Goal: Task Accomplishment & Management: Manage account settings

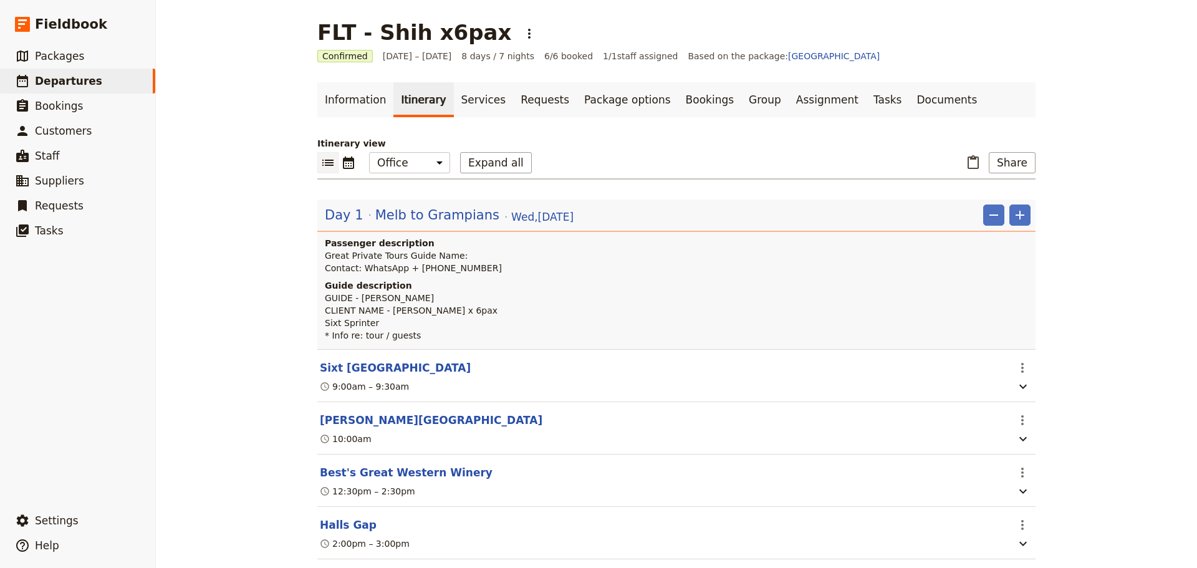
scroll to position [187, 0]
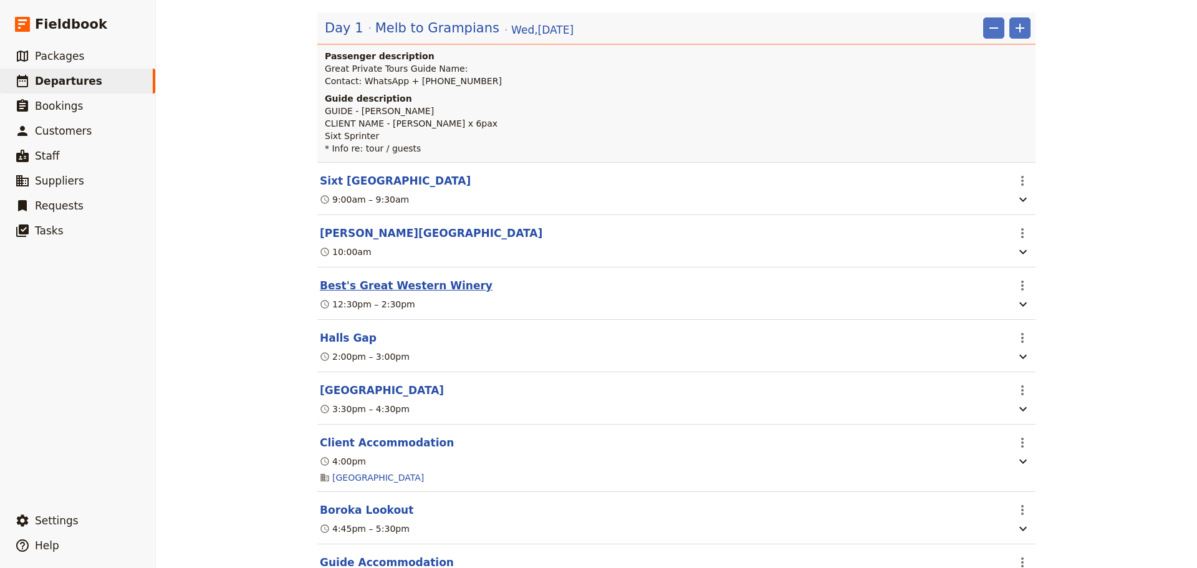
click at [403, 287] on button "Best's Great Western Winery" at bounding box center [406, 285] width 173 height 15
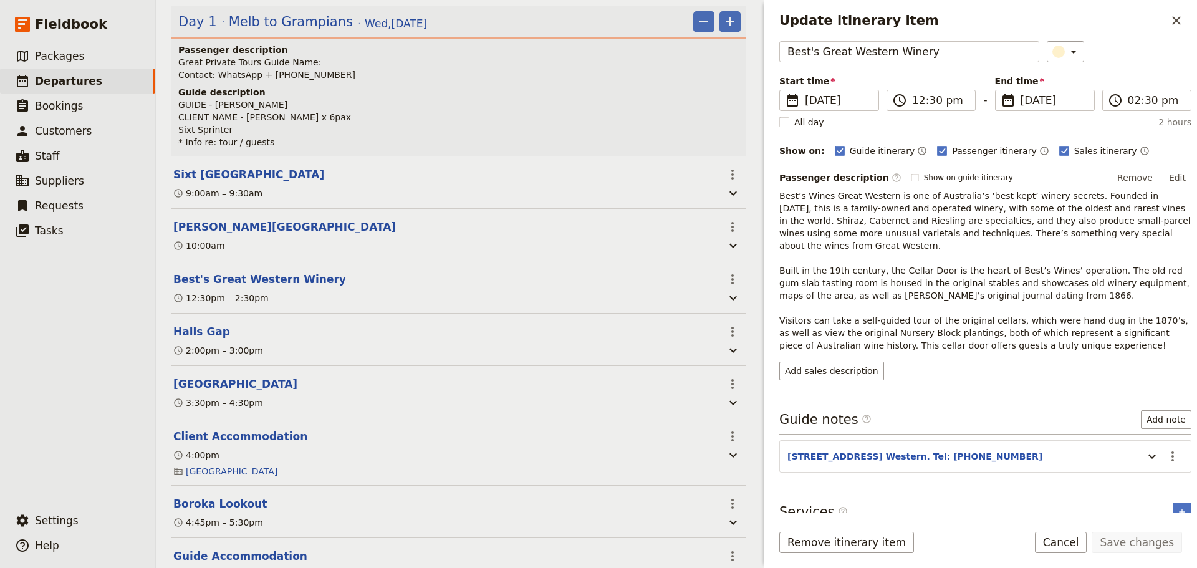
scroll to position [67, 0]
click at [1145, 447] on icon "Update itinerary item" at bounding box center [1152, 454] width 15 height 15
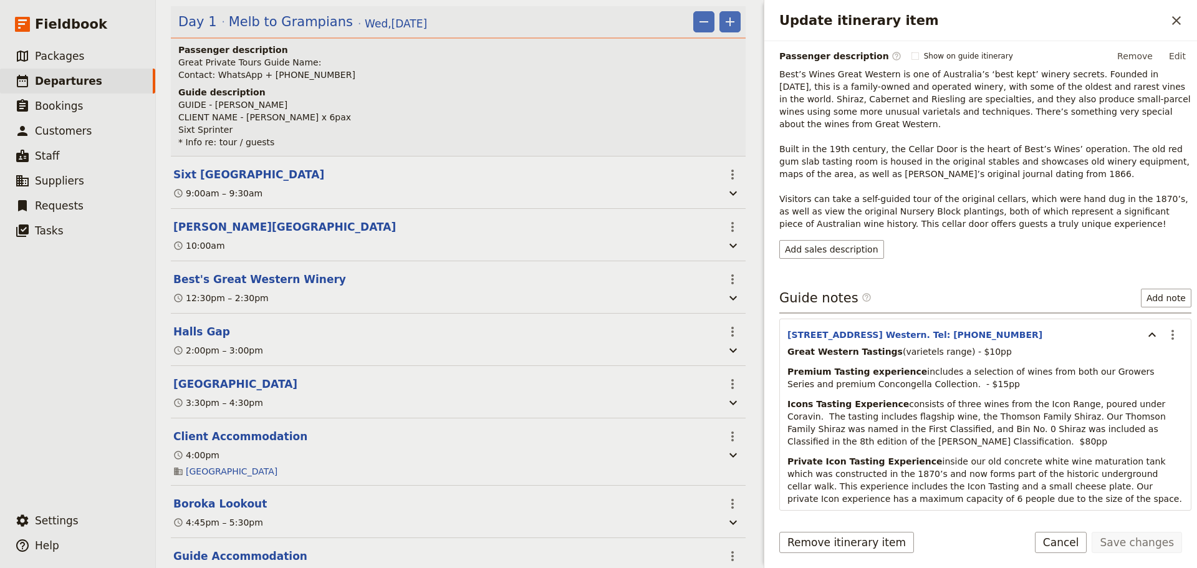
scroll to position [191, 0]
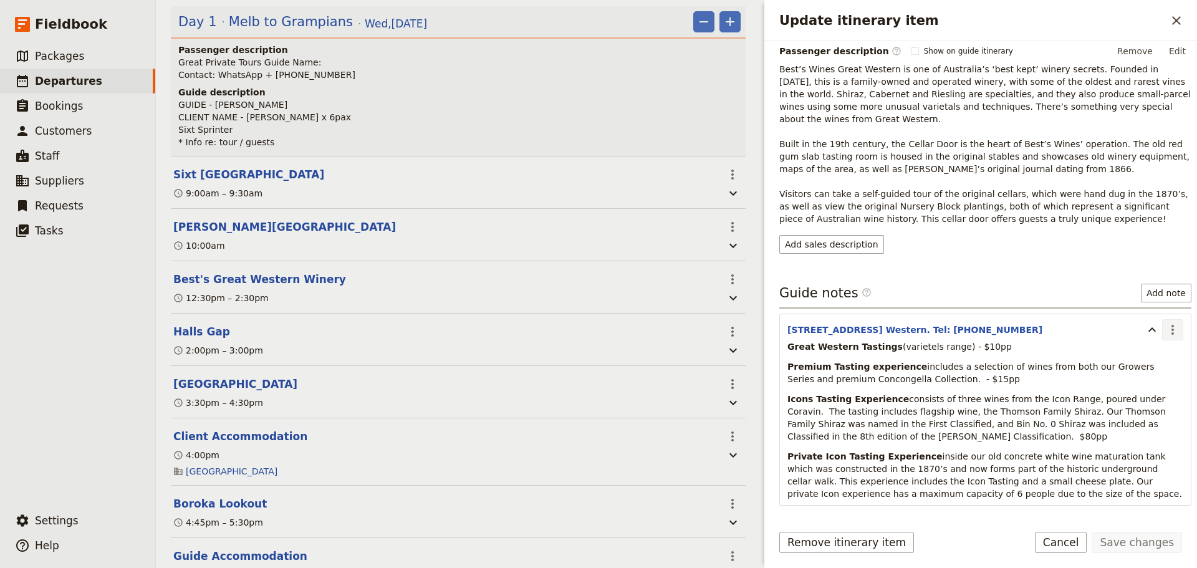
click at [1165, 322] on icon "Actions" at bounding box center [1172, 329] width 15 height 15
click at [985, 165] on p "Best’s Wines Great Western is one of Australia’s ‘best kept’ winery secrets. Fo…" at bounding box center [985, 144] width 412 height 162
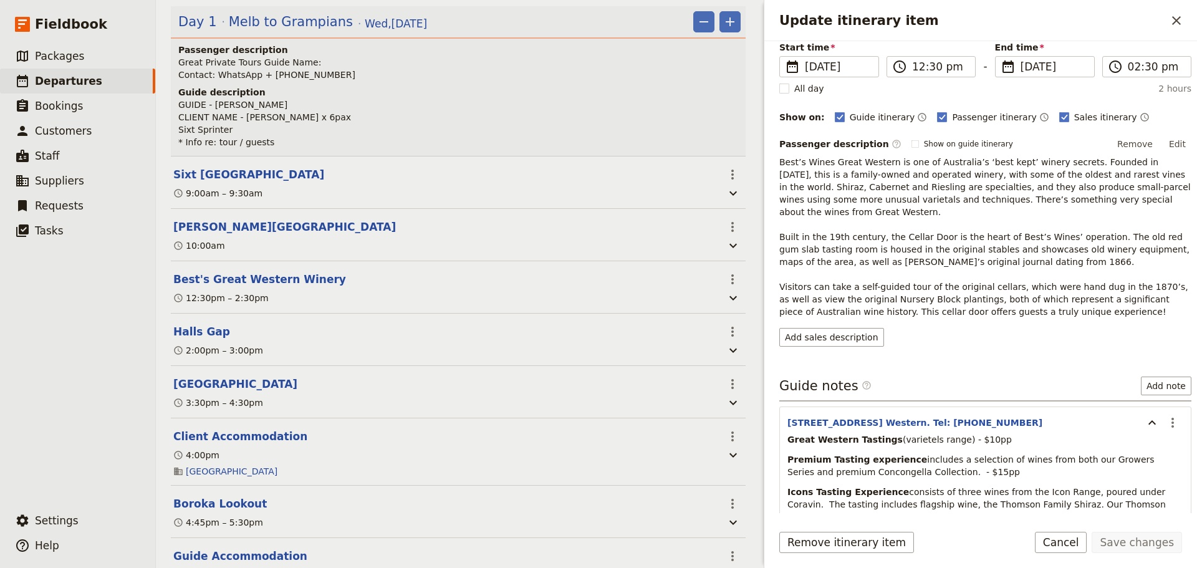
scroll to position [226, 0]
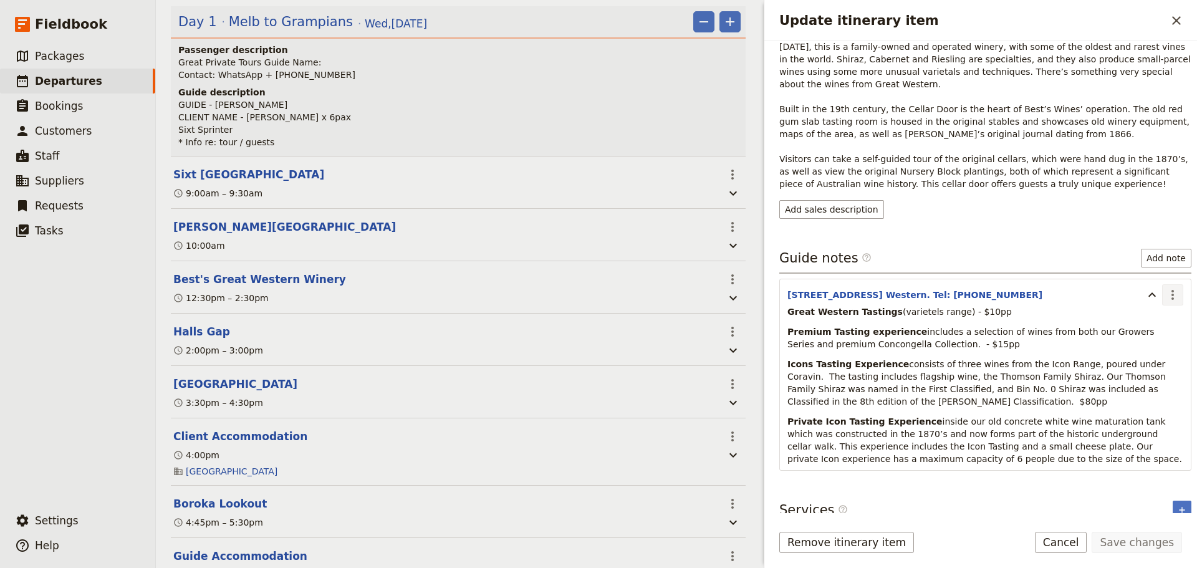
click at [1172, 290] on icon "Actions" at bounding box center [1173, 295] width 2 height 10
click at [1152, 310] on span "Edit note" at bounding box center [1137, 309] width 58 height 12
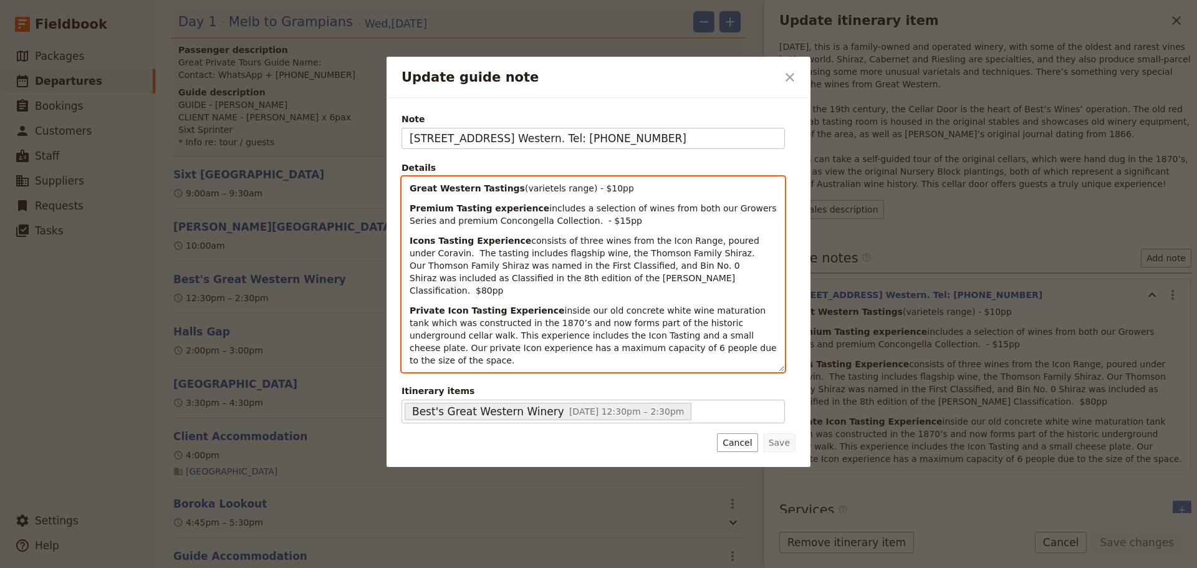
click at [411, 188] on strong "Great Western Tastings" at bounding box center [467, 188] width 115 height 10
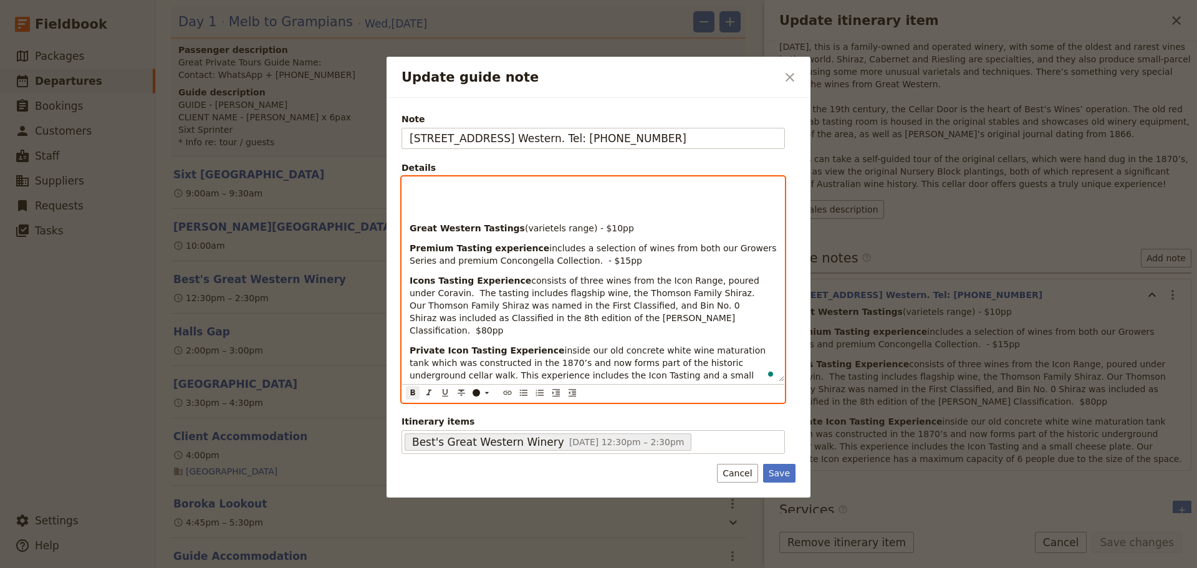
click at [418, 188] on p "To enrich screen reader interactions, please activate Accessibility in Grammarl…" at bounding box center [593, 188] width 367 height 12
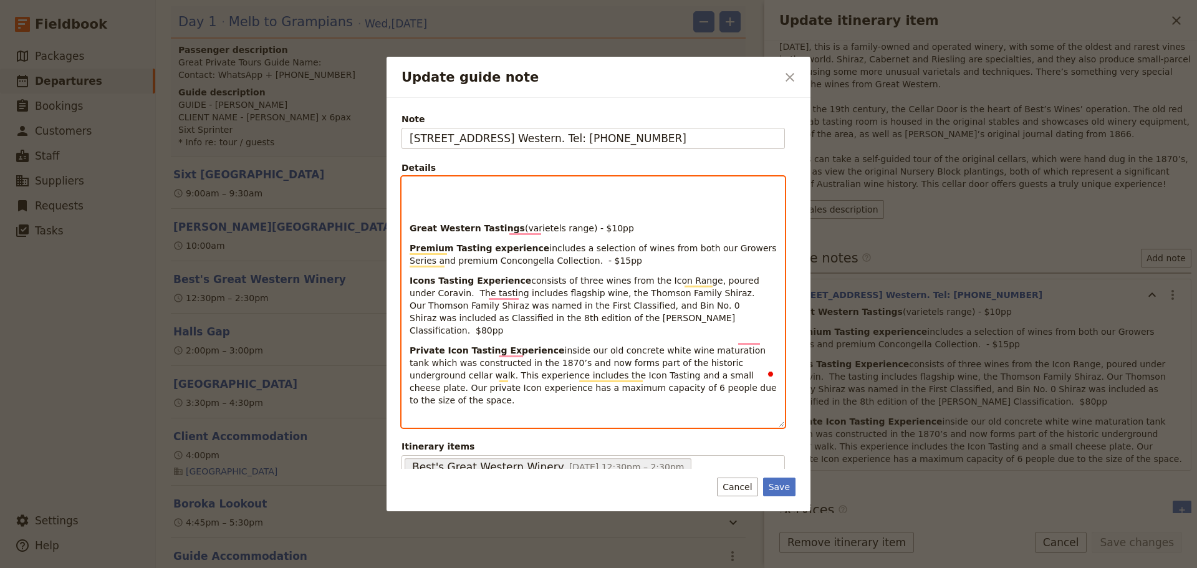
click at [441, 182] on p "To enrich screen reader interactions, please activate Accessibility in Grammarl…" at bounding box center [593, 188] width 367 height 12
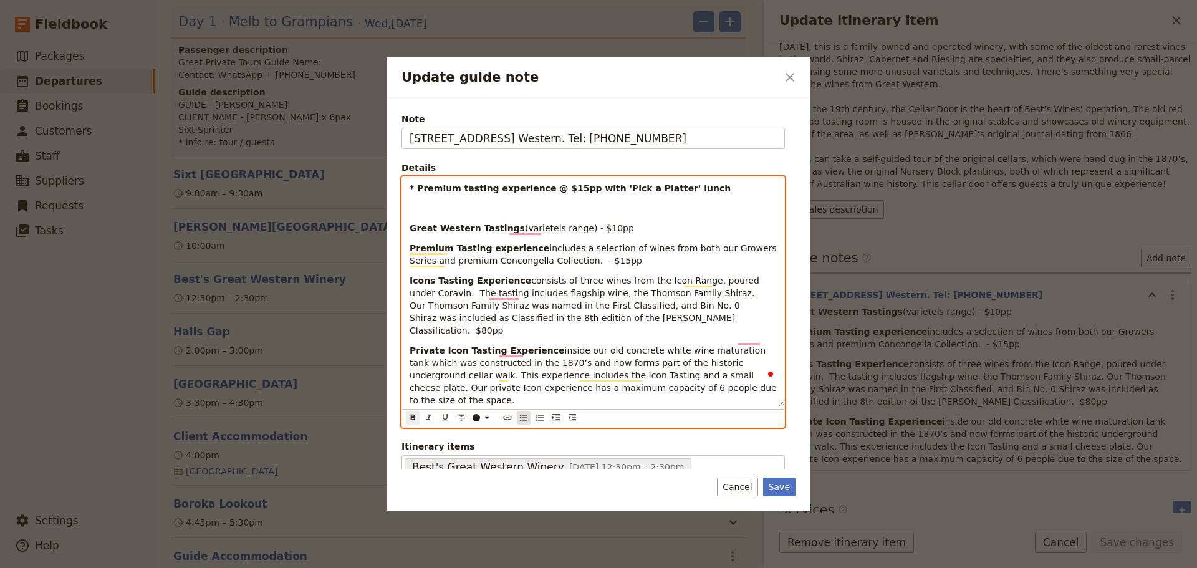
drag, startPoint x: 515, startPoint y: 396, endPoint x: 525, endPoint y: 394, distance: 10.2
click at [518, 409] on div "​ ​ ​ ​ ​ ​ ​ ​ ​ ​" at bounding box center [593, 418] width 382 height 18
click at [526, 413] on icon "Bulleted list" at bounding box center [524, 418] width 10 height 10
click at [436, 187] on strong "* Premium tasting experience @ $15pp with 'Pick a Platter' lunch" at bounding box center [590, 188] width 321 height 10
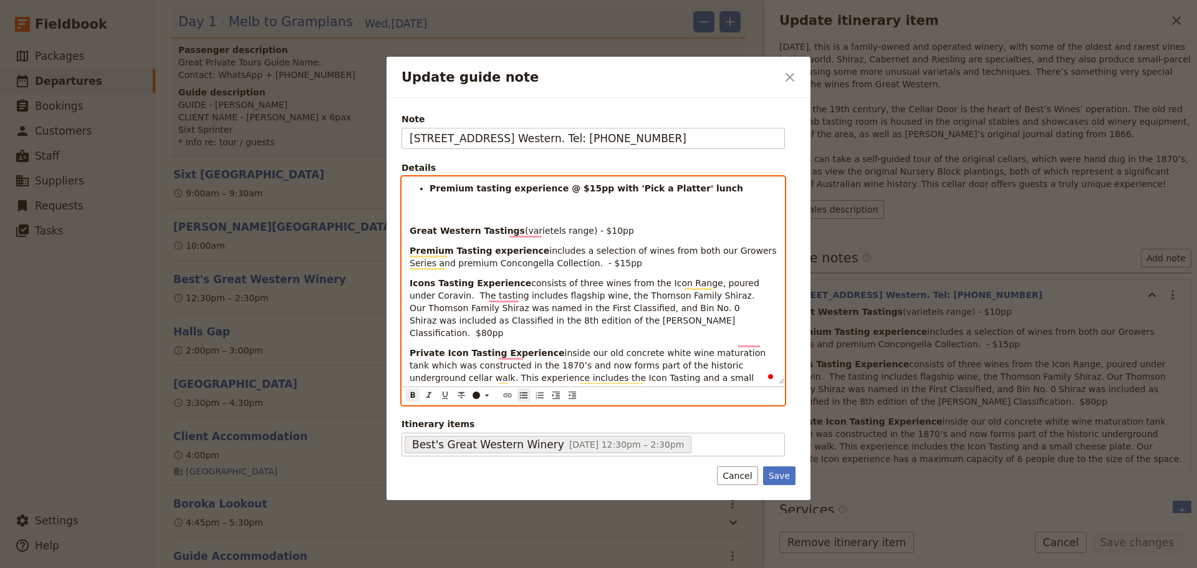
click at [717, 195] on ul "Premium tasting experience @ $15pp with 'Pick a Platter' lunch" at bounding box center [593, 188] width 367 height 12
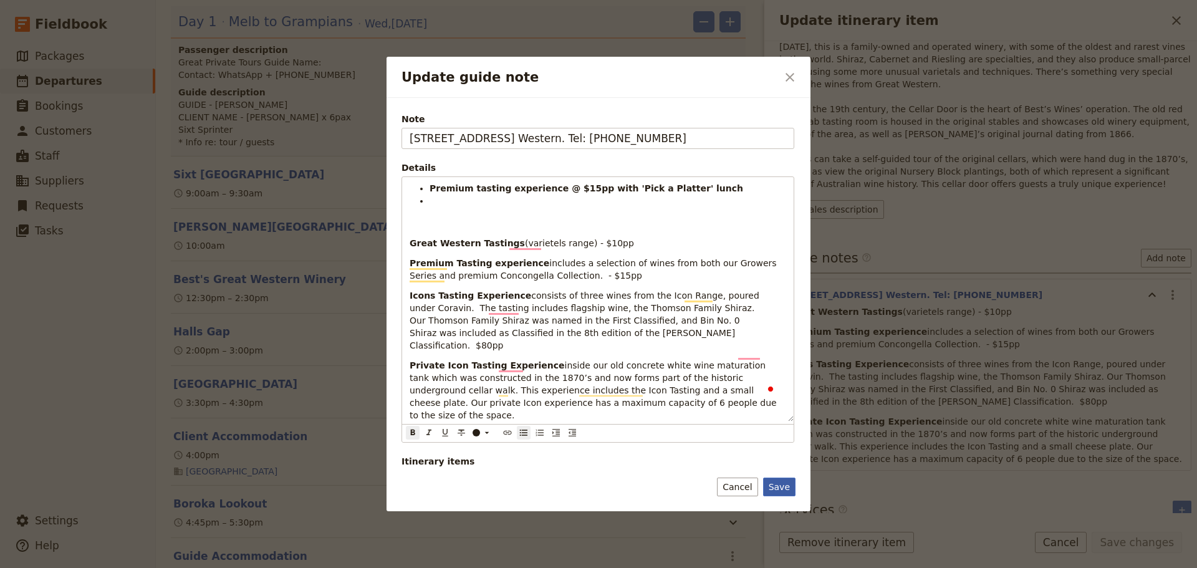
click at [778, 485] on button "Save" at bounding box center [779, 487] width 32 height 19
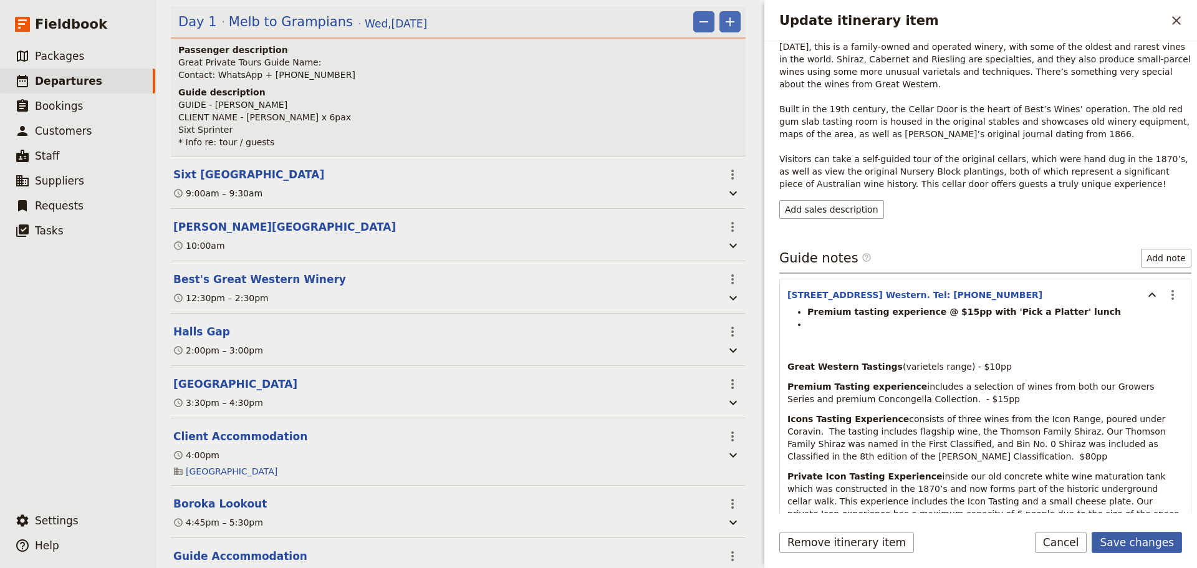
click at [1150, 542] on button "Save changes" at bounding box center [1137, 542] width 90 height 21
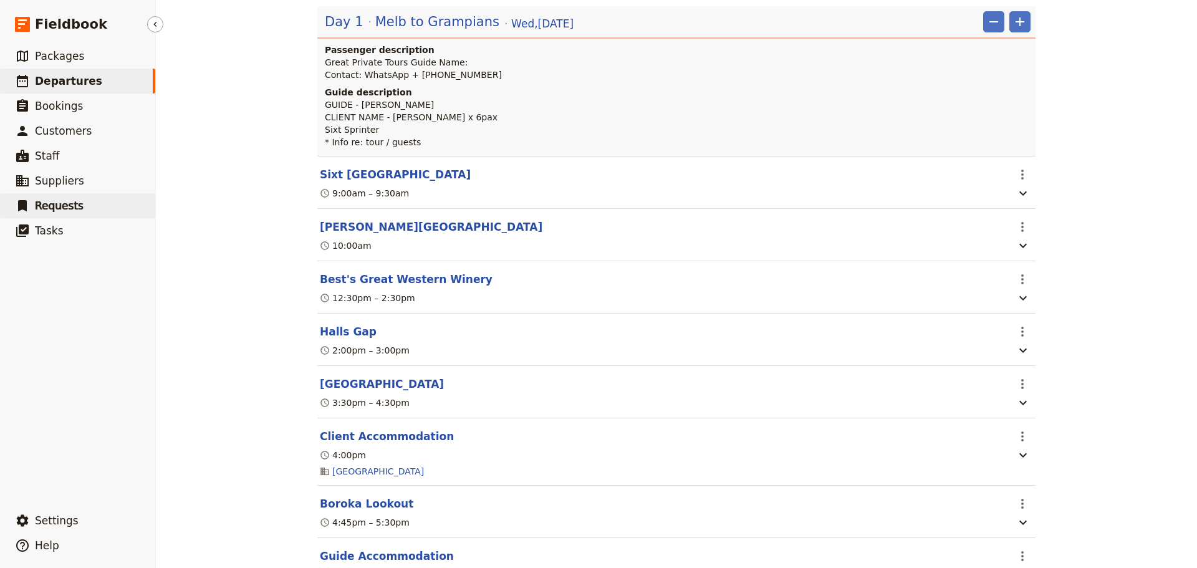
scroll to position [187, 0]
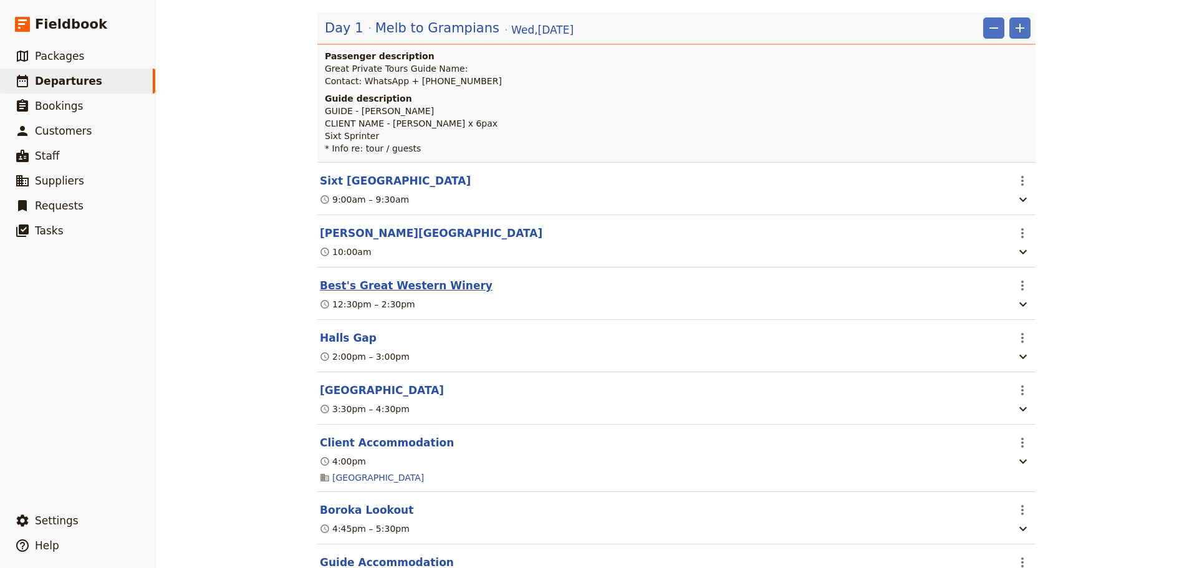
click at [425, 286] on button "Best's Great Western Winery" at bounding box center [406, 285] width 173 height 15
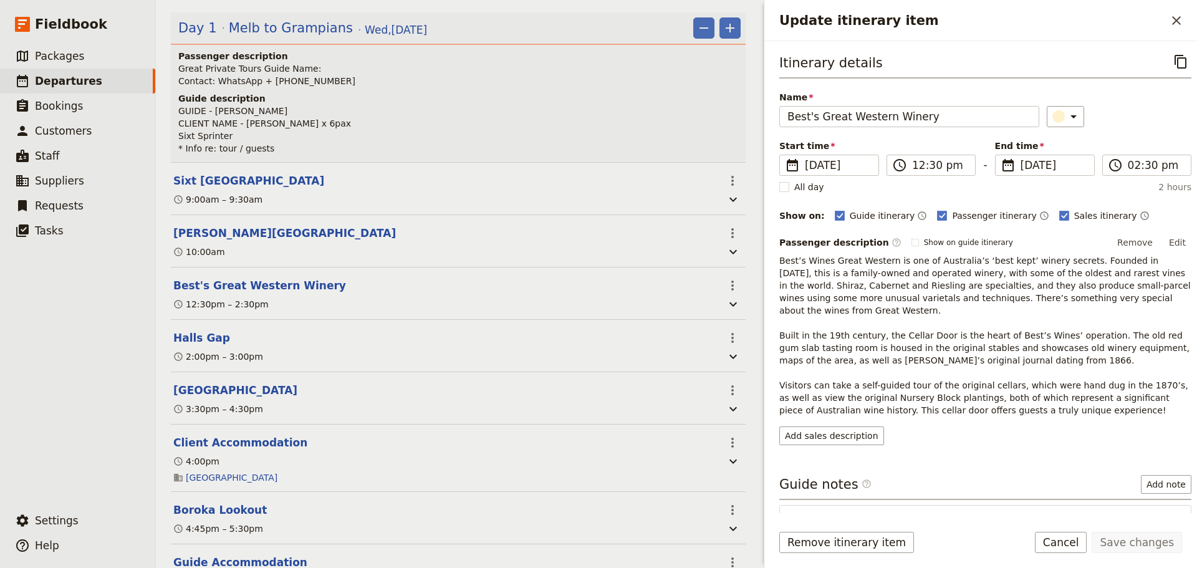
scroll to position [193, 0]
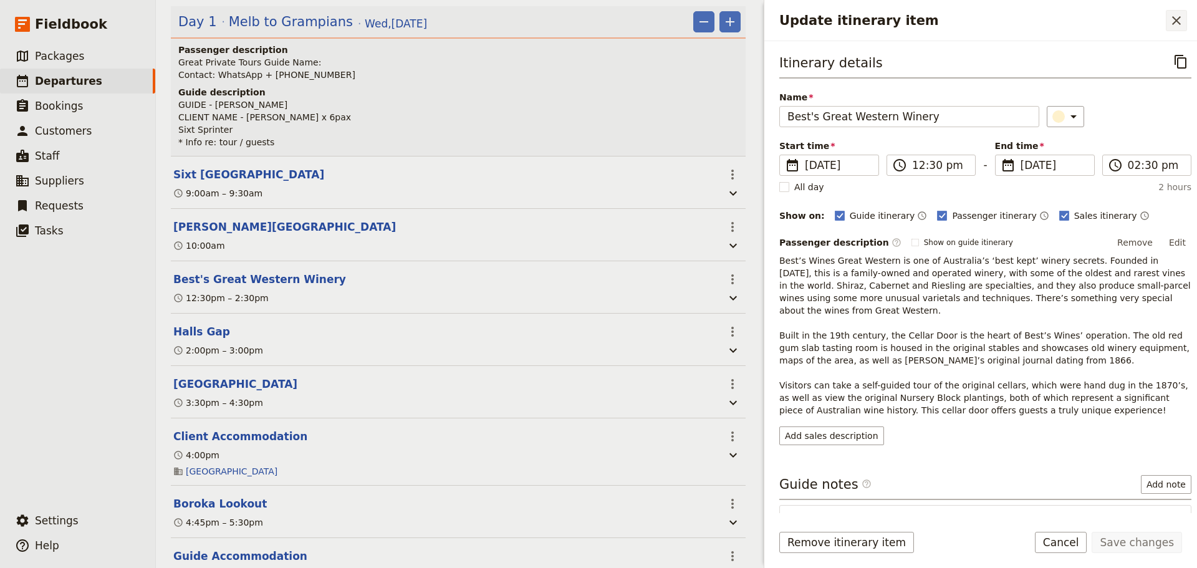
click at [1170, 18] on icon "Close drawer" at bounding box center [1176, 20] width 15 height 15
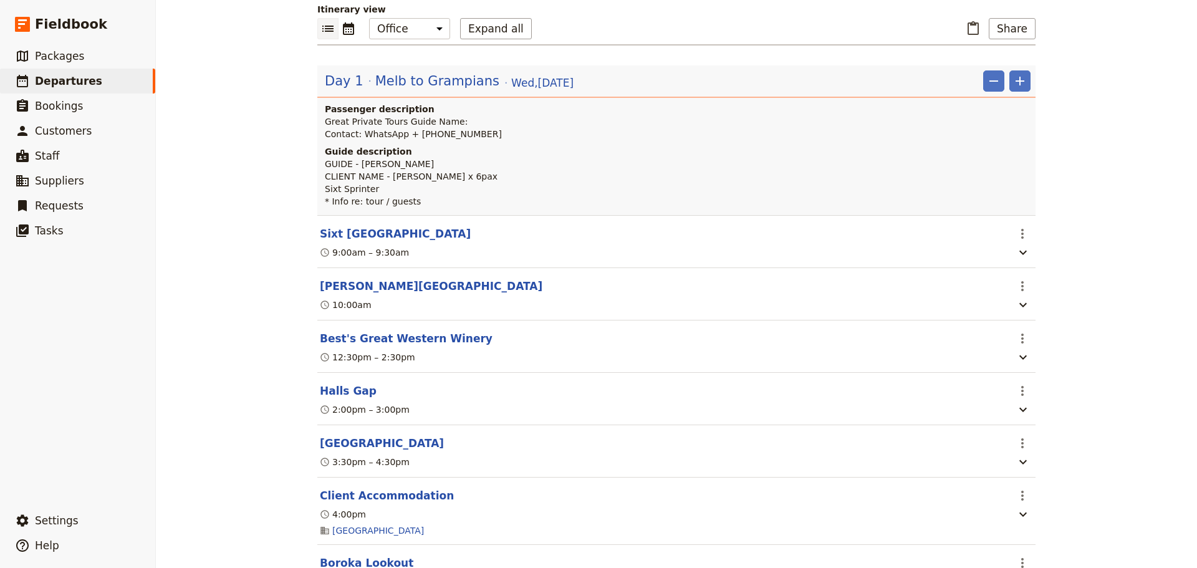
scroll to position [62, 0]
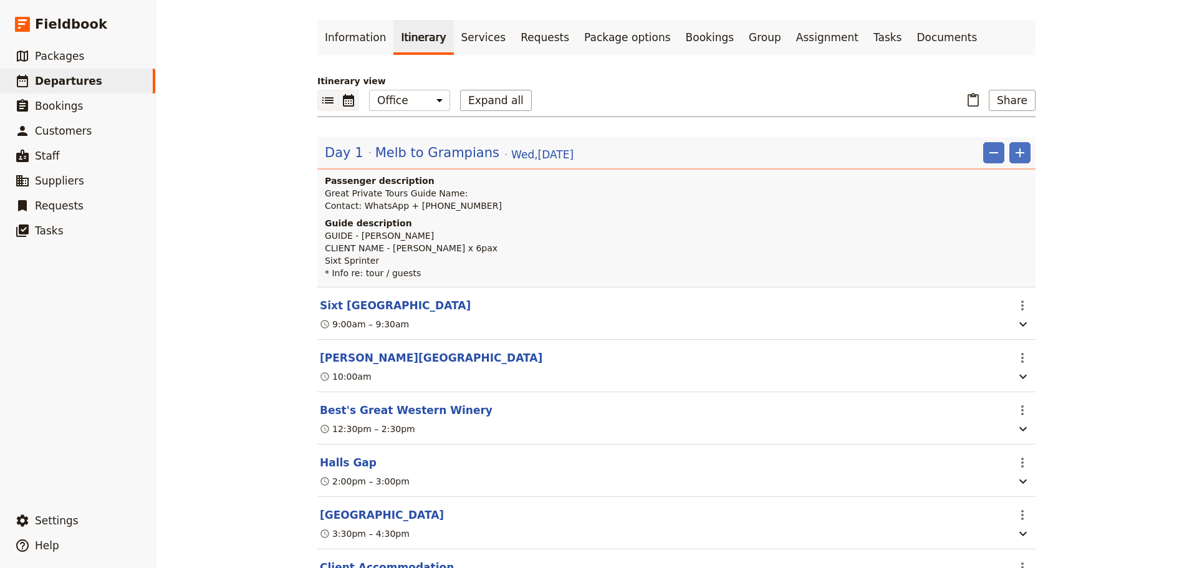
click at [343, 99] on icon "Calendar view" at bounding box center [348, 100] width 11 height 12
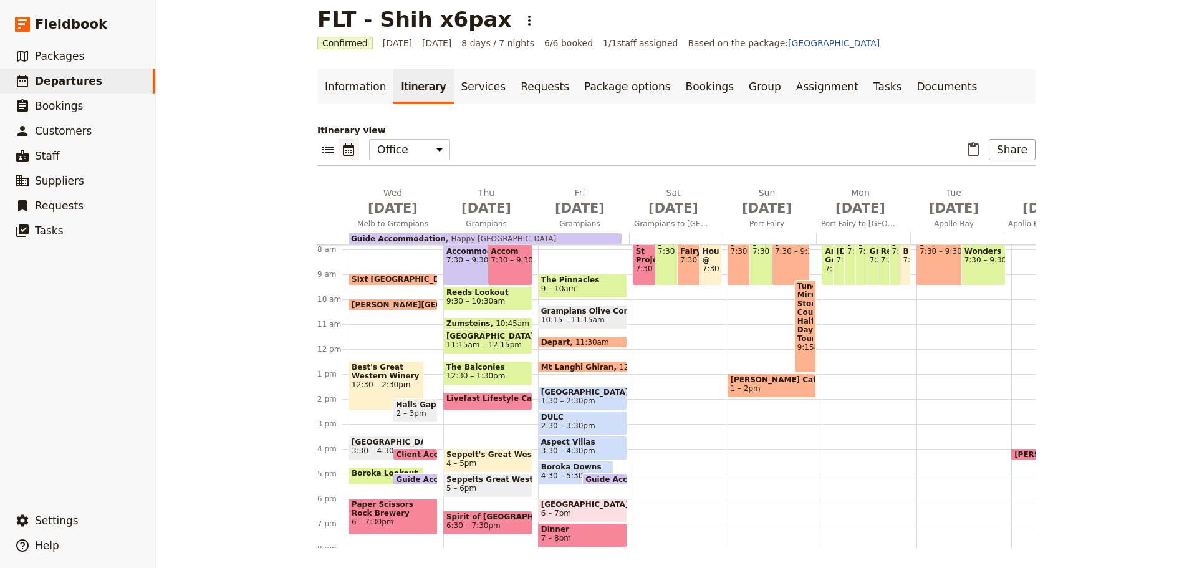
scroll to position [224, 0]
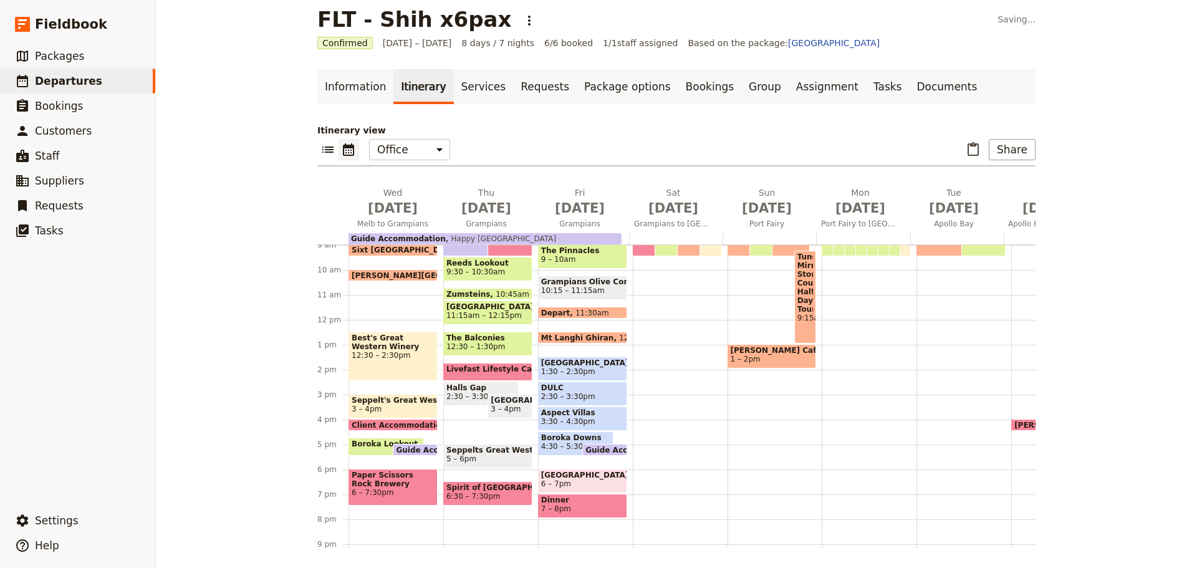
click at [393, 405] on span "Seppelt's Great Western" at bounding box center [393, 400] width 83 height 9
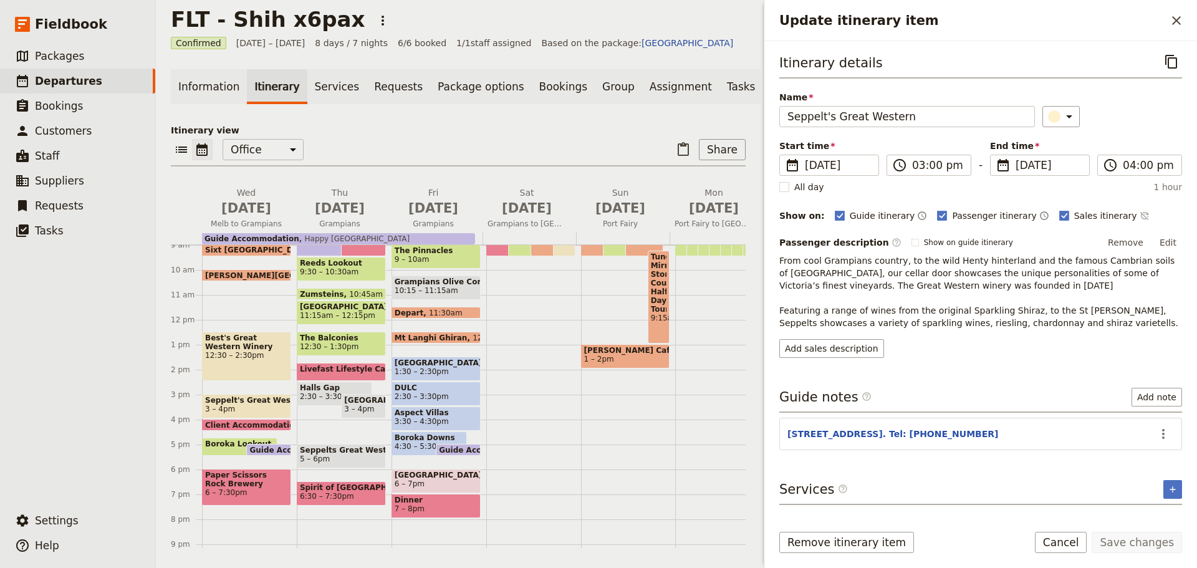
click at [653, 297] on span "Tungatt Mirring Stone Country Half Day Tour" at bounding box center [659, 283] width 16 height 61
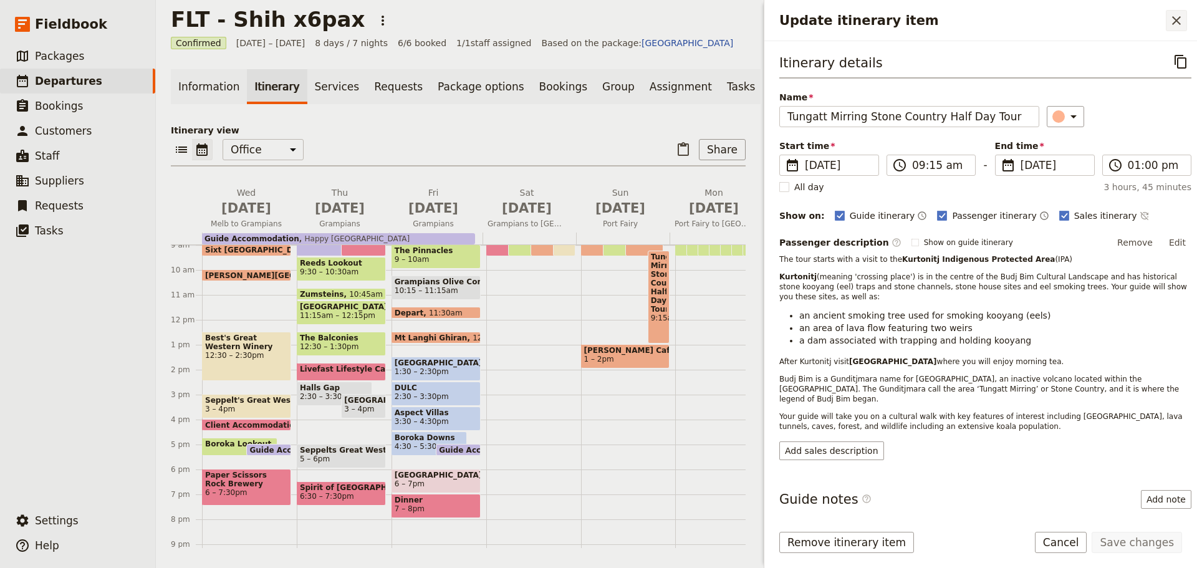
click at [1175, 16] on icon "Close drawer" at bounding box center [1176, 20] width 15 height 15
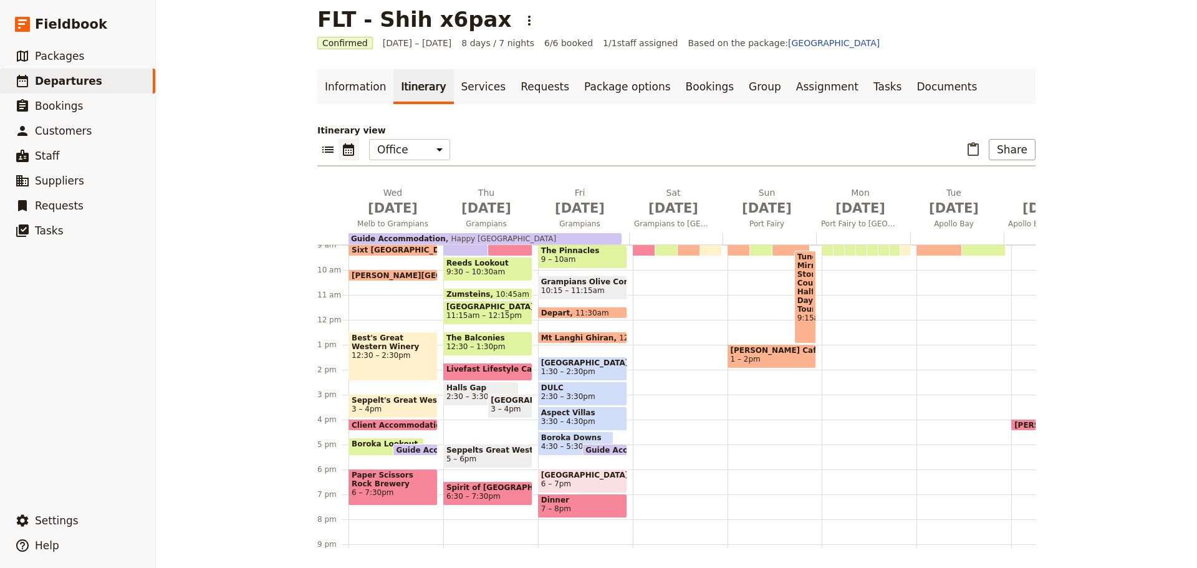
click at [391, 398] on span "Seppelt's Great Western" at bounding box center [393, 400] width 83 height 9
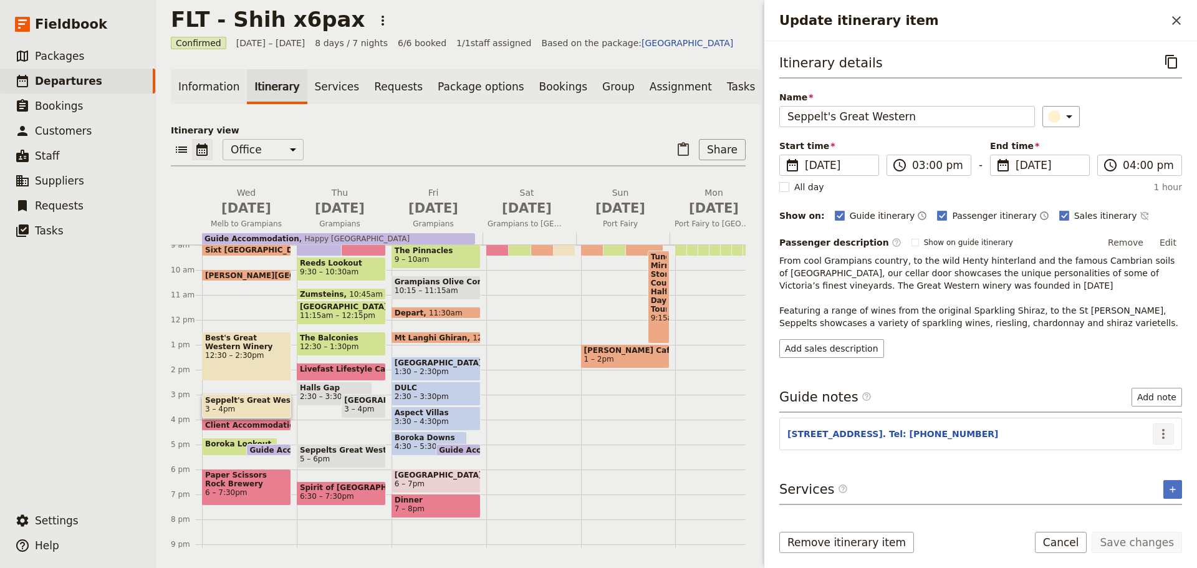
click at [1166, 435] on icon "Actions" at bounding box center [1163, 434] width 15 height 15
click at [1158, 457] on span "Edit note" at bounding box center [1137, 461] width 58 height 12
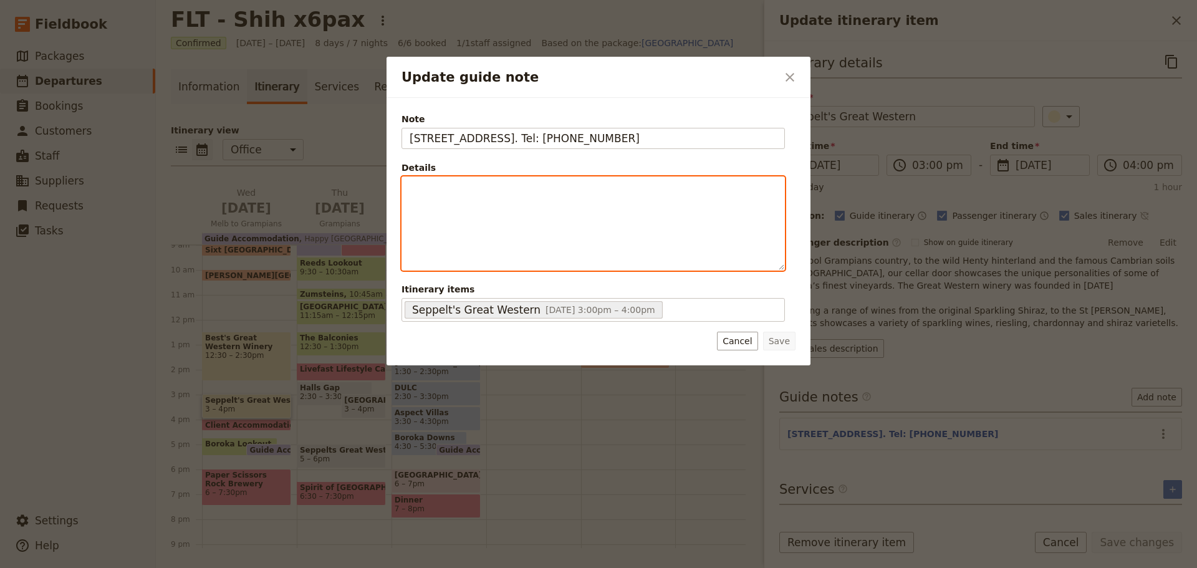
click at [476, 196] on div "Update guide note" at bounding box center [593, 223] width 382 height 93
click at [528, 264] on icon "Bulleted list" at bounding box center [524, 261] width 10 height 10
click at [430, 191] on span "3pm Underground Tour x 6pax + Guide - $168" at bounding box center [531, 188] width 203 height 10
click at [631, 185] on li "1pm Underground Tour x 6pax + Guide - $168" at bounding box center [603, 188] width 347 height 12
click at [430, 190] on span "1pm Underground Tour x 6pax + Guide - $168" at bounding box center [531, 188] width 203 height 10
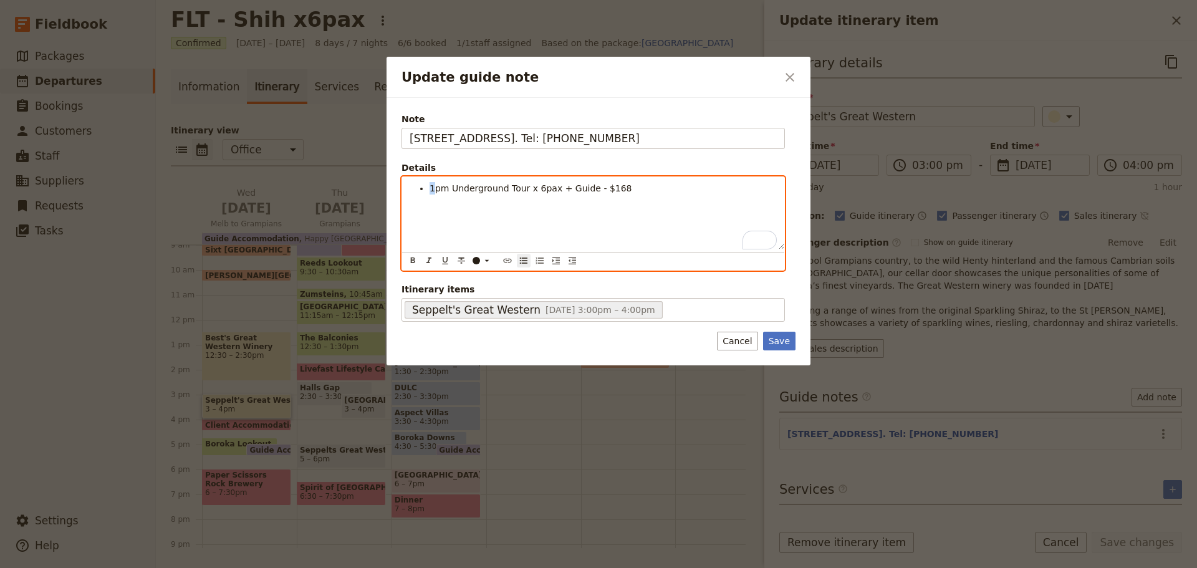
click at [433, 191] on span "1pm Underground Tour x 6pax + Guide - $168" at bounding box center [531, 188] width 203 height 10
click at [429, 193] on ul "3pm Underground Tour x 6pax + Guide - $168" at bounding box center [593, 188] width 367 height 12
click at [441, 190] on li "To enrich screen reader interactions, please activate Accessibility in Grammarl…" at bounding box center [603, 188] width 347 height 12
click at [425, 186] on ul "Lunch - Harvest Platter x 2 - $90 3pm Underground Tour x 6pax + Guide - $168" at bounding box center [593, 194] width 367 height 25
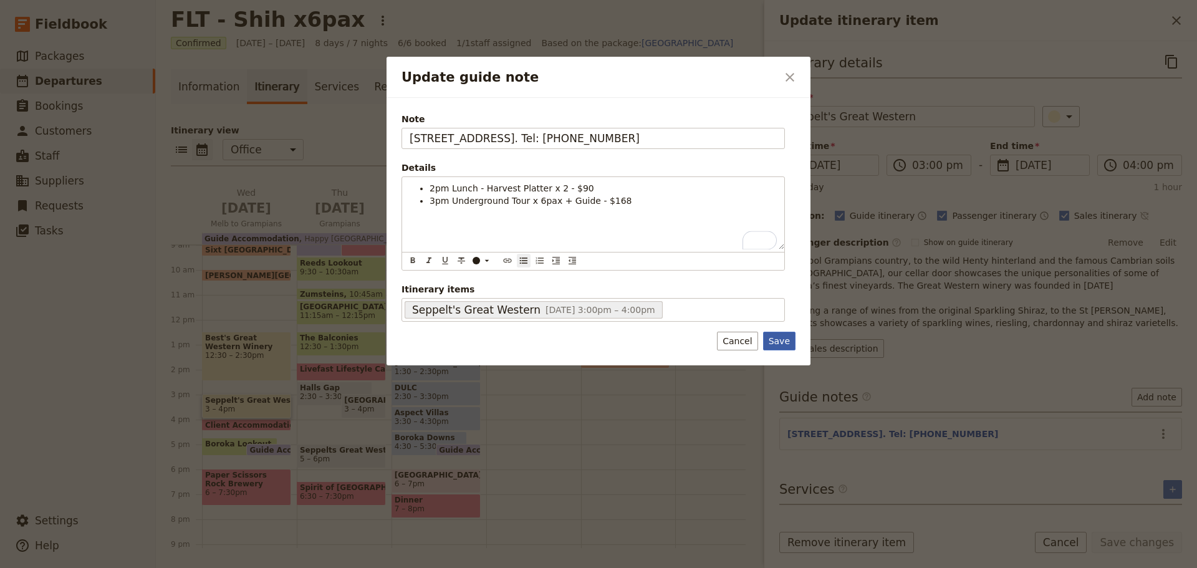
click at [767, 338] on button "Save" at bounding box center [779, 341] width 32 height 19
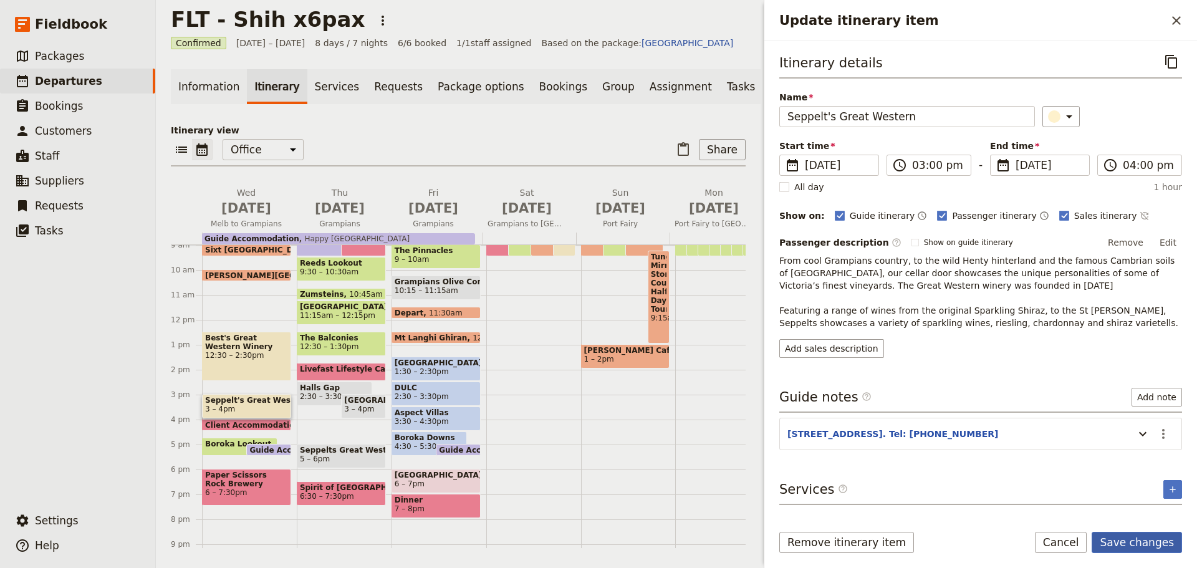
click at [1165, 549] on button "Save changes" at bounding box center [1137, 542] width 90 height 21
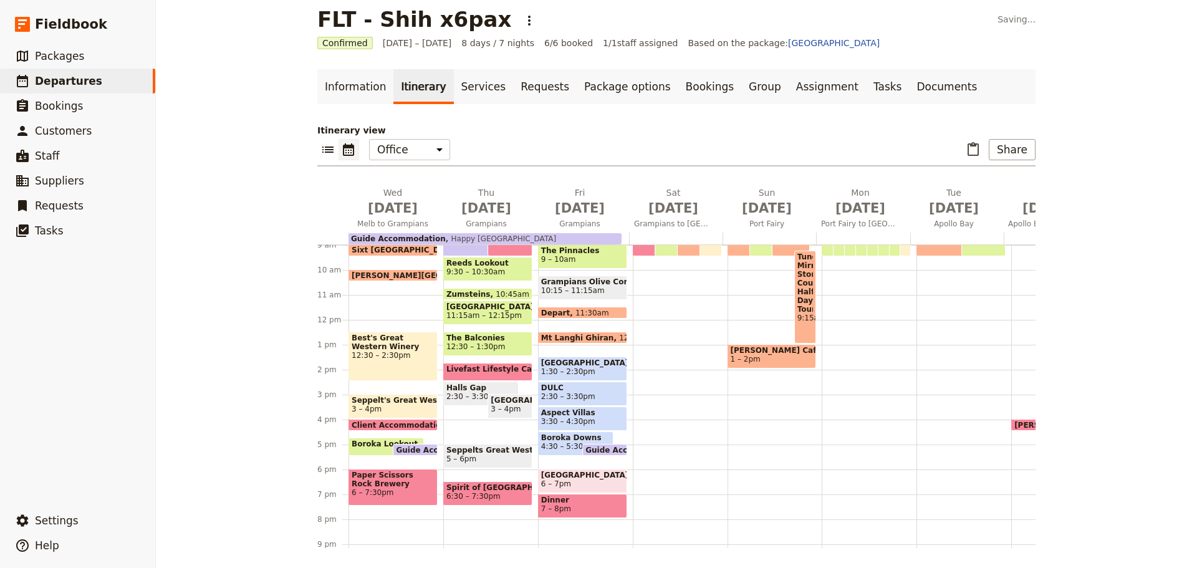
click at [369, 339] on span "Best's Great Western Winery" at bounding box center [393, 342] width 83 height 17
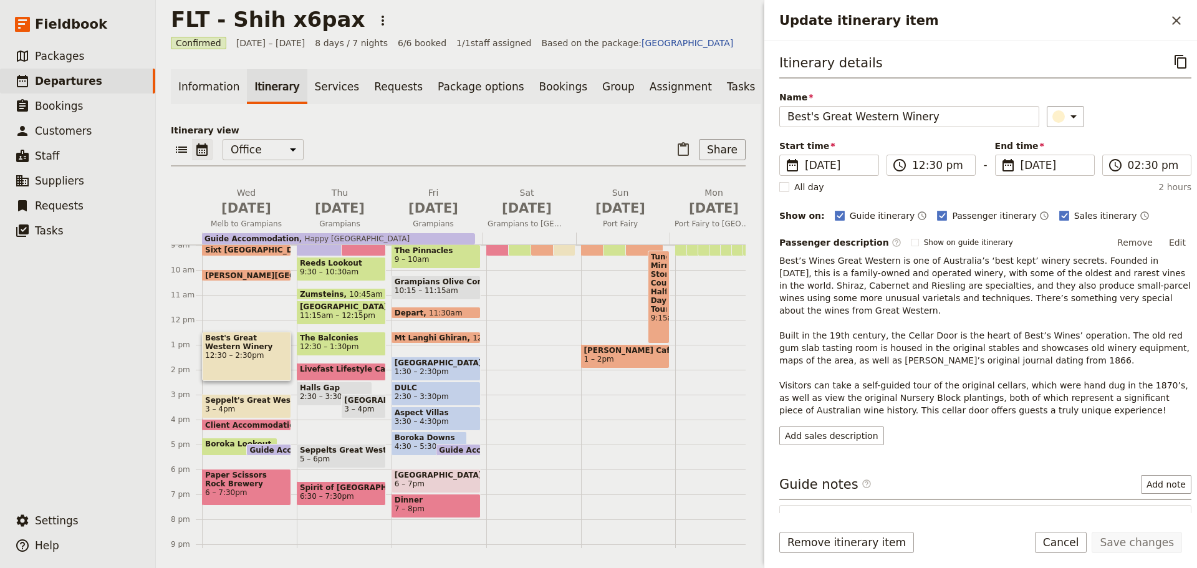
click at [236, 418] on span at bounding box center [247, 415] width 88 height 5
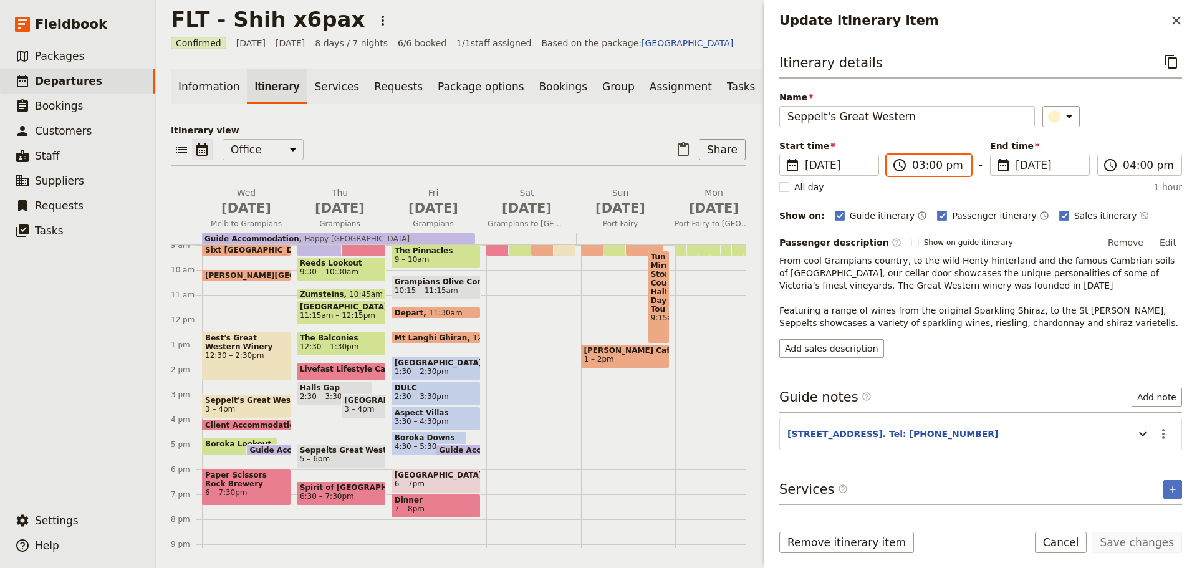
click at [929, 160] on input "03:00 pm" at bounding box center [937, 165] width 51 height 15
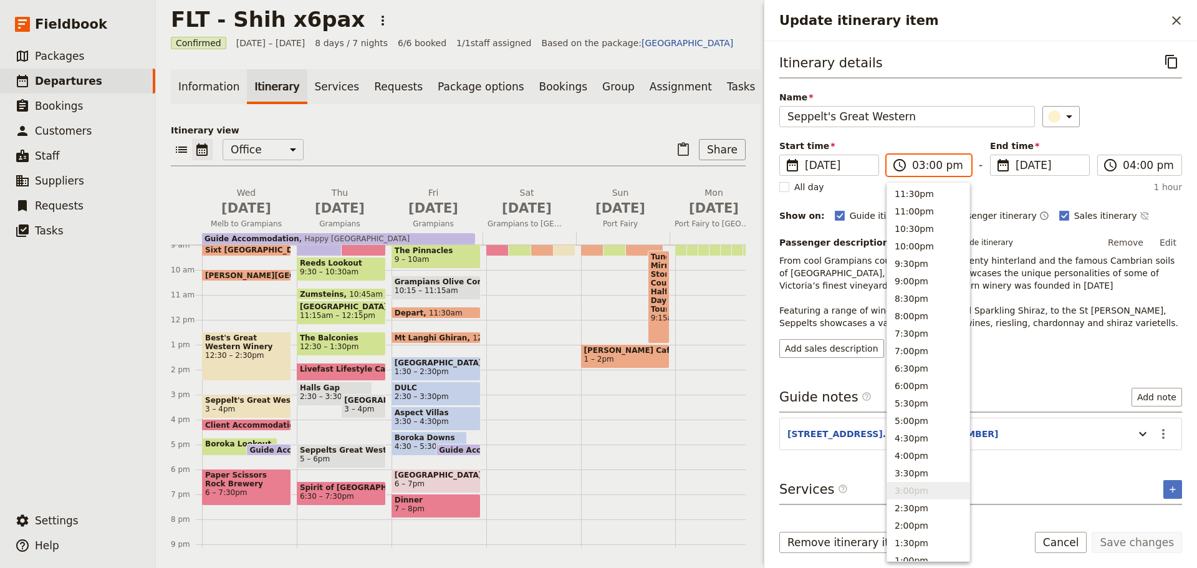
click at [213, 360] on span "12:30 – 2:30pm" at bounding box center [246, 355] width 83 height 9
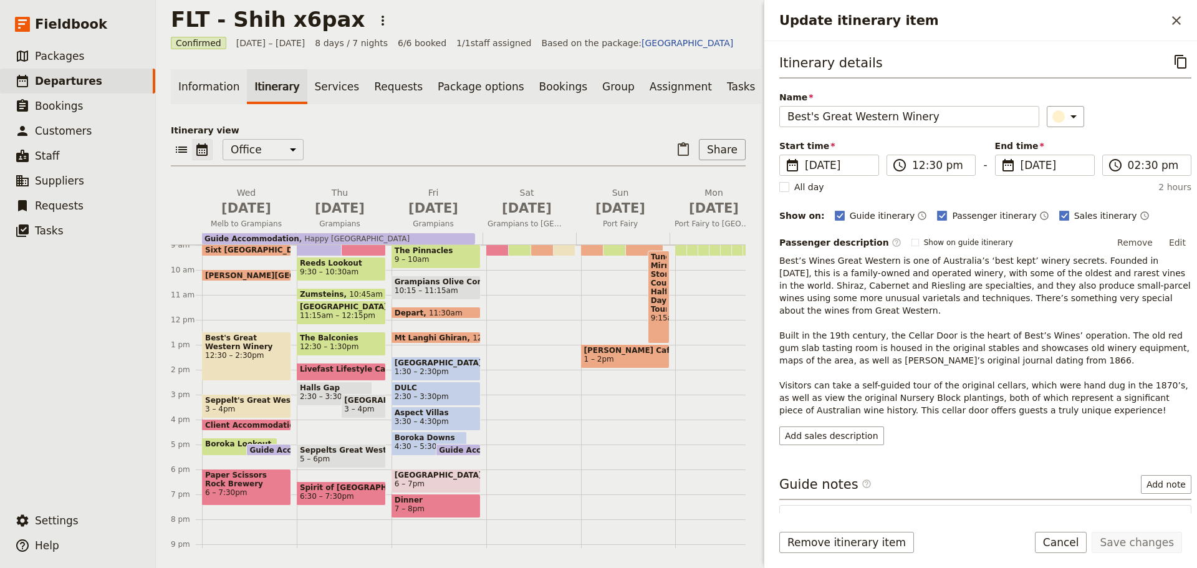
drag, startPoint x: 230, startPoint y: 357, endPoint x: 233, endPoint y: 335, distance: 22.6
click at [233, 335] on div "Sixt South Melbourne 9 – 9:30am Langham Hotel Melbourne 10am Best's Great Weste…" at bounding box center [249, 320] width 95 height 599
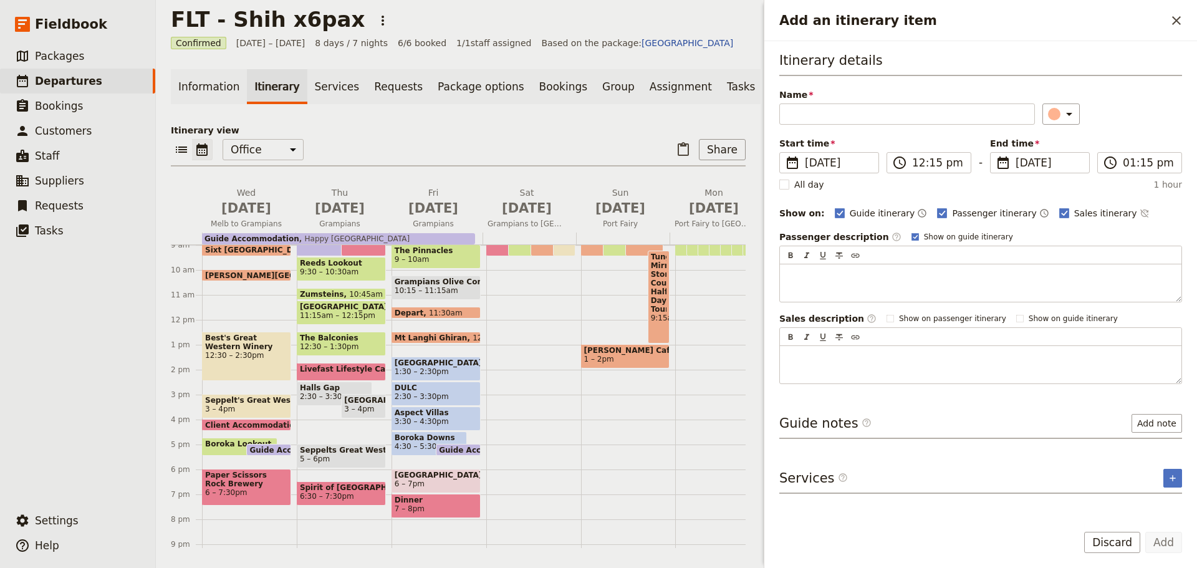
drag, startPoint x: 256, startPoint y: 349, endPoint x: 261, endPoint y: 340, distance: 10.1
click at [263, 331] on div "Sixt South Melbourne 9 – 9:30am Langham Hotel Melbourne 10am Best's Great Weste…" at bounding box center [249, 320] width 95 height 599
drag, startPoint x: 242, startPoint y: 351, endPoint x: 246, endPoint y: 330, distance: 21.6
click at [246, 330] on div "Sixt South Melbourne 9 – 9:30am Langham Hotel Melbourne 10am Best's Great Weste…" at bounding box center [249, 320] width 95 height 599
click at [1180, 23] on icon "Close drawer" at bounding box center [1176, 20] width 9 height 9
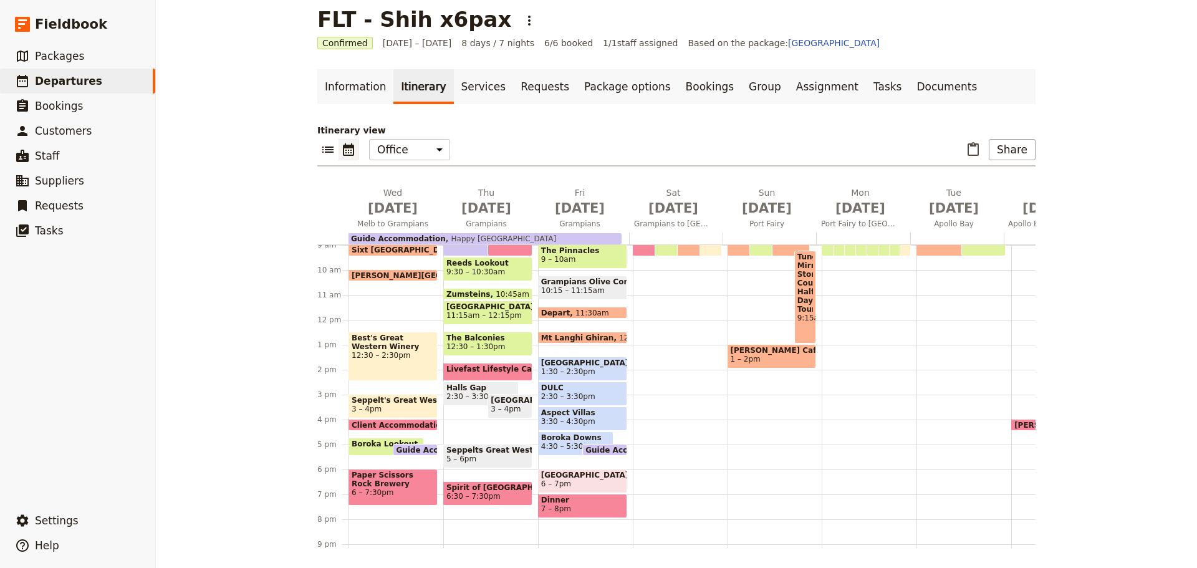
click at [399, 357] on span "12:30 – 2:30pm" at bounding box center [393, 355] width 83 height 9
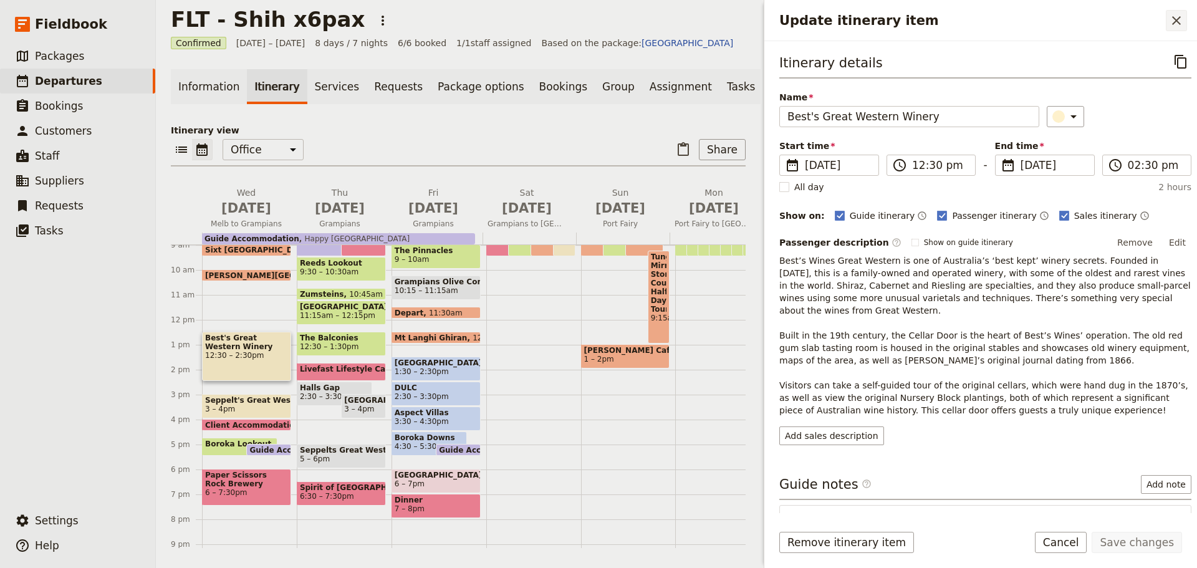
click at [1180, 14] on icon "Close drawer" at bounding box center [1176, 20] width 15 height 15
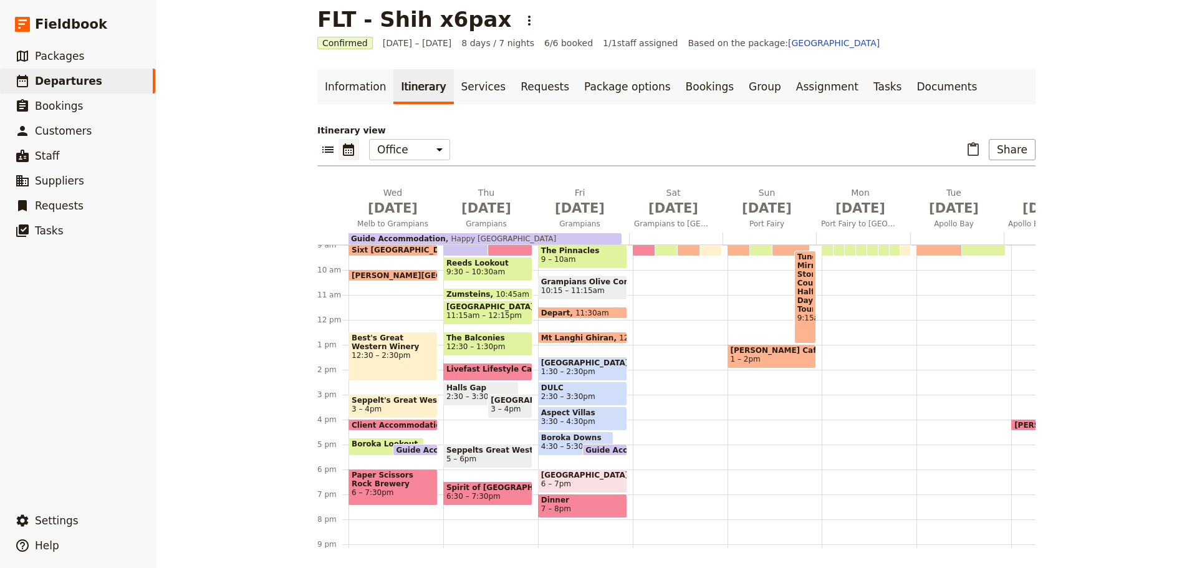
click at [400, 402] on span "Seppelt's Great Western" at bounding box center [393, 400] width 83 height 9
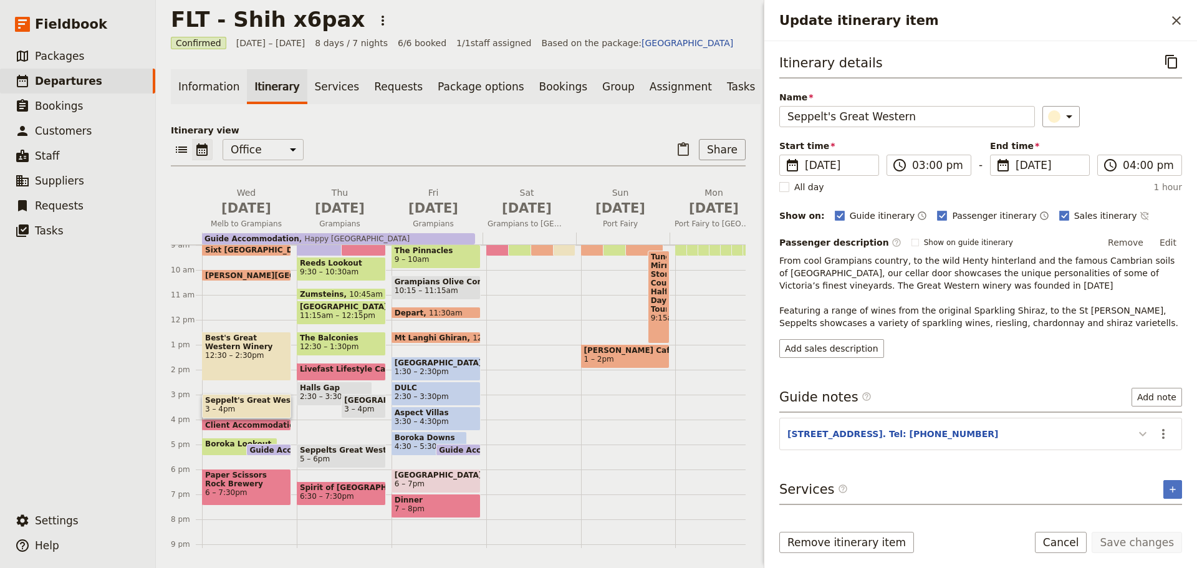
click at [1150, 439] on section "36 Cemetery Road, Great Western. Tel: 5361 2239 ​" at bounding box center [980, 434] width 403 height 32
click at [1148, 435] on icon "Update itinerary item" at bounding box center [1142, 434] width 15 height 15
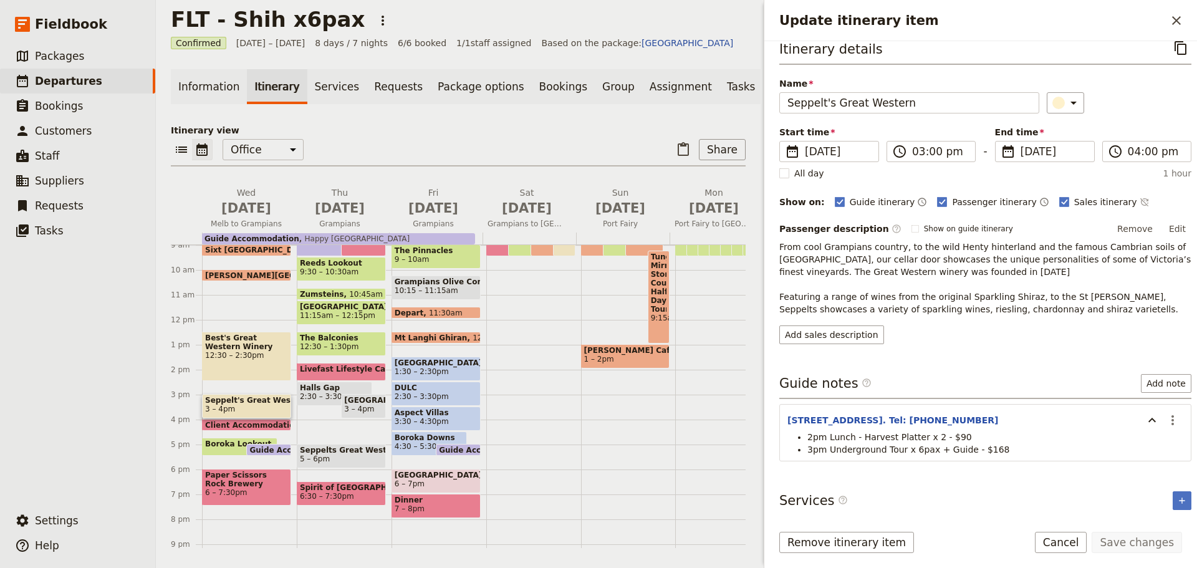
scroll to position [17, 0]
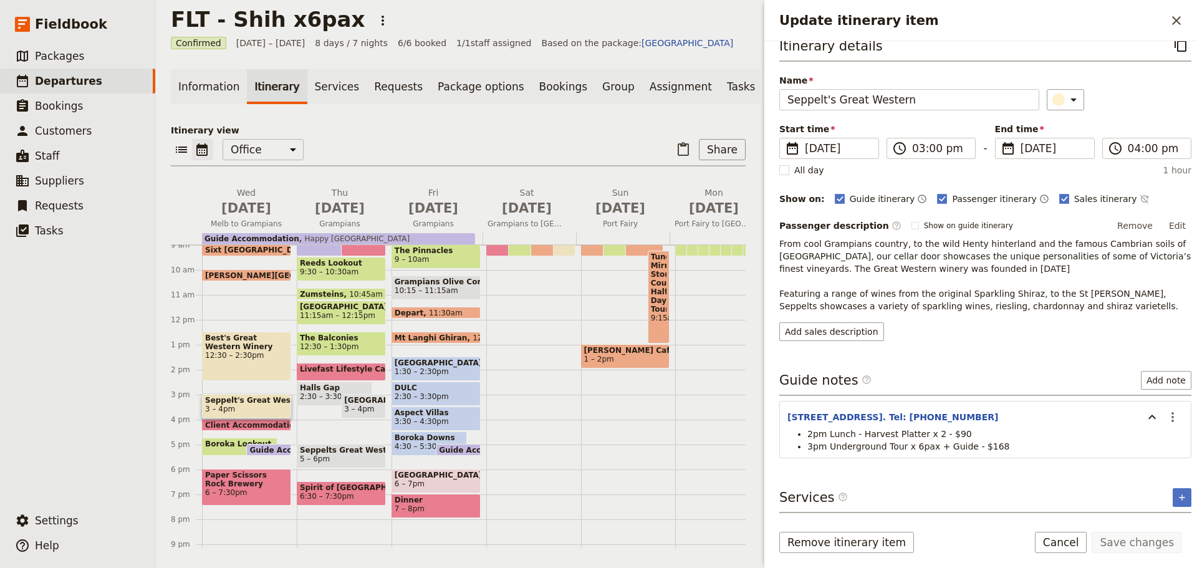
click at [1004, 448] on li "3pm Underground Tour x 6pax + Guide - $168" at bounding box center [995, 446] width 376 height 12
click at [992, 445] on li "3pm Underground Tour x 6pax + Guide - $168" at bounding box center [995, 446] width 376 height 12
click at [1001, 446] on li "3pm Underground Tour x 6pax + Guide - $168" at bounding box center [995, 446] width 376 height 12
click at [1167, 422] on icon "Actions" at bounding box center [1172, 417] width 15 height 15
click at [1169, 445] on button "Edit note" at bounding box center [1137, 443] width 73 height 17
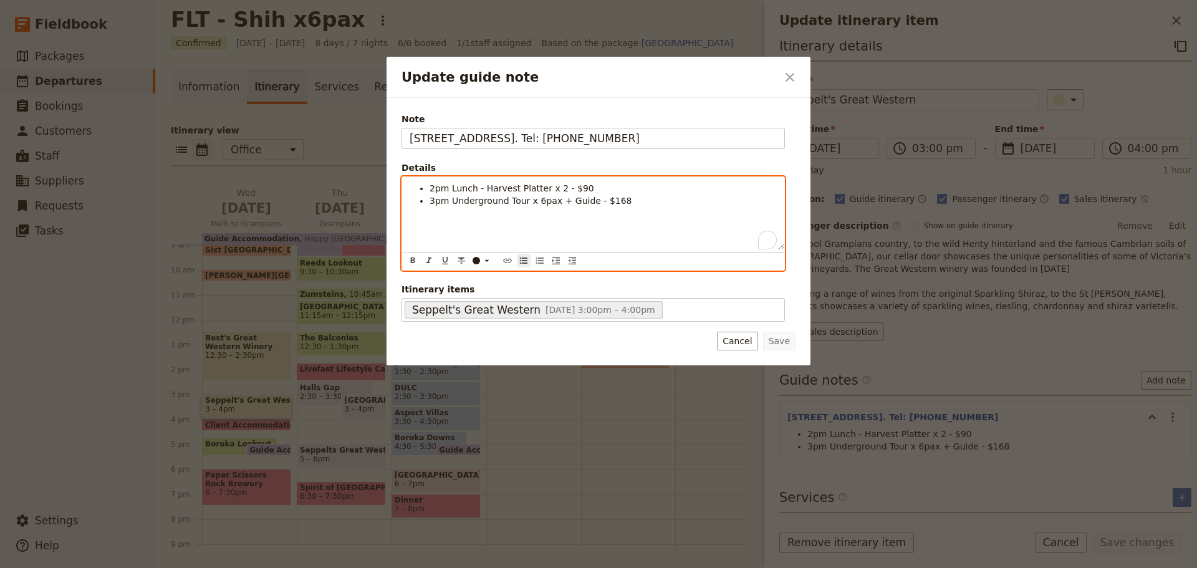
click at [645, 199] on li "3pm Underground Tour x 6pax + Guide - $168" at bounding box center [603, 201] width 347 height 12
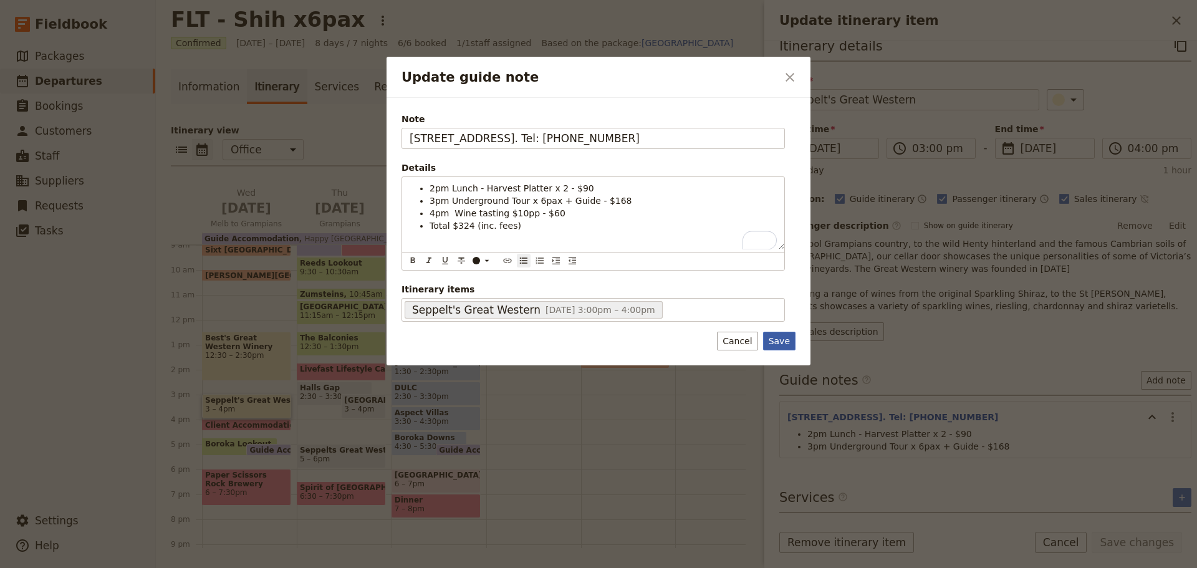
click at [783, 338] on button "Save" at bounding box center [779, 341] width 32 height 19
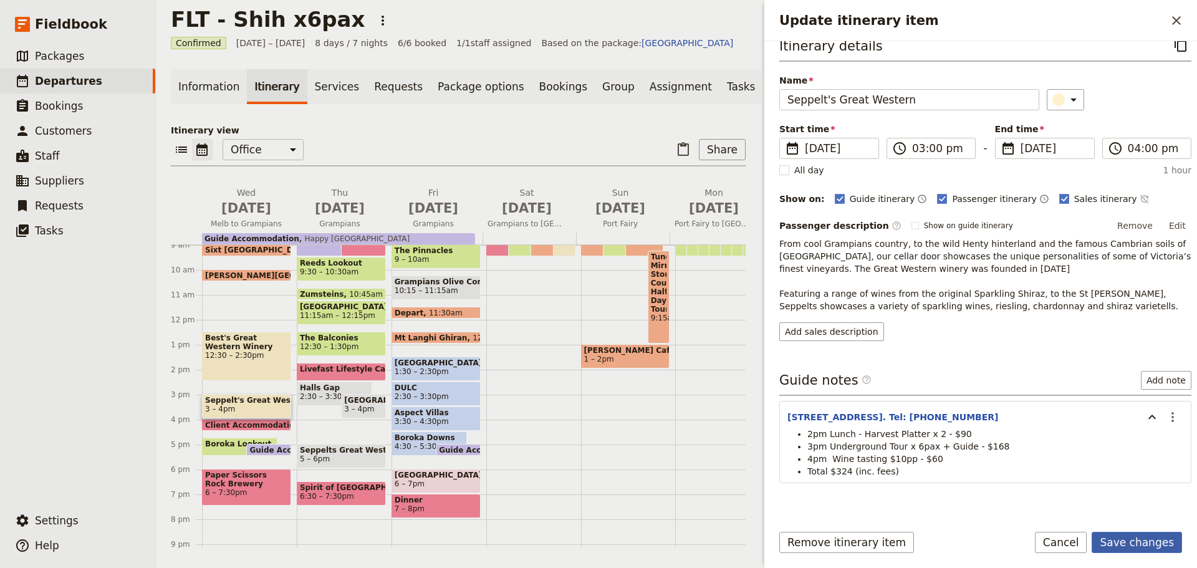
click at [1134, 544] on button "Save changes" at bounding box center [1137, 542] width 90 height 21
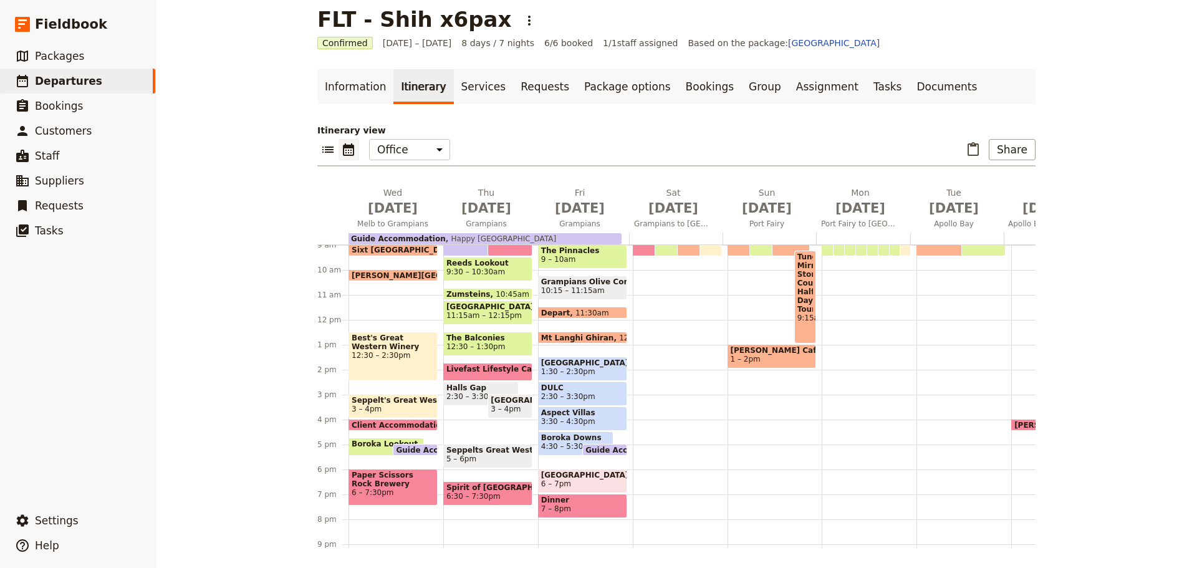
click at [379, 362] on div "Best's Great Western Winery 12:30 – 2:30pm" at bounding box center [393, 356] width 89 height 49
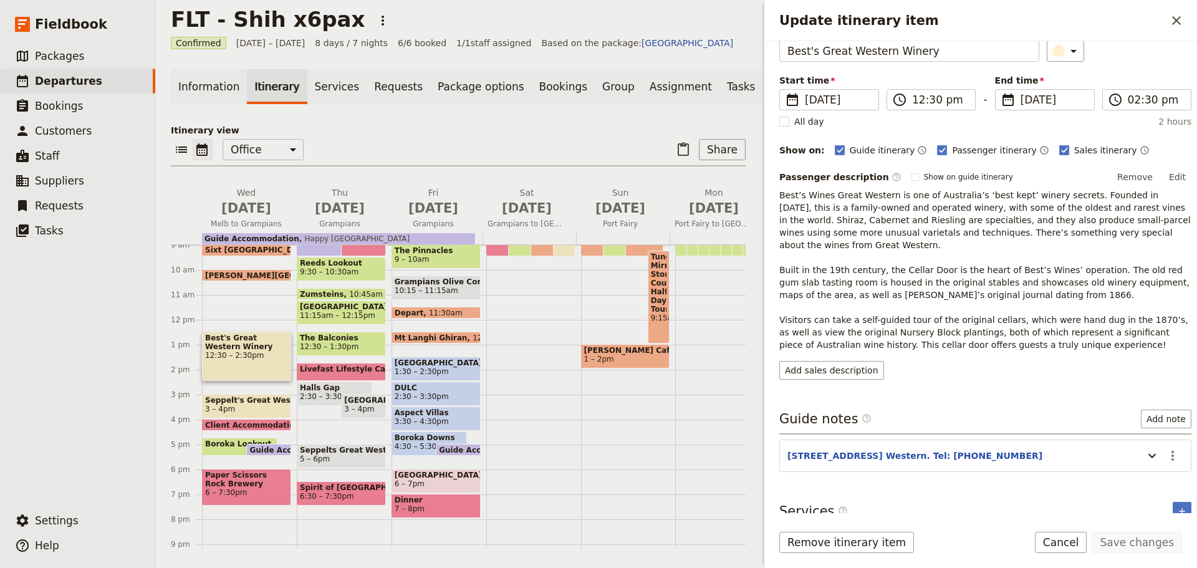
scroll to position [67, 0]
click at [1145, 447] on icon "Update itinerary item" at bounding box center [1152, 454] width 15 height 15
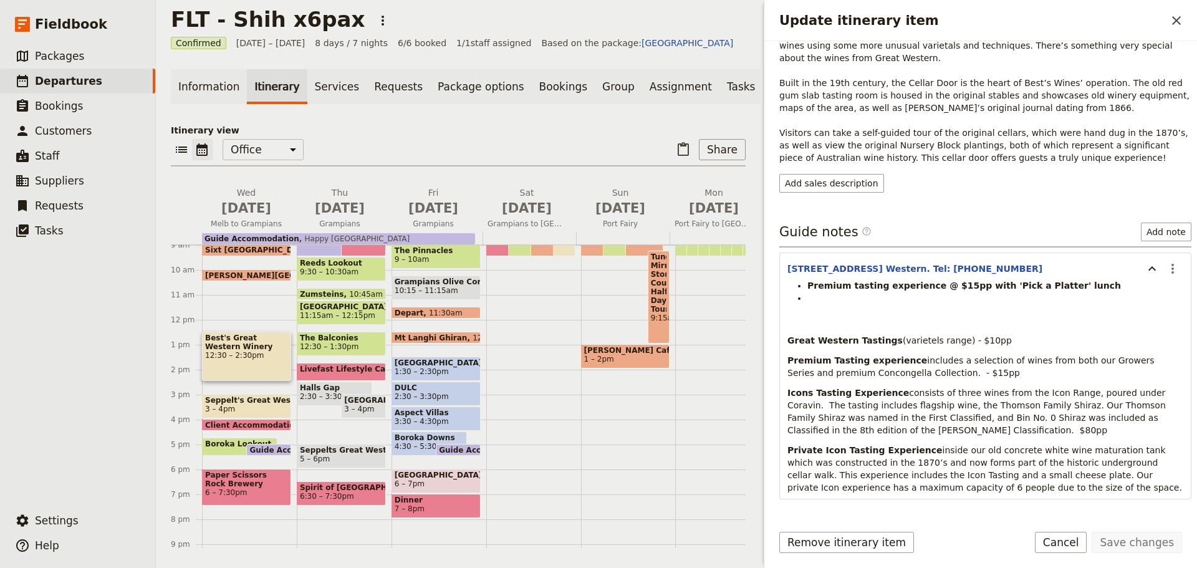
scroll to position [254, 0]
click at [831, 291] on li "Update itinerary item" at bounding box center [995, 297] width 376 height 12
click at [1165, 260] on icon "Actions" at bounding box center [1172, 267] width 15 height 15
click at [1153, 281] on span "Edit note" at bounding box center [1137, 282] width 58 height 12
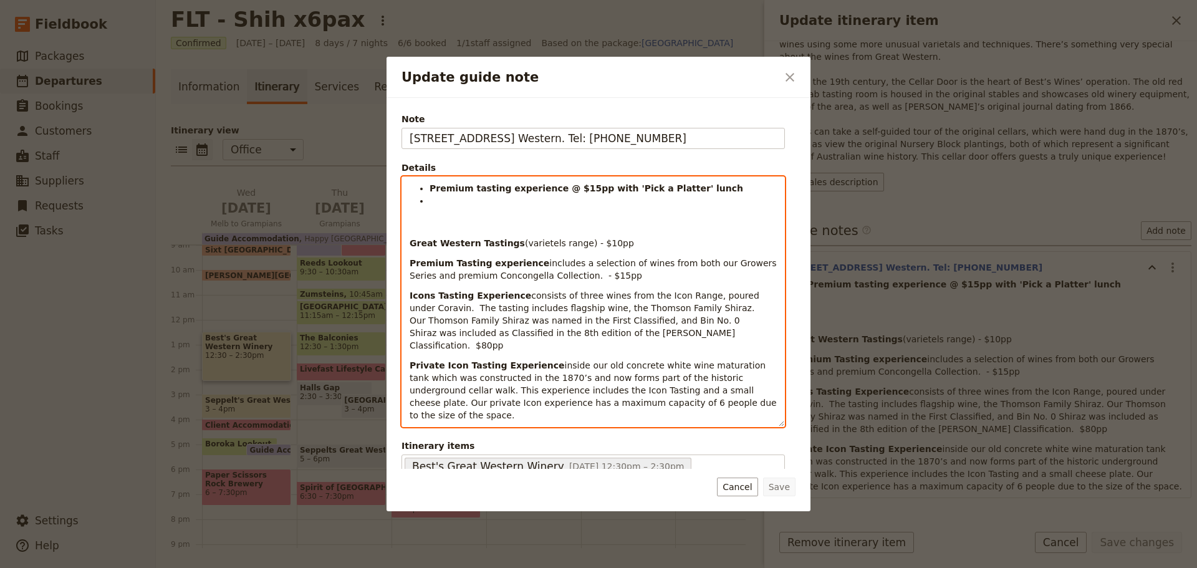
click at [605, 185] on strong "Premium tasting experience @ $15pp with 'Pick a Platter' lunch" at bounding box center [587, 188] width 314 height 10
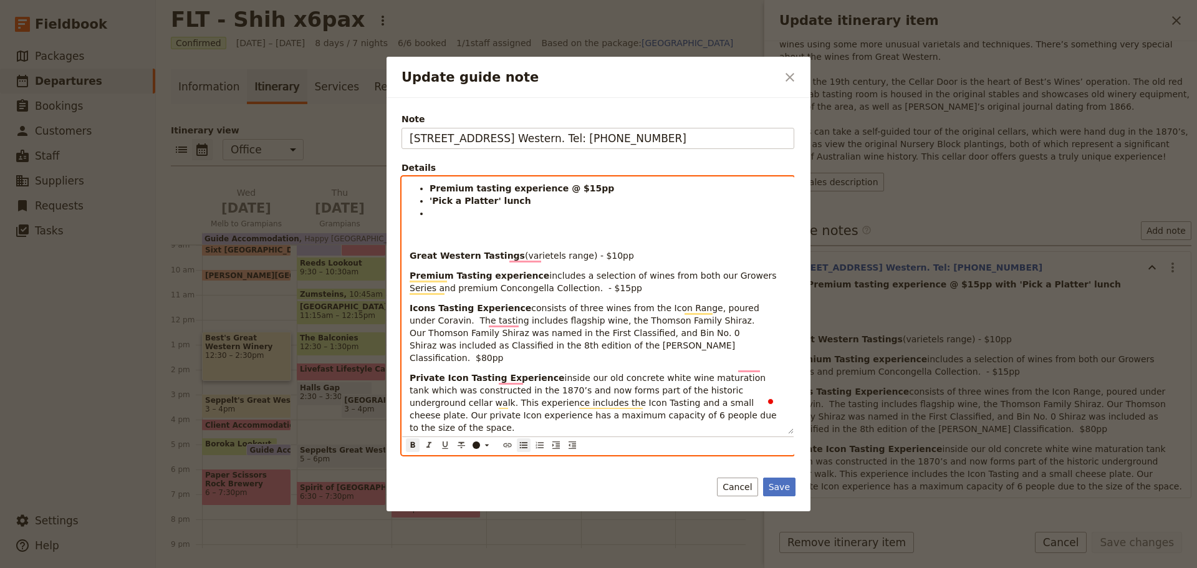
click at [578, 198] on li "'Pick a Platter' lunch" at bounding box center [608, 201] width 357 height 12
click at [618, 185] on li "Premium tasting experience @ $15pp" at bounding box center [608, 188] width 357 height 12
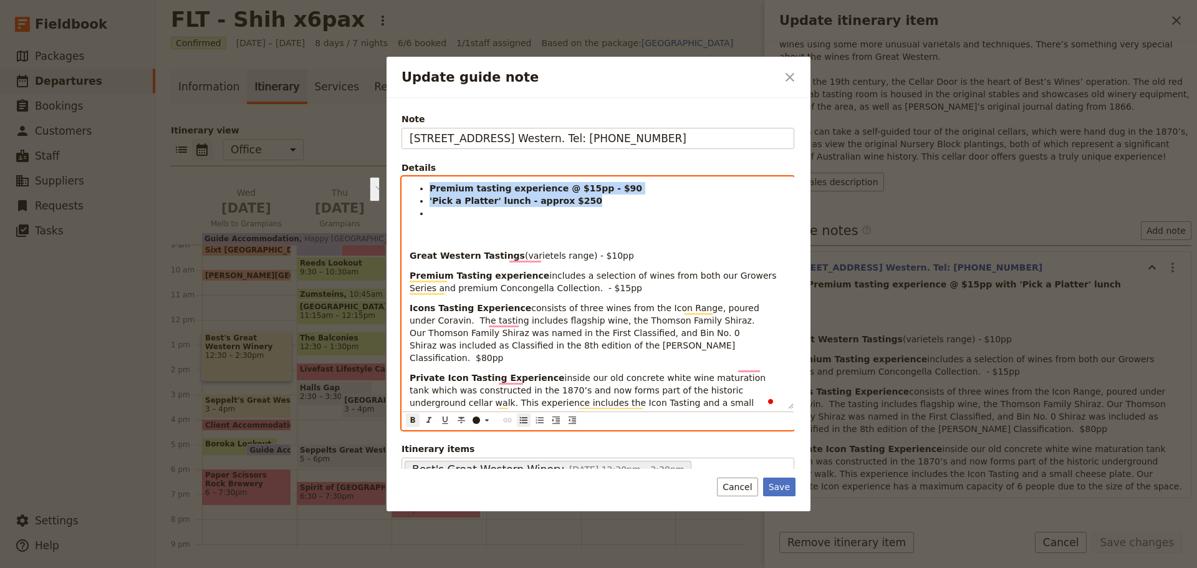
drag, startPoint x: 583, startPoint y: 203, endPoint x: 362, endPoint y: 190, distance: 221.1
click at [362, 567] on div "Update guide note ​ Note 111 Best's Rd, Great Western. Tel: 5356 2250 Details P…" at bounding box center [598, 568] width 1197 height 0
click at [410, 416] on icon "Format bold" at bounding box center [413, 420] width 10 height 10
click at [451, 218] on li "To enrich screen reader interactions, please activate Accessibility in Grammarl…" at bounding box center [608, 213] width 357 height 12
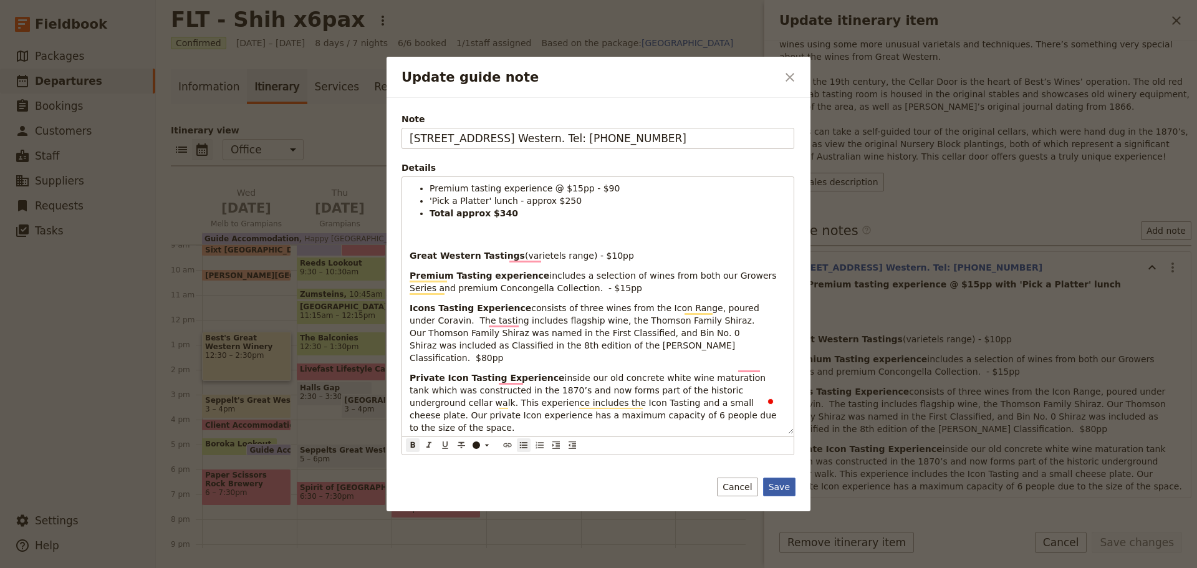
click at [777, 486] on button "Save" at bounding box center [779, 487] width 32 height 19
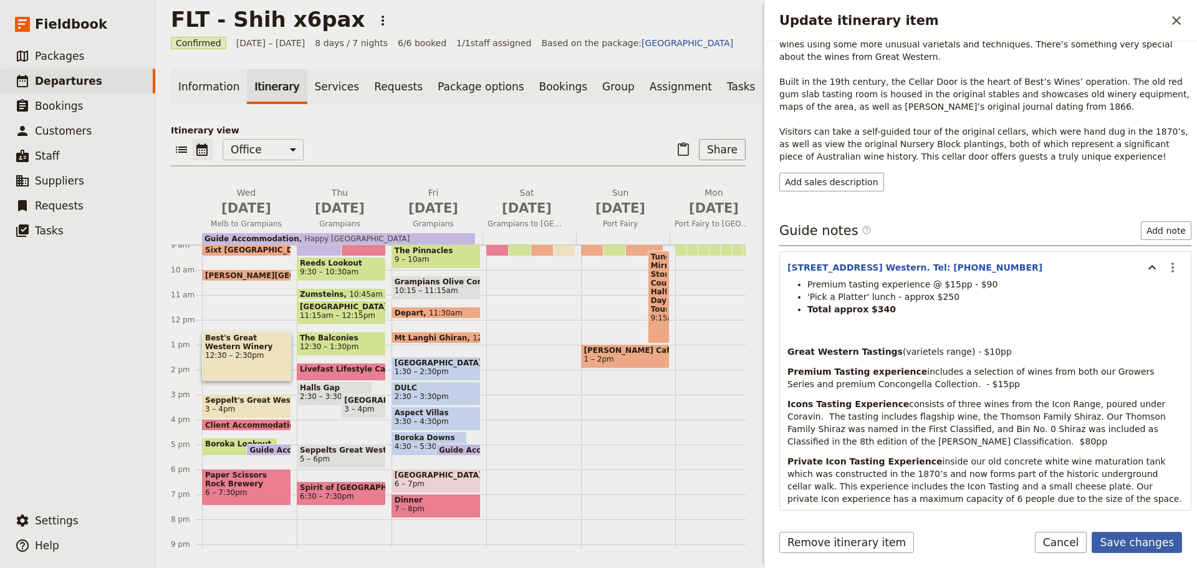
click at [1158, 544] on button "Save changes" at bounding box center [1137, 542] width 90 height 21
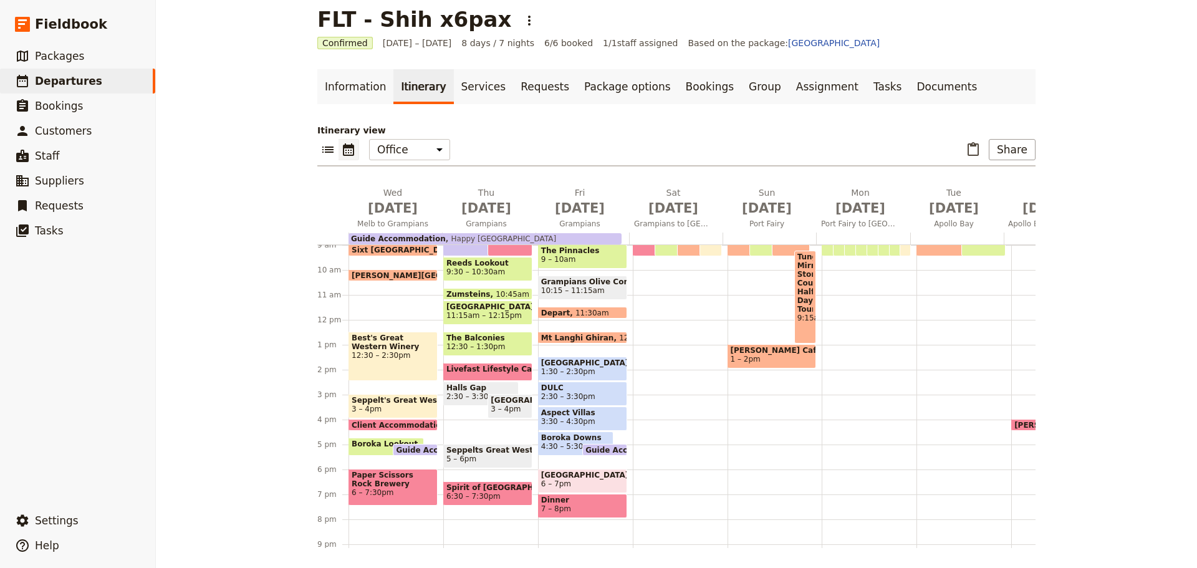
click at [391, 348] on span "Best's Great Western Winery" at bounding box center [393, 342] width 83 height 17
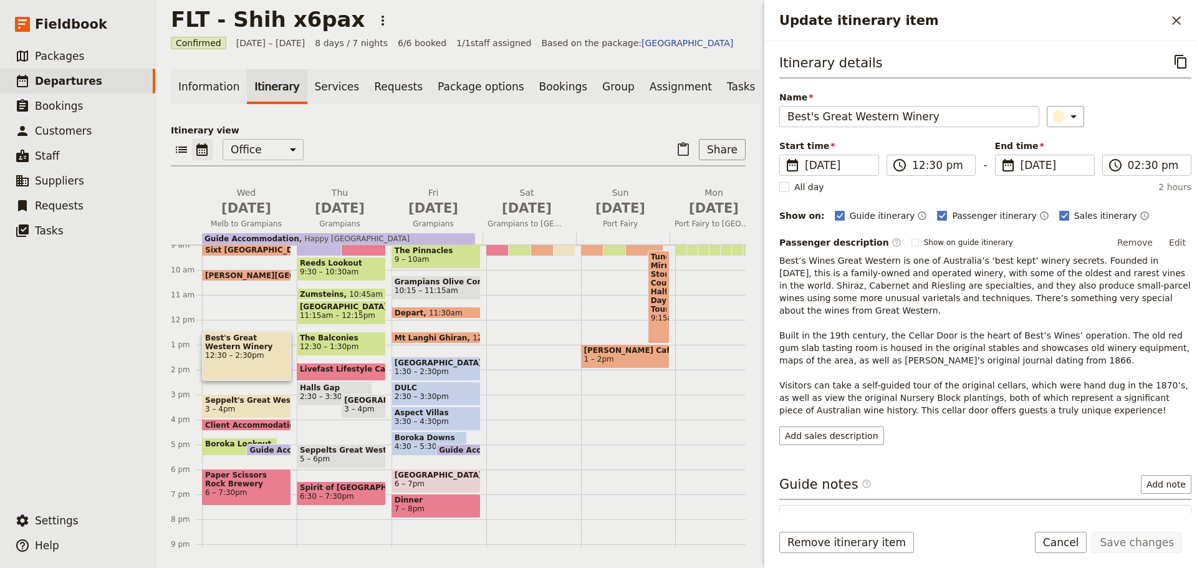
click at [239, 357] on span "12:30 – 2:30pm" at bounding box center [246, 355] width 83 height 9
click at [1179, 17] on icon "Close drawer" at bounding box center [1176, 20] width 15 height 15
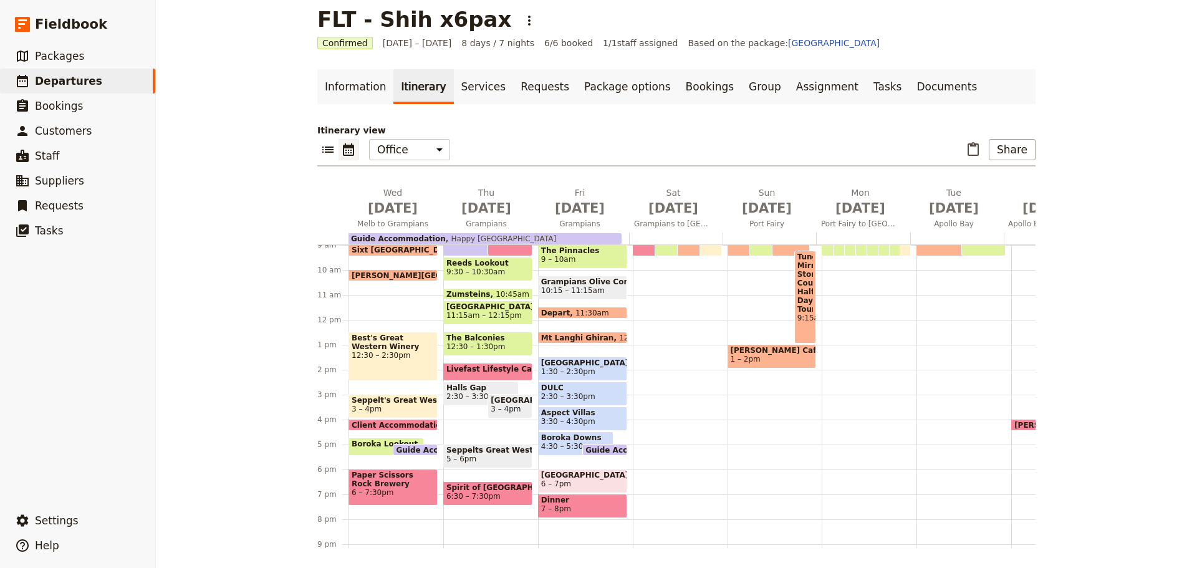
click at [392, 398] on span "Seppelt's Great Western" at bounding box center [393, 400] width 83 height 9
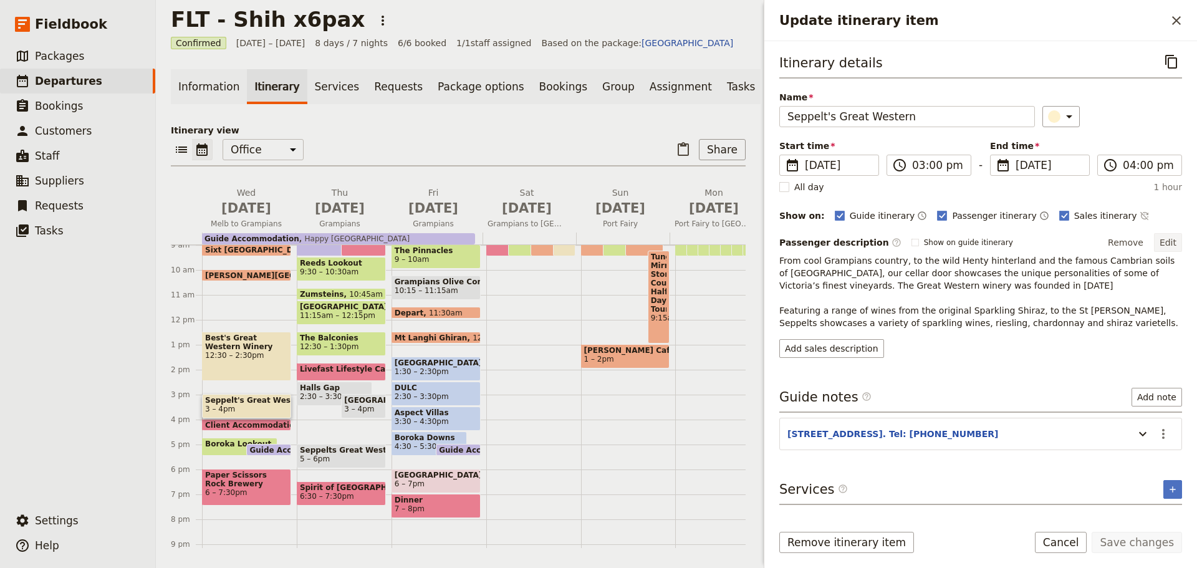
click at [1171, 237] on button "Edit" at bounding box center [1168, 242] width 28 height 19
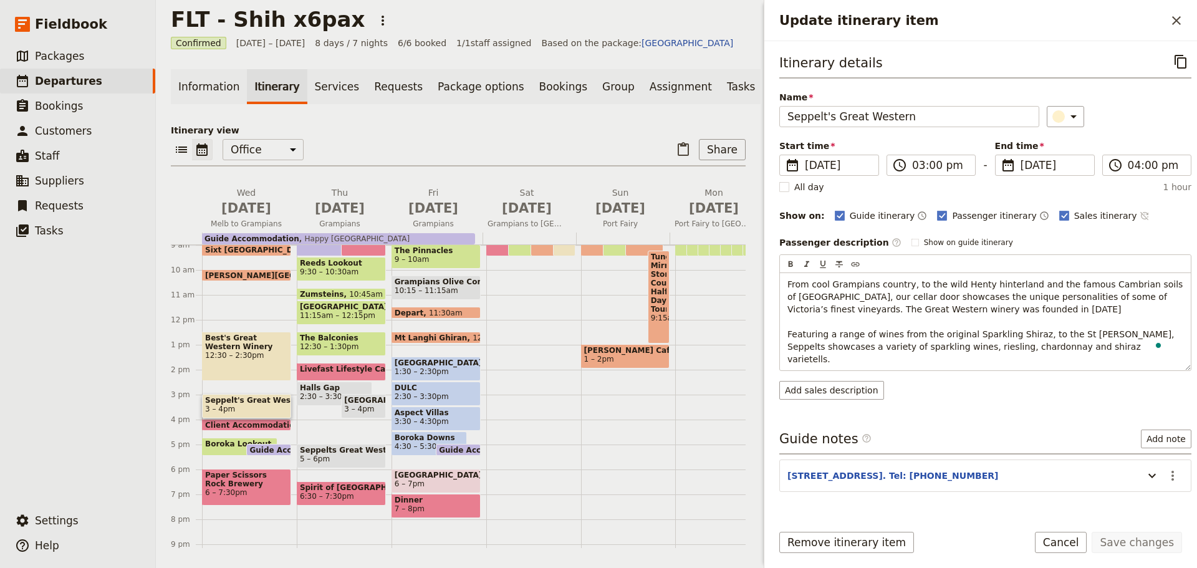
click at [1140, 211] on icon "Time not shown on sales itinerary" at bounding box center [1145, 216] width 10 height 10
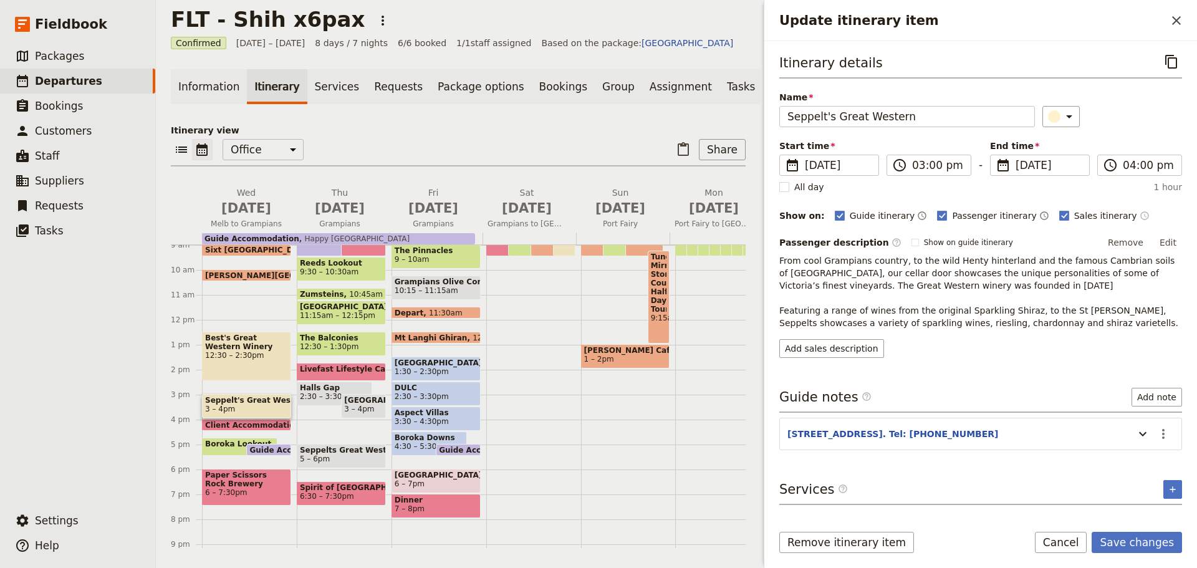
drag, startPoint x: 1107, startPoint y: 214, endPoint x: 1111, endPoint y: 220, distance: 7.6
click at [1140, 216] on icon "Time shown on sales itinerary" at bounding box center [1145, 216] width 10 height 10
click at [1140, 218] on icon "Time not shown on sales itinerary" at bounding box center [1145, 216] width 10 height 10
click at [1169, 236] on button "Edit" at bounding box center [1168, 242] width 28 height 19
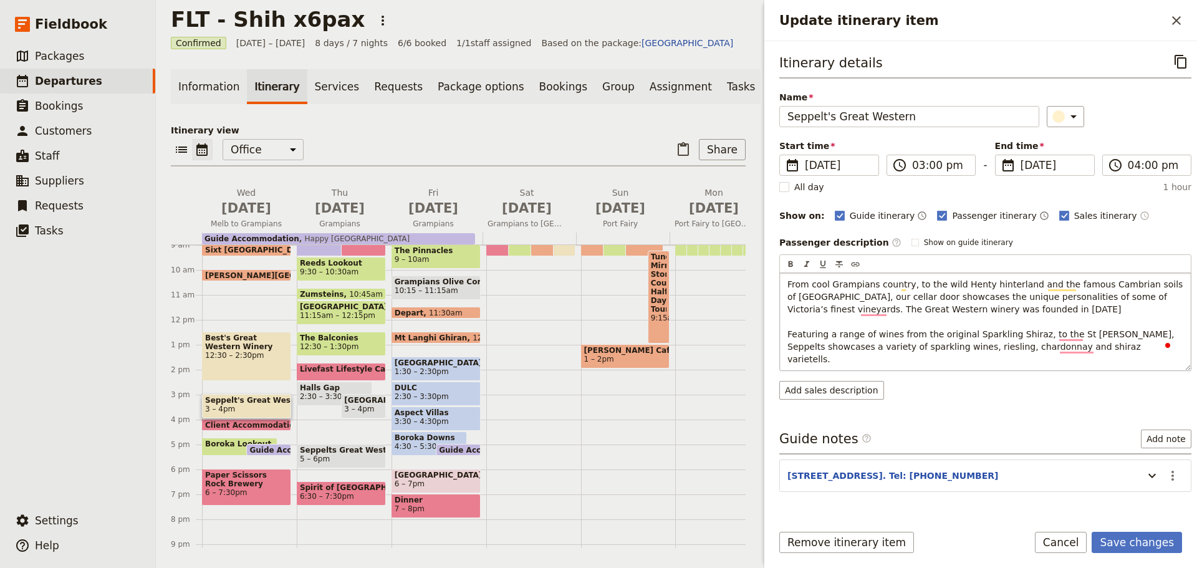
click at [788, 284] on span "From cool Grampians country, to the wild Henty hinterland and the famous Cambri…" at bounding box center [987, 321] width 398 height 85
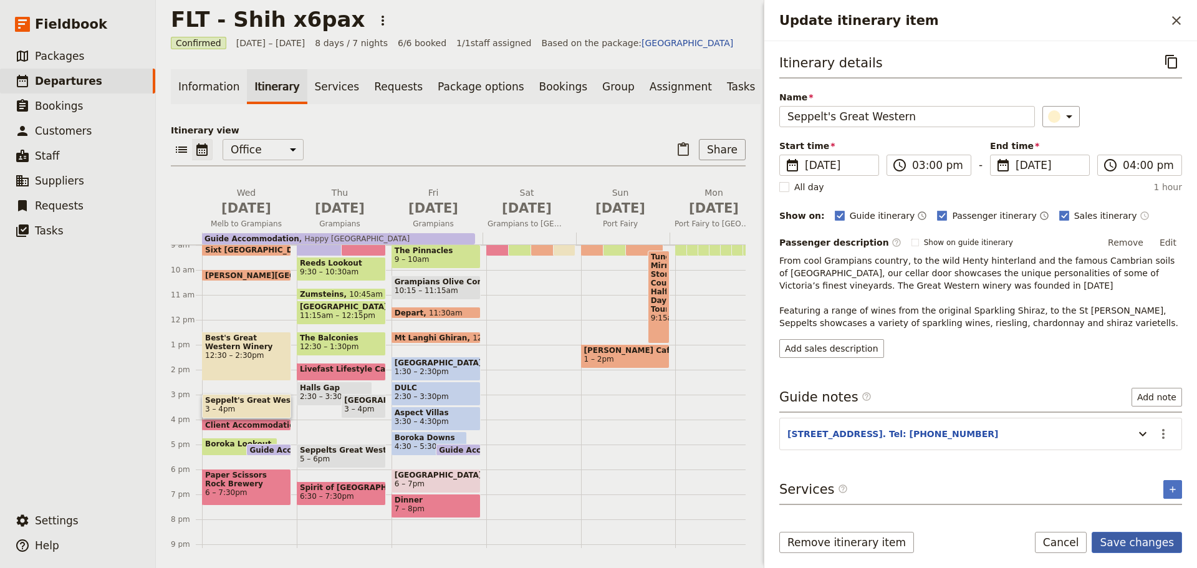
click at [1141, 534] on button "Save changes" at bounding box center [1137, 542] width 90 height 21
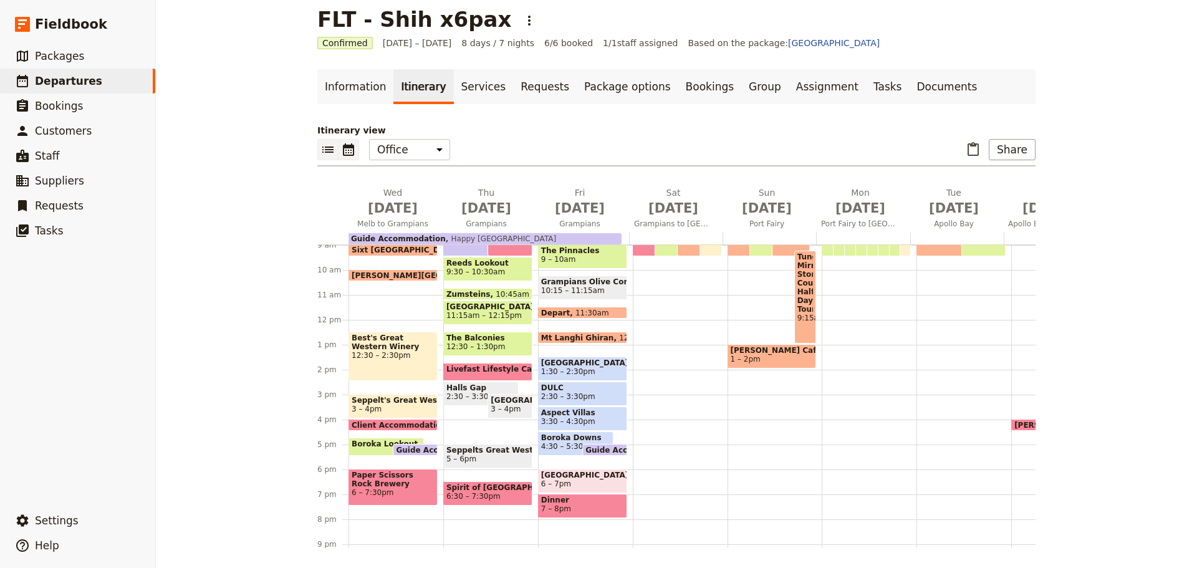
click at [323, 160] on button "​" at bounding box center [327, 149] width 21 height 21
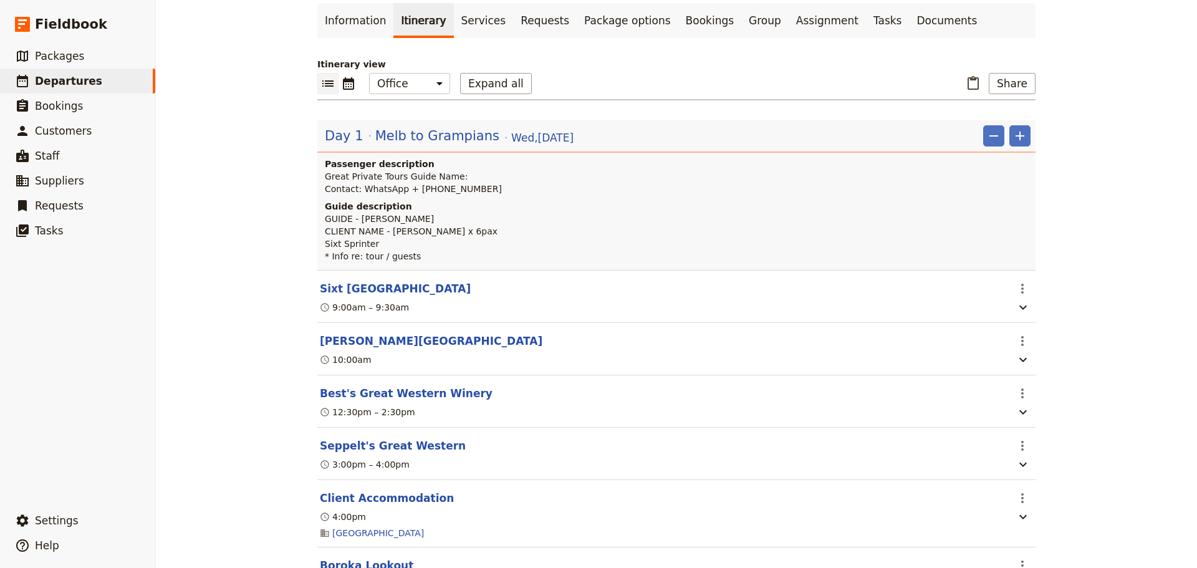
scroll to position [75, 0]
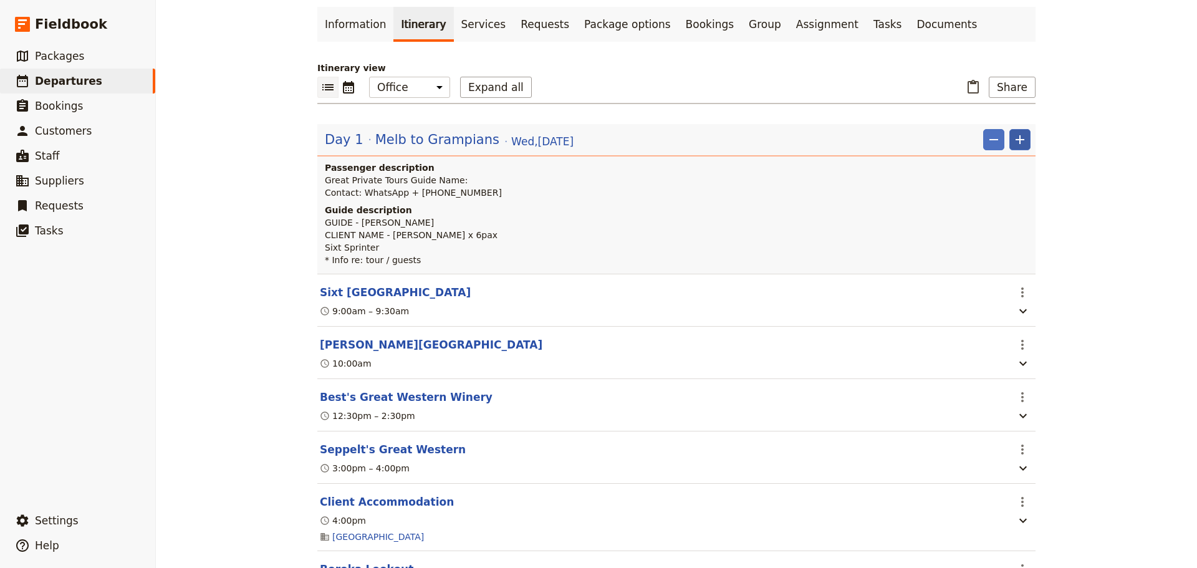
click at [1013, 138] on icon "Add" at bounding box center [1020, 139] width 15 height 15
click at [1005, 171] on span "Add itinerary item" at bounding box center [977, 167] width 79 height 12
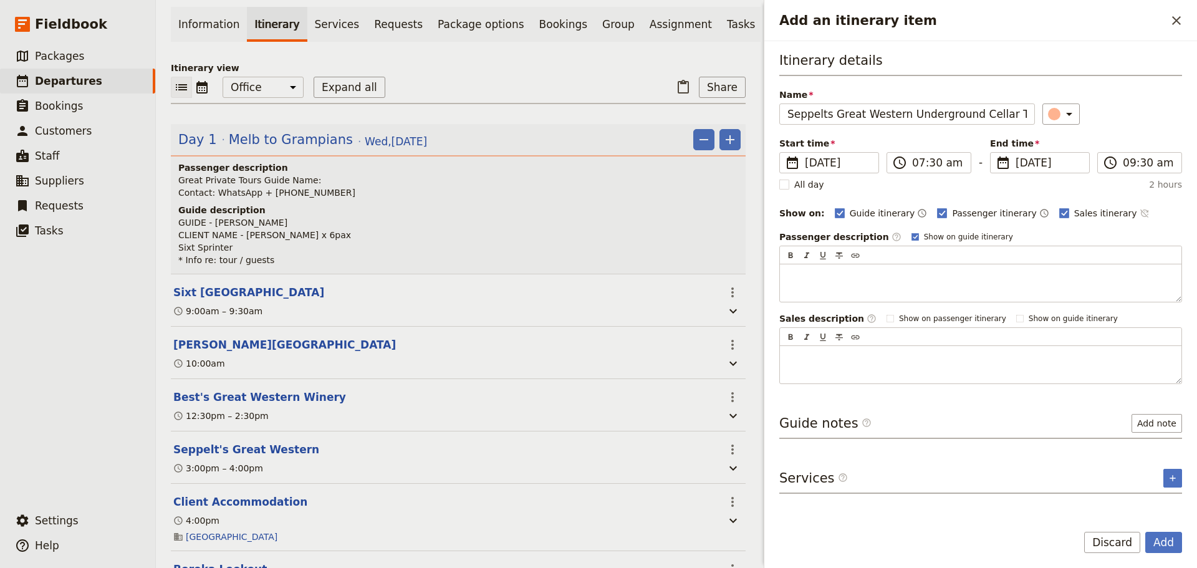
type input "Seppelts Great Western Underground Cellar Tour"
click at [1140, 213] on icon "Time not shown on sales itinerary" at bounding box center [1145, 213] width 10 height 10
click at [912, 236] on rect "Add an itinerary item" at bounding box center [915, 236] width 7 height 7
click at [911, 232] on input "Show on guide itinerary" at bounding box center [911, 231] width 1 height 1
checkbox input "false"
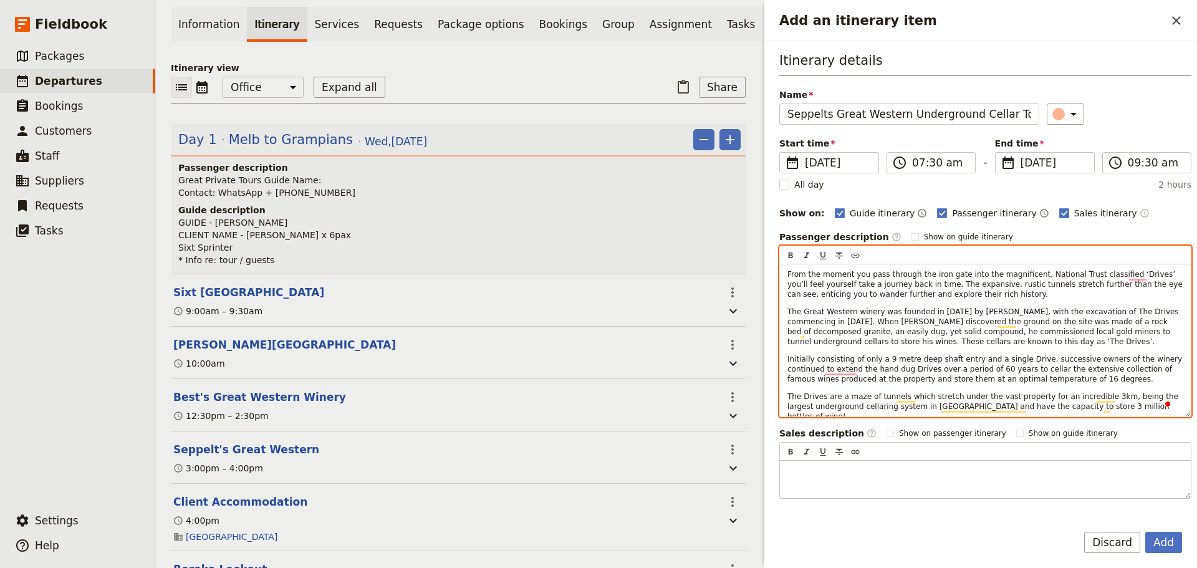
click at [1119, 410] on p "The Drives are a maze of tunnels which stretch under the vast property for an i…" at bounding box center [986, 407] width 396 height 30
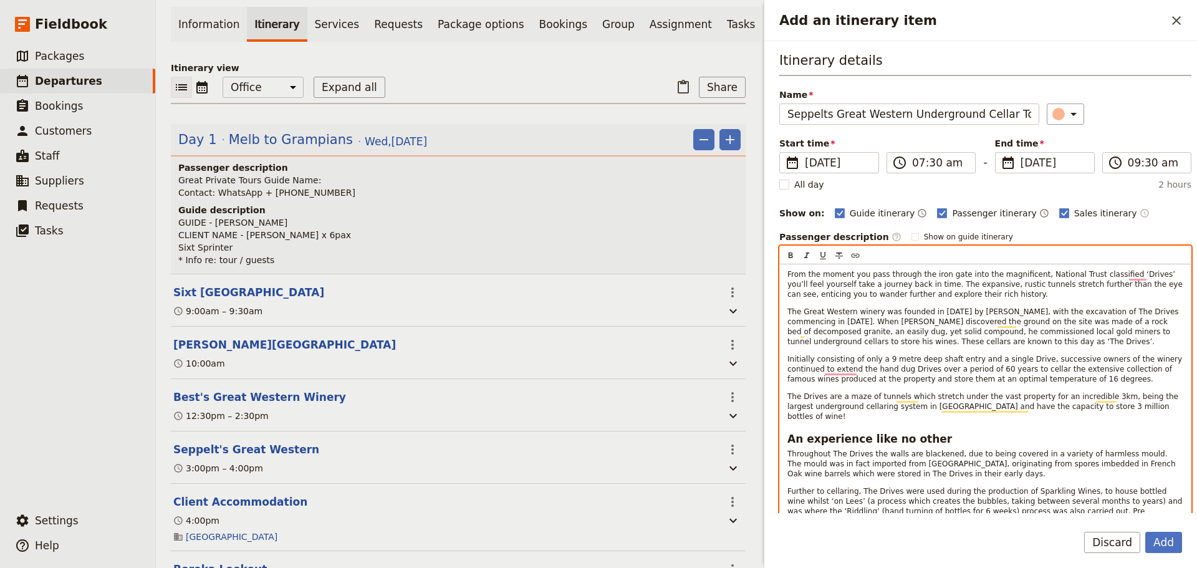
scroll to position [144, 0]
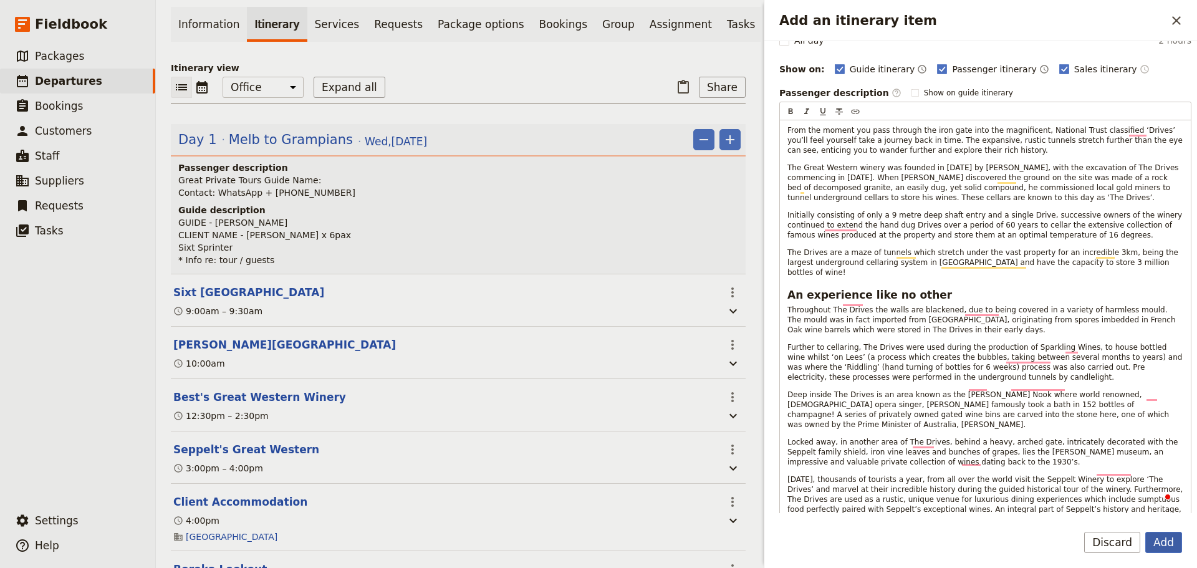
click at [1162, 532] on button "Add" at bounding box center [1163, 542] width 37 height 21
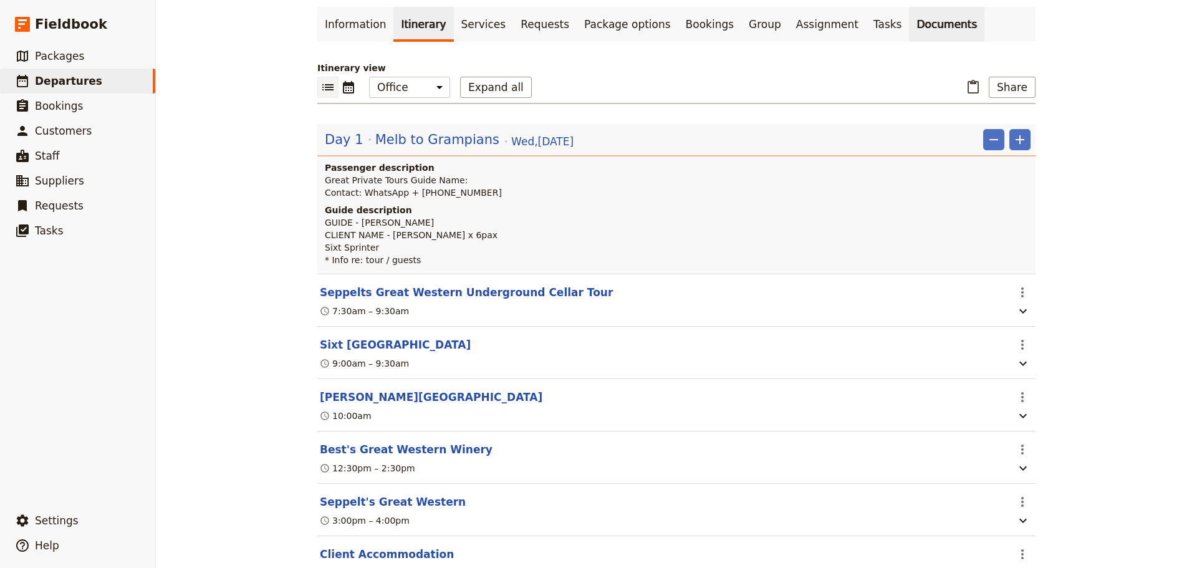
click at [909, 19] on link "Documents" at bounding box center [946, 24] width 75 height 35
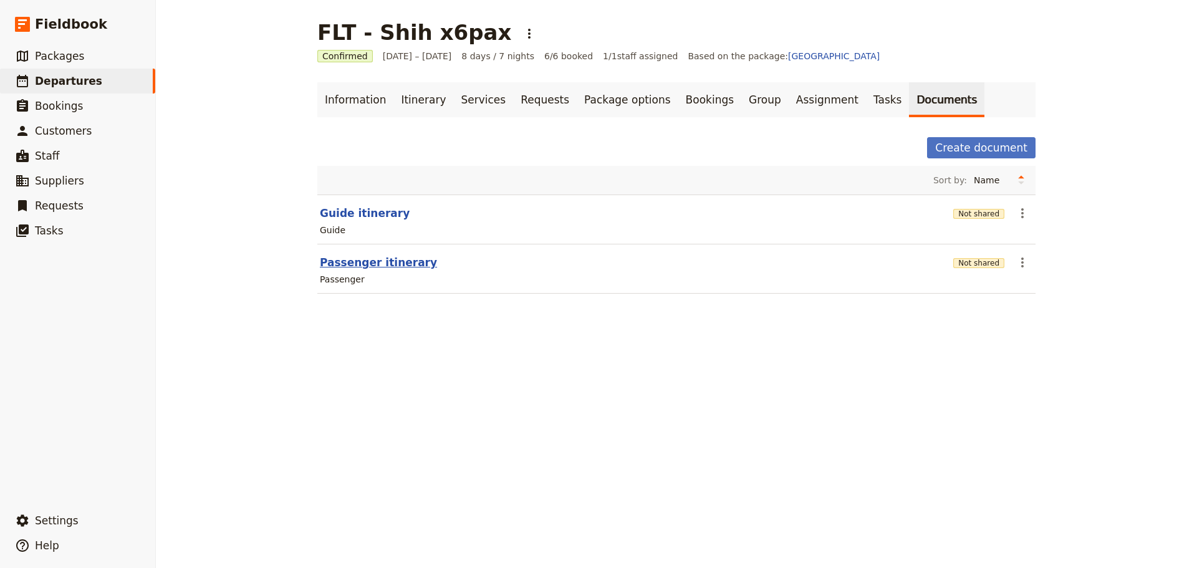
click at [349, 259] on button "Passenger itinerary" at bounding box center [378, 262] width 117 height 15
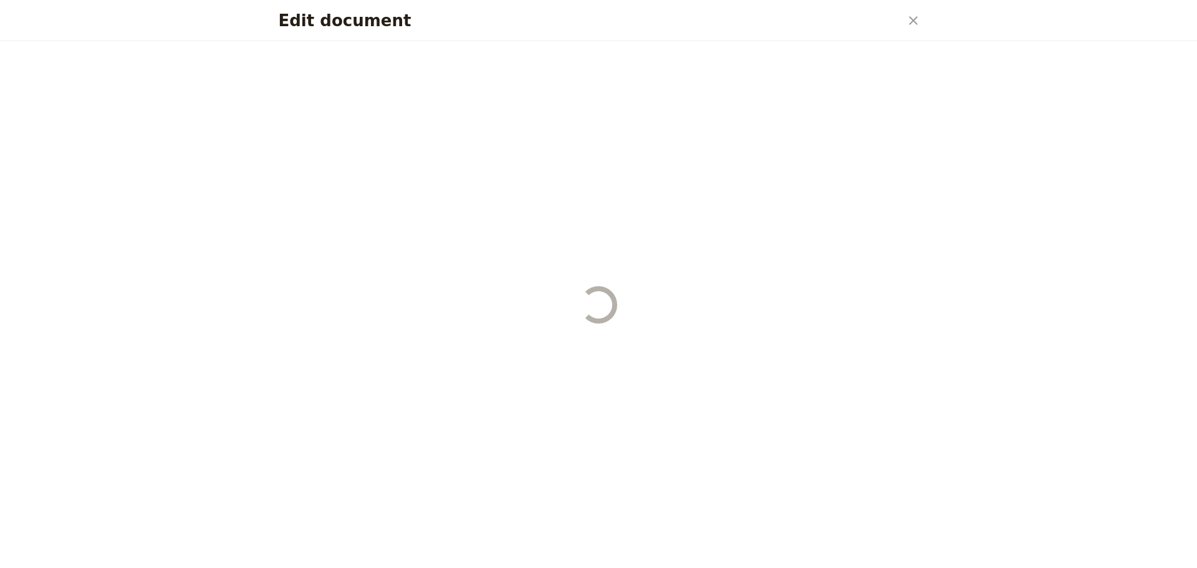
select select "PASSENGER"
select select "DEFAULT"
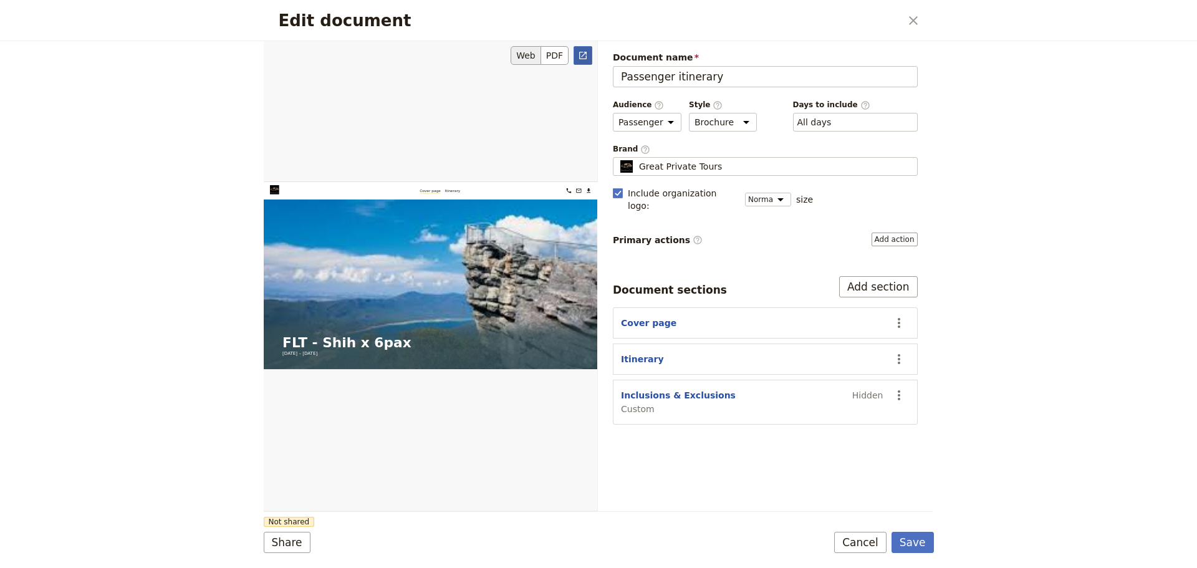
click at [585, 50] on link "​" at bounding box center [583, 55] width 19 height 19
click at [862, 539] on button "Cancel" at bounding box center [860, 542] width 52 height 21
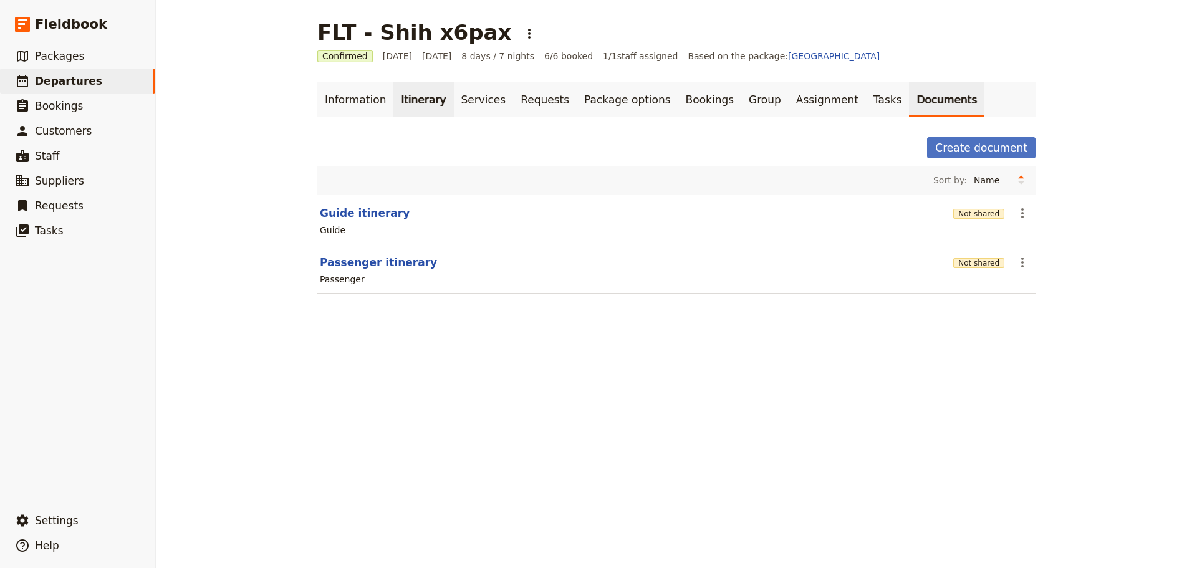
click at [398, 93] on link "Itinerary" at bounding box center [423, 99] width 60 height 35
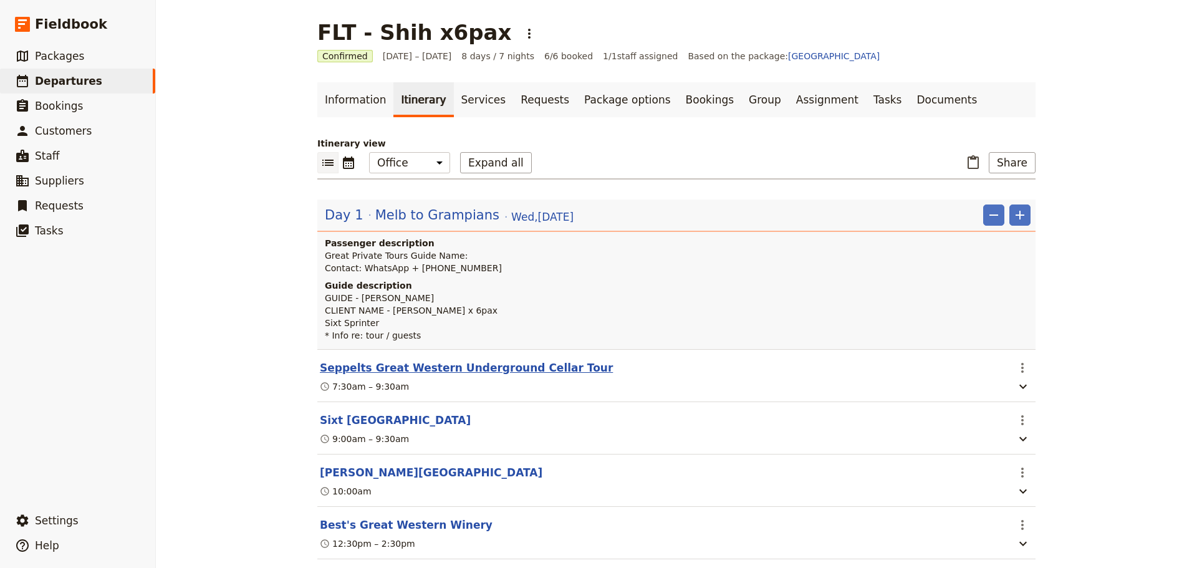
click at [403, 370] on button "Seppelts Great Western Underground Cellar Tour" at bounding box center [466, 367] width 293 height 15
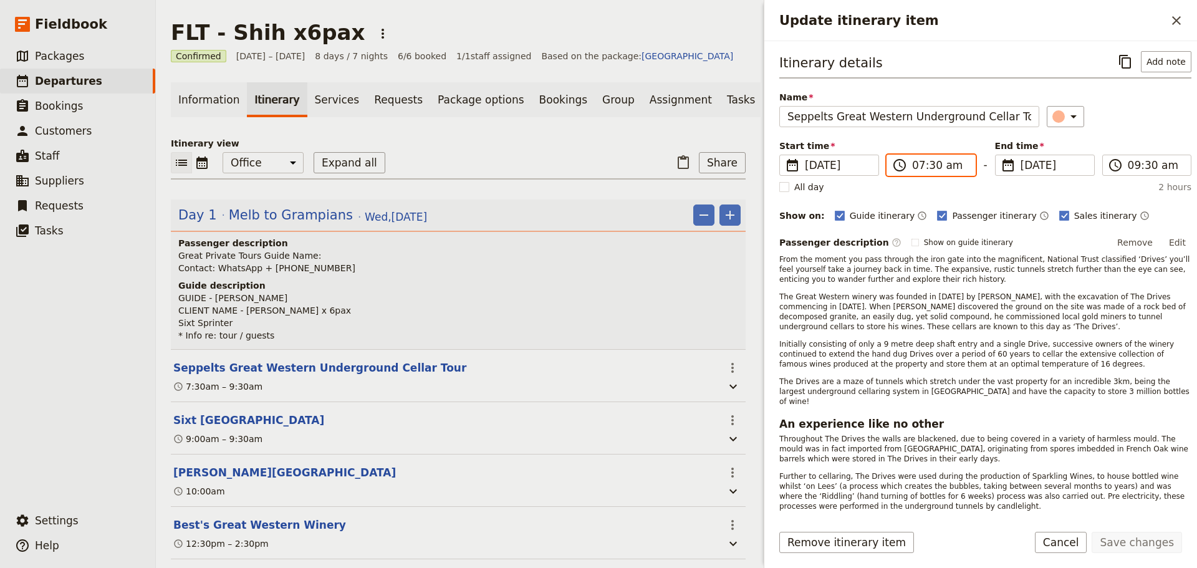
click at [942, 166] on input "07:30 am" at bounding box center [939, 165] width 55 height 15
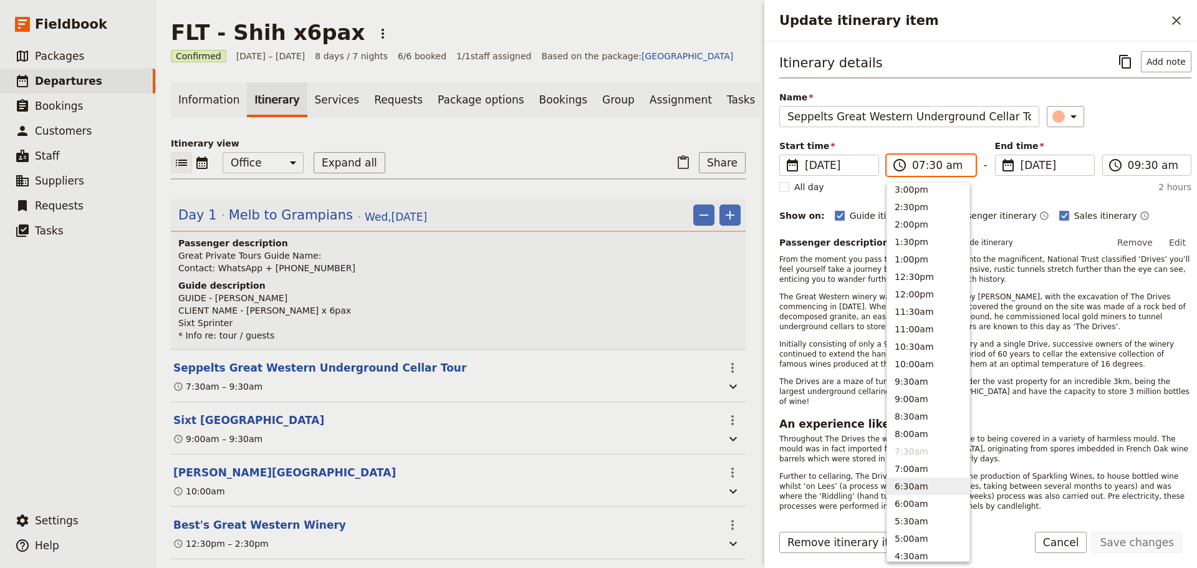
scroll to position [270, 0]
click at [915, 286] on button "1:00pm" at bounding box center [928, 290] width 82 height 17
type input "01:00 pm"
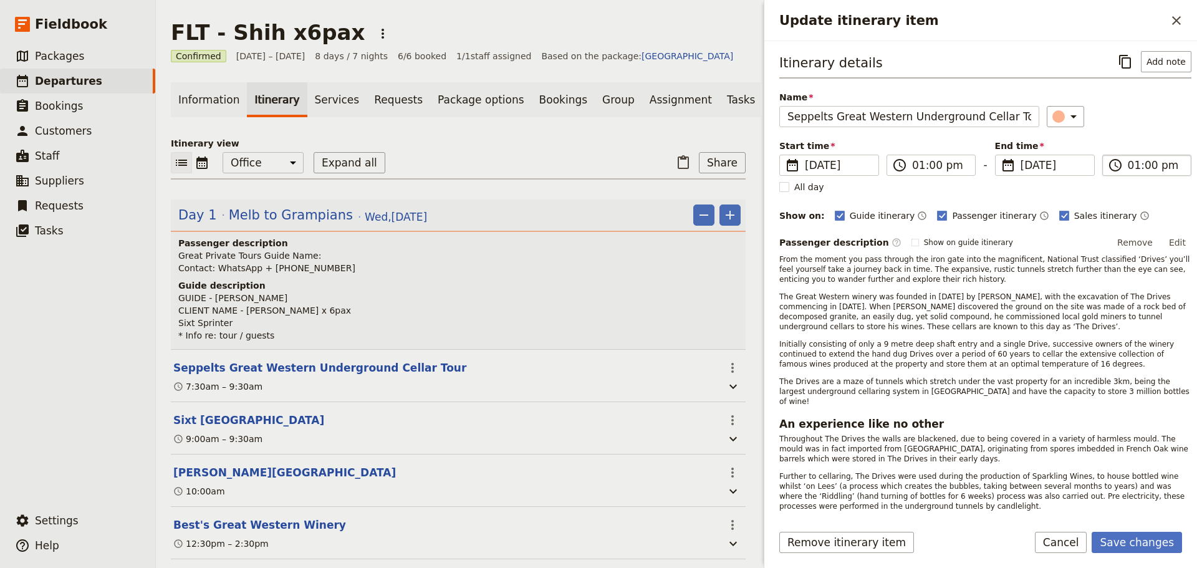
click at [1143, 163] on input "01:00 pm" at bounding box center [1155, 165] width 55 height 15
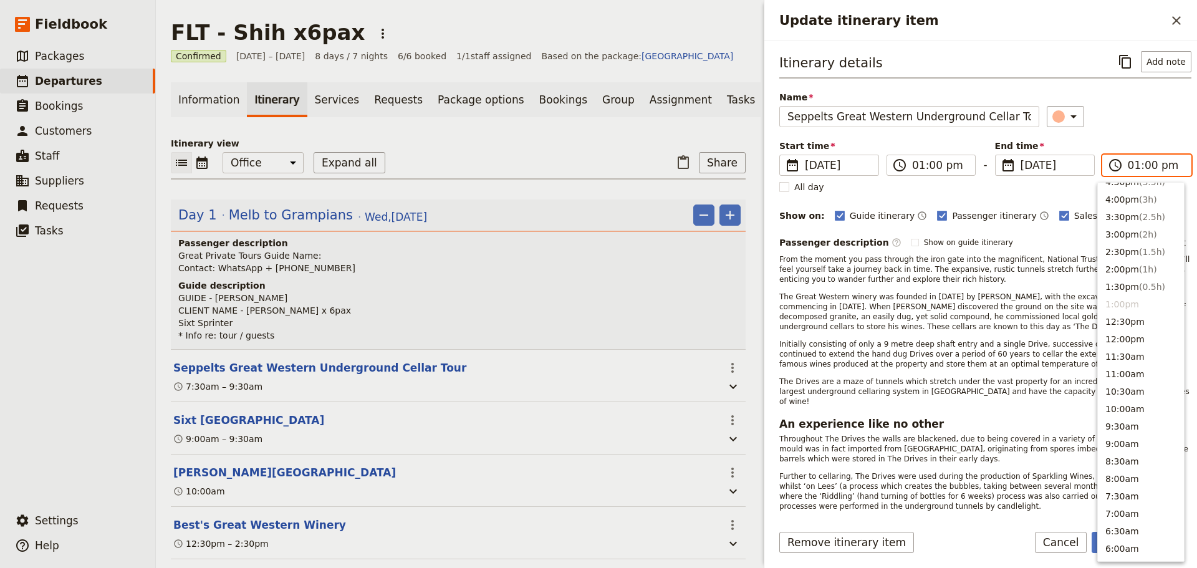
scroll to position [244, 0]
click at [1129, 226] on button "3:30pm ( 2.5h )" at bounding box center [1141, 228] width 86 height 17
type input "03:30 pm"
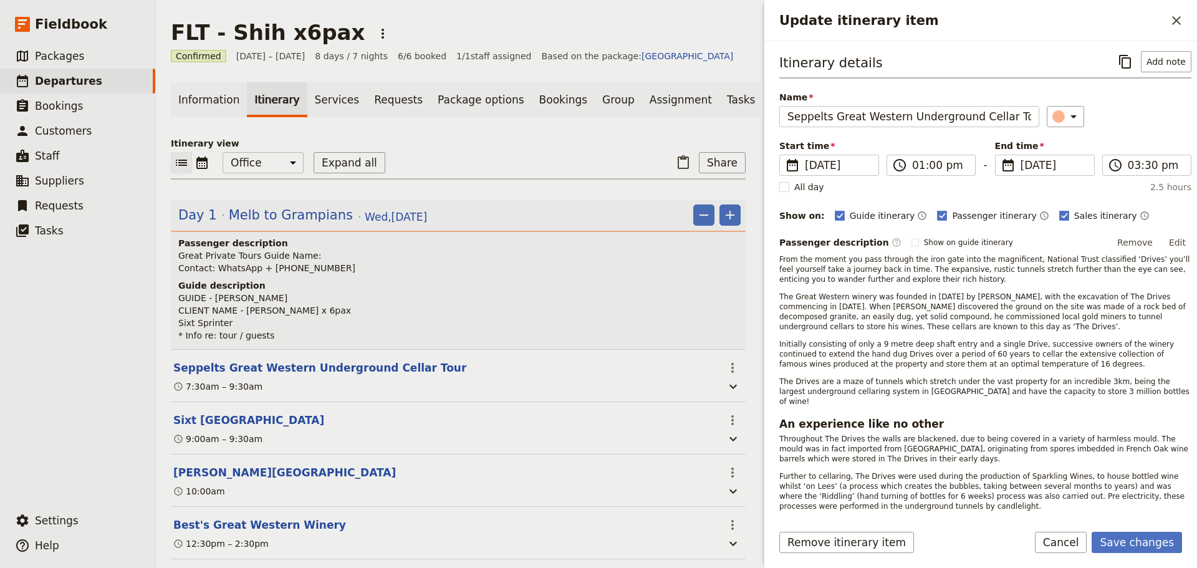
click at [1132, 118] on div "​" at bounding box center [1119, 116] width 145 height 21
click at [1131, 541] on button "Save changes" at bounding box center [1137, 542] width 90 height 21
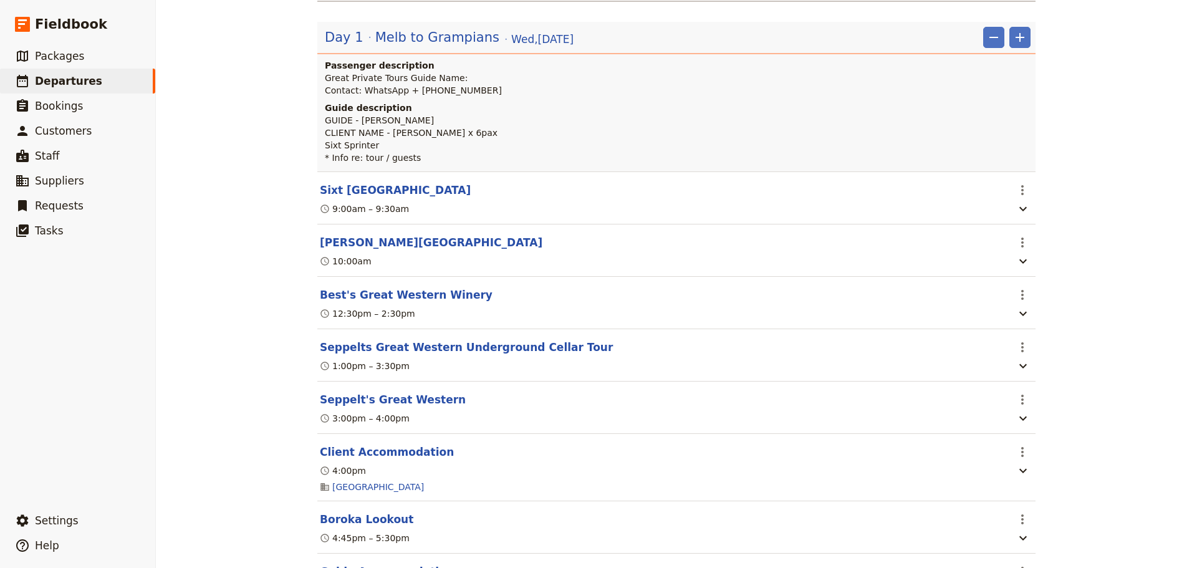
scroll to position [249, 0]
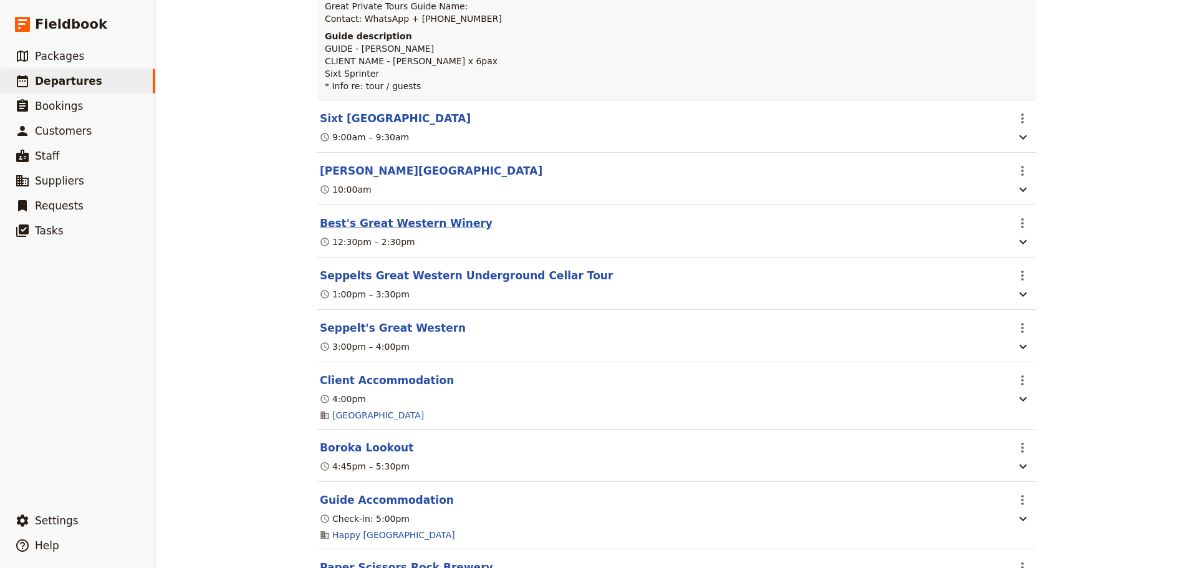
click at [403, 222] on button "Best's Great Western Winery" at bounding box center [406, 223] width 173 height 15
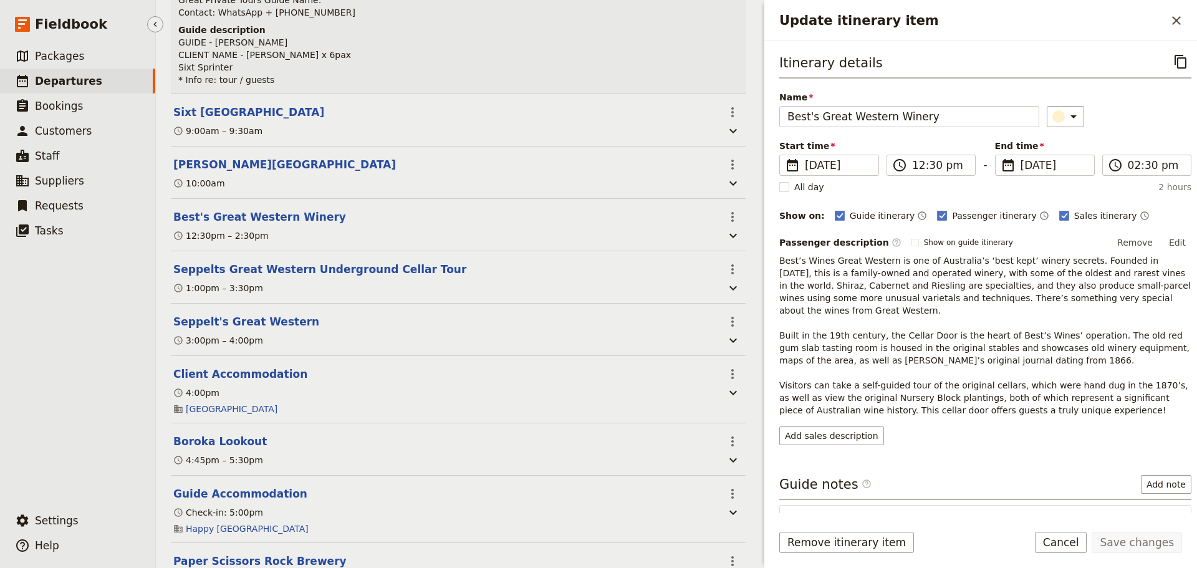
click at [104, 300] on ul "​ Packages ​ Departures ​ Bookings ​ Customers ​ Staff ​ Suppliers ​ Requests ​…" at bounding box center [77, 274] width 155 height 460
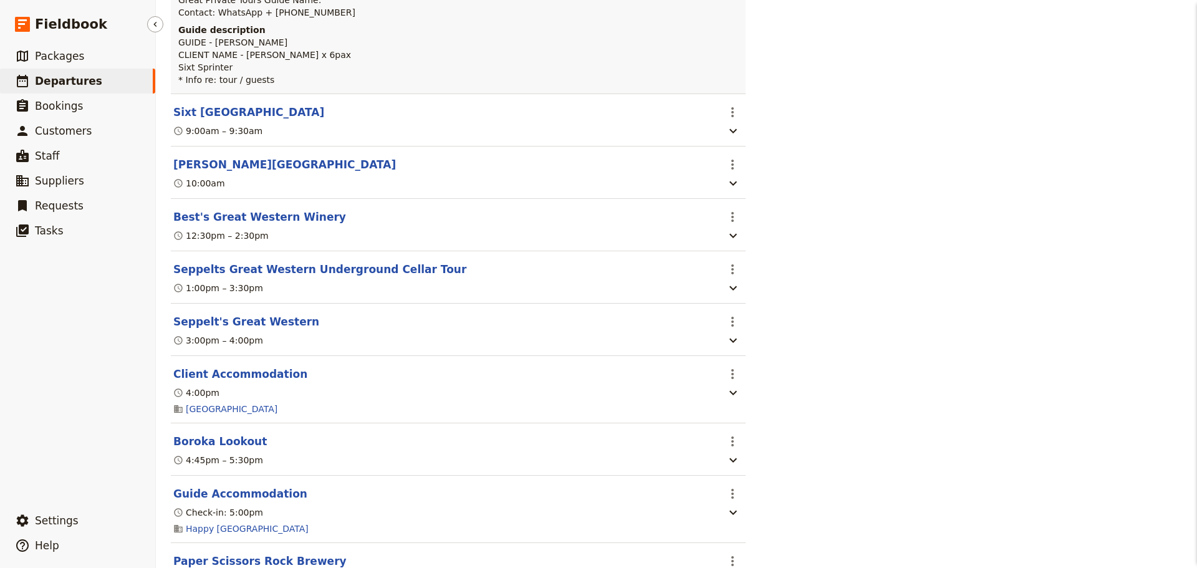
scroll to position [249, 0]
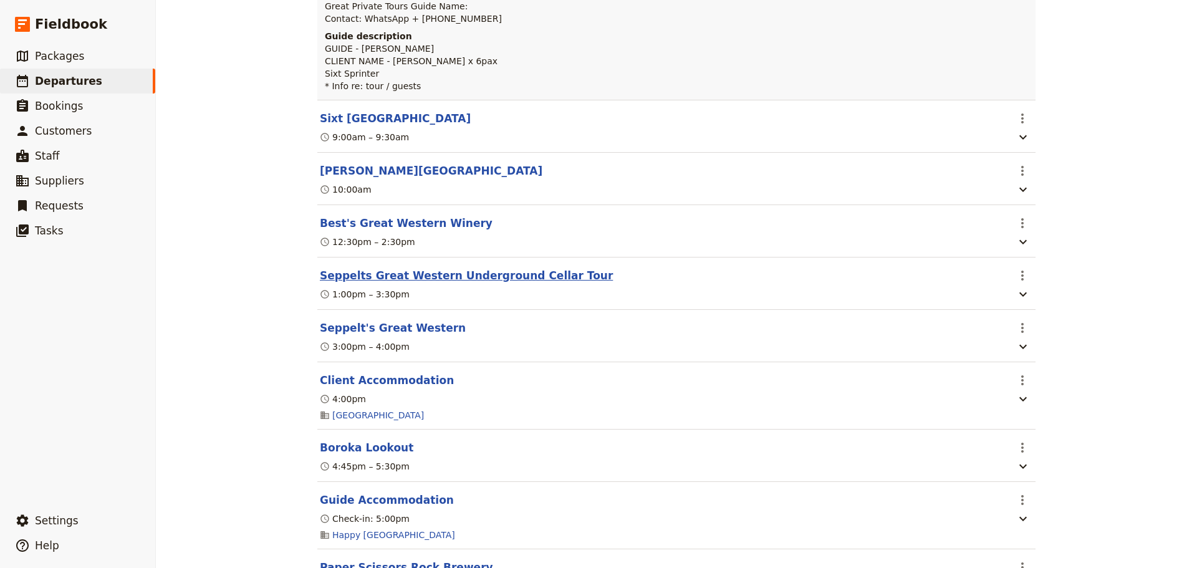
click at [470, 280] on button "Seppelts Great Western Underground Cellar Tour" at bounding box center [466, 275] width 293 height 15
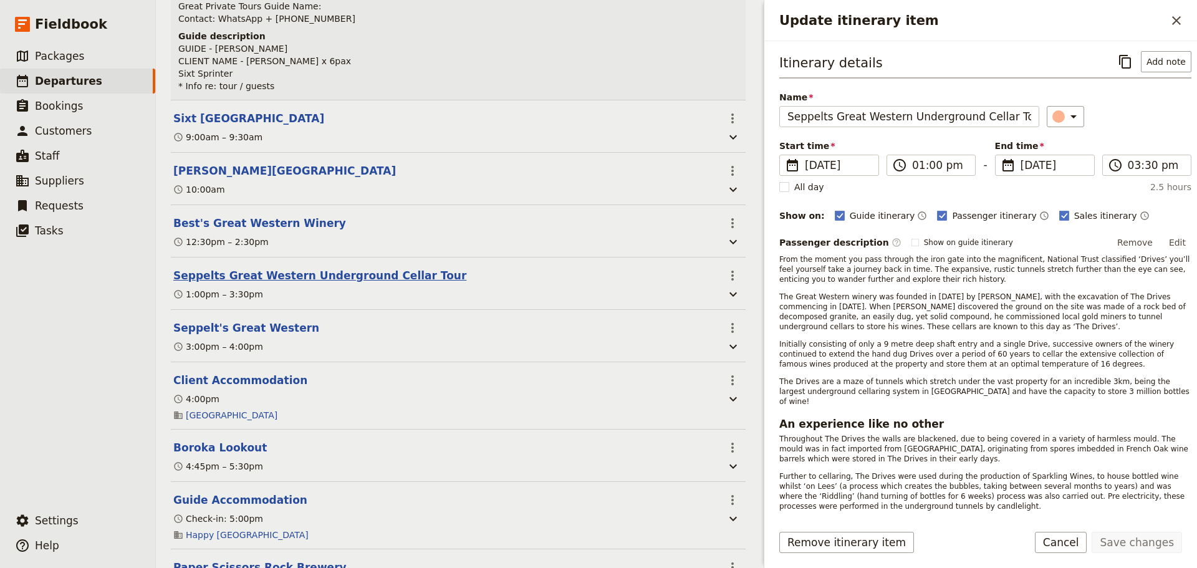
scroll to position [256, 0]
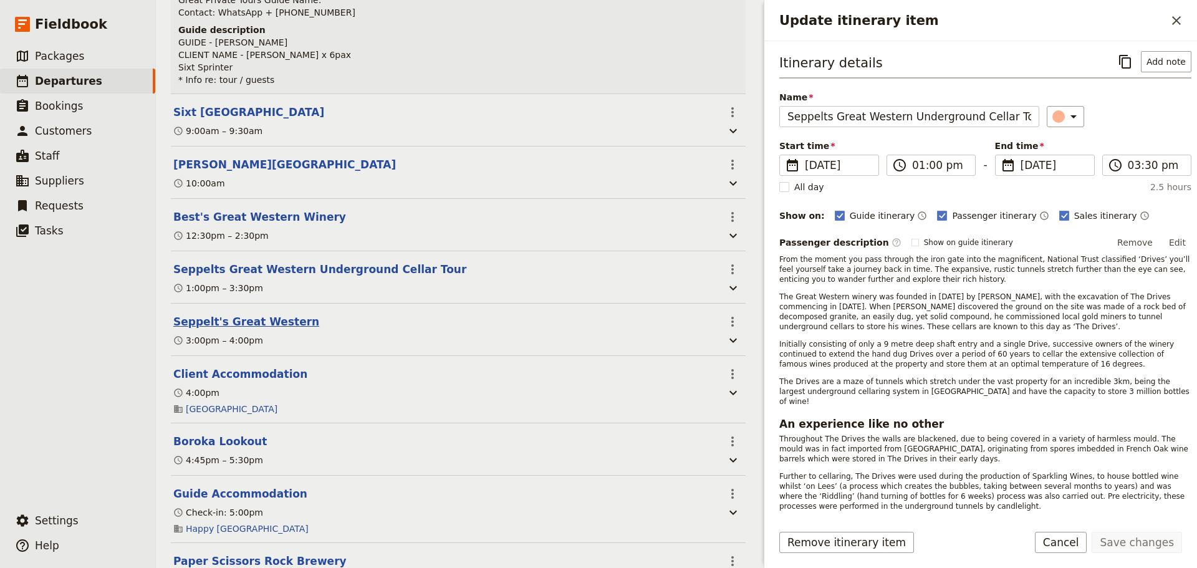
click at [235, 329] on button "Seppelt's Great Western" at bounding box center [246, 321] width 146 height 15
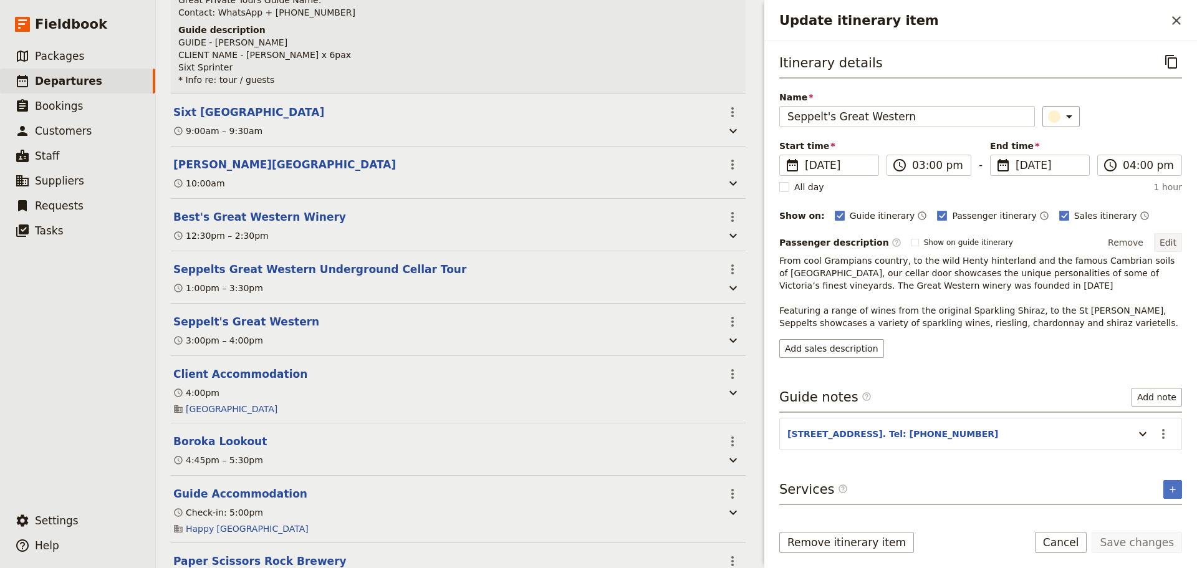
click at [1177, 238] on button "Edit" at bounding box center [1168, 242] width 28 height 19
click at [1175, 231] on div "Itinerary details ​ Name Seppelt's Great Western ​ Start time ​ 15 Oct 2025 15/…" at bounding box center [980, 204] width 403 height 307
click at [1175, 239] on button "Edit" at bounding box center [1168, 242] width 28 height 19
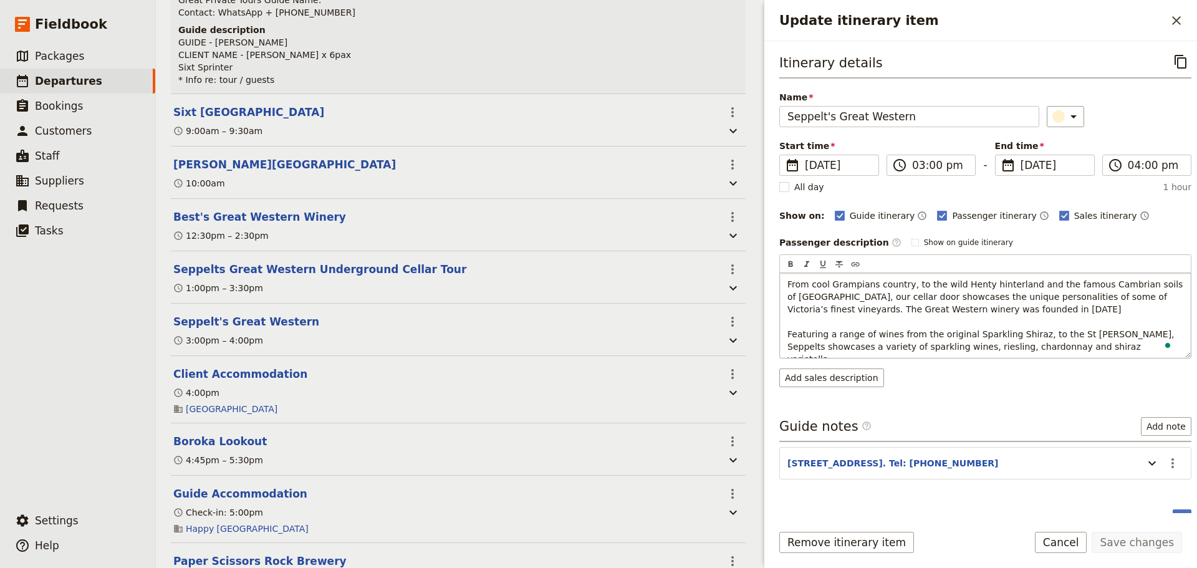
click at [1121, 351] on p "From cool Grampians country, to the wild Henty hinterland and the famous Cambri…" at bounding box center [986, 321] width 396 height 87
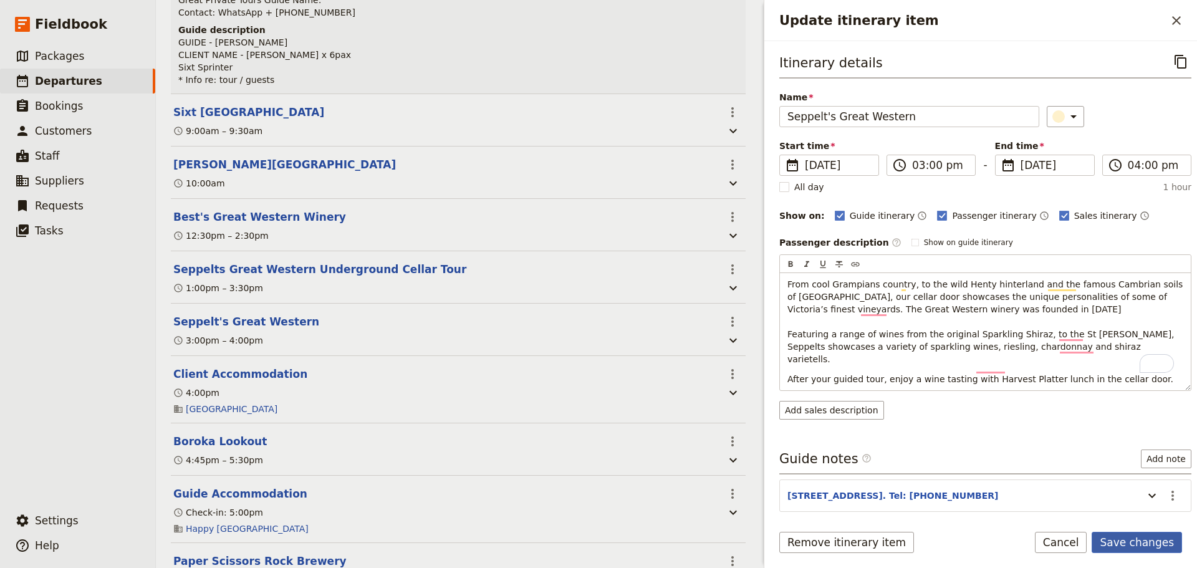
click at [1159, 534] on button "Save changes" at bounding box center [1137, 542] width 90 height 21
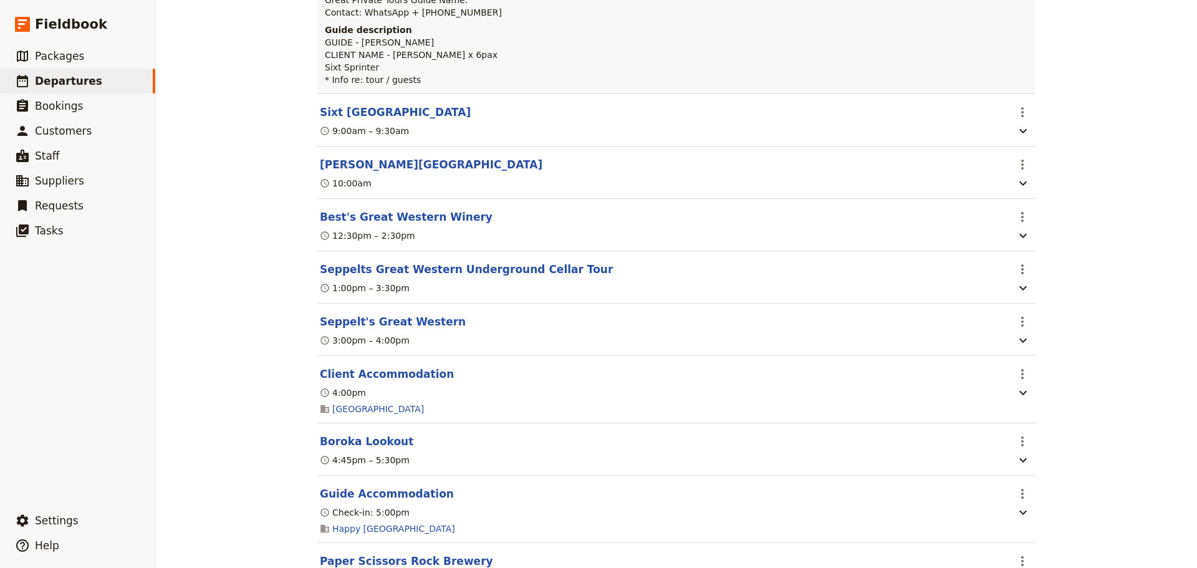
scroll to position [0, 0]
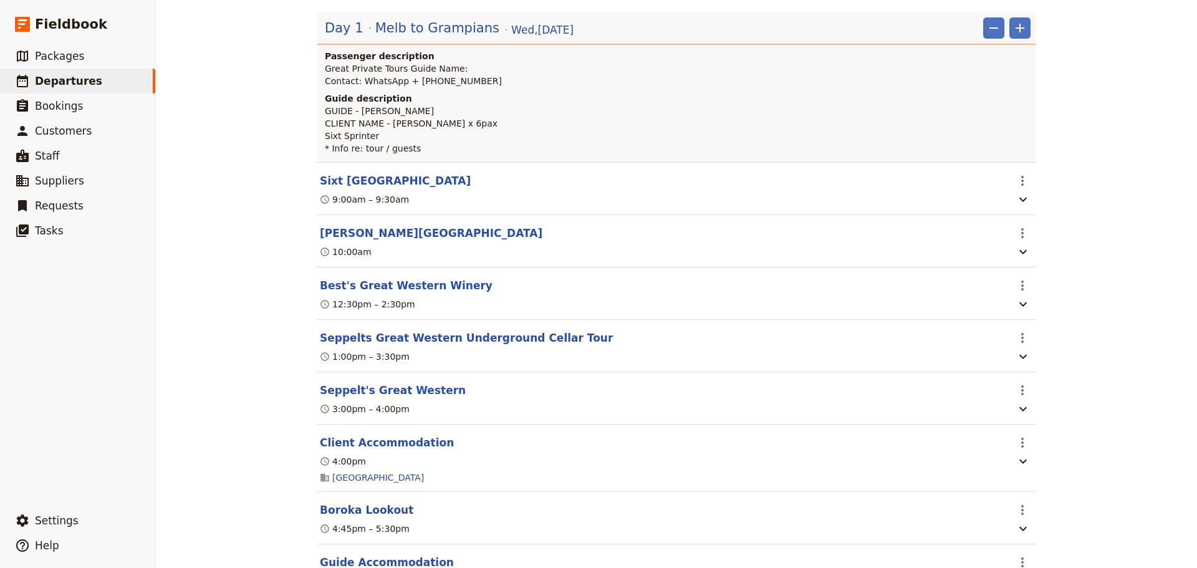
click at [423, 337] on button "Seppelts Great Western Underground Cellar Tour" at bounding box center [466, 337] width 293 height 15
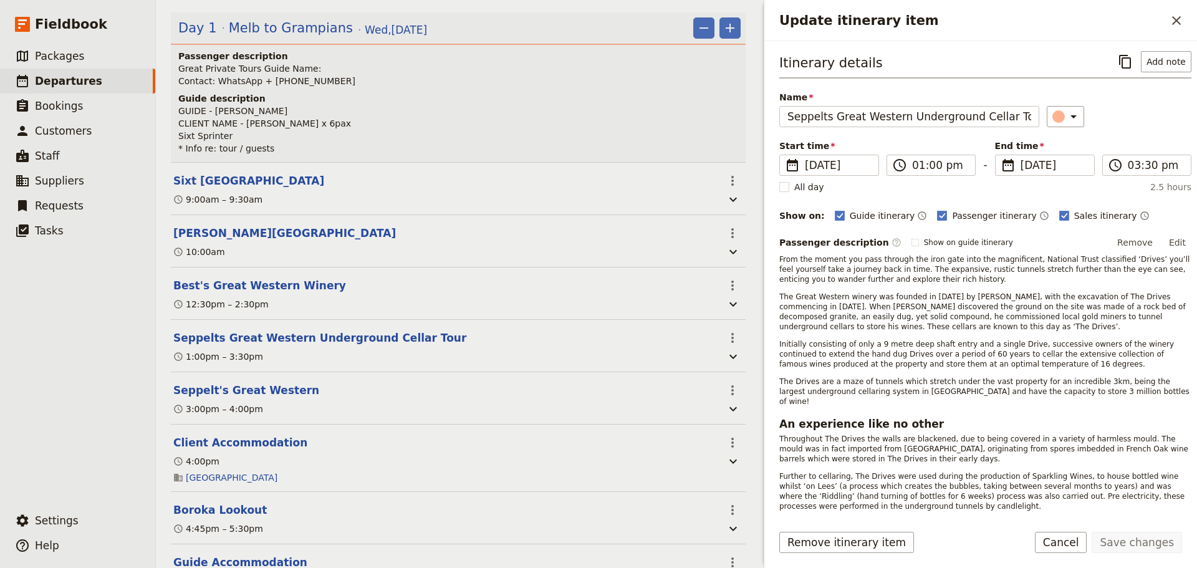
scroll to position [193, 0]
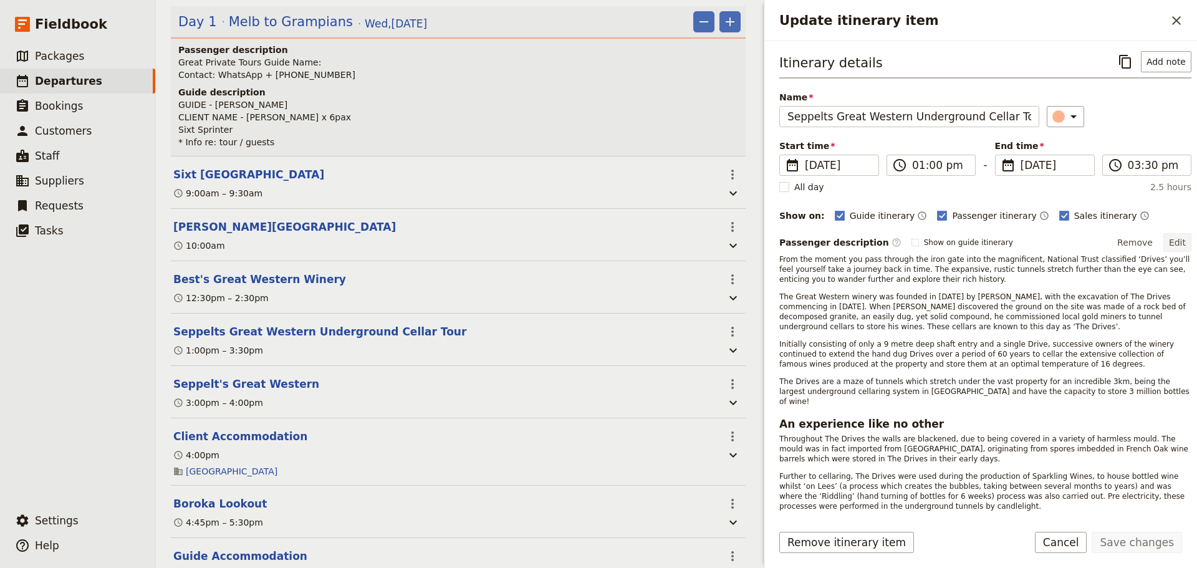
click at [1173, 241] on button "Edit" at bounding box center [1178, 242] width 28 height 19
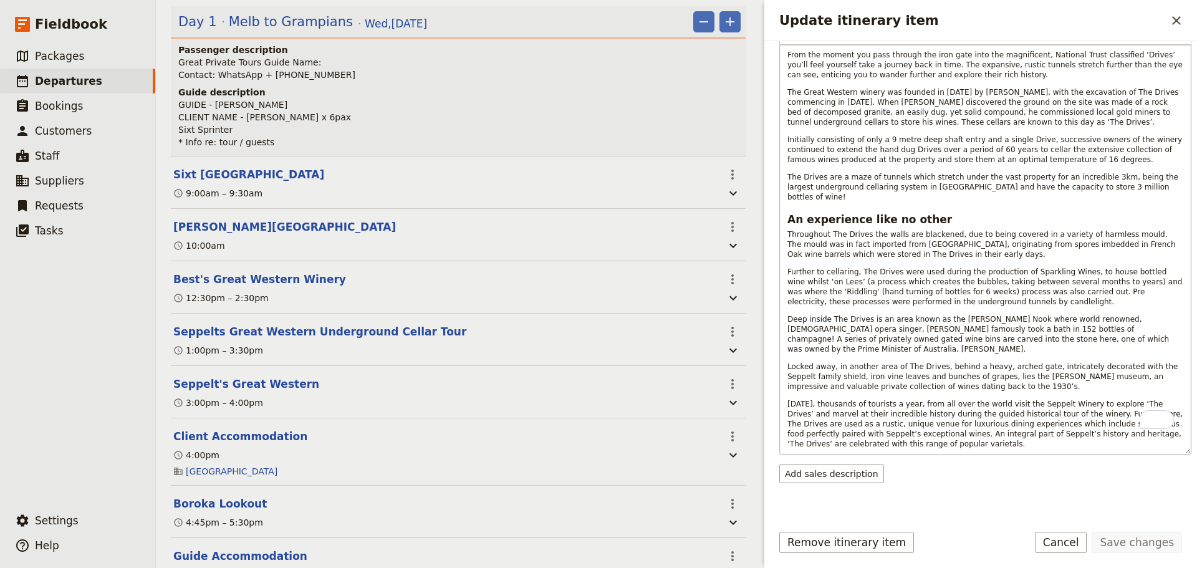
scroll to position [233, 0]
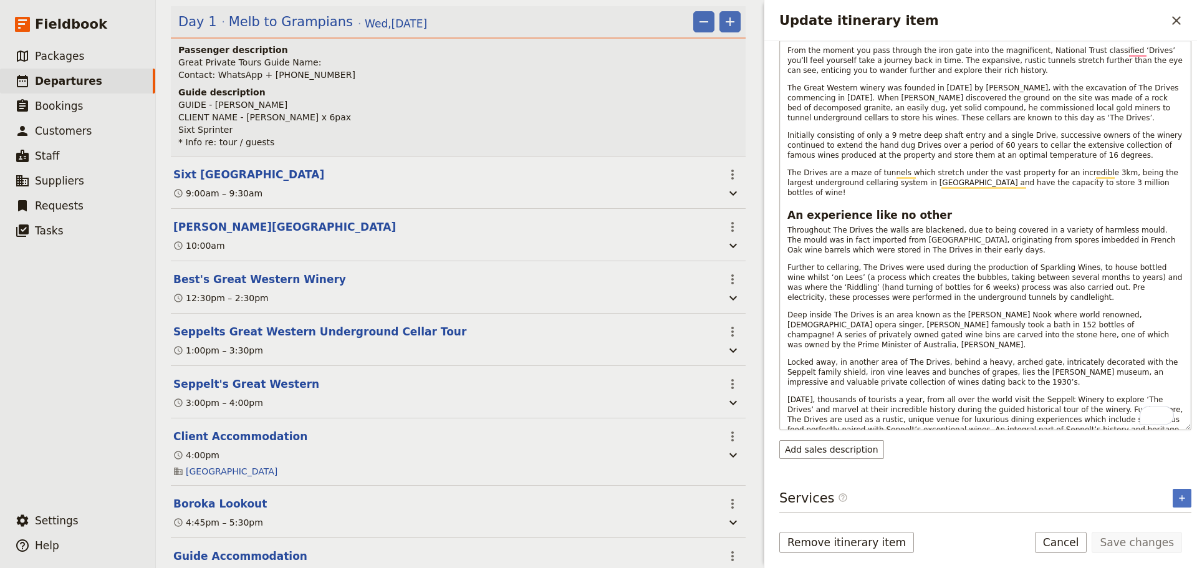
click at [871, 422] on p "[DATE], thousands of tourists a year, from all over the world visit the Seppelt…" at bounding box center [986, 420] width 396 height 50
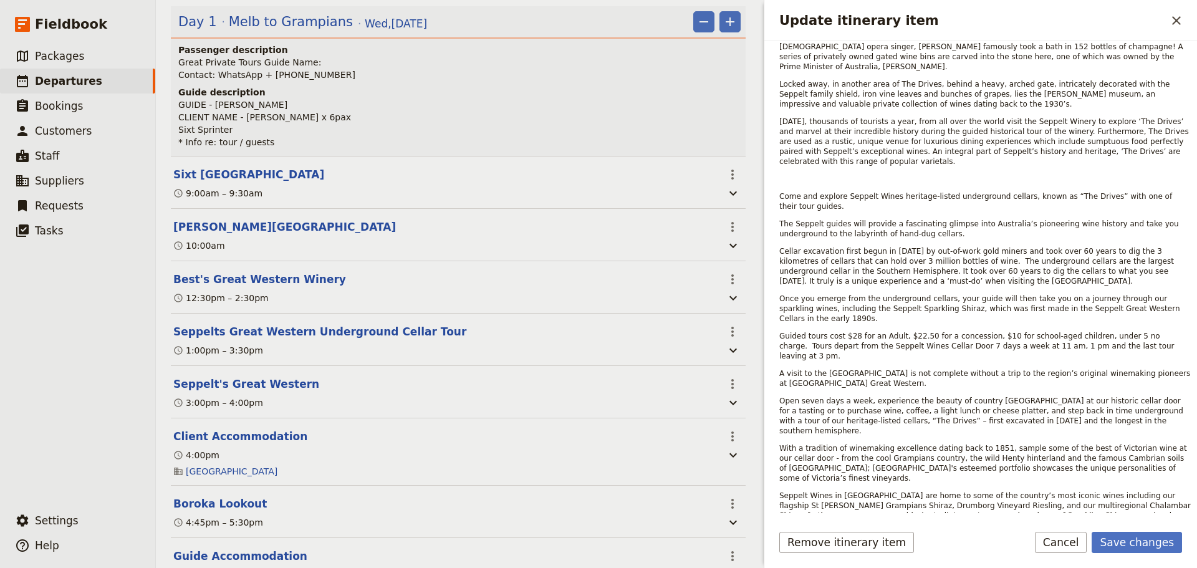
scroll to position [434, 0]
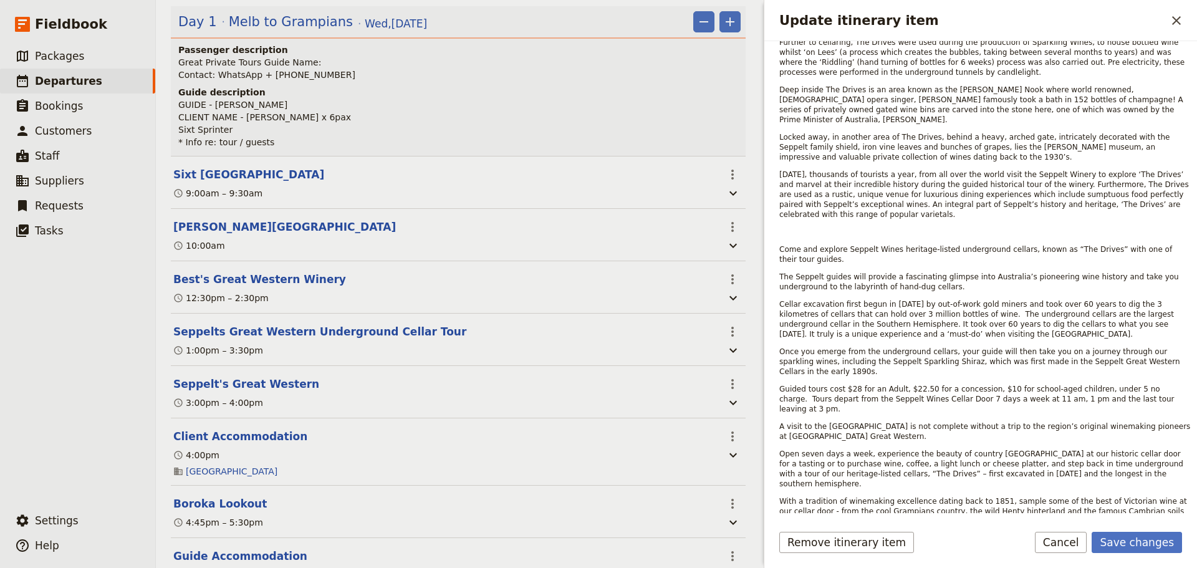
click at [1078, 367] on div "From the moment you pass through the iron gate into the magnificent, National T…" at bounding box center [985, 201] width 412 height 763
click at [1130, 385] on span "Guided tours cost $28 for an Adult, $22.50 for a concession, $10 for school-age…" at bounding box center [977, 399] width 397 height 29
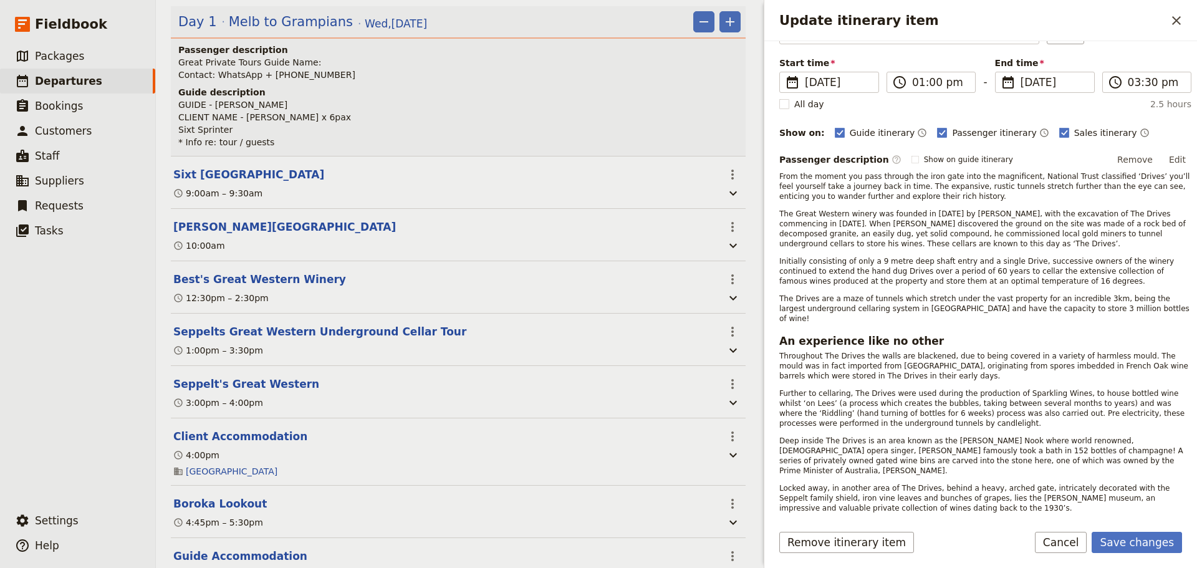
scroll to position [60, 0]
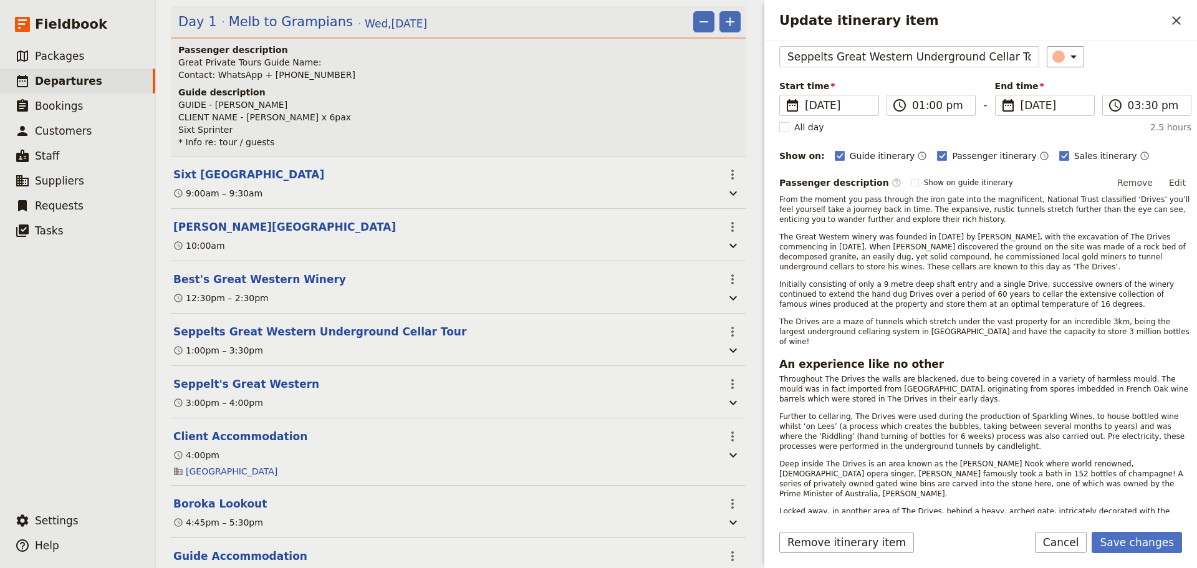
click at [1164, 183] on button "Edit" at bounding box center [1178, 182] width 28 height 19
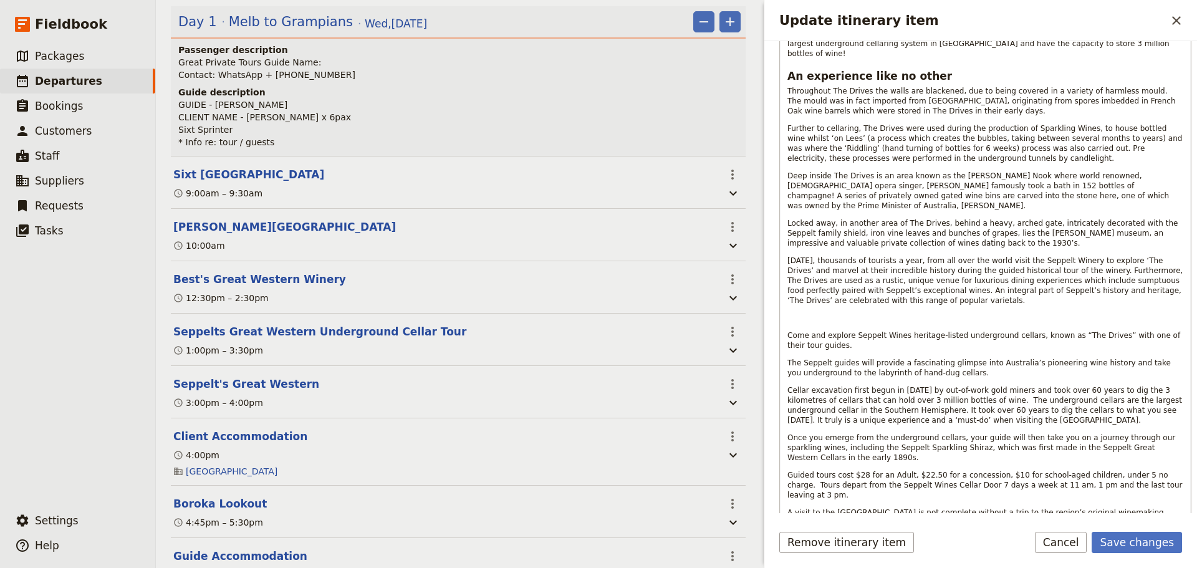
scroll to position [496, 0]
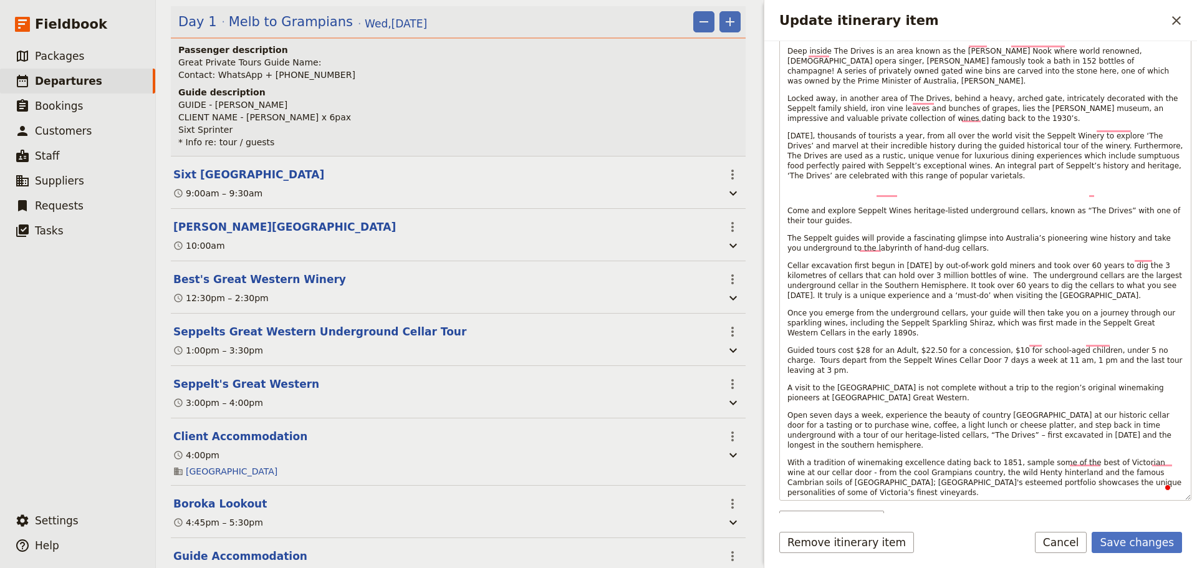
drag, startPoint x: 1131, startPoint y: 344, endPoint x: 760, endPoint y: 325, distance: 371.5
click at [760, 325] on div "FLT - Shih x6pax ​ Confirmed 15 – 22 Oct 2025 8 days / 7 nights 6/6 booked 1 / …" at bounding box center [676, 284] width 1041 height 568
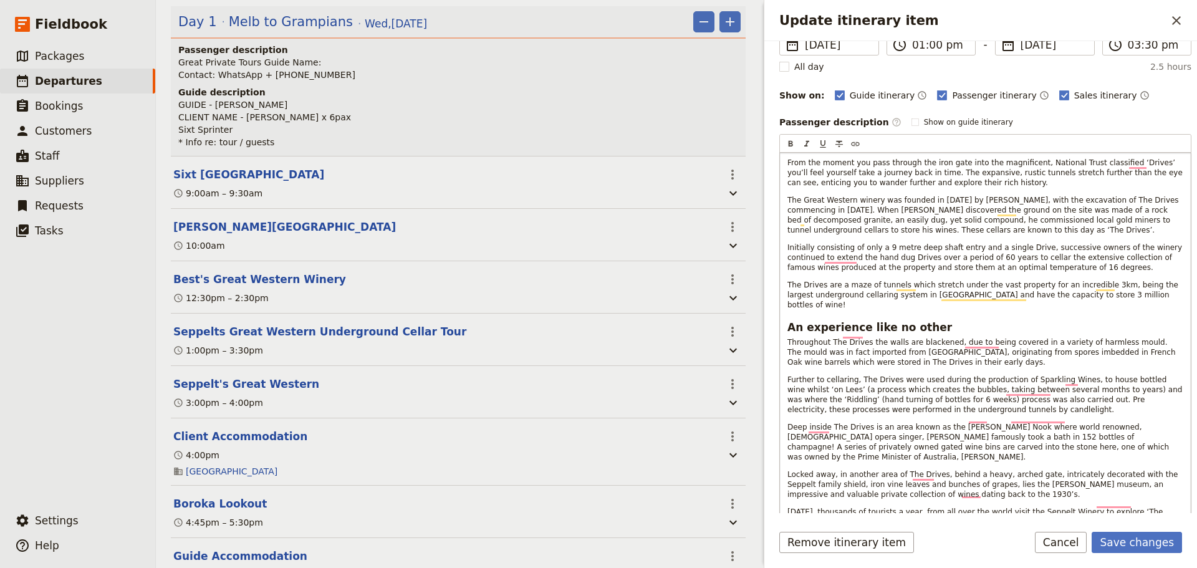
scroll to position [0, 0]
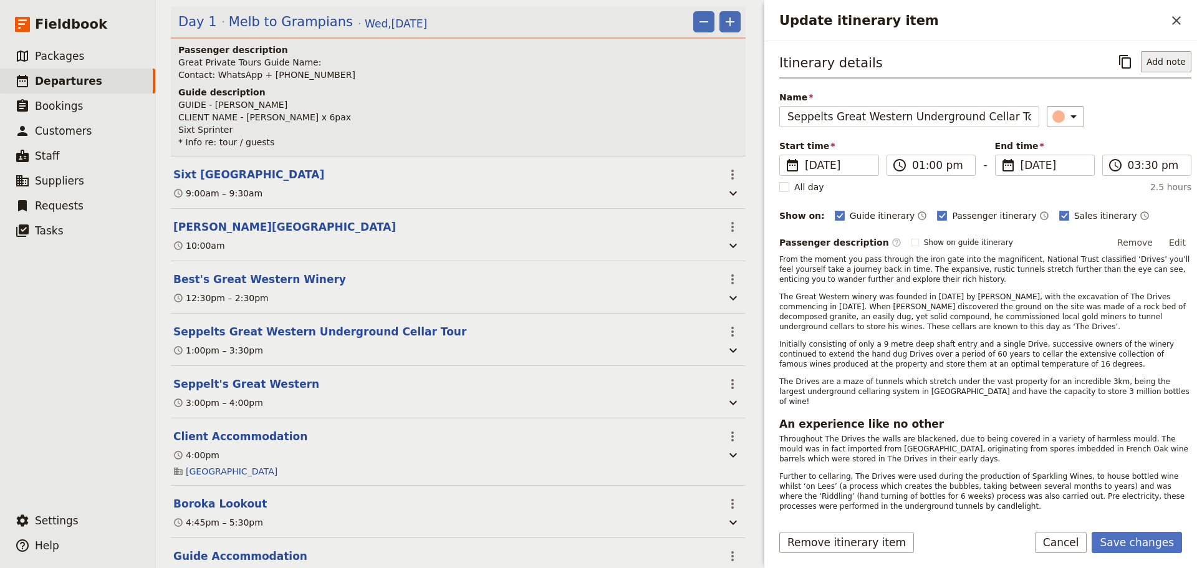
click at [1166, 56] on button "Add note" at bounding box center [1166, 61] width 51 height 21
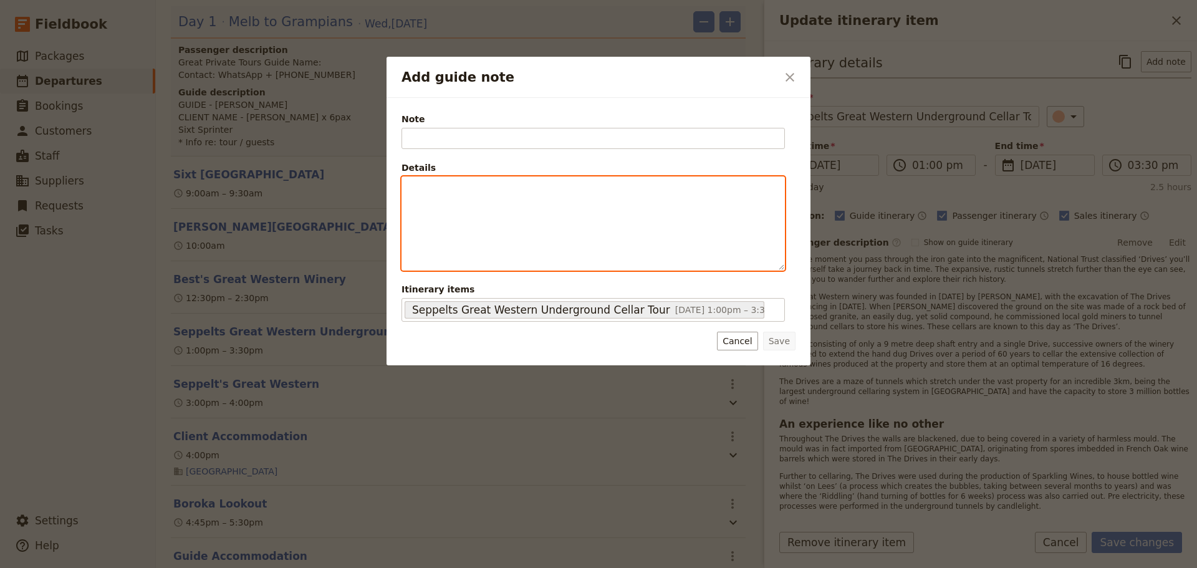
click at [486, 197] on div "Add guide note" at bounding box center [593, 223] width 382 height 93
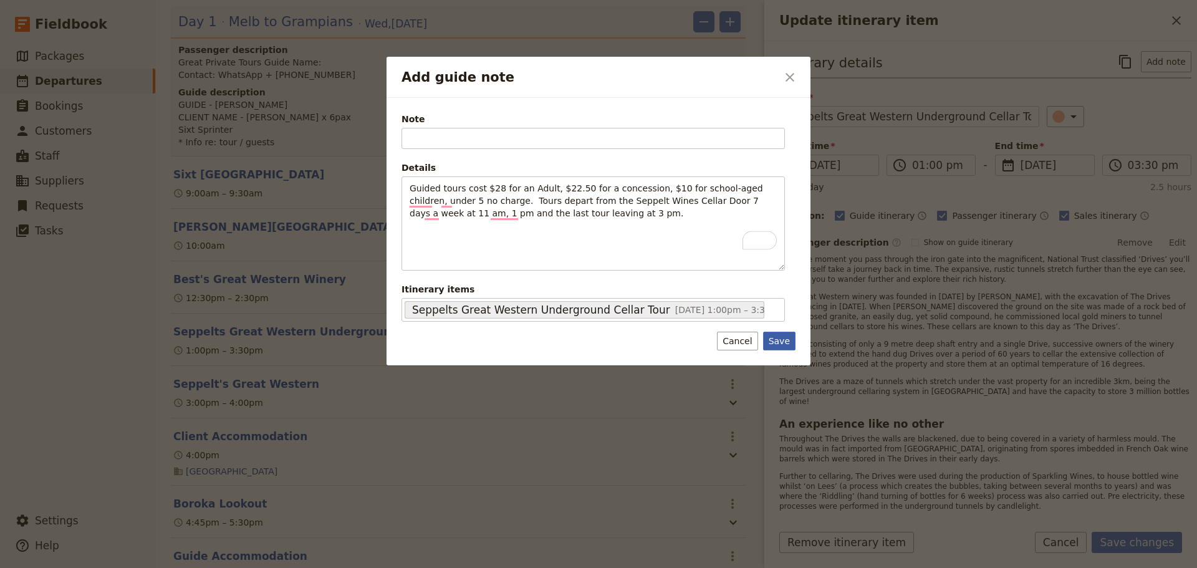
click at [778, 339] on button "Save" at bounding box center [779, 341] width 32 height 19
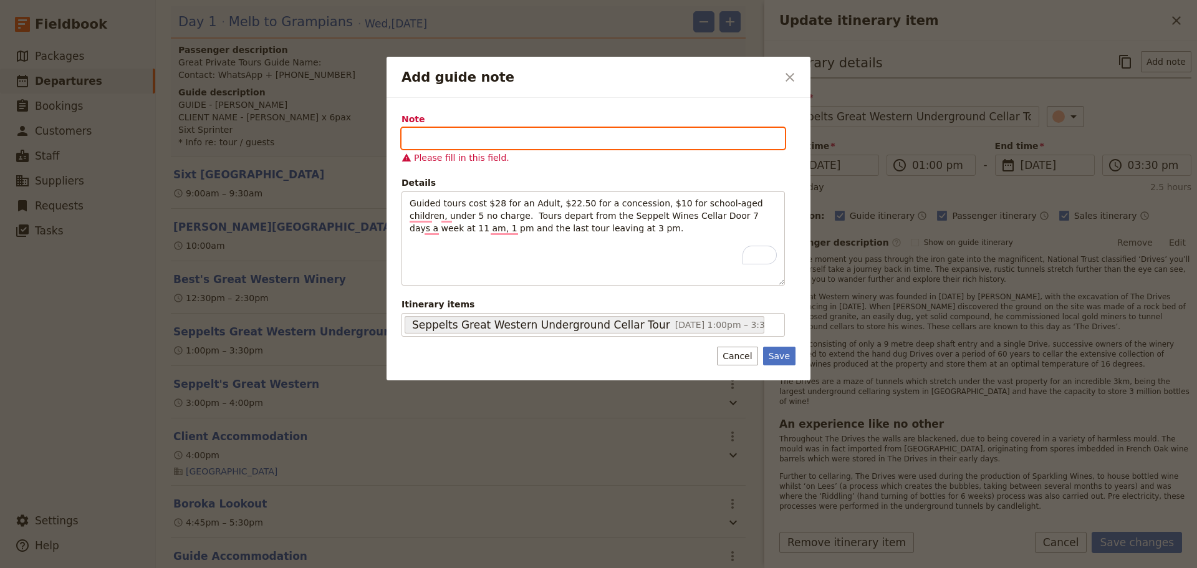
click at [528, 141] on input "Note" at bounding box center [593, 138] width 383 height 21
paste input "36 Cemetery Rd, Great Western"
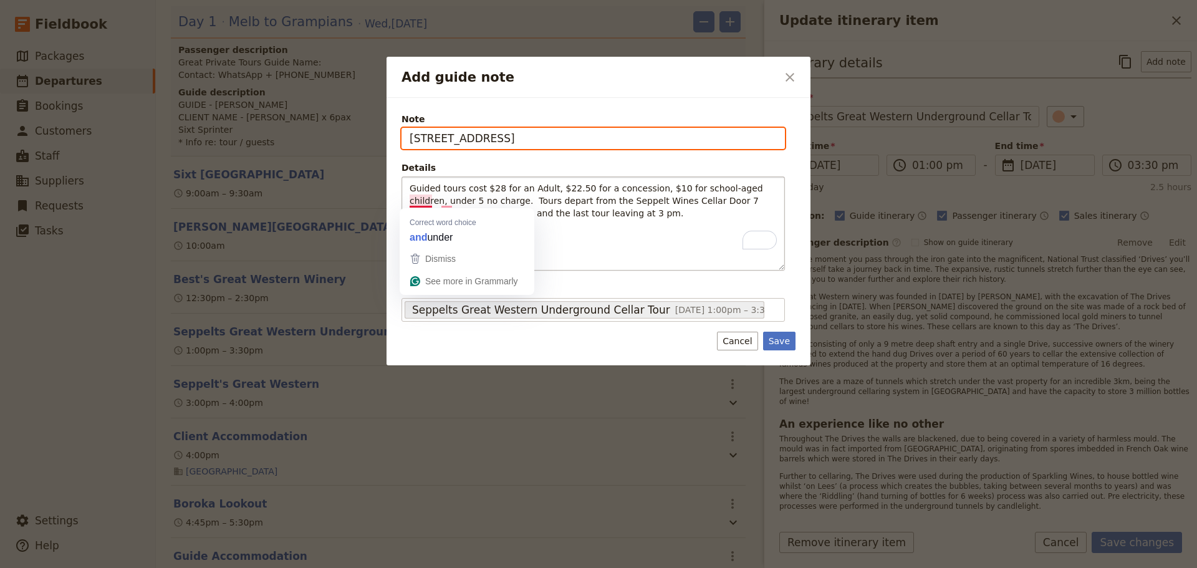
type input "36 Cemetery Rd, Great Western"
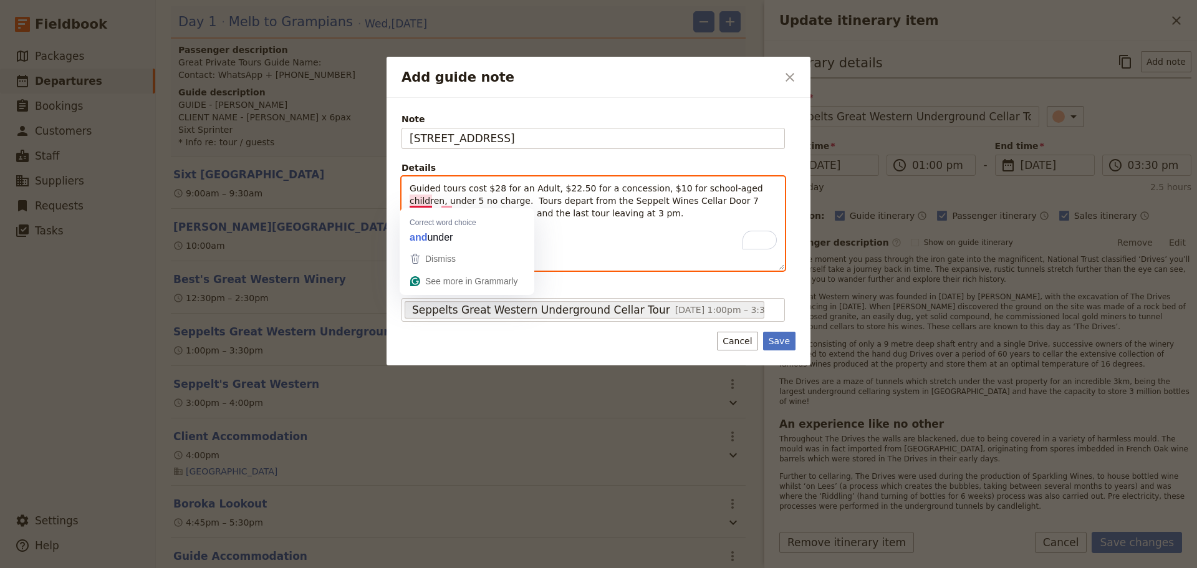
click at [410, 195] on span "Guided tours cost $28 for an Adult, $22.50 for a concession, $10 for school-age…" at bounding box center [588, 200] width 356 height 35
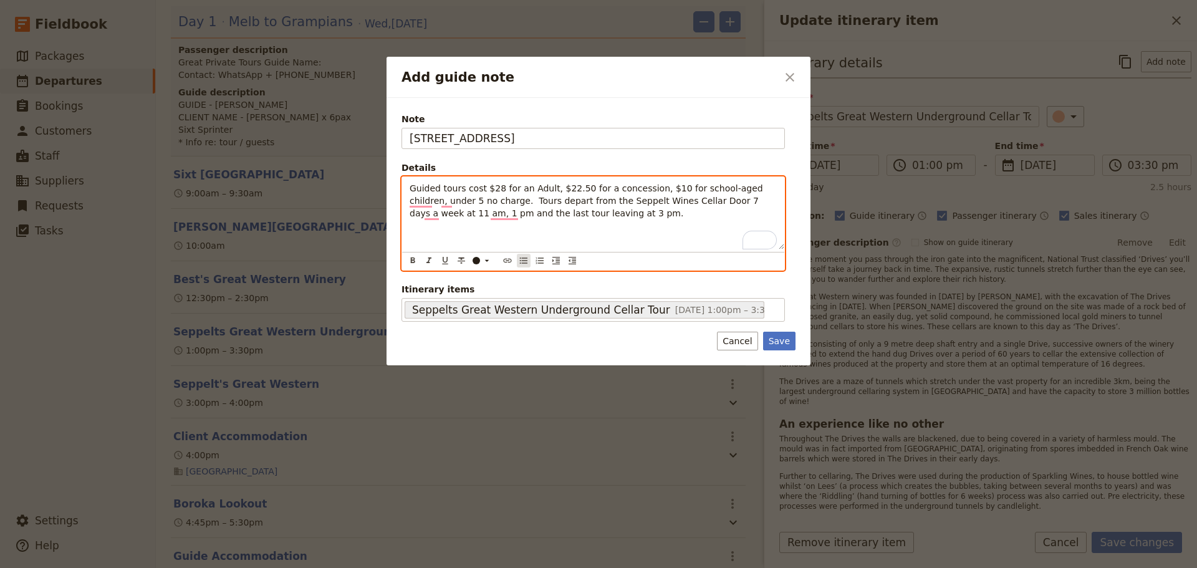
click at [522, 258] on icon "Bulleted list" at bounding box center [523, 261] width 7 height 6
click at [491, 191] on span "Guided tours cost $28 for an Adult, $22.50 for a concession, $10 for school-age…" at bounding box center [602, 200] width 344 height 35
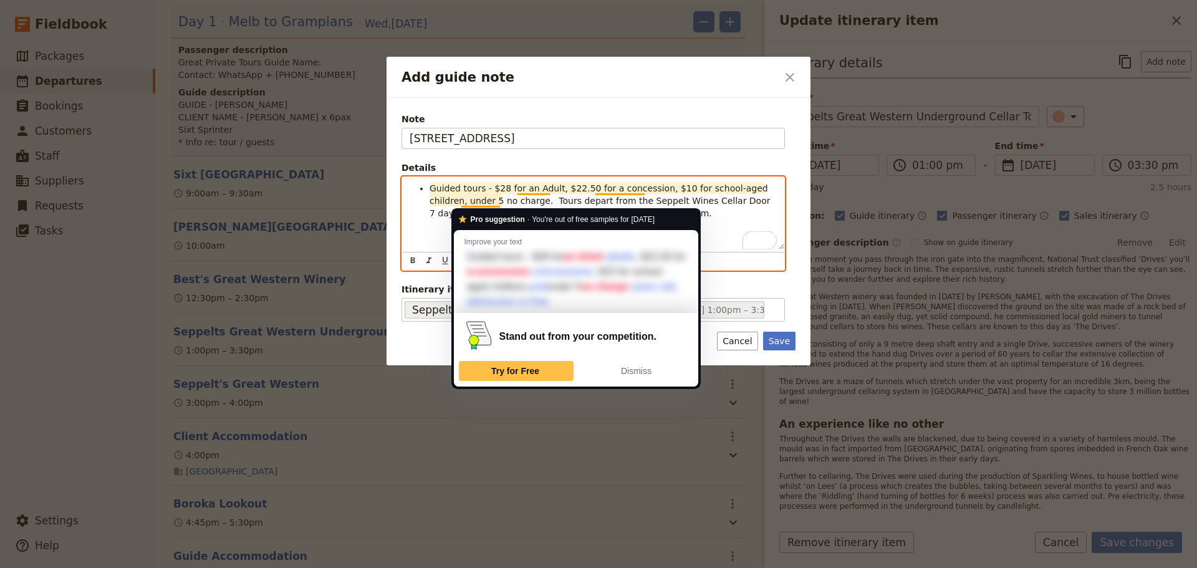
click at [507, 199] on span "Guided tours - $28 for an Adult, $22.50 for a concession, $10 for school-aged c…" at bounding box center [602, 200] width 344 height 35
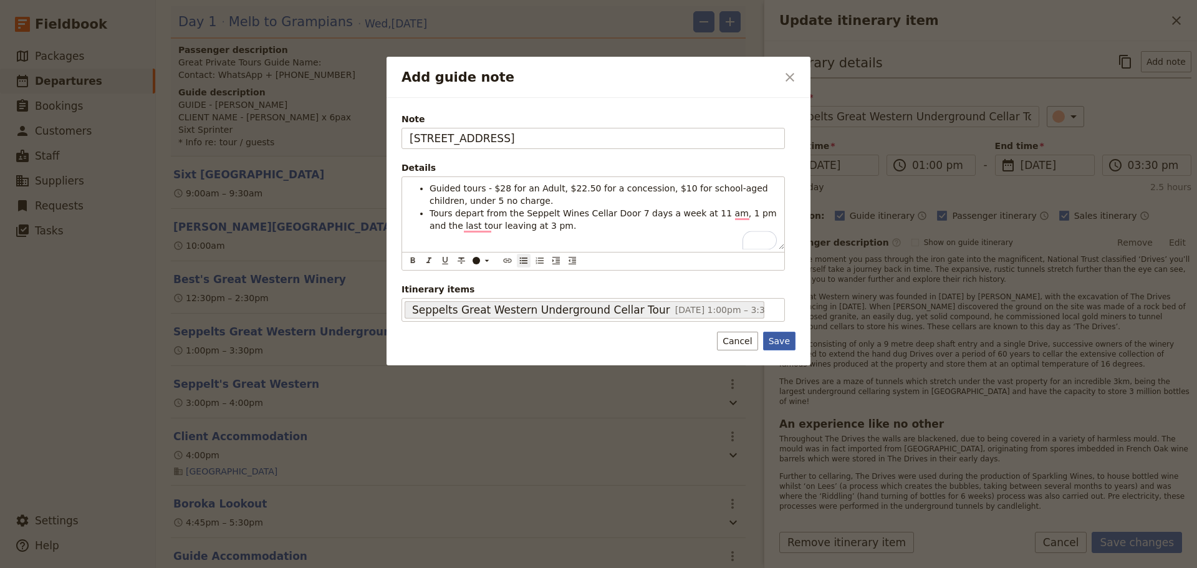
click at [774, 342] on button "Save" at bounding box center [779, 341] width 32 height 19
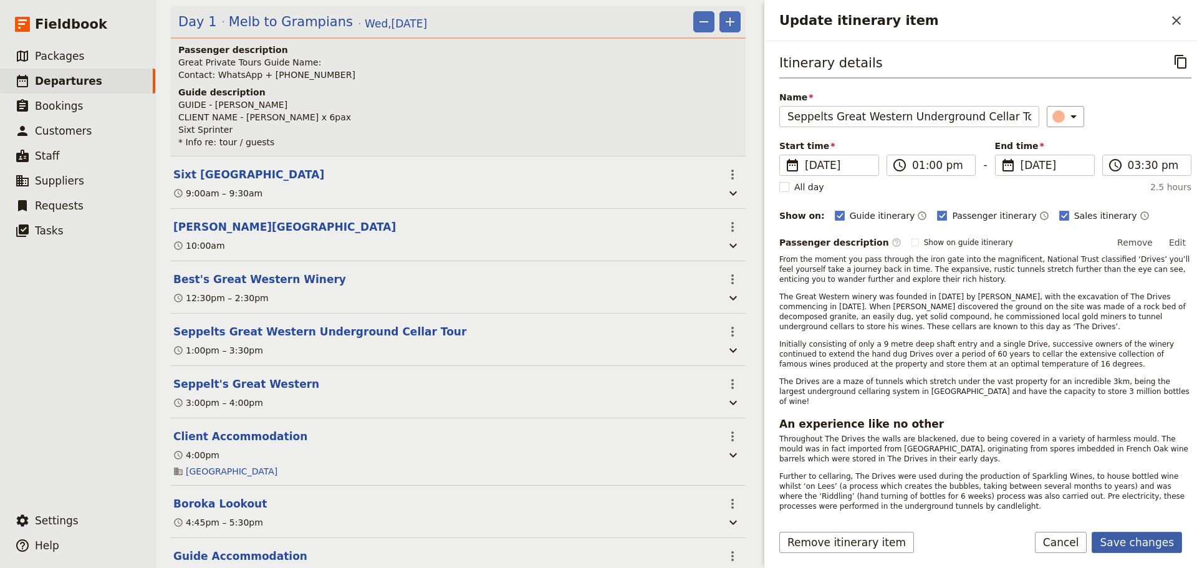
click at [1141, 539] on button "Save changes" at bounding box center [1137, 542] width 90 height 21
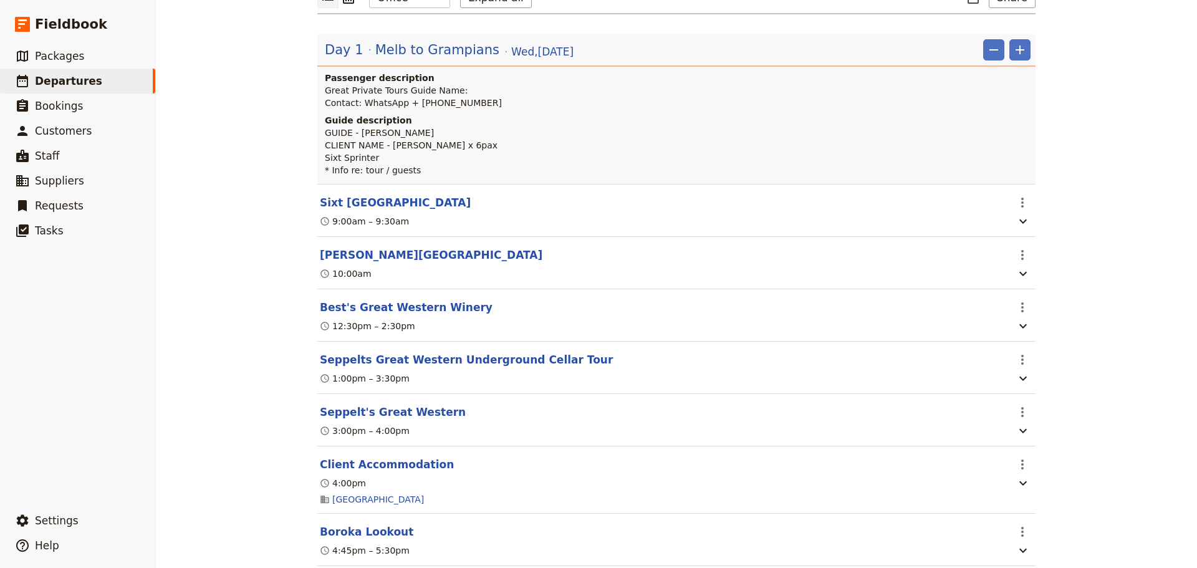
scroll to position [187, 0]
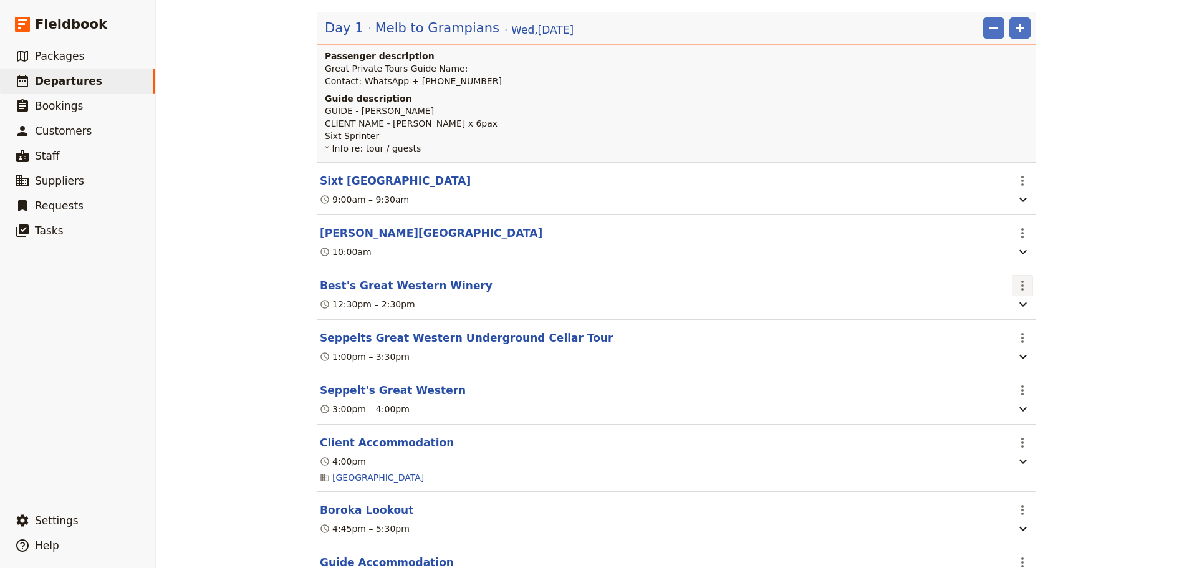
click at [1023, 289] on icon "Actions" at bounding box center [1022, 285] width 15 height 15
click at [346, 297] on section "Best's Great Western Winery ​ 12:30pm – 2:30pm" at bounding box center [676, 293] width 718 height 52
click at [340, 287] on button "Best's Great Western Winery" at bounding box center [406, 285] width 173 height 15
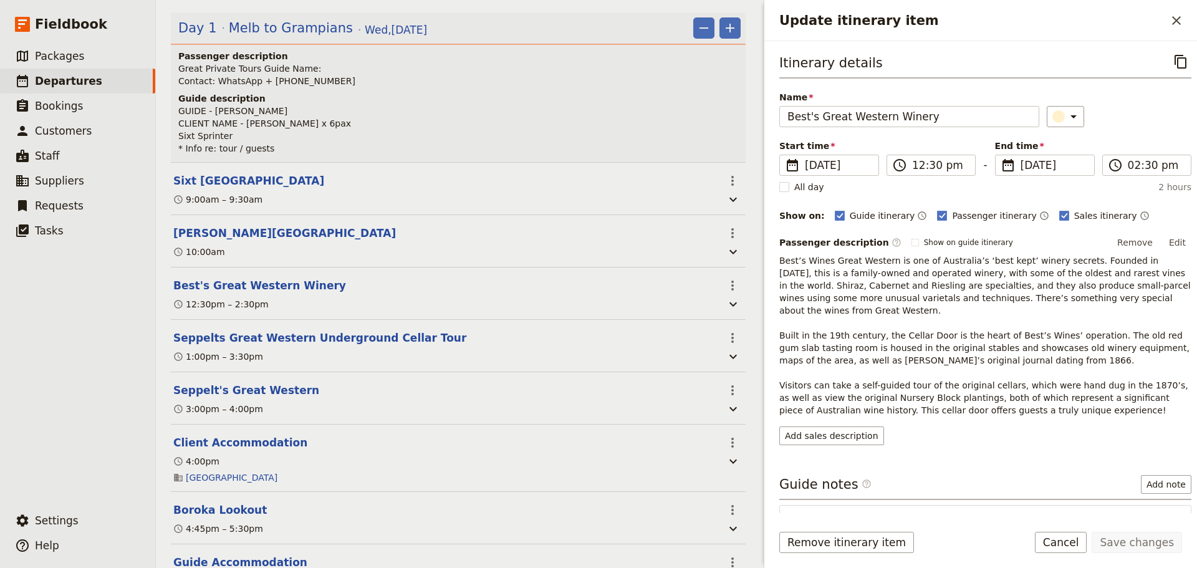
scroll to position [193, 0]
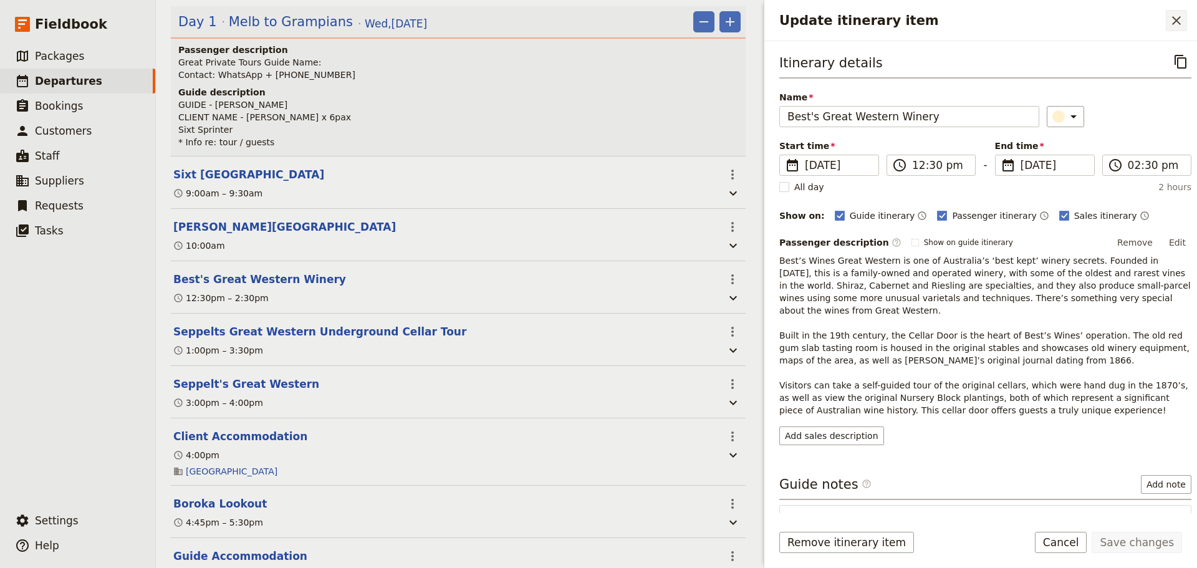
click at [1169, 24] on button "​" at bounding box center [1176, 20] width 21 height 21
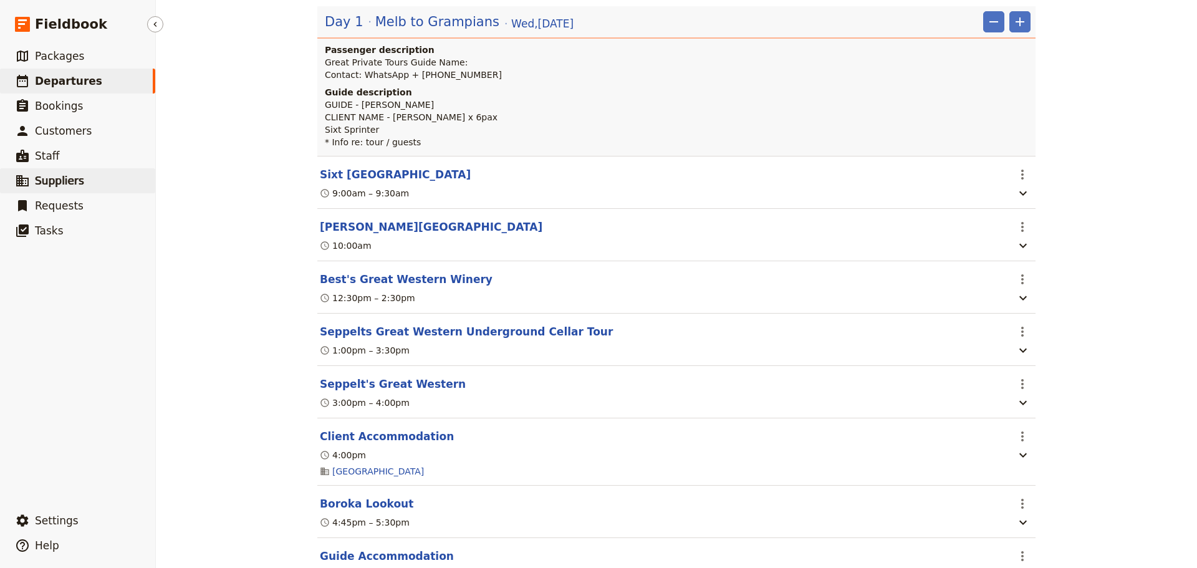
scroll to position [187, 0]
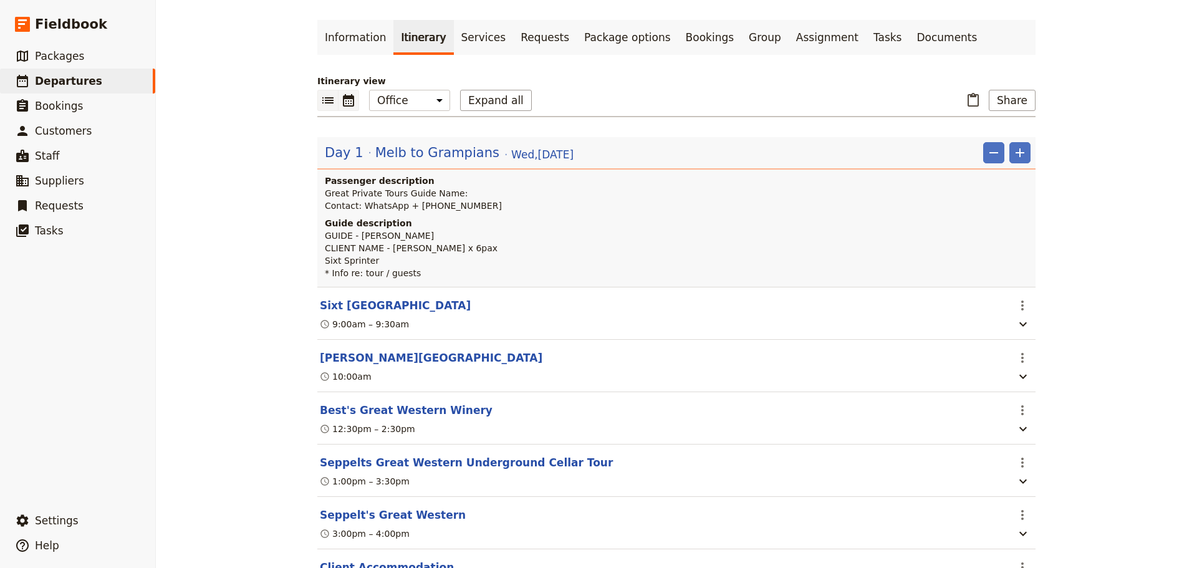
click at [350, 102] on icon "Calendar view" at bounding box center [348, 100] width 15 height 15
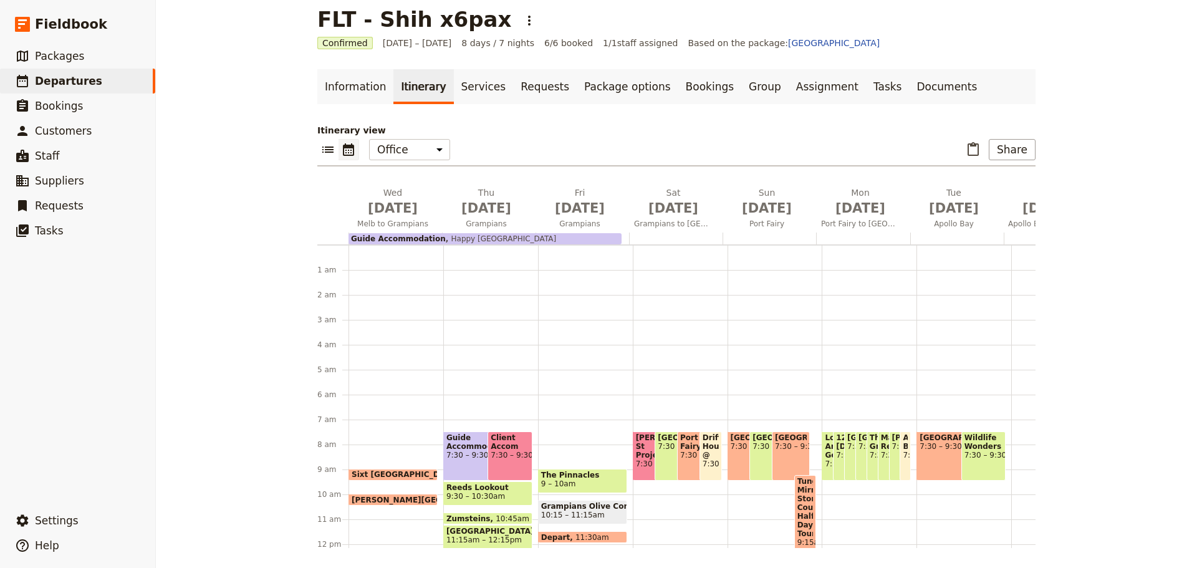
scroll to position [162, 0]
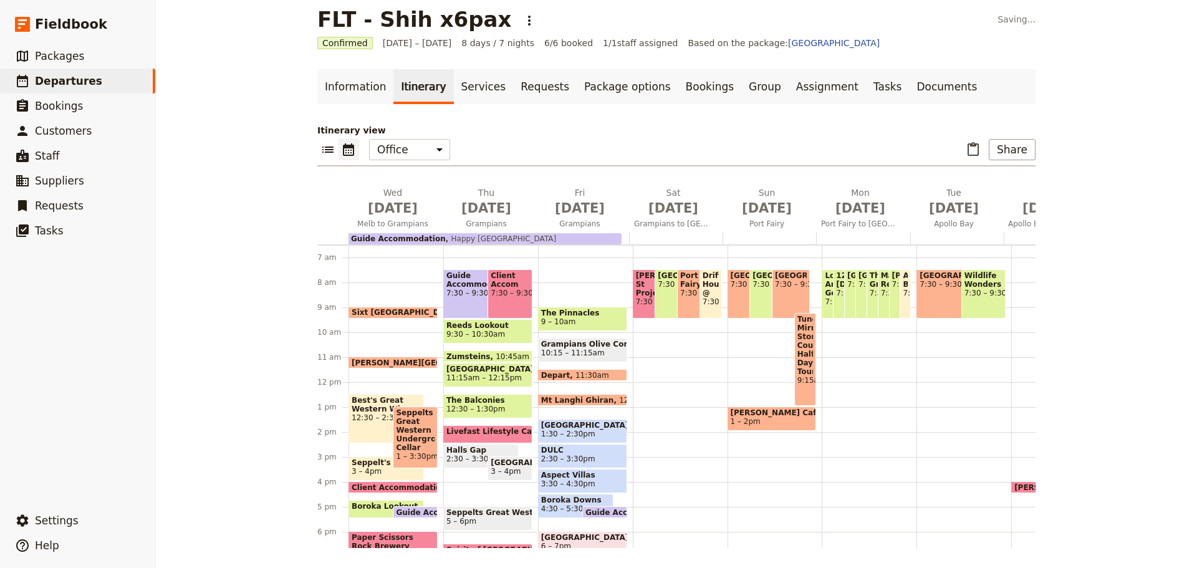
click at [375, 360] on span "Langham Hotel Melbourne" at bounding box center [433, 363] width 163 height 8
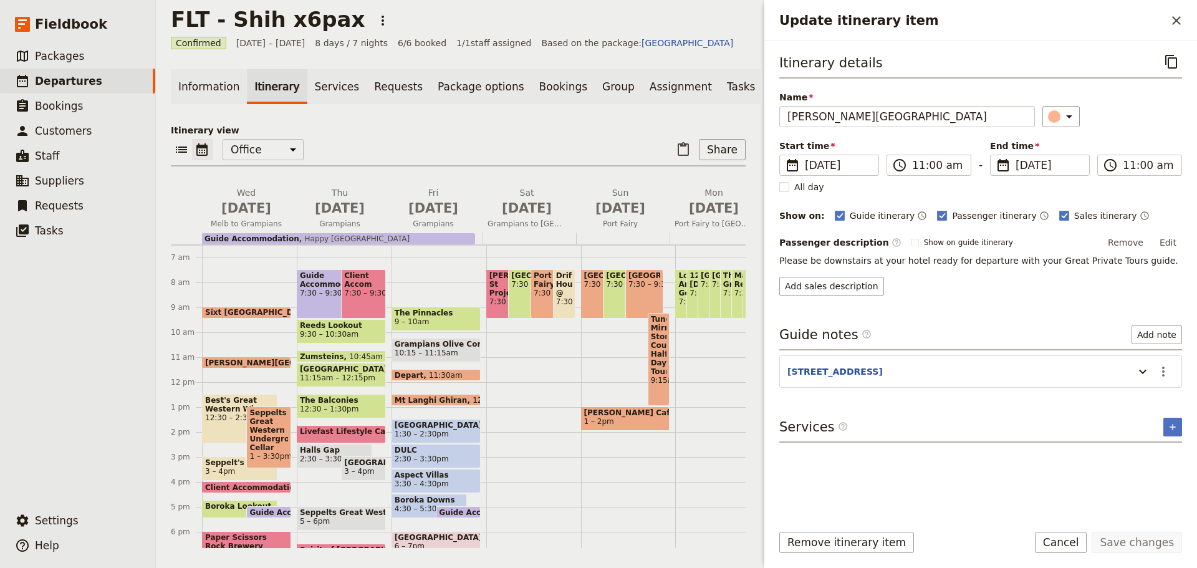
drag, startPoint x: 1176, startPoint y: 24, endPoint x: 1171, endPoint y: 16, distance: 9.0
click at [1176, 23] on icon "Close drawer" at bounding box center [1176, 20] width 15 height 15
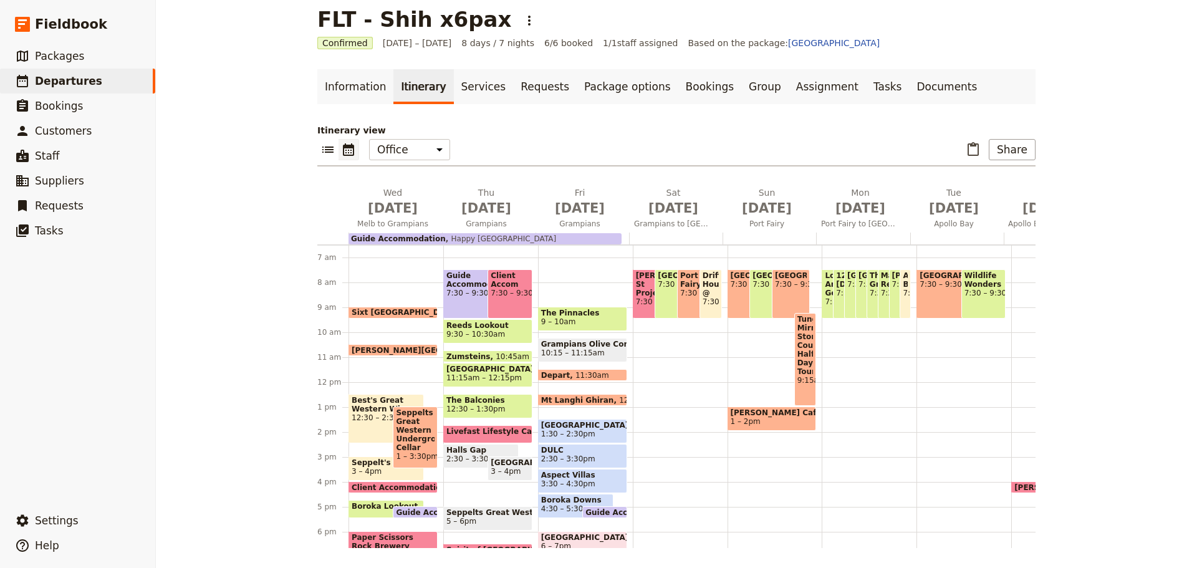
click at [401, 349] on span "Langham Hotel Melbourne" at bounding box center [433, 350] width 163 height 8
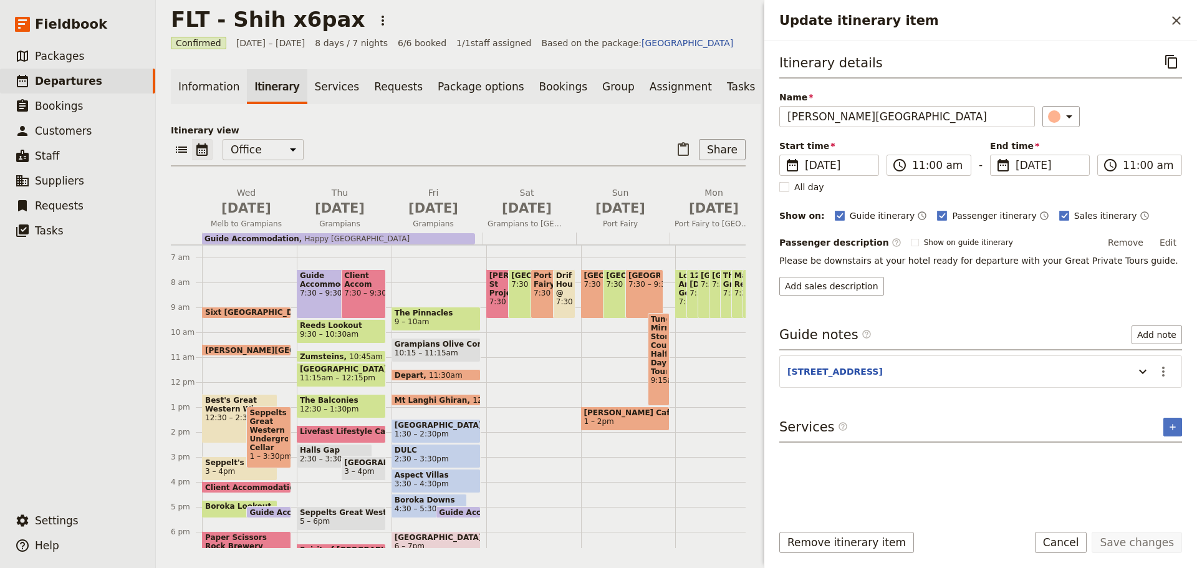
click at [216, 352] on span "Langham Hotel Melbourne" at bounding box center [286, 350] width 163 height 8
click at [1175, 25] on icon "Close drawer" at bounding box center [1176, 20] width 15 height 15
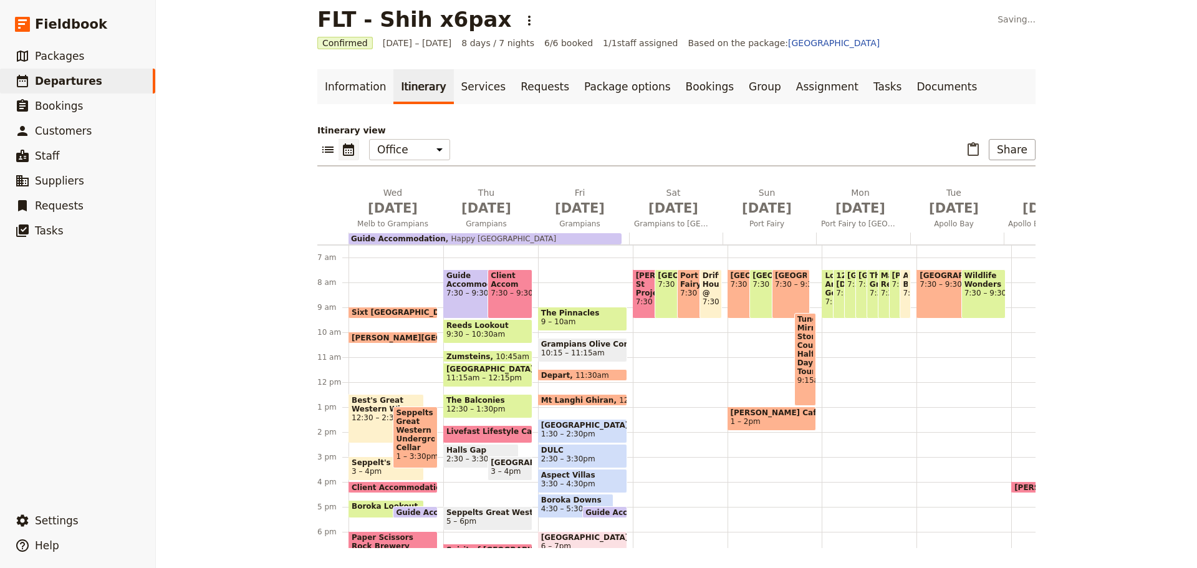
click at [376, 334] on span "Langham Hotel Melbourne" at bounding box center [433, 338] width 163 height 8
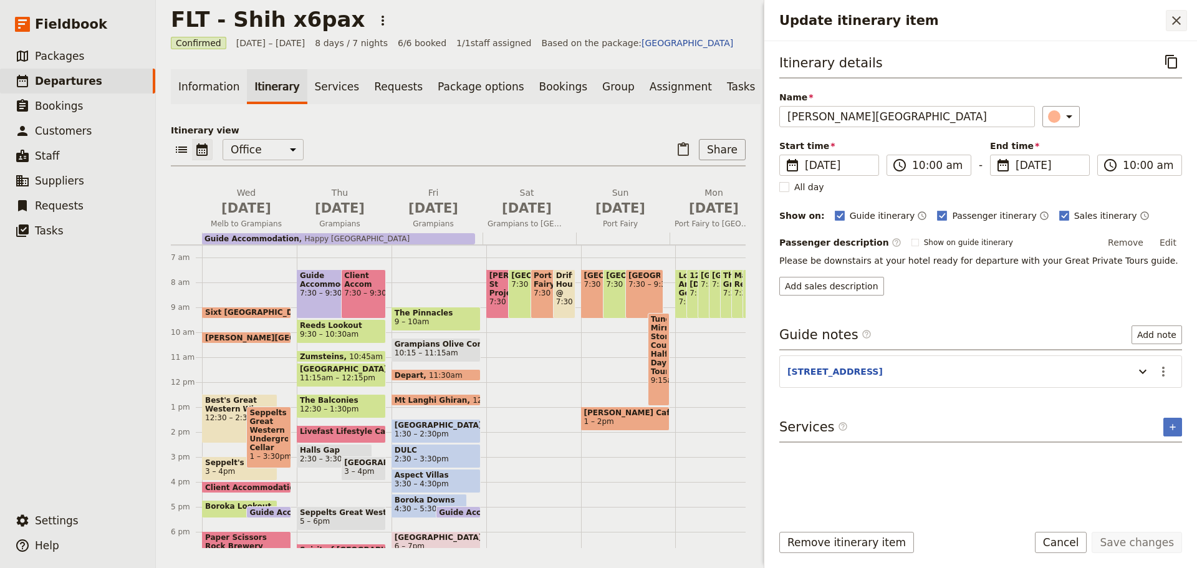
click at [1170, 17] on icon "Close drawer" at bounding box center [1176, 20] width 15 height 15
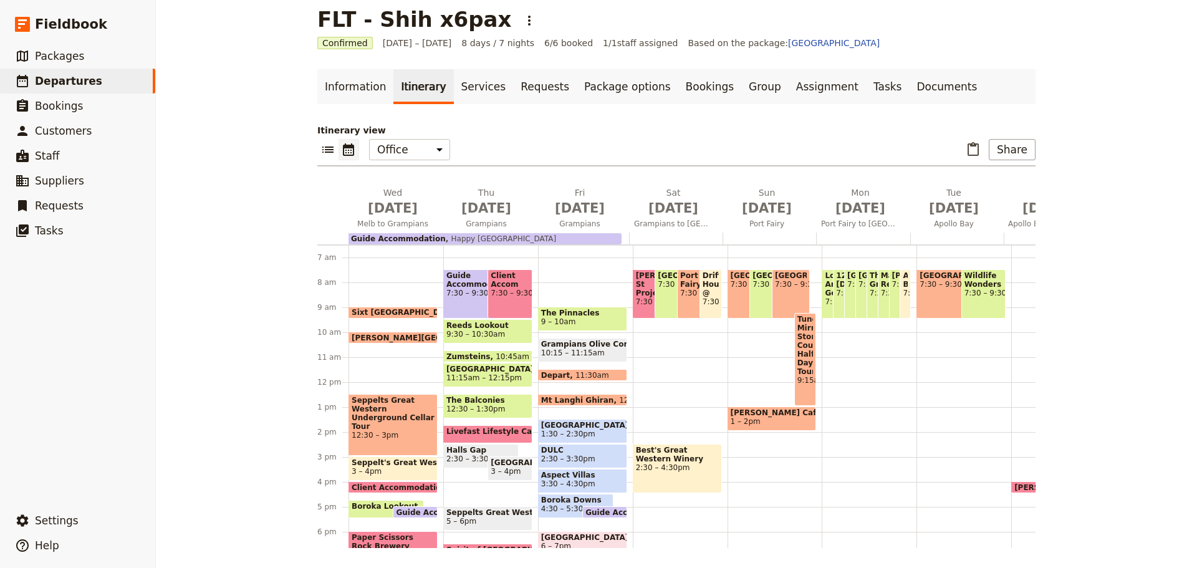
drag, startPoint x: 384, startPoint y: 407, endPoint x: 394, endPoint y: 407, distance: 10.0
click at [384, 408] on span "Seppelts Great Western Underground Cellar Tour" at bounding box center [393, 413] width 83 height 35
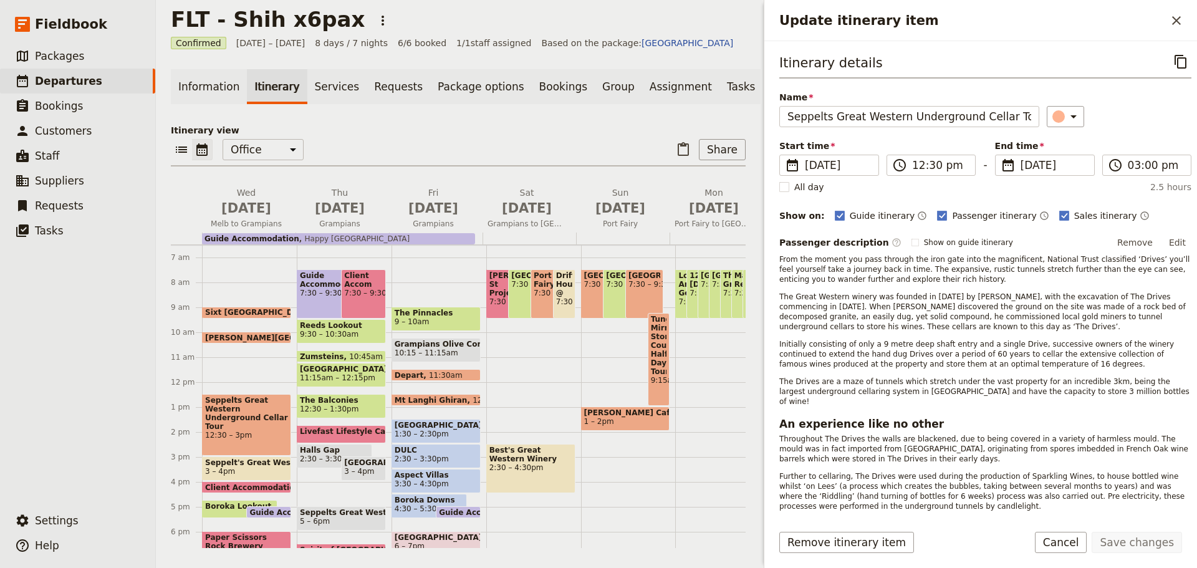
click at [230, 431] on span "12:30 – 3pm" at bounding box center [246, 435] width 83 height 9
click at [1146, 163] on input "03:00 pm" at bounding box center [1155, 165] width 55 height 15
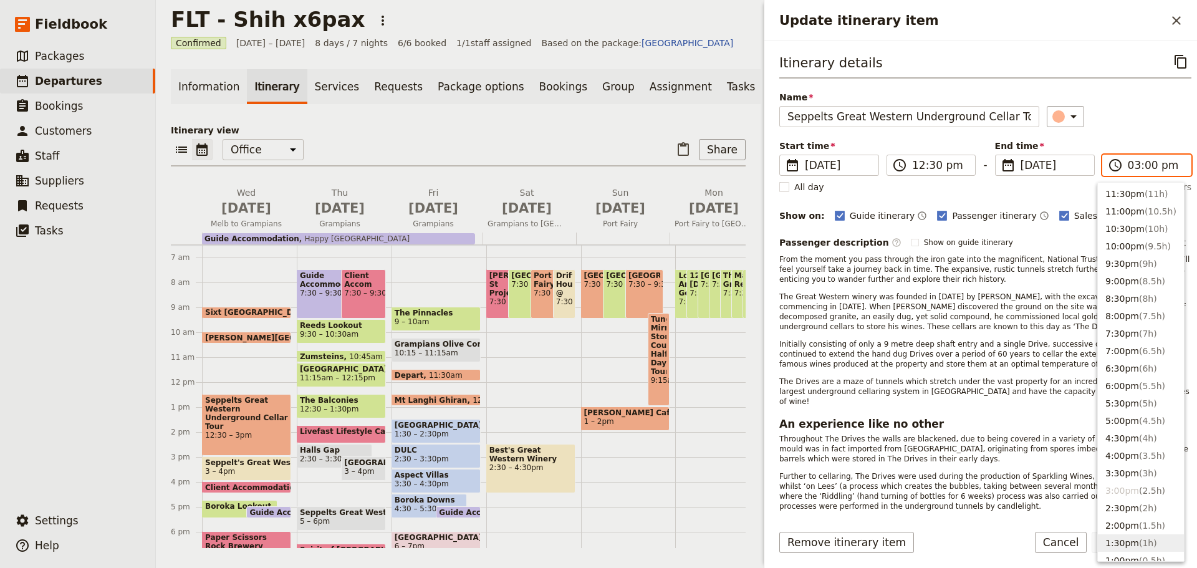
click at [1111, 537] on button "1:30pm ( 1h )" at bounding box center [1141, 542] width 86 height 17
type input "01:30 pm"
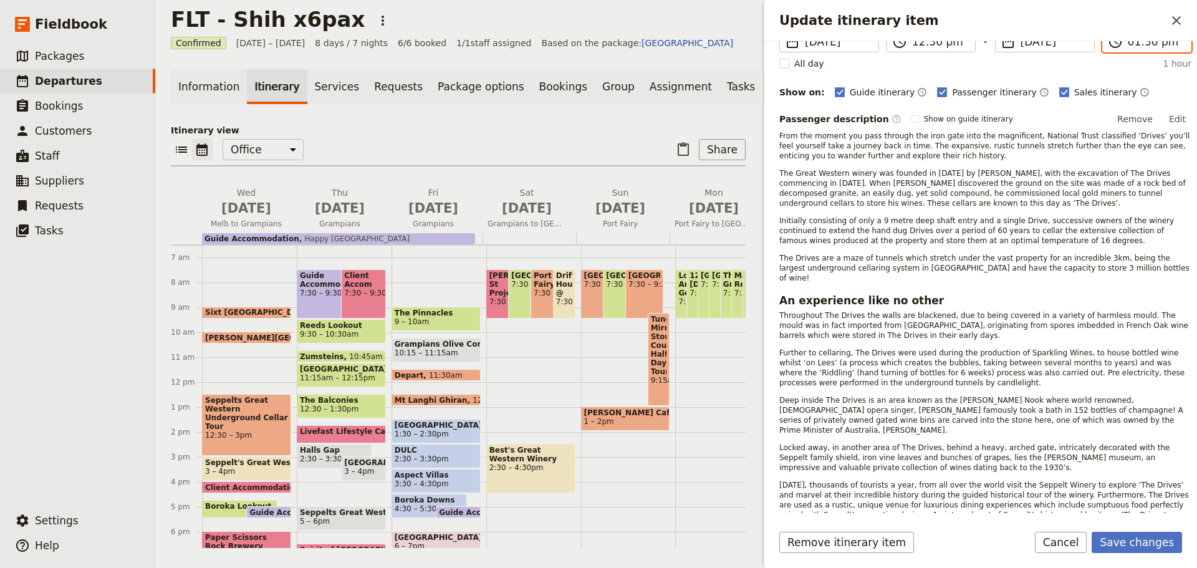
scroll to position [125, 0]
click at [1137, 546] on button "Save changes" at bounding box center [1137, 542] width 90 height 21
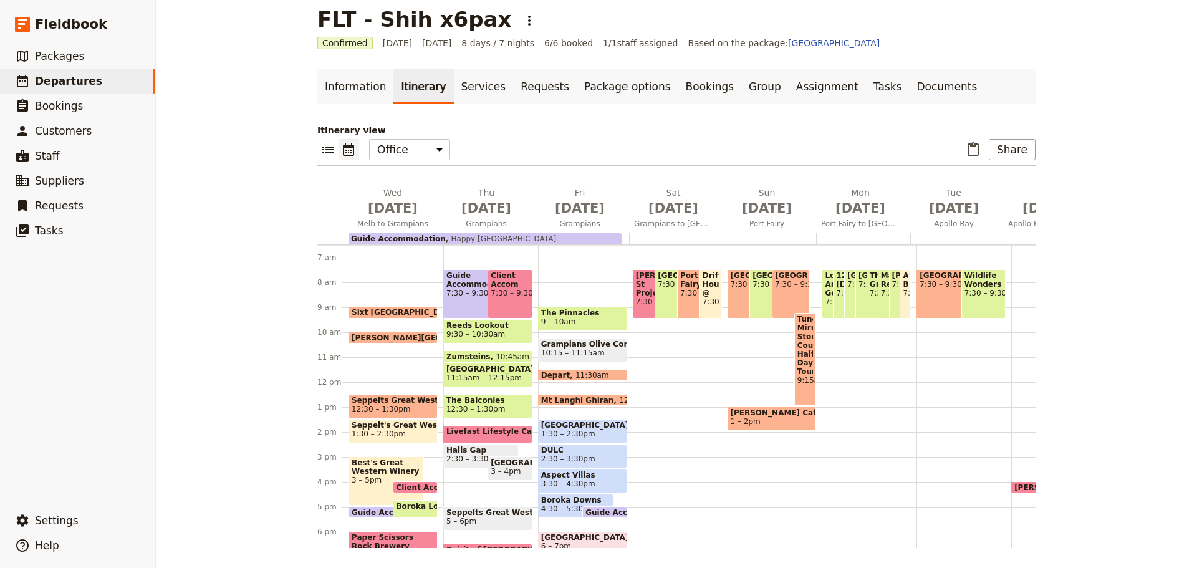
click at [364, 479] on span "3 – 5pm" at bounding box center [386, 480] width 69 height 9
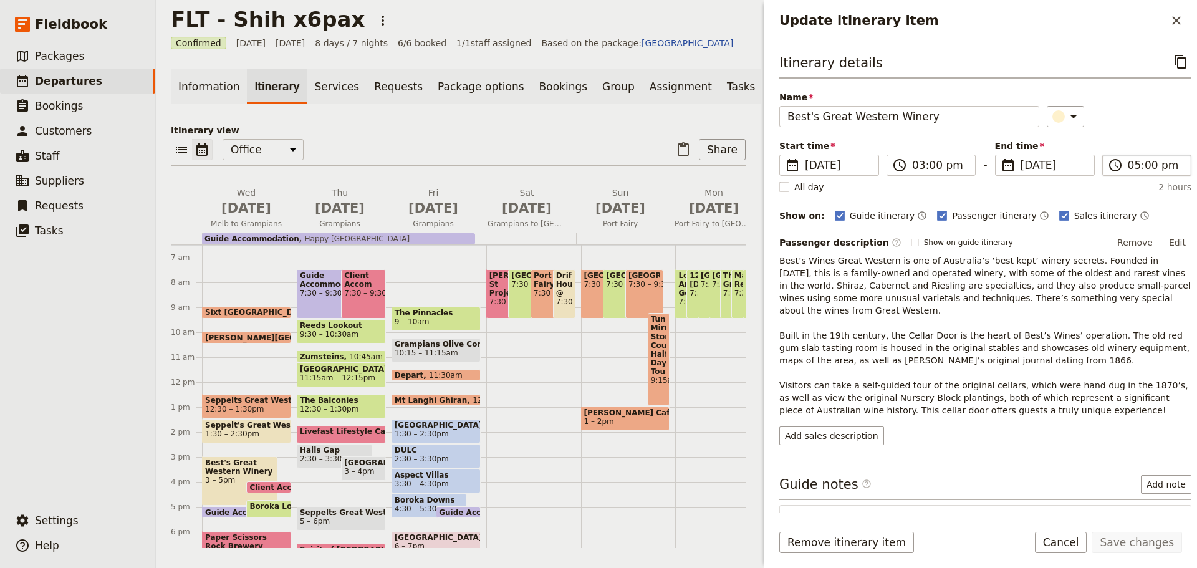
click at [1137, 157] on label "​ 05:00 pm" at bounding box center [1146, 165] width 89 height 21
click at [1137, 158] on input "05:00 pm" at bounding box center [1155, 165] width 55 height 15
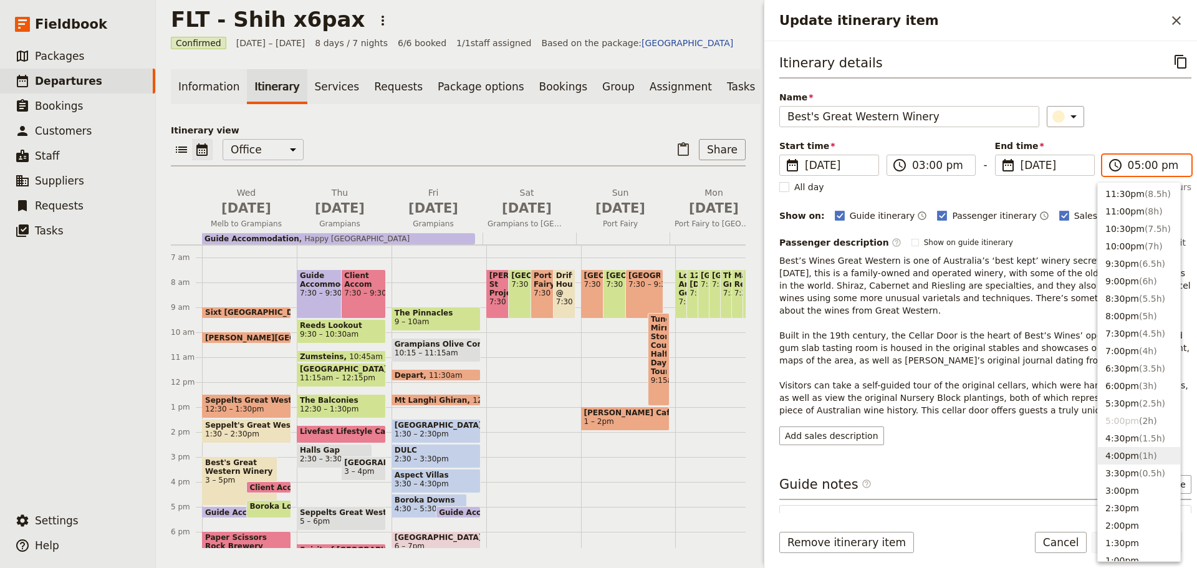
click at [1121, 454] on button "4:00pm ( 1h )" at bounding box center [1139, 455] width 82 height 17
type input "04:00 pm"
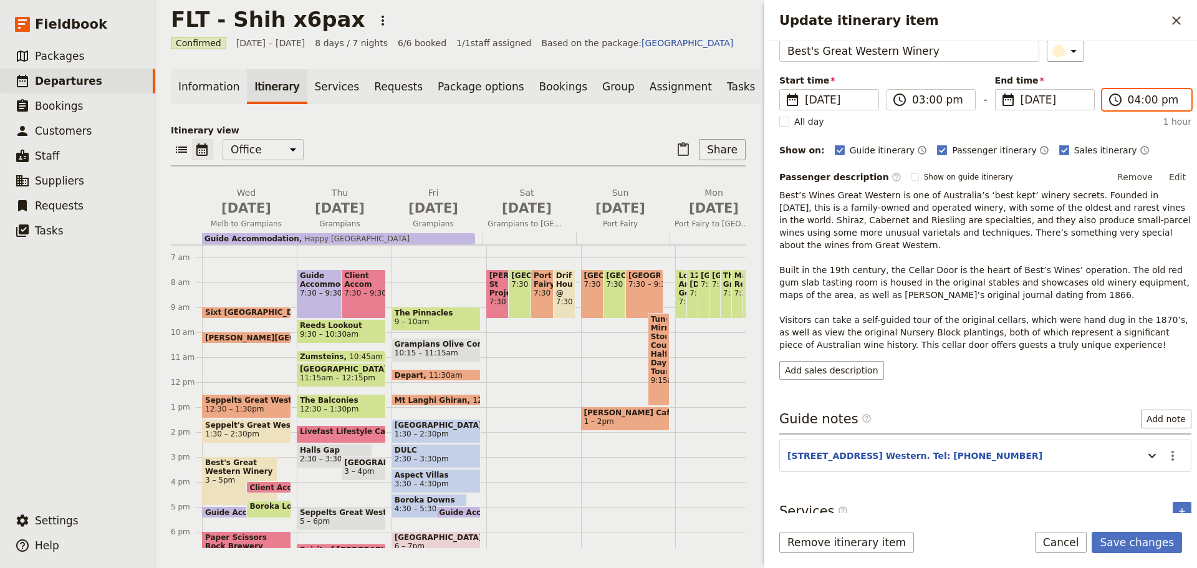
scroll to position [67, 0]
click at [1145, 447] on icon "Update itinerary item" at bounding box center [1152, 454] width 15 height 15
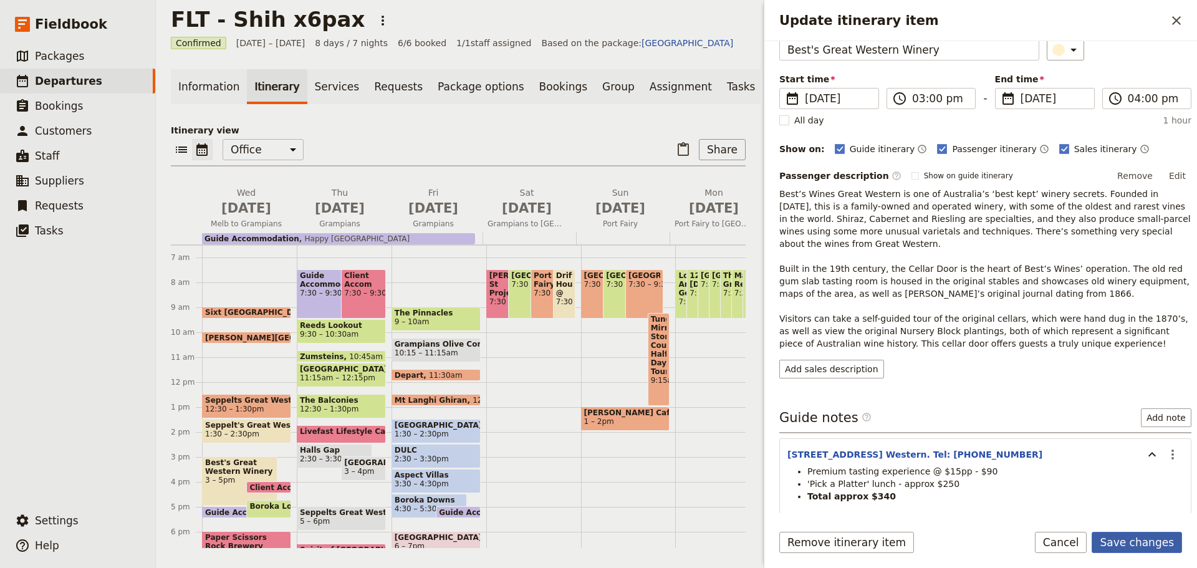
click at [1149, 540] on button "Save changes" at bounding box center [1137, 542] width 90 height 21
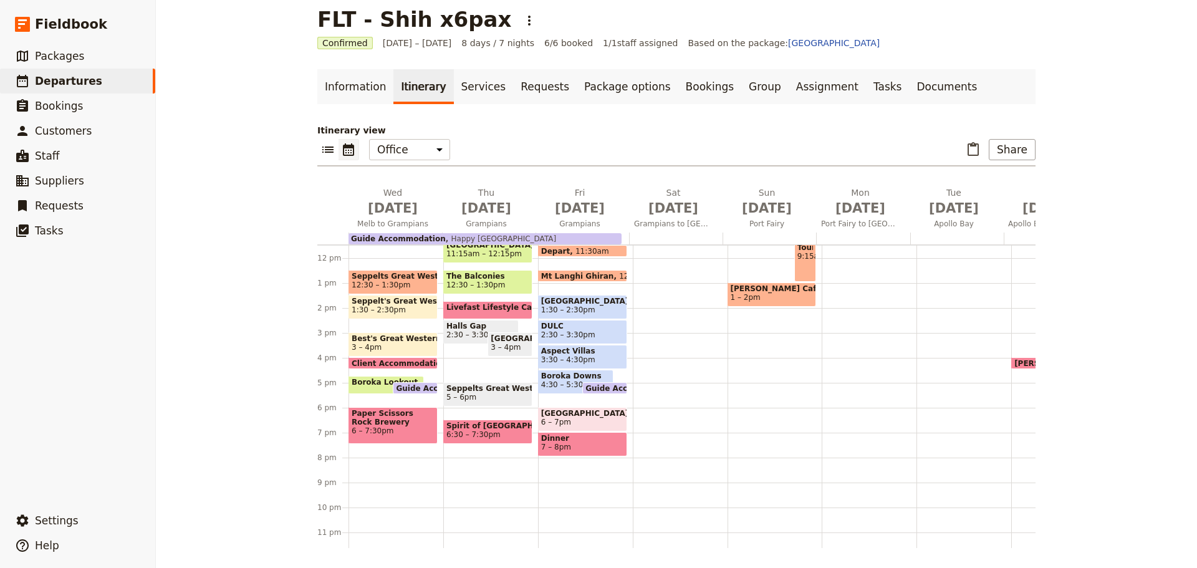
scroll to position [287, 0]
click at [386, 421] on span "Paper Scissors Rock Brewery" at bounding box center [393, 416] width 83 height 17
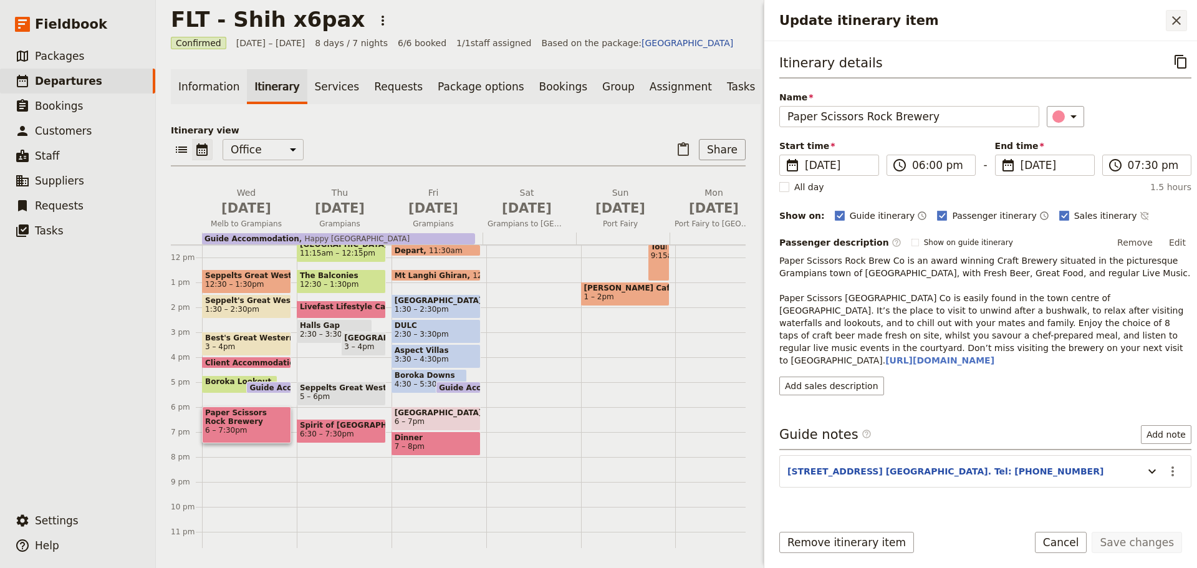
click at [1182, 28] on button "​" at bounding box center [1176, 20] width 21 height 21
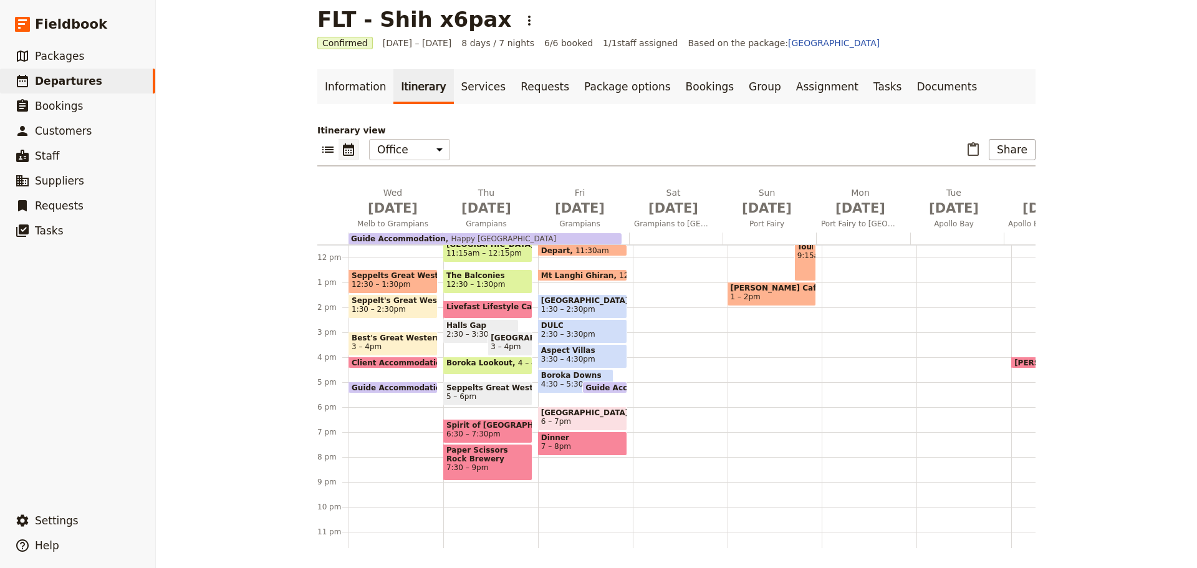
click at [482, 393] on span "5 – 6pm" at bounding box center [487, 396] width 83 height 9
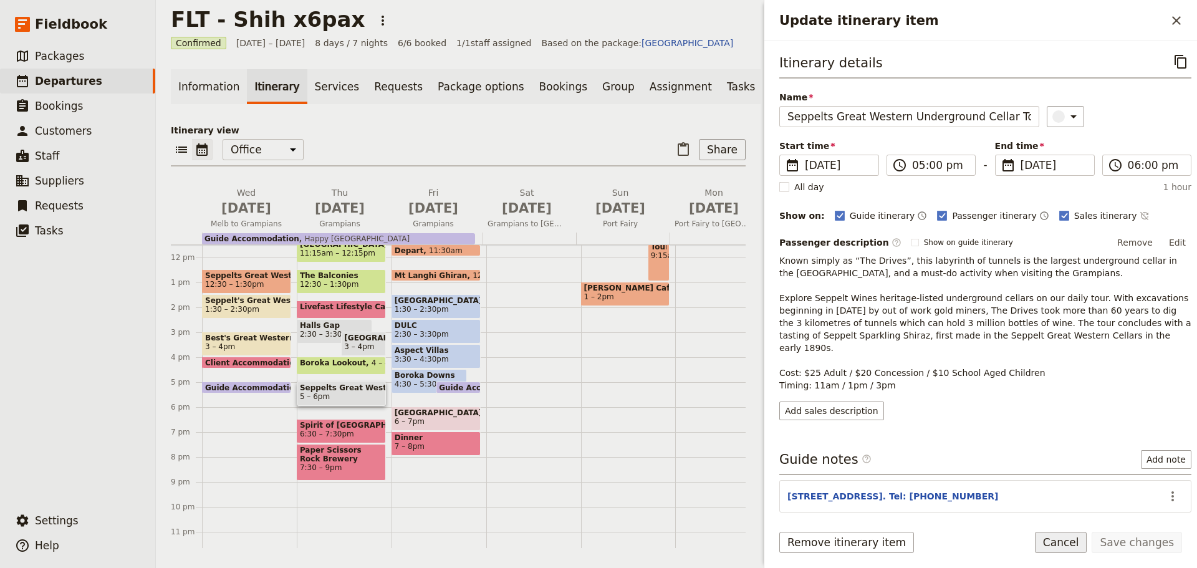
click at [1072, 539] on button "Cancel" at bounding box center [1061, 542] width 52 height 21
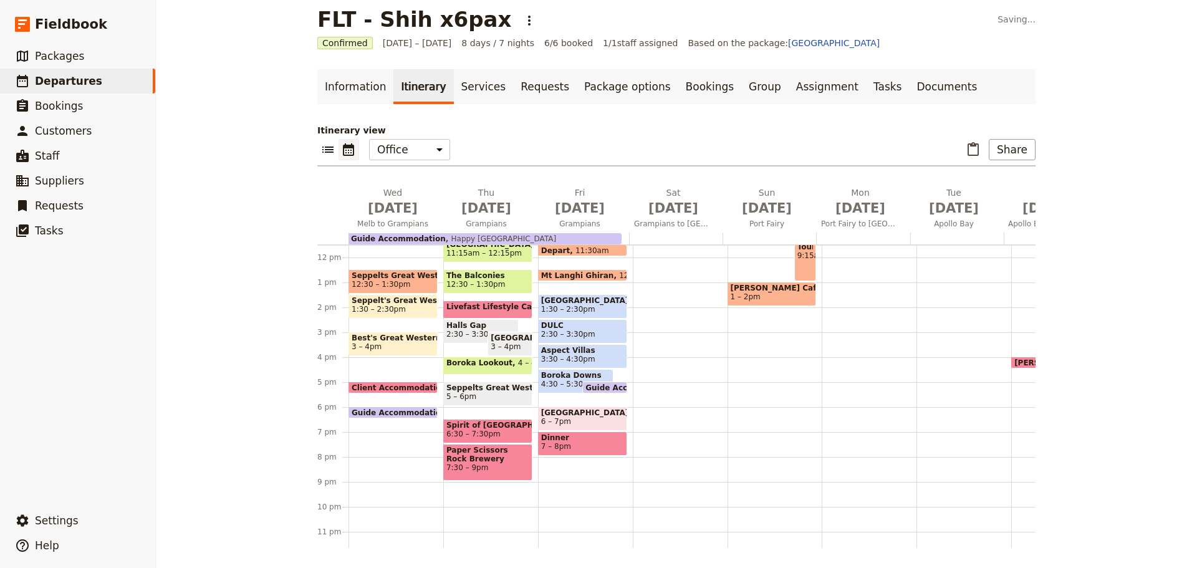
click at [367, 362] on div "Sixt South Melbourne 9 – 9:30am Langham Hotel Melbourne 10am Seppelts Great Wes…" at bounding box center [396, 257] width 95 height 599
click at [364, 383] on span "Client Accommodation" at bounding box center [402, 387] width 100 height 8
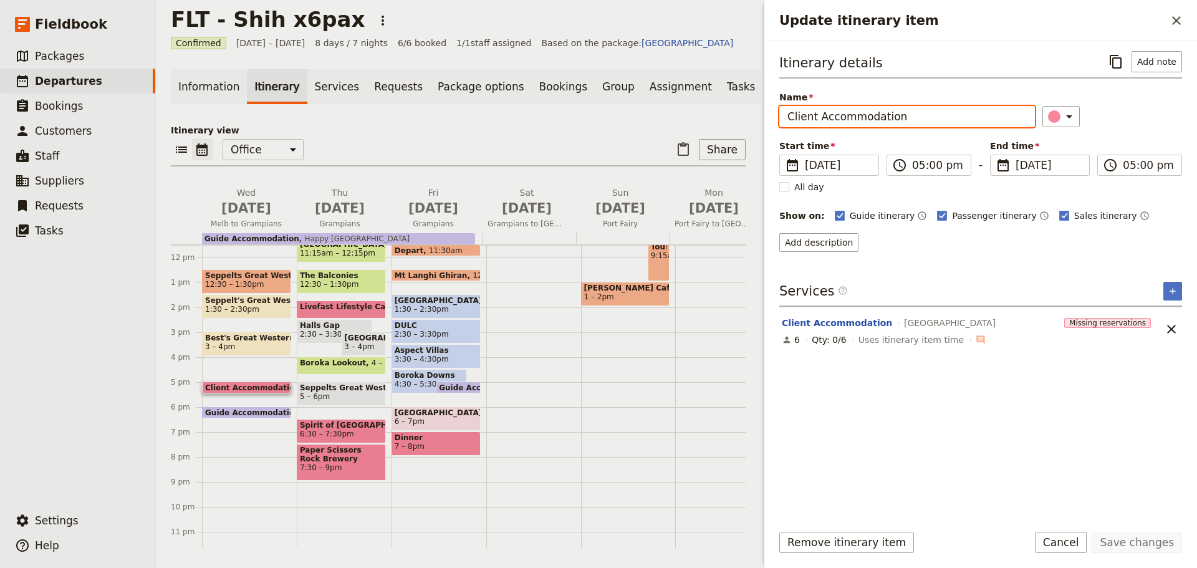
drag, startPoint x: 915, startPoint y: 113, endPoint x: 749, endPoint y: 115, distance: 165.9
click at [749, 115] on div "FLT - Shih x6pax ​ Confirmed 15 – 22 Oct 2025 8 days / 7 nights 6/6 booked 1 / …" at bounding box center [676, 284] width 1041 height 568
click at [1179, 15] on icon "Close drawer" at bounding box center [1176, 20] width 15 height 15
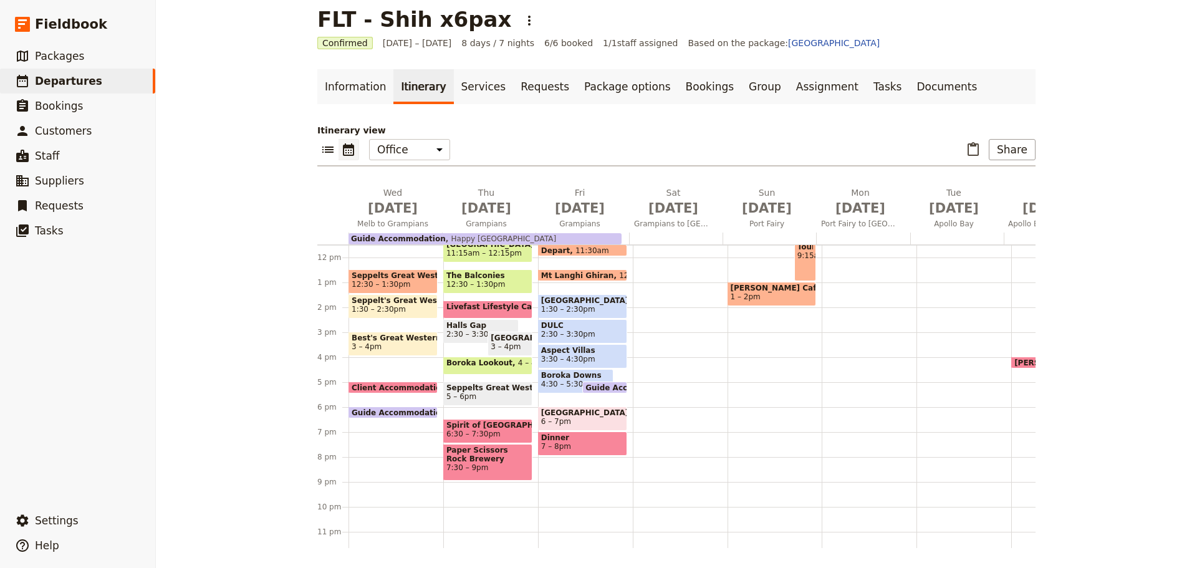
click at [362, 385] on span "Client Accommodation" at bounding box center [402, 387] width 100 height 8
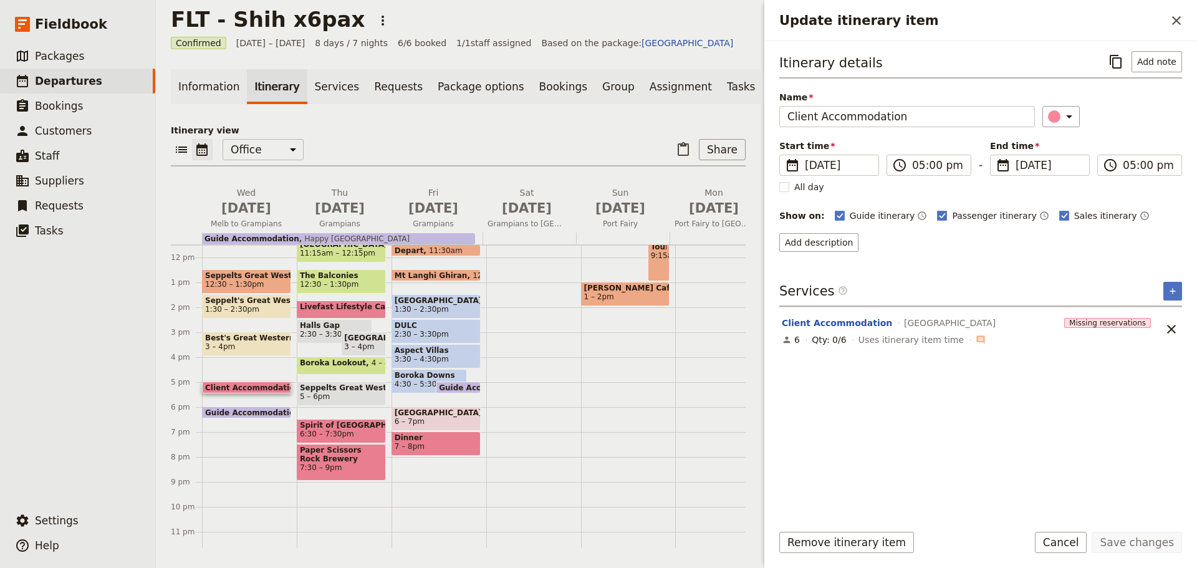
click at [826, 314] on section "Client Accommodation Meringa Springs Missing reservations 6 Qty: 0/6 Uses itine…" at bounding box center [967, 329] width 377 height 44
click at [1118, 326] on span "Unlink service" at bounding box center [1125, 328] width 62 height 15
click at [904, 322] on span "Meringa Springs" at bounding box center [950, 323] width 92 height 12
click at [828, 321] on button "Client Accommodation" at bounding box center [837, 323] width 110 height 12
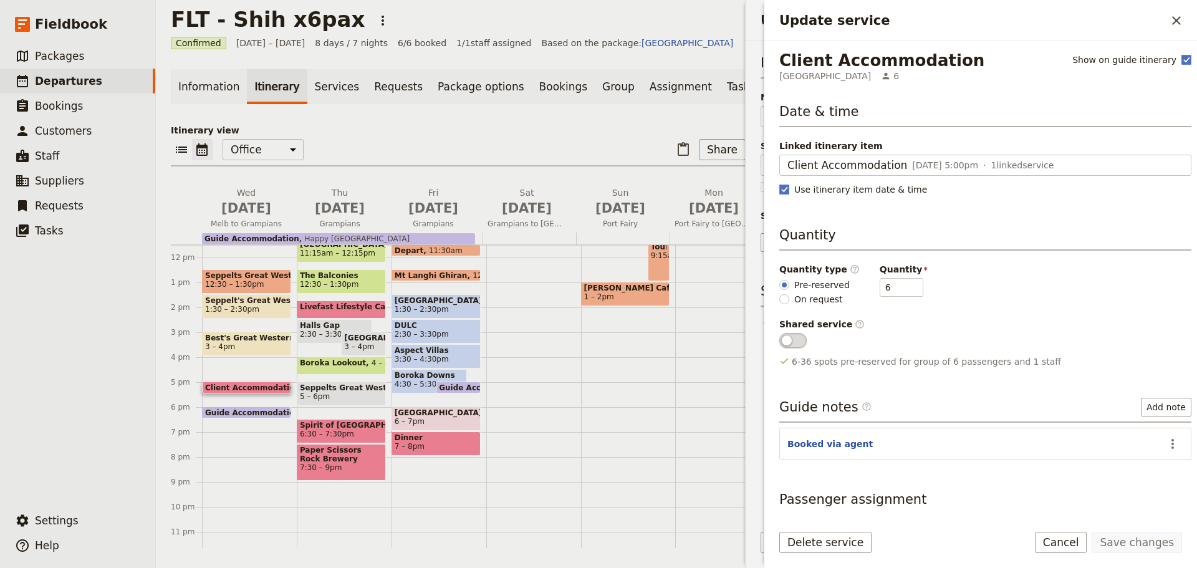
click at [796, 342] on span "Update service" at bounding box center [792, 340] width 27 height 15
click at [779, 333] on input "Update service" at bounding box center [779, 333] width 0 height 0
click at [798, 336] on span "Update service" at bounding box center [792, 340] width 27 height 15
click at [779, 333] on input "Shared" at bounding box center [779, 333] width 0 height 0
click at [781, 291] on label "Pre-reserved" at bounding box center [814, 284] width 70 height 13
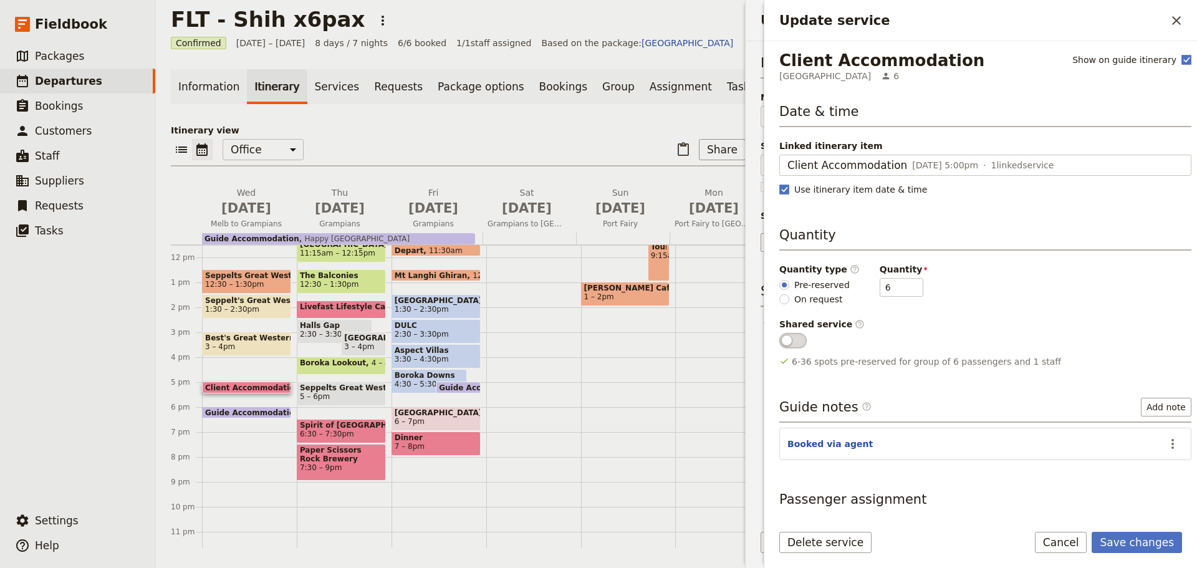
click at [781, 290] on input "Pre-reserved" at bounding box center [784, 285] width 10 height 10
click at [785, 300] on input "On request" at bounding box center [784, 299] width 10 height 10
radio input "true"
type input "1"
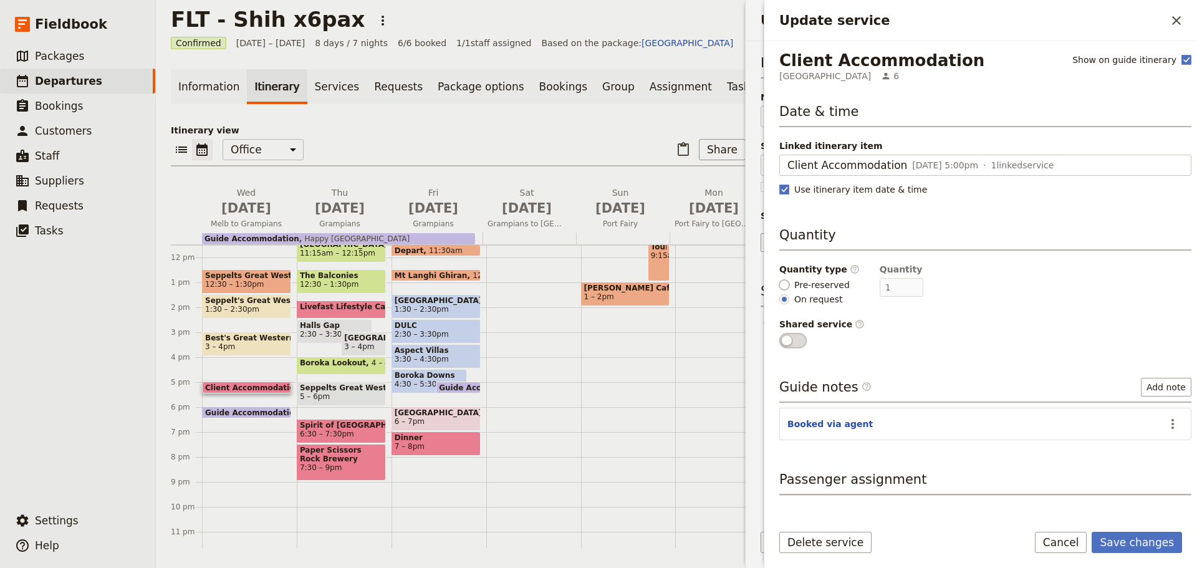
click at [786, 284] on input "Pre-reserved" at bounding box center [784, 285] width 10 height 10
radio input "true"
type input "6"
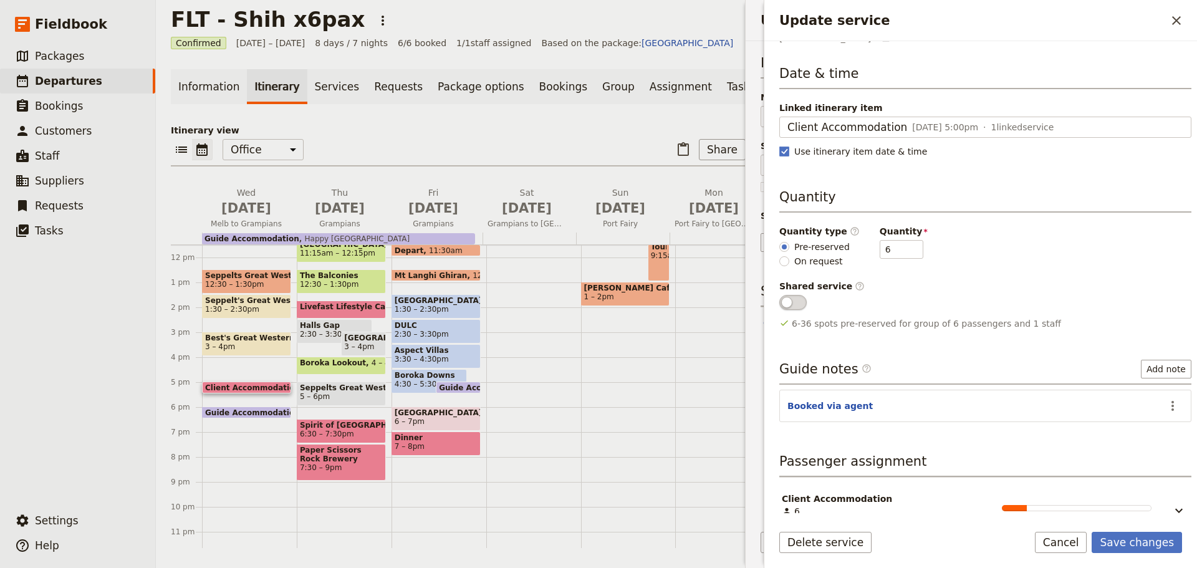
scroll to position [59, 0]
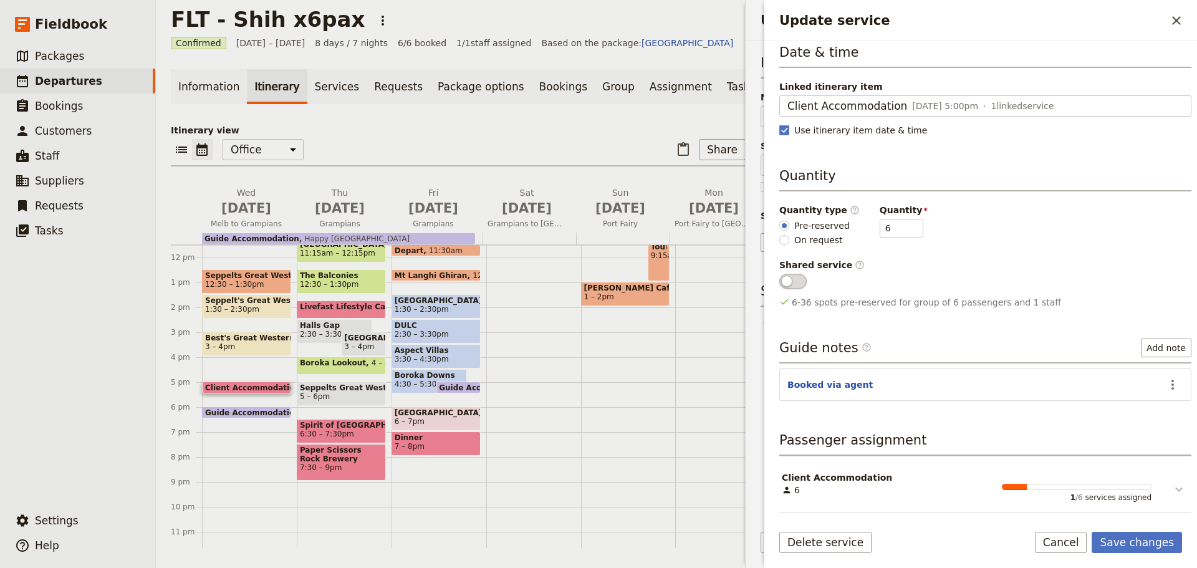
click at [1172, 493] on icon "Update service" at bounding box center [1179, 489] width 15 height 15
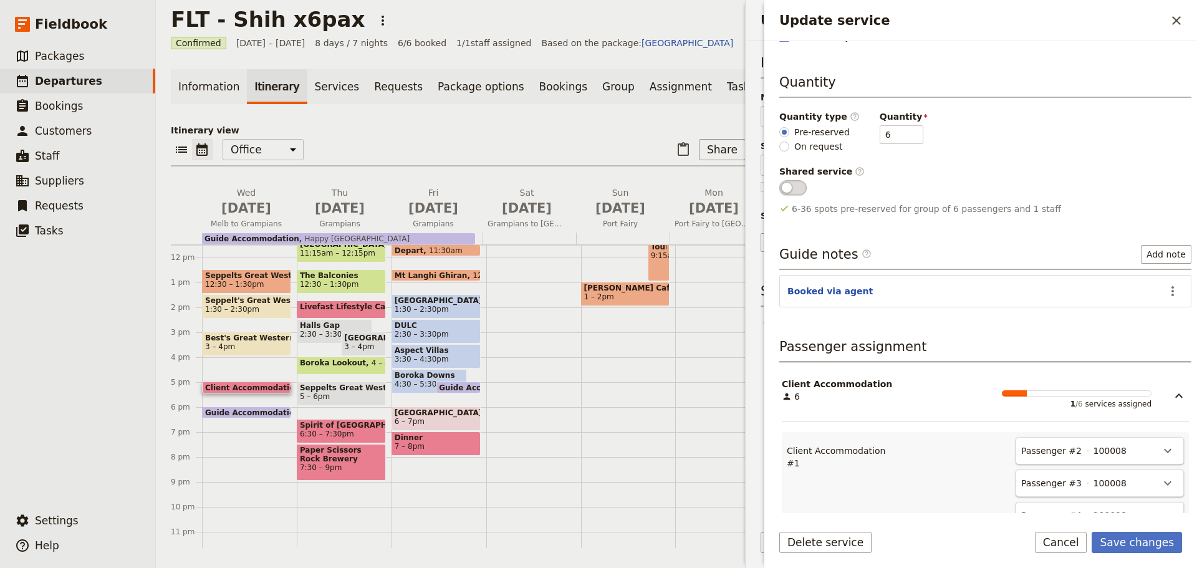
scroll to position [371, 0]
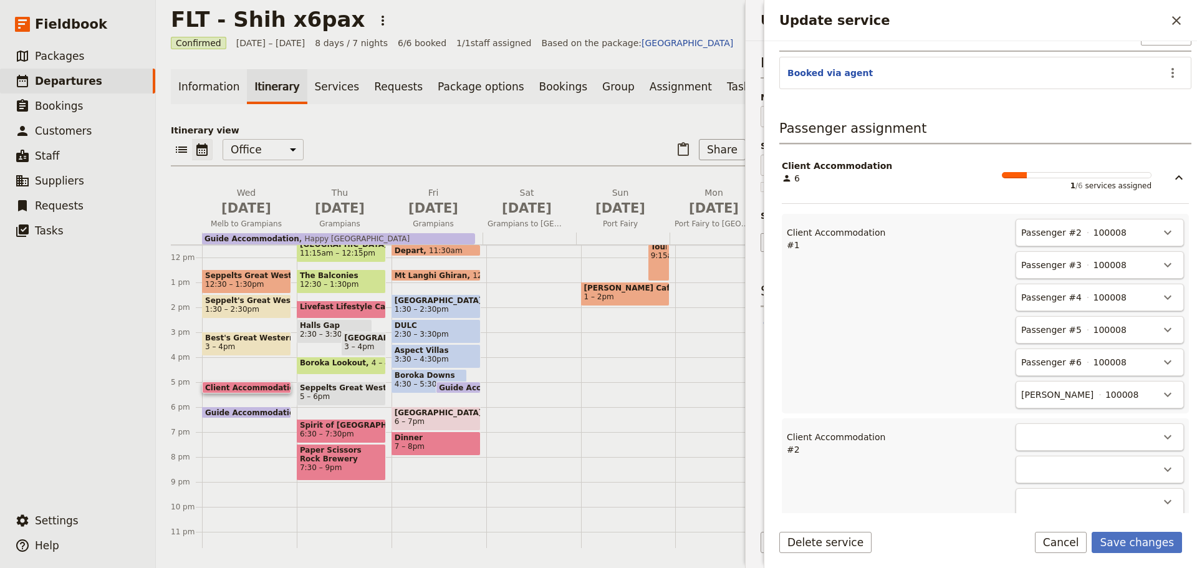
click at [1036, 433] on div "​" at bounding box center [1100, 436] width 168 height 27
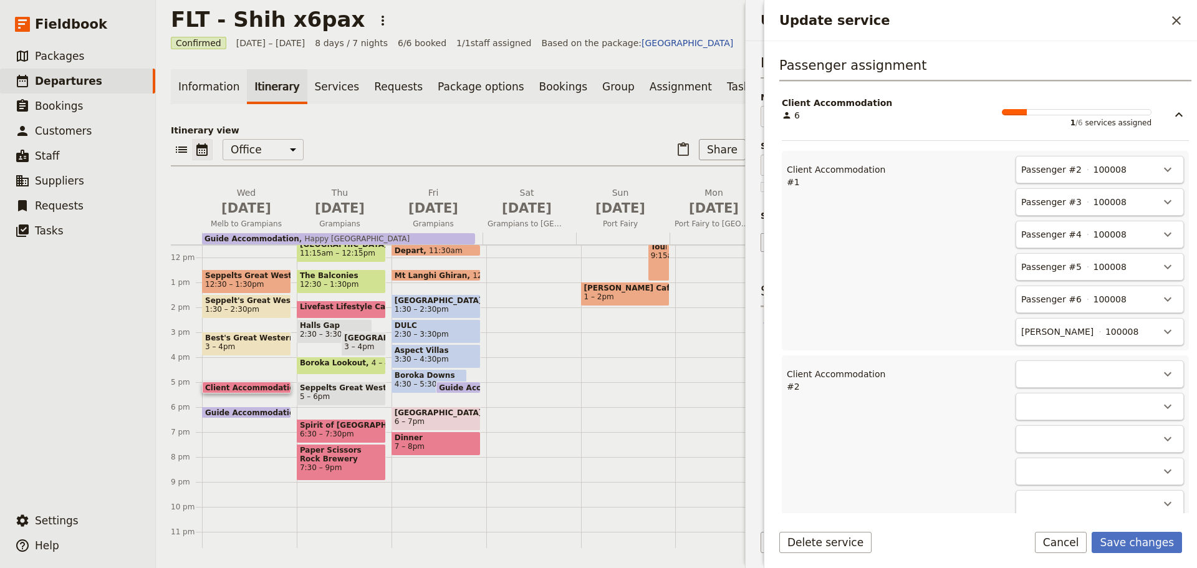
scroll to position [433, 0]
click at [1160, 200] on icon "Actions" at bounding box center [1167, 202] width 15 height 15
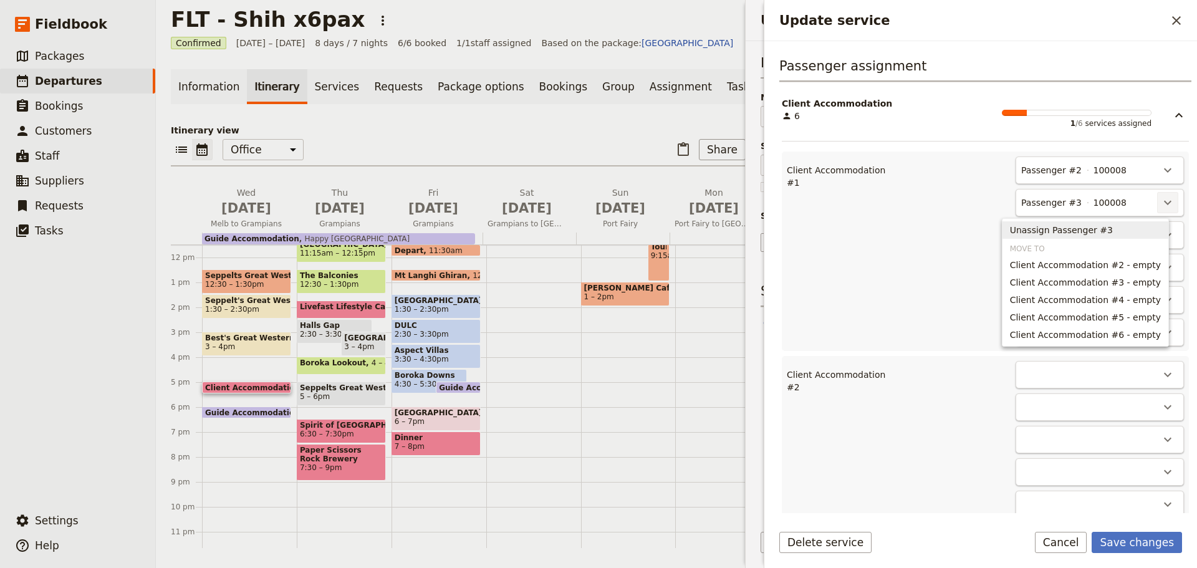
click at [1113, 234] on span "Unassign Passenger #3" at bounding box center [1061, 230] width 103 height 12
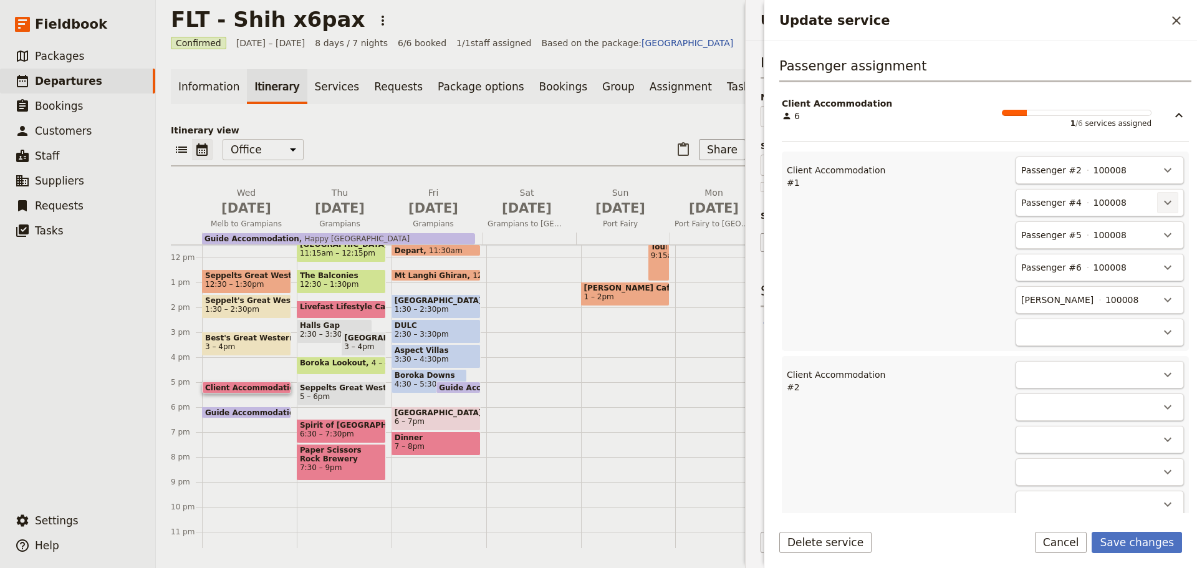
click at [1163, 201] on icon "Actions" at bounding box center [1167, 202] width 15 height 15
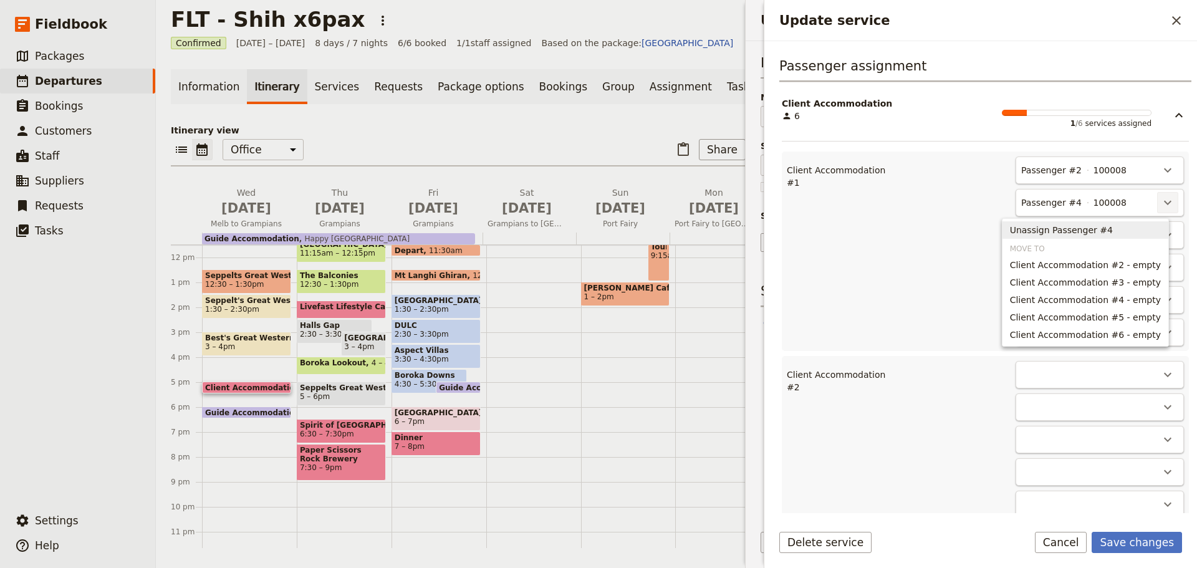
click at [1145, 236] on span "Unassign Passenger #4" at bounding box center [1085, 230] width 151 height 12
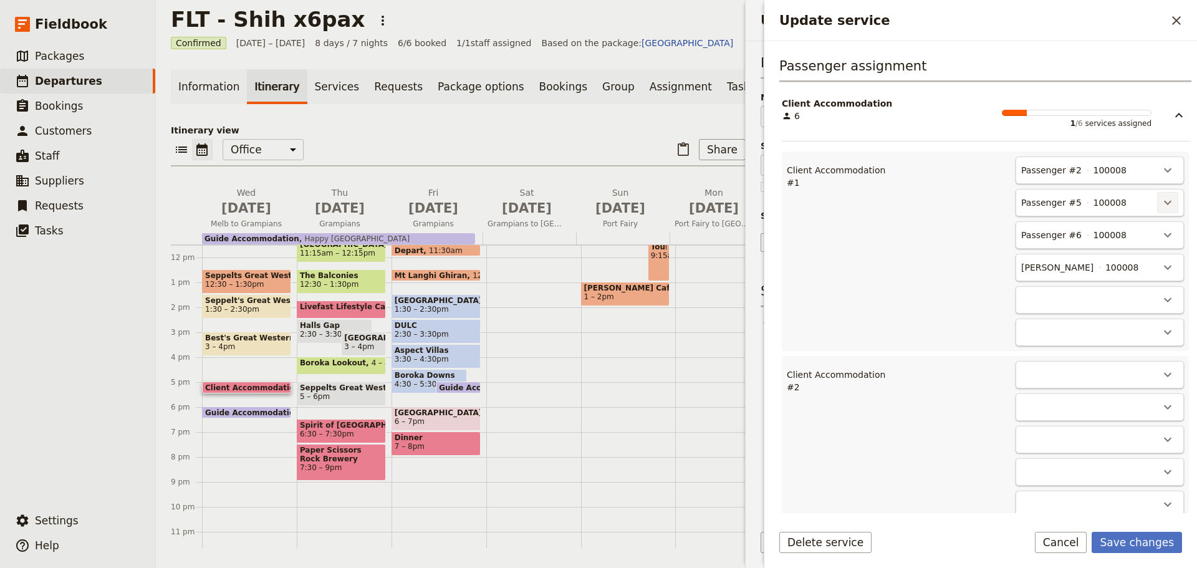
click at [1169, 203] on button "​" at bounding box center [1167, 202] width 21 height 21
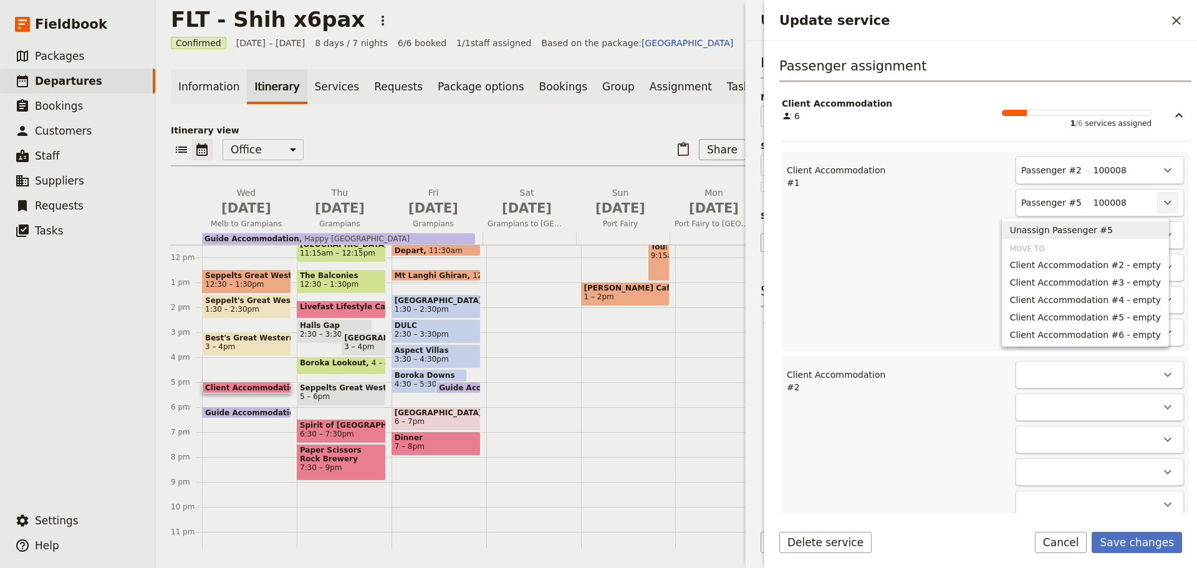
click at [1145, 231] on span "Unassign Passenger #5" at bounding box center [1085, 230] width 151 height 12
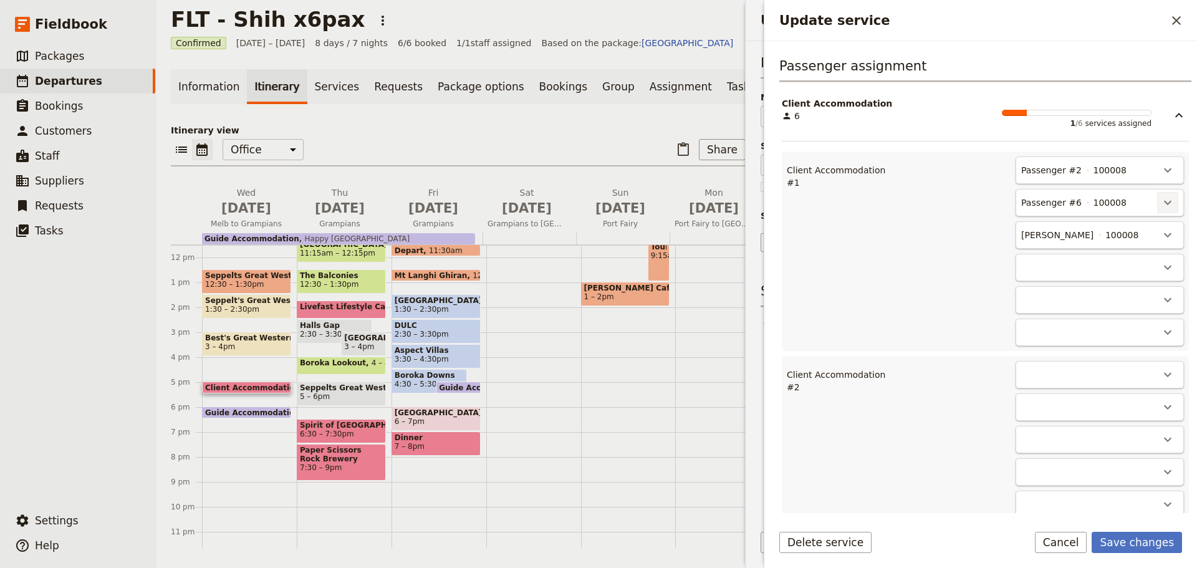
click at [1164, 202] on icon "Actions" at bounding box center [1167, 203] width 7 height 4
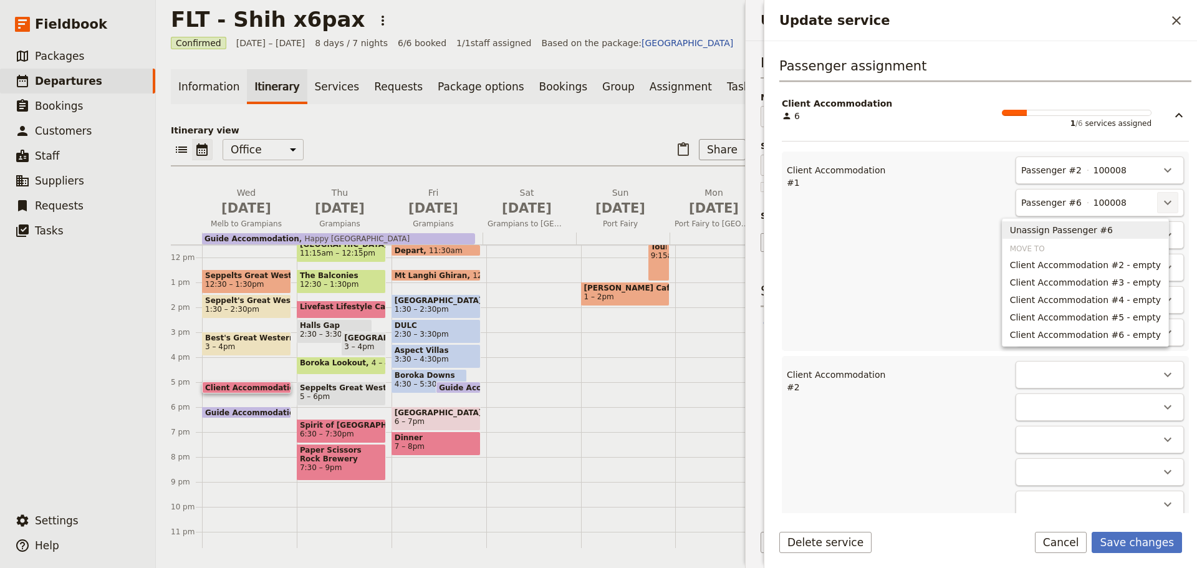
click at [1142, 232] on span "Unassign Passenger #6" at bounding box center [1085, 230] width 151 height 12
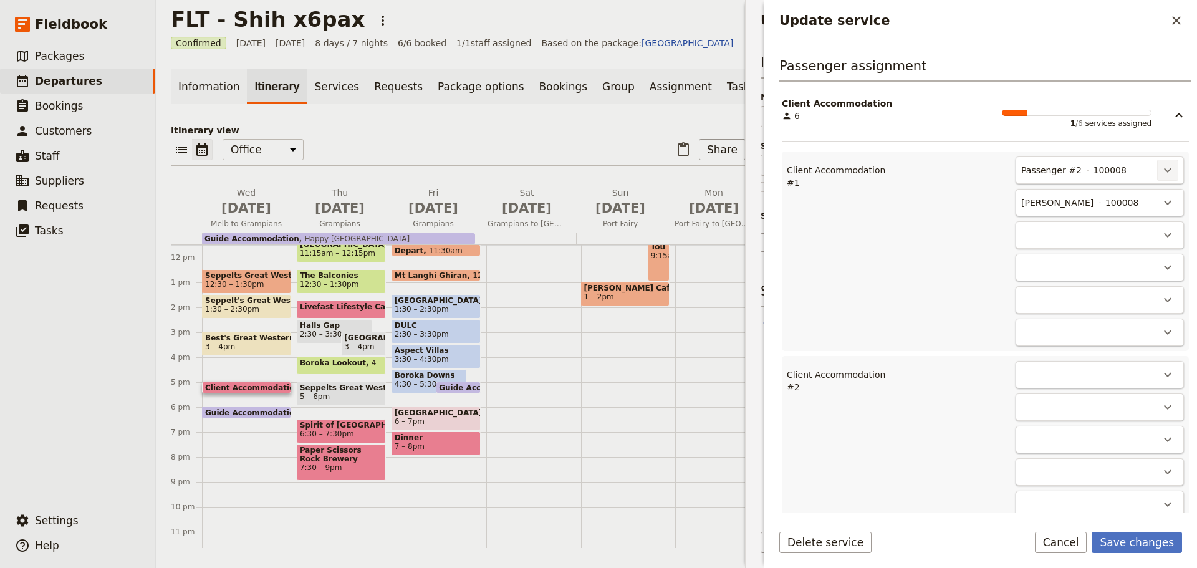
click at [1164, 173] on icon "Actions" at bounding box center [1167, 170] width 15 height 15
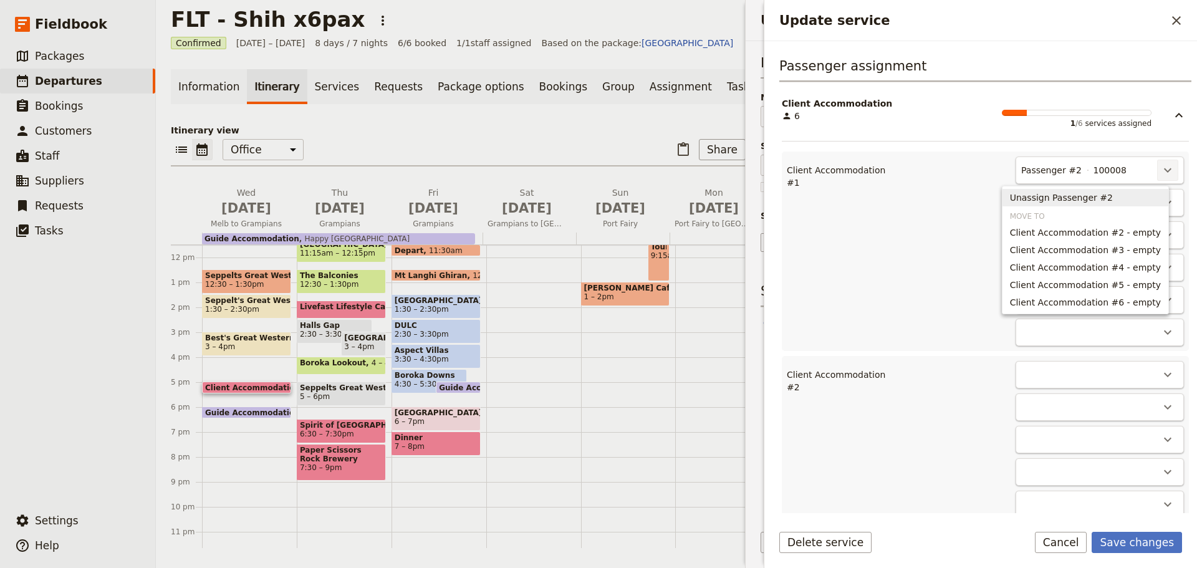
click at [1154, 196] on span "Unassign Passenger #2" at bounding box center [1085, 197] width 151 height 12
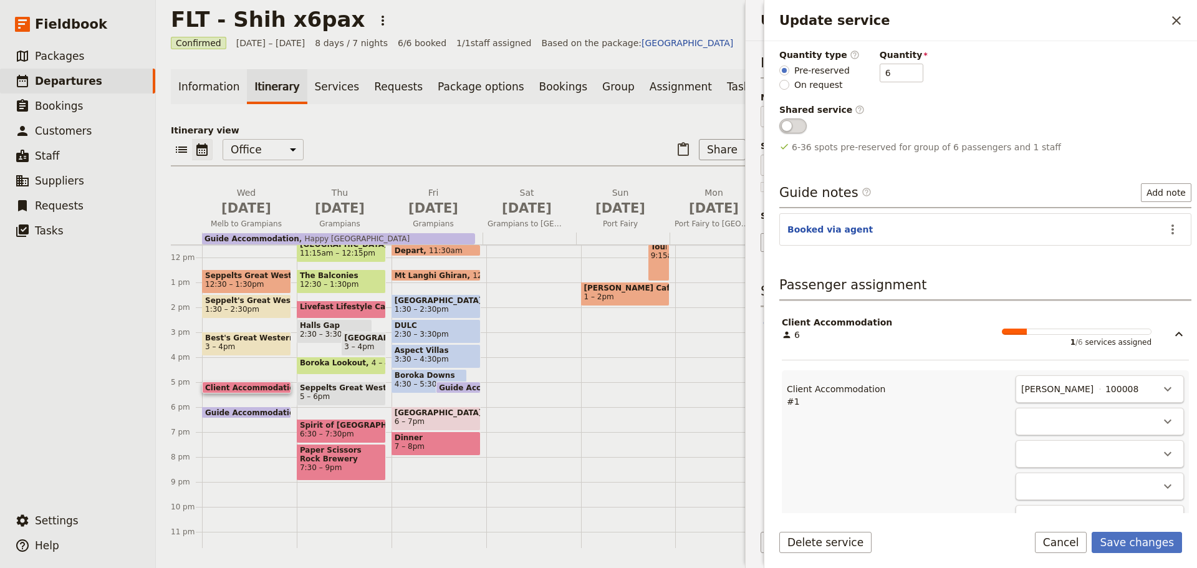
scroll to position [371, 0]
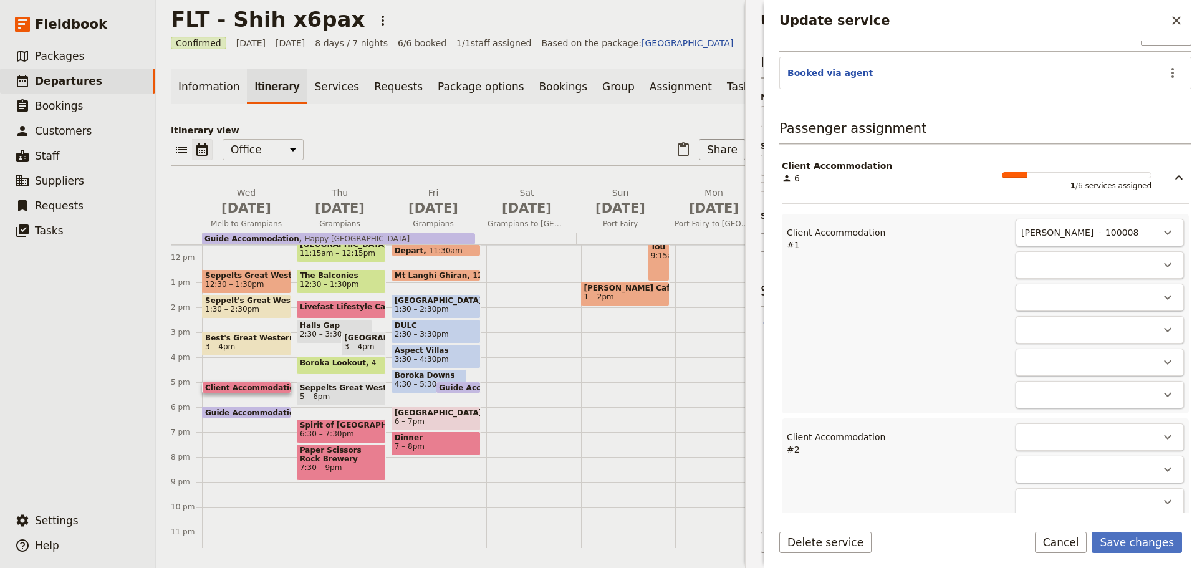
click at [1041, 436] on div "​" at bounding box center [1100, 436] width 168 height 27
click at [1136, 543] on button "Save changes" at bounding box center [1137, 542] width 90 height 21
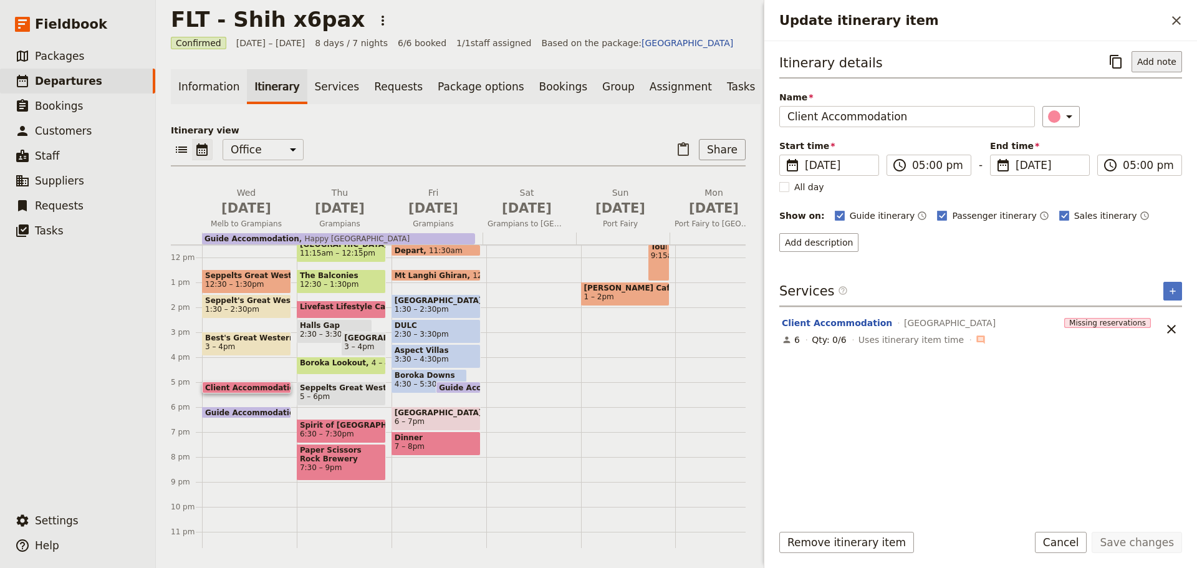
click at [1166, 55] on button "Add note" at bounding box center [1157, 61] width 51 height 21
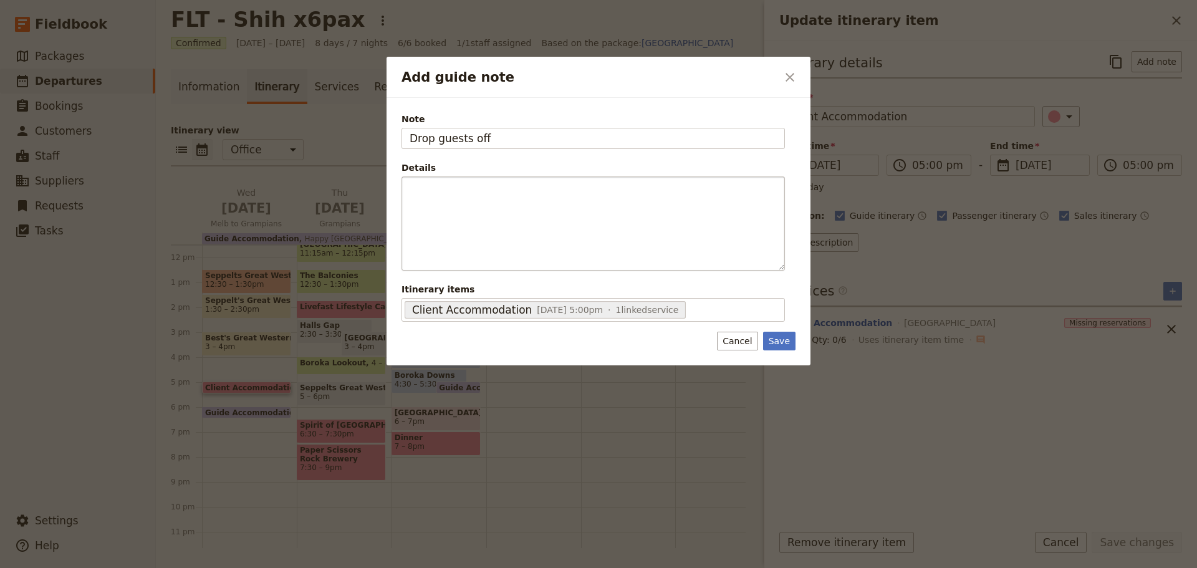
type input "Drop guests off"
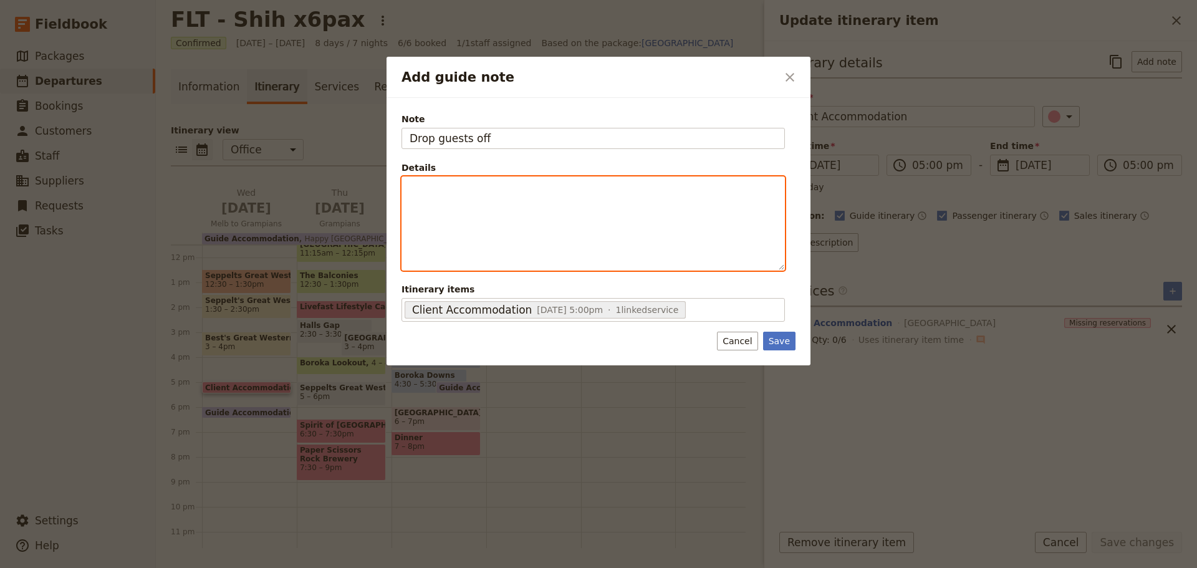
click at [670, 203] on div "Add guide note" at bounding box center [593, 223] width 382 height 93
click at [523, 259] on icon "Bulleted list" at bounding box center [524, 261] width 10 height 10
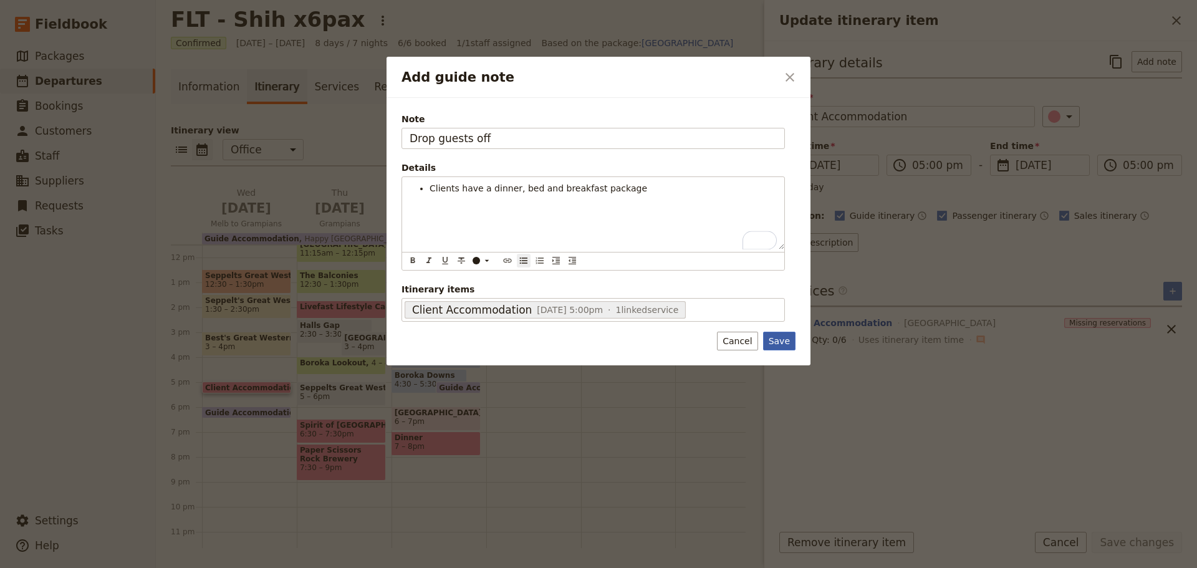
click at [768, 337] on button "Save" at bounding box center [779, 341] width 32 height 19
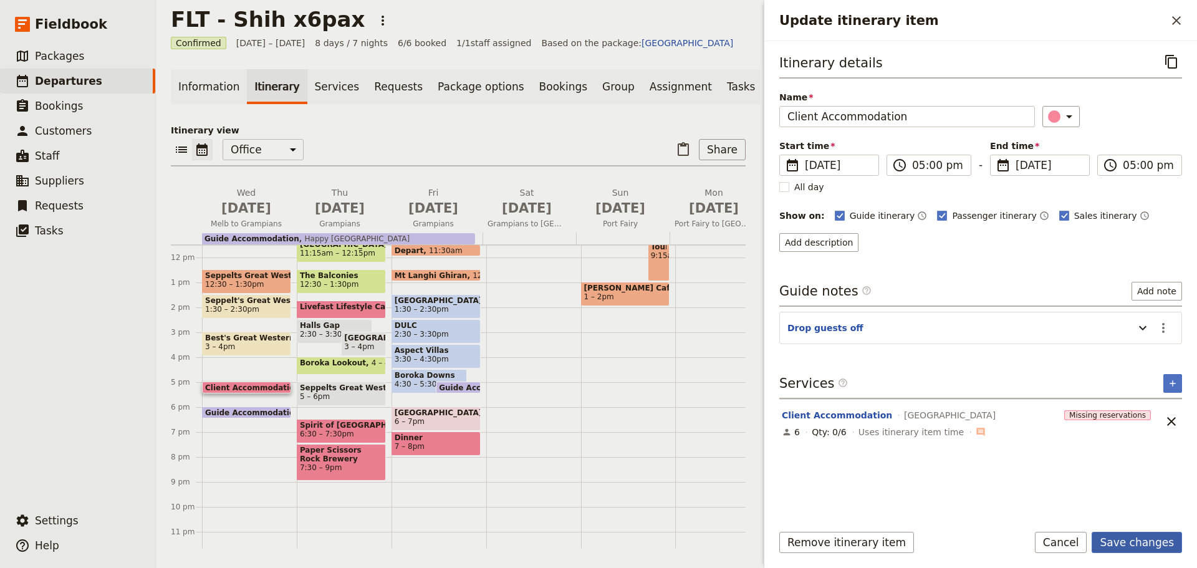
click at [1149, 544] on button "Save changes" at bounding box center [1137, 542] width 90 height 21
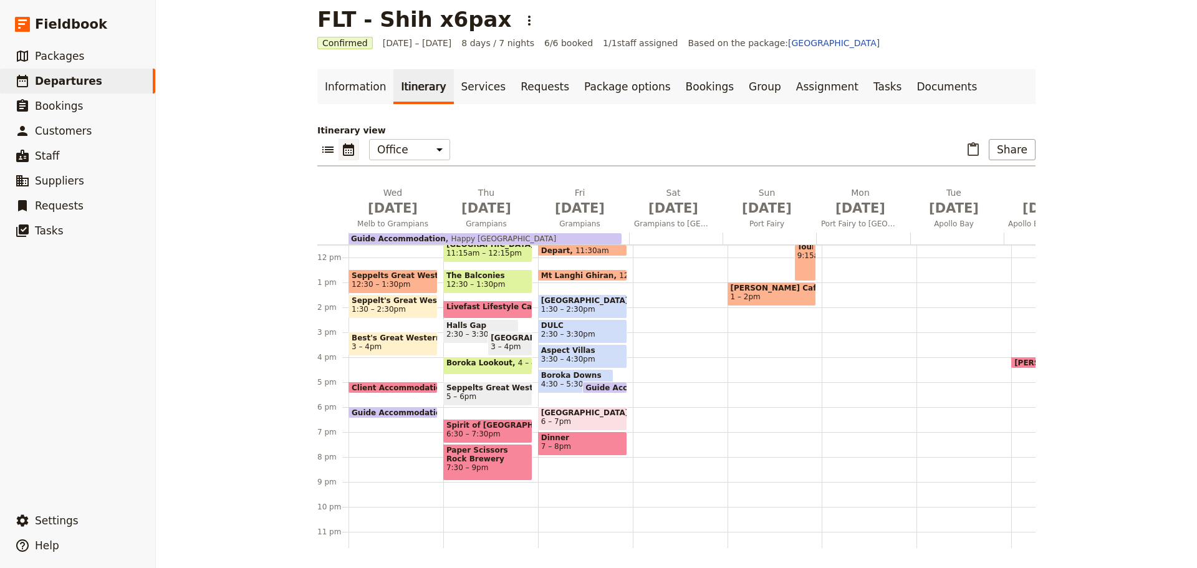
click at [378, 412] on span "Guide Accommodation" at bounding box center [402, 412] width 100 height 8
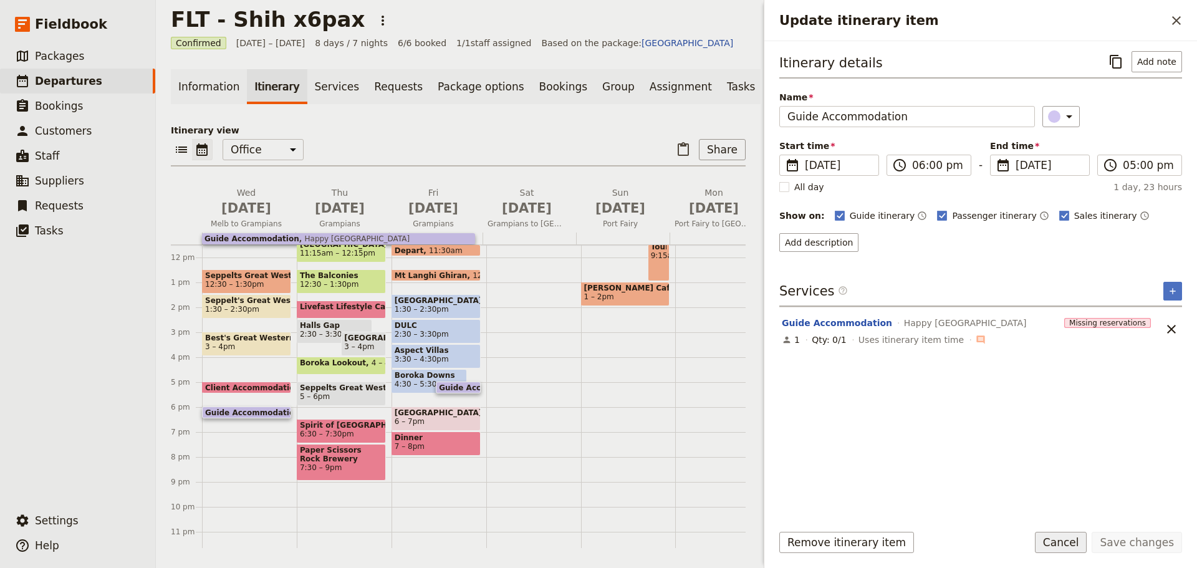
click at [1082, 547] on button "Cancel" at bounding box center [1061, 542] width 52 height 21
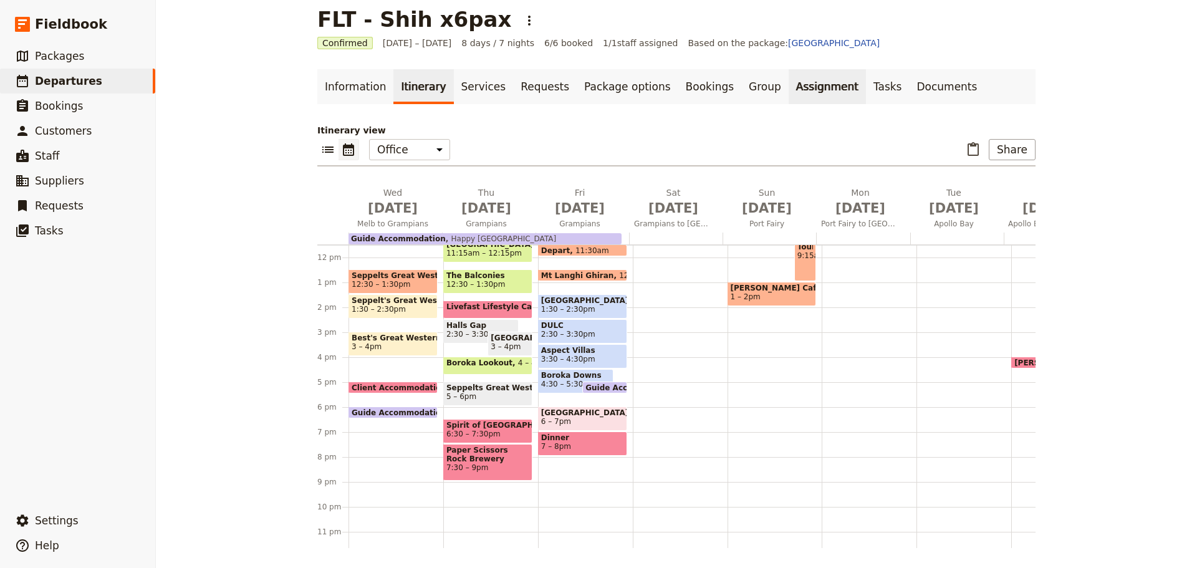
click at [789, 89] on link "Assignment" at bounding box center [827, 86] width 77 height 35
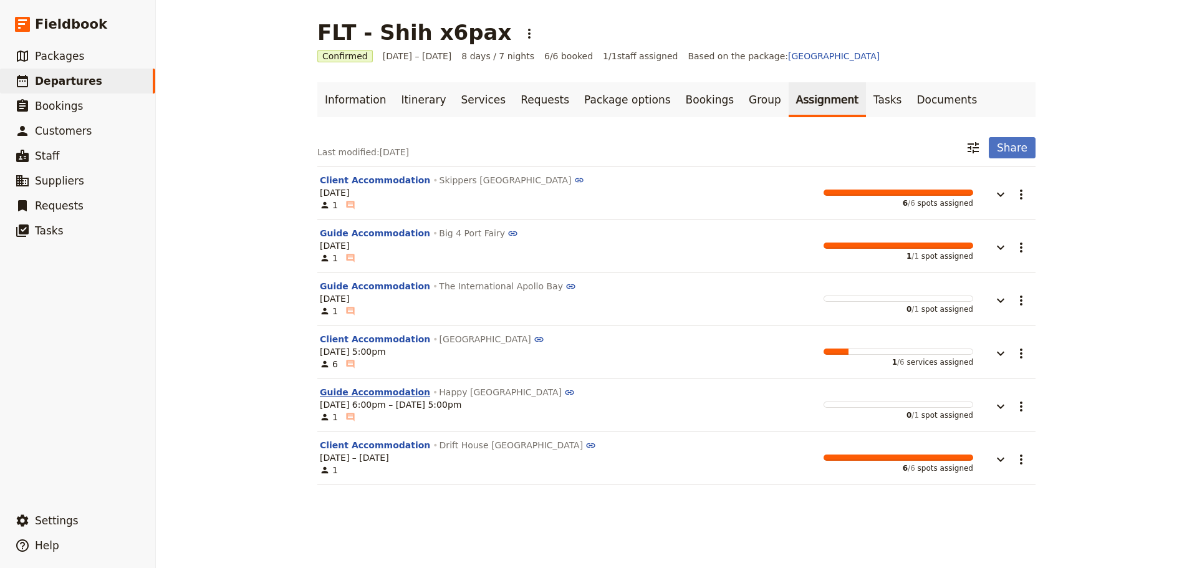
click at [345, 396] on button "Guide Accommodation" at bounding box center [375, 392] width 110 height 12
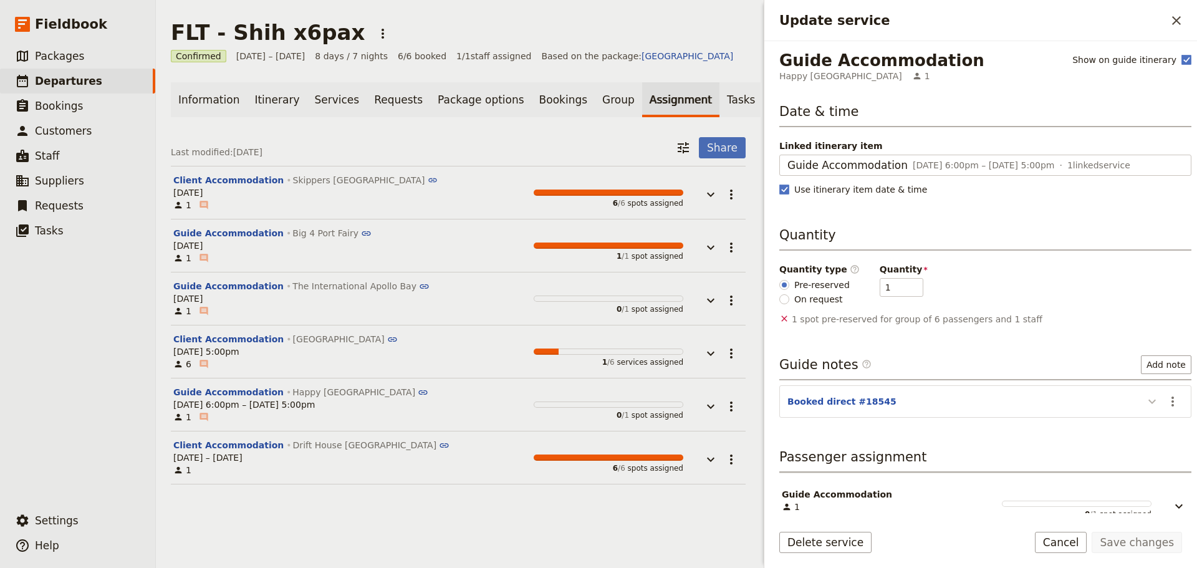
click at [1145, 399] on icon "Update service" at bounding box center [1152, 401] width 15 height 15
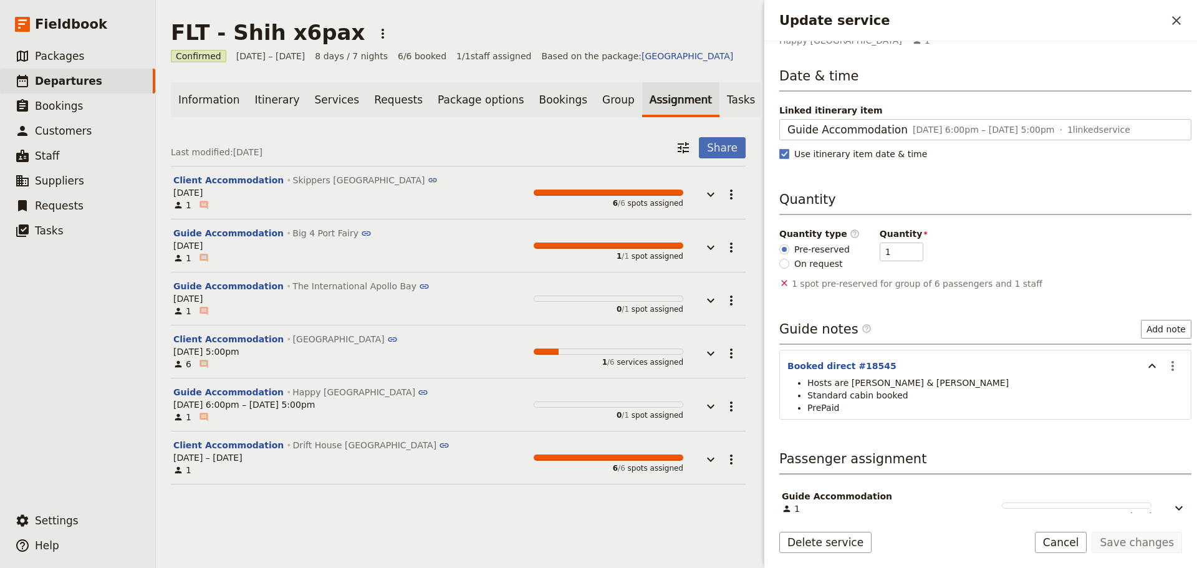
scroll to position [55, 0]
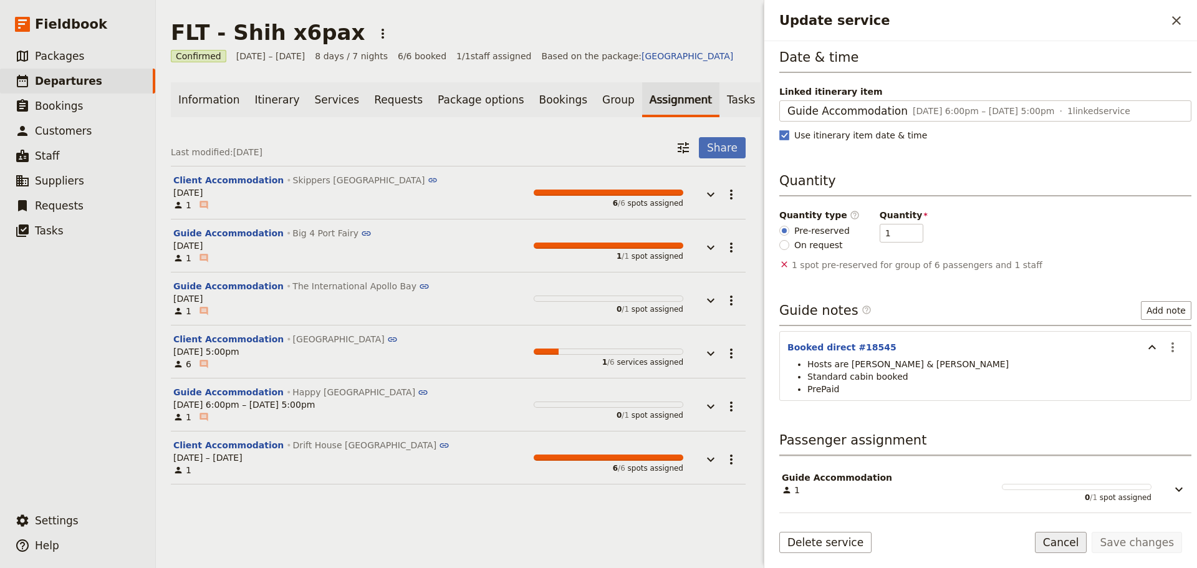
click at [1067, 541] on button "Cancel" at bounding box center [1061, 542] width 52 height 21
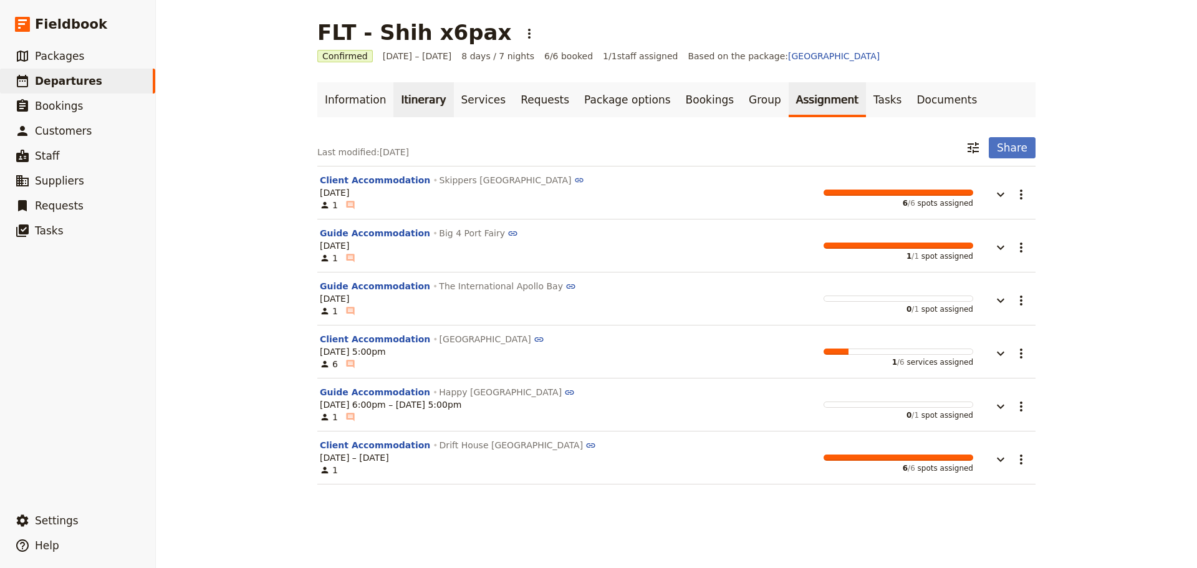
click at [397, 100] on link "Itinerary" at bounding box center [423, 99] width 60 height 35
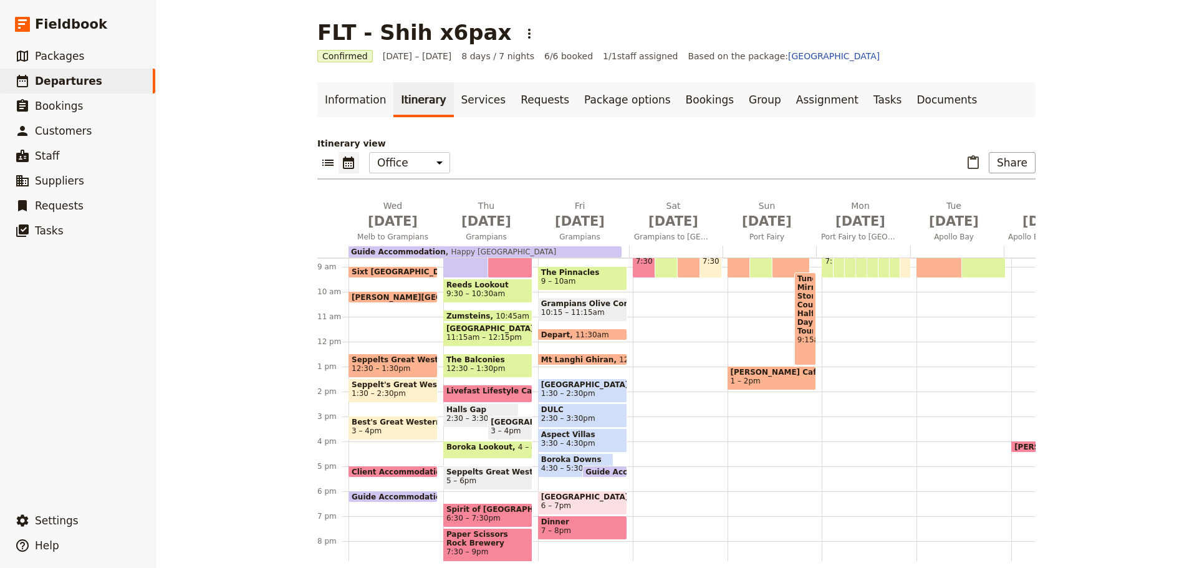
scroll to position [287, 0]
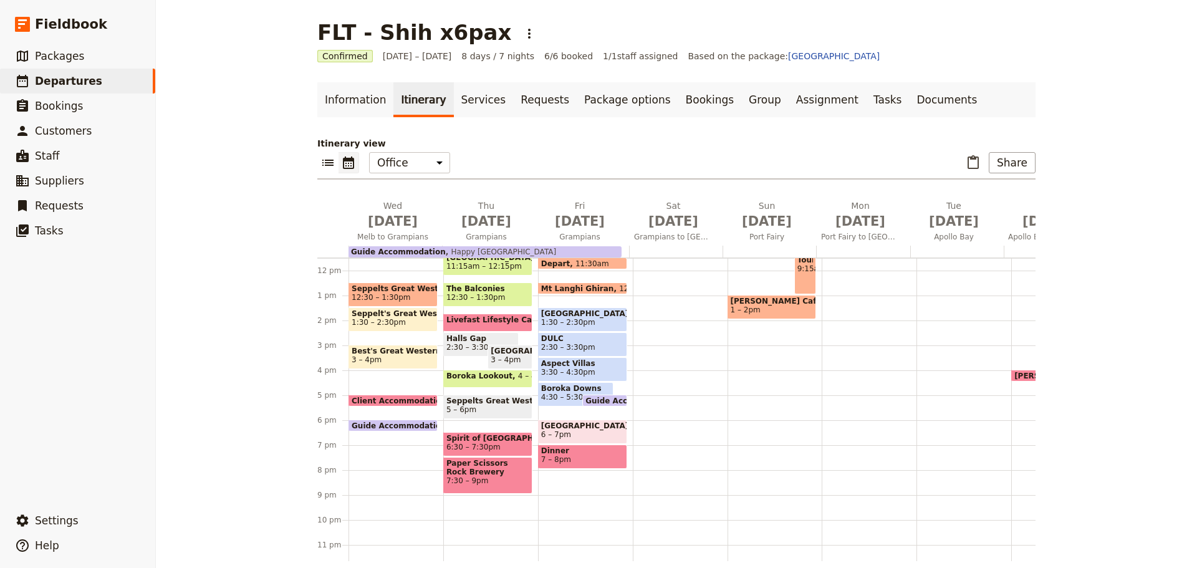
click at [378, 427] on span "Guide Accommodation" at bounding box center [402, 426] width 100 height 8
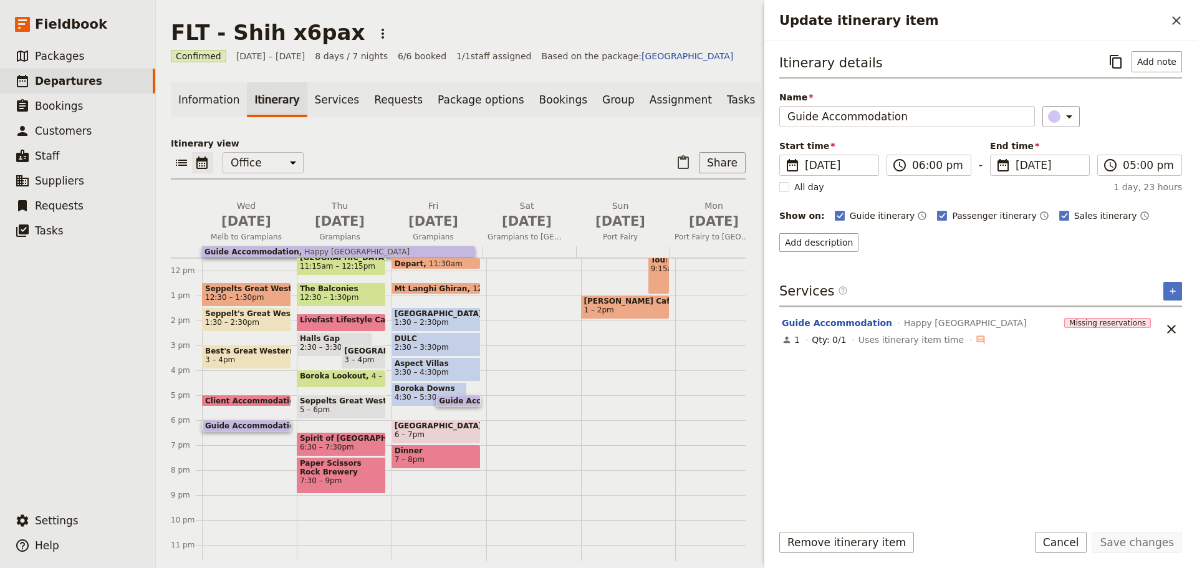
click at [229, 384] on div "Sixt South Melbourne 9 – 9:30am Langham Hotel Melbourne 10am Seppelts Great Wes…" at bounding box center [249, 270] width 95 height 599
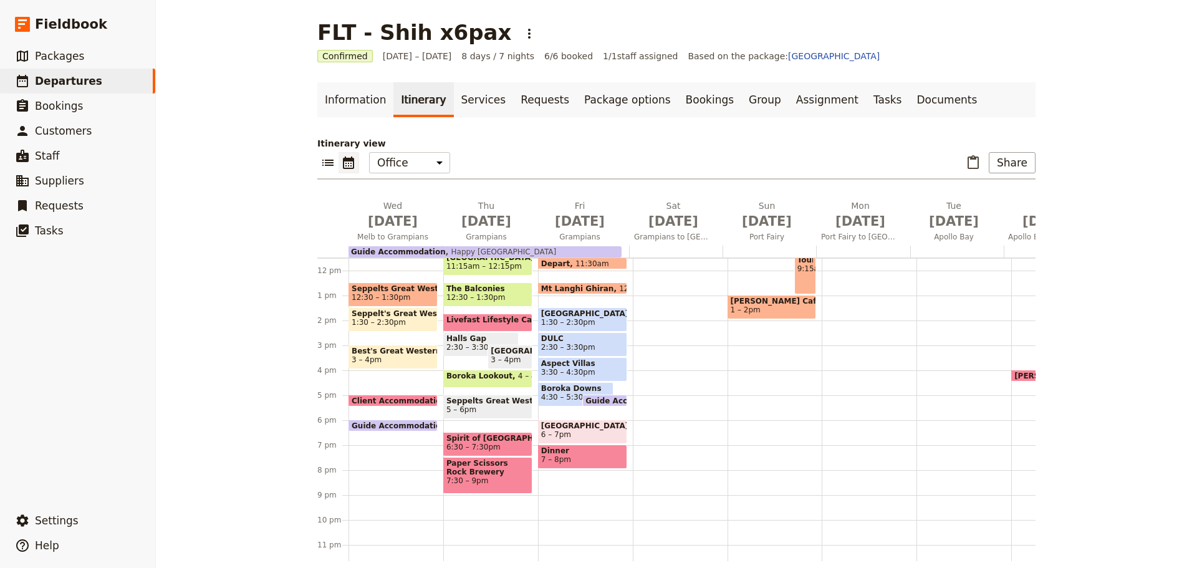
click at [373, 376] on div "Sixt South Melbourne 9 – 9:30am Langham Hotel Melbourne 10am Seppelts Great Wes…" at bounding box center [396, 270] width 95 height 599
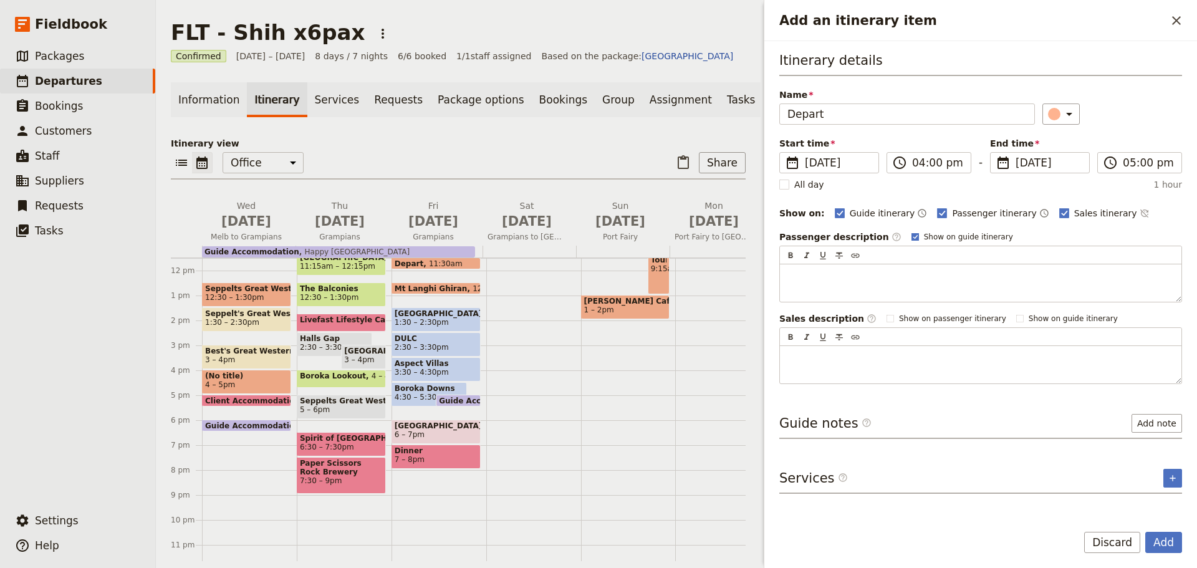
type input "Depart"
click at [913, 236] on polygon "Add an itinerary item" at bounding box center [915, 236] width 5 height 5
click at [911, 232] on input "Show on guide itinerary" at bounding box center [911, 231] width 1 height 1
checkbox input "false"
click at [1140, 213] on icon "Time not shown on sales itinerary" at bounding box center [1144, 214] width 8 height 8
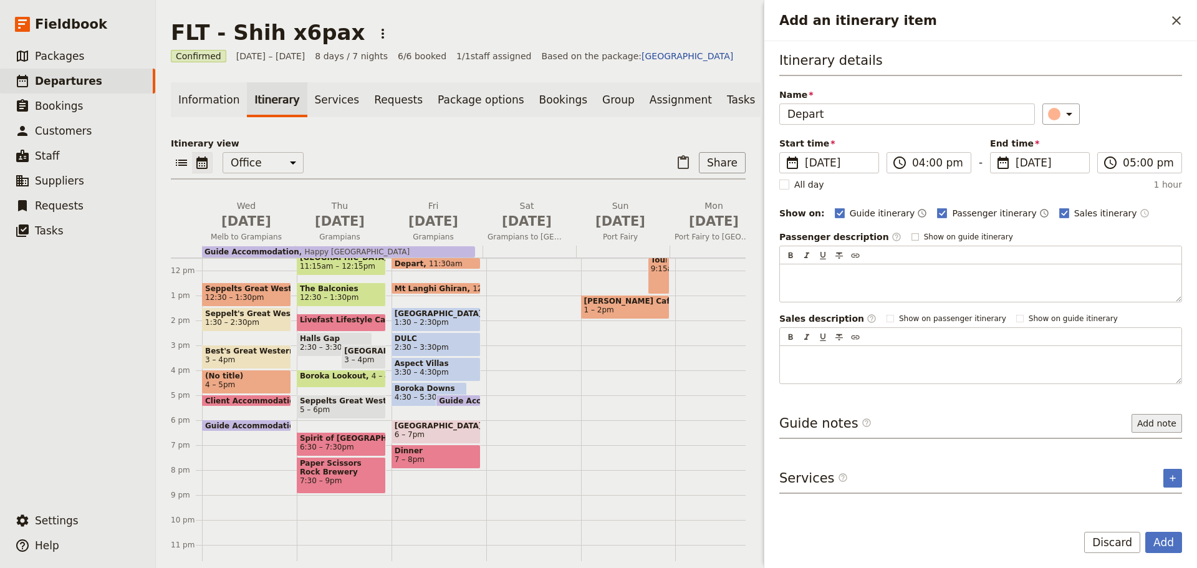
click at [1159, 431] on button "Add note" at bounding box center [1157, 423] width 51 height 19
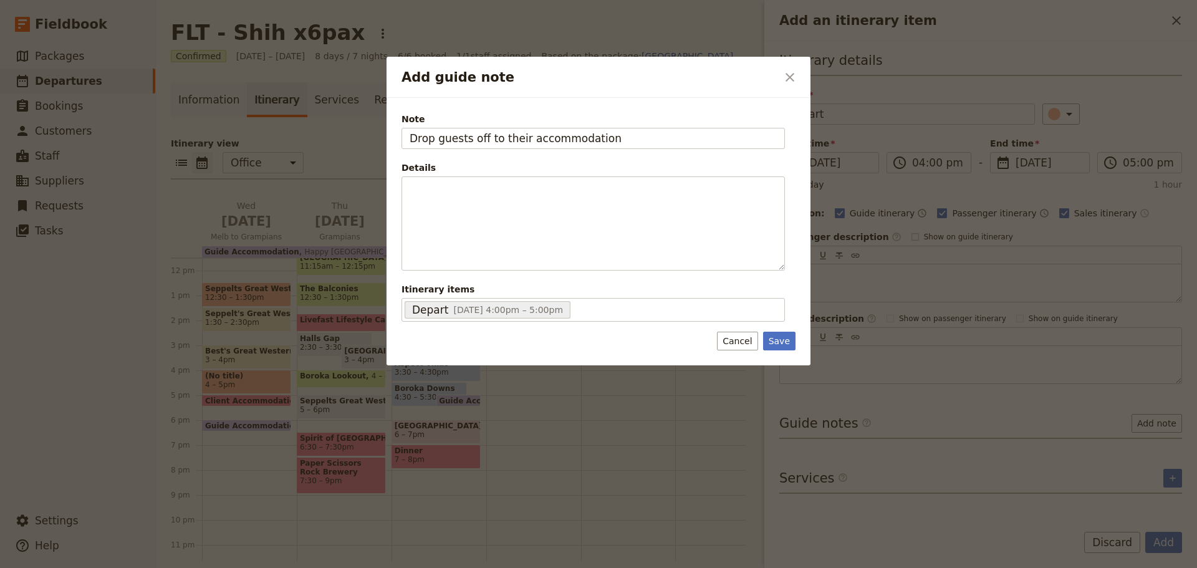
type input "Drop guests off to their accommodation"
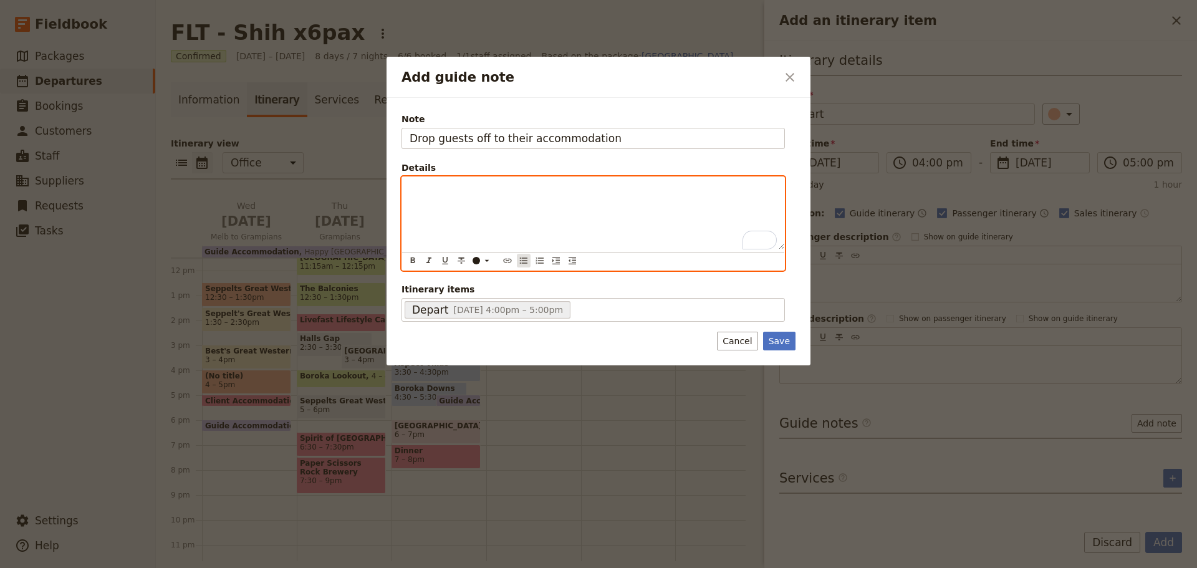
click at [526, 261] on icon "Bulleted list" at bounding box center [524, 261] width 10 height 10
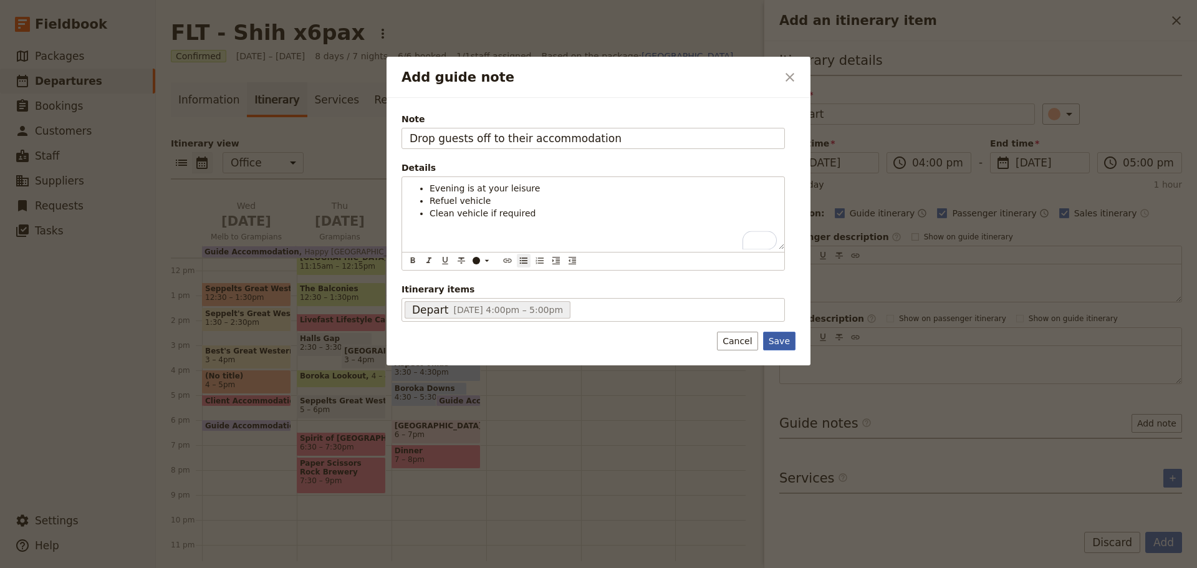
click at [773, 338] on button "Save" at bounding box center [779, 341] width 32 height 19
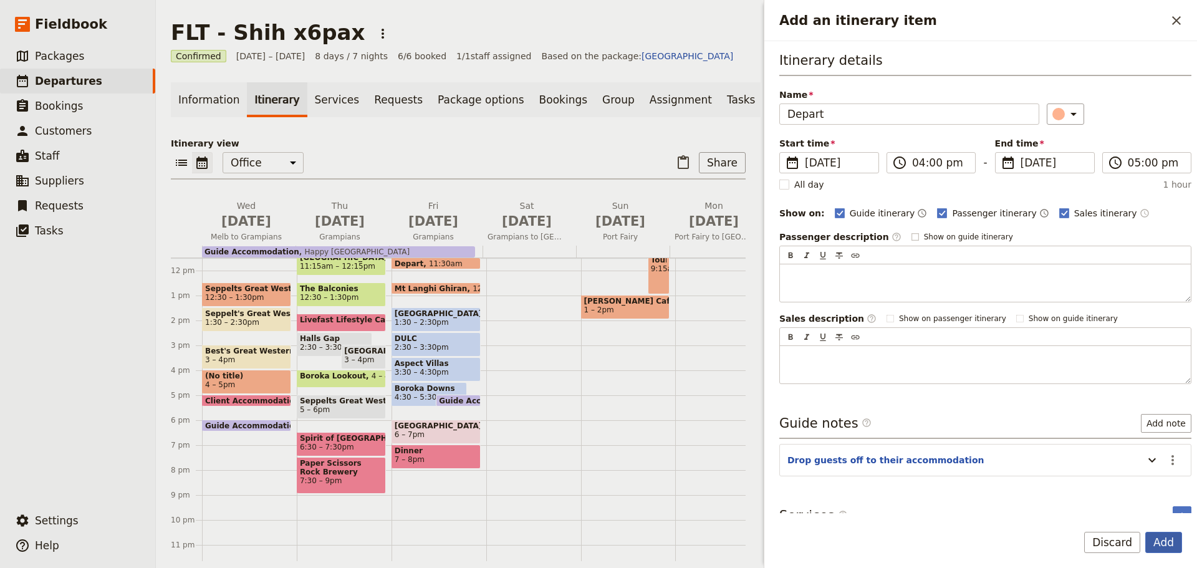
click at [1160, 544] on button "Add" at bounding box center [1163, 542] width 37 height 21
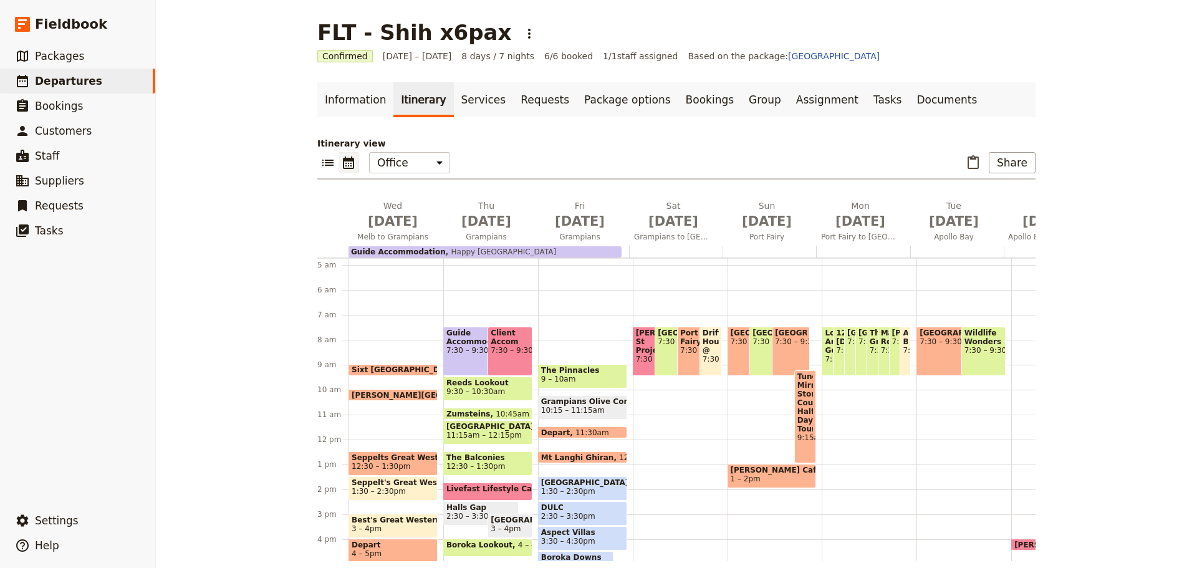
scroll to position [100, 0]
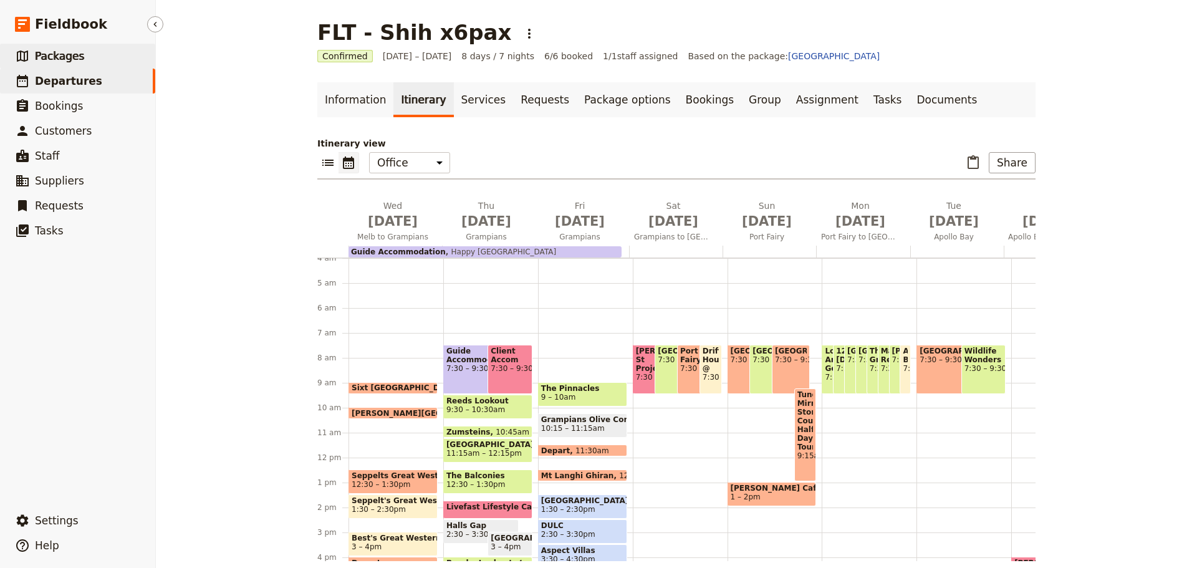
click at [110, 61] on link "​ Packages" at bounding box center [77, 56] width 155 height 25
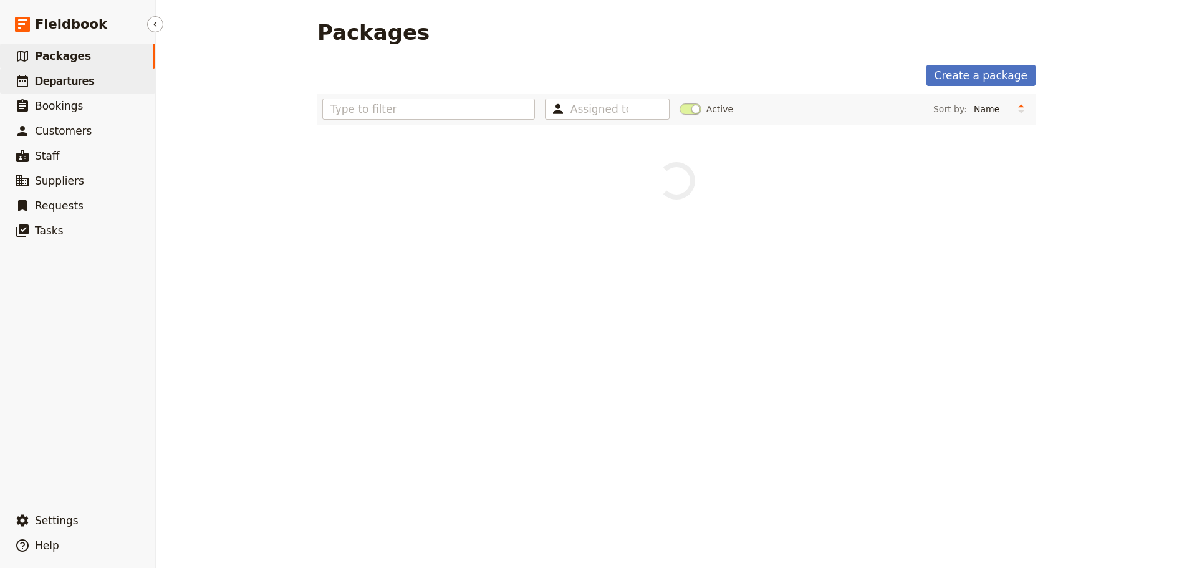
click at [99, 77] on link "​ Departures" at bounding box center [77, 81] width 155 height 25
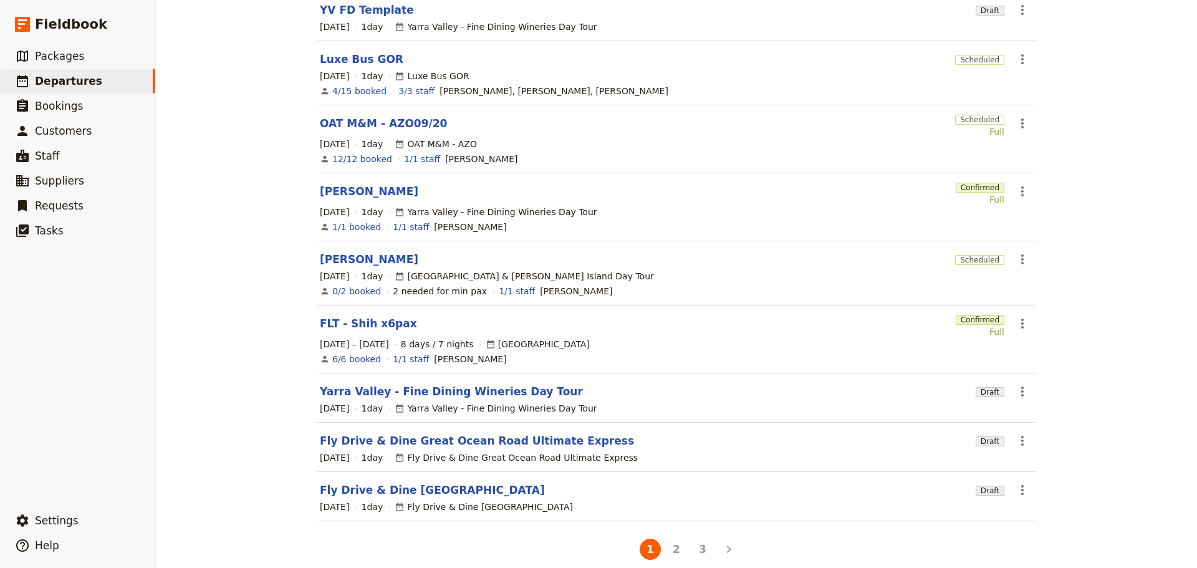
scroll to position [212, 0]
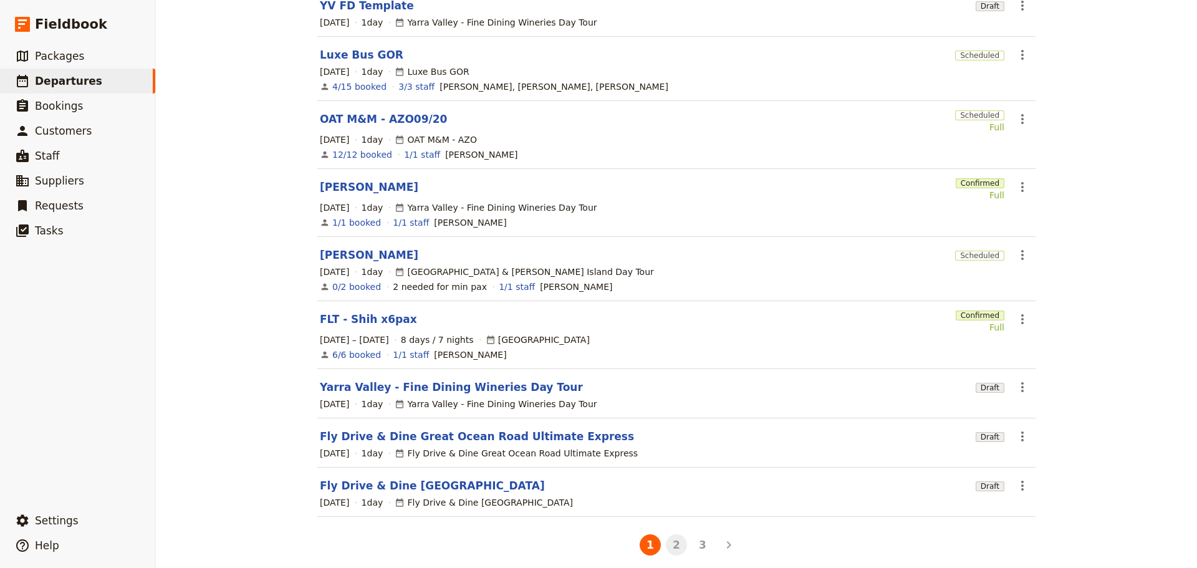
click at [673, 539] on button "2" at bounding box center [676, 544] width 21 height 21
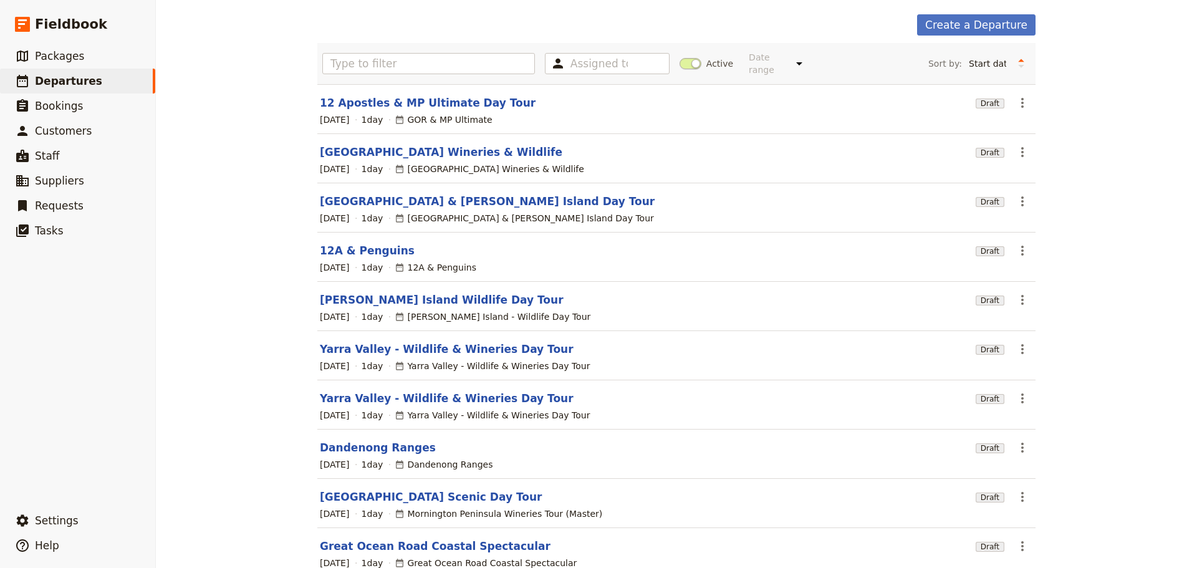
scroll to position [111, 0]
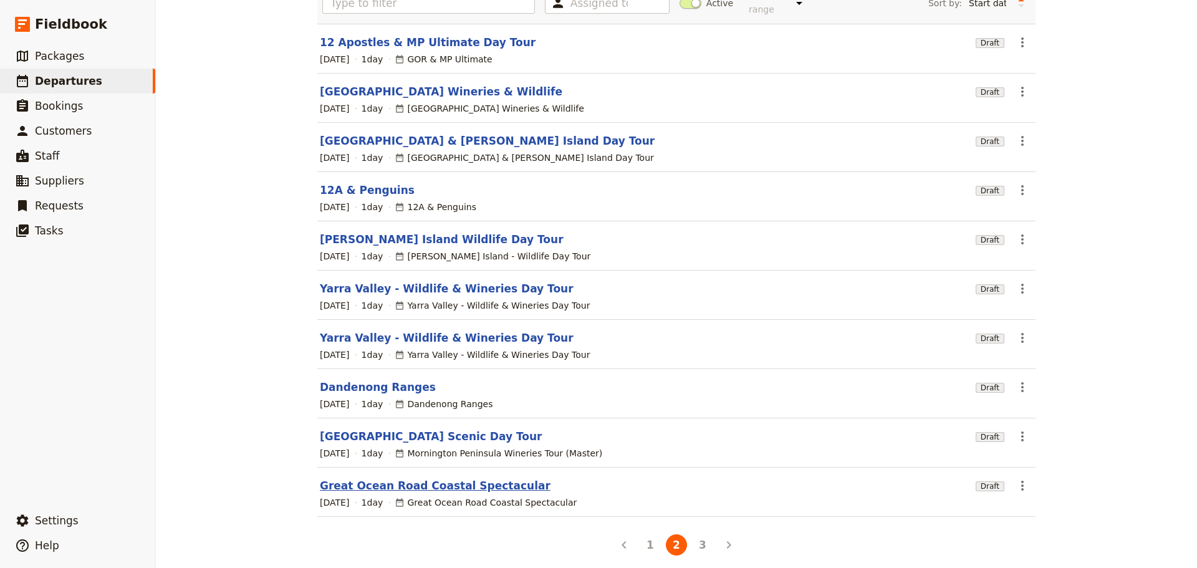
click at [365, 478] on link "Great Ocean Road Coastal Spectacular" at bounding box center [435, 485] width 231 height 15
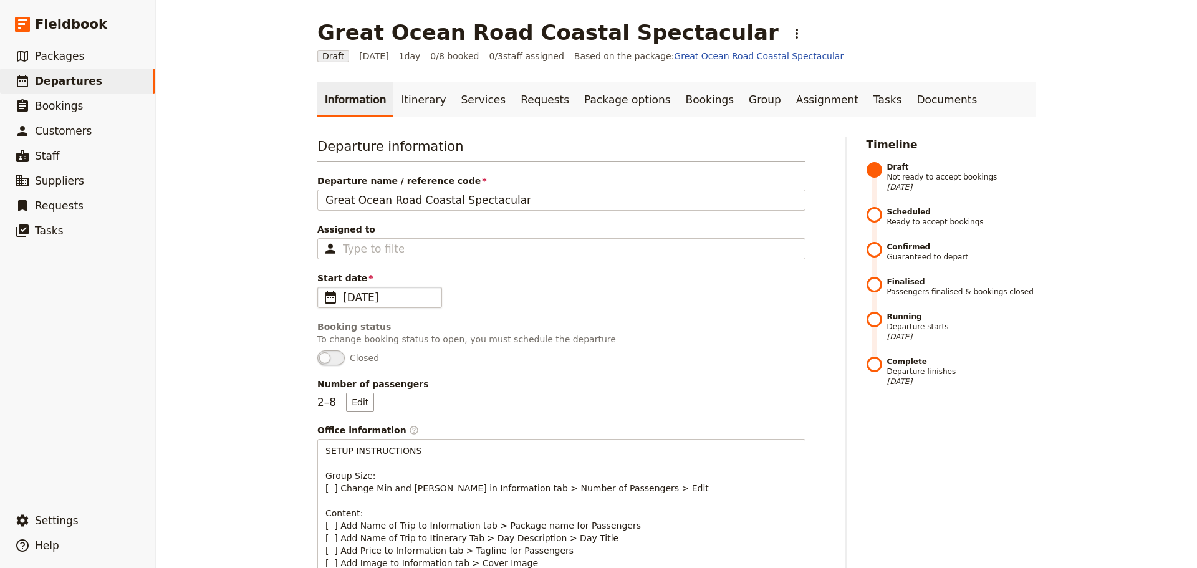
click at [326, 294] on span "​" at bounding box center [330, 297] width 15 height 15
click at [323, 287] on input "[DATE]" at bounding box center [322, 287] width 1 height 1
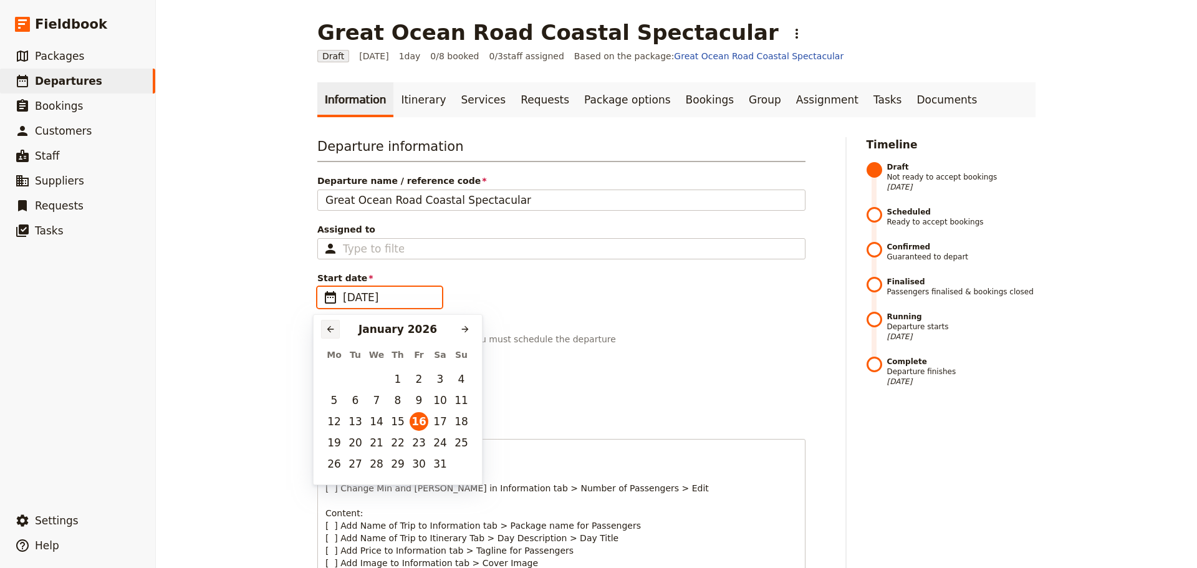
click at [324, 324] on button "​" at bounding box center [330, 329] width 19 height 19
click at [332, 460] on button "29" at bounding box center [334, 464] width 19 height 19
type input "29/12/2025"
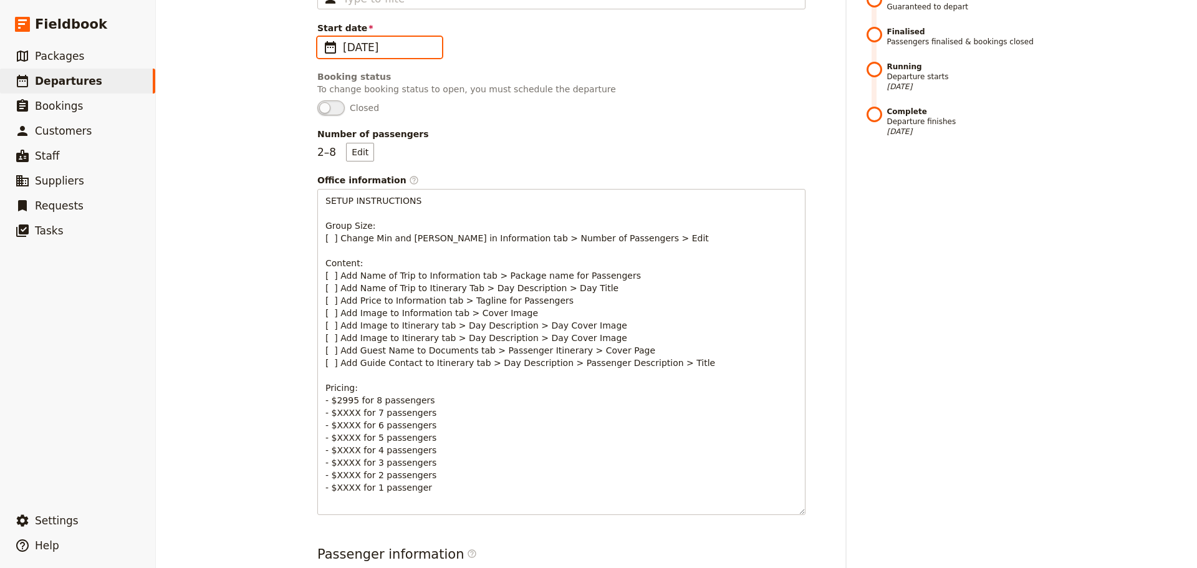
scroll to position [249, 0]
click at [357, 149] on button "Edit" at bounding box center [360, 152] width 28 height 19
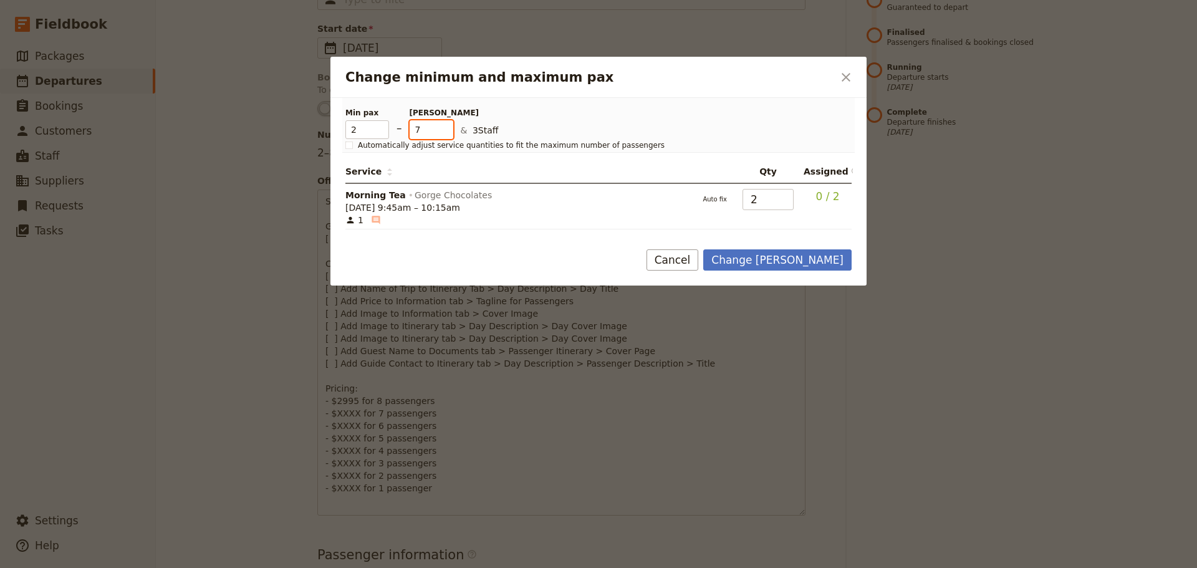
click at [446, 133] on input "7" at bounding box center [432, 129] width 44 height 19
click at [446, 133] on input "6" at bounding box center [432, 129] width 44 height 19
click at [446, 133] on input "5" at bounding box center [432, 129] width 44 height 19
click at [446, 133] on input "4" at bounding box center [432, 129] width 44 height 19
click at [446, 133] on input "3" at bounding box center [432, 129] width 44 height 19
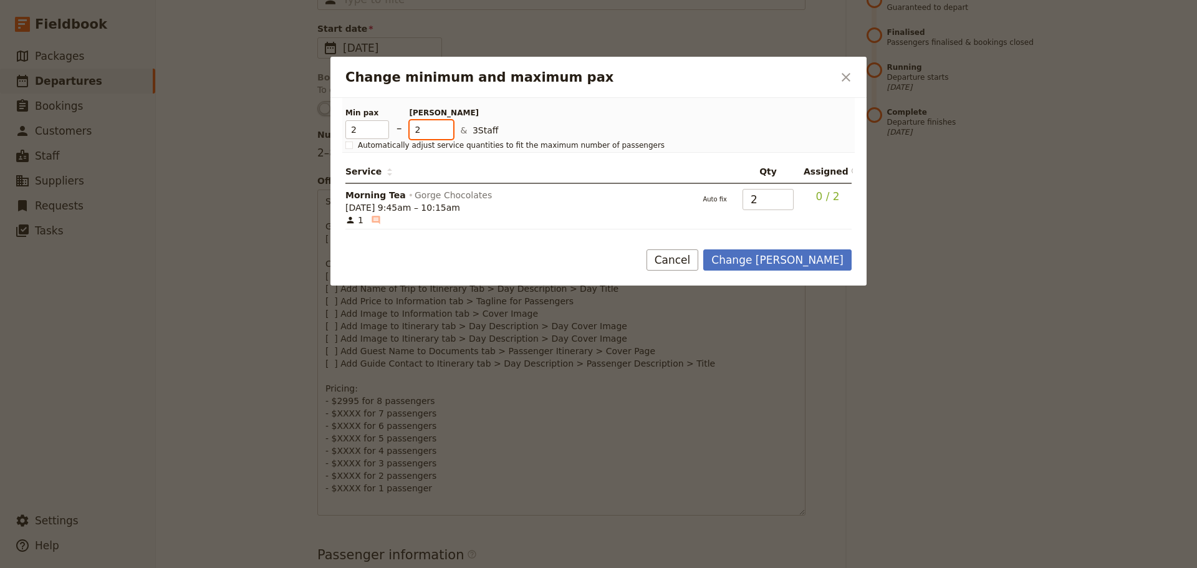
type input "2"
click at [446, 133] on input "2" at bounding box center [432, 129] width 44 height 19
click at [786, 266] on button "Change max pax" at bounding box center [777, 259] width 148 height 21
type input "[DATE]"
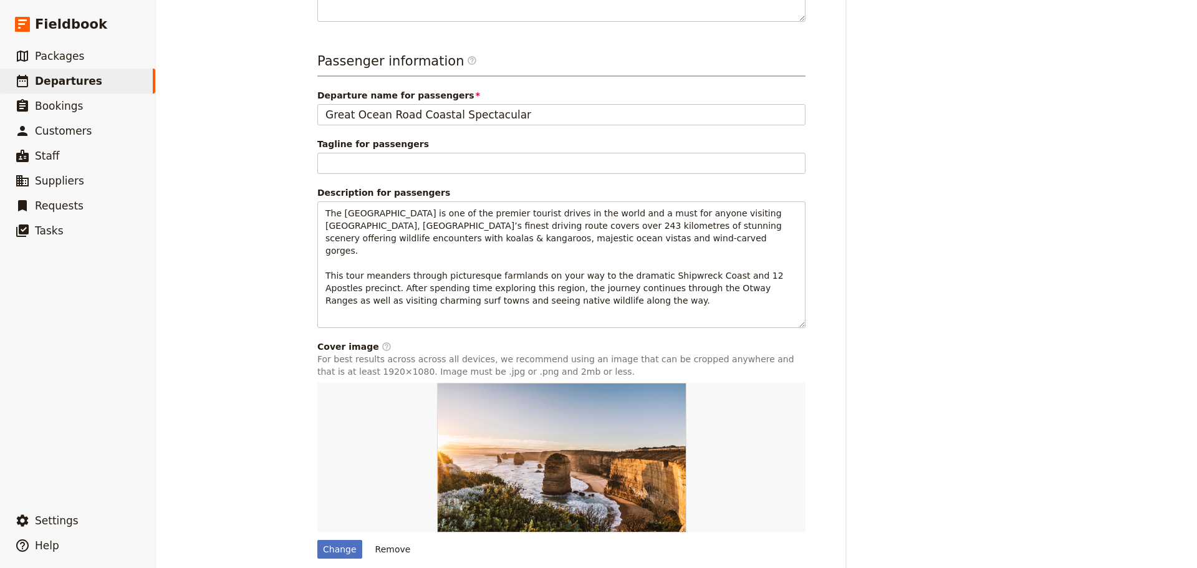
scroll to position [783, 0]
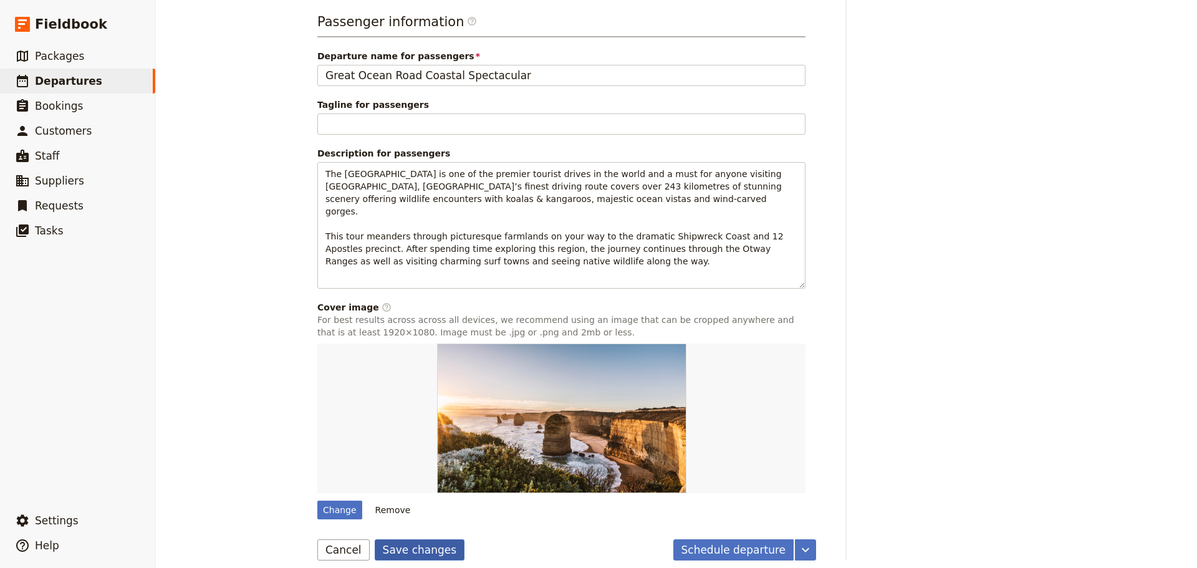
drag, startPoint x: 391, startPoint y: 533, endPoint x: 435, endPoint y: 508, distance: 50.8
click at [392, 539] on button "Save changes" at bounding box center [420, 549] width 90 height 21
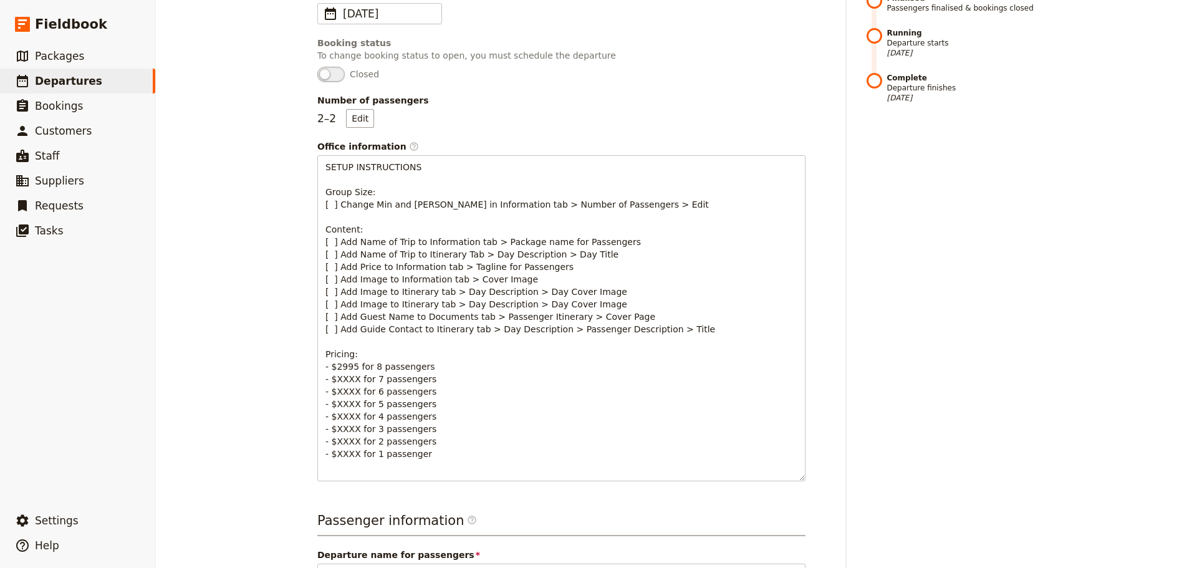
scroll to position [0, 0]
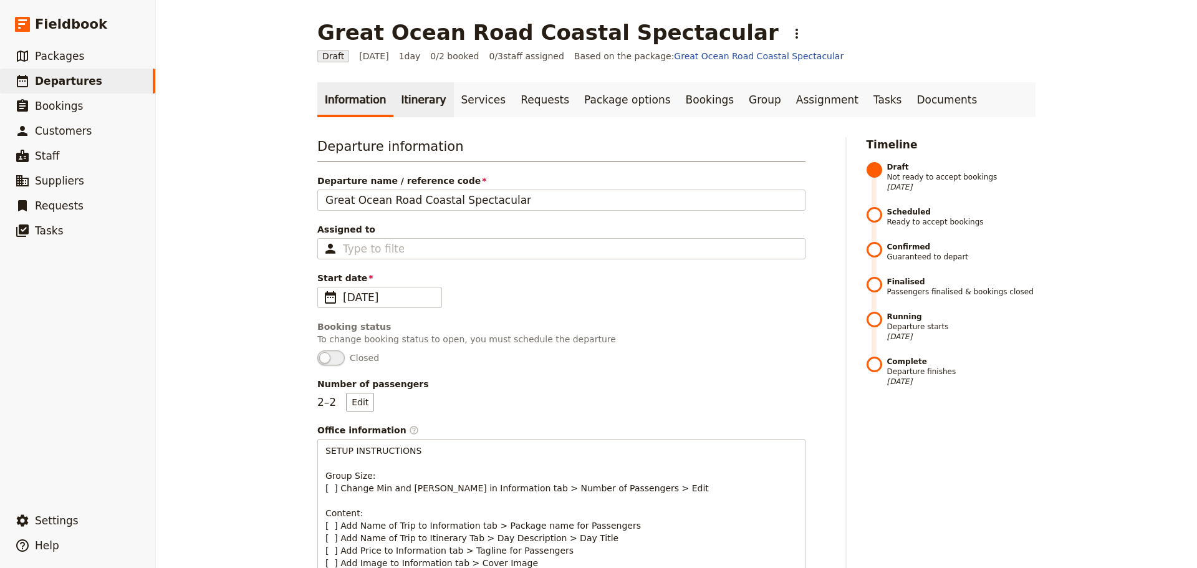
click at [413, 100] on link "Itinerary" at bounding box center [423, 99] width 60 height 35
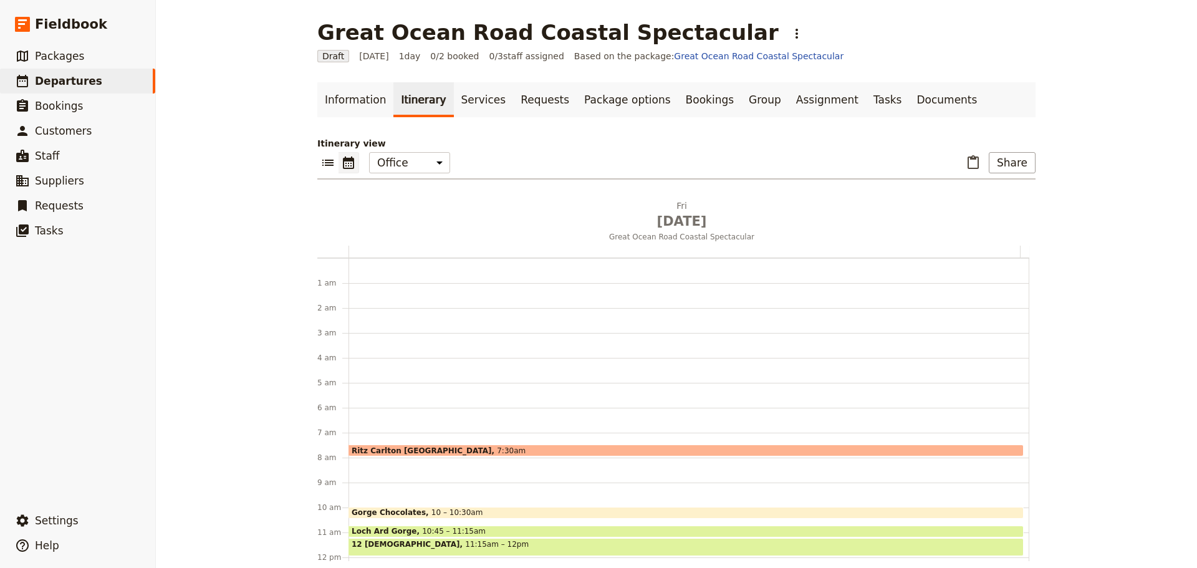
scroll to position [162, 0]
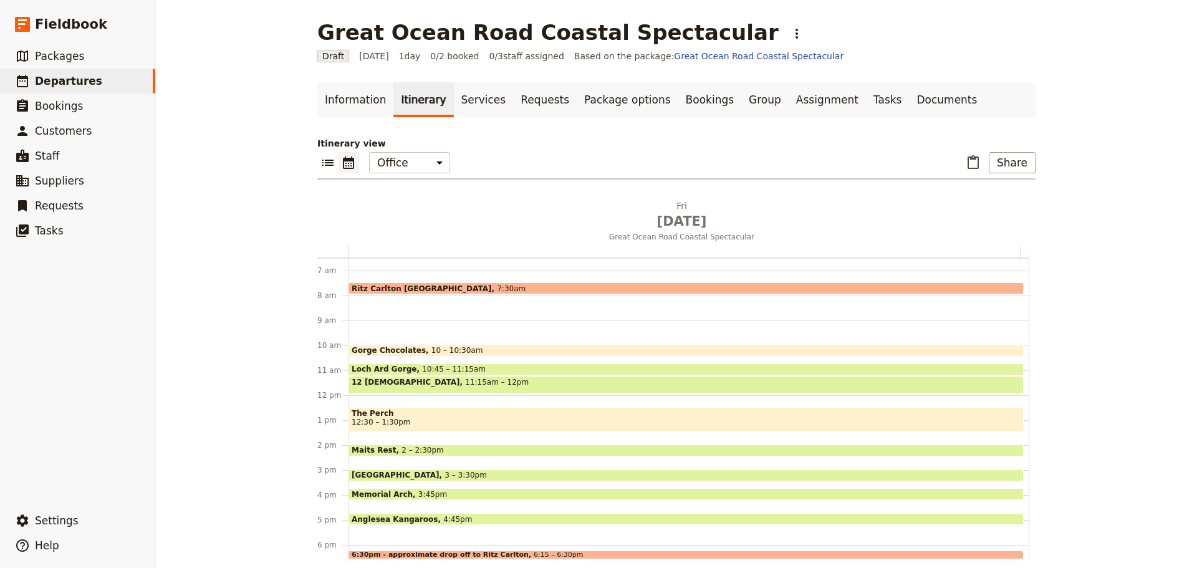
click at [461, 284] on div "Ritz Carlton Melbourne 7:30am" at bounding box center [686, 288] width 675 height 12
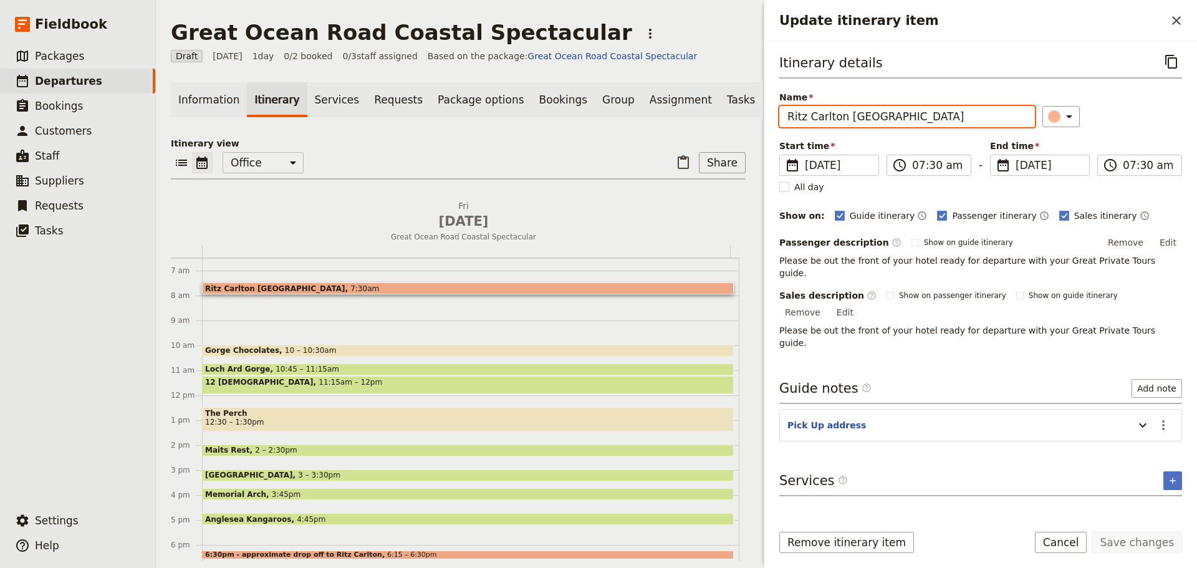
click at [905, 119] on input "Ritz Carlton Melbourne" at bounding box center [907, 116] width 256 height 21
drag, startPoint x: 841, startPoint y: 116, endPoint x: 726, endPoint y: 110, distance: 114.9
click at [726, 110] on div "Great Ocean Road Coastal Spectacular ​ Draft 16 Jan 2026 1 day 0/2 booked 0 / 3…" at bounding box center [676, 284] width 1041 height 568
type input "Langham Hotel Melbourne"
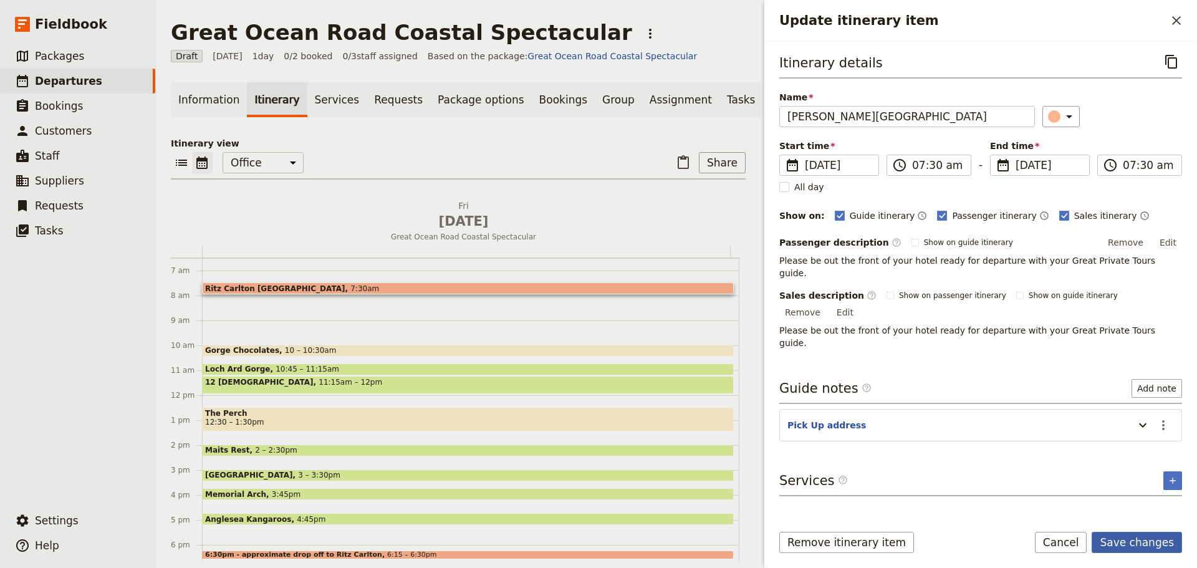
click at [1147, 543] on button "Save changes" at bounding box center [1137, 542] width 90 height 21
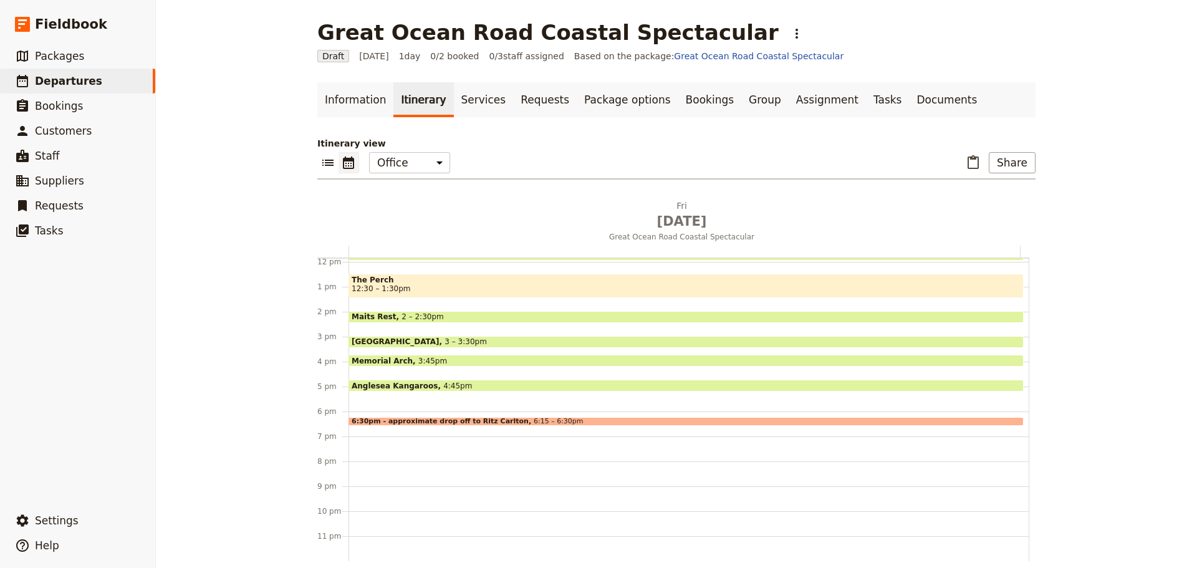
scroll to position [233, 0]
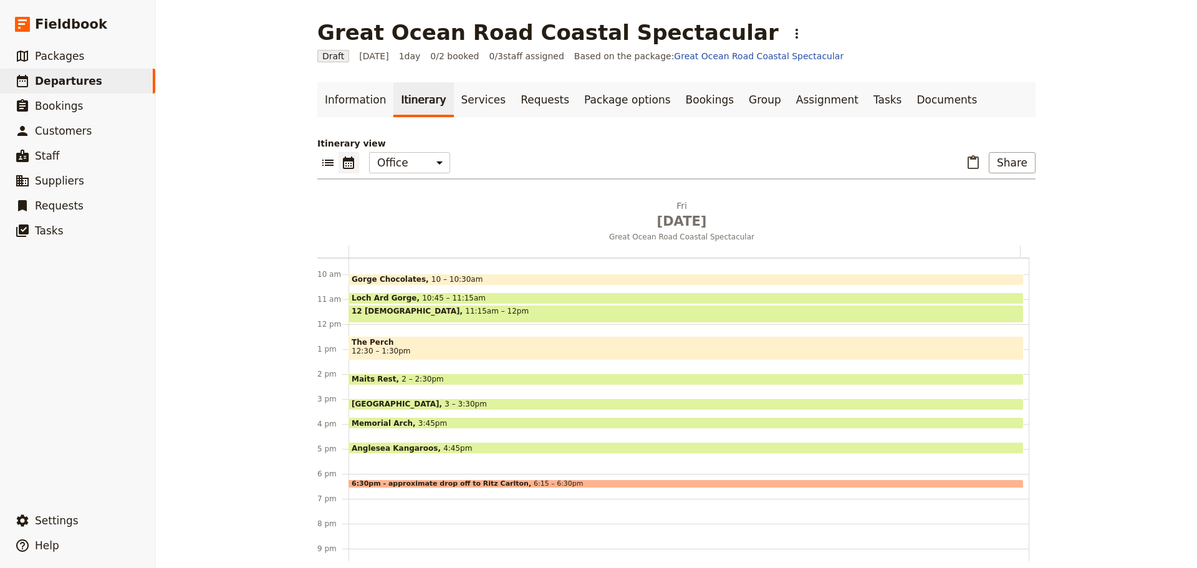
click at [471, 480] on div "Langham Hotel Melbourne 7:30am Gorge Chocolates 10 – 10:30am Loch Ard Gorge 10:…" at bounding box center [689, 324] width 681 height 599
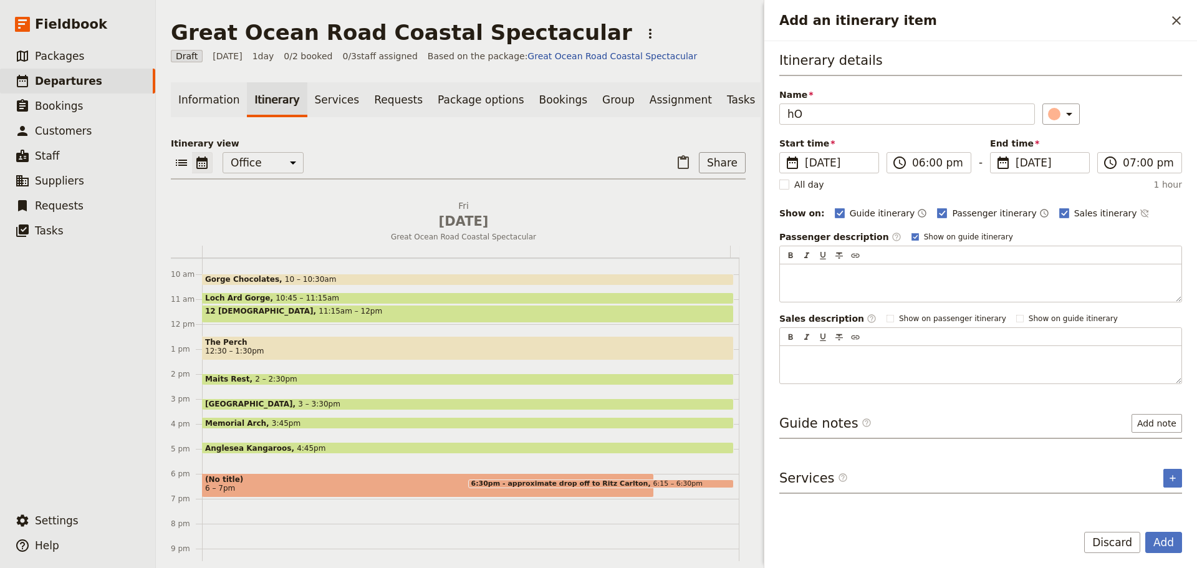
type input "h"
type input "Hotel Drop off"
click at [912, 235] on label "Show on guide itinerary" at bounding box center [963, 237] width 102 height 10
click at [911, 232] on input "Show on guide itinerary" at bounding box center [911, 231] width 1 height 1
checkbox input "false"
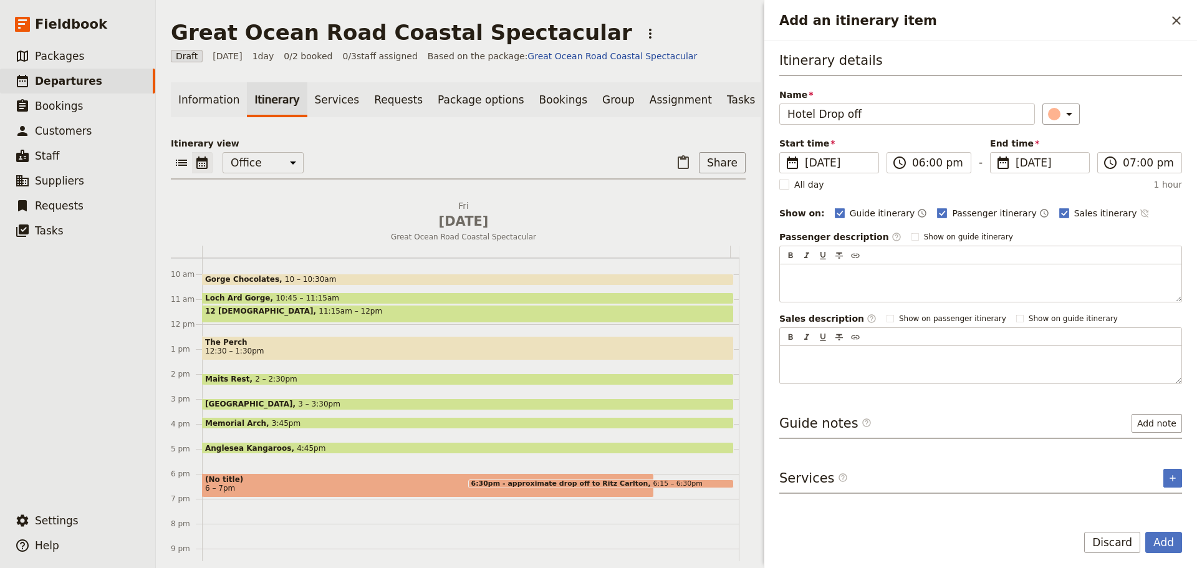
click at [1140, 213] on icon "Time not shown on sales itinerary" at bounding box center [1145, 213] width 10 height 10
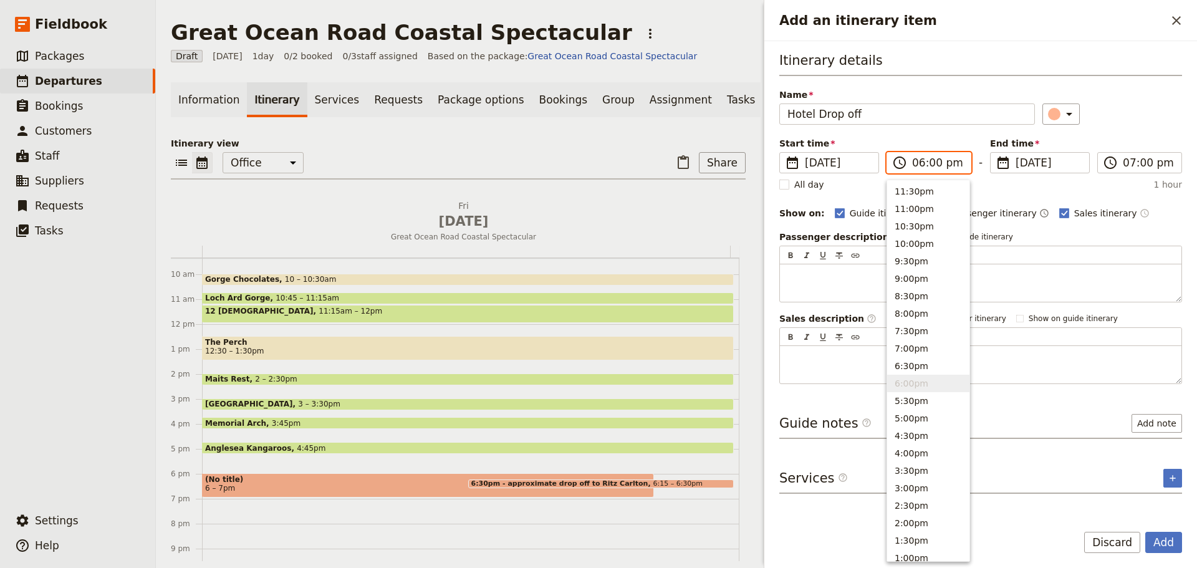
click at [940, 158] on input "06:00 pm" at bounding box center [937, 162] width 51 height 15
click at [913, 365] on button "6:30pm" at bounding box center [928, 365] width 82 height 17
type input "06:30 pm"
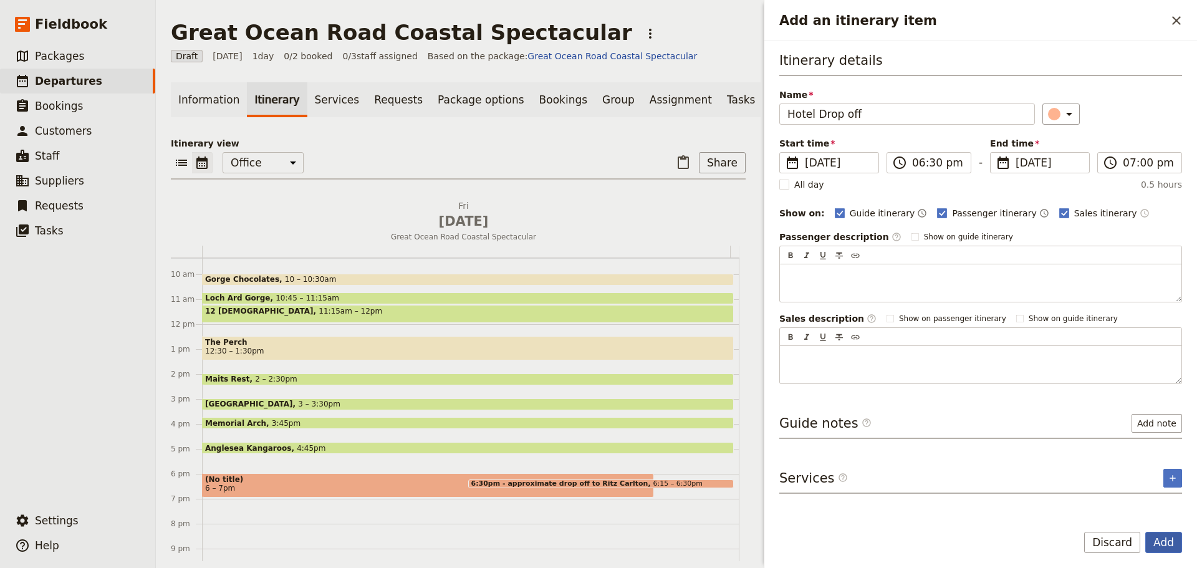
click at [1162, 541] on button "Add" at bounding box center [1163, 542] width 37 height 21
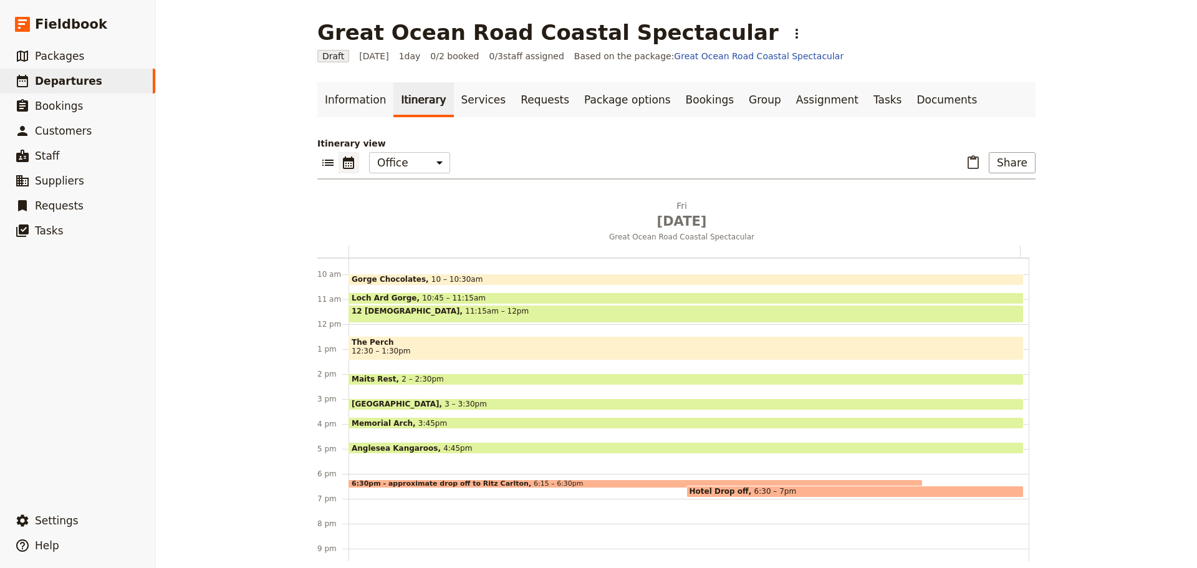
click at [481, 481] on span "6:30pm - approximate drop off to Ritz Carlton" at bounding box center [443, 483] width 182 height 7
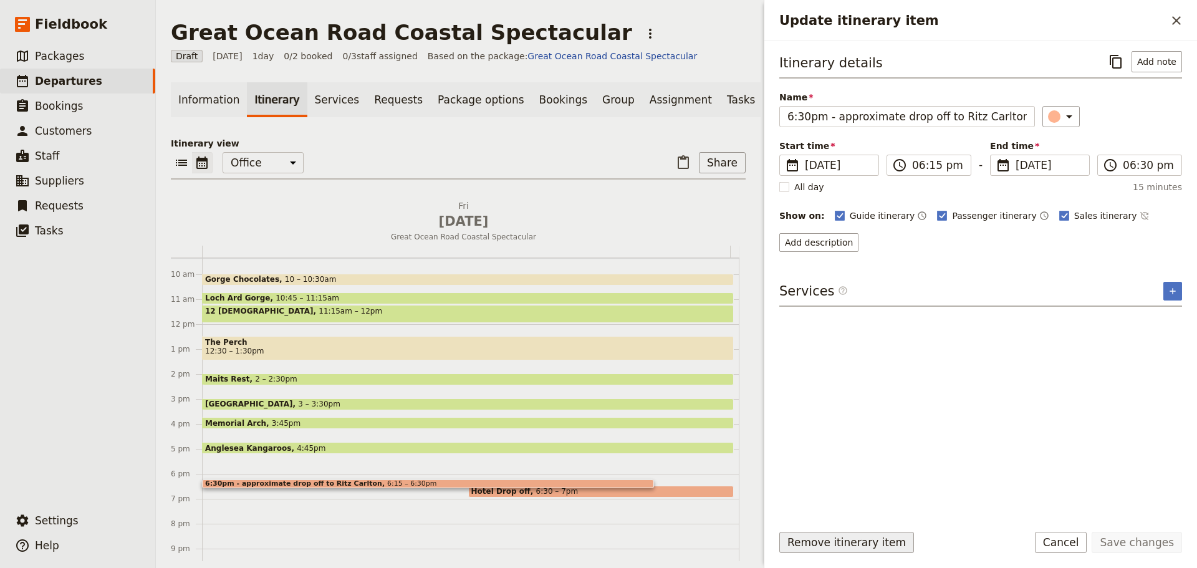
click at [831, 536] on button "Remove itinerary item" at bounding box center [846, 542] width 135 height 21
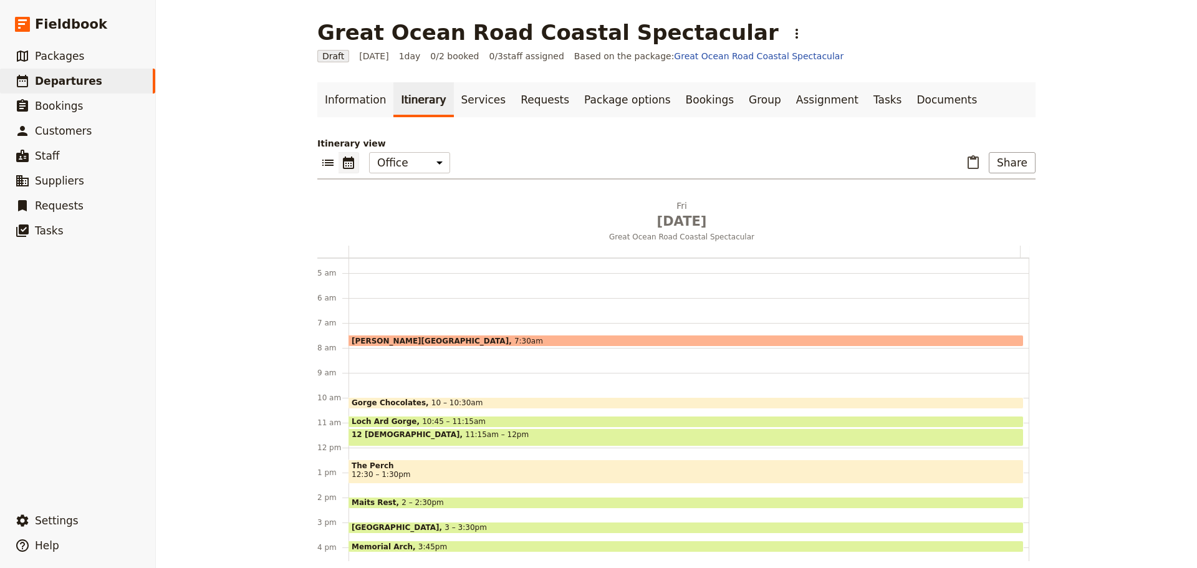
scroll to position [108, 0]
click at [420, 339] on span "Langham Hotel Melbourne" at bounding box center [433, 342] width 163 height 8
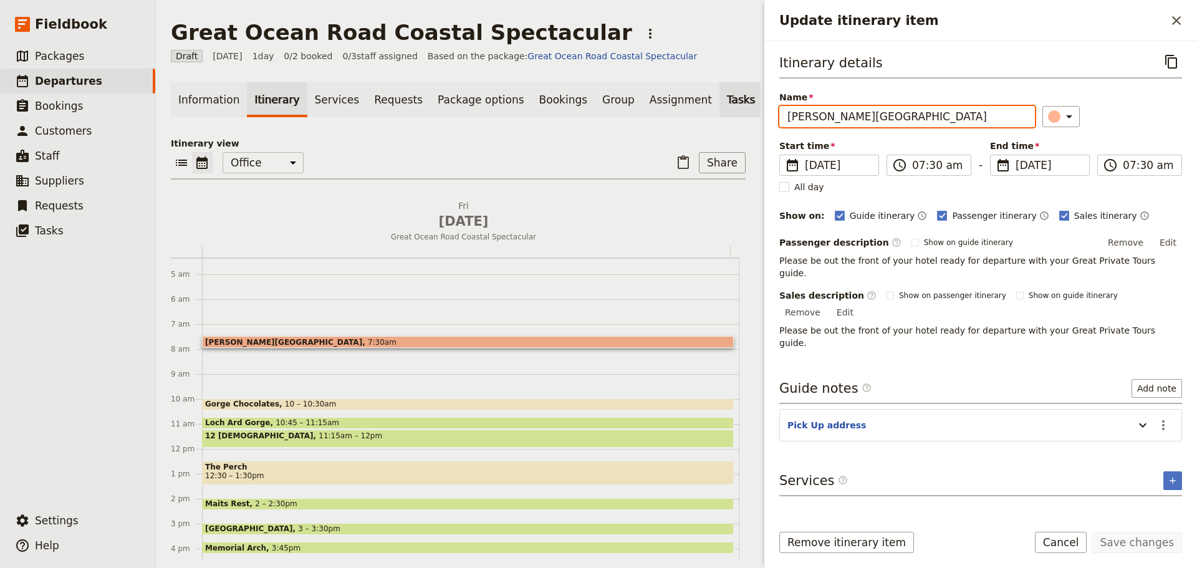
drag, startPoint x: 950, startPoint y: 119, endPoint x: 684, endPoint y: 115, distance: 266.3
click at [684, 115] on div "Great Ocean Road Coastal Spectacular ​ Draft 16 Jan 2026 1 day 0/2 booked 0 / 3…" at bounding box center [676, 284] width 1041 height 568
type input "Hotel Pick UP"
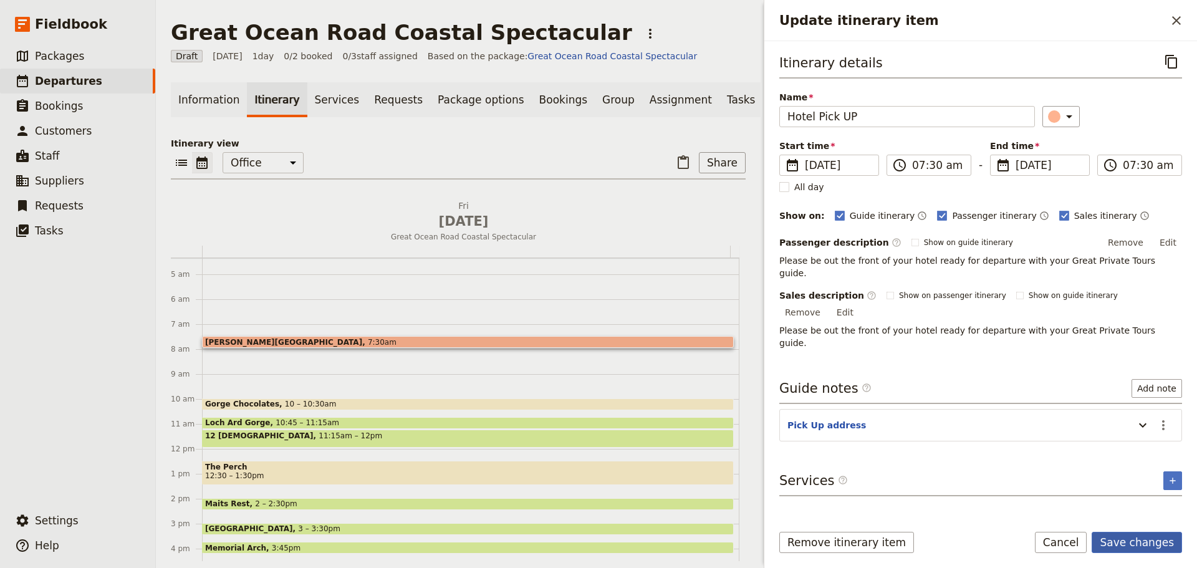
click at [1126, 540] on button "Save changes" at bounding box center [1137, 542] width 90 height 21
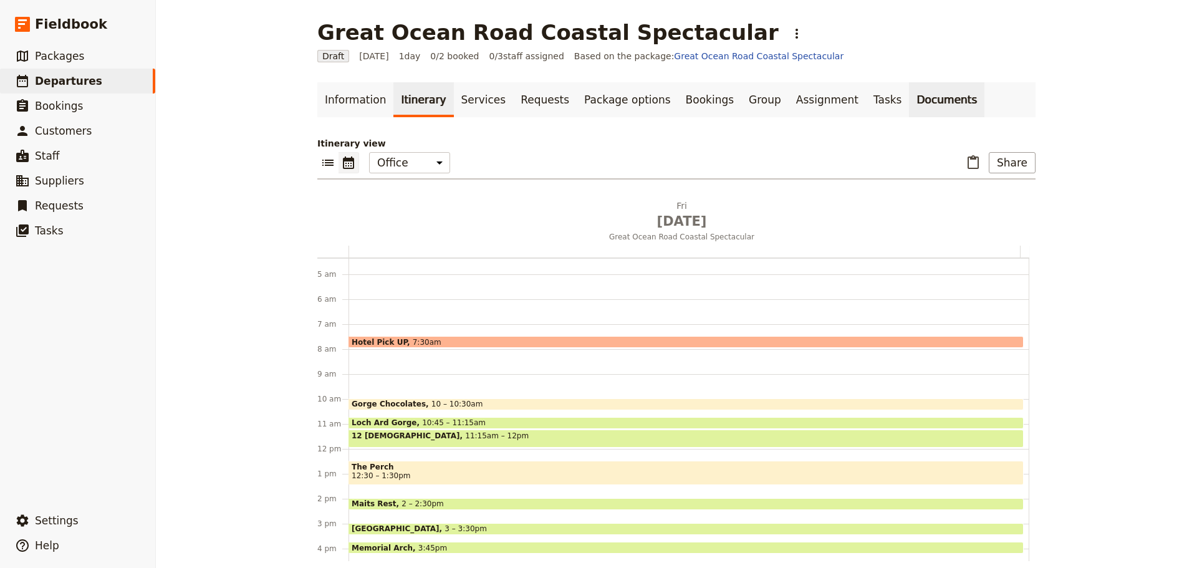
click at [909, 94] on link "Documents" at bounding box center [946, 99] width 75 height 35
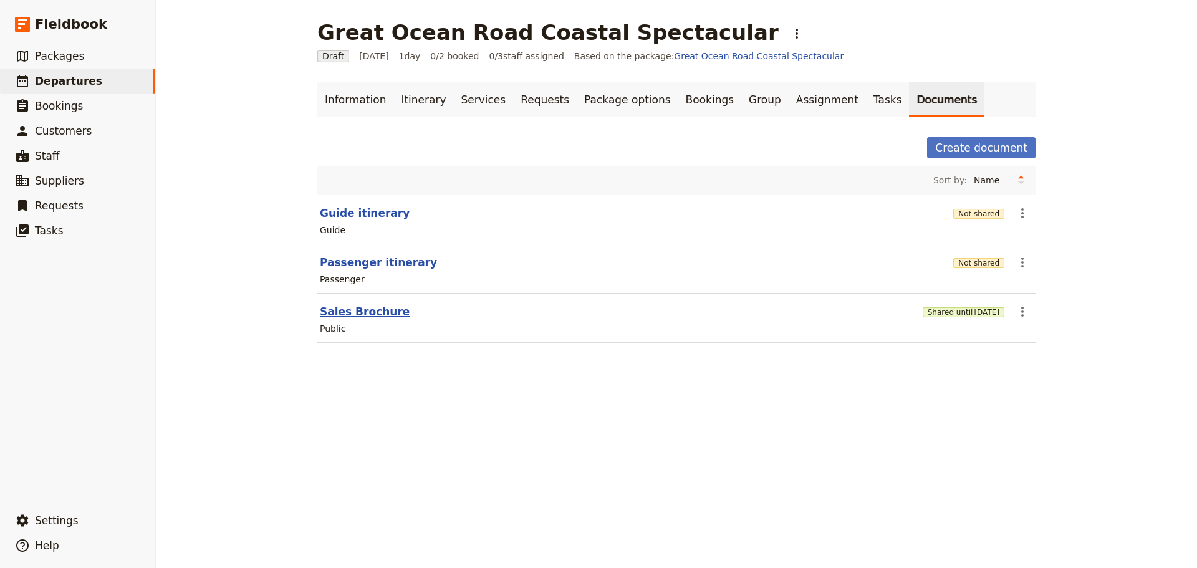
click at [342, 314] on button "Sales Brochure" at bounding box center [365, 311] width 90 height 15
select select "DEFAULT"
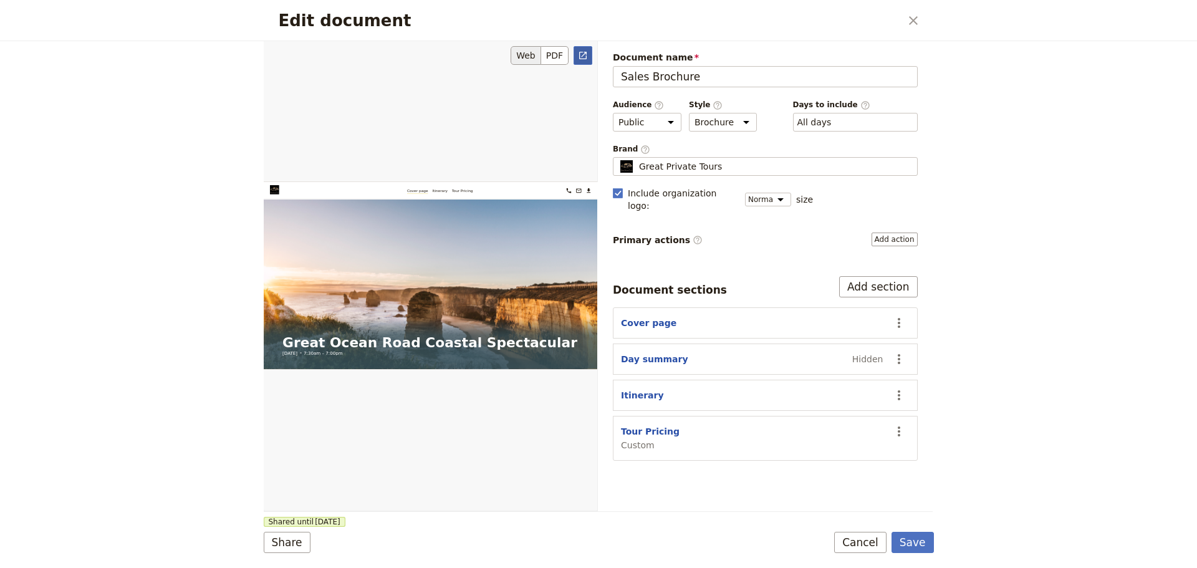
click at [586, 51] on icon "Open full preview" at bounding box center [583, 56] width 10 height 10
click at [637, 425] on button "Tour Pricing" at bounding box center [650, 431] width 59 height 12
select select "CUSTOM"
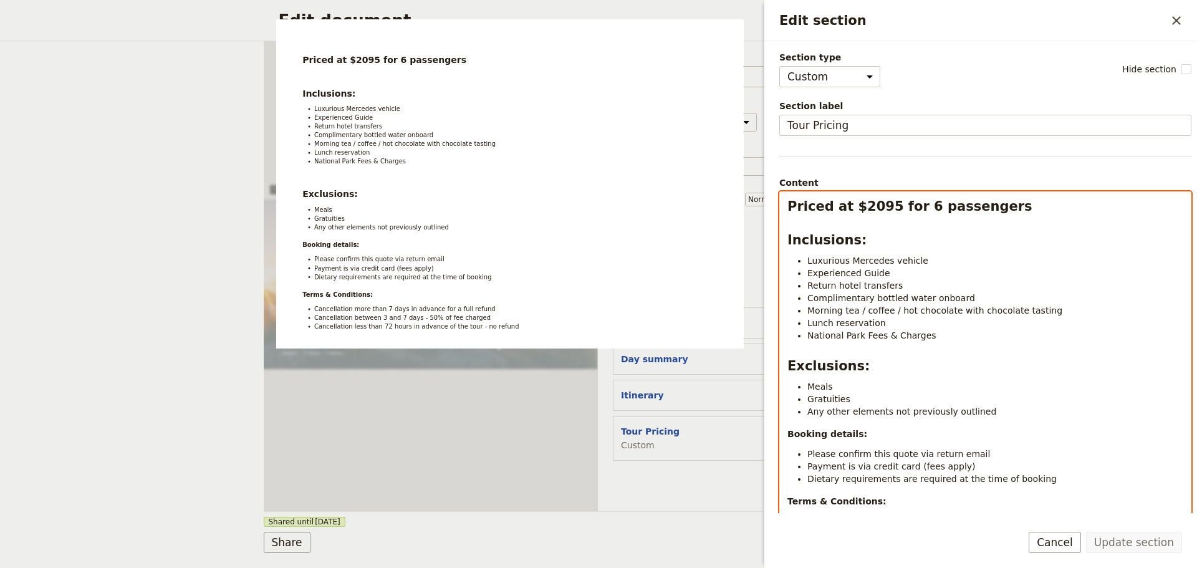
select select "h2"
drag, startPoint x: 867, startPoint y: 207, endPoint x: 854, endPoint y: 210, distance: 12.9
click at [854, 210] on strong "Priced at $2095 for 6 passengers" at bounding box center [910, 206] width 245 height 15
click at [911, 211] on strong "Priced at $1695 for 6 passengers" at bounding box center [910, 206] width 245 height 15
drag, startPoint x: 918, startPoint y: 208, endPoint x: 910, endPoint y: 211, distance: 7.9
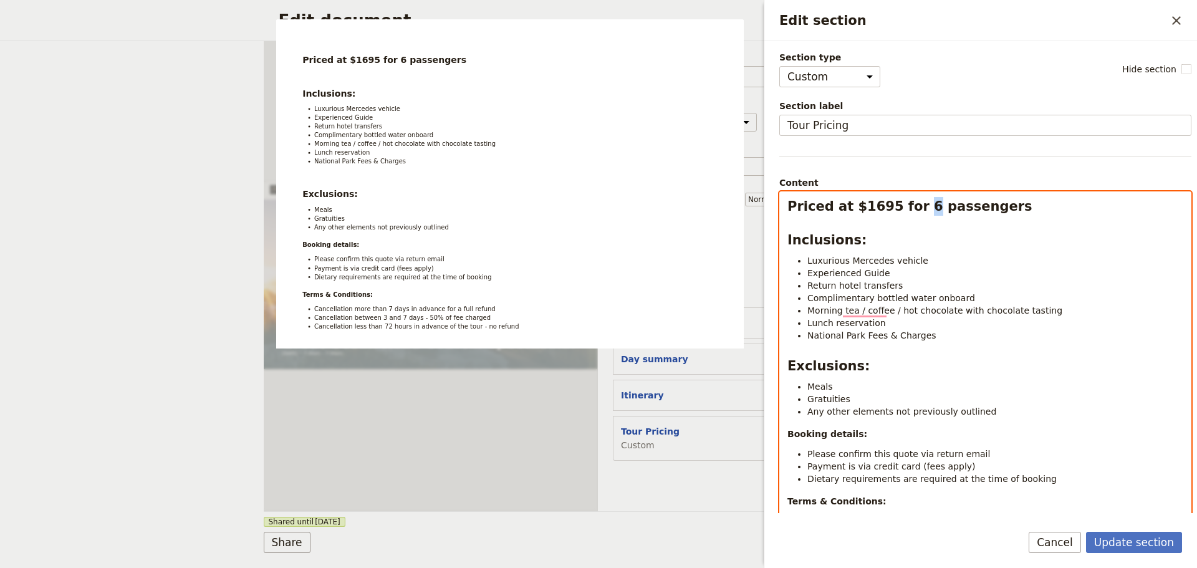
click at [910, 211] on strong "Priced at $1695 for 6 passengers" at bounding box center [910, 206] width 245 height 15
select select "paragraph"
click at [855, 311] on span "Morning tea / coffee / hot chocolate with chocolate tasting" at bounding box center [934, 311] width 255 height 10
drag, startPoint x: 889, startPoint y: 313, endPoint x: 882, endPoint y: 313, distance: 6.9
click at [885, 314] on span "Morning tea, coffee / hot chocolate with chocolate tasting" at bounding box center [933, 311] width 252 height 10
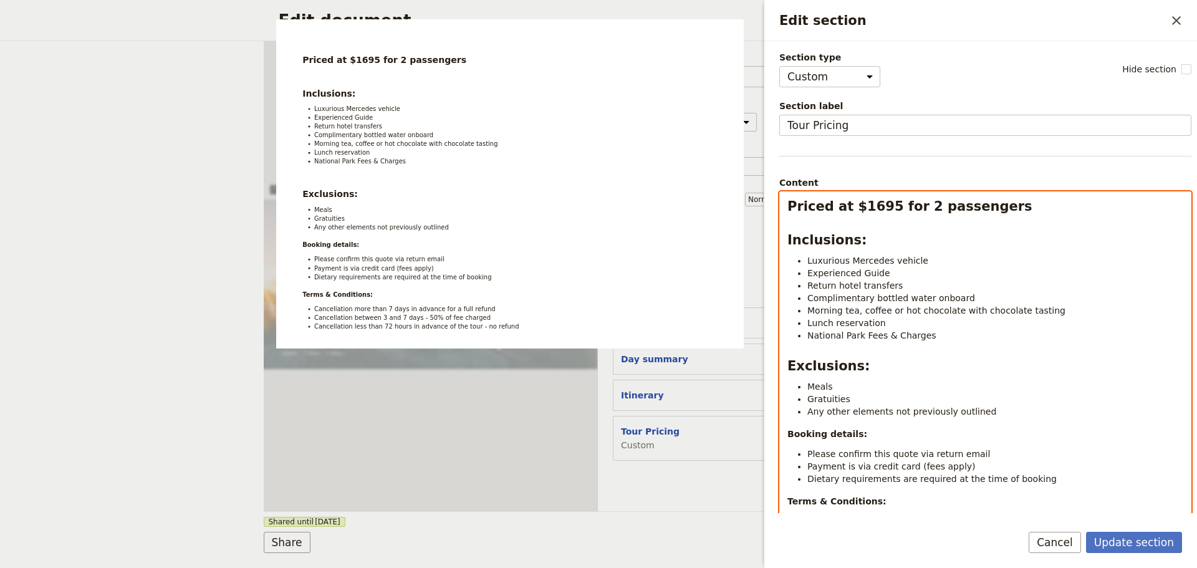
scroll to position [118, 0]
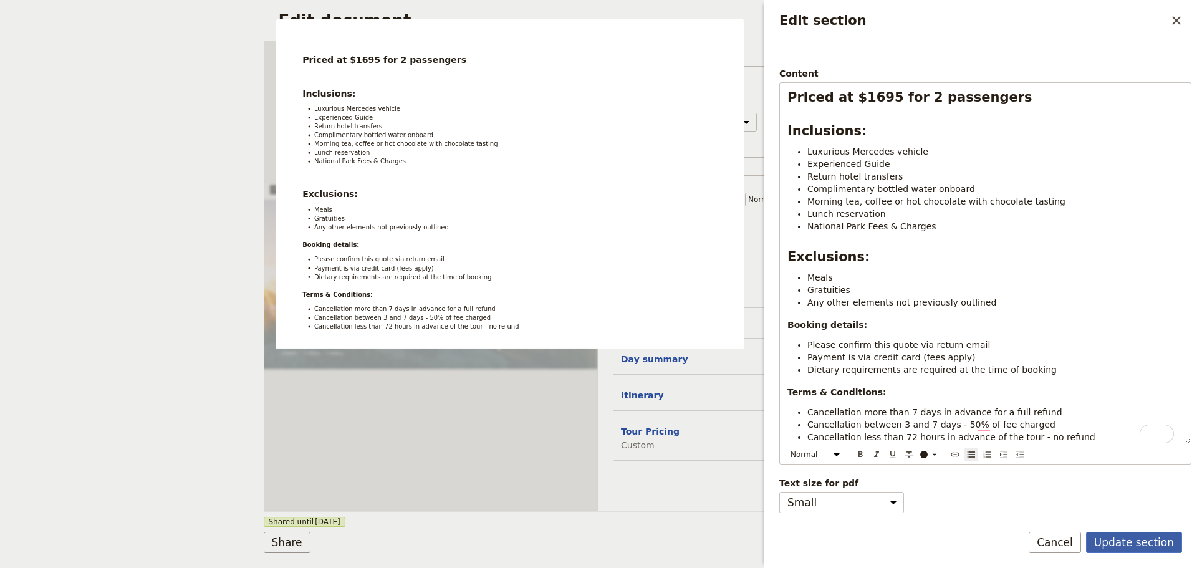
click at [1123, 532] on button "Update section" at bounding box center [1134, 542] width 96 height 21
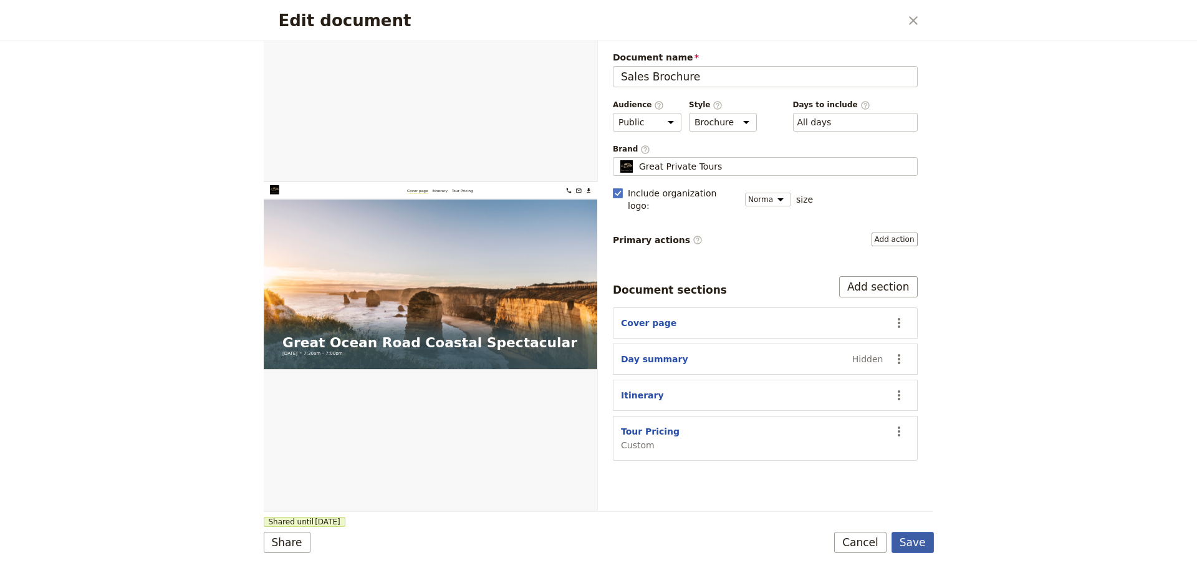
click at [919, 540] on button "Save" at bounding box center [913, 542] width 42 height 21
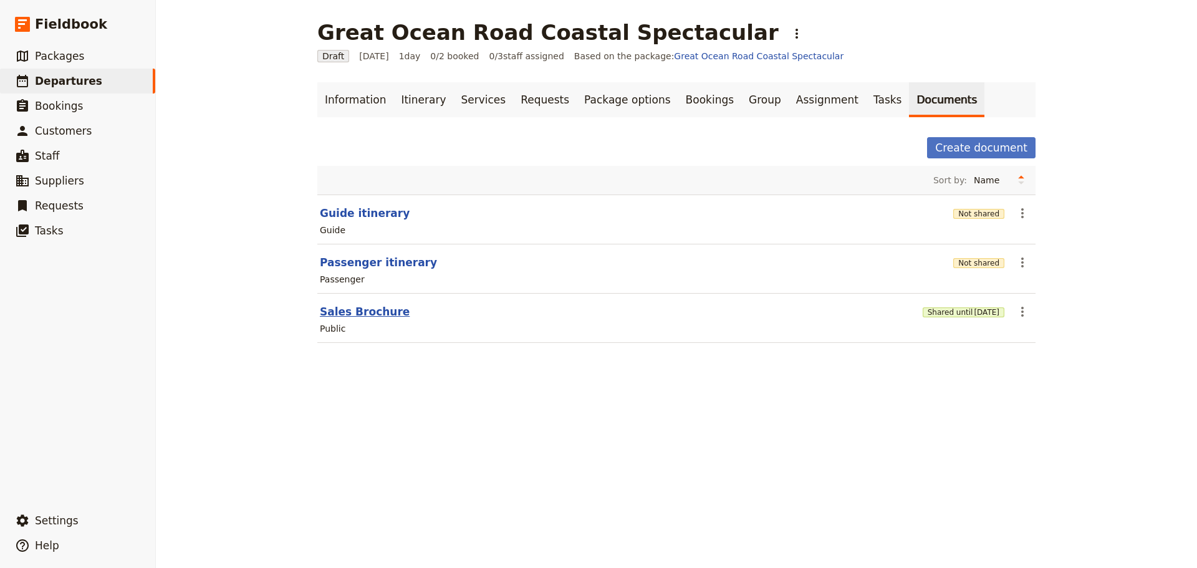
click at [350, 307] on button "Sales Brochure" at bounding box center [365, 311] width 90 height 15
select select "DEFAULT"
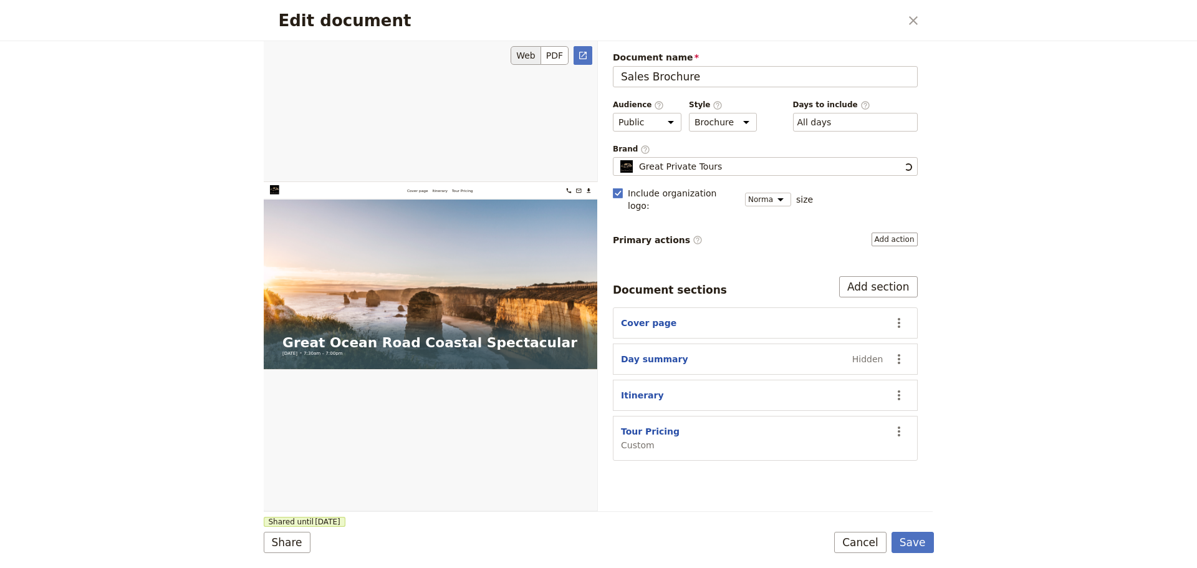
scroll to position [0, 0]
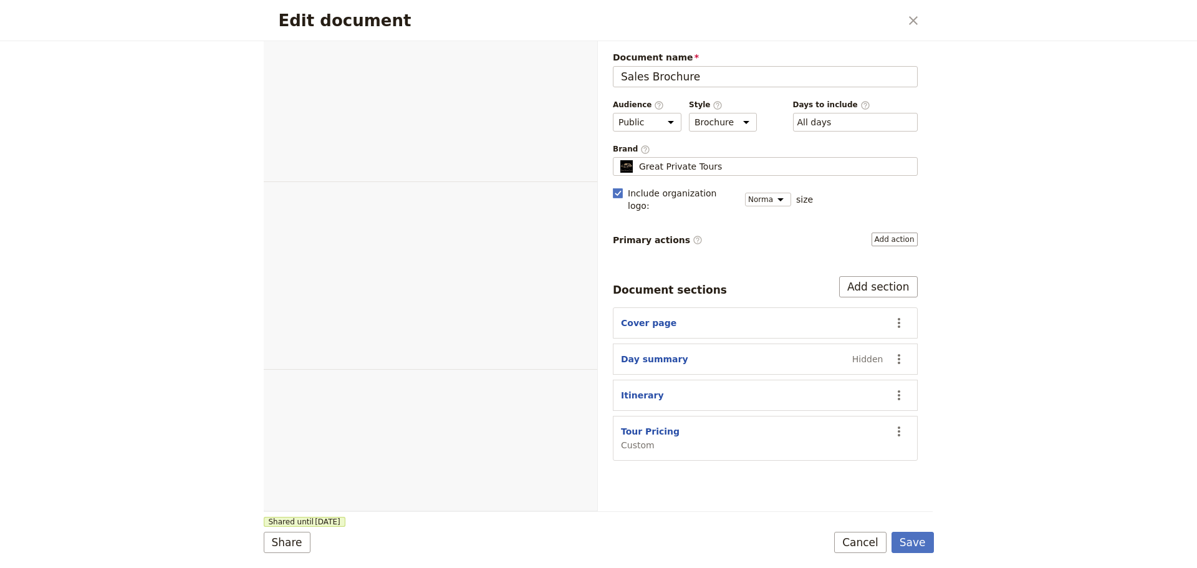
select select "DEFAULT"
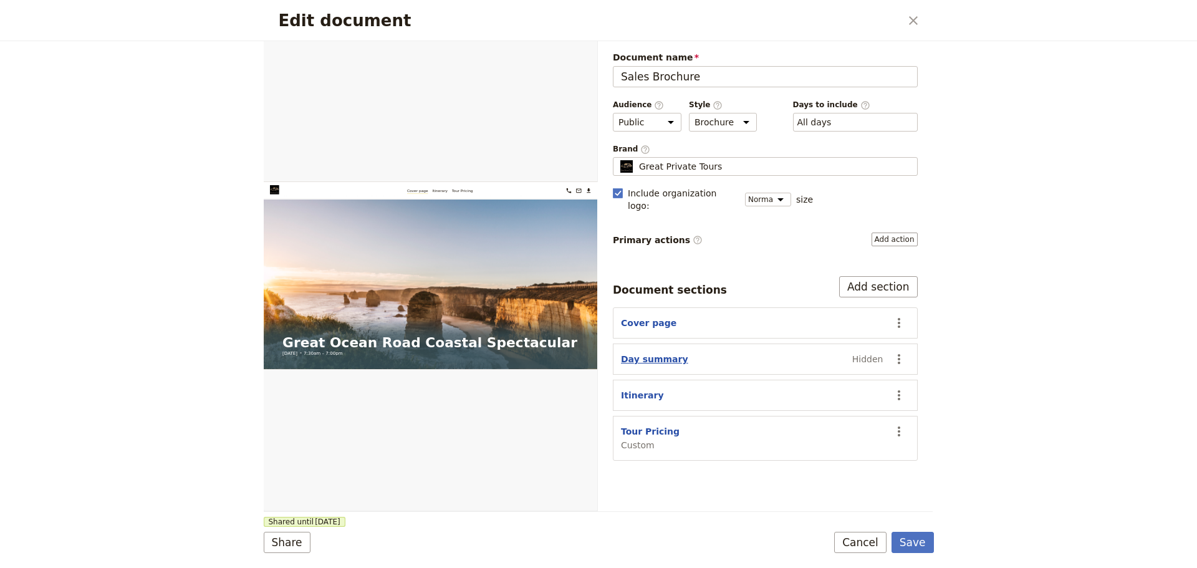
click at [648, 353] on button "Day summary" at bounding box center [654, 359] width 67 height 12
select select "DAY_SUMMARY"
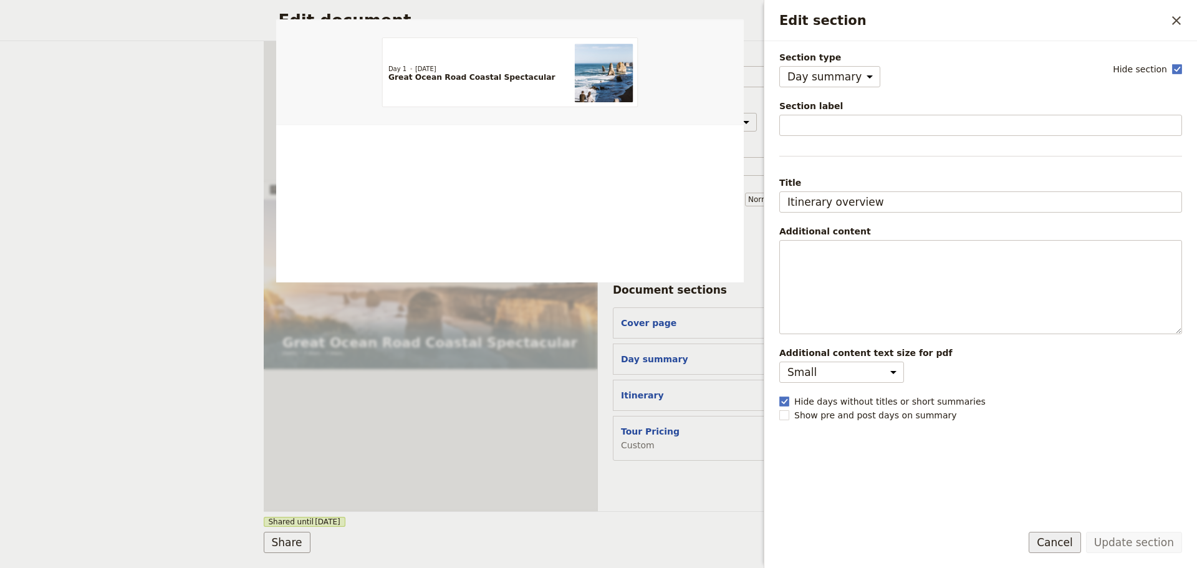
click at [1057, 549] on button "Cancel" at bounding box center [1055, 542] width 52 height 21
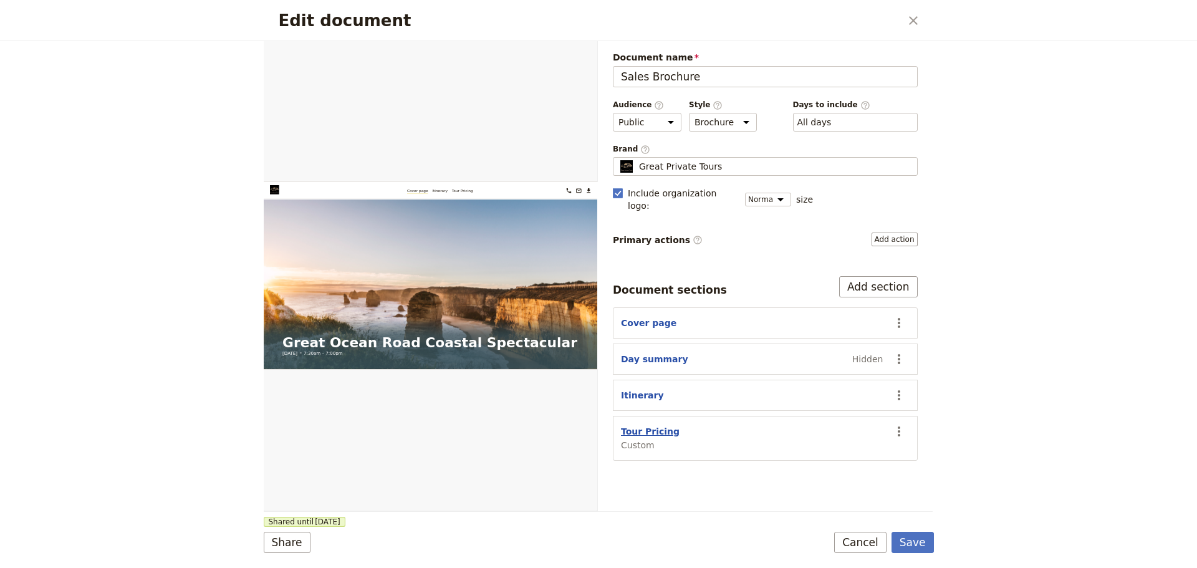
click at [642, 425] on button "Tour Pricing" at bounding box center [650, 431] width 59 height 12
select select "CUSTOM"
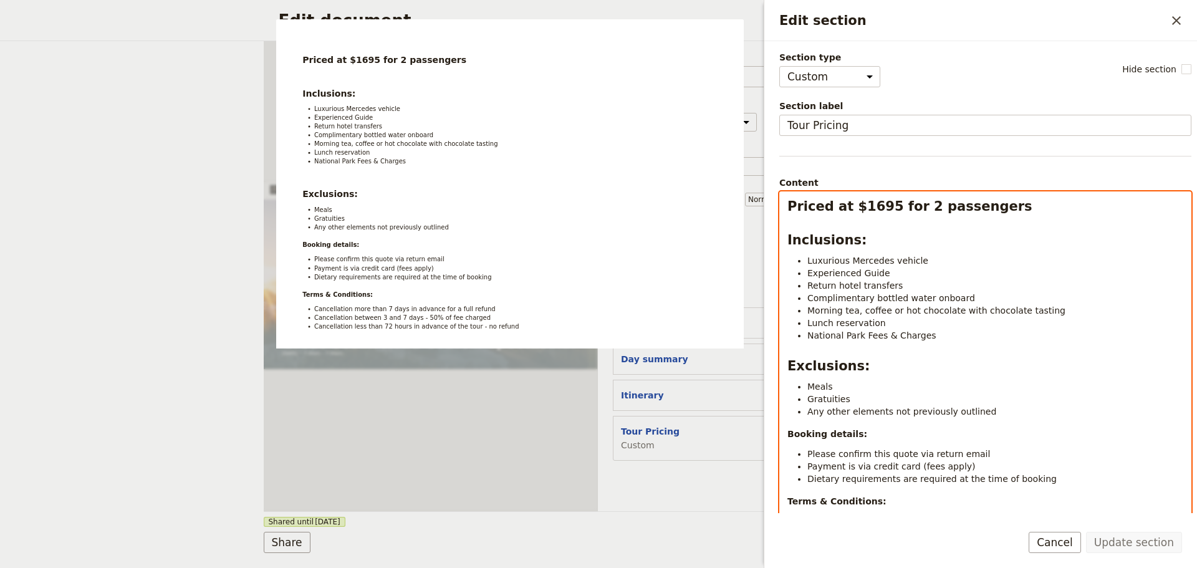
click at [938, 336] on li "National Park Fees & Charges" at bounding box center [995, 335] width 376 height 12
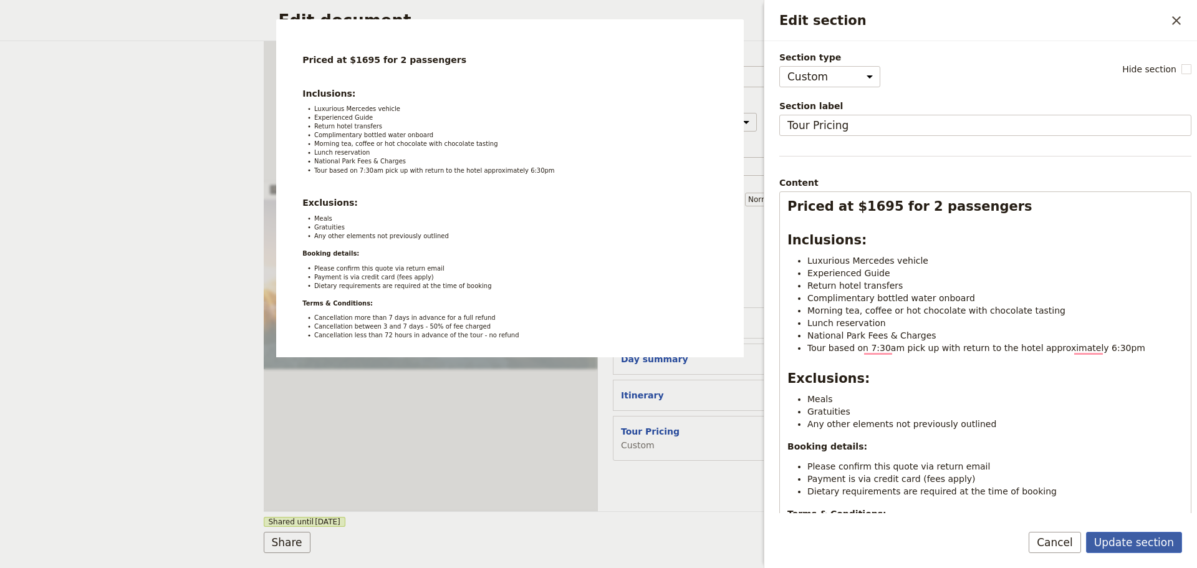
click at [1114, 534] on button "Update section" at bounding box center [1134, 542] width 96 height 21
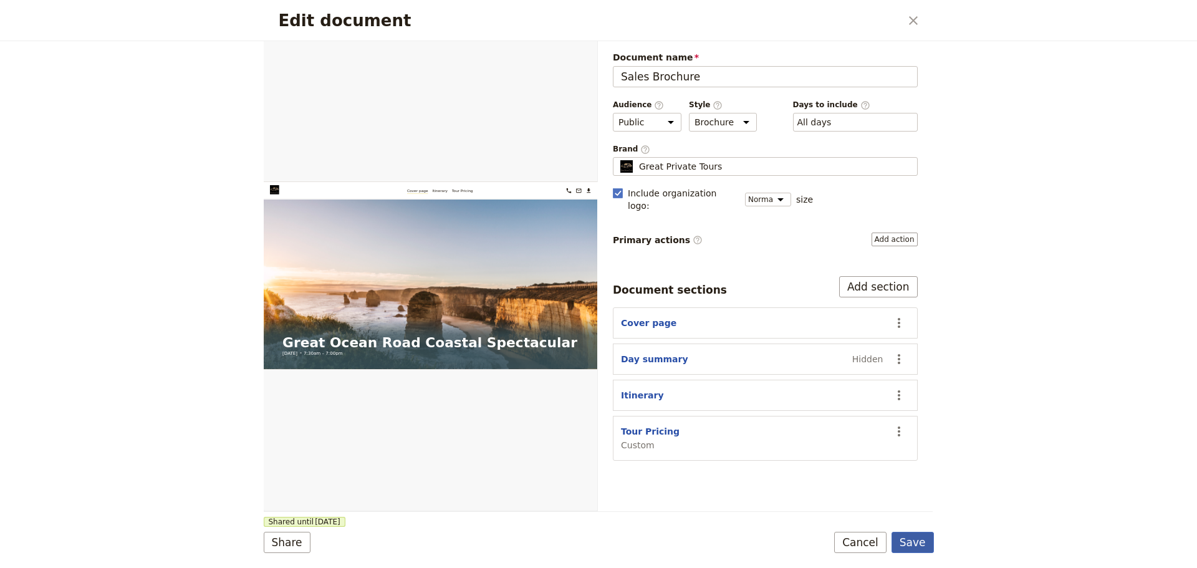
click at [922, 545] on button "Save" at bounding box center [913, 542] width 42 height 21
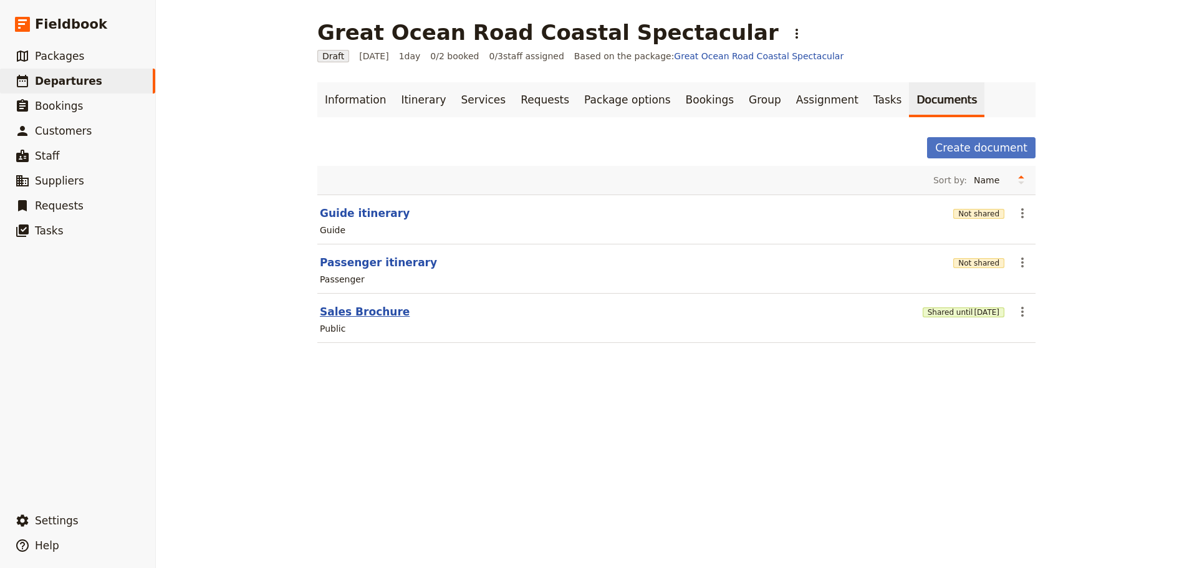
click at [349, 316] on button "Sales Brochure" at bounding box center [365, 311] width 90 height 15
select select "DEFAULT"
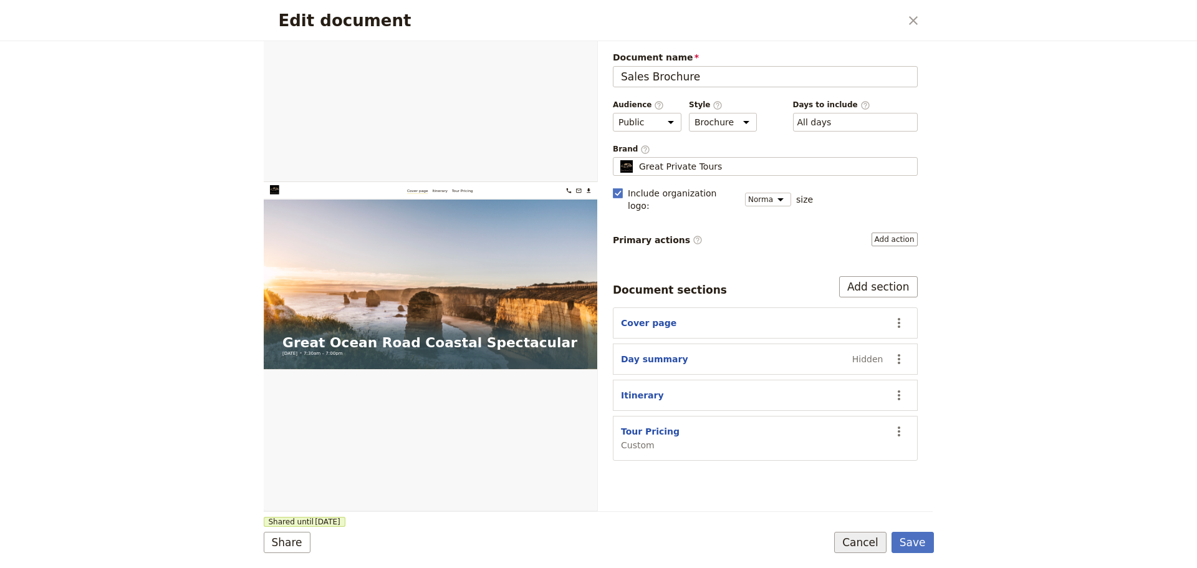
click at [851, 539] on button "Cancel" at bounding box center [860, 542] width 52 height 21
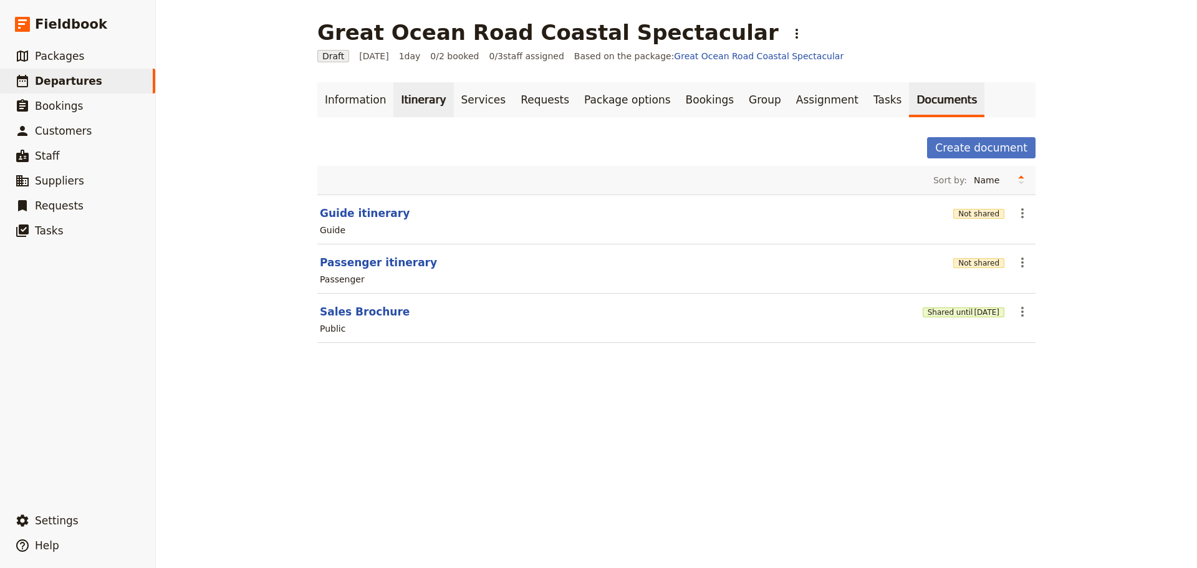
click at [407, 103] on link "Itinerary" at bounding box center [423, 99] width 60 height 35
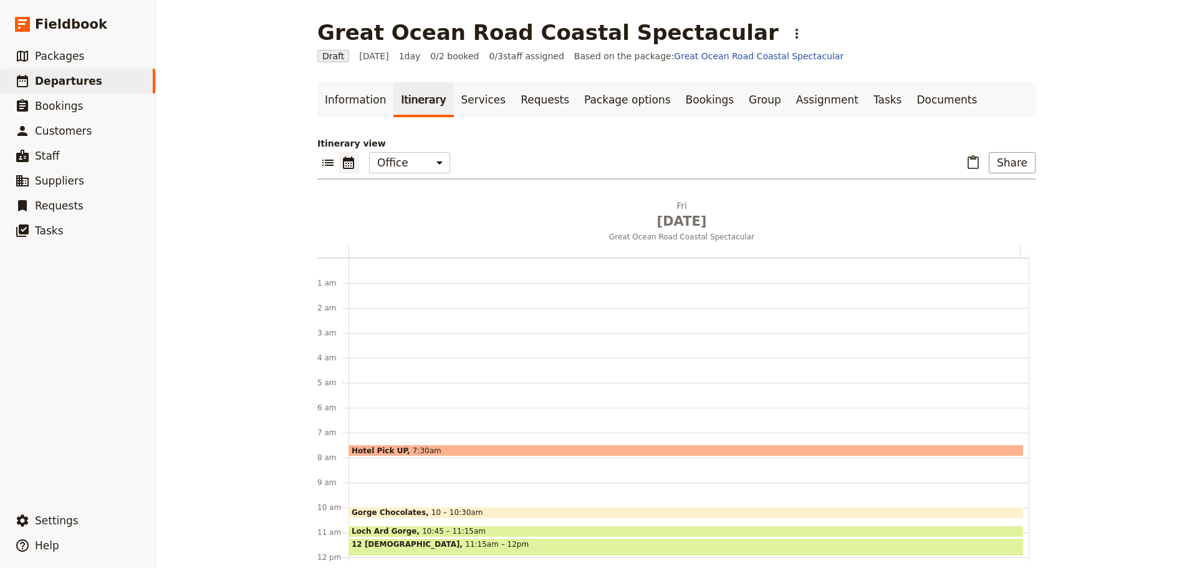
scroll to position [162, 0]
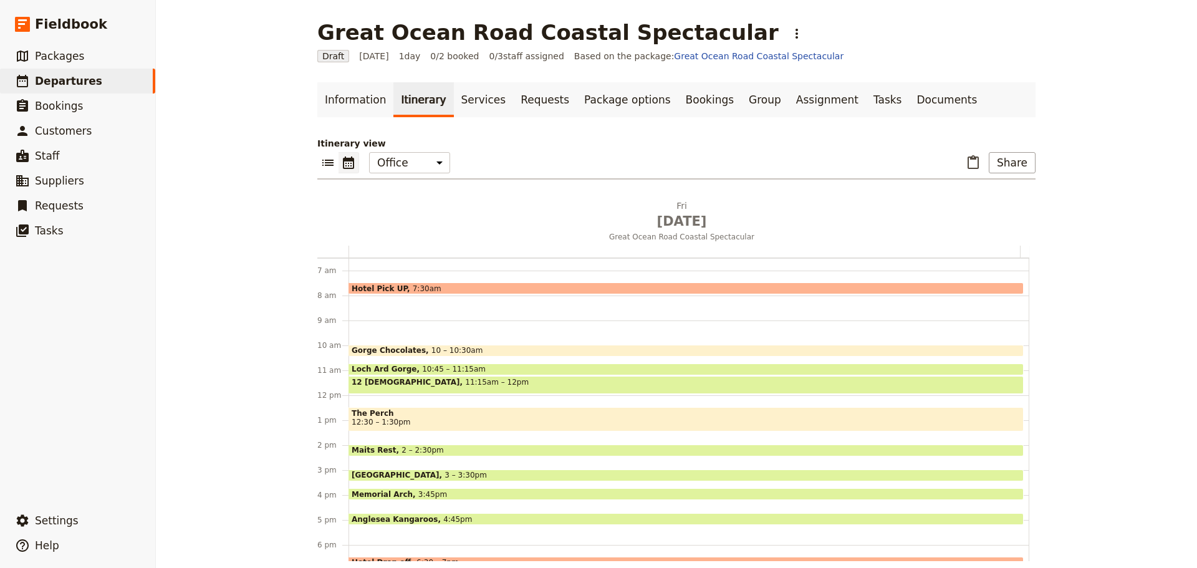
click at [428, 288] on div "Hotel Pick UP 7:30am" at bounding box center [686, 288] width 675 height 12
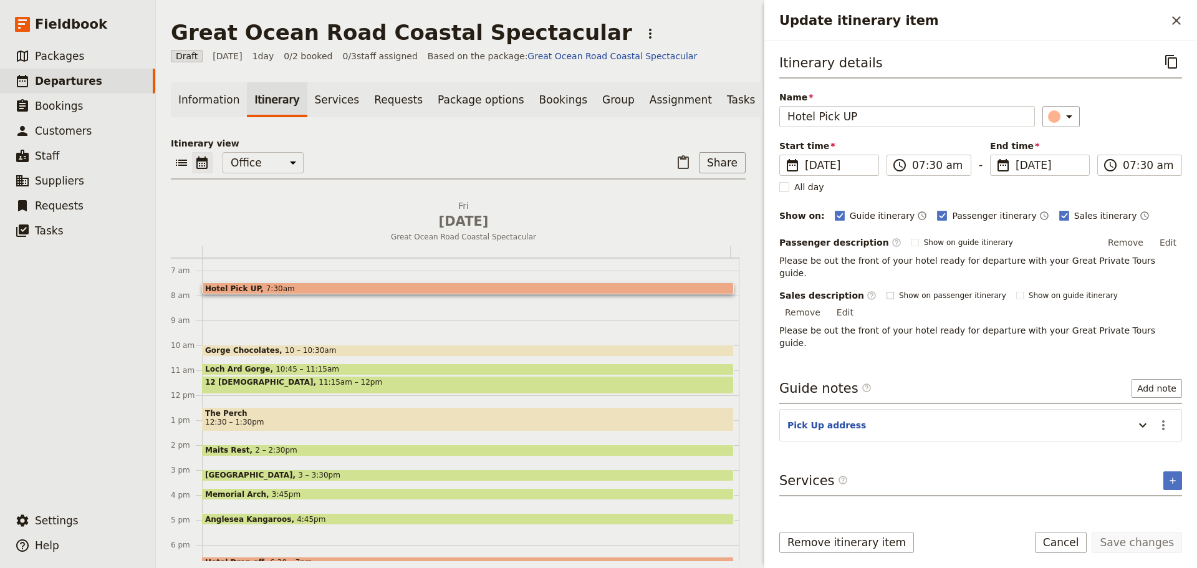
click at [887, 292] on rect "Update itinerary item" at bounding box center [890, 295] width 7 height 7
click at [886, 290] on input "Show on passenger itinerary" at bounding box center [886, 290] width 1 height 1
checkbox input "true"
click at [1114, 541] on button "Save changes" at bounding box center [1137, 542] width 90 height 21
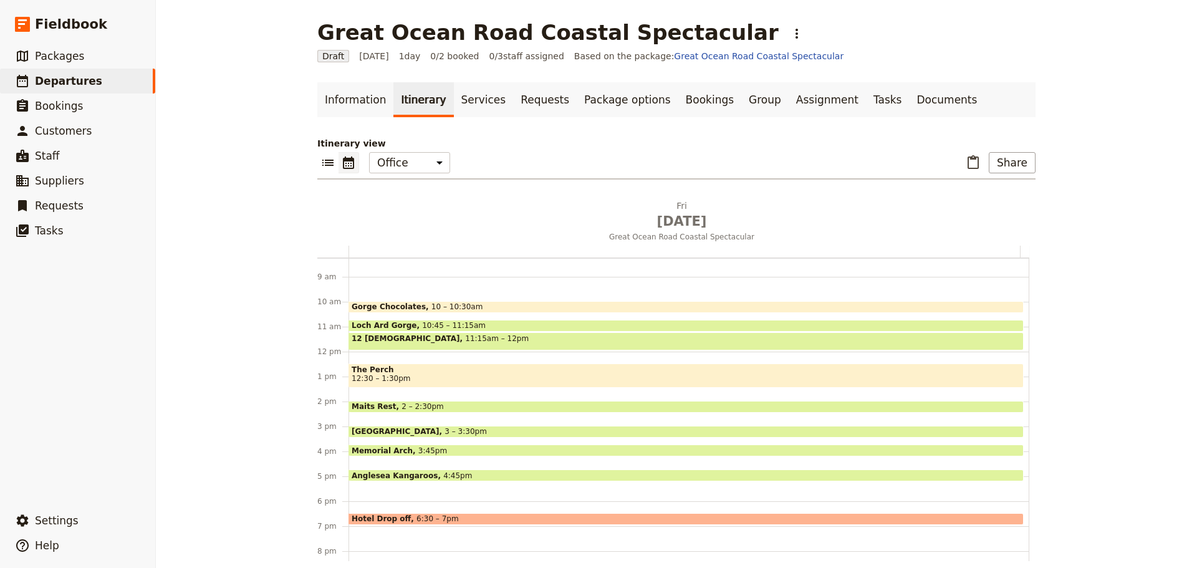
scroll to position [296, 0]
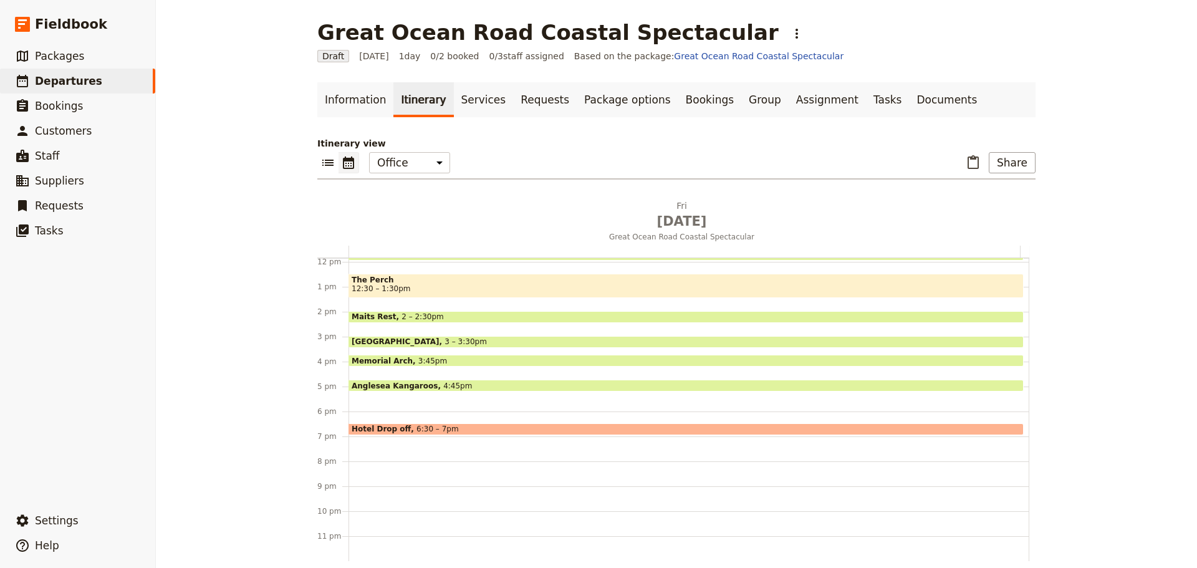
click at [383, 428] on span "Hotel Drop off" at bounding box center [384, 429] width 65 height 9
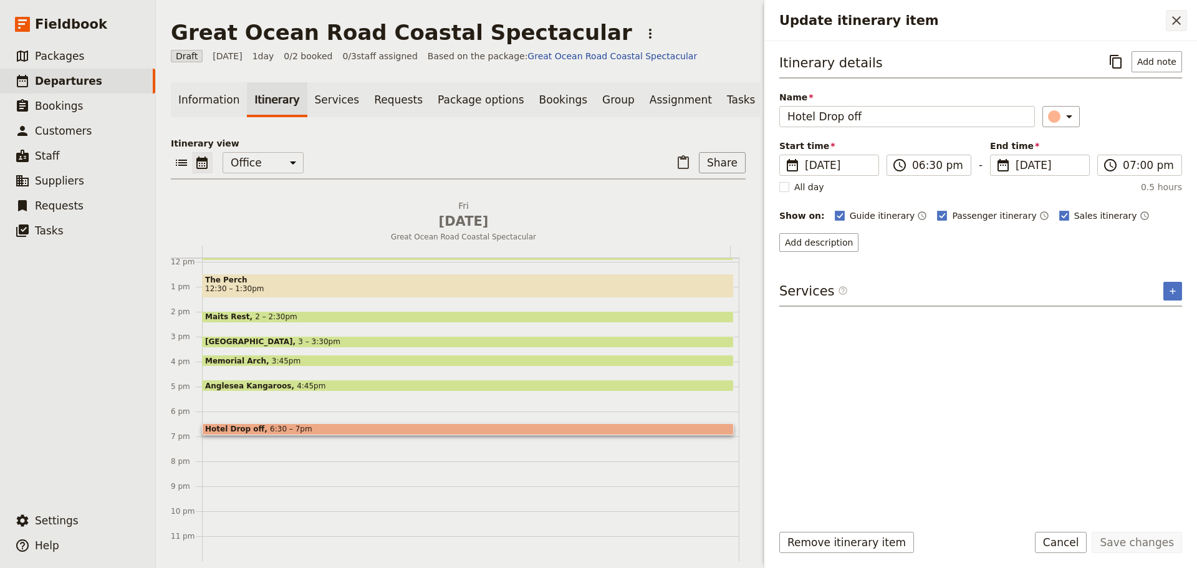
click at [1170, 20] on icon "Close drawer" at bounding box center [1176, 20] width 15 height 15
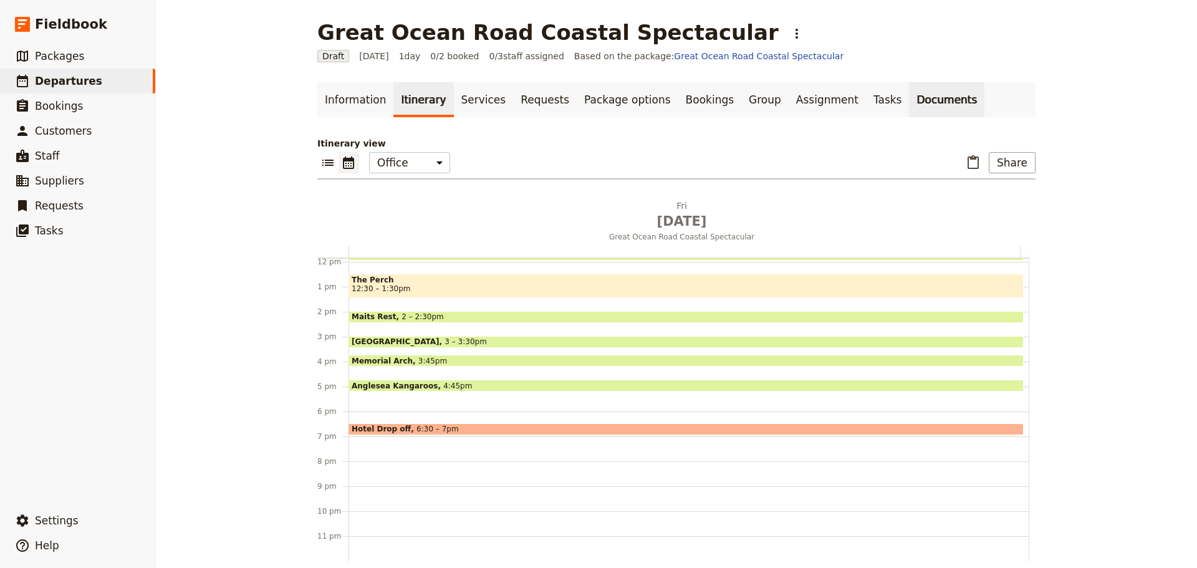
click at [909, 91] on link "Documents" at bounding box center [946, 99] width 75 height 35
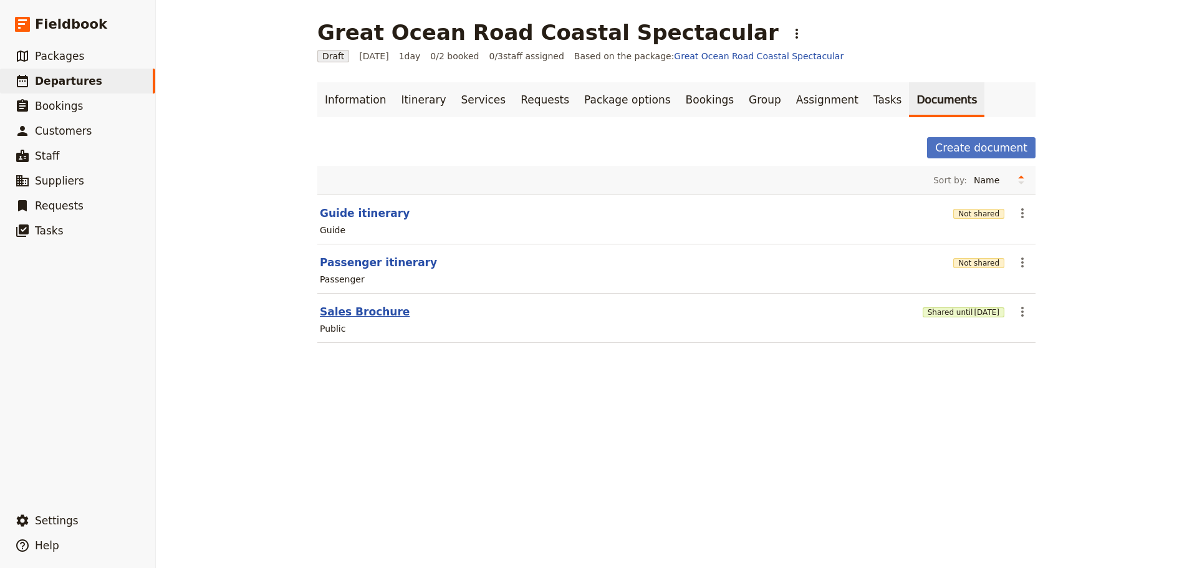
click at [347, 312] on button "Sales Brochure" at bounding box center [365, 311] width 90 height 15
select select "DEFAULT"
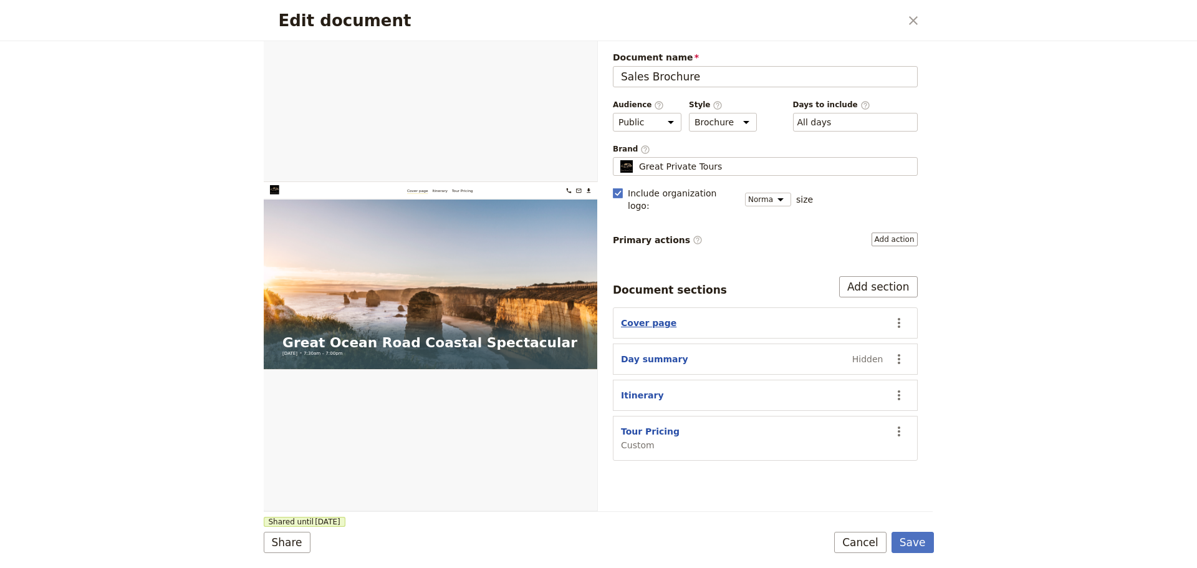
click at [635, 317] on button "Cover page" at bounding box center [648, 323] width 55 height 12
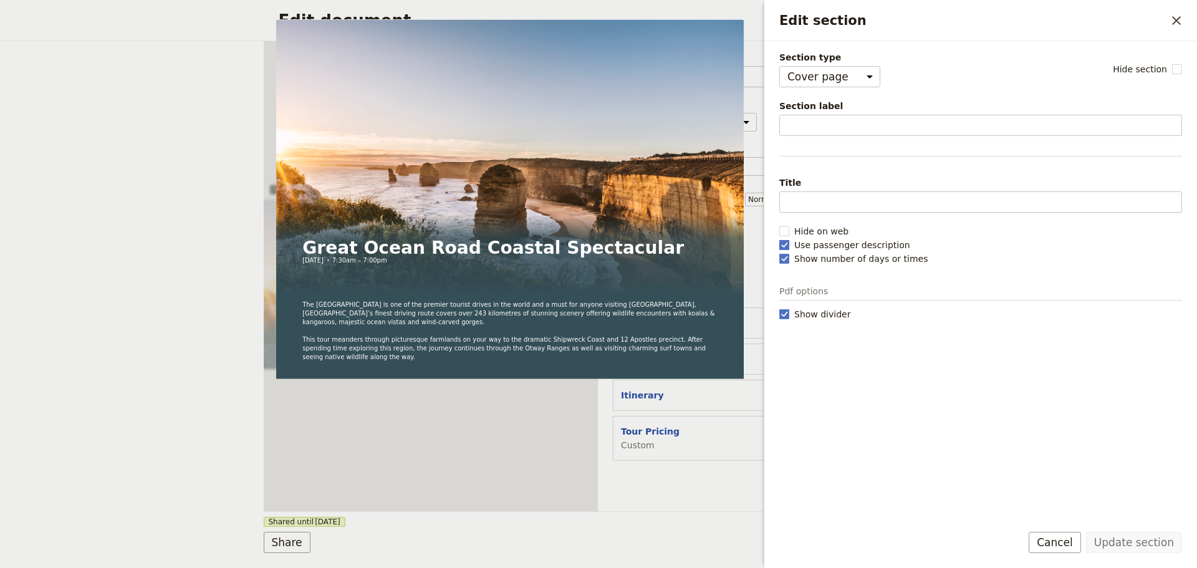
click at [785, 246] on polygon "Edit section" at bounding box center [784, 244] width 6 height 7
click at [779, 239] on input "Use passenger description" at bounding box center [779, 238] width 1 height 1
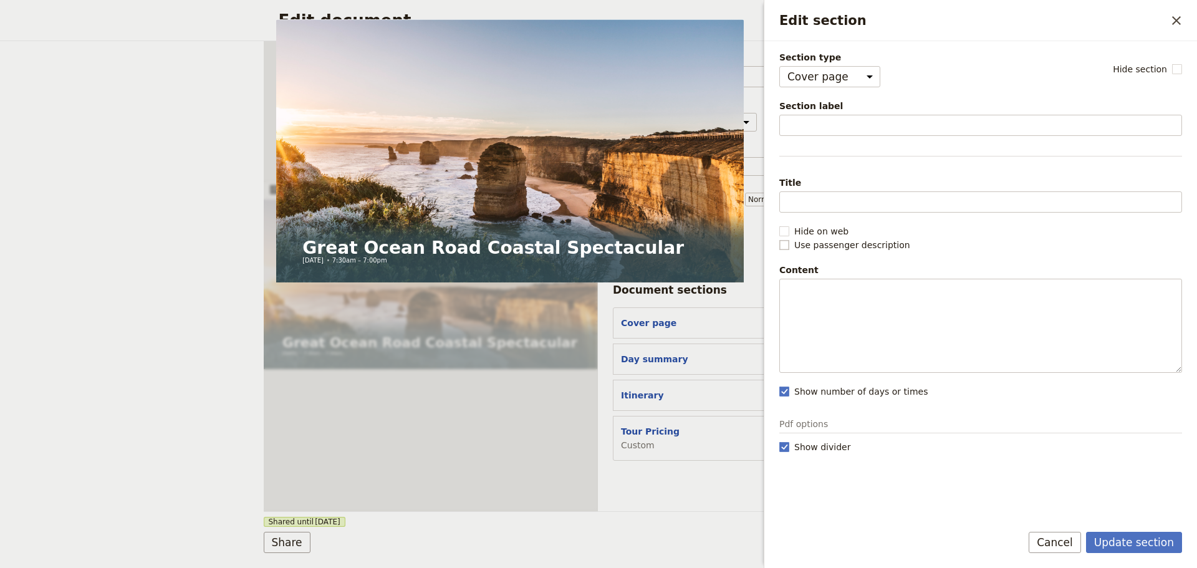
click at [785, 246] on rect "Edit section" at bounding box center [783, 244] width 9 height 9
click at [779, 239] on input "Use passenger description" at bounding box center [779, 238] width 1 height 1
checkbox input "true"
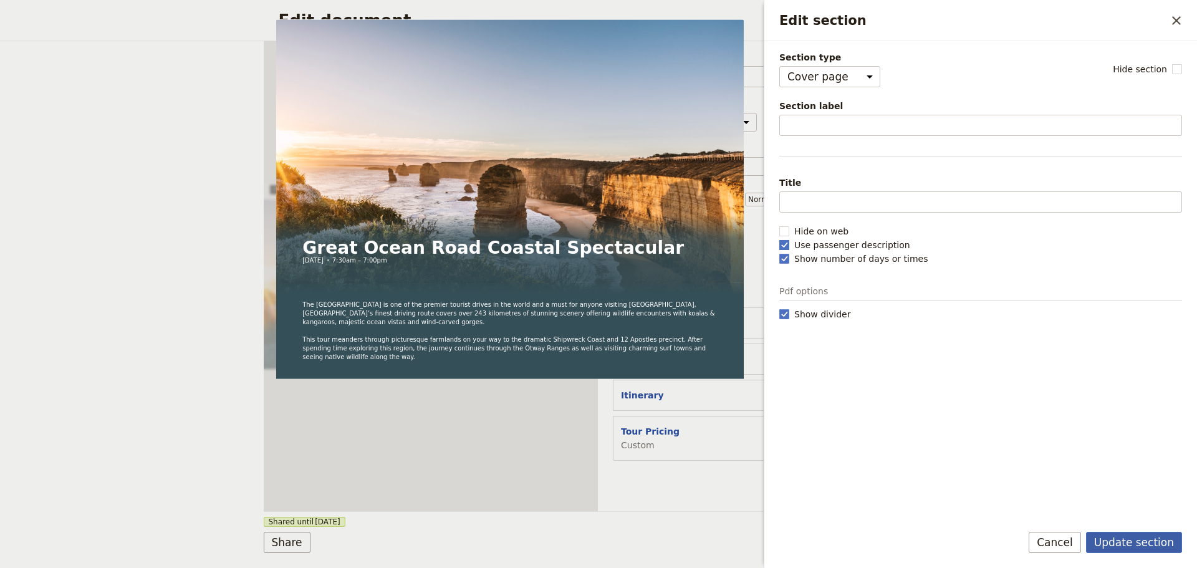
click at [1154, 547] on button "Update section" at bounding box center [1134, 542] width 96 height 21
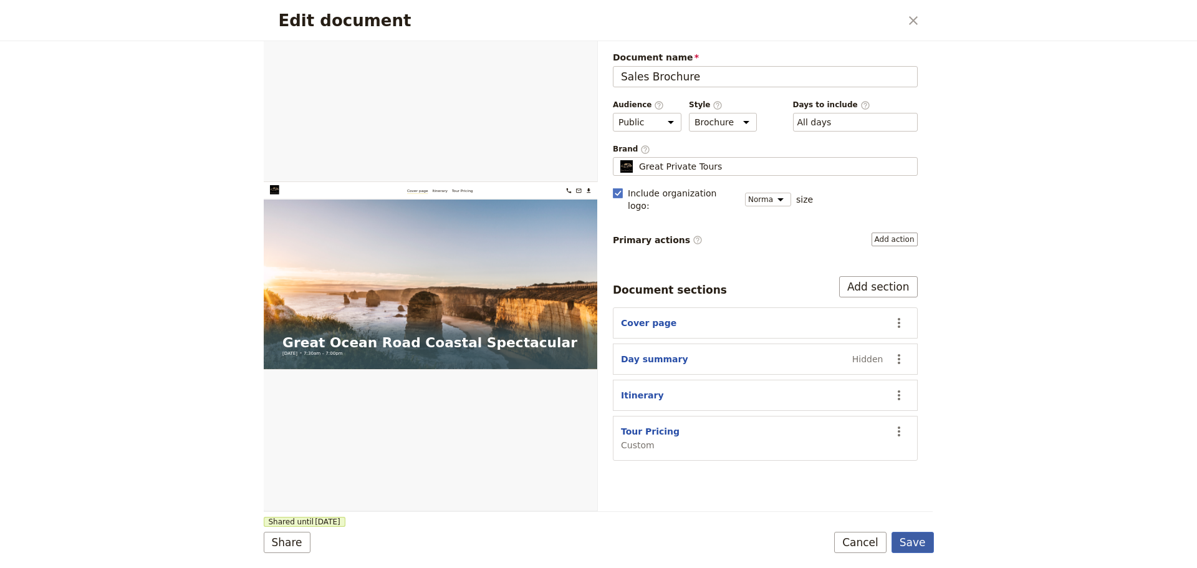
click at [917, 539] on button "Save" at bounding box center [913, 542] width 42 height 21
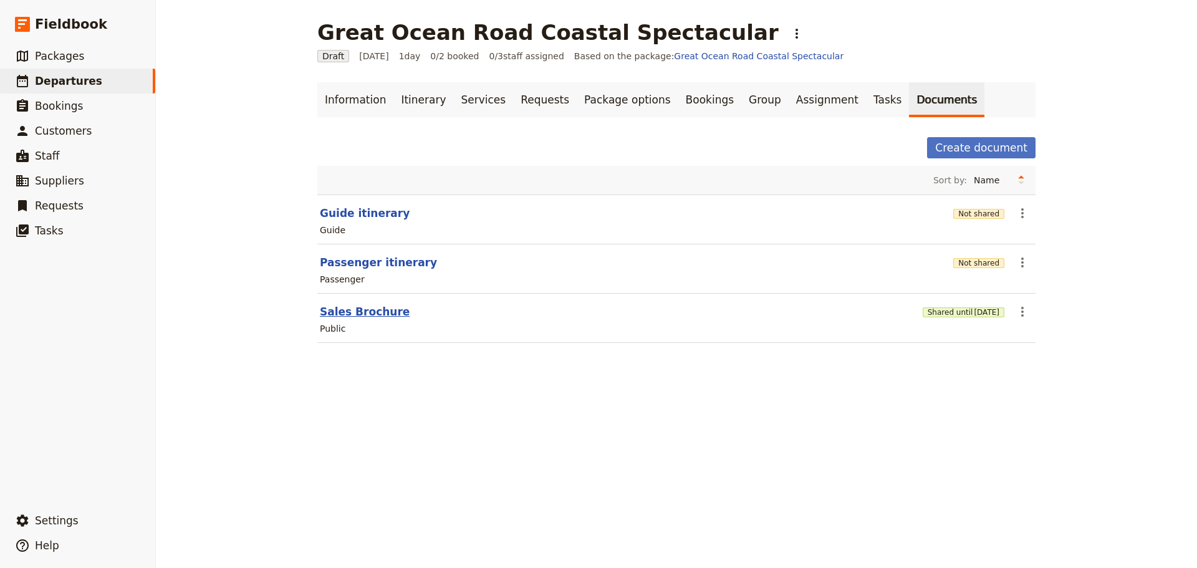
click at [355, 308] on button "Sales Brochure" at bounding box center [365, 311] width 90 height 15
select select "DEFAULT"
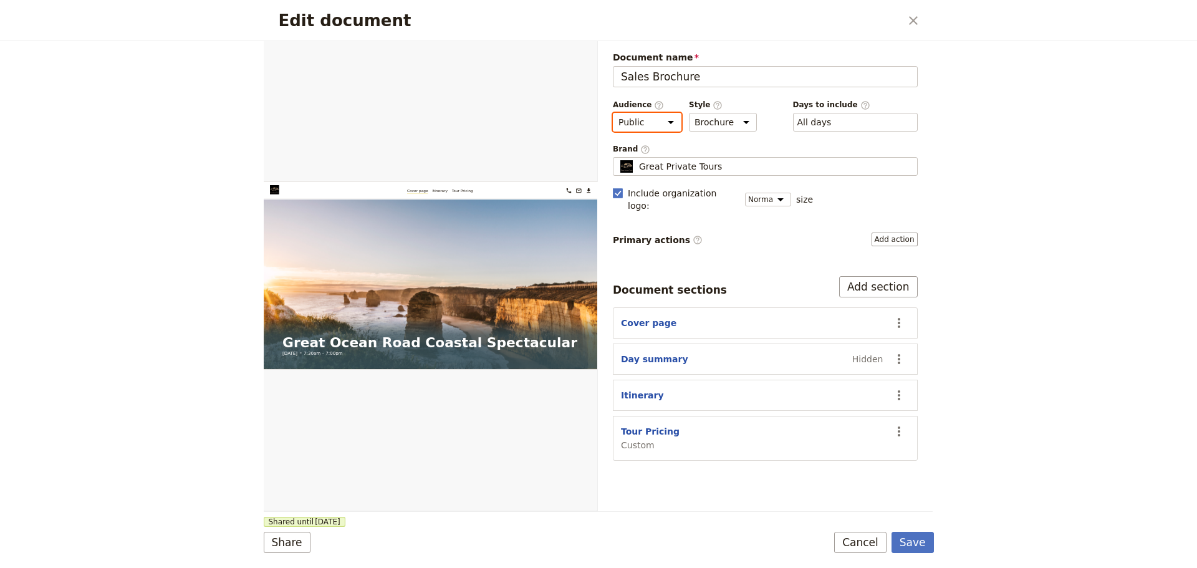
click at [662, 123] on select "Public Passenger Guide" at bounding box center [647, 122] width 69 height 19
select select "PASSENGER"
click at [613, 113] on select "Public Passenger Guide" at bounding box center [647, 122] width 69 height 19
click at [917, 542] on button "Save" at bounding box center [913, 542] width 42 height 21
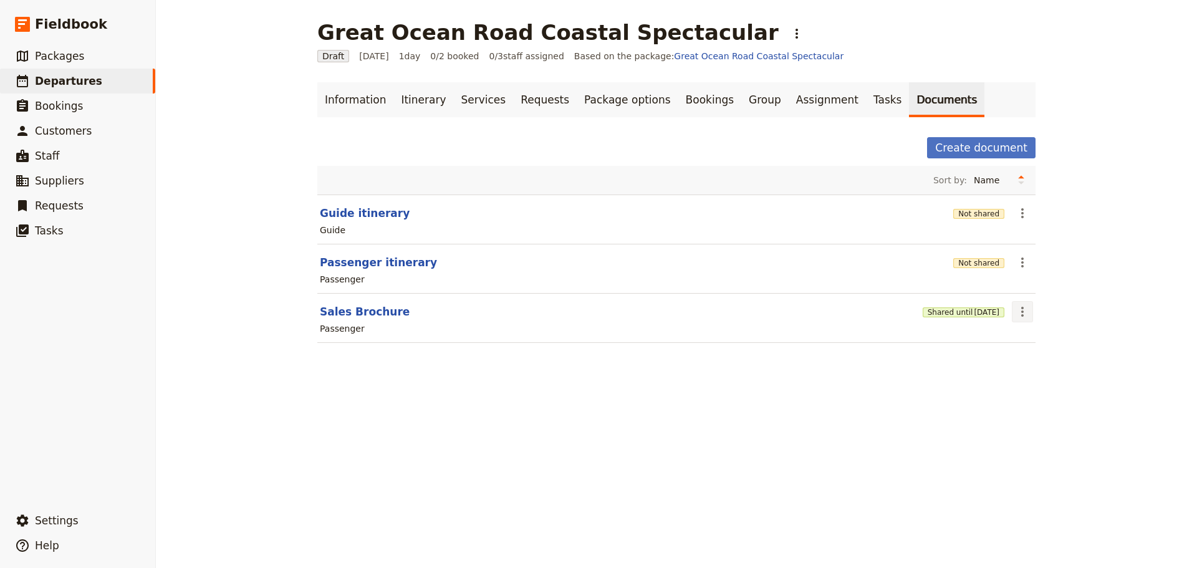
click at [1018, 314] on icon "Actions" at bounding box center [1022, 311] width 15 height 15
click at [1024, 352] on span "Edit document" at bounding box center [1048, 356] width 64 height 12
select select "PASSENGER"
select select "DEFAULT"
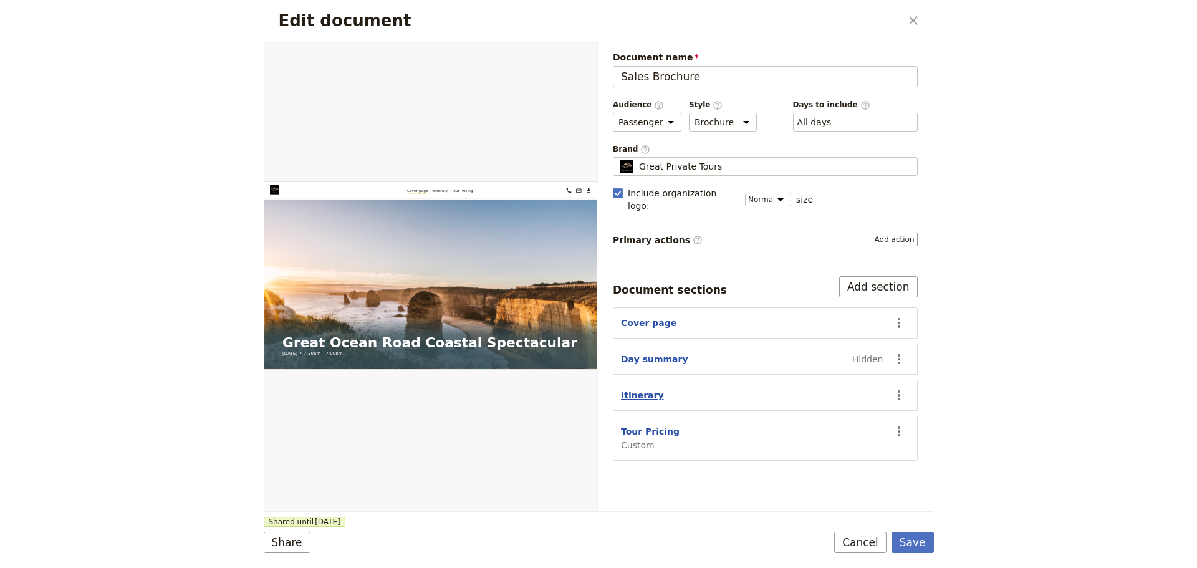
click at [633, 389] on button "Itinerary" at bounding box center [642, 395] width 43 height 12
select select "ITINERARY"
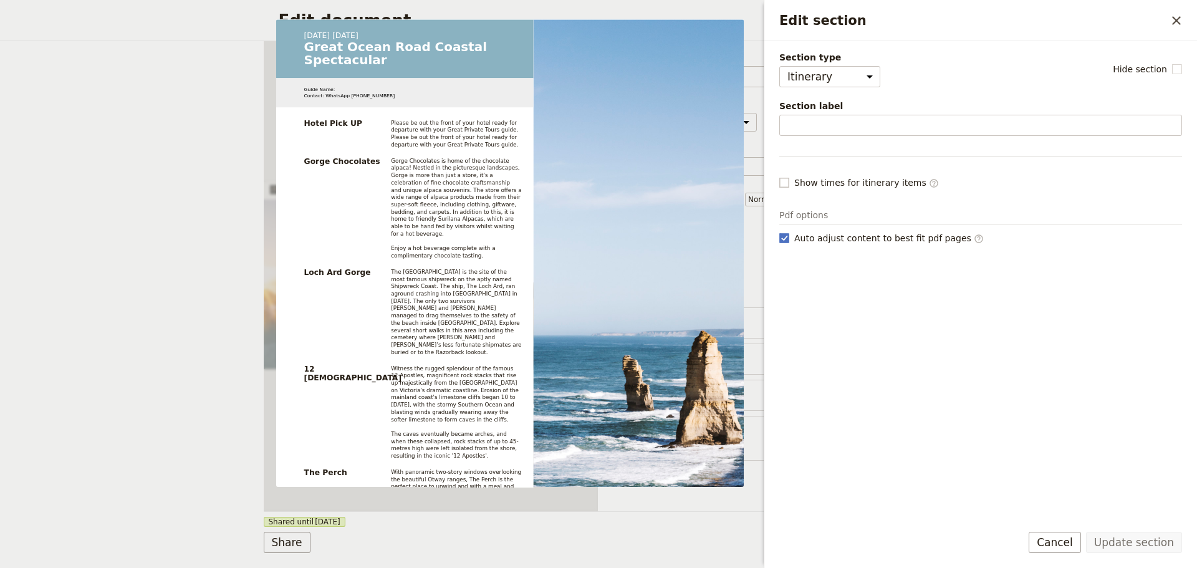
click at [785, 179] on rect "Edit section" at bounding box center [783, 182] width 9 height 9
click at [779, 176] on input "Show times for itinerary items ​" at bounding box center [779, 176] width 1 height 1
checkbox input "true"
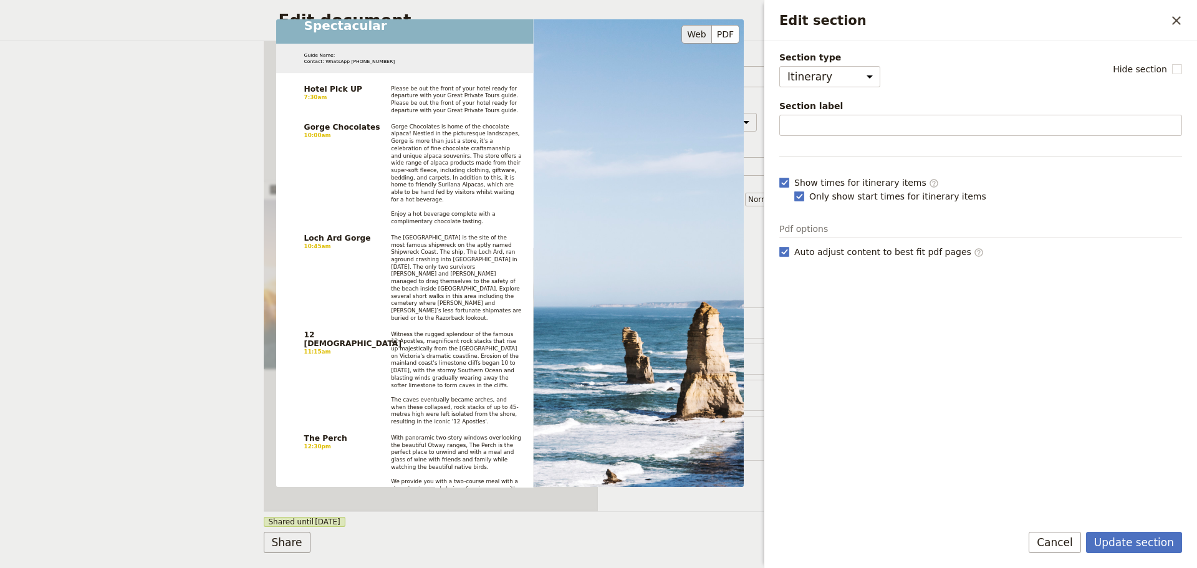
scroll to position [249, 0]
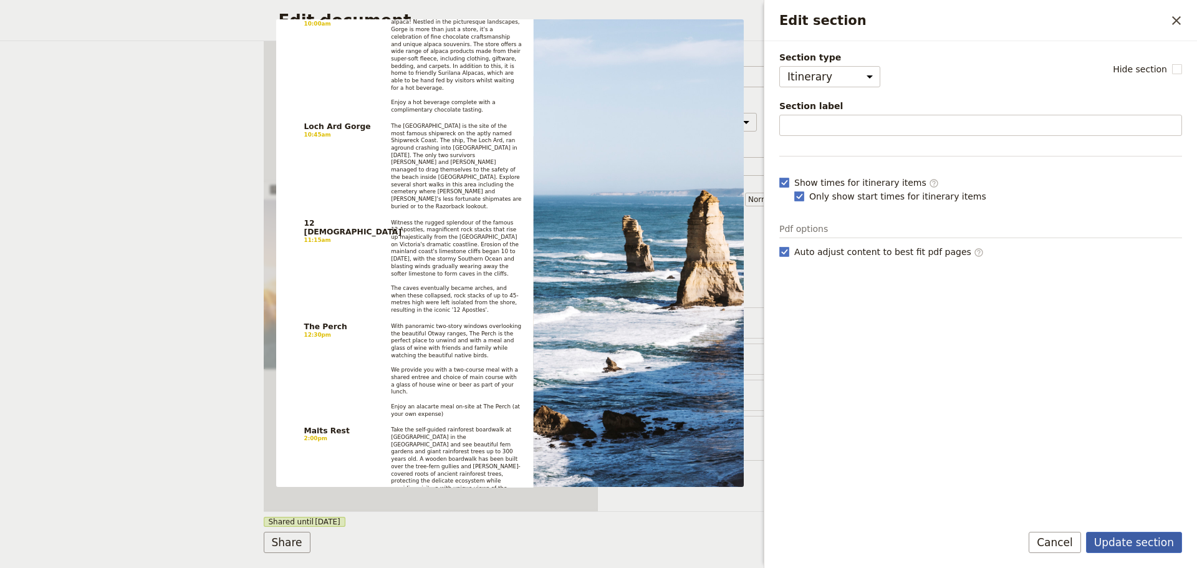
click at [1120, 535] on button "Update section" at bounding box center [1134, 542] width 96 height 21
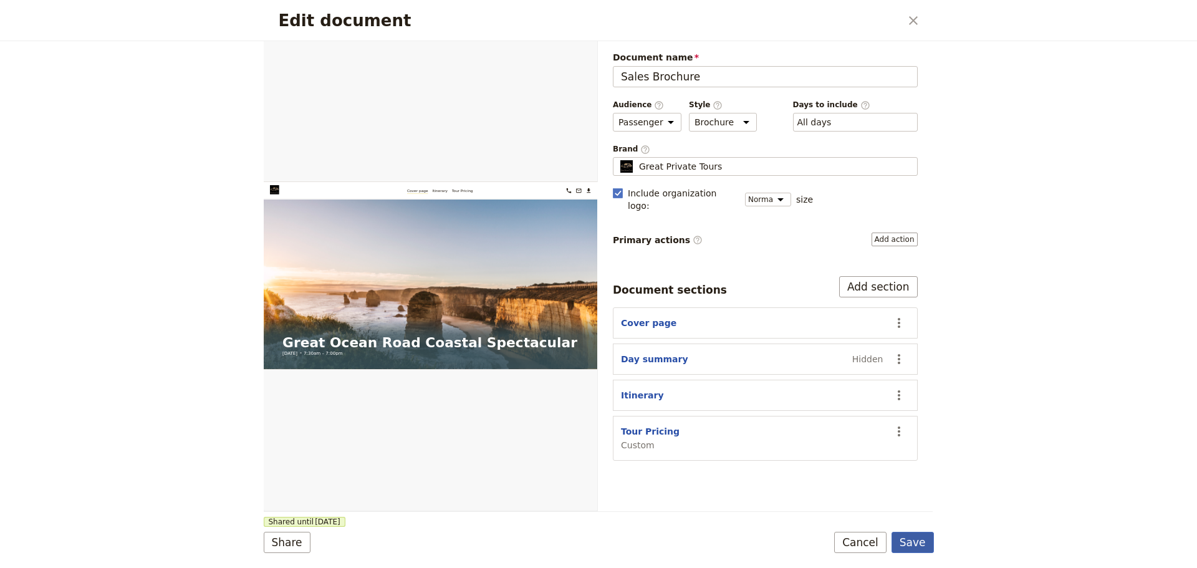
click at [928, 543] on button "Save" at bounding box center [913, 542] width 42 height 21
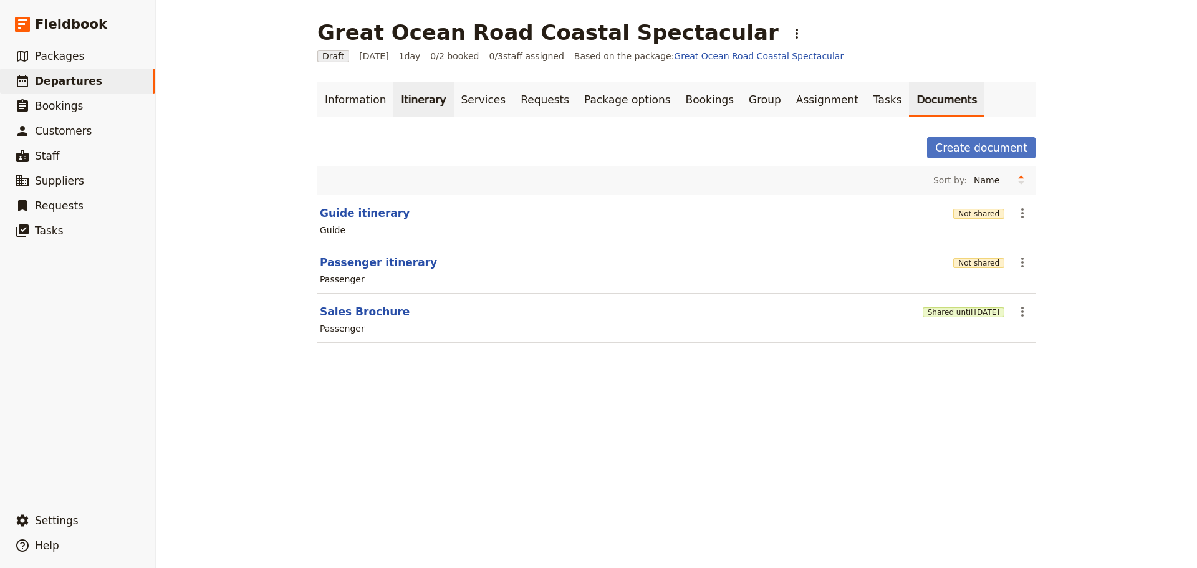
click at [415, 94] on link "Itinerary" at bounding box center [423, 99] width 60 height 35
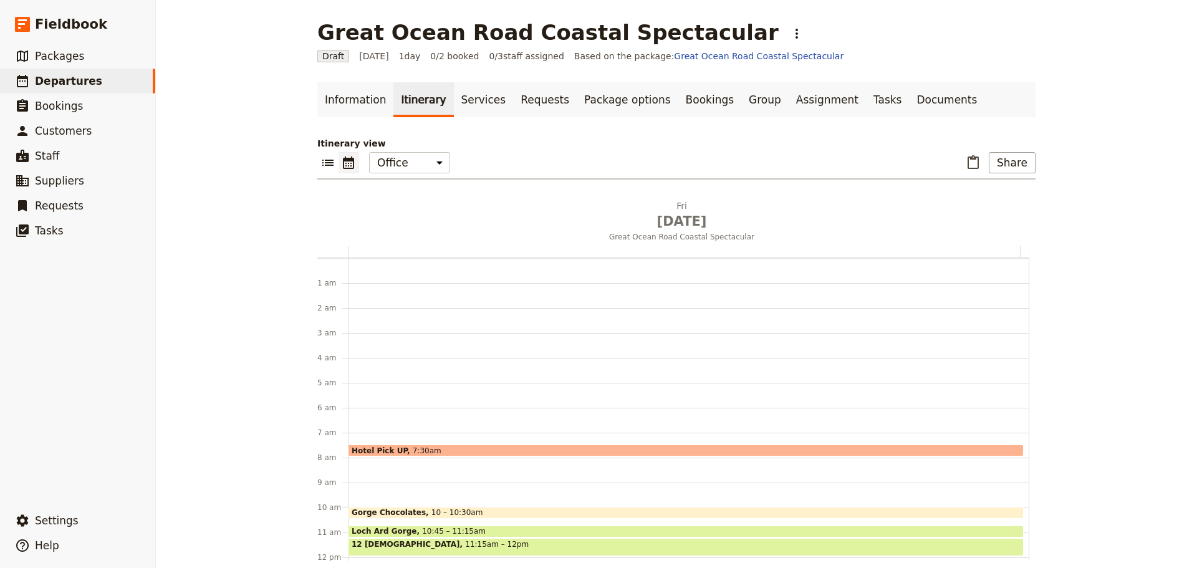
scroll to position [162, 0]
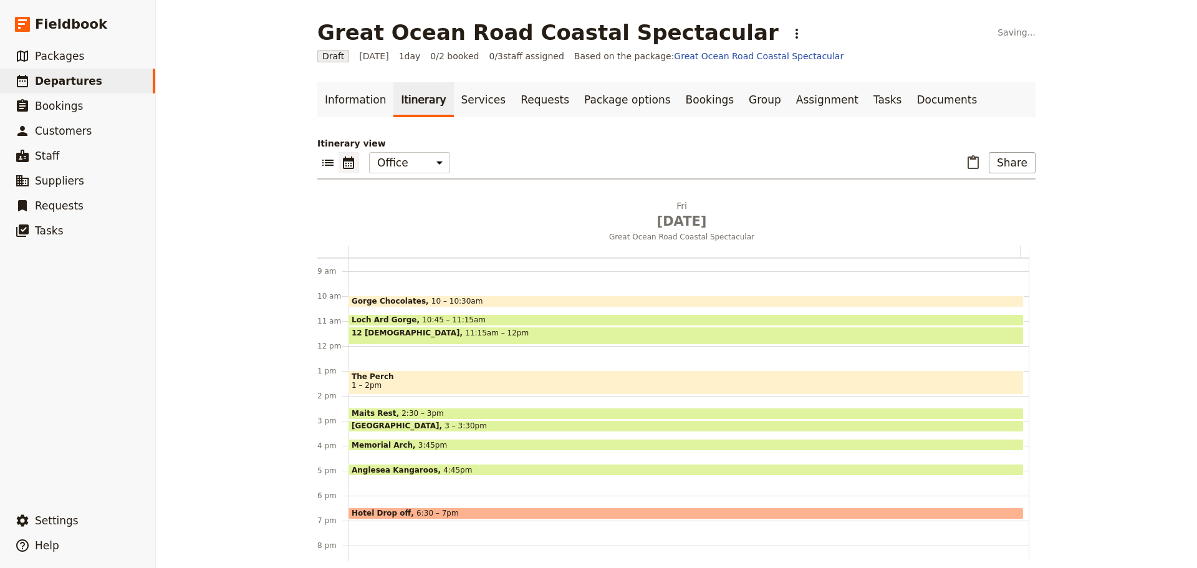
scroll to position [287, 0]
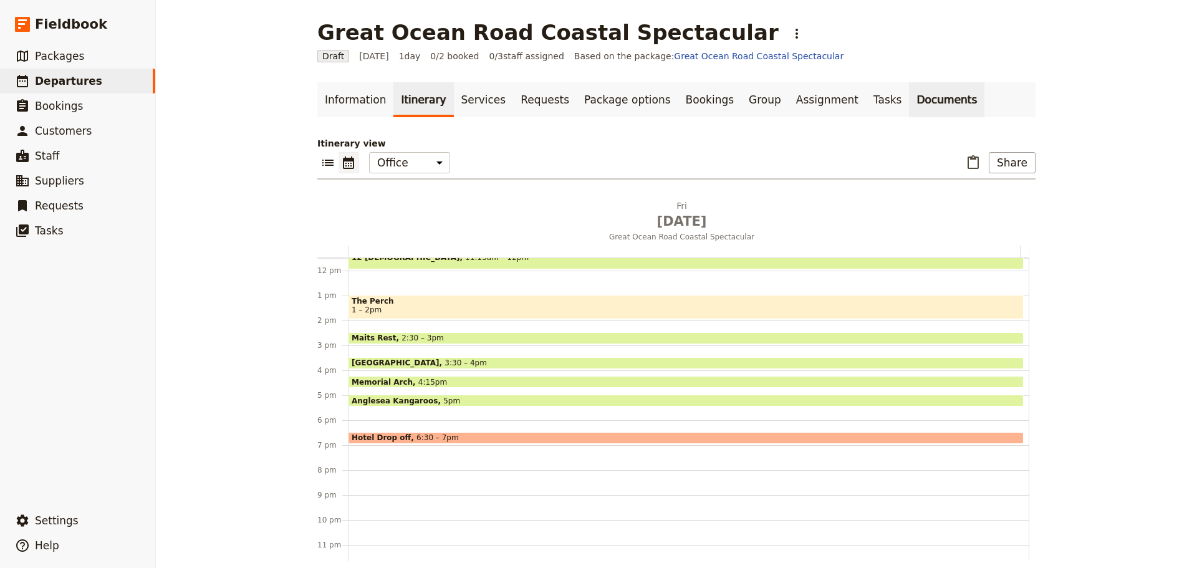
click at [909, 97] on link "Documents" at bounding box center [946, 99] width 75 height 35
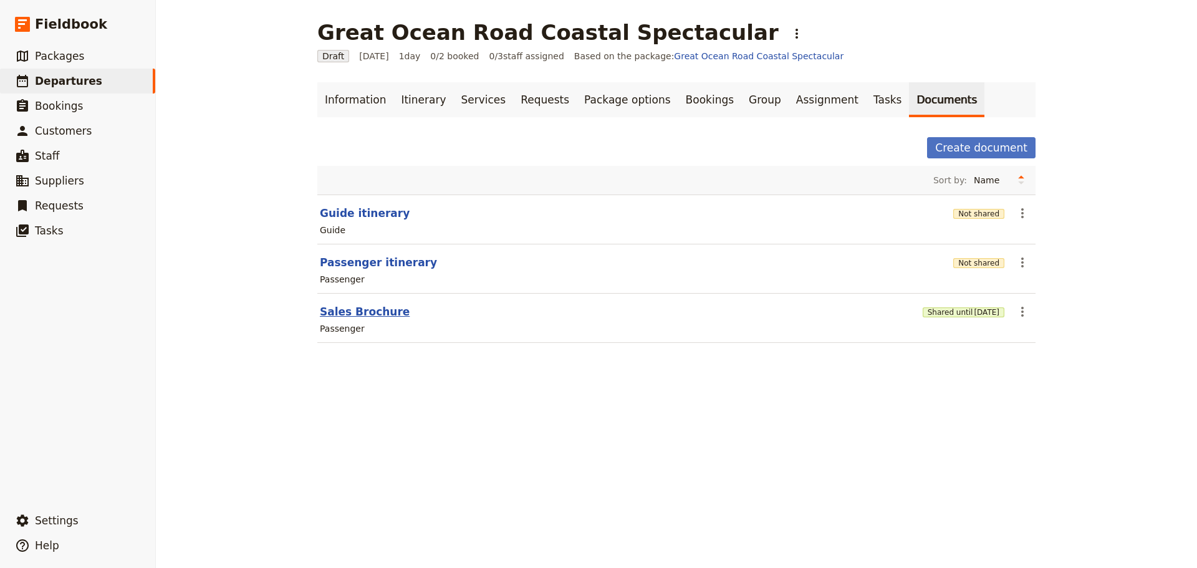
click at [345, 313] on button "Sales Brochure" at bounding box center [365, 311] width 90 height 15
select select "PASSENGER"
select select "DEFAULT"
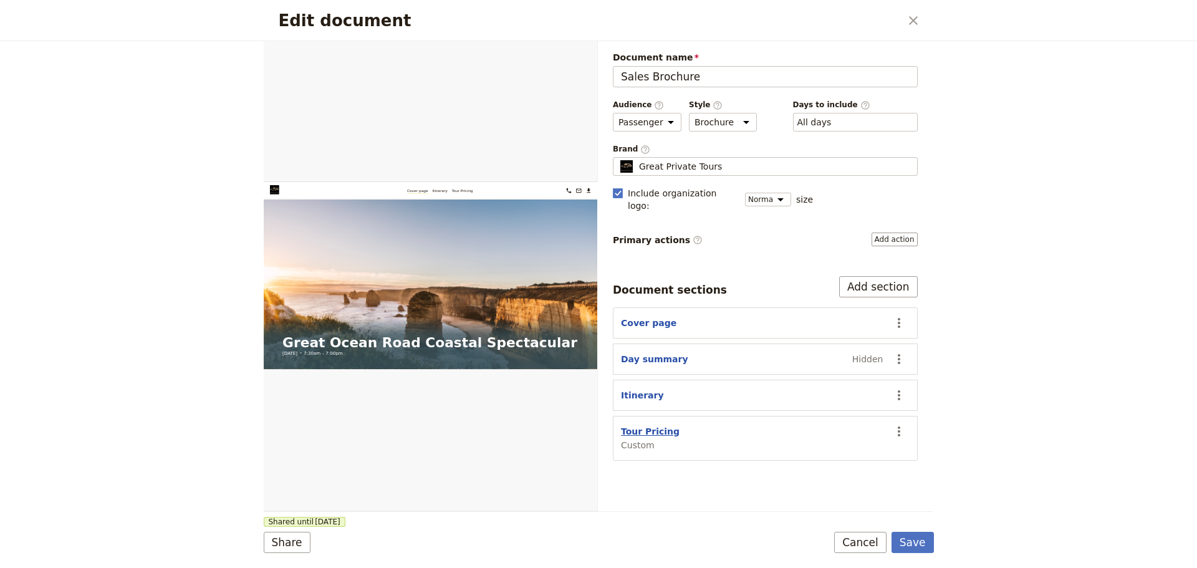
click at [645, 425] on button "Tour Pricing" at bounding box center [650, 431] width 59 height 12
select select "CUSTOM"
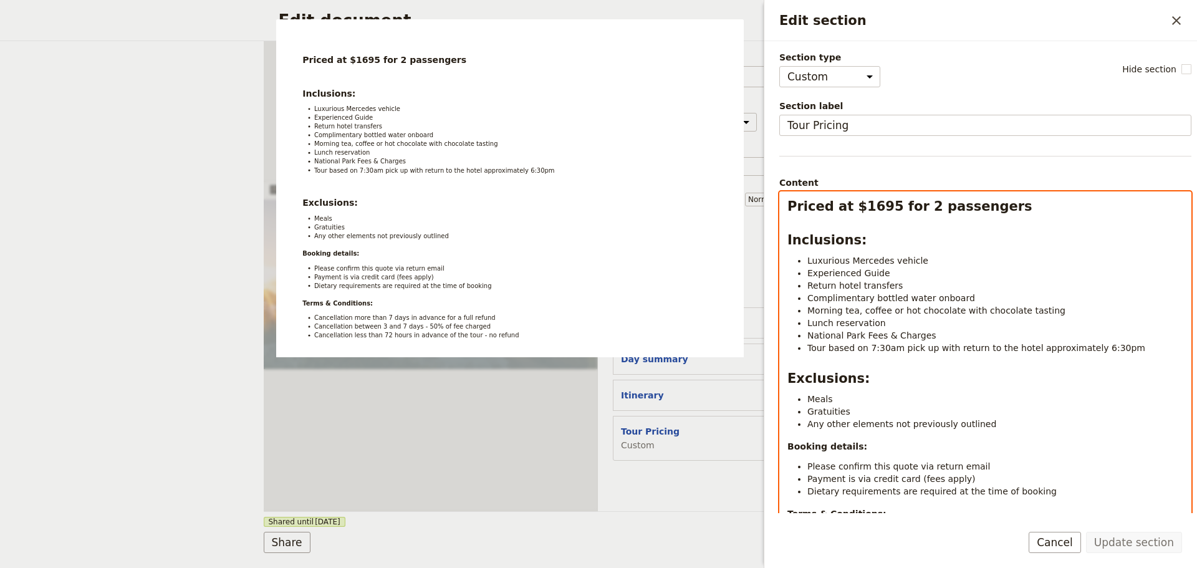
click at [1116, 348] on li "Tour based on 7:30am pick up with return to the hotel approximately 6:30pm" at bounding box center [995, 348] width 376 height 12
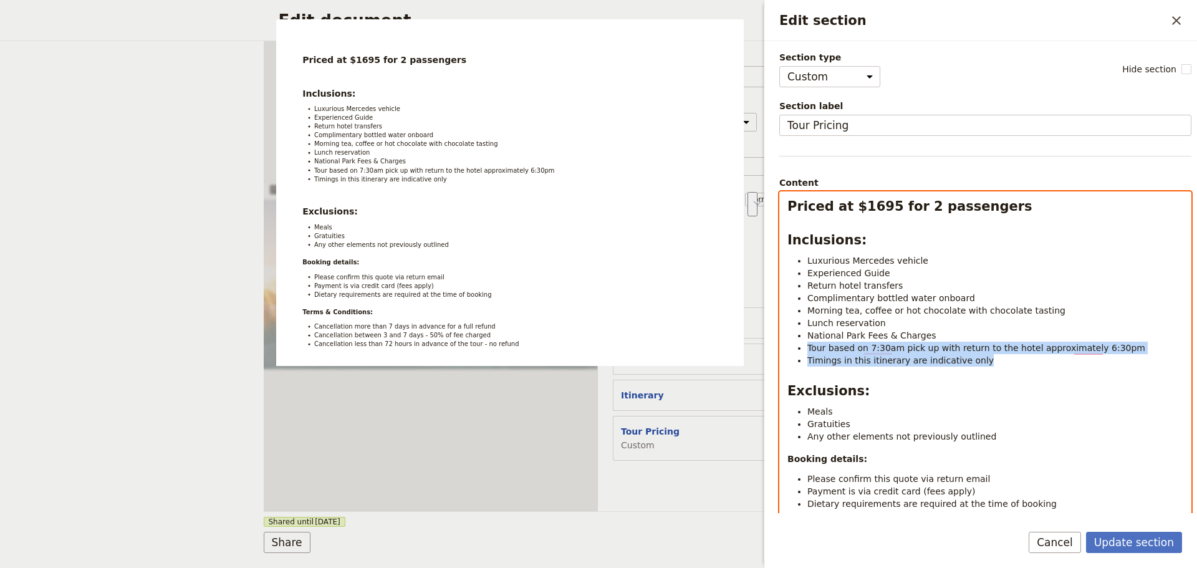
drag, startPoint x: 990, startPoint y: 365, endPoint x: 789, endPoint y: 349, distance: 201.4
click at [789, 349] on ul "Luxurious Mercedes vehicle Experienced Guide Return hotel transfers Complimenta…" at bounding box center [986, 310] width 396 height 112
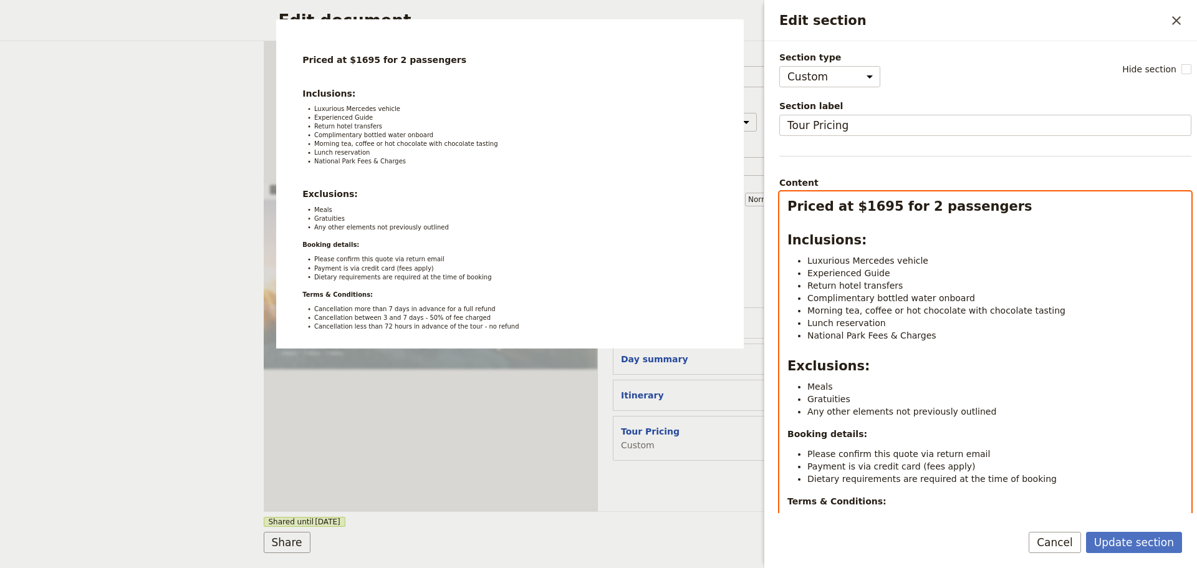
click at [829, 219] on div "Priced at $1695 for 2 passengers Inclusions: Luxurious Mercedes vehicle Experie…" at bounding box center [985, 372] width 411 height 360
drag, startPoint x: 802, startPoint y: 219, endPoint x: 810, endPoint y: 220, distance: 8.1
click at [801, 220] on div "Priced at $1695 for 2 passengers Inclusions: Luxurious Mercedes vehicle Experie…" at bounding box center [985, 372] width 411 height 360
drag, startPoint x: 1059, startPoint y: 215, endPoint x: 1039, endPoint y: 200, distance: 24.9
click at [1058, 213] on h2 "Priced at $1695 for 2 passengers" at bounding box center [986, 206] width 396 height 19
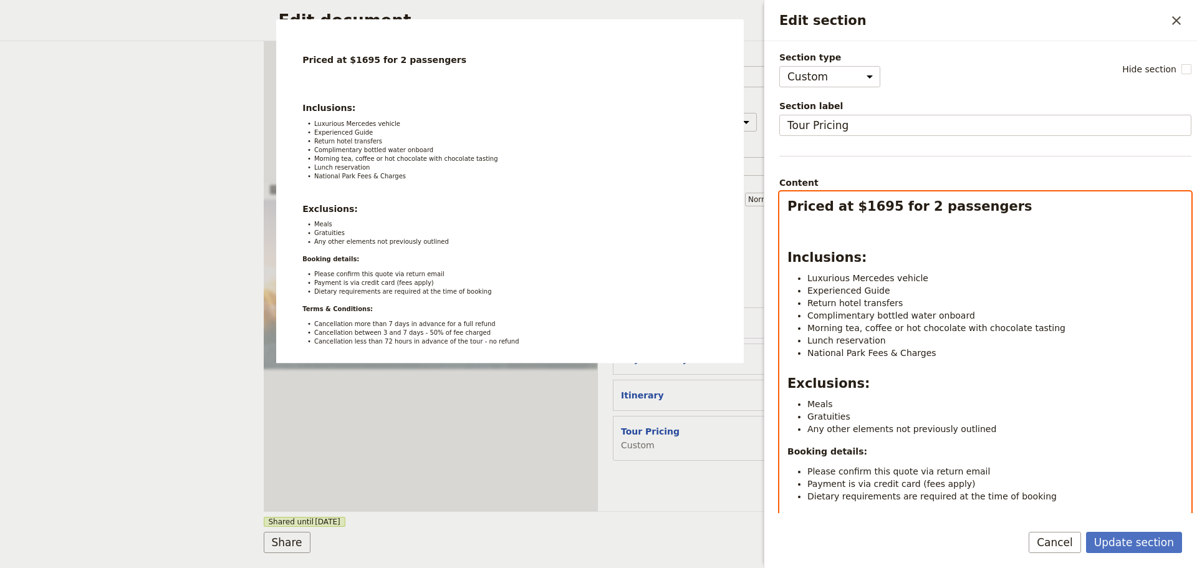
scroll to position [136, 0]
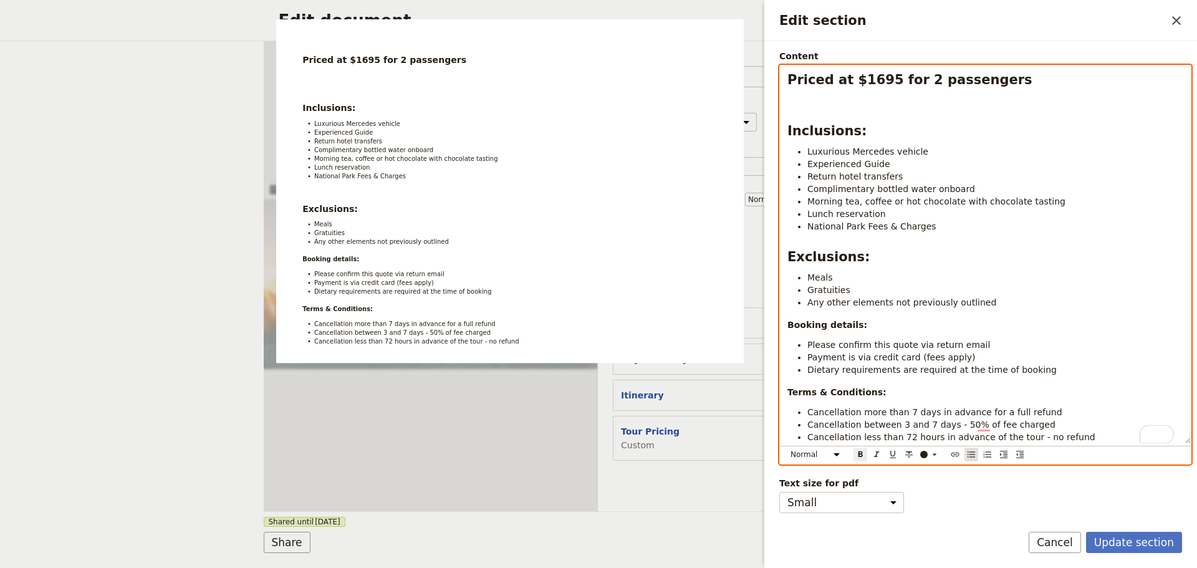
click at [971, 451] on icon "Bulleted list" at bounding box center [971, 454] width 7 height 6
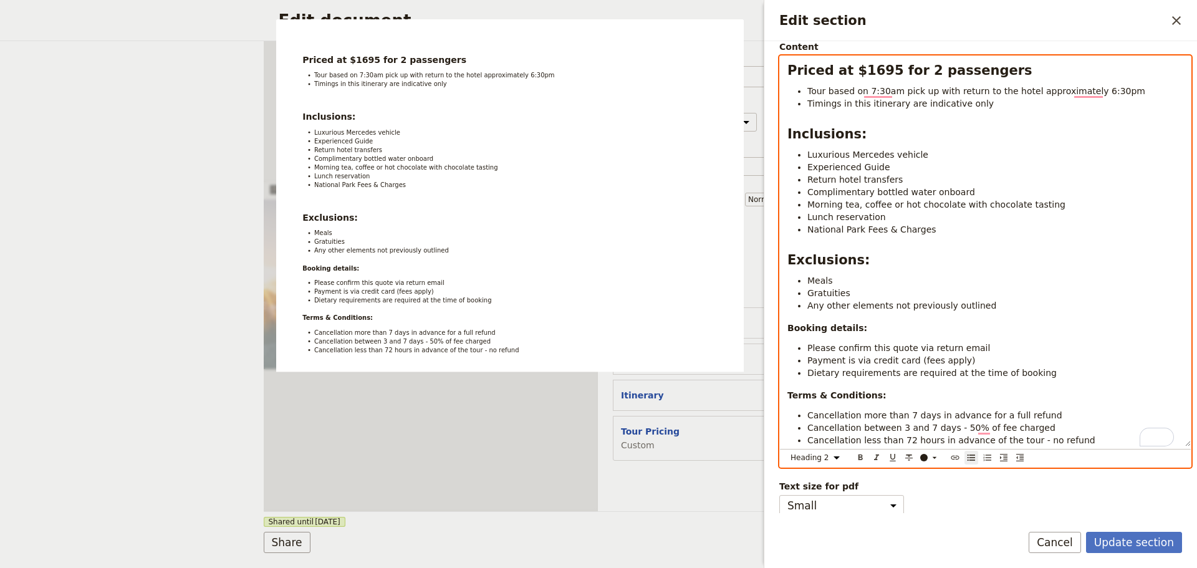
click at [863, 123] on div "Priced at $1695 for 2 passengers Tour based on 7:30am pick up with return to th…" at bounding box center [985, 251] width 411 height 390
select select "paragraph"
click at [858, 108] on span "Timings in this itinerary are indicative only" at bounding box center [900, 104] width 186 height 10
click at [1057, 99] on li "Timings in this itinerary are indicative only" at bounding box center [995, 103] width 376 height 12
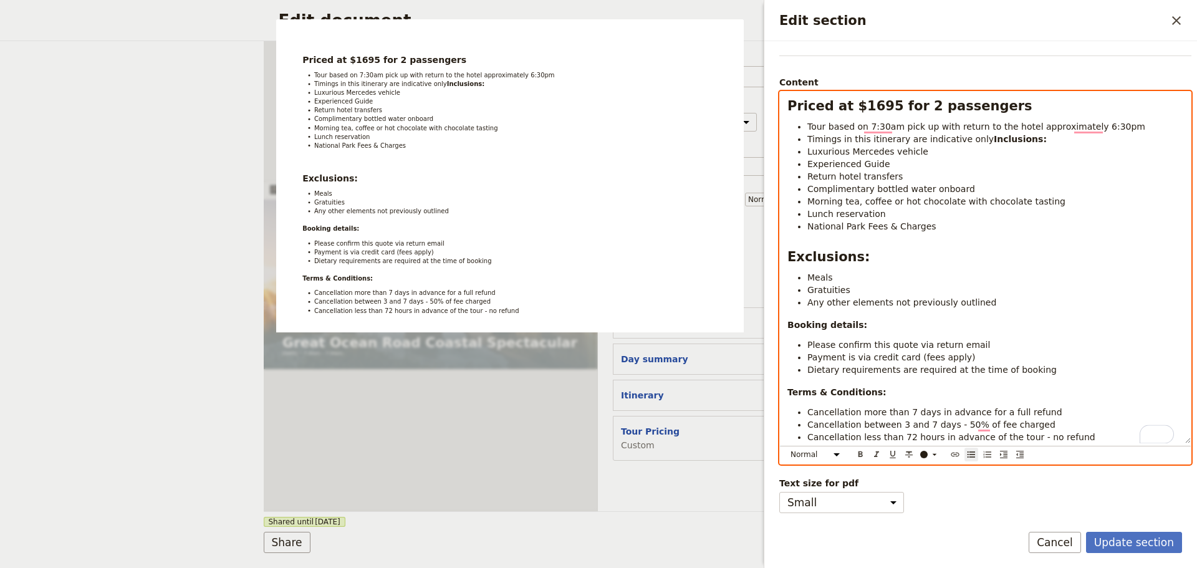
scroll to position [122, 0]
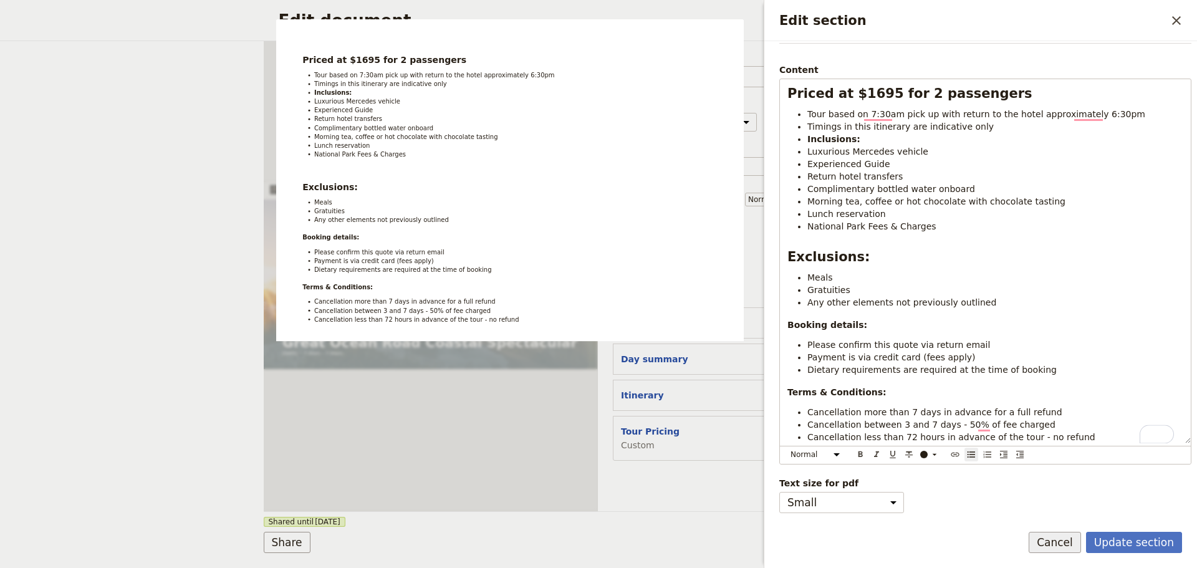
click at [1057, 532] on button "Cancel" at bounding box center [1055, 542] width 52 height 21
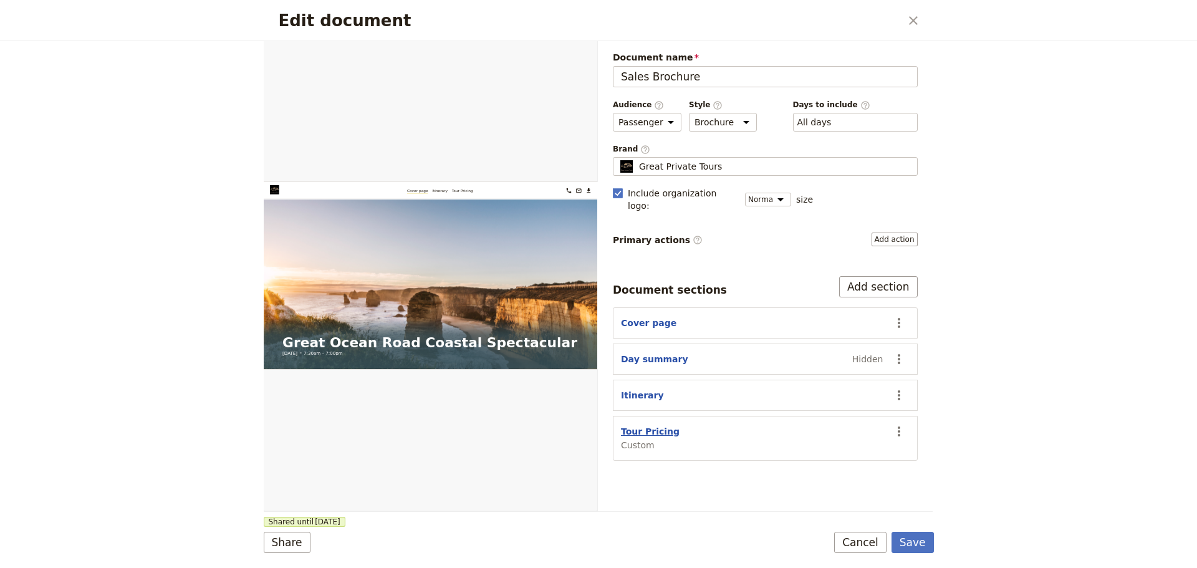
click at [639, 425] on button "Tour Pricing" at bounding box center [650, 431] width 59 height 12
select select "CUSTOM"
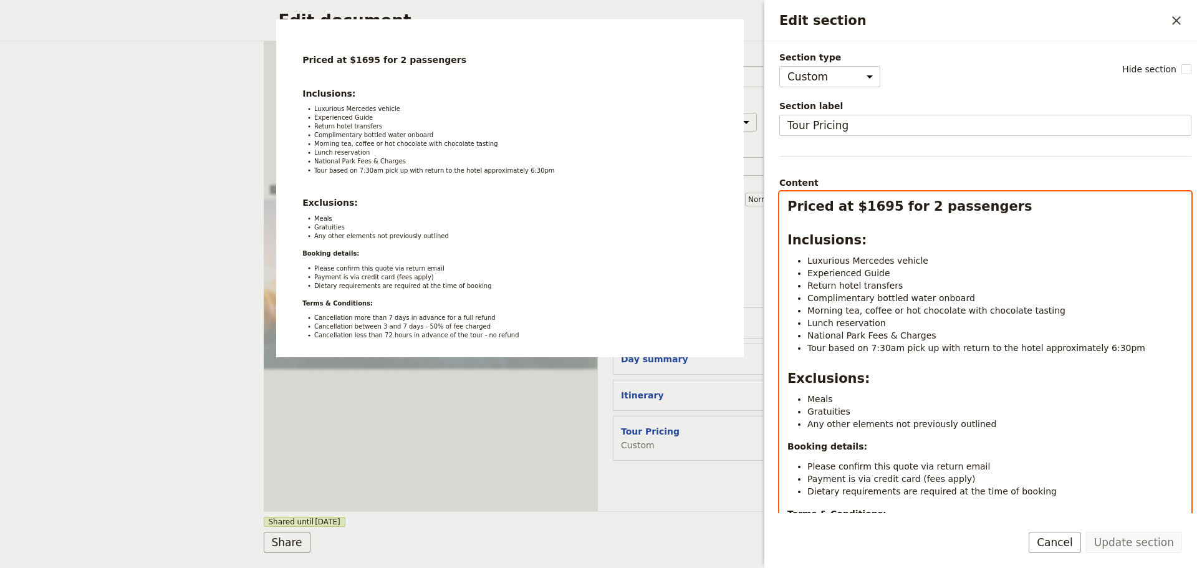
click at [863, 223] on div "Priced at $1695 for 2 passengers Inclusions: Luxurious Mercedes vehicle Experie…" at bounding box center [985, 388] width 411 height 393
drag, startPoint x: 1089, startPoint y: 213, endPoint x: 1076, endPoint y: 210, distance: 13.9
click at [1086, 213] on h2 "Priced at $1695 for 2 passengers" at bounding box center [986, 206] width 396 height 19
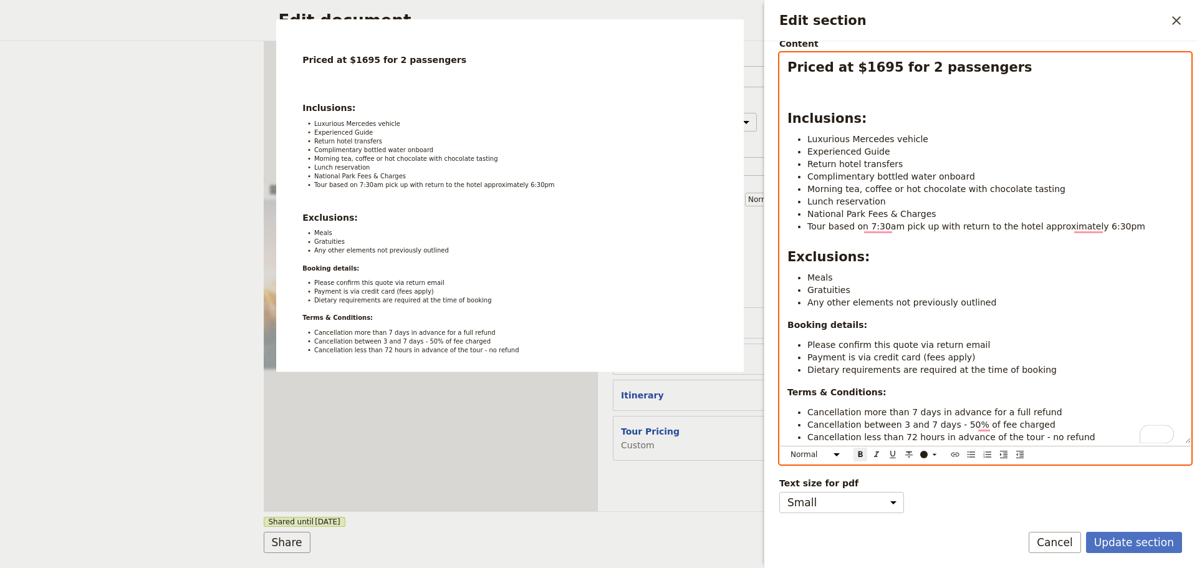
scroll to position [139, 0]
click at [962, 458] on div "Normal Small text Heading 1 Heading 2 Heading 3 ​ ​ ​ ​ ​ ​ ​ ​ ​ ​" at bounding box center [985, 455] width 411 height 18
click at [822, 95] on div "Priced at $1695 for 2 passengers Inclusions: Luxurious Mercedes vehicle Experie…" at bounding box center [985, 248] width 411 height 390
select select "paragraph"
click at [822, 79] on div "Priced at $1695 for 2 passengers Inclusions: Luxurious Mercedes vehicle Experie…" at bounding box center [985, 248] width 411 height 390
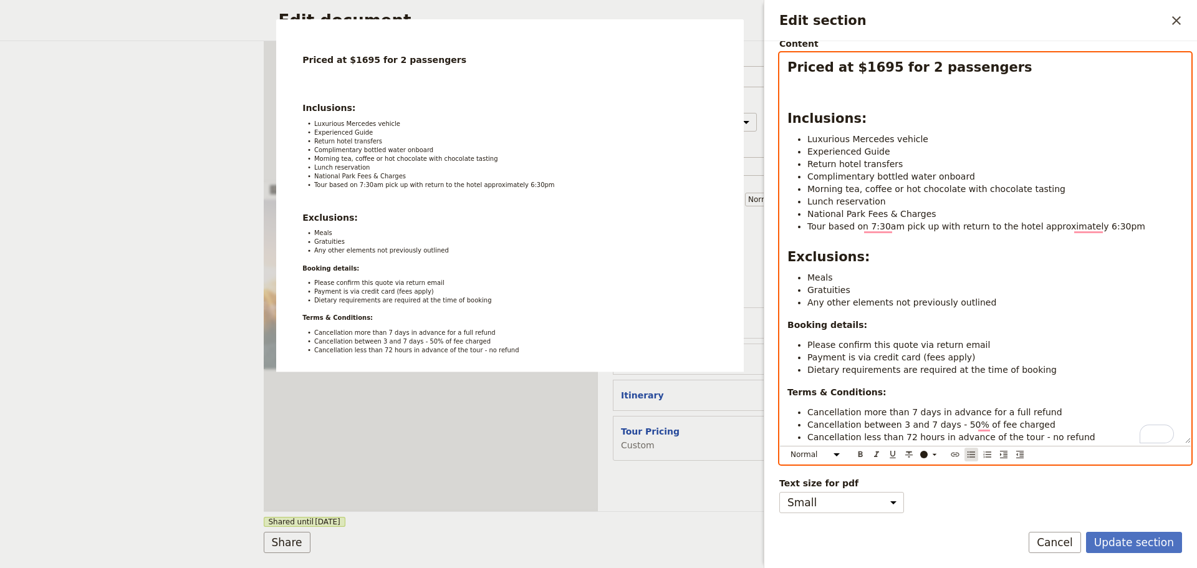
click at [966, 457] on icon "Bulleted list" at bounding box center [971, 455] width 10 height 10
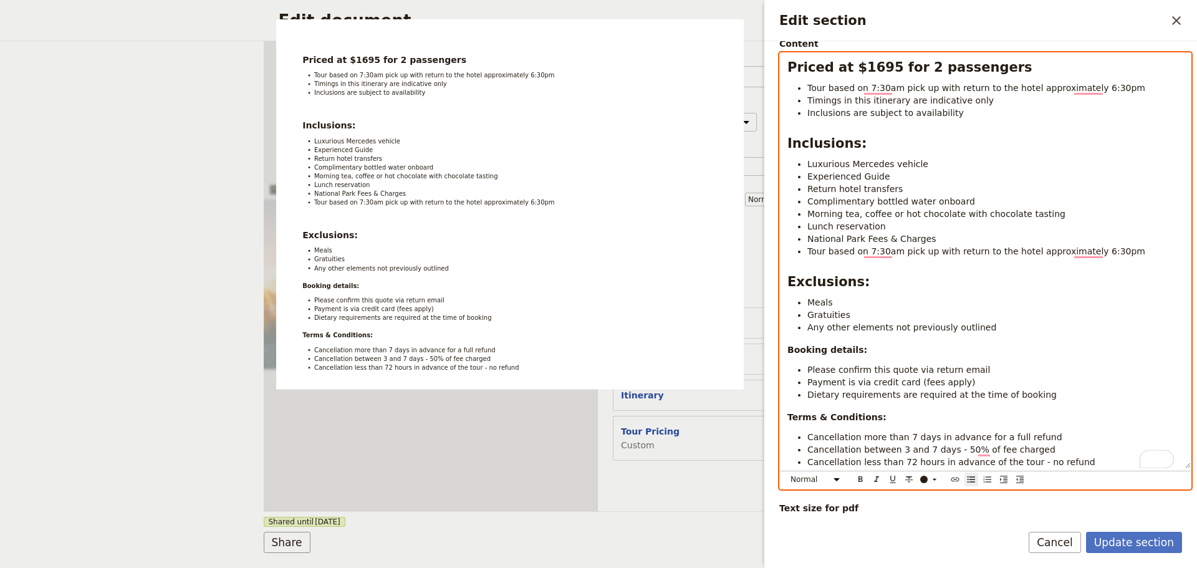
click at [906, 190] on li "Return hotel transfers" at bounding box center [995, 189] width 376 height 12
click at [1006, 198] on li "Complimentary bottled water onboard" at bounding box center [995, 201] width 376 height 12
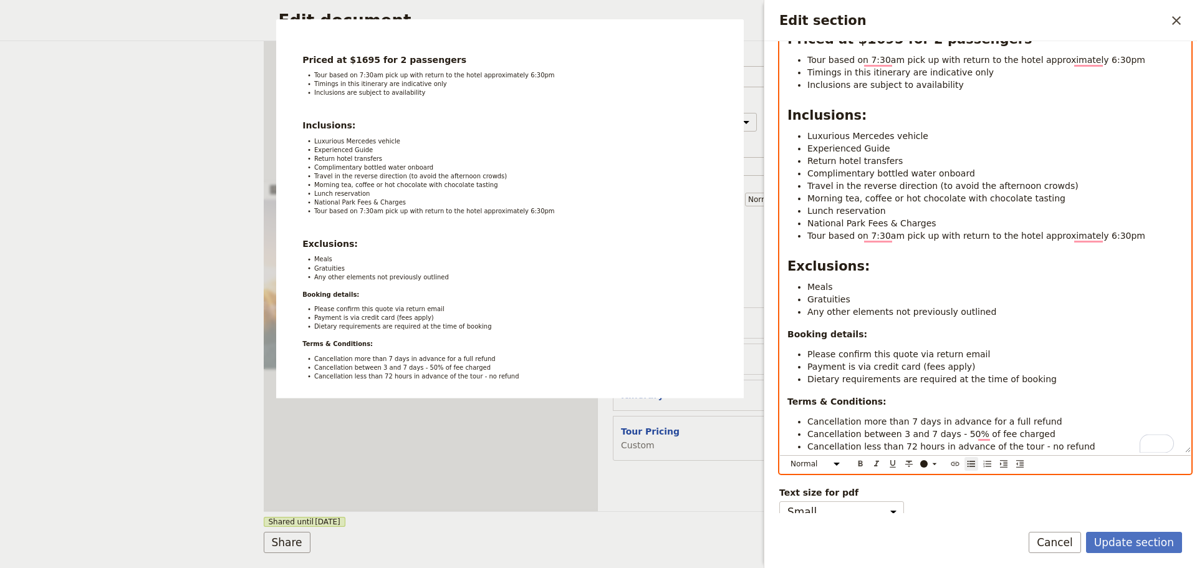
scroll to position [186, 0]
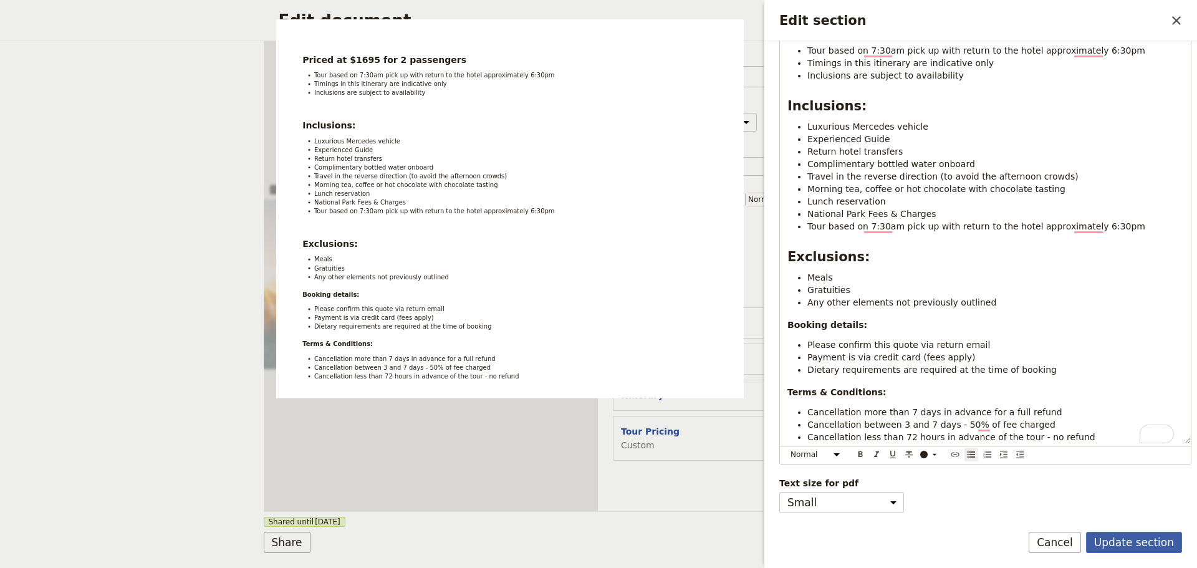
click at [1118, 532] on button "Update section" at bounding box center [1134, 542] width 96 height 21
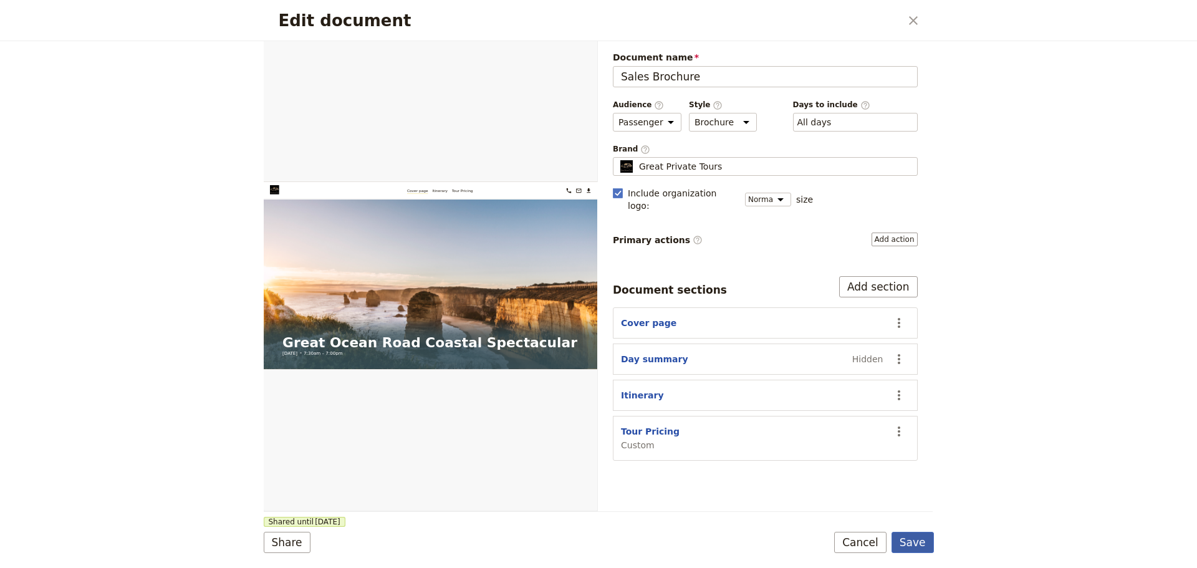
click at [923, 549] on button "Save" at bounding box center [913, 542] width 42 height 21
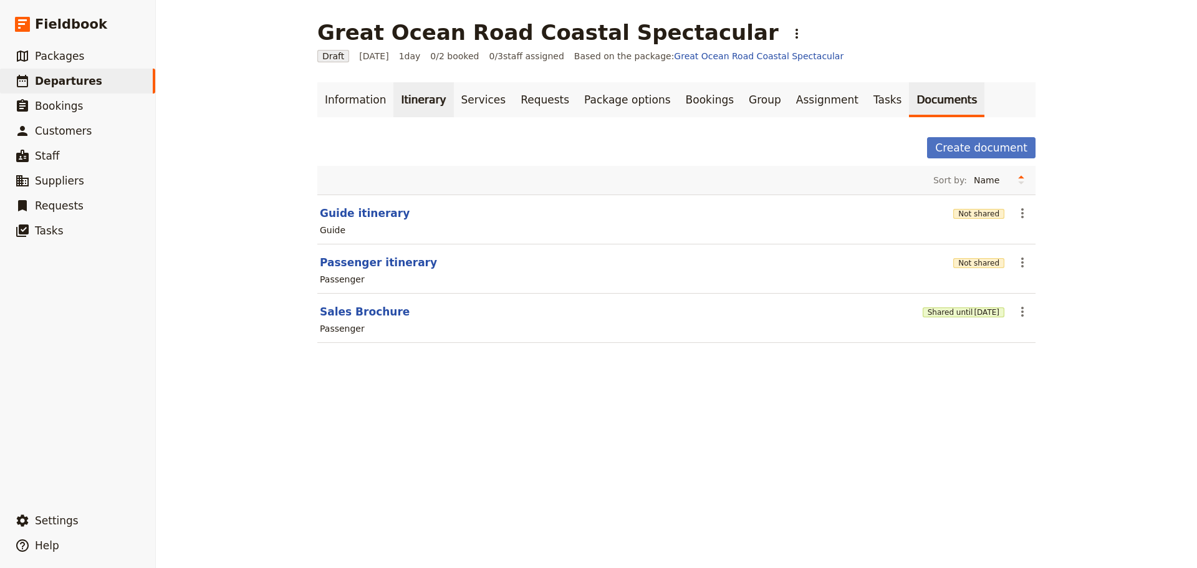
click at [417, 100] on link "Itinerary" at bounding box center [423, 99] width 60 height 35
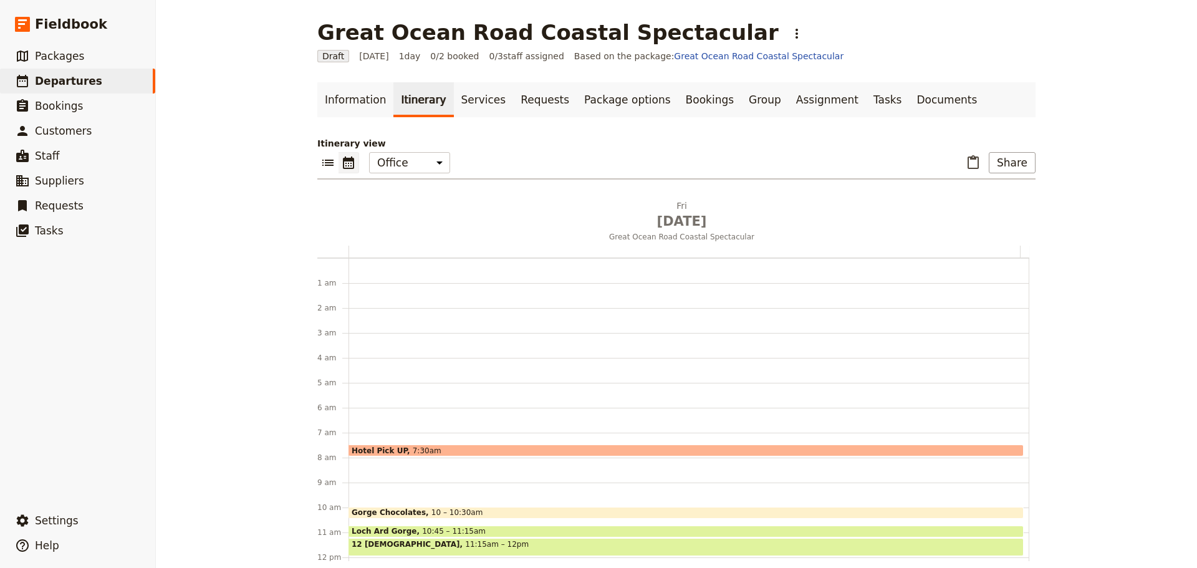
scroll to position [162, 0]
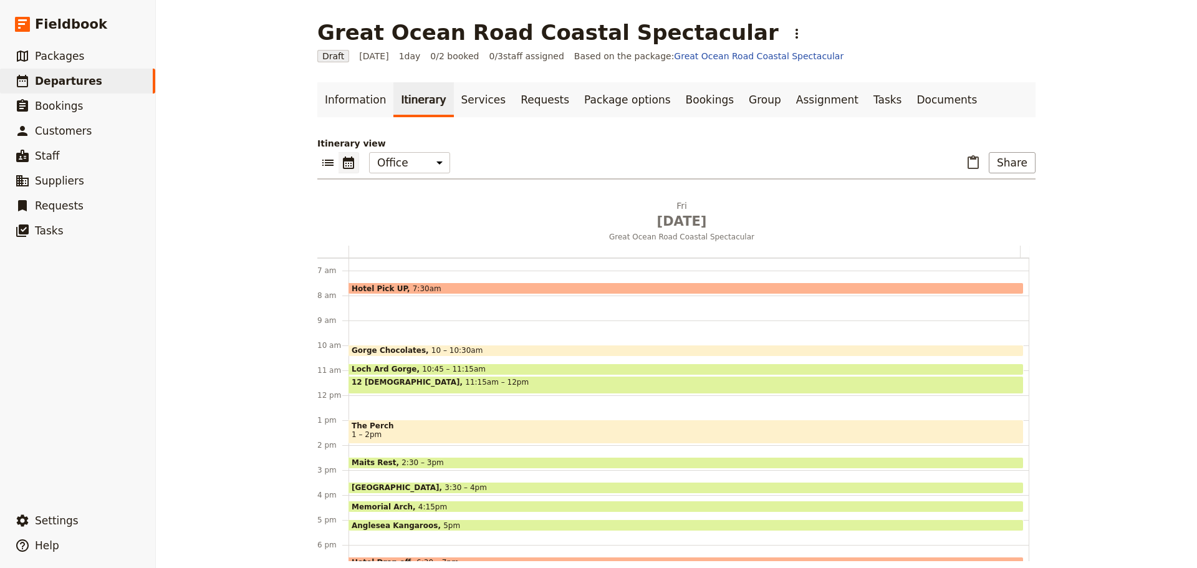
click at [391, 286] on span "Hotel Pick UP" at bounding box center [382, 288] width 61 height 8
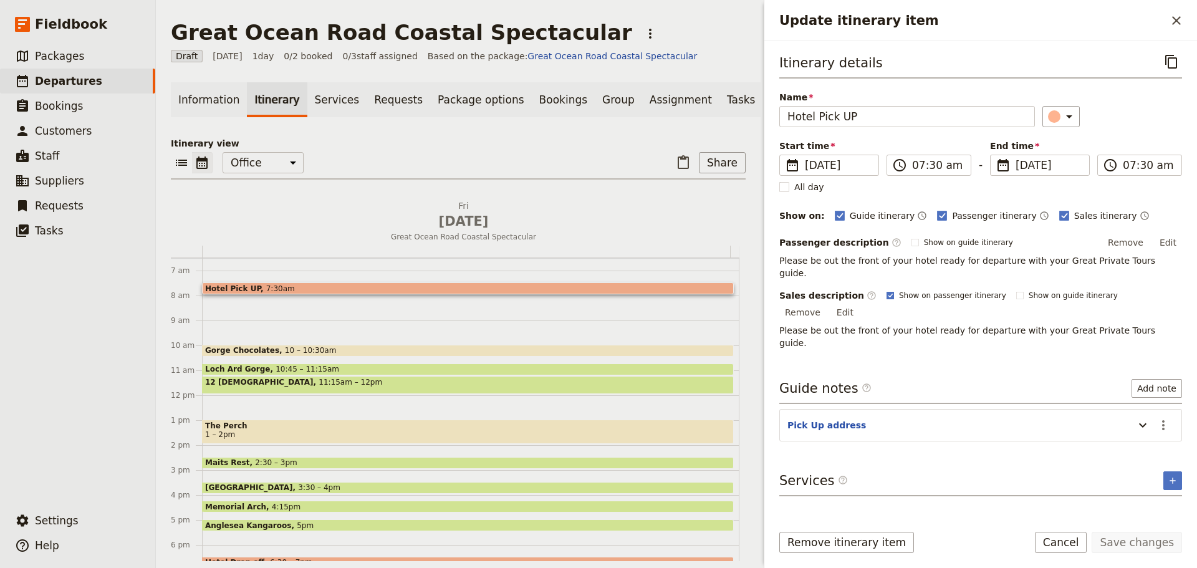
click at [887, 292] on icon "Update itinerary item" at bounding box center [890, 295] width 7 height 7
click at [886, 290] on input "Show on passenger itinerary" at bounding box center [886, 290] width 1 height 1
checkbox input "false"
click at [1129, 541] on button "Save changes" at bounding box center [1137, 542] width 90 height 21
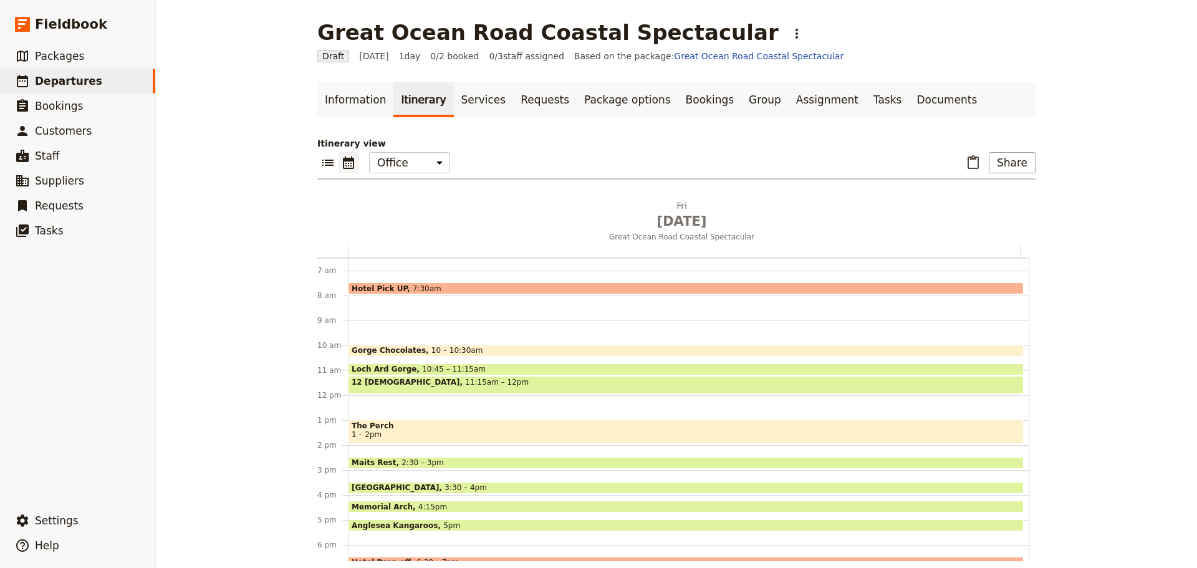
click at [400, 347] on span "Gorge Chocolates" at bounding box center [392, 350] width 80 height 9
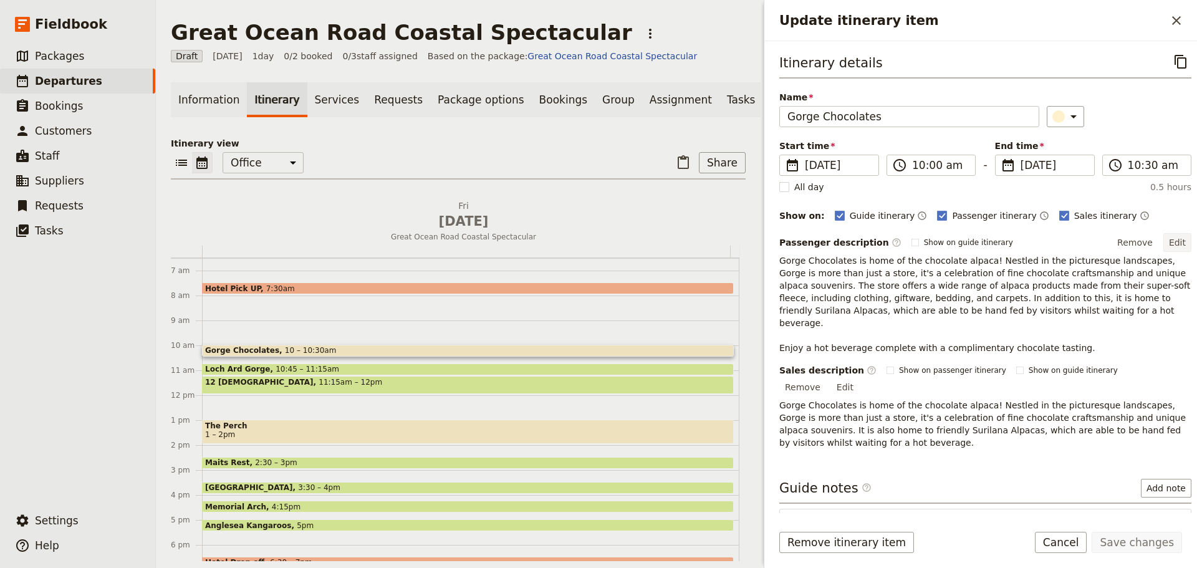
click at [1178, 241] on button "Edit" at bounding box center [1178, 242] width 28 height 19
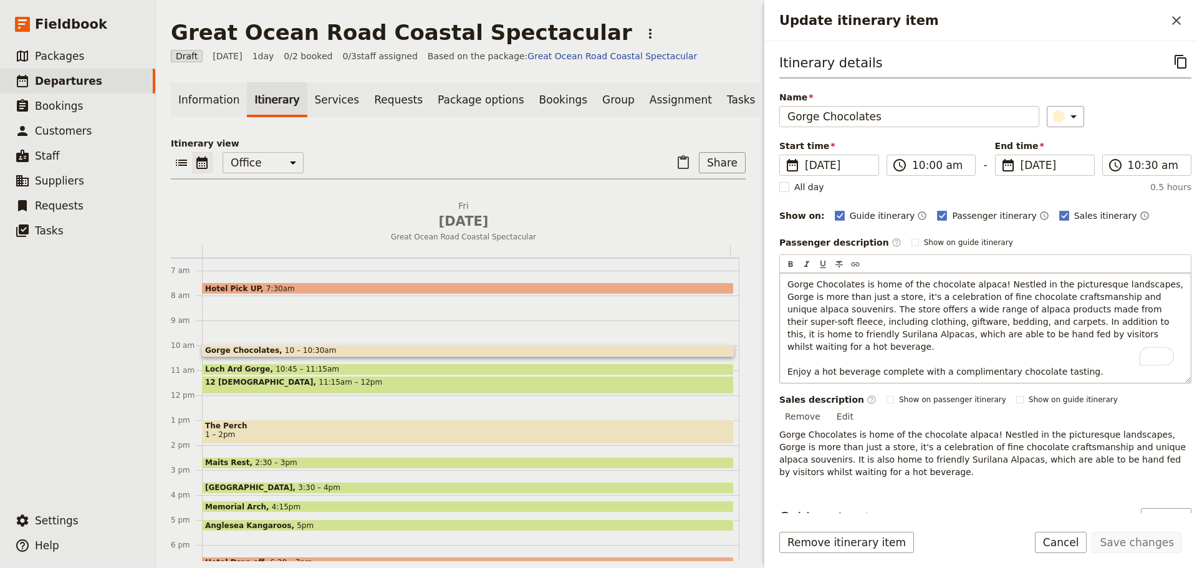
click at [828, 307] on span "Gorge Chocolates is home of the chocolate alpaca! Nestled in the picturesque la…" at bounding box center [987, 327] width 398 height 97
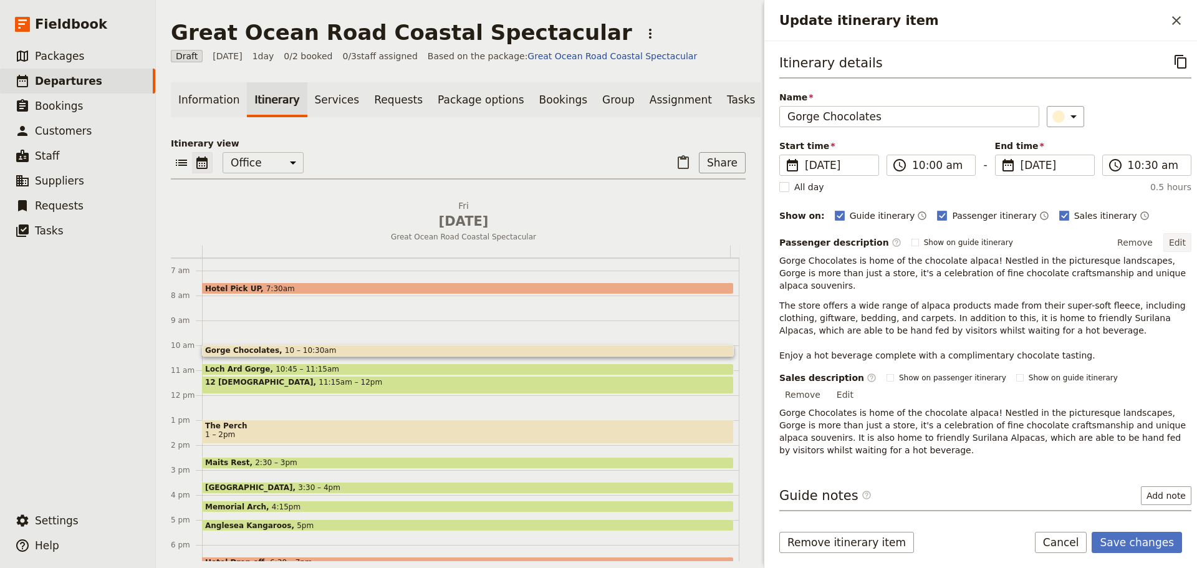
click at [1164, 238] on button "Edit" at bounding box center [1178, 242] width 28 height 19
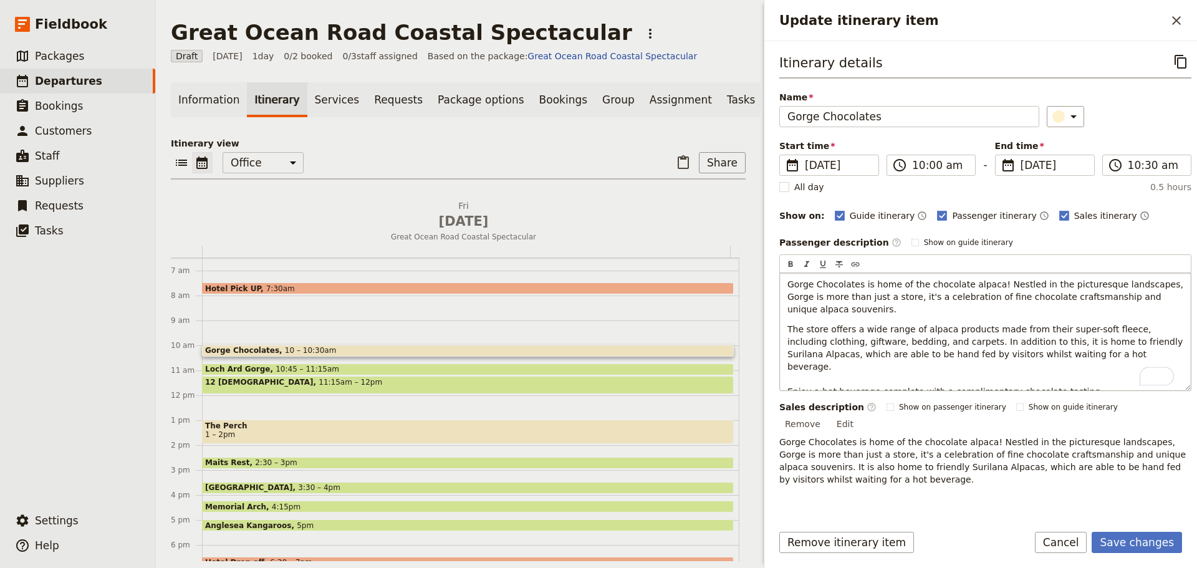
click at [786, 383] on div "Gorge Chocolates is home of the chocolate alpaca! Nestled in the picturesque la…" at bounding box center [985, 331] width 411 height 117
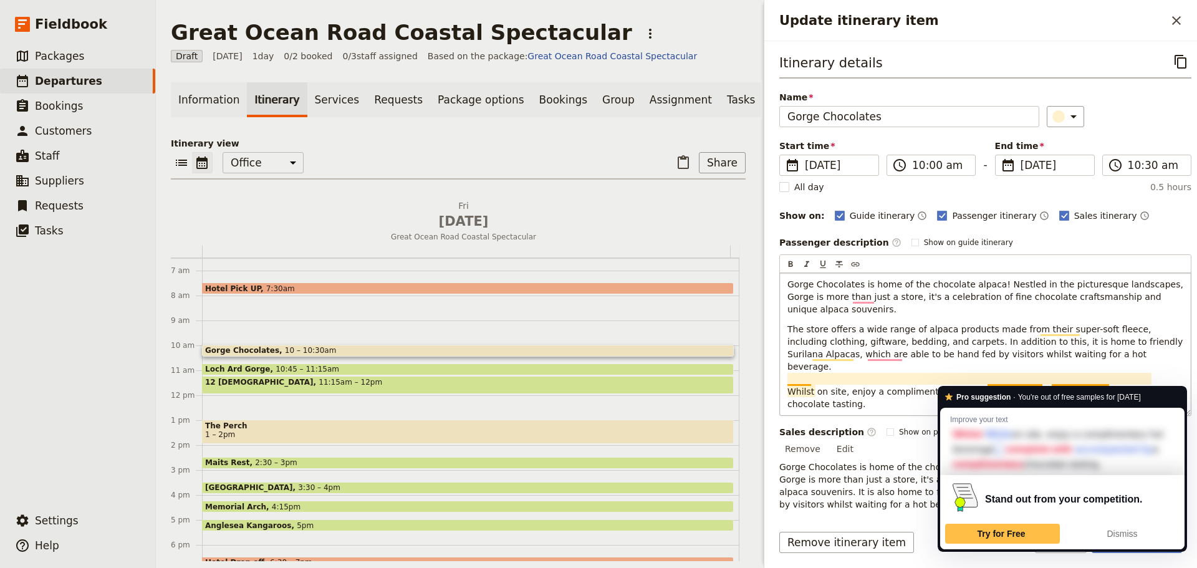
click at [1013, 380] on span "The store offers a wide range of alpaca products made from their super-soft fle…" at bounding box center [987, 366] width 398 height 85
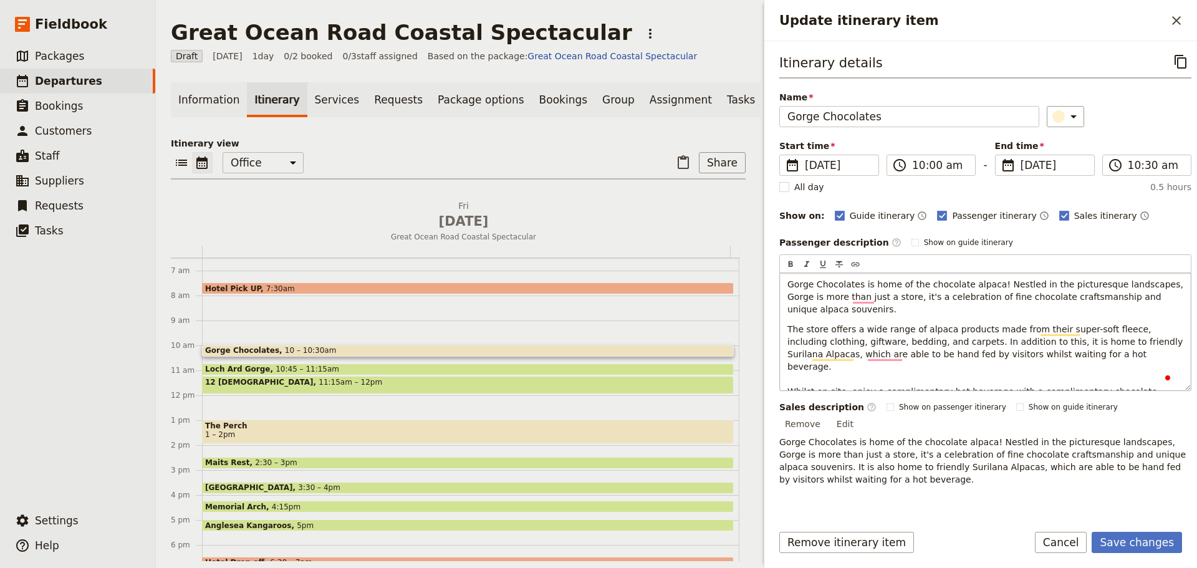
click at [1041, 378] on span "The store offers a wide range of alpaca products made from their super-soft fle…" at bounding box center [987, 366] width 398 height 85
click at [1041, 377] on span "The store offers a wide range of alpaca products made from their super-soft fle…" at bounding box center [987, 366] width 398 height 85
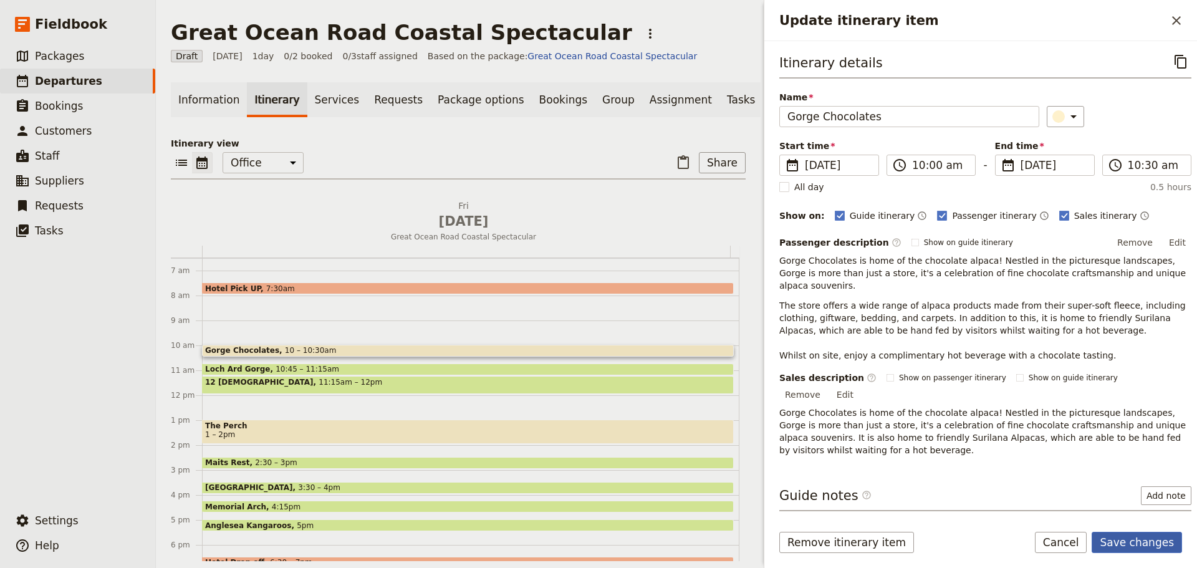
click at [1126, 528] on form "Itinerary details ​ Name Gorge Chocolates ​ Start time ​ 16 Jan 2026 16/01/2026…" at bounding box center [980, 304] width 433 height 527
click at [1122, 536] on button "Save changes" at bounding box center [1137, 542] width 90 height 21
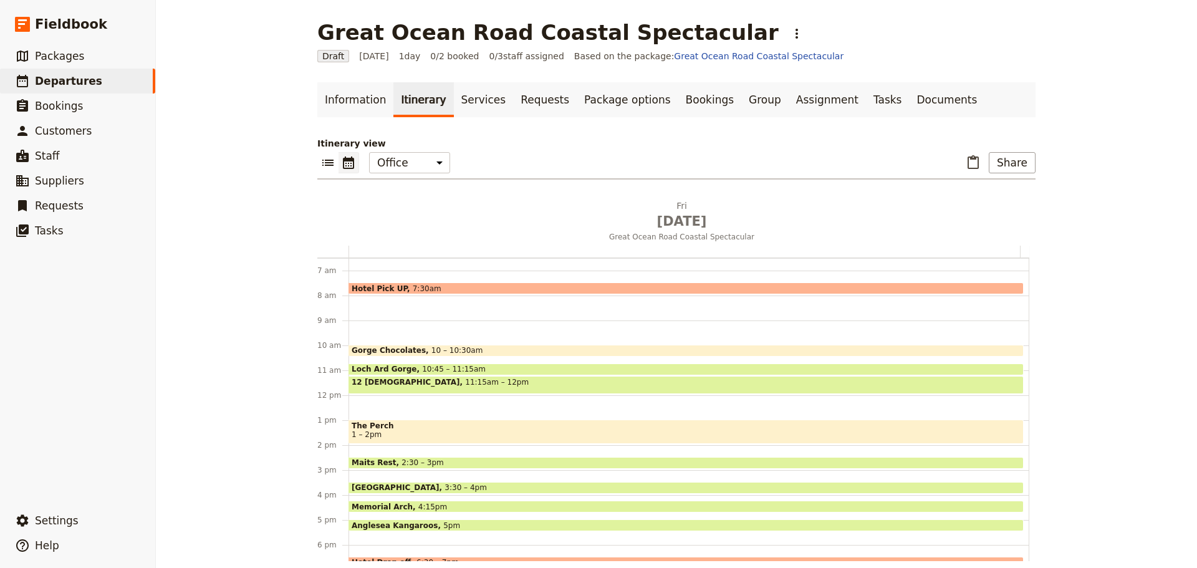
click at [475, 364] on div "Loch Ard Gorge 10:45 – 11:15am" at bounding box center [686, 370] width 675 height 12
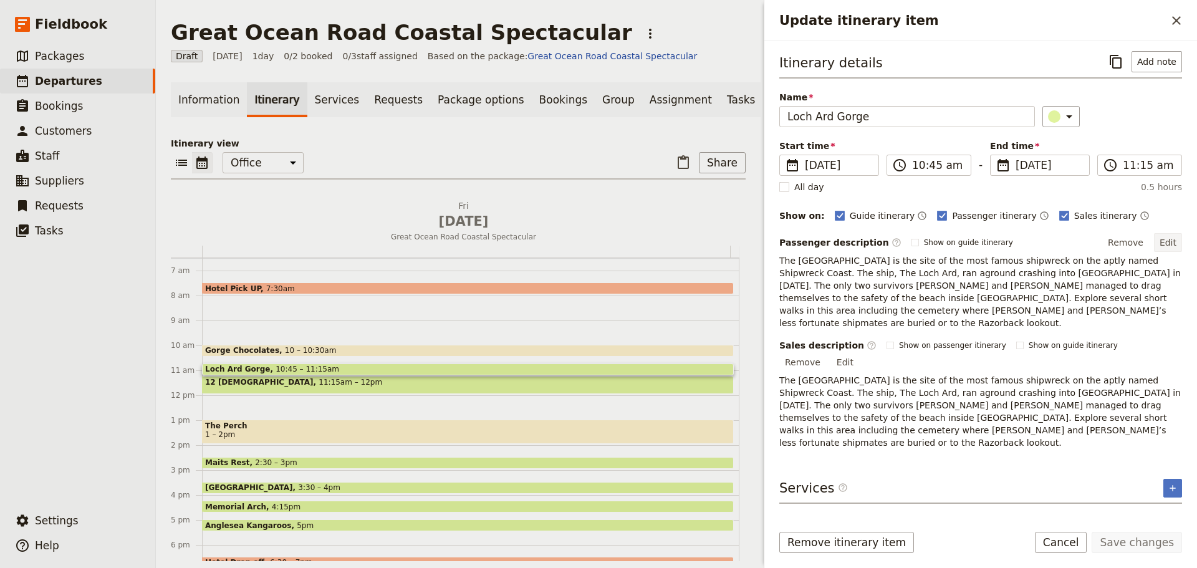
click at [1177, 241] on button "Edit" at bounding box center [1168, 242] width 28 height 19
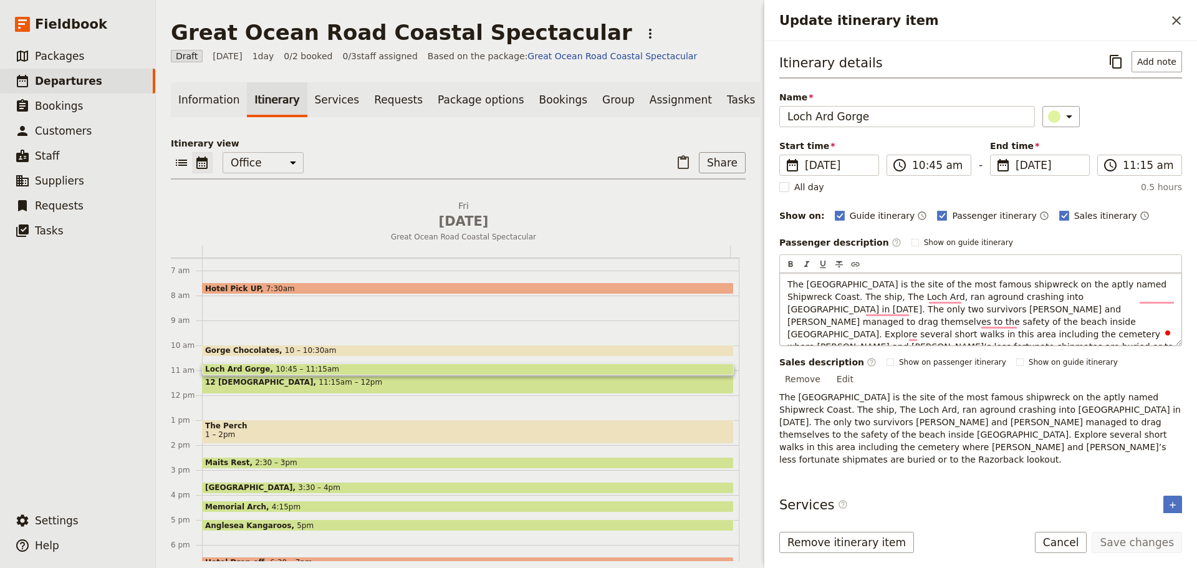
click at [788, 296] on span "The Loch Ard Gorge is the site of the most famous shipwreck on the aptly named …" at bounding box center [982, 321] width 388 height 85
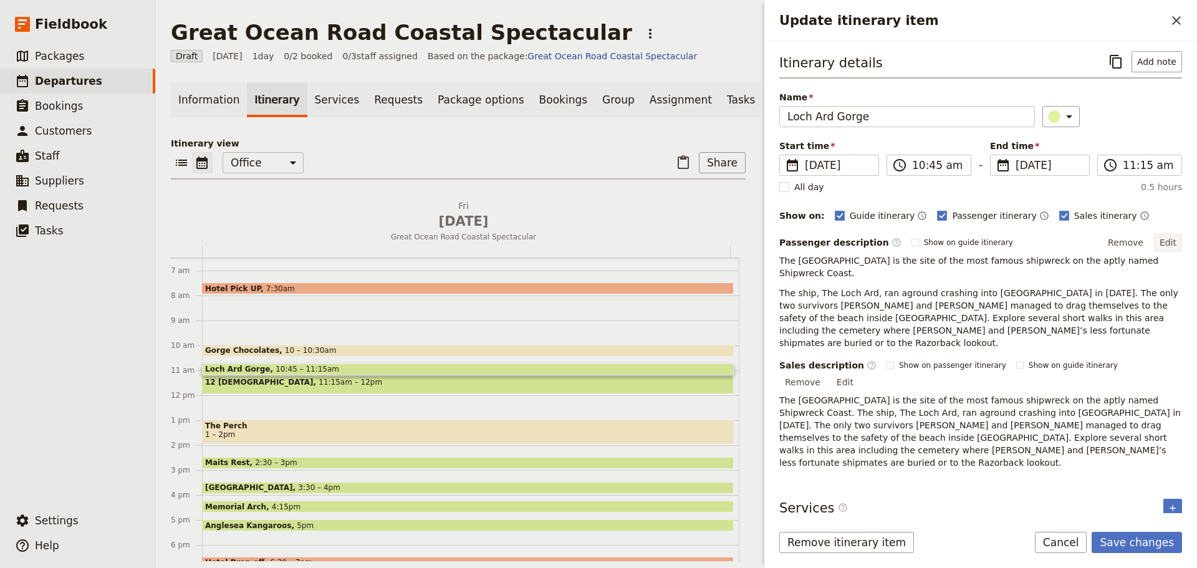
click at [1169, 240] on button "Edit" at bounding box center [1168, 242] width 28 height 19
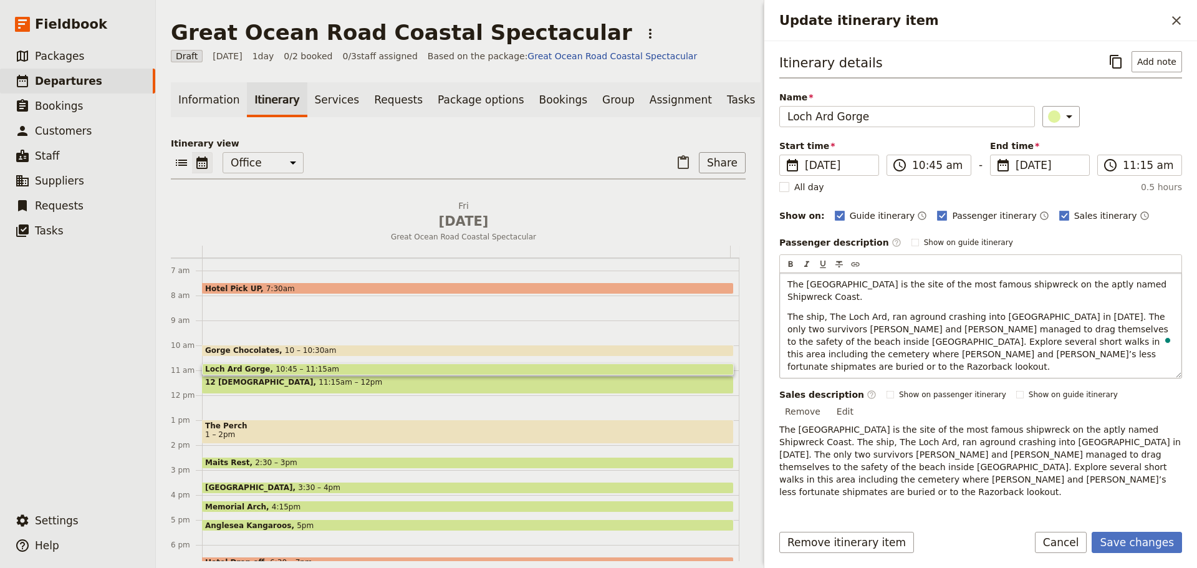
click at [909, 314] on span "The ship, The Loch Ard, ran aground crashing into Mutton Bird Island in 1878. T…" at bounding box center [979, 342] width 383 height 60
click at [831, 332] on span "The ship, The Loch Ard, ran aground crashing into Mutton Bird Island in 1878. T…" at bounding box center [981, 342] width 387 height 60
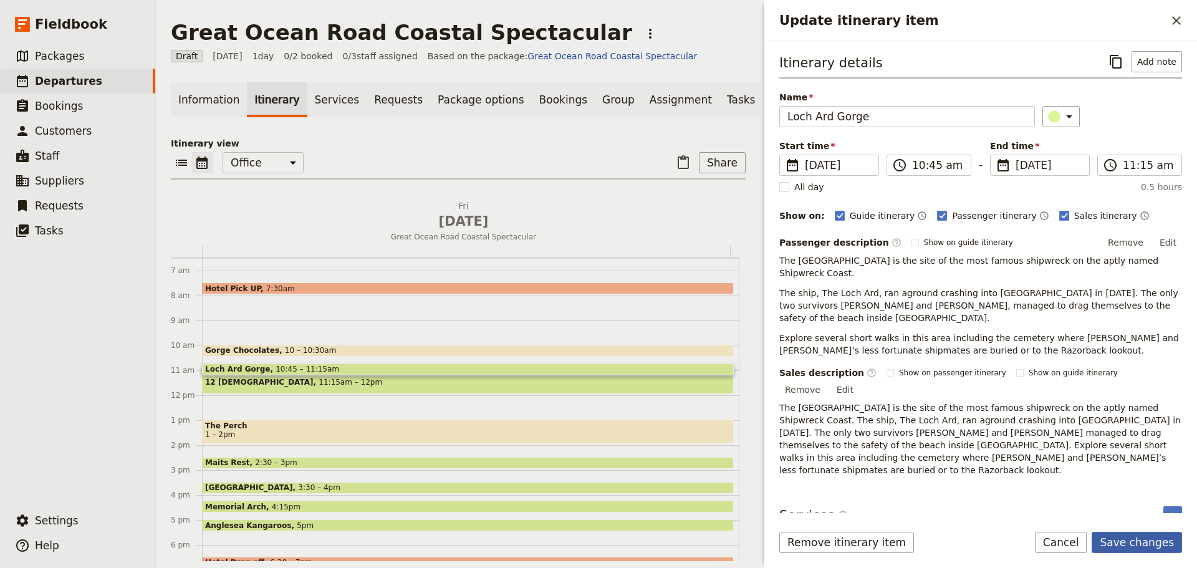
click at [1127, 546] on button "Save changes" at bounding box center [1137, 542] width 90 height 21
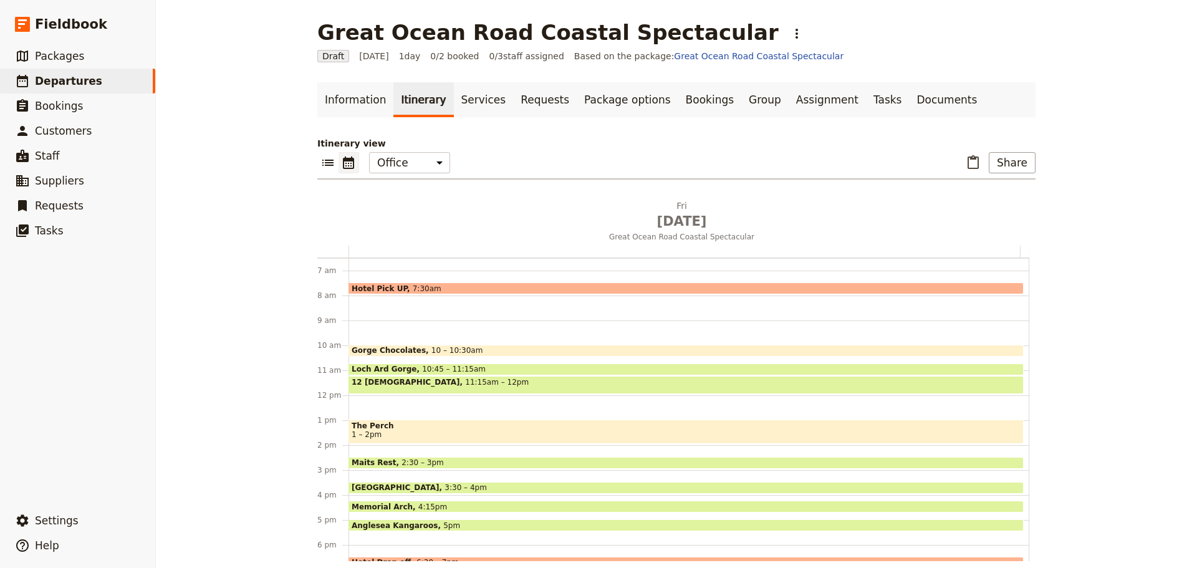
click at [445, 387] on div "12 [DEMOGRAPHIC_DATA] 11:15am – 12pm" at bounding box center [686, 385] width 675 height 18
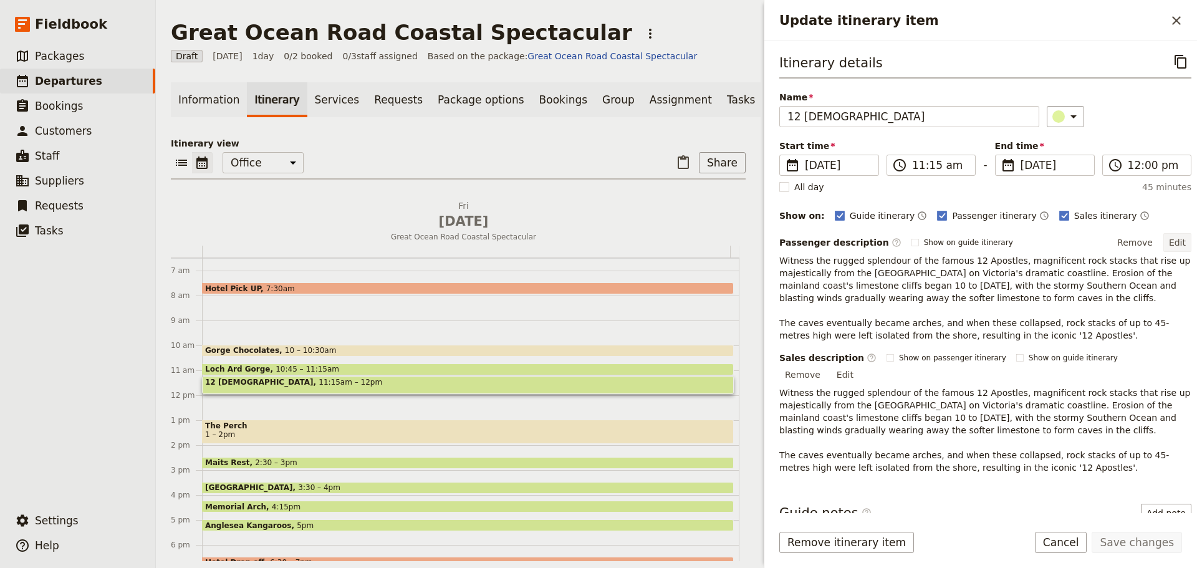
click at [1171, 241] on button "Edit" at bounding box center [1178, 242] width 28 height 19
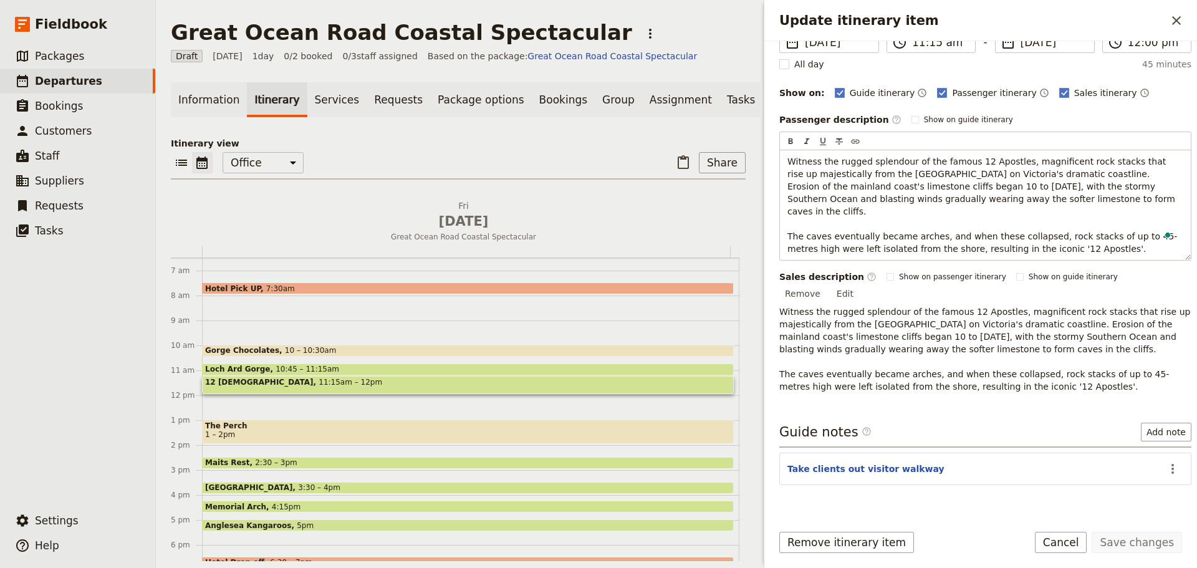
click at [1066, 313] on span "Witness the rugged splendour of the famous 12 Apostles, magnificent rock stacks…" at bounding box center [986, 349] width 414 height 85
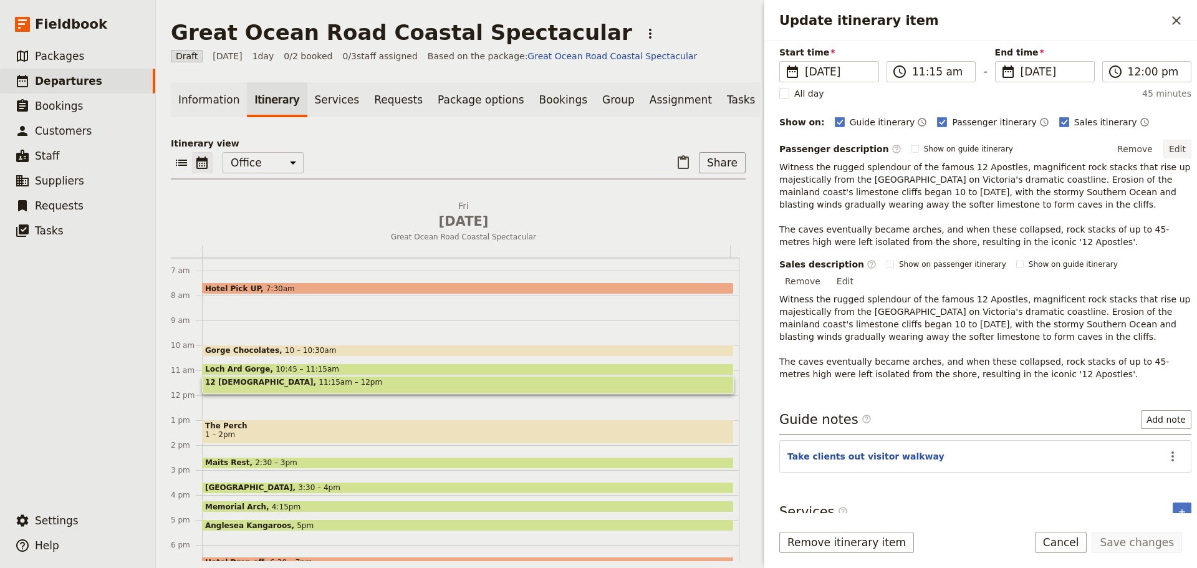
click at [1169, 142] on button "Edit" at bounding box center [1178, 149] width 28 height 19
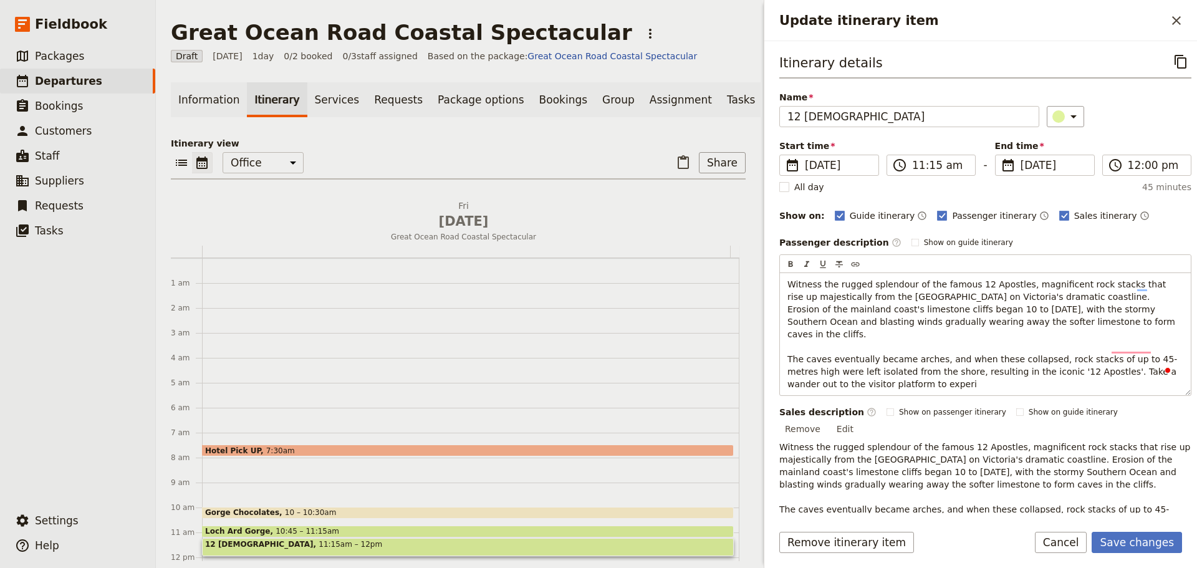
scroll to position [162, 0]
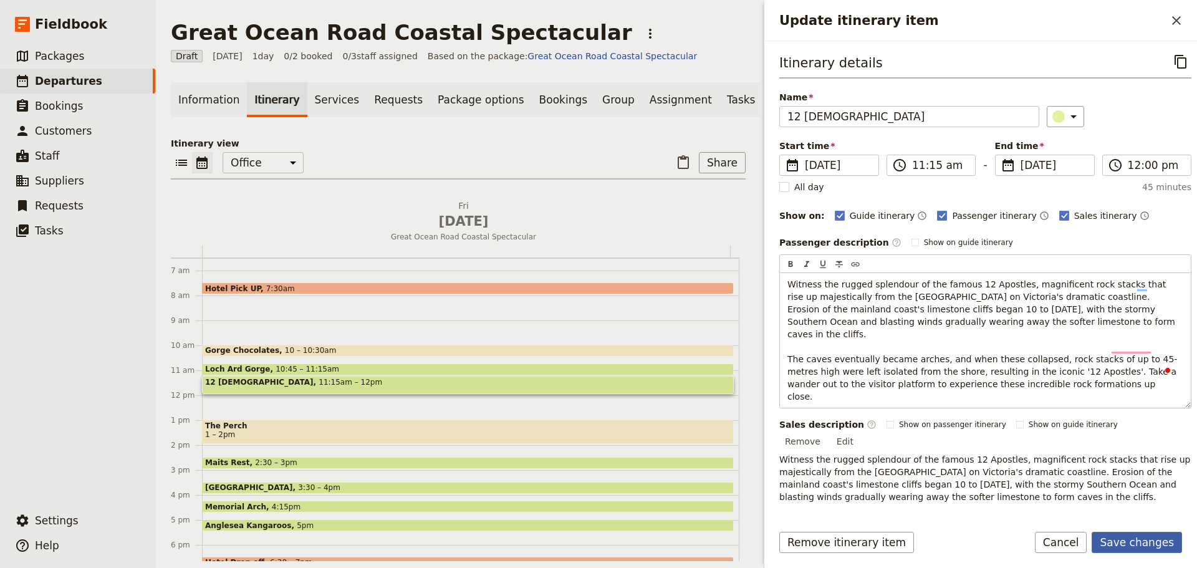
click at [1157, 524] on form "Itinerary details ​ Name 12 Apostles ​ Start time ​ [DATE] [DATE] [DATE] 11:15 …" at bounding box center [980, 304] width 433 height 527
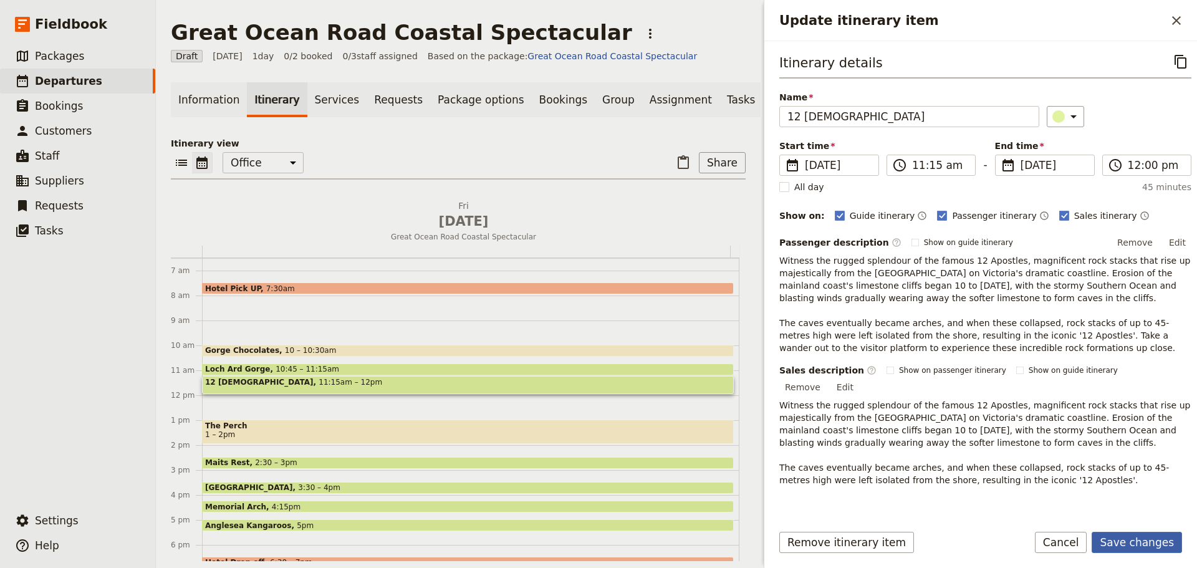
click at [1163, 541] on button "Save changes" at bounding box center [1137, 542] width 90 height 21
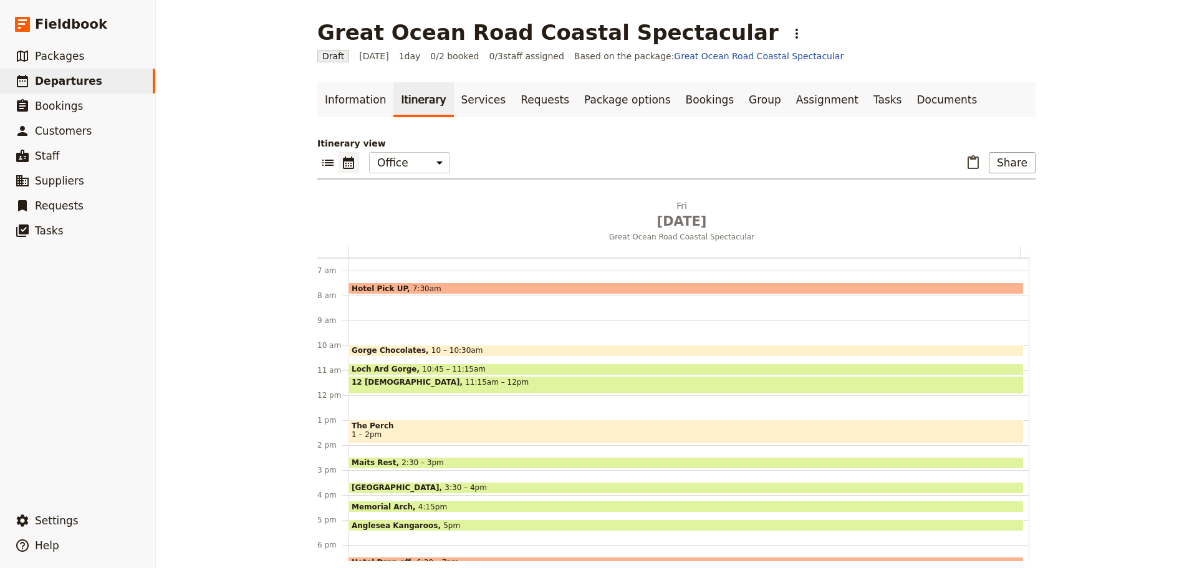
click at [378, 428] on span "The Perch" at bounding box center [686, 426] width 669 height 9
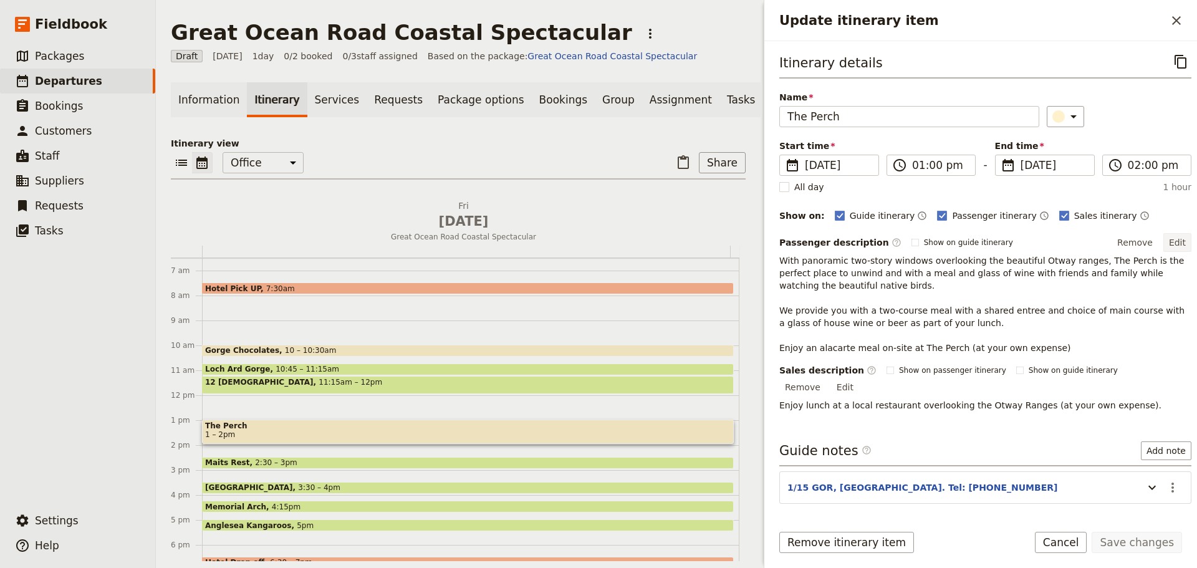
click at [1164, 243] on button "Edit" at bounding box center [1178, 242] width 28 height 19
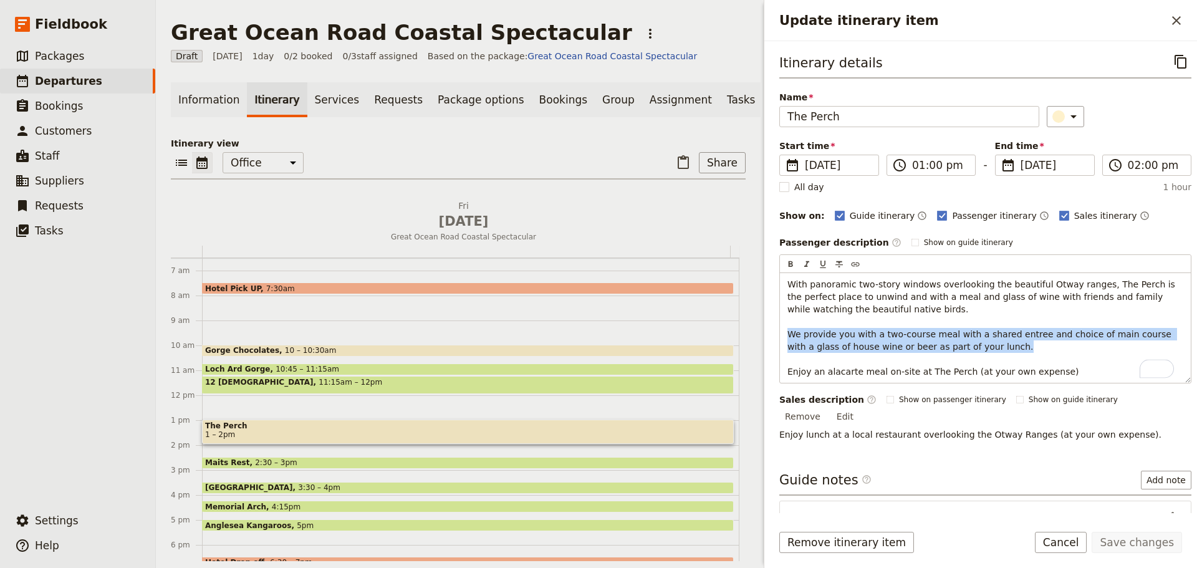
drag, startPoint x: 849, startPoint y: 340, endPoint x: 774, endPoint y: 336, distance: 75.0
click at [774, 336] on div "Itinerary details ​ Name The Perch ​ Start time ​ [DATE] [DATE] [DATE] 13:00 ​ …" at bounding box center [980, 277] width 433 height 472
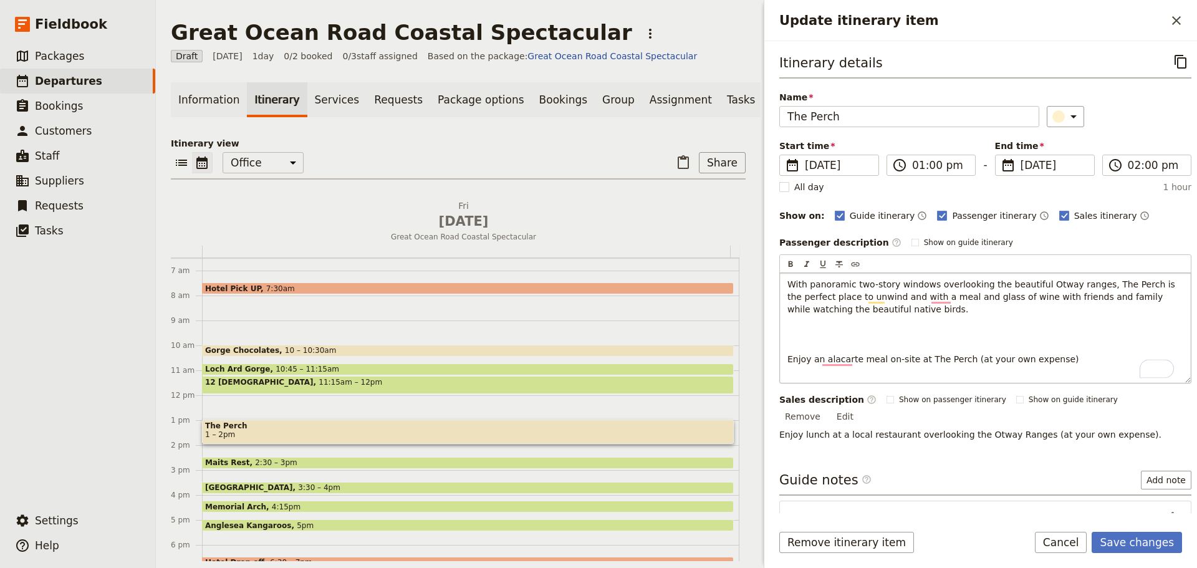
click at [846, 345] on p "With panoramic two-story windows overlooking the beautiful Otway ranges, The Pe…" at bounding box center [986, 321] width 396 height 87
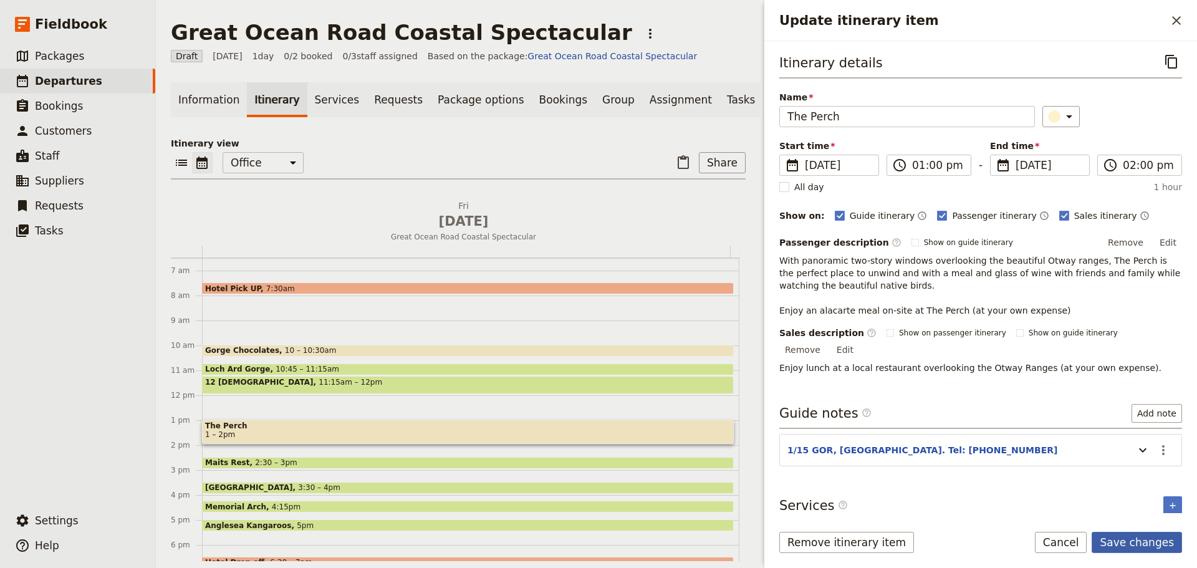
click at [1121, 530] on form "Itinerary details ​ Name The Perch ​ Start time ​ [DATE] [DATE] [DATE] 13:00 ​ …" at bounding box center [980, 304] width 433 height 527
click at [1125, 536] on button "Save changes" at bounding box center [1137, 542] width 90 height 21
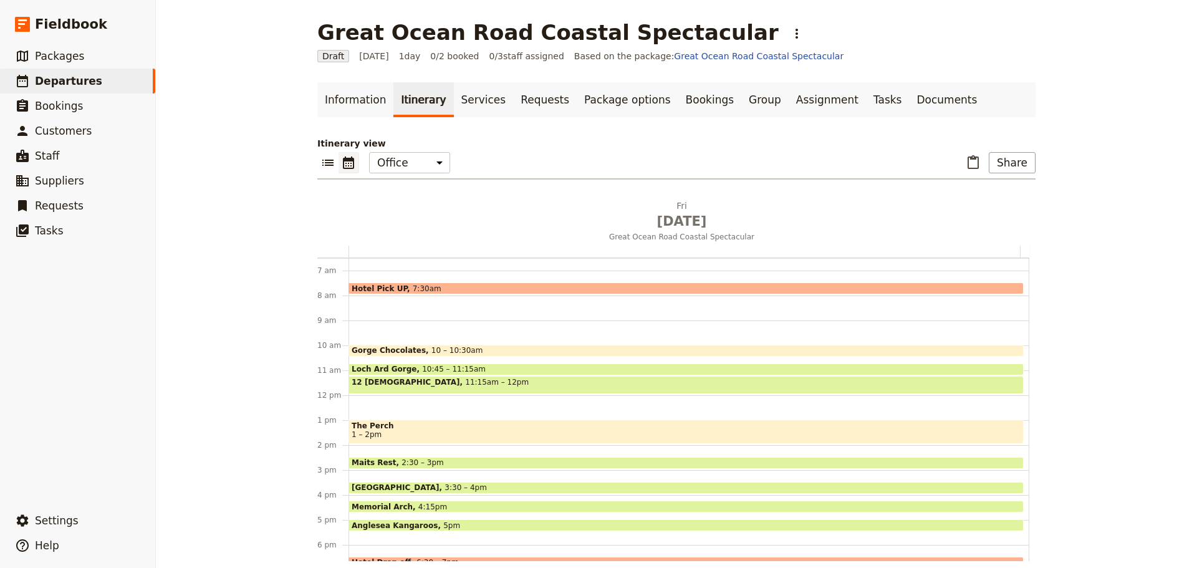
click at [466, 421] on div "The Perch 1 – 2pm" at bounding box center [686, 432] width 675 height 24
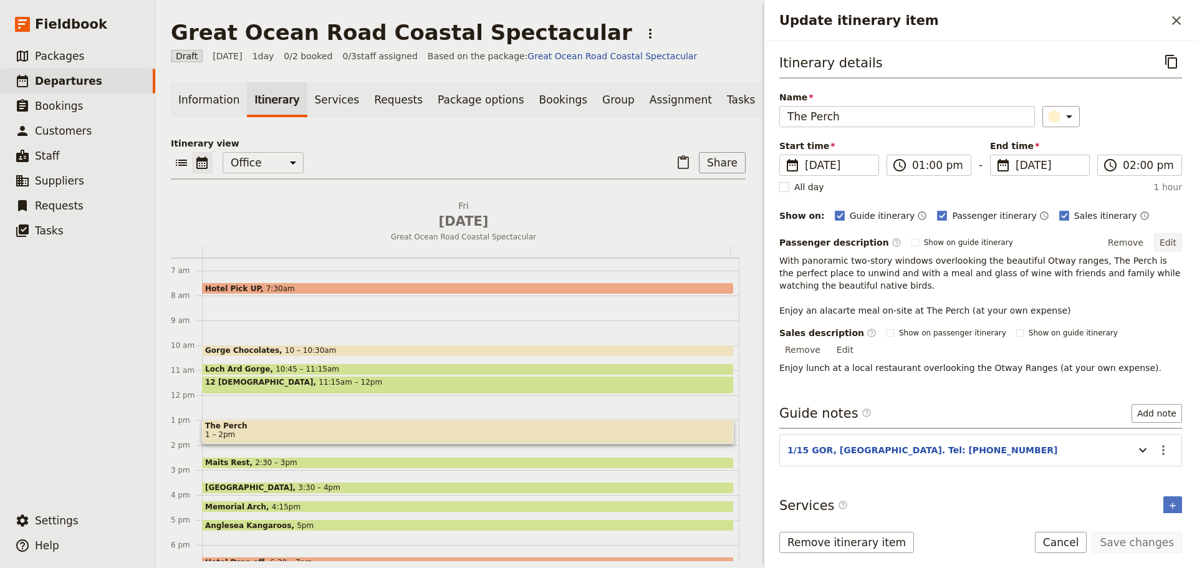
click at [1168, 240] on button "Edit" at bounding box center [1168, 242] width 28 height 19
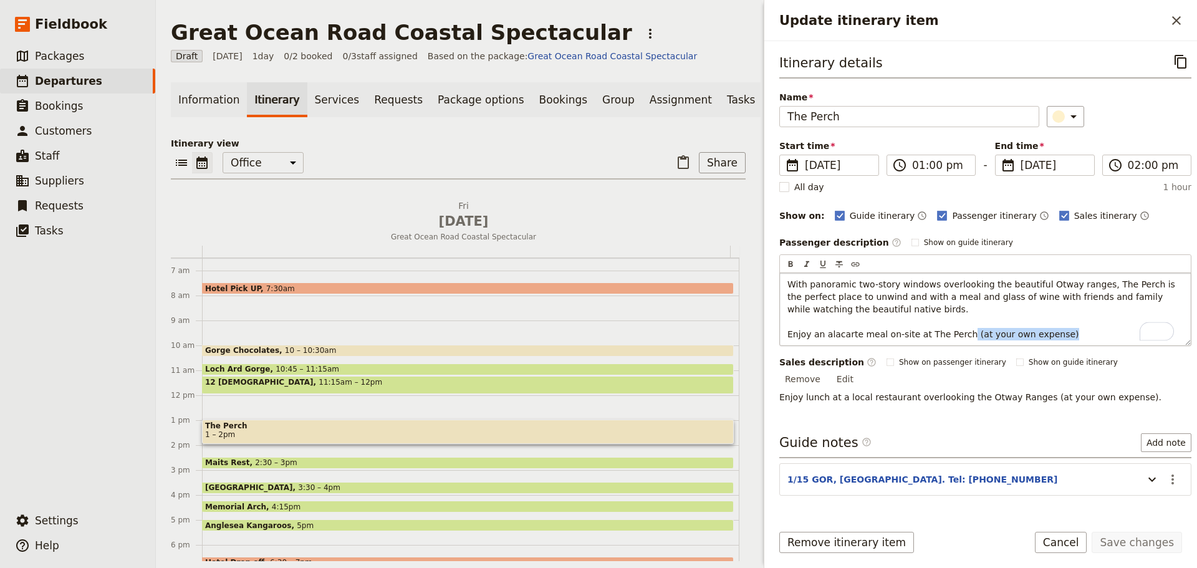
drag, startPoint x: 1053, startPoint y: 335, endPoint x: 953, endPoint y: 334, distance: 100.4
click at [953, 334] on p "With panoramic two-story windows overlooking the beautiful Otway ranges, The Pe…" at bounding box center [986, 309] width 396 height 62
click at [1129, 537] on button "Save changes" at bounding box center [1137, 542] width 90 height 21
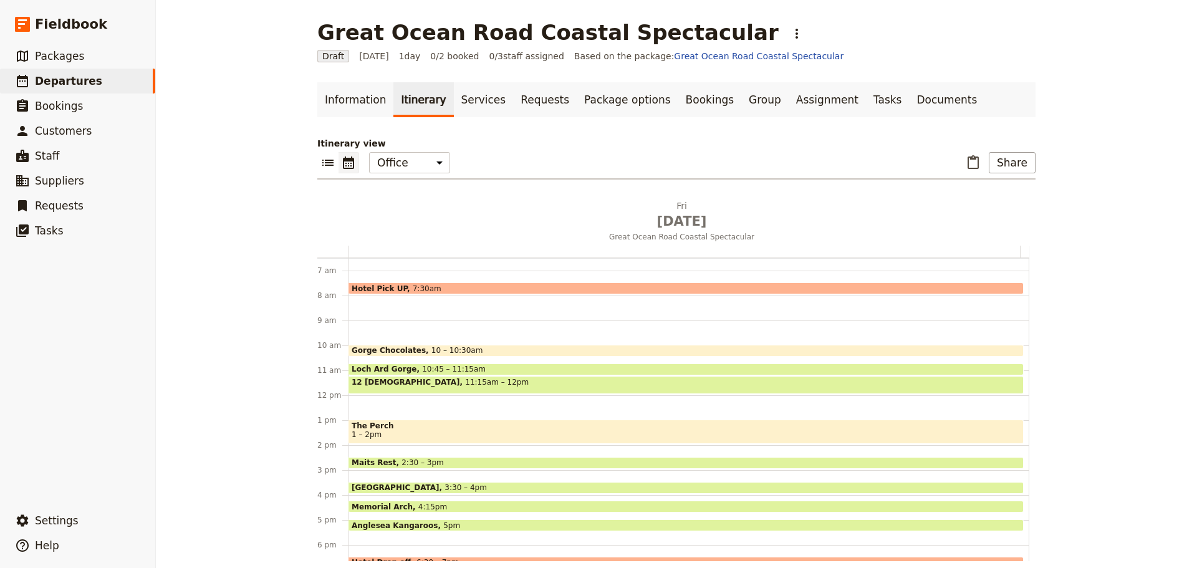
click at [380, 425] on span "The Perch" at bounding box center [686, 426] width 669 height 9
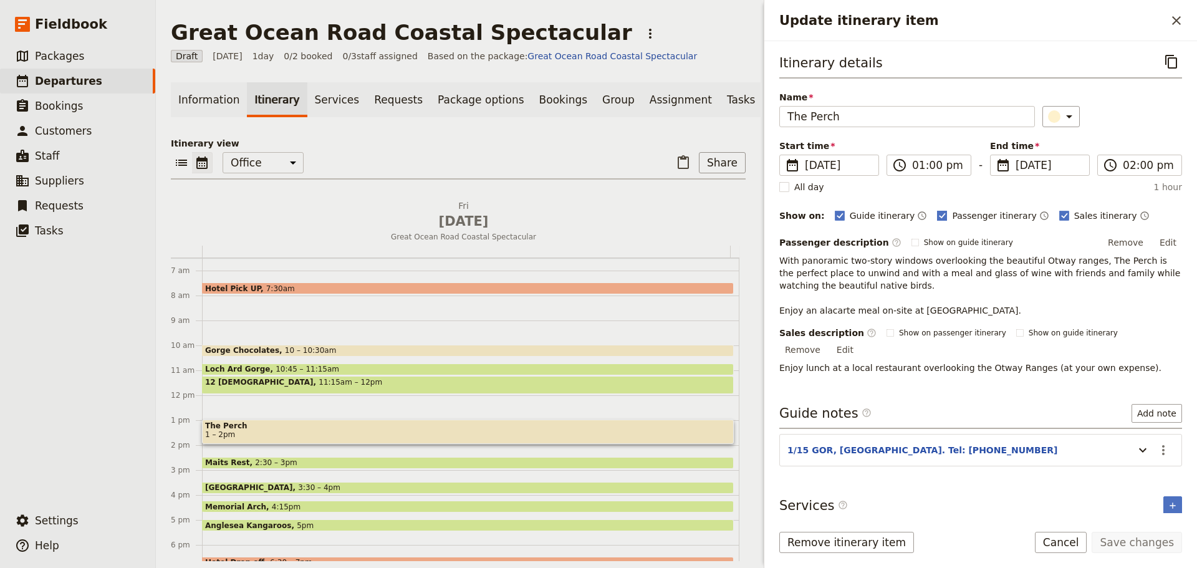
click at [940, 216] on polygon "Update itinerary item" at bounding box center [943, 214] width 6 height 7
click at [937, 210] on input "Passenger itinerary" at bounding box center [937, 209] width 1 height 1
checkbox input "false"
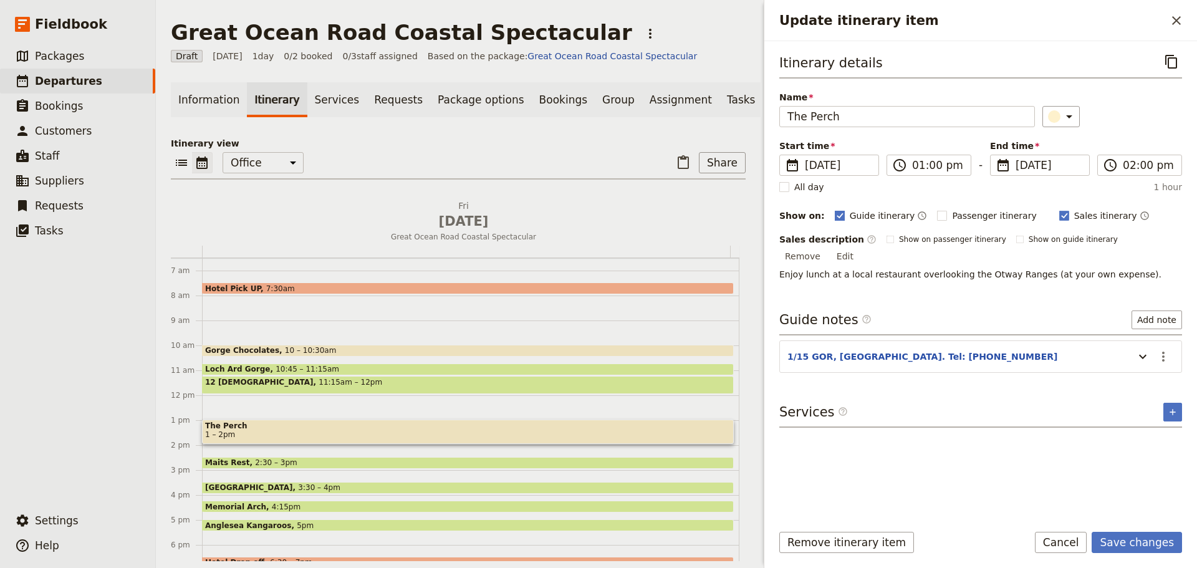
click at [835, 217] on rect "Update itinerary item" at bounding box center [839, 215] width 9 height 9
click at [834, 210] on input "Guide itinerary" at bounding box center [834, 209] width 1 height 1
checkbox input "false"
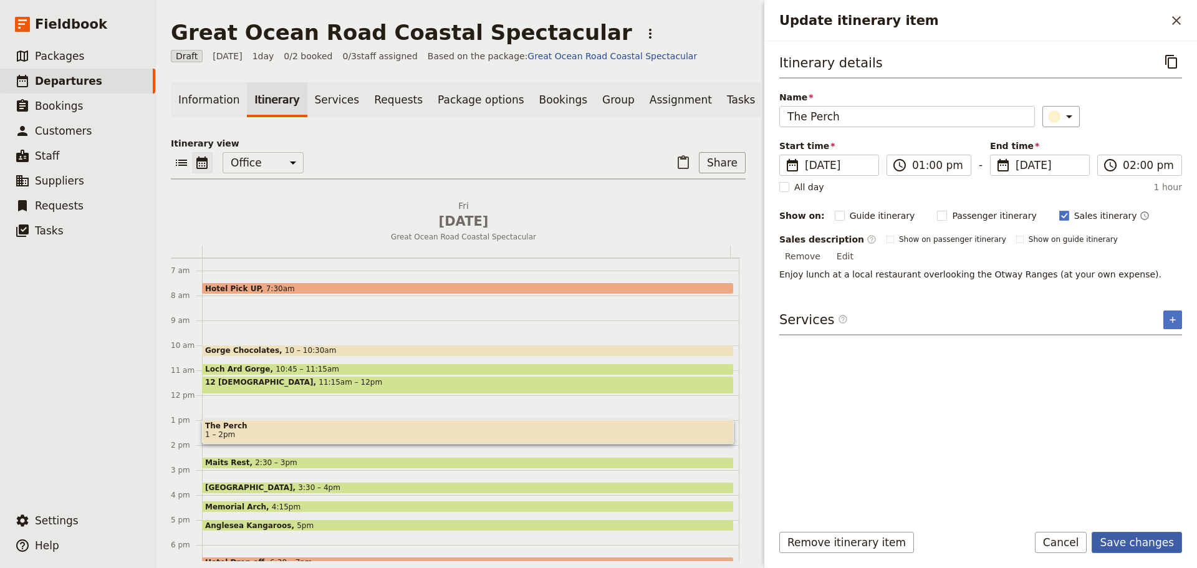
click at [1157, 544] on button "Save changes" at bounding box center [1137, 542] width 90 height 21
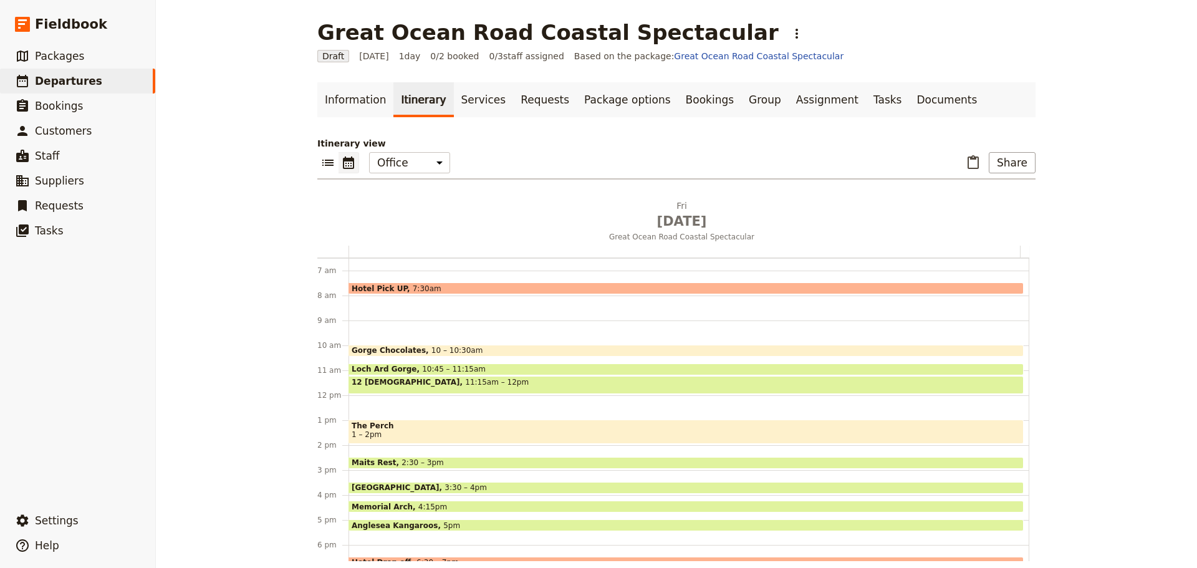
click at [390, 430] on span "1 – 2pm" at bounding box center [686, 434] width 669 height 9
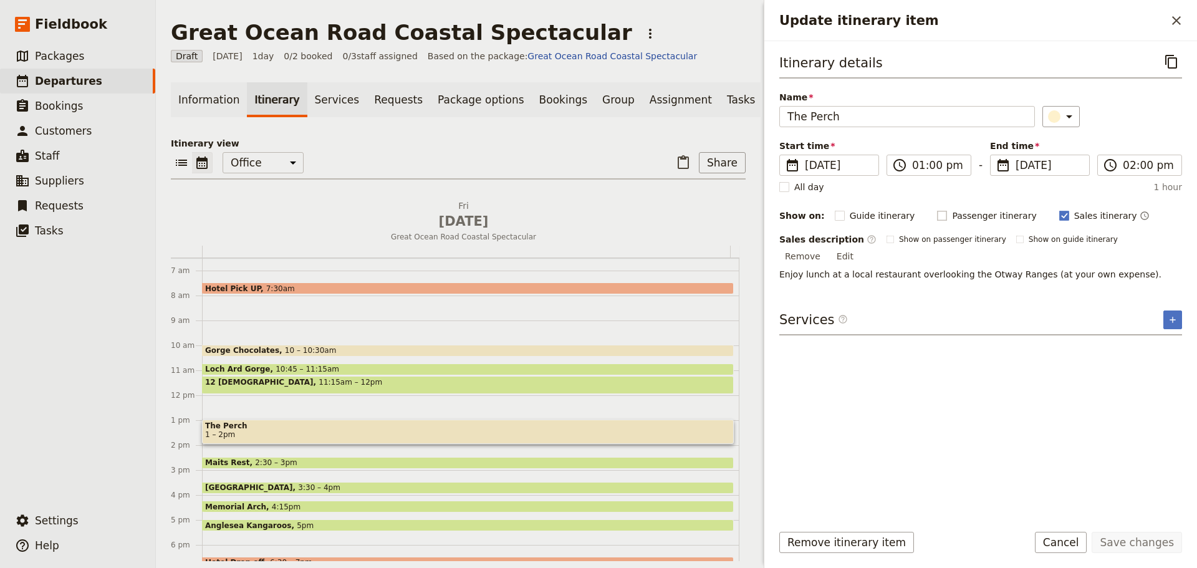
click at [938, 217] on rect "Update itinerary item" at bounding box center [942, 215] width 9 height 9
click at [937, 210] on input "Passenger itinerary" at bounding box center [937, 209] width 1 height 1
checkbox input "true"
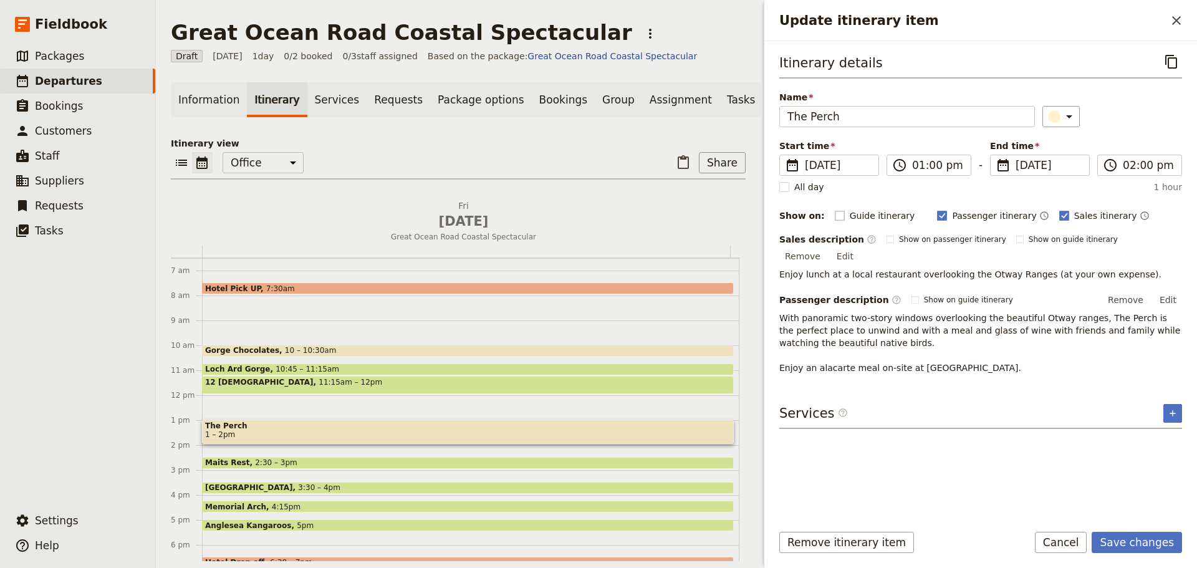
click at [835, 214] on rect "Update itinerary item" at bounding box center [839, 215] width 9 height 9
click at [834, 210] on input "Guide itinerary" at bounding box center [834, 209] width 1 height 1
checkbox input "true"
click at [887, 243] on rect "Update itinerary item" at bounding box center [890, 239] width 7 height 7
click at [886, 234] on input "Show on passenger itinerary" at bounding box center [886, 234] width 1 height 1
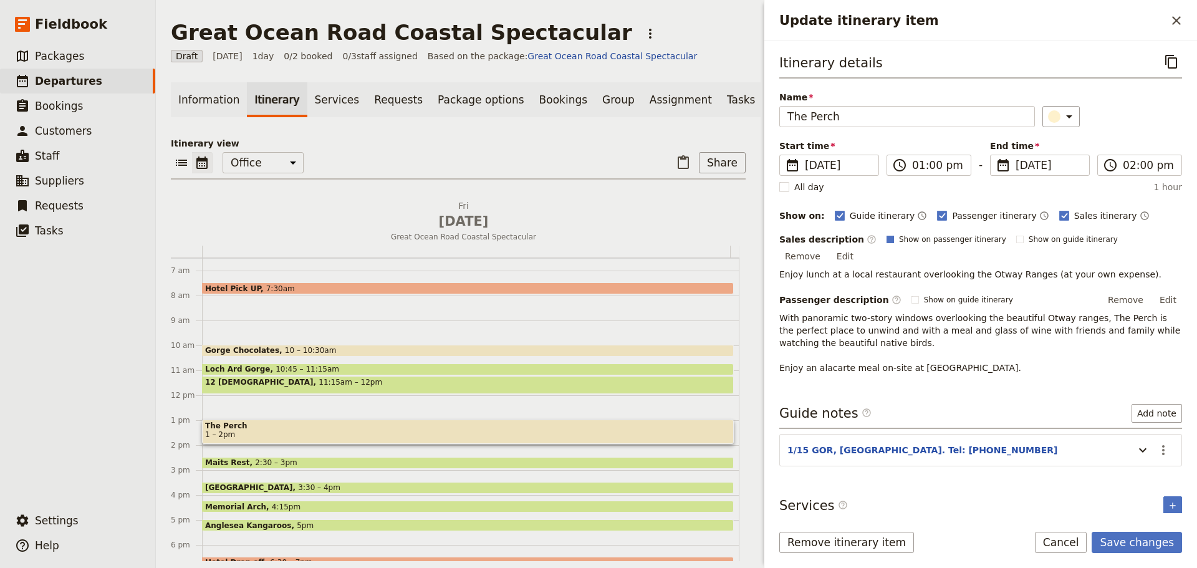
checkbox input "true"
click at [1136, 542] on button "Save changes" at bounding box center [1137, 542] width 90 height 21
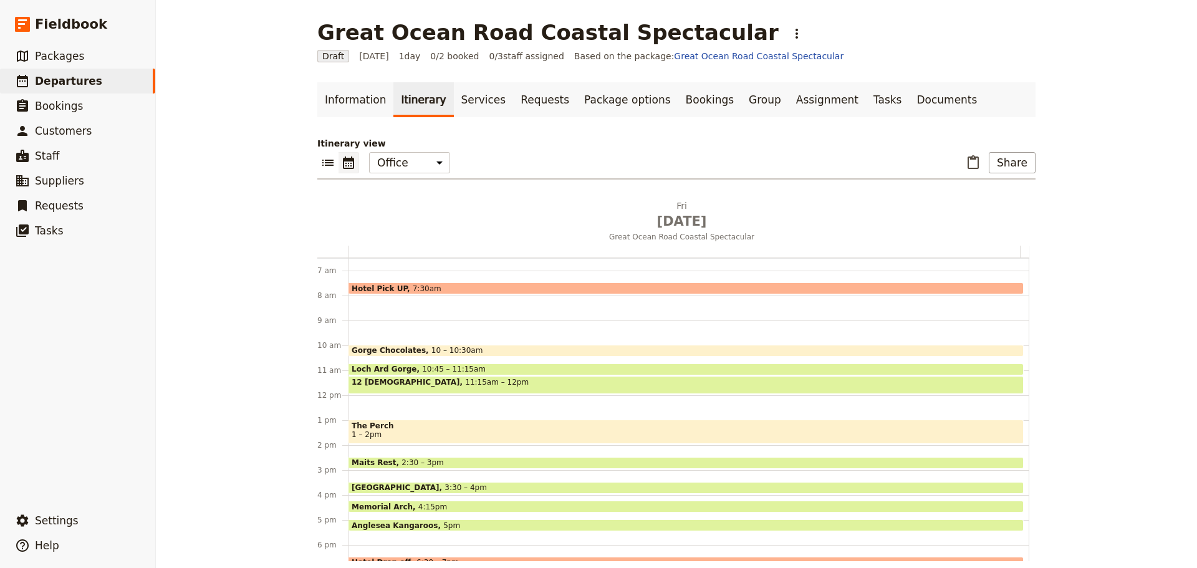
click at [413, 429] on span "The Perch" at bounding box center [686, 426] width 669 height 9
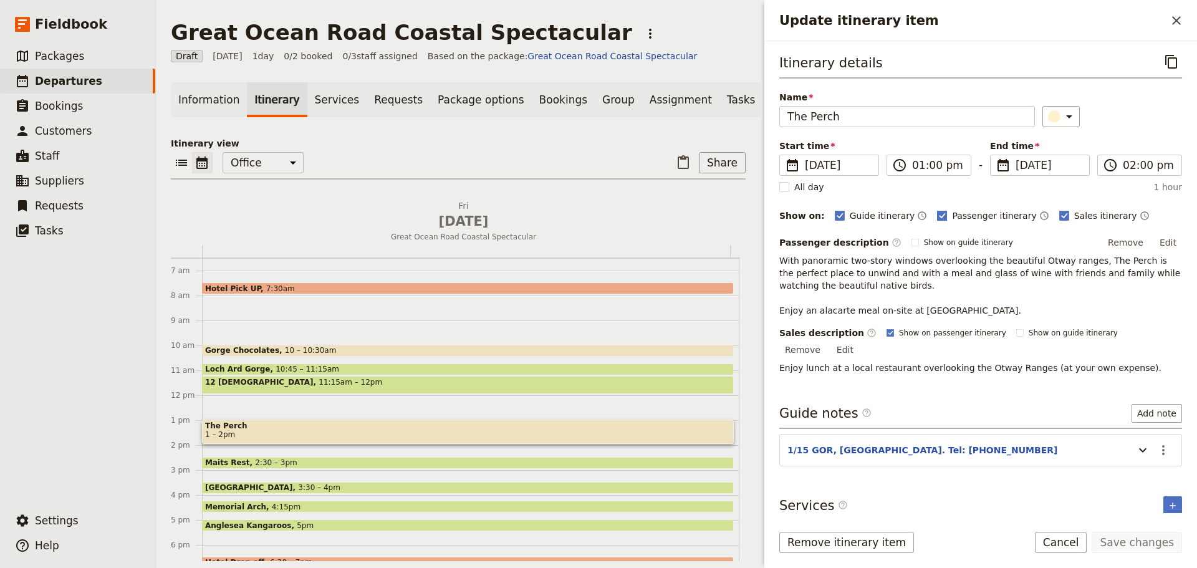
click at [938, 218] on rect "Update itinerary item" at bounding box center [942, 215] width 9 height 9
click at [937, 210] on input "Passenger itinerary" at bounding box center [937, 209] width 1 height 1
checkbox input "false"
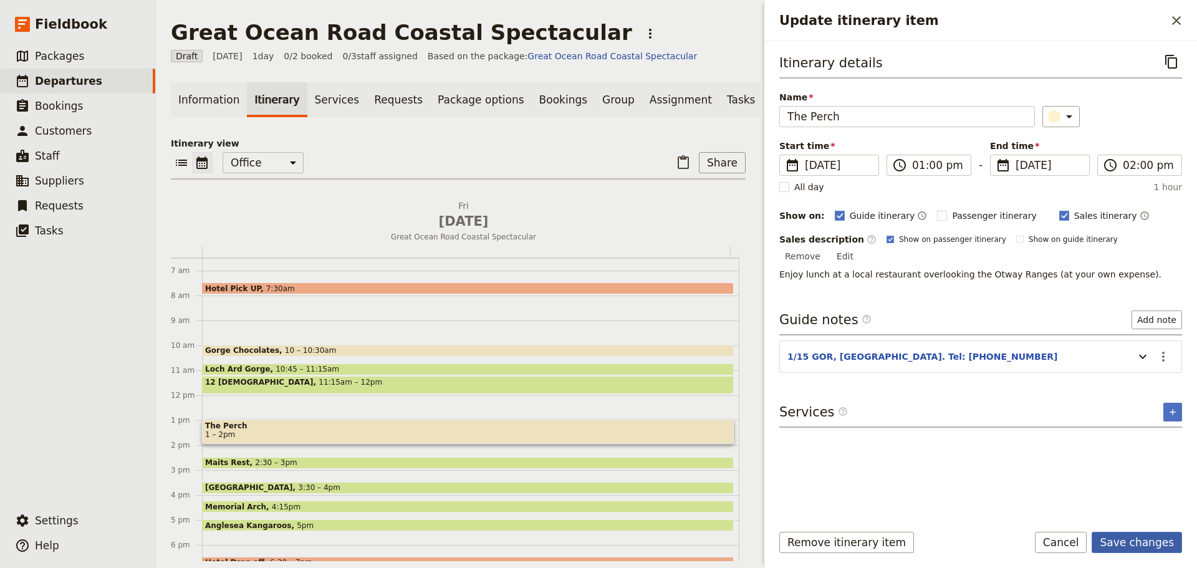
click at [1116, 541] on button "Save changes" at bounding box center [1137, 542] width 90 height 21
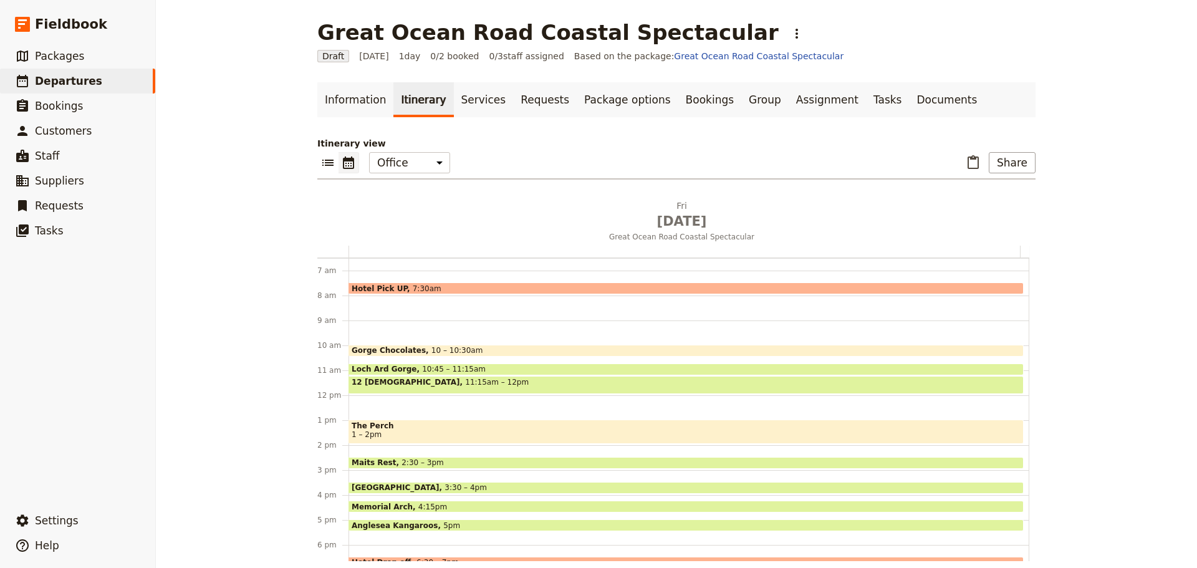
click at [405, 431] on span "1 – 2pm" at bounding box center [686, 434] width 669 height 9
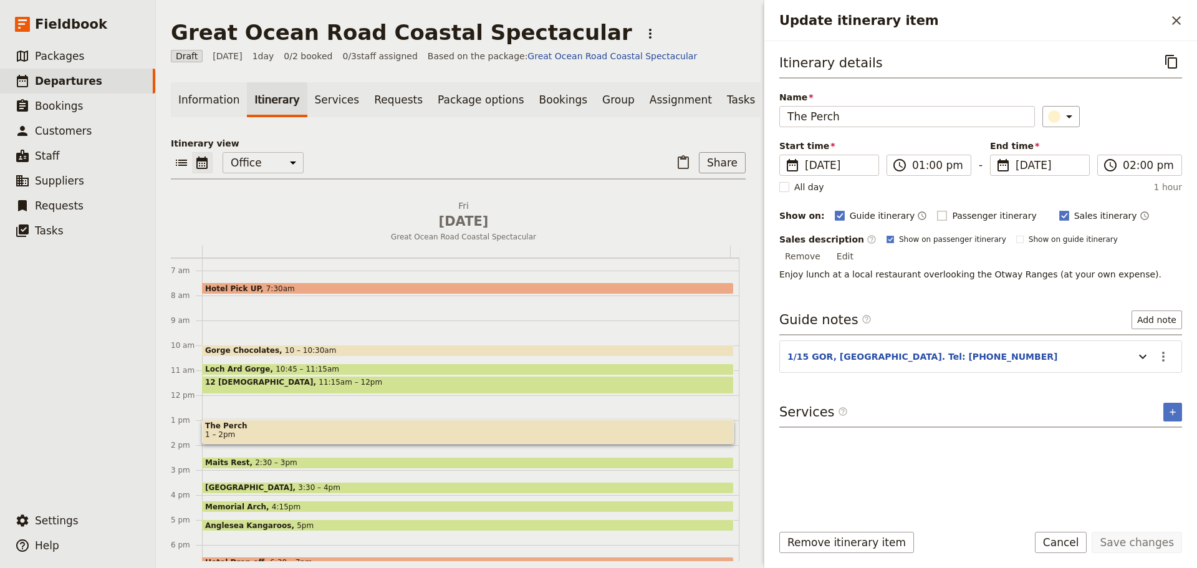
click at [938, 218] on rect "Update itinerary item" at bounding box center [942, 215] width 9 height 9
click at [937, 210] on input "Passenger itinerary" at bounding box center [937, 209] width 1 height 1
checkbox input "true"
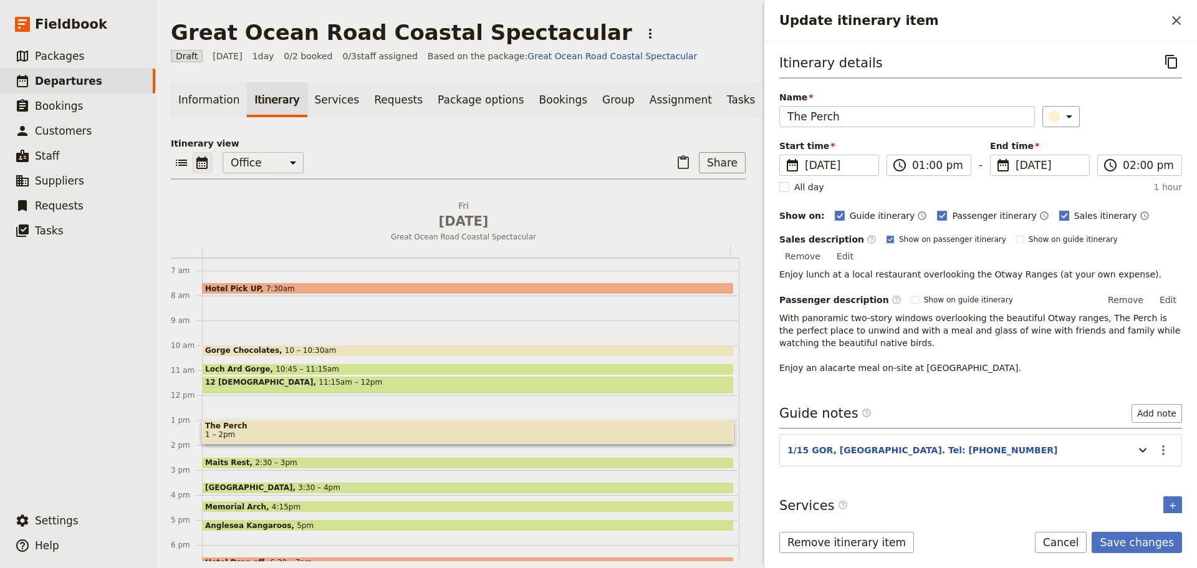
click at [1059, 214] on rect "Update itinerary item" at bounding box center [1063, 215] width 9 height 9
click at [1059, 210] on input "Sales itinerary" at bounding box center [1059, 209] width 1 height 1
checkbox input "false"
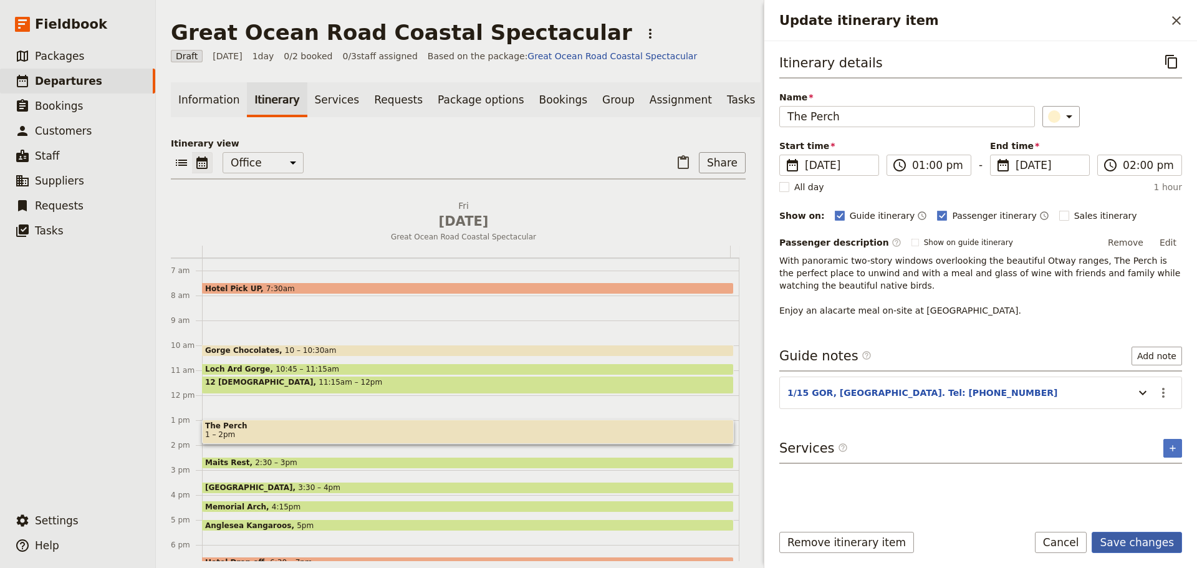
click at [1125, 537] on button "Save changes" at bounding box center [1137, 542] width 90 height 21
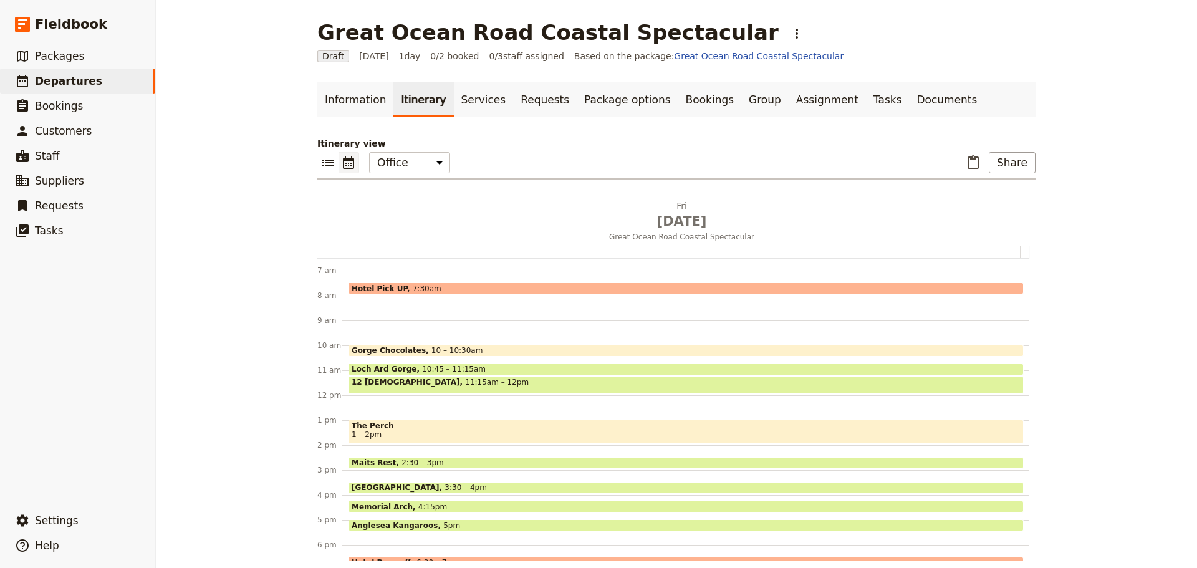
click at [433, 435] on span "1 – 2pm" at bounding box center [686, 434] width 669 height 9
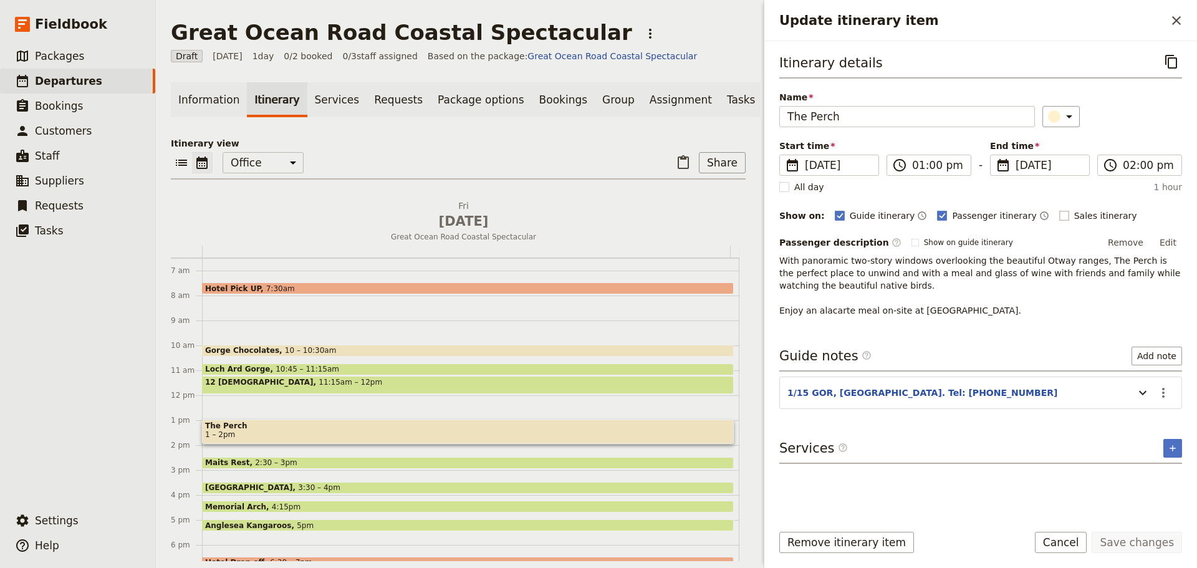
click at [1059, 214] on rect "Update itinerary item" at bounding box center [1063, 215] width 9 height 9
click at [1059, 210] on input "Sales itinerary" at bounding box center [1059, 209] width 1 height 1
checkbox input "true"
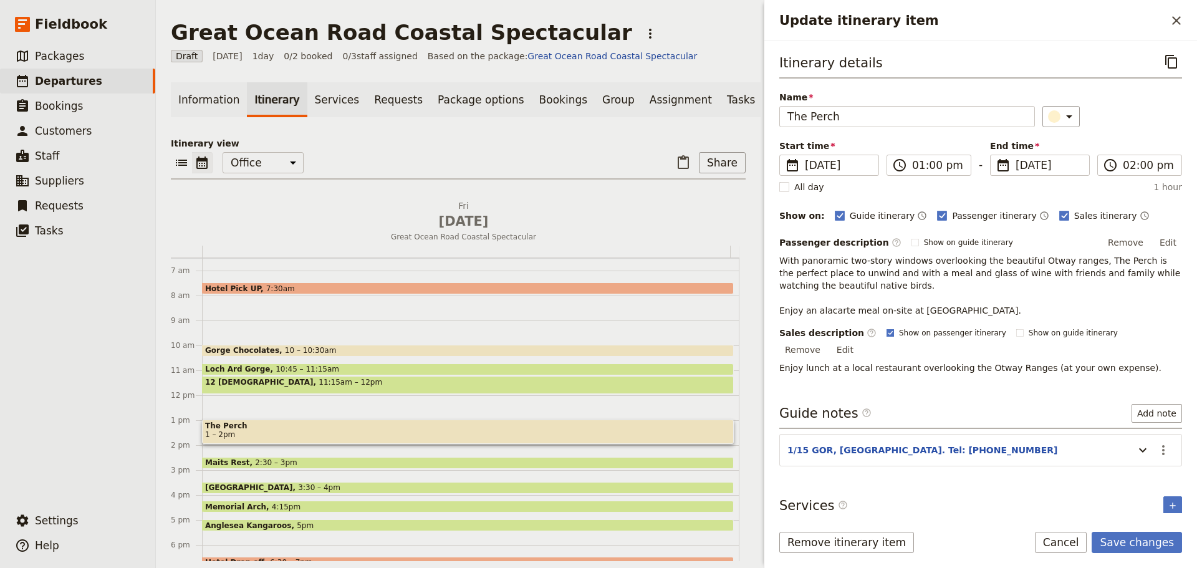
click at [887, 335] on label "Show on passenger itinerary" at bounding box center [947, 333] width 120 height 10
click at [886, 328] on input "Show on passenger itinerary" at bounding box center [886, 327] width 1 height 1
checkbox input "false"
click at [1153, 542] on button "Save changes" at bounding box center [1137, 542] width 90 height 21
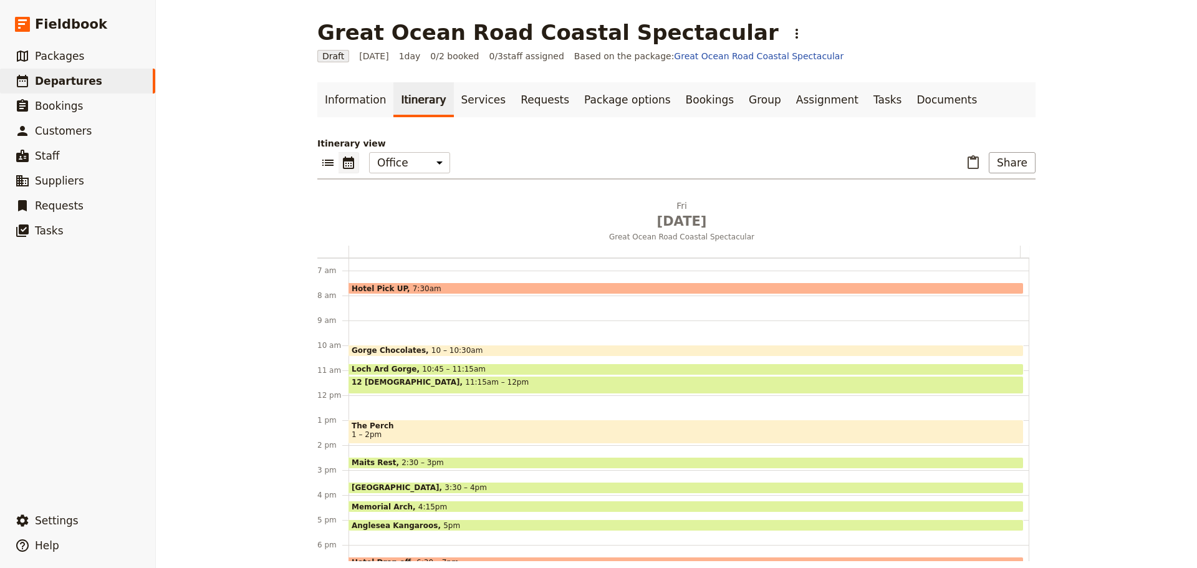
click at [403, 464] on span at bounding box center [686, 465] width 674 height 5
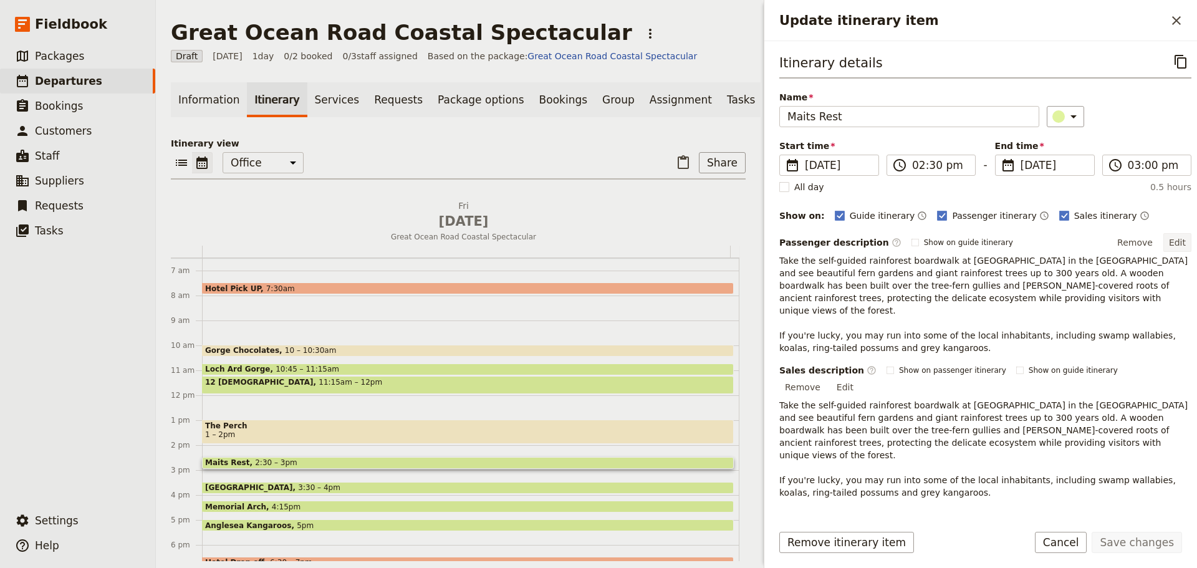
click at [1174, 236] on button "Edit" at bounding box center [1178, 242] width 28 height 19
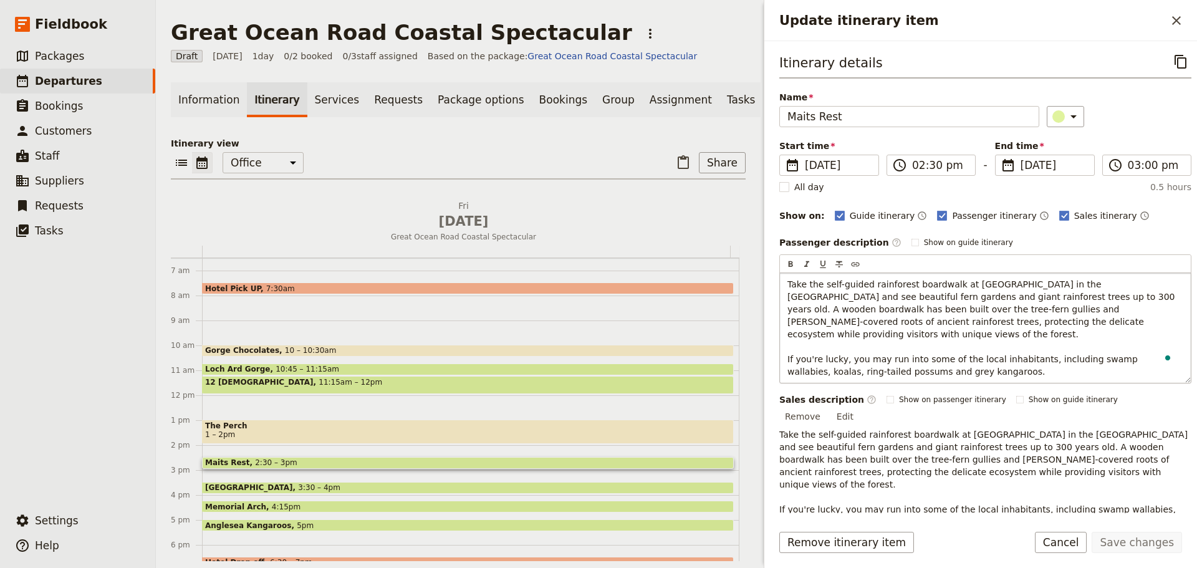
click at [965, 297] on span "Take the self-guided rainforest boardwalk at Maits Rest in the Otways and see b…" at bounding box center [983, 327] width 390 height 97
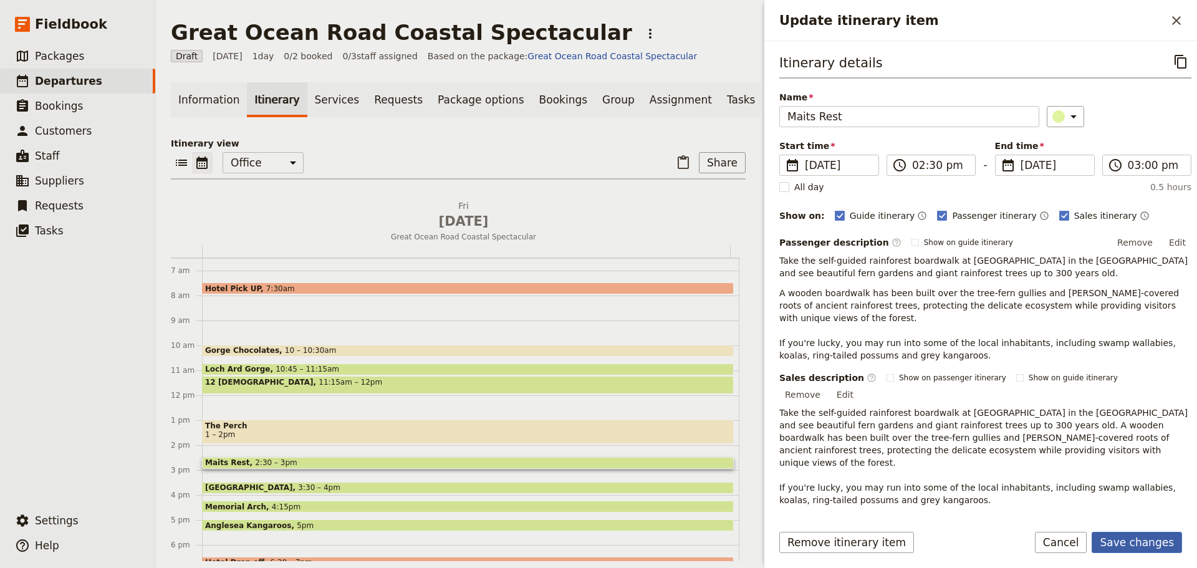
click at [1118, 536] on button "Save changes" at bounding box center [1137, 542] width 90 height 21
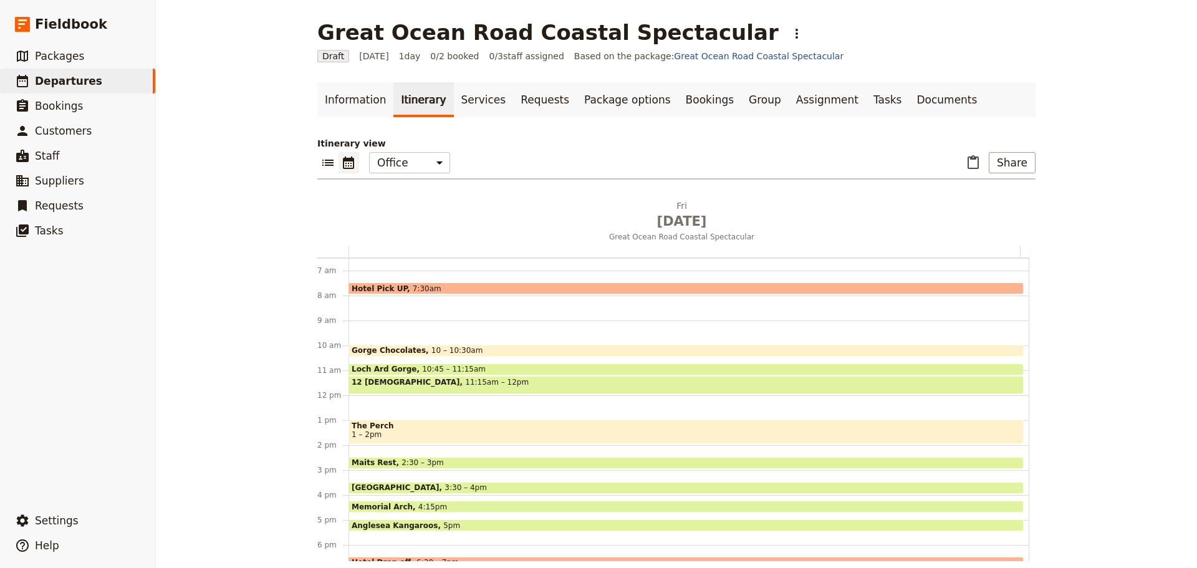
click at [385, 487] on span "Lorne Beach" at bounding box center [398, 487] width 93 height 9
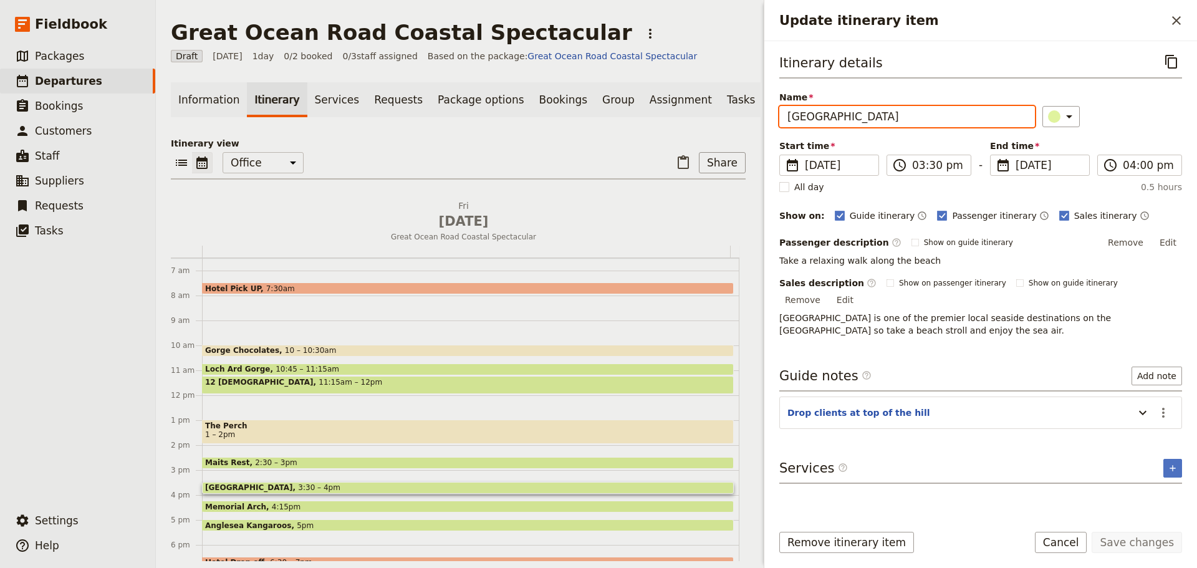
click at [821, 122] on input "Lorne Beach" at bounding box center [907, 116] width 256 height 21
type input "Lorne"
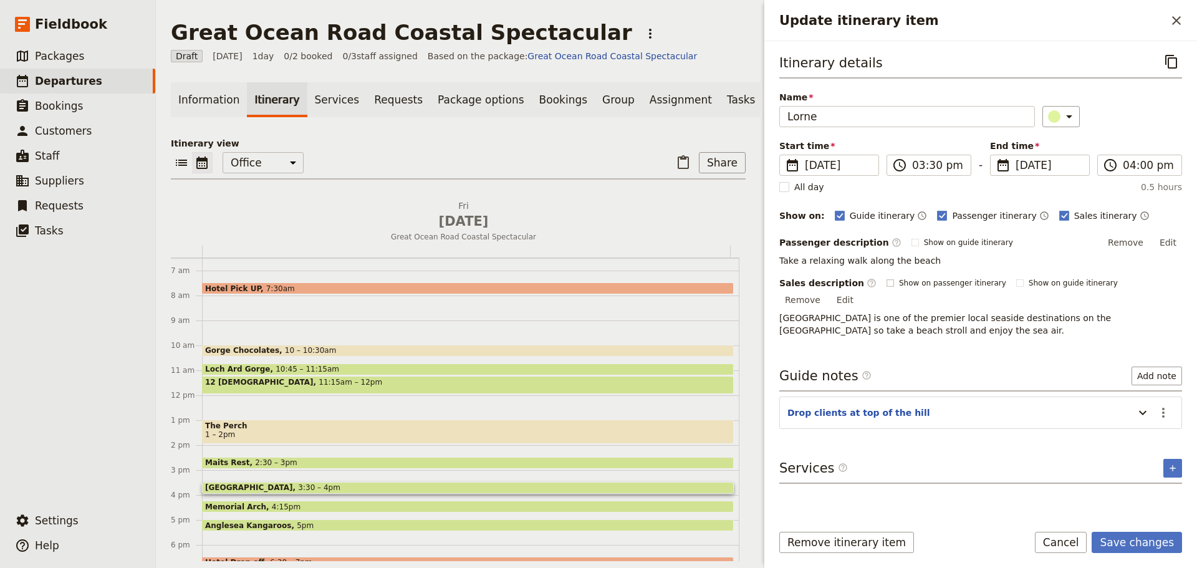
click at [887, 286] on rect "Update itinerary item" at bounding box center [890, 282] width 7 height 7
click at [886, 278] on input "Show on passenger itinerary" at bounding box center [886, 277] width 1 height 1
checkbox input "true"
click at [1129, 244] on button "Remove" at bounding box center [1125, 242] width 47 height 19
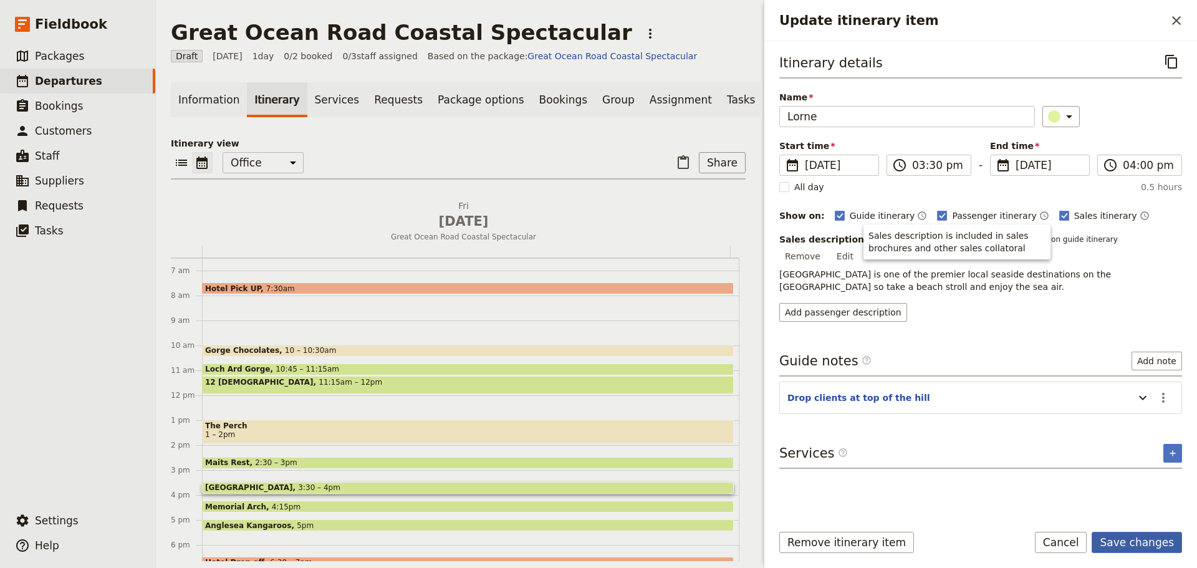
click at [1139, 542] on button "Save changes" at bounding box center [1137, 542] width 90 height 21
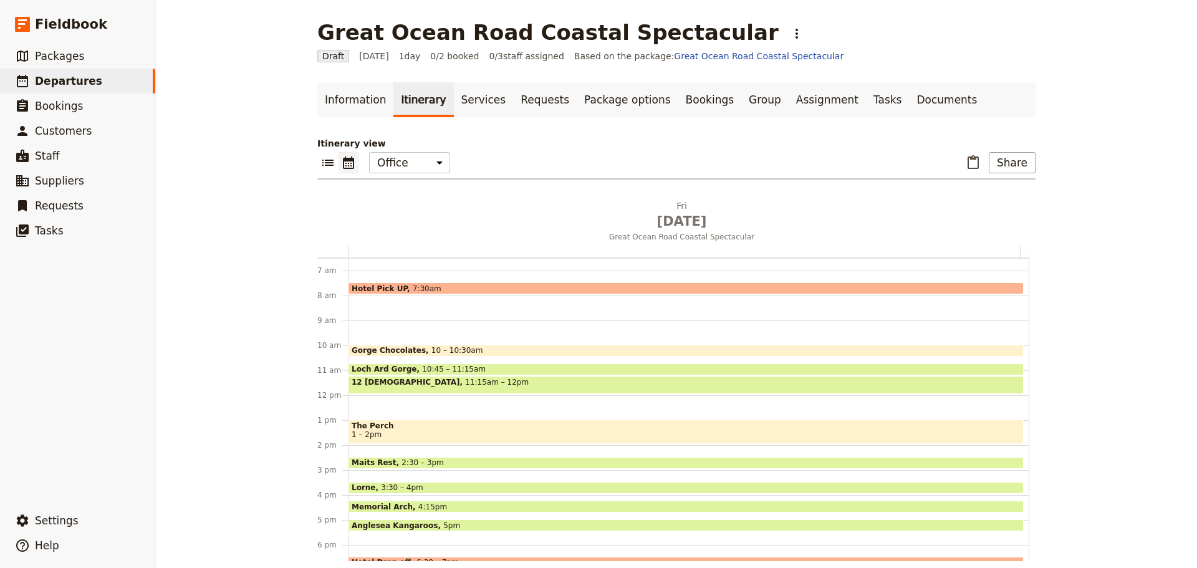
click at [367, 488] on span at bounding box center [686, 490] width 674 height 5
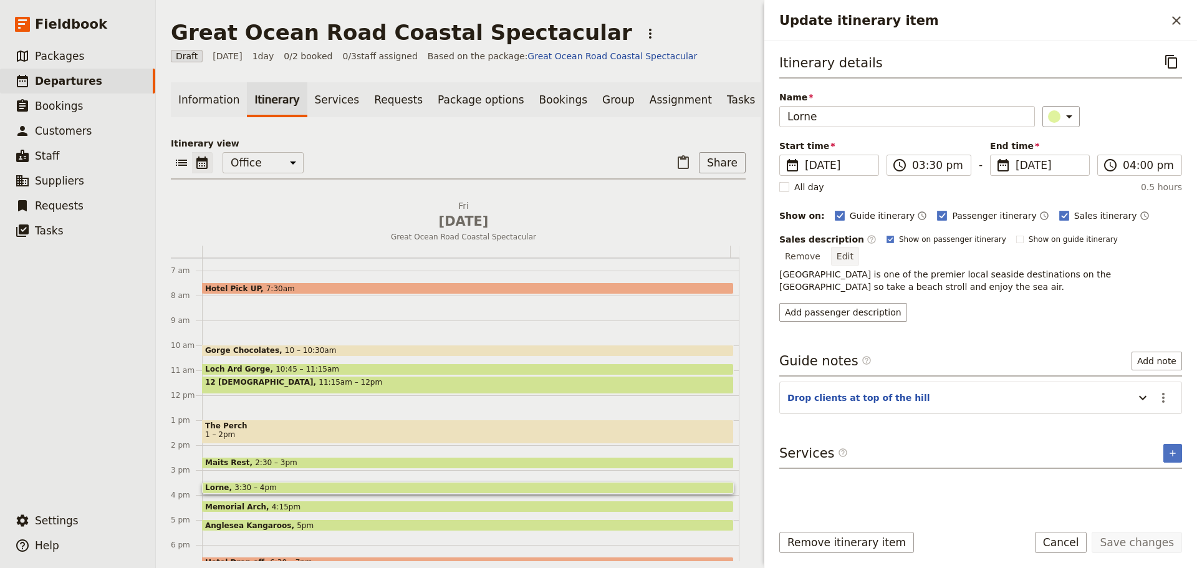
click at [859, 247] on button "Edit" at bounding box center [845, 256] width 28 height 19
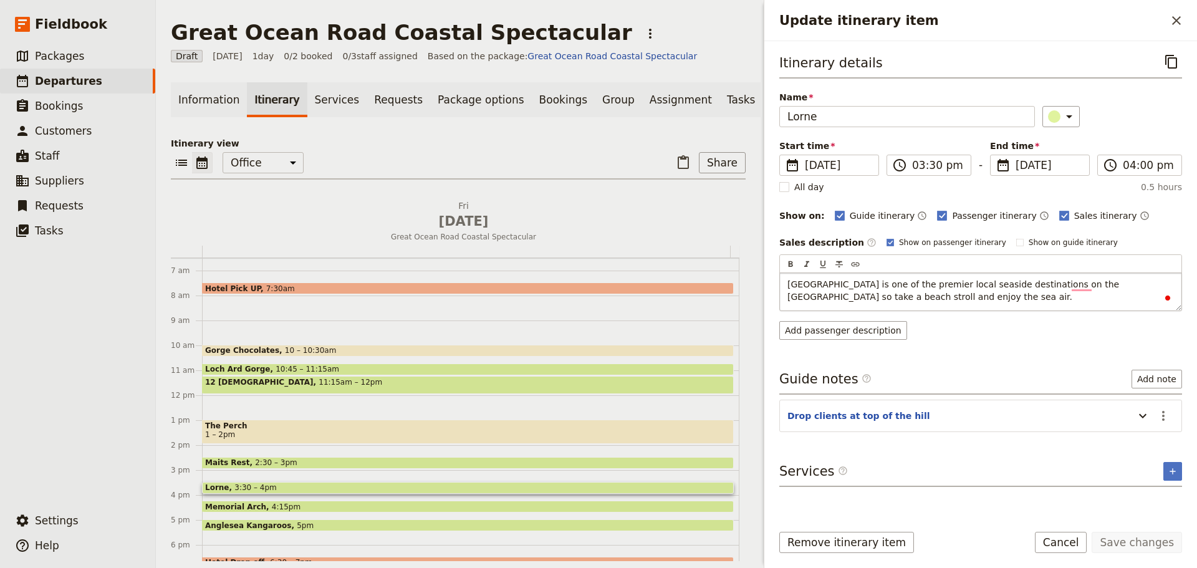
click at [1102, 284] on span "Lorne is one of the premier local seaside destinations on the Great Ocean Road …" at bounding box center [955, 290] width 335 height 22
click at [1036, 294] on p "Lorne is one of the premier local seaside destinations on the [GEOGRAPHIC_DATA]…" at bounding box center [981, 290] width 387 height 25
click at [1137, 536] on button "Save changes" at bounding box center [1137, 542] width 90 height 21
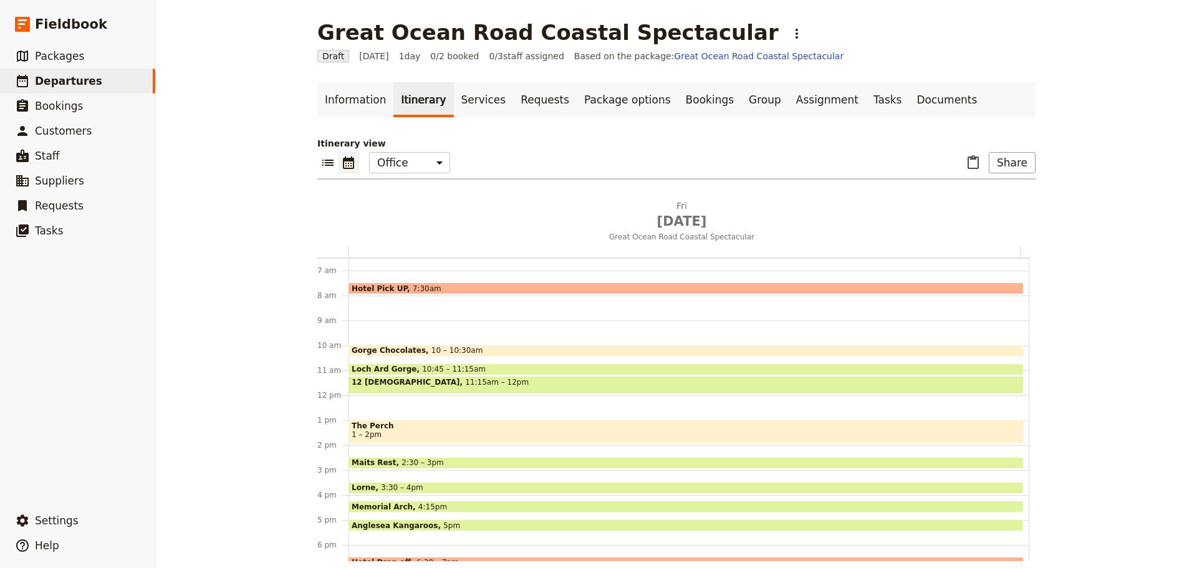
click at [374, 506] on span "Memorial Arch" at bounding box center [385, 507] width 67 height 8
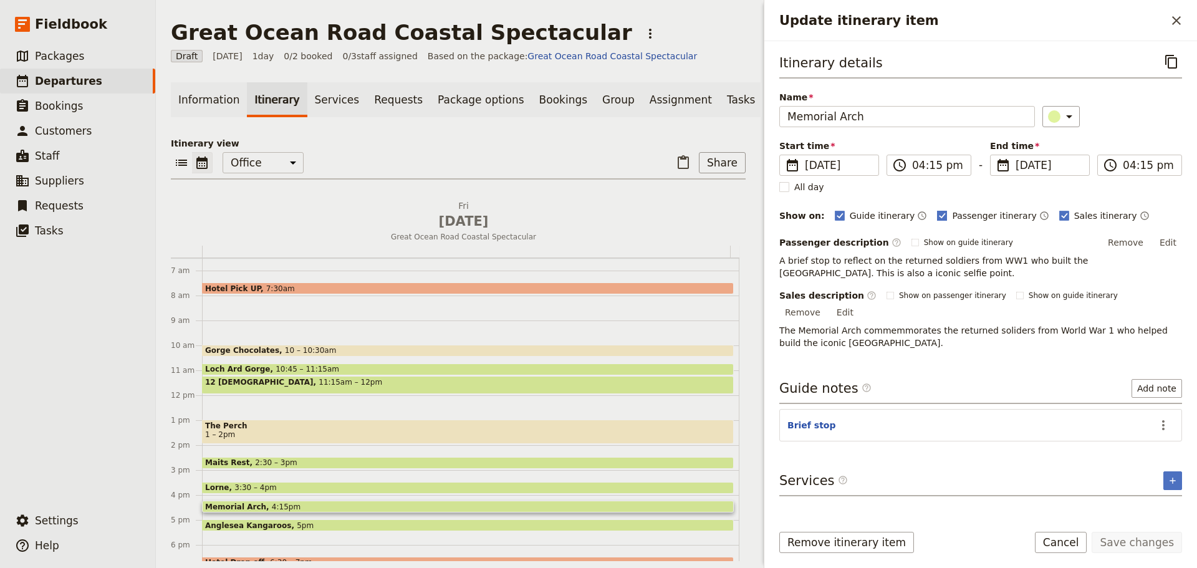
click at [938, 218] on rect "Update itinerary item" at bounding box center [942, 215] width 9 height 9
click at [937, 210] on input "Passenger itinerary" at bounding box center [937, 209] width 1 height 1
checkbox input "false"
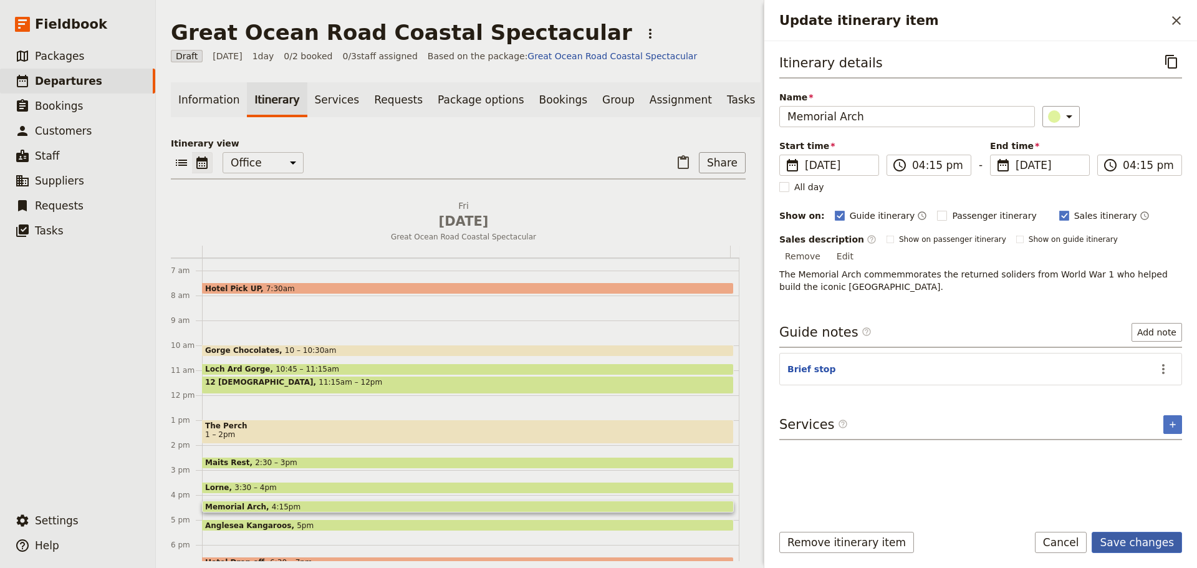
click at [1120, 542] on button "Save changes" at bounding box center [1137, 542] width 90 height 21
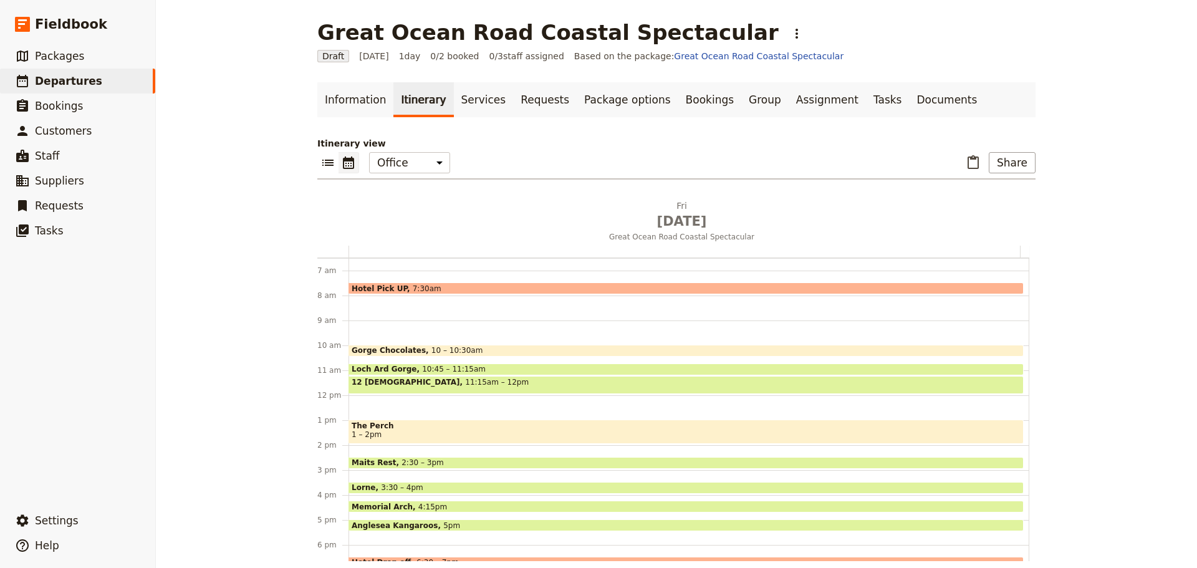
click at [378, 507] on span at bounding box center [686, 509] width 674 height 5
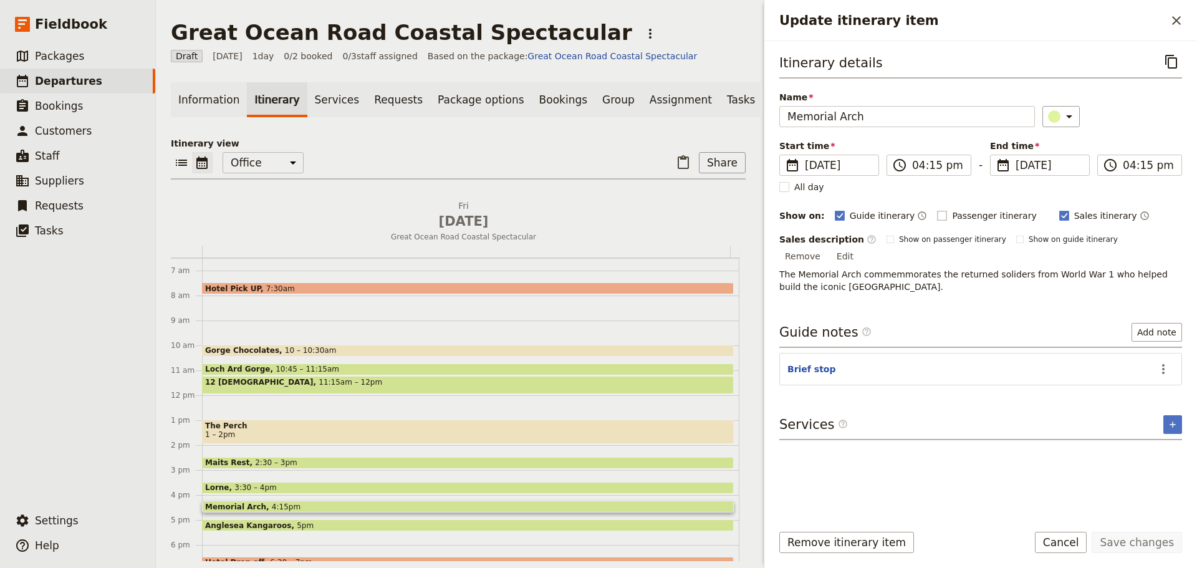
click at [937, 221] on label "Passenger itinerary" at bounding box center [986, 216] width 99 height 12
click at [937, 210] on input "Passenger itinerary" at bounding box center [937, 209] width 1 height 1
checkbox input "true"
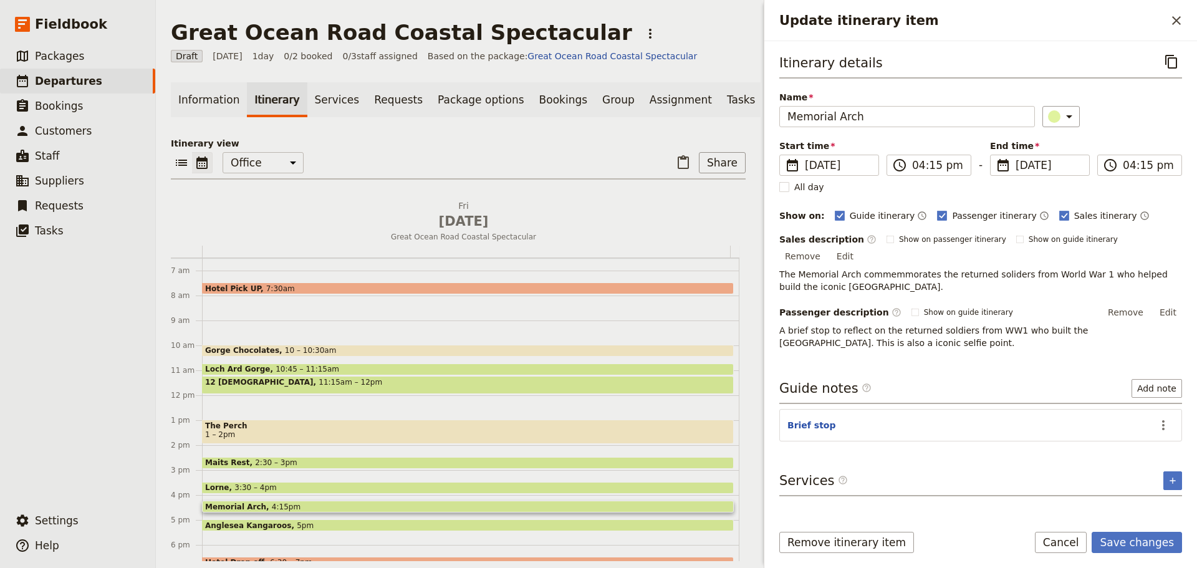
click at [1013, 269] on span "The Memorial Arch commemmorates the returned soliders from World War 1 who help…" at bounding box center [974, 280] width 391 height 22
click at [1016, 241] on rect "Update itinerary item" at bounding box center [1019, 239] width 7 height 7
click at [1016, 234] on input "Show on guide itinerary" at bounding box center [1016, 234] width 1 height 1
checkbox input "true"
click at [1136, 534] on button "Save changes" at bounding box center [1137, 542] width 90 height 21
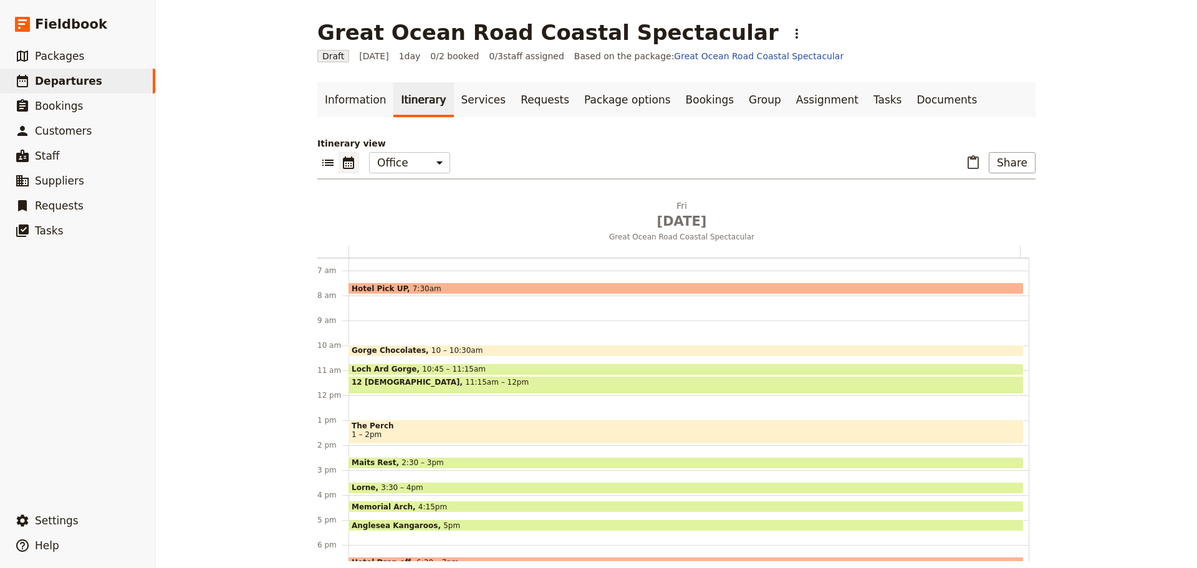
click at [477, 506] on div "Memorial Arch 4:15pm" at bounding box center [686, 507] width 675 height 12
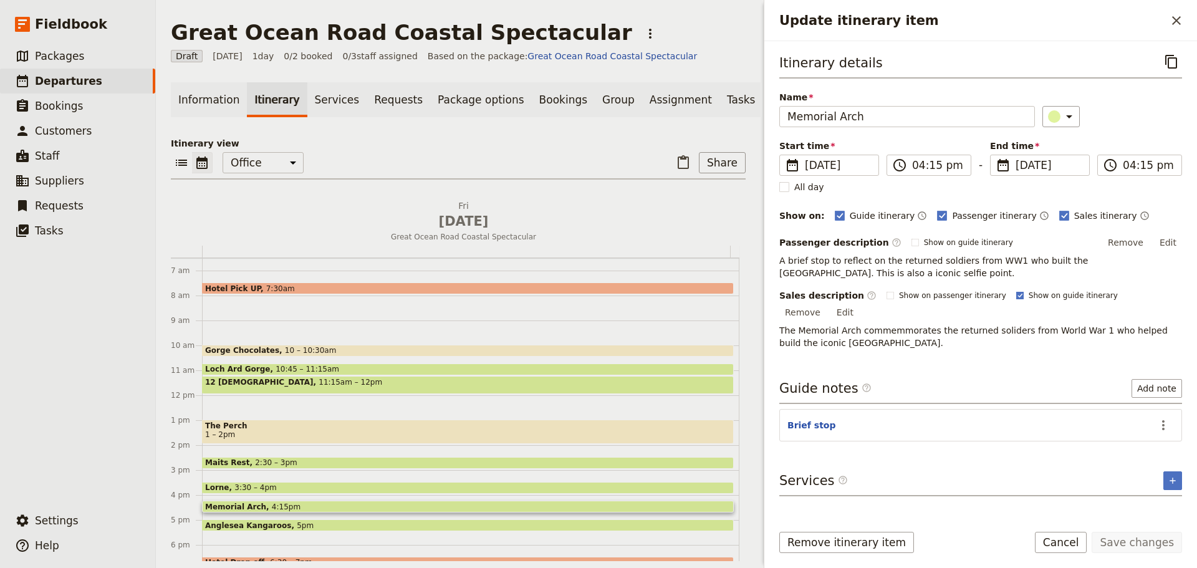
click at [1016, 298] on rect "Update itinerary item" at bounding box center [1019, 295] width 7 height 7
click at [1016, 291] on input "Show on guide itinerary" at bounding box center [1016, 290] width 1 height 1
checkbox input "false"
click at [1133, 526] on form "Itinerary details ​ Name Memorial Arch ​ Start time ​ 16 Jan 2026 16/01/2026 20…" at bounding box center [980, 304] width 433 height 527
click at [1135, 541] on button "Save changes" at bounding box center [1137, 542] width 90 height 21
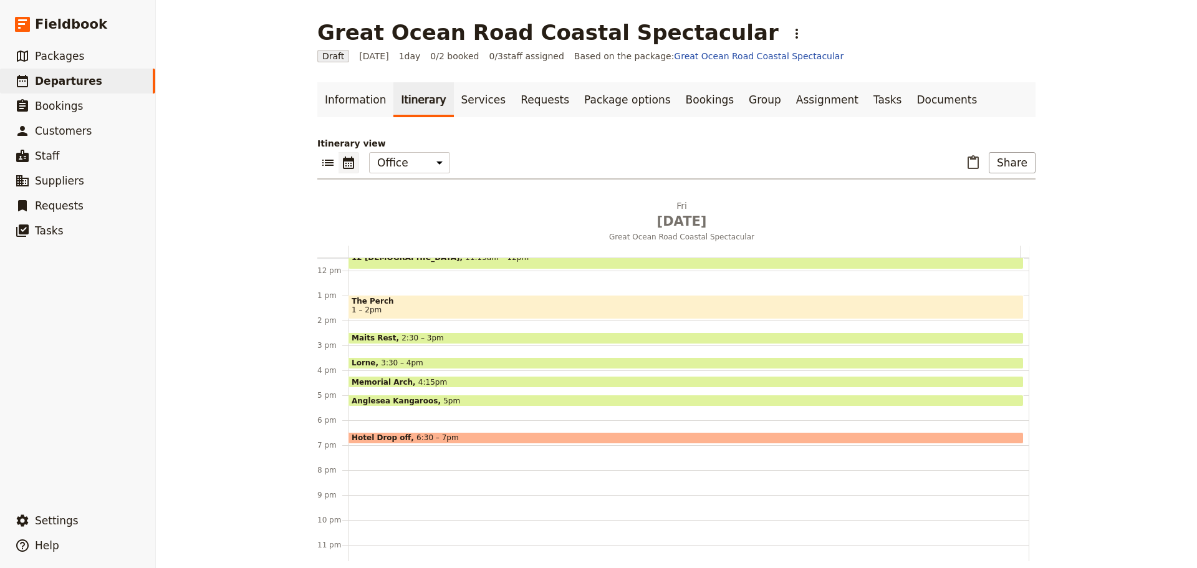
scroll to position [296, 0]
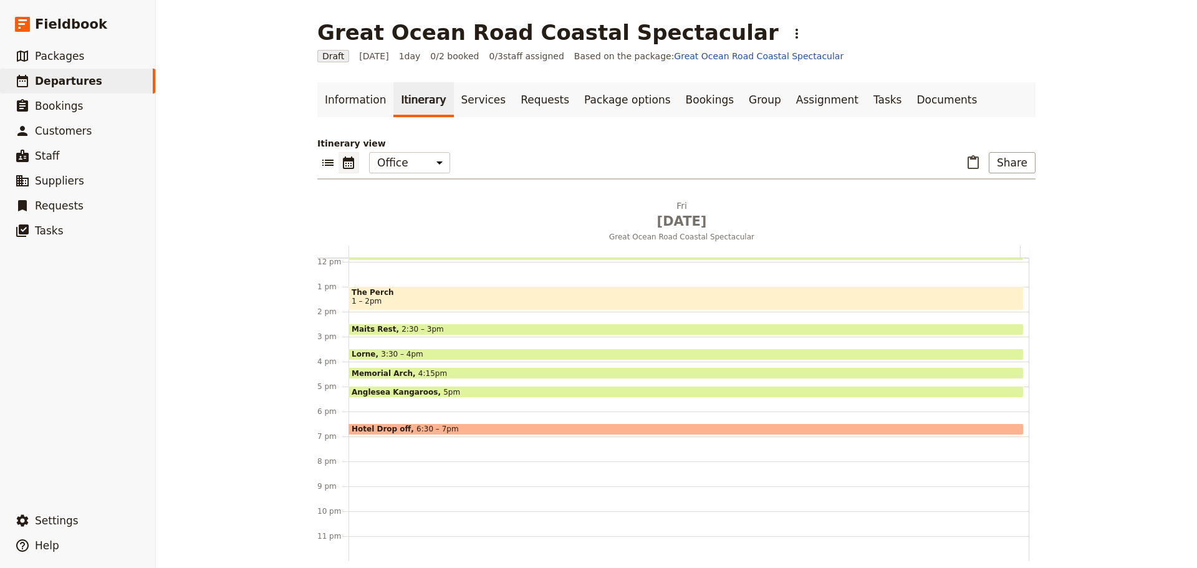
click at [355, 405] on div "Hotel Pick UP 7:30am Gorge Chocolates 10 – 10:30am Loch Ard Gorge 10:45 – 11:15…" at bounding box center [689, 262] width 681 height 599
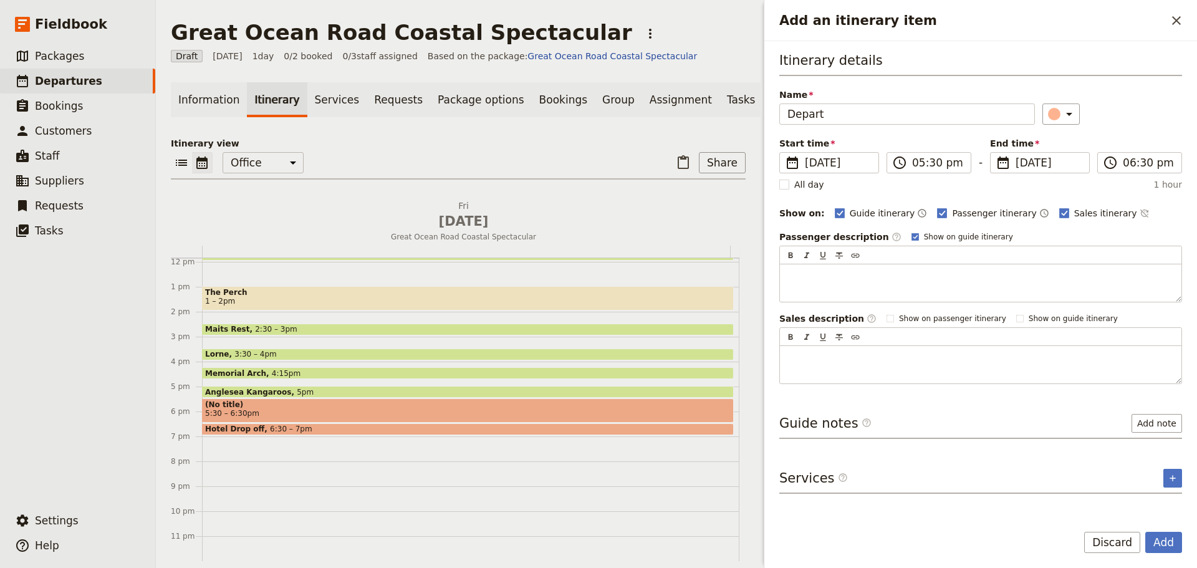
type input "Depart"
click at [1184, 157] on div "Itinerary details Name Depart ​ Start time ​ 16 Jan 2026 16/01/2026 2026-01-16 …" at bounding box center [980, 277] width 433 height 472
click at [1175, 158] on label "​ 06:30 pm" at bounding box center [1139, 162] width 85 height 21
click at [1174, 158] on input "06:30 pm" at bounding box center [1148, 162] width 51 height 15
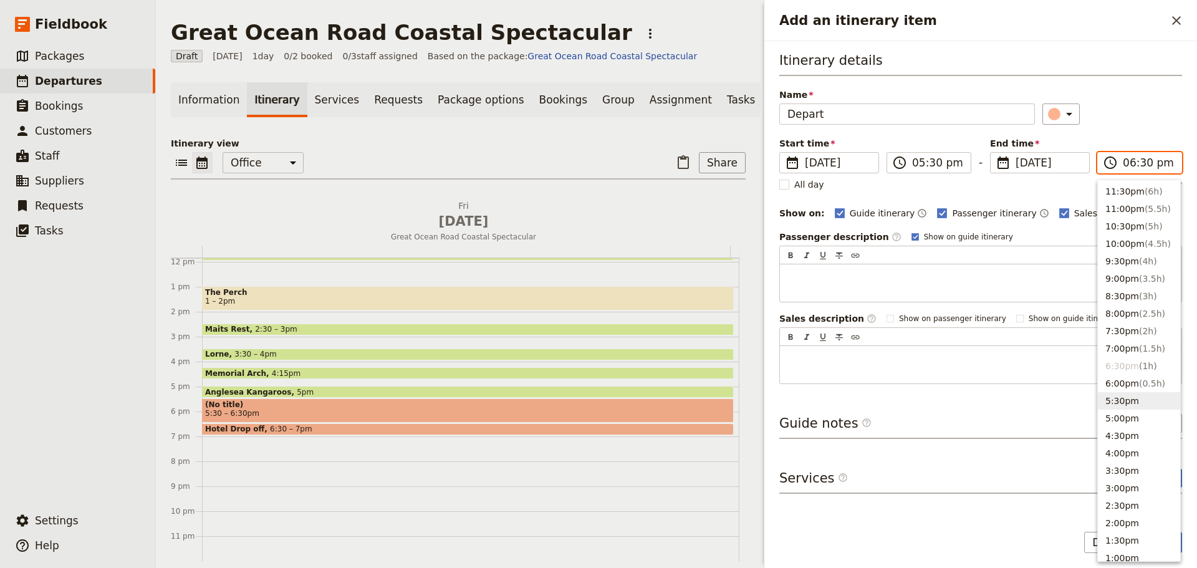
drag, startPoint x: 1120, startPoint y: 405, endPoint x: 1114, endPoint y: 387, distance: 18.8
click at [1120, 404] on button "5:30pm" at bounding box center [1139, 400] width 82 height 17
type input "05:30 pm"
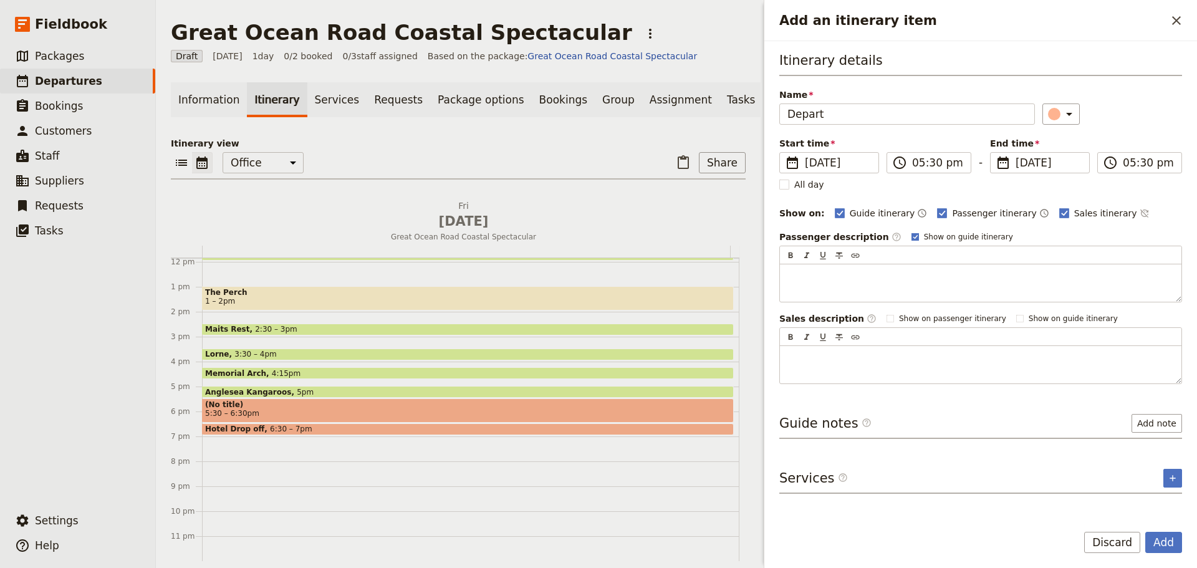
click at [913, 238] on polygon "Add an itinerary item" at bounding box center [915, 236] width 5 height 5
click at [911, 232] on input "Show on guide itinerary" at bounding box center [911, 231] width 1 height 1
checkbox input "false"
click at [1112, 210] on div "Guide itinerary ​ Passenger itinerary ​ Sales itinerary ​" at bounding box center [1008, 213] width 347 height 15
click at [1140, 214] on icon "Time not shown on sales itinerary" at bounding box center [1145, 213] width 10 height 10
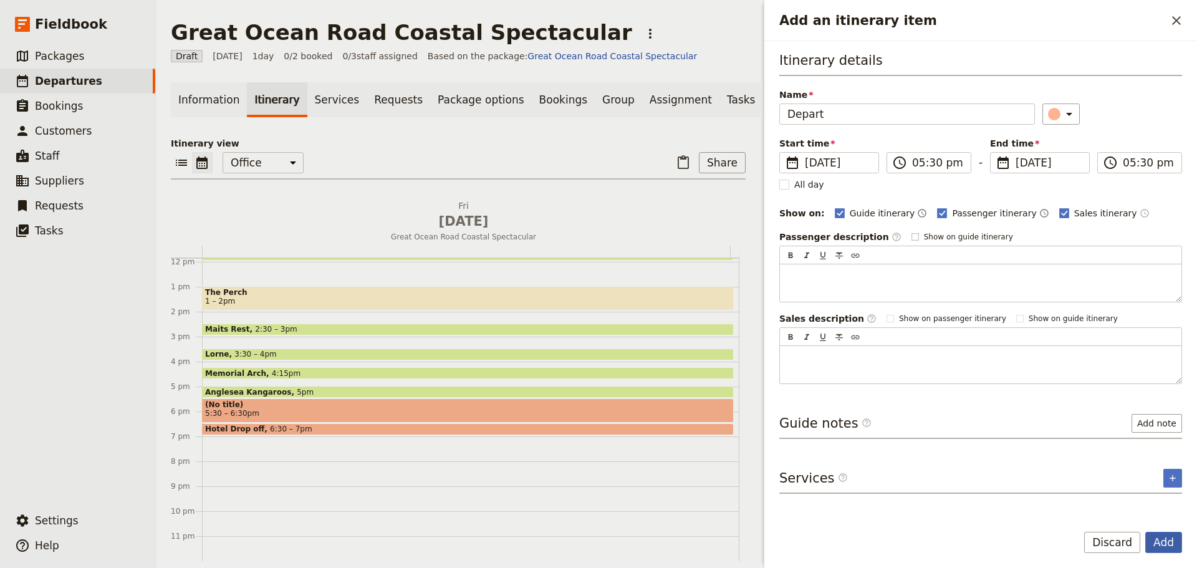
click at [1157, 551] on button "Add" at bounding box center [1163, 542] width 37 height 21
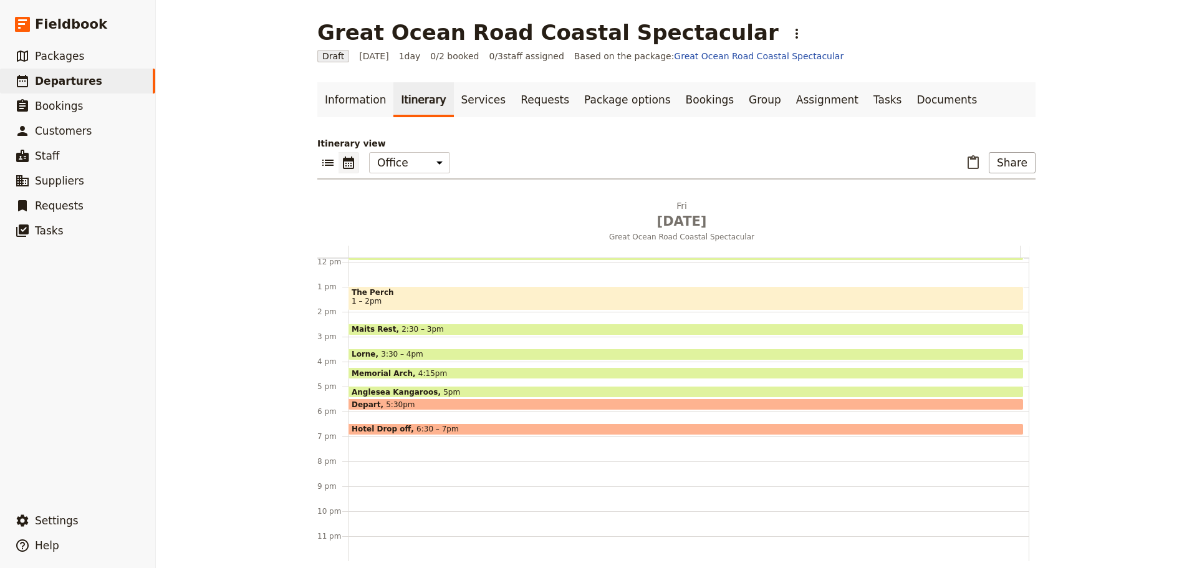
click at [392, 401] on span "5:30pm" at bounding box center [400, 404] width 29 height 8
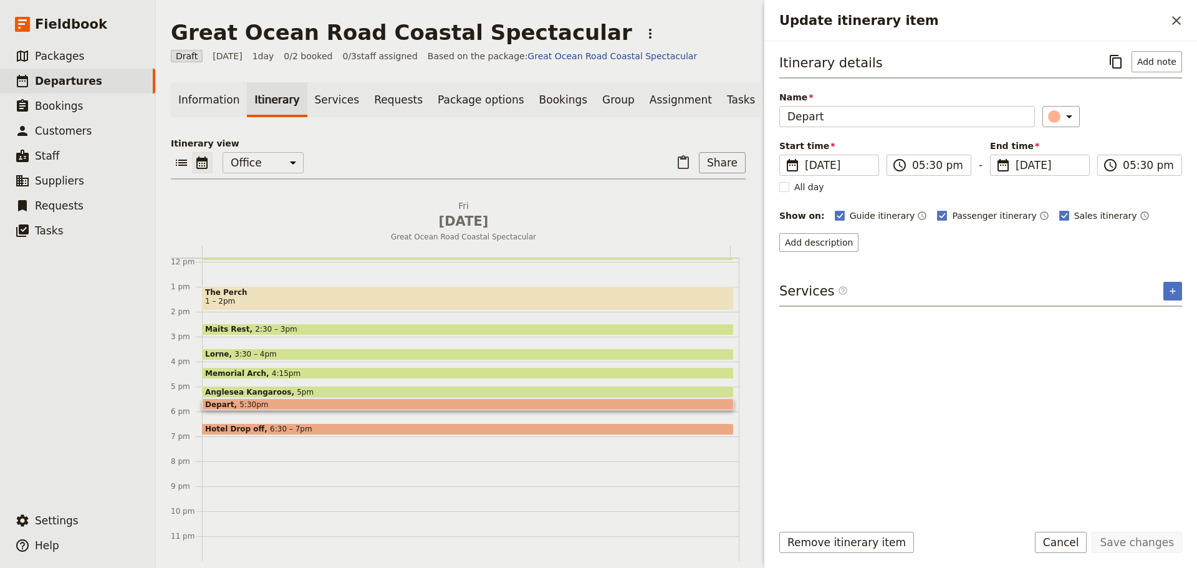
drag, startPoint x: 276, startPoint y: 433, endPoint x: 271, endPoint y: 454, distance: 21.6
click at [271, 457] on div "Hotel Pick UP 7:30am Gorge Chocolates 10 – 10:30am Loch Ard Gorge 10:45 – 11:15…" at bounding box center [470, 262] width 537 height 599
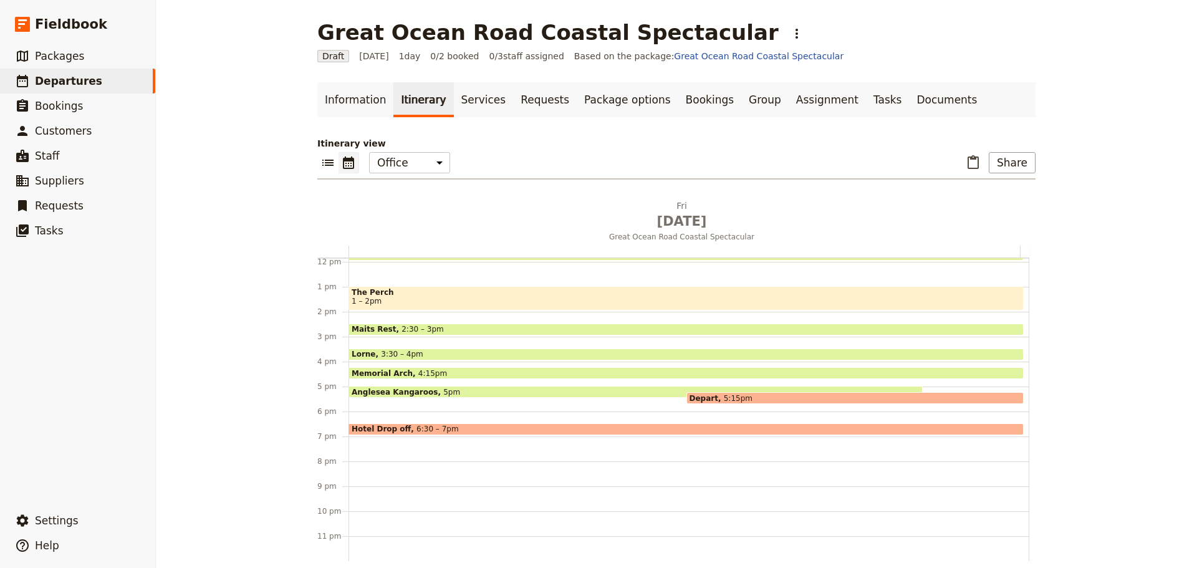
click at [418, 426] on span "6:30 – 7pm" at bounding box center [438, 429] width 42 height 9
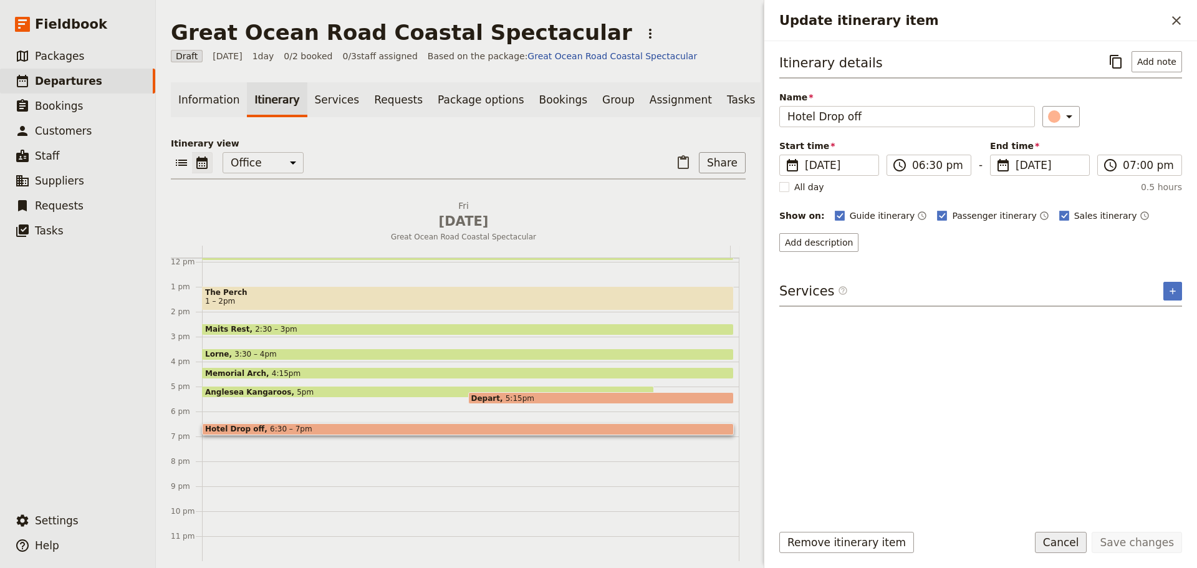
click at [1069, 546] on button "Cancel" at bounding box center [1061, 542] width 52 height 21
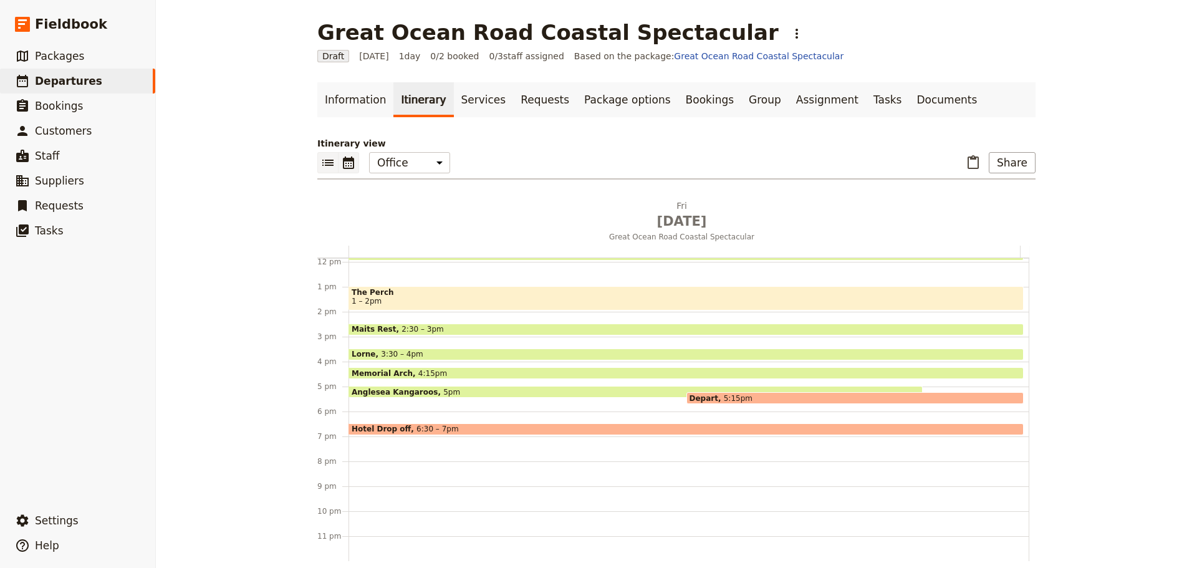
click at [324, 161] on icon "List view" at bounding box center [327, 162] width 15 height 15
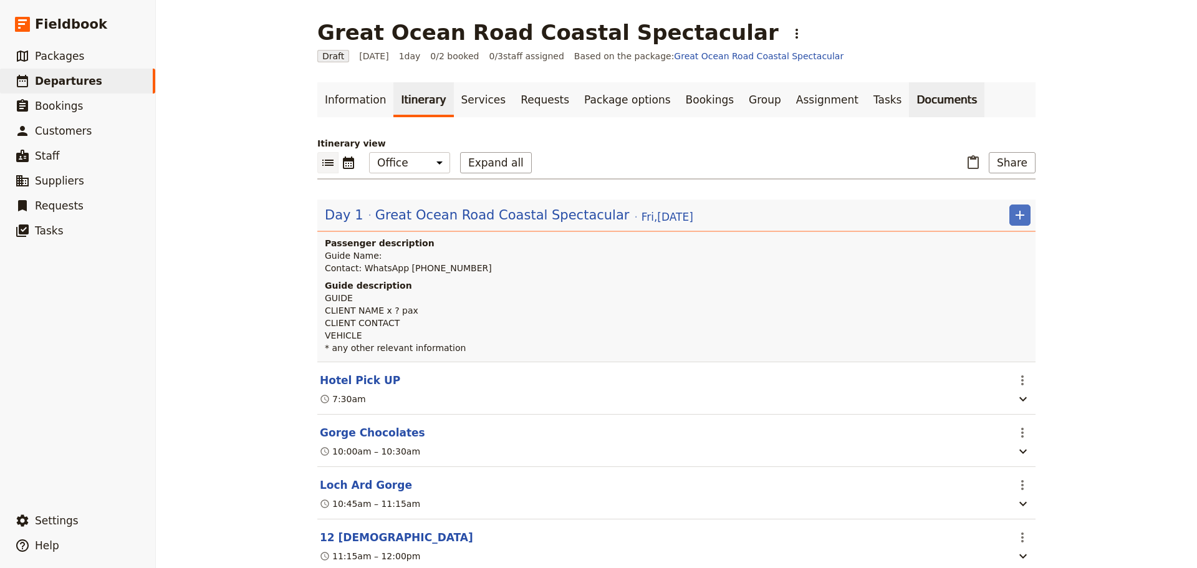
click at [909, 97] on link "Documents" at bounding box center [946, 99] width 75 height 35
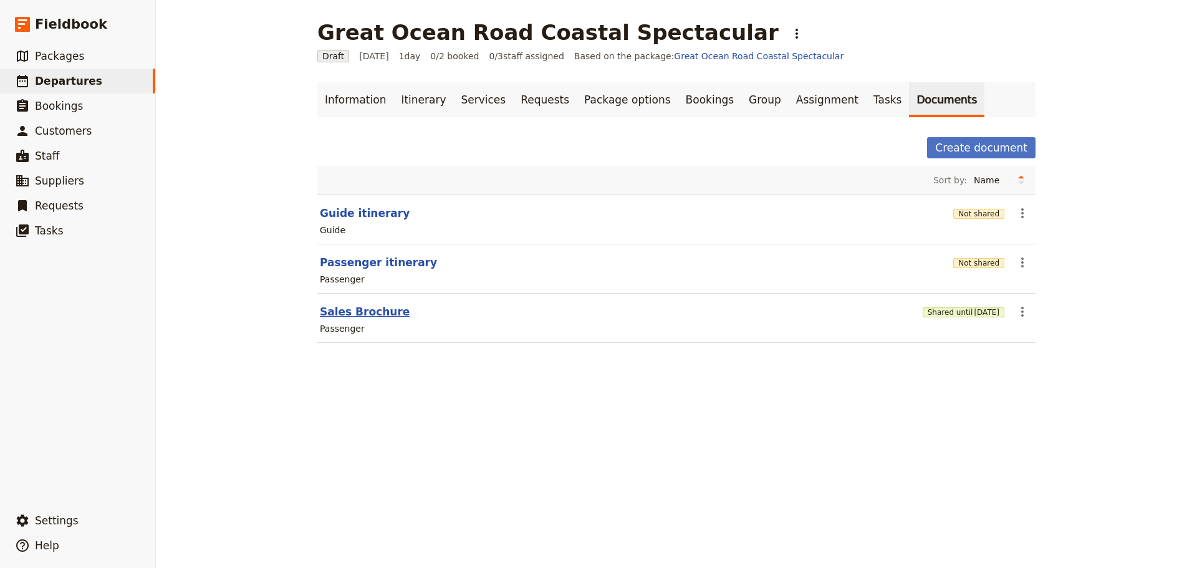
click at [362, 312] on button "Sales Brochure" at bounding box center [365, 311] width 90 height 15
select select "PASSENGER"
select select "DEFAULT"
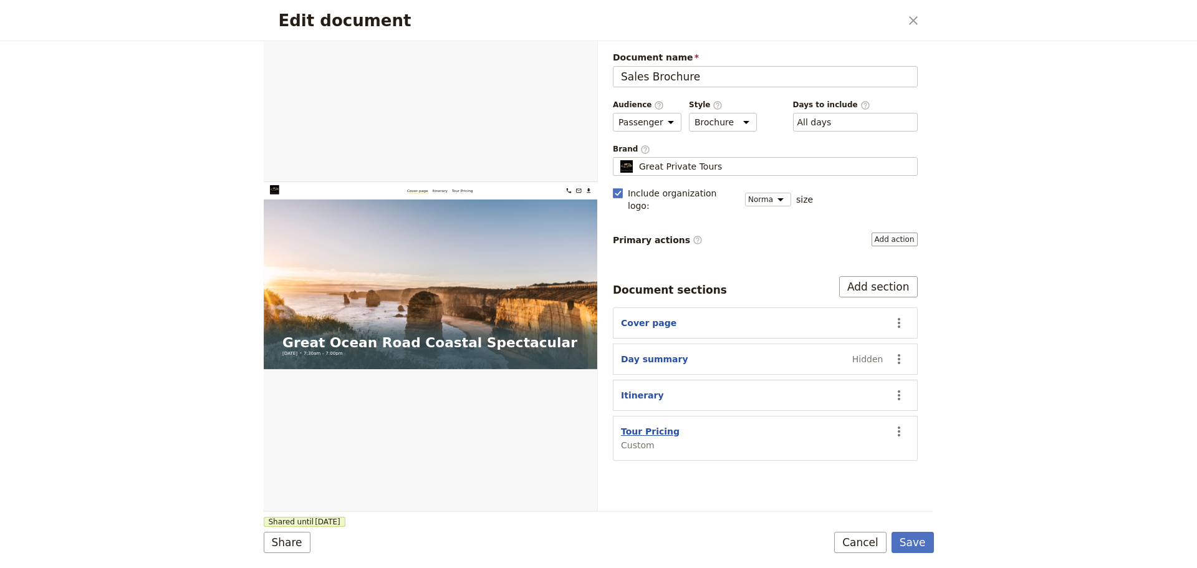
click at [646, 425] on button "Tour Pricing" at bounding box center [650, 431] width 59 height 12
select select "CUSTOM"
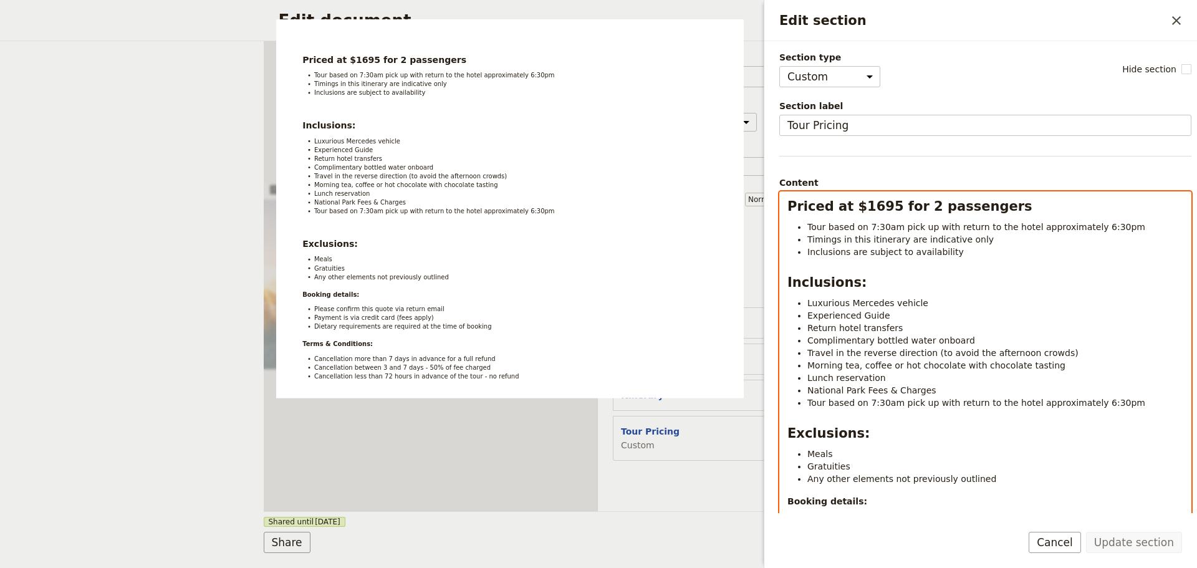
click at [863, 228] on span "Tour based on 7:30am pick up with return to the hotel approximately 6:30pm" at bounding box center [976, 227] width 338 height 10
click at [1122, 225] on li "Tour based on a 7:30am pick up with return to the hotel approximately 6:30pm" at bounding box center [995, 227] width 376 height 12
click at [996, 236] on li "Timings in this itinerary are indicative only" at bounding box center [995, 239] width 376 height 12
click at [973, 253] on li "Inclusions are subject to availability" at bounding box center [995, 252] width 376 height 12
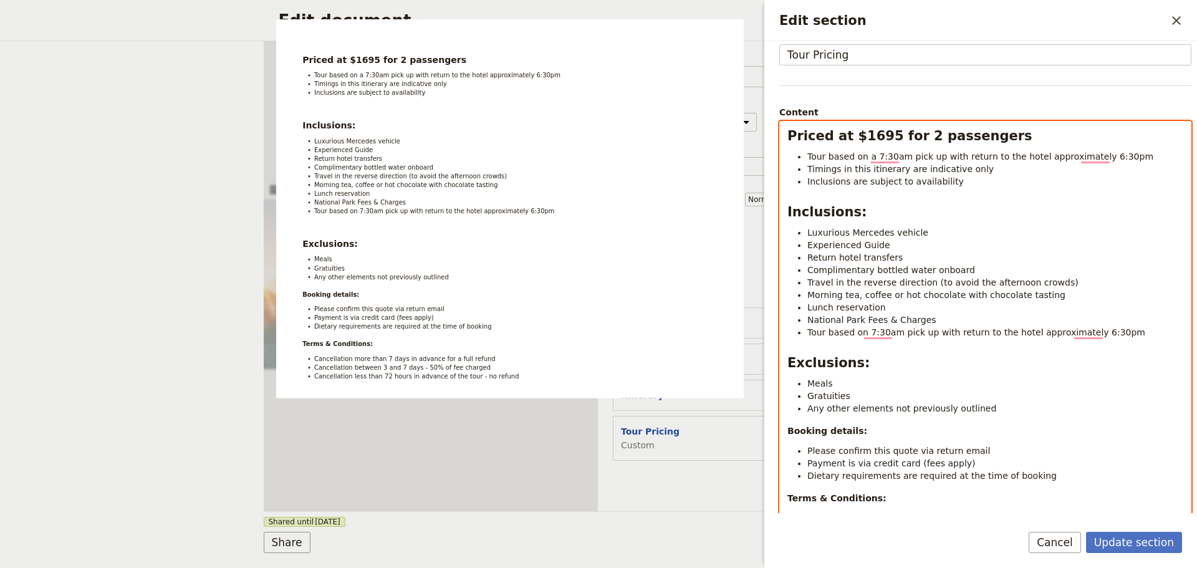
scroll to position [125, 0]
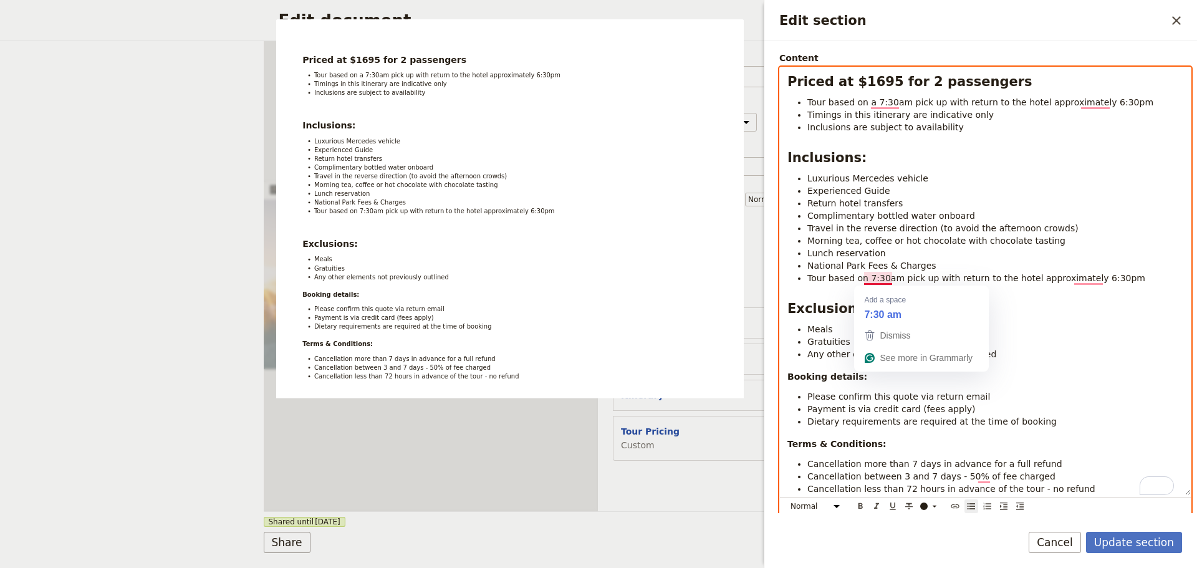
click at [869, 277] on span "Tour based on 7:30am pick up with return to the hotel approximately 6:30pm" at bounding box center [976, 278] width 338 height 10
click at [865, 281] on span "Tour based on 7:30am pick up with return to the hotel approximately 6:30pm" at bounding box center [976, 278] width 338 height 10
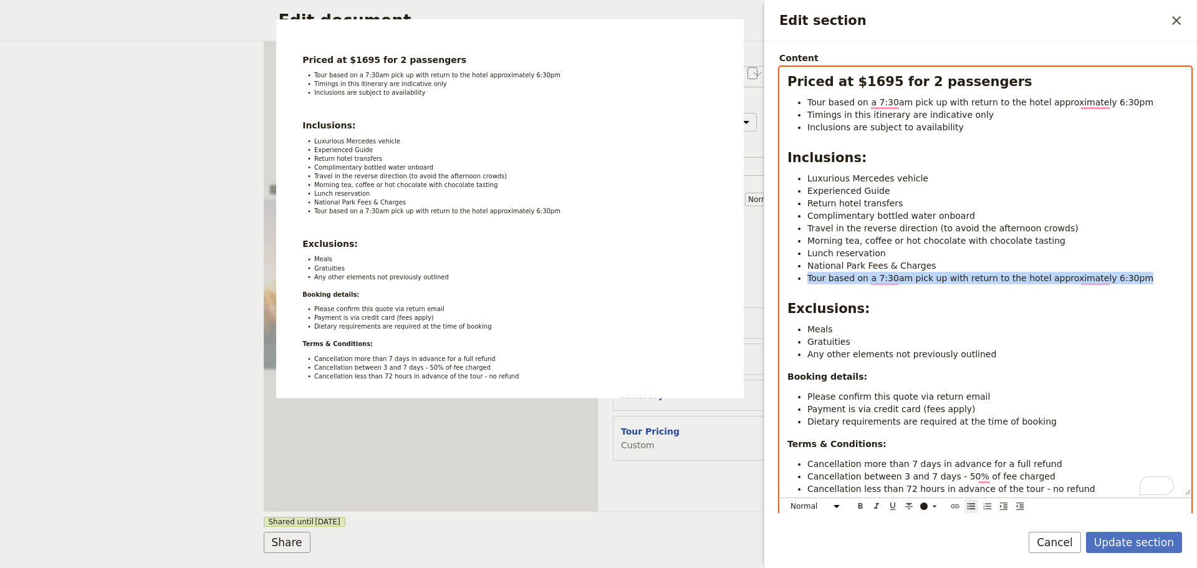
drag, startPoint x: 1131, startPoint y: 278, endPoint x: 789, endPoint y: 277, distance: 342.3
click at [789, 278] on ul "Luxurious Mercedes vehicle Experienced Guide Return hotel transfers Complimenta…" at bounding box center [986, 228] width 396 height 112
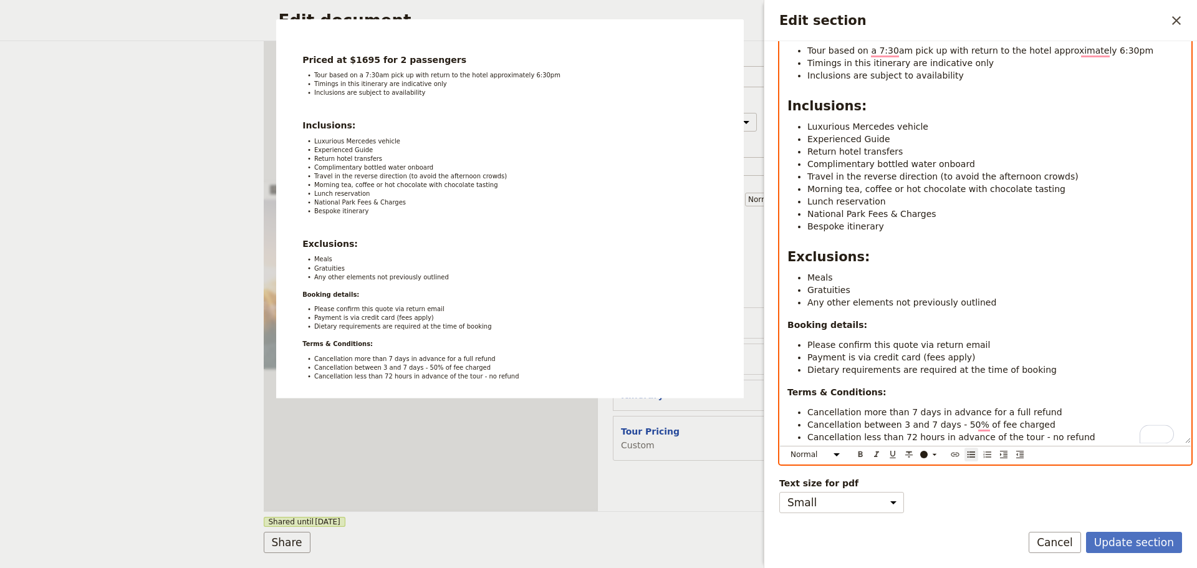
scroll to position [186, 0]
drag, startPoint x: 1043, startPoint y: 358, endPoint x: 747, endPoint y: 355, distance: 296.2
click at [747, 355] on body "Cover page Itinerary Tour Pricing Fieldbook ​ ​ Fieldbook ​ ​ Packages ​ Depart…" at bounding box center [598, 284] width 1197 height 568
click at [1079, 364] on li "Dietary requirements are required at the time of booking" at bounding box center [995, 370] width 376 height 12
click at [1059, 364] on li "Dietary requirements are required at the time of booking" at bounding box center [995, 370] width 376 height 12
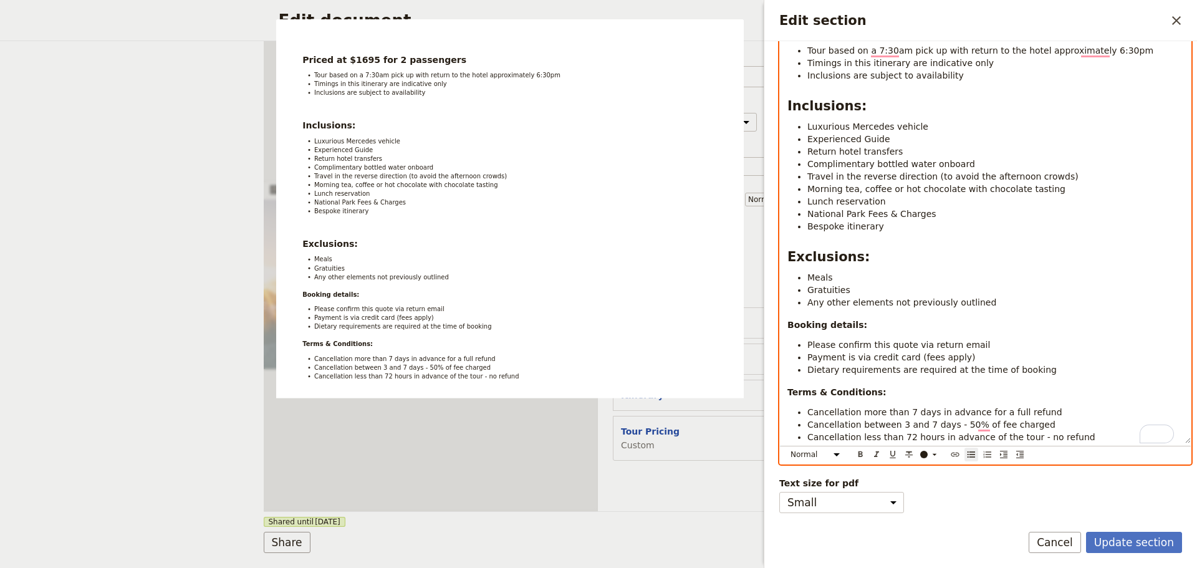
click at [1028, 351] on li "Payment is via credit card (fees apply)" at bounding box center [995, 357] width 376 height 12
click at [1006, 420] on span "Cancellation between 3 and 7 days - 50% of the fee charged" at bounding box center [939, 425] width 265 height 10
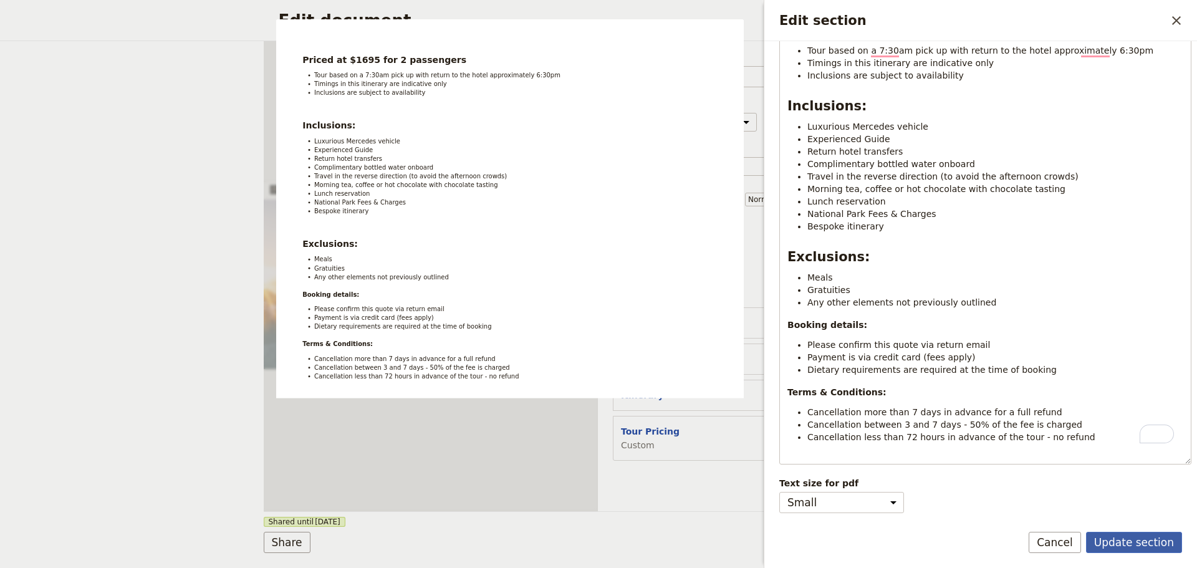
click at [1116, 532] on button "Update section" at bounding box center [1134, 542] width 96 height 21
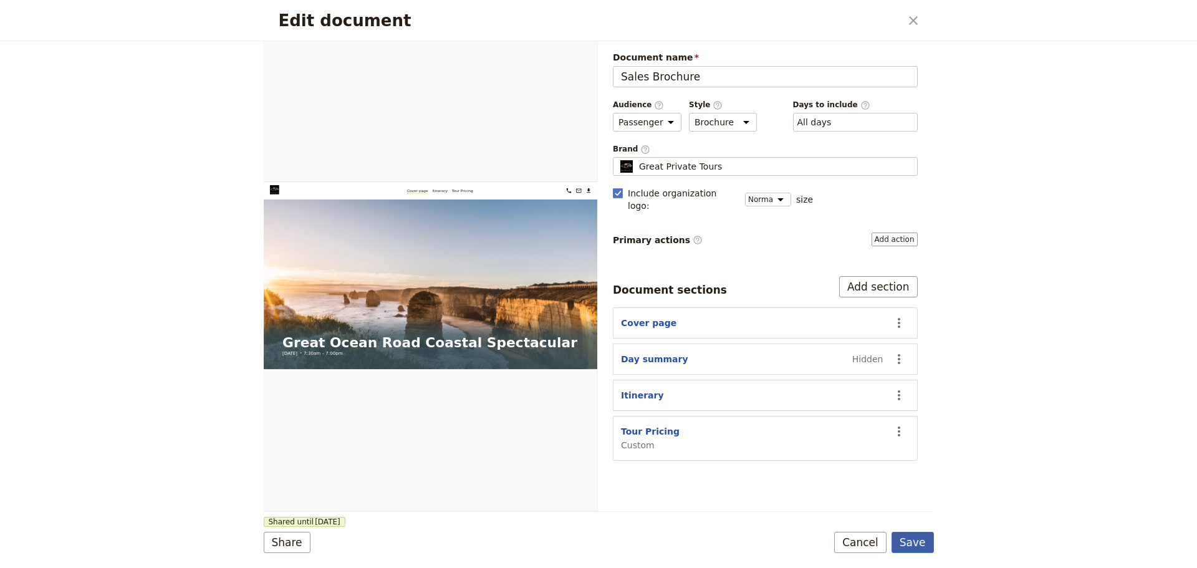
click at [918, 545] on button "Save" at bounding box center [913, 542] width 42 height 21
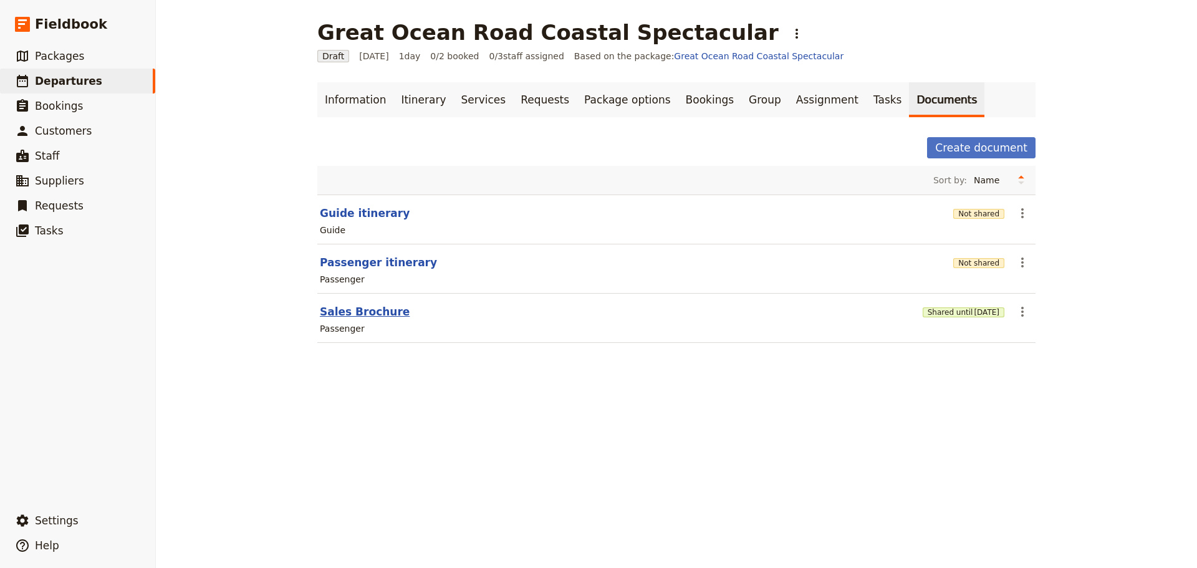
click at [359, 306] on button "Sales Brochure" at bounding box center [365, 311] width 90 height 15
select select "PASSENGER"
select select "DEFAULT"
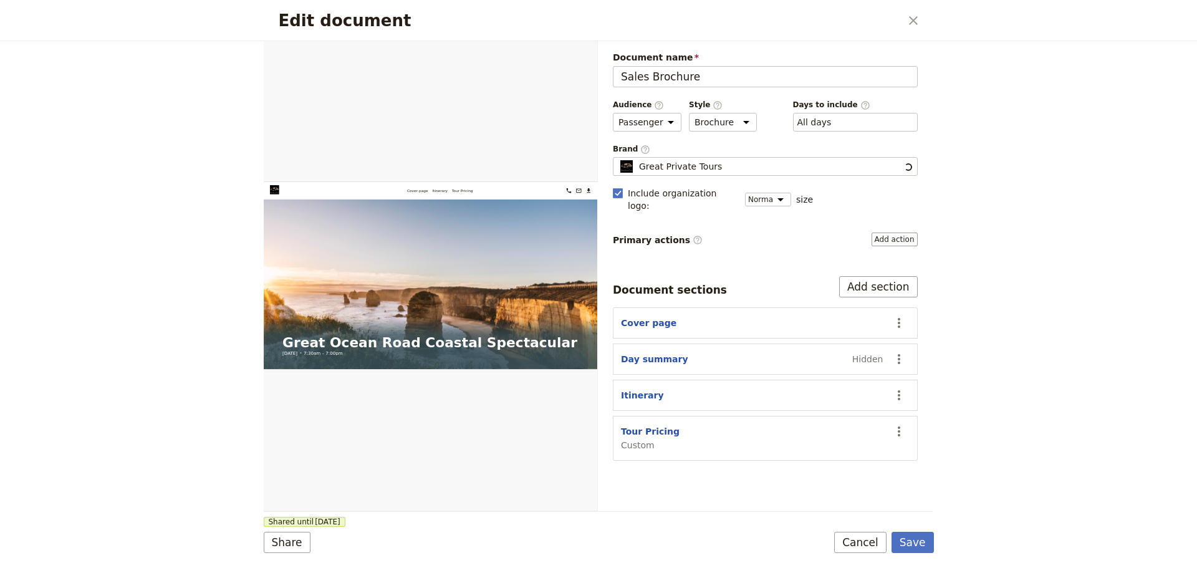
scroll to position [0, 0]
click at [640, 425] on button "Tour Pricing" at bounding box center [650, 431] width 59 height 12
select select "CUSTOM"
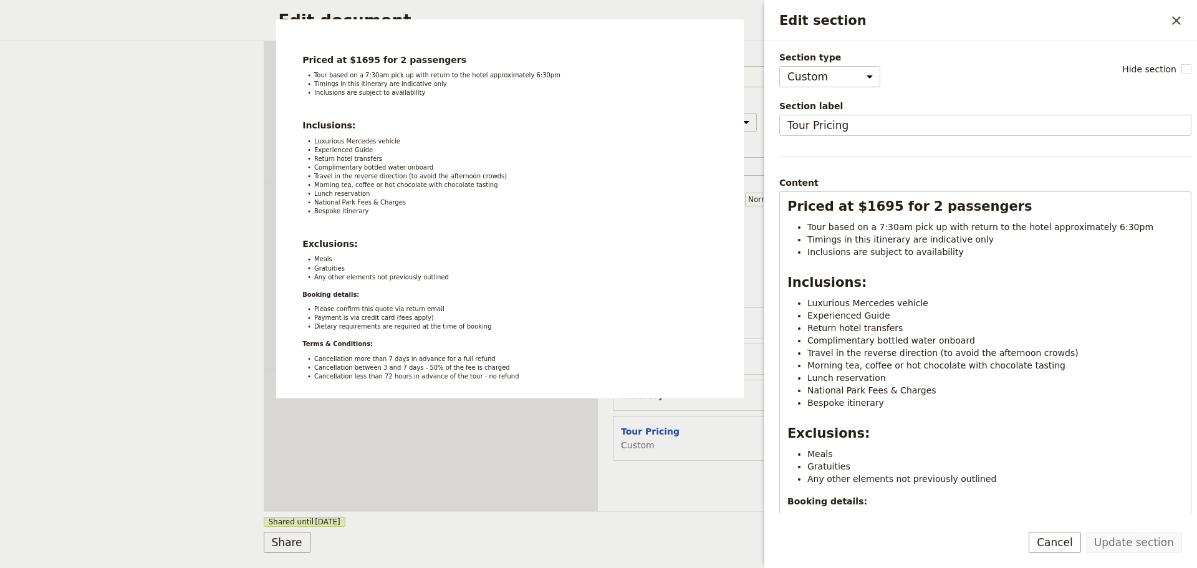
select select "CUSTOM"
select select "PASSENGER"
select select "DEFAULT"
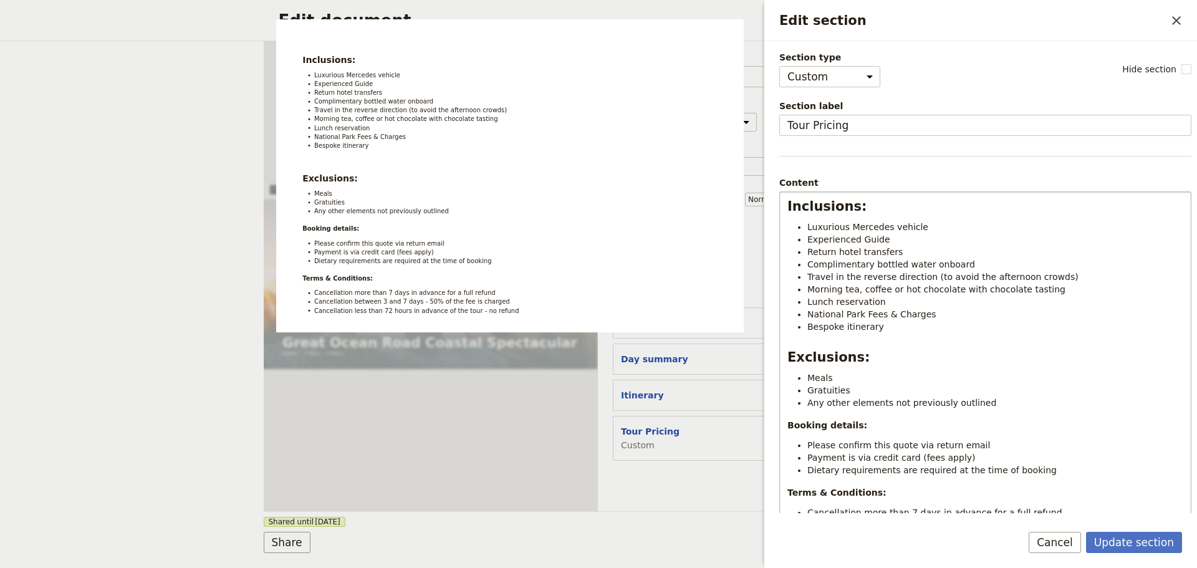
select select "paragraph"
click at [998, 403] on li "Any other elements not previously outlined" at bounding box center [995, 403] width 376 height 12
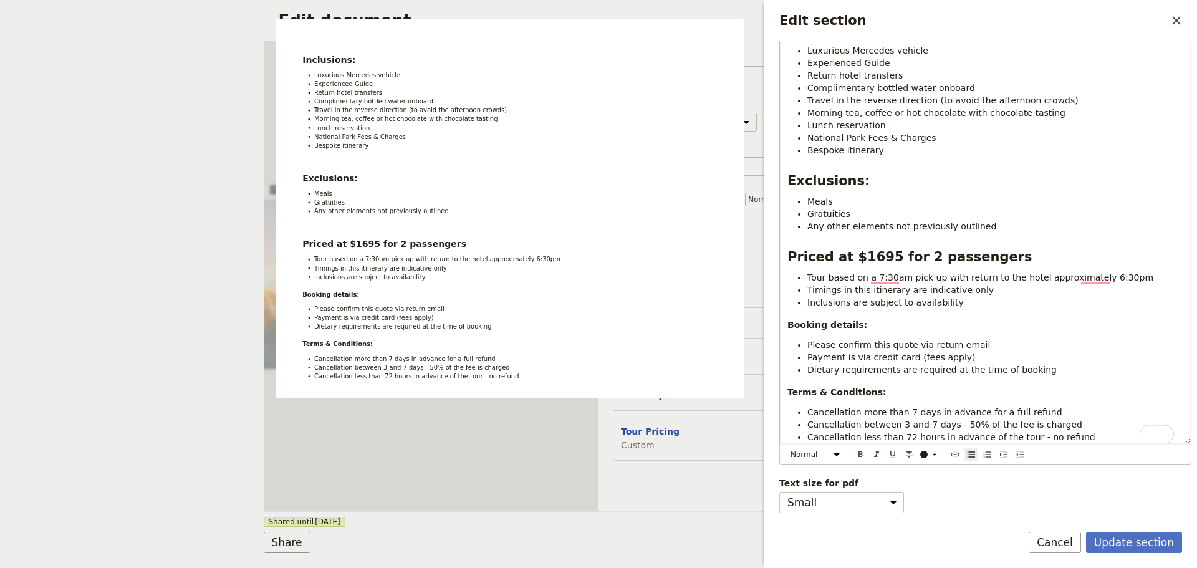
scroll to position [186, 0]
click at [1156, 537] on button "Update section" at bounding box center [1134, 542] width 96 height 21
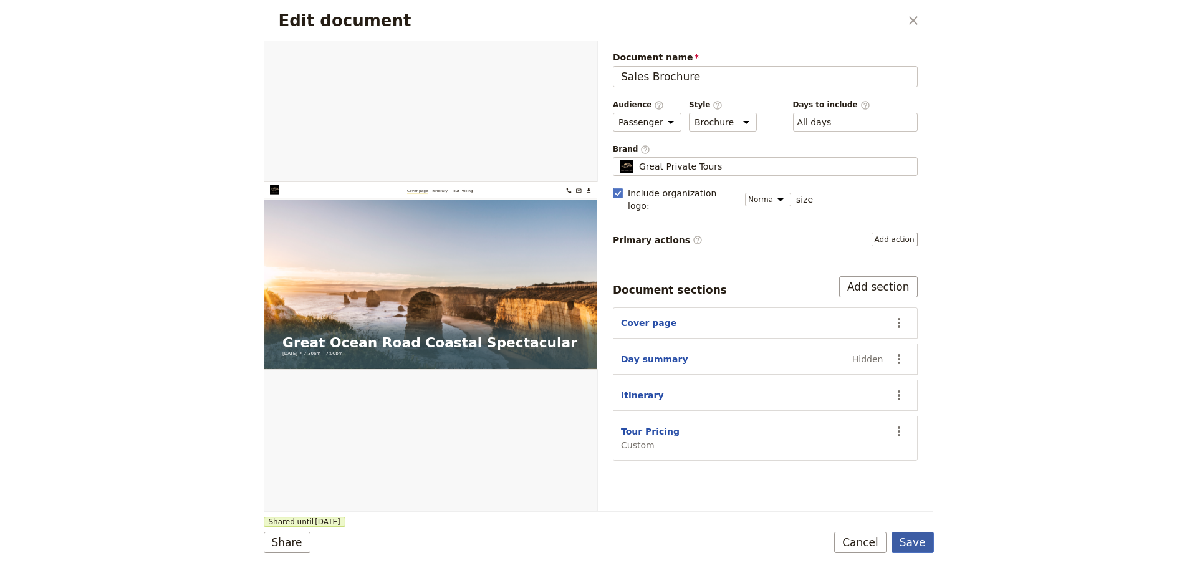
click at [924, 544] on button "Save" at bounding box center [913, 542] width 42 height 21
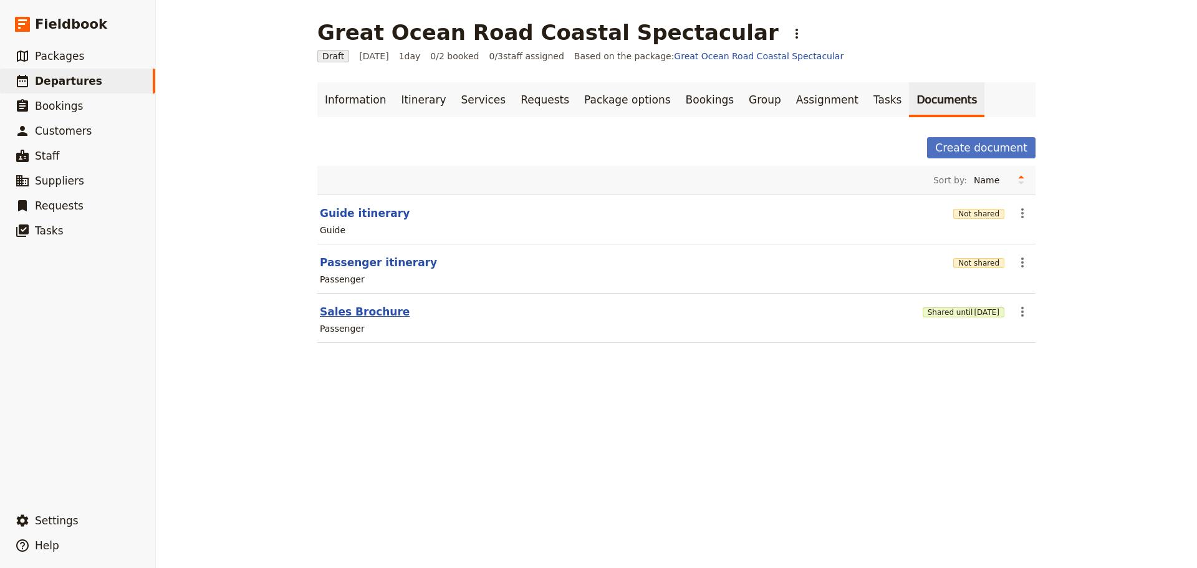
click at [340, 311] on button "Sales Brochure" at bounding box center [365, 311] width 90 height 15
select select "PASSENGER"
select select "DEFAULT"
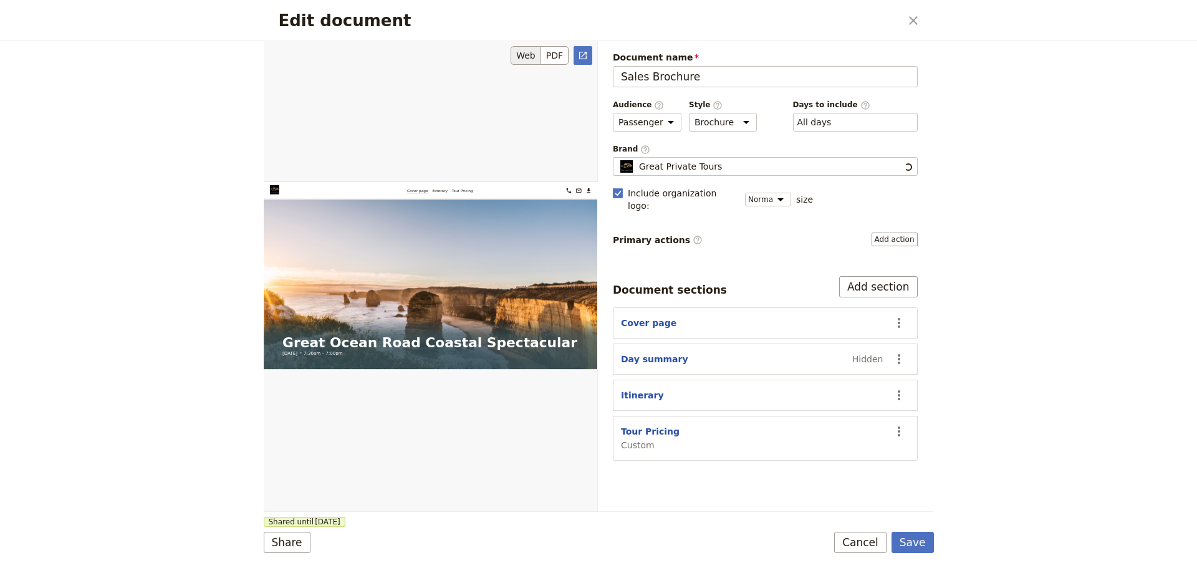
scroll to position [0, 0]
click at [639, 425] on button "Tour Pricing" at bounding box center [650, 431] width 59 height 12
select select "CUSTOM"
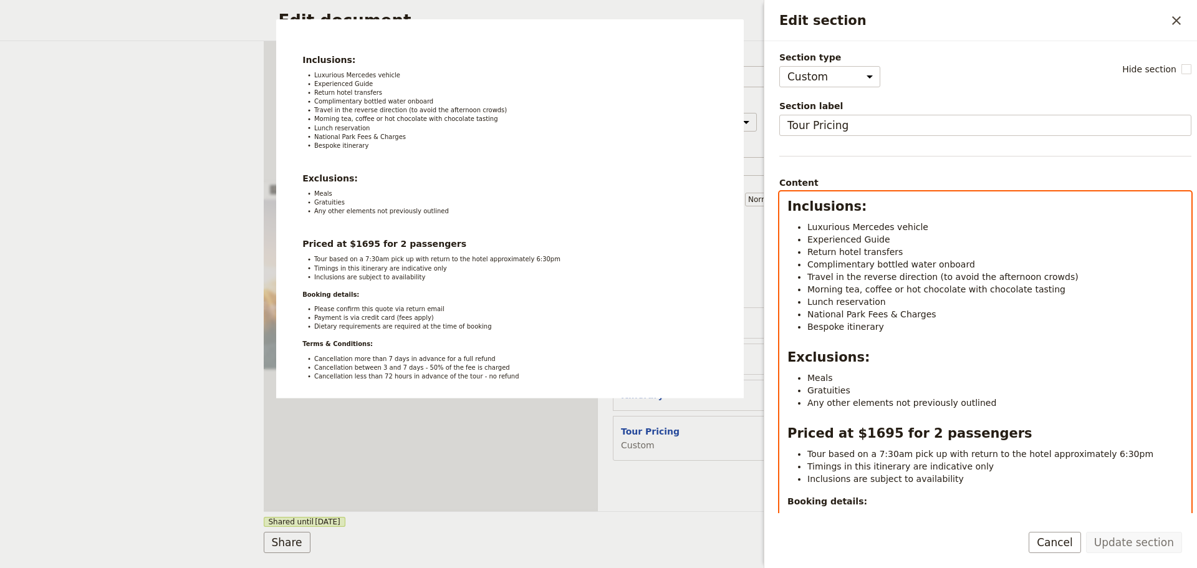
select select "h2"
click at [788, 209] on strong "Inclusions:" at bounding box center [827, 206] width 79 height 15
drag, startPoint x: 850, startPoint y: 358, endPoint x: 819, endPoint y: 357, distance: 30.6
click at [819, 357] on strong "Exclusions:" at bounding box center [829, 357] width 82 height 15
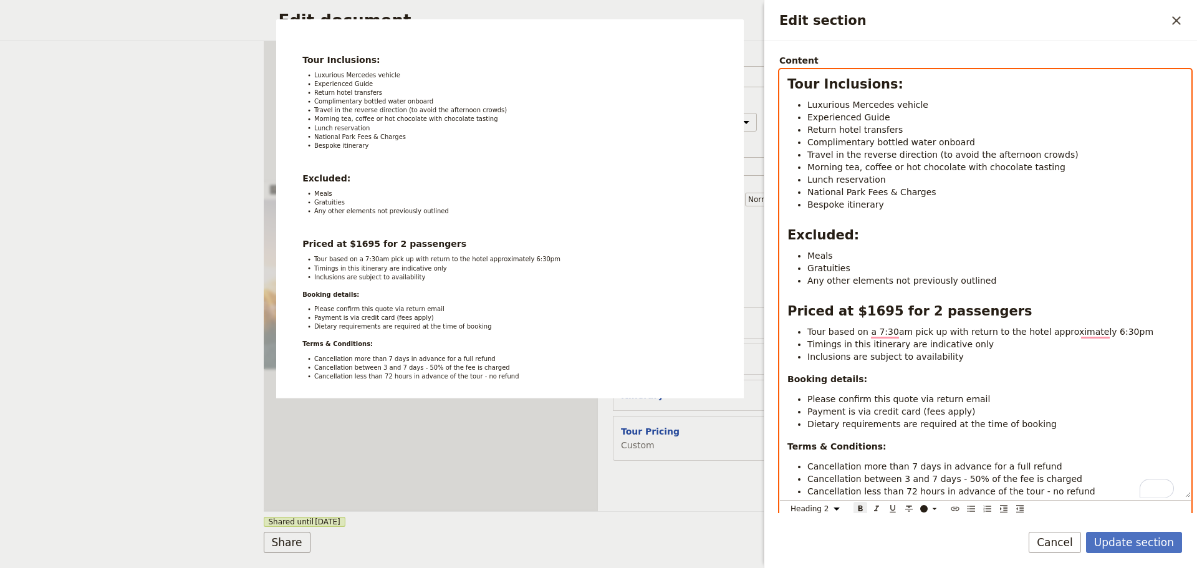
scroll to position [125, 0]
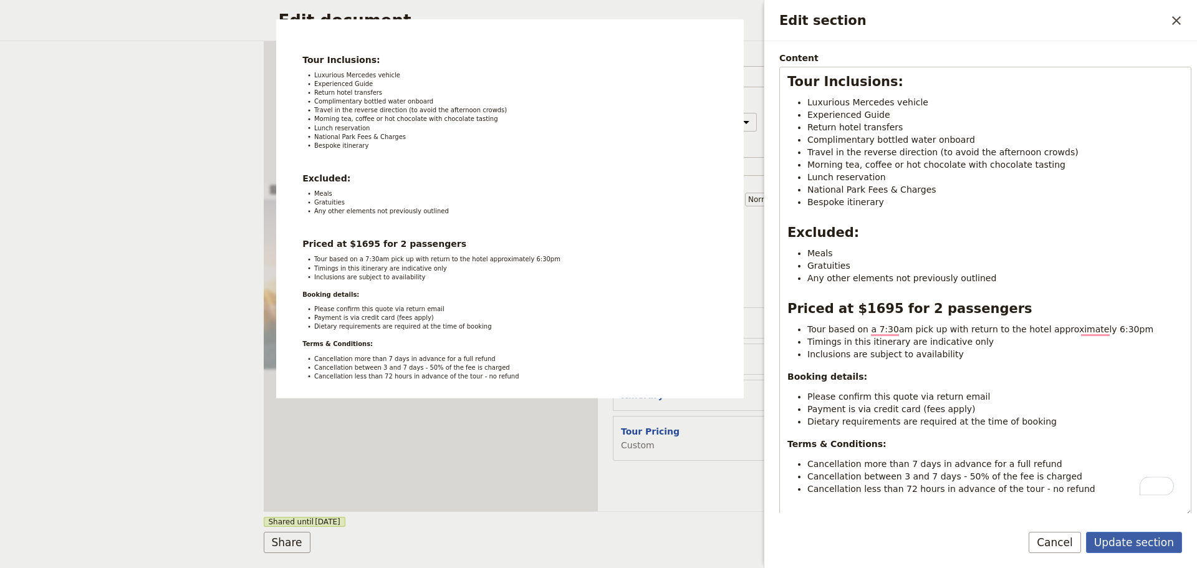
click at [1128, 532] on button "Update section" at bounding box center [1134, 542] width 96 height 21
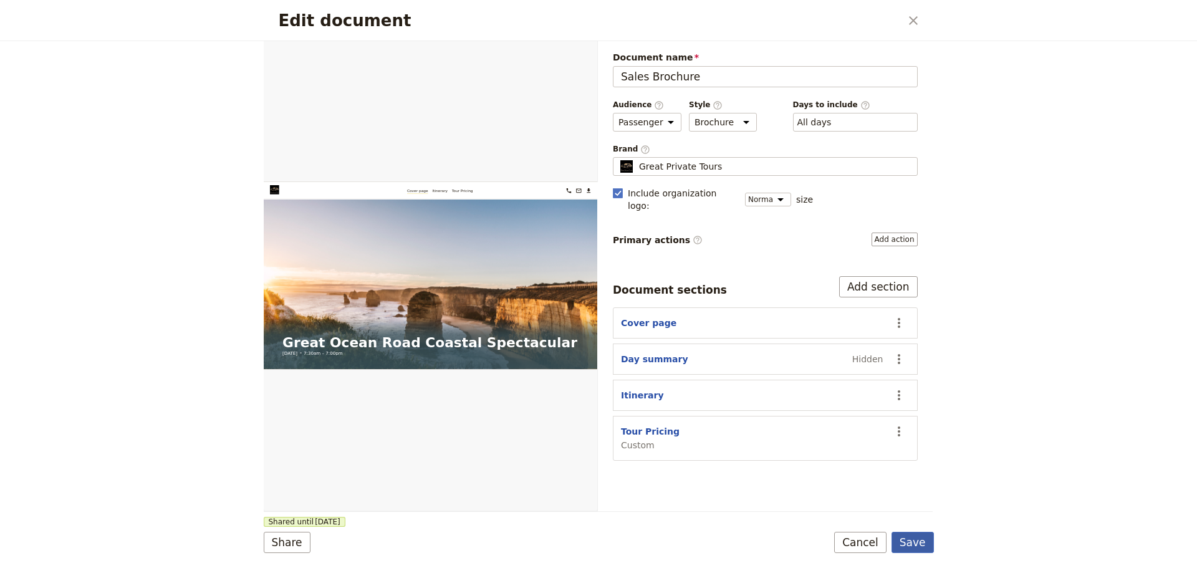
click at [920, 542] on button "Save" at bounding box center [913, 542] width 42 height 21
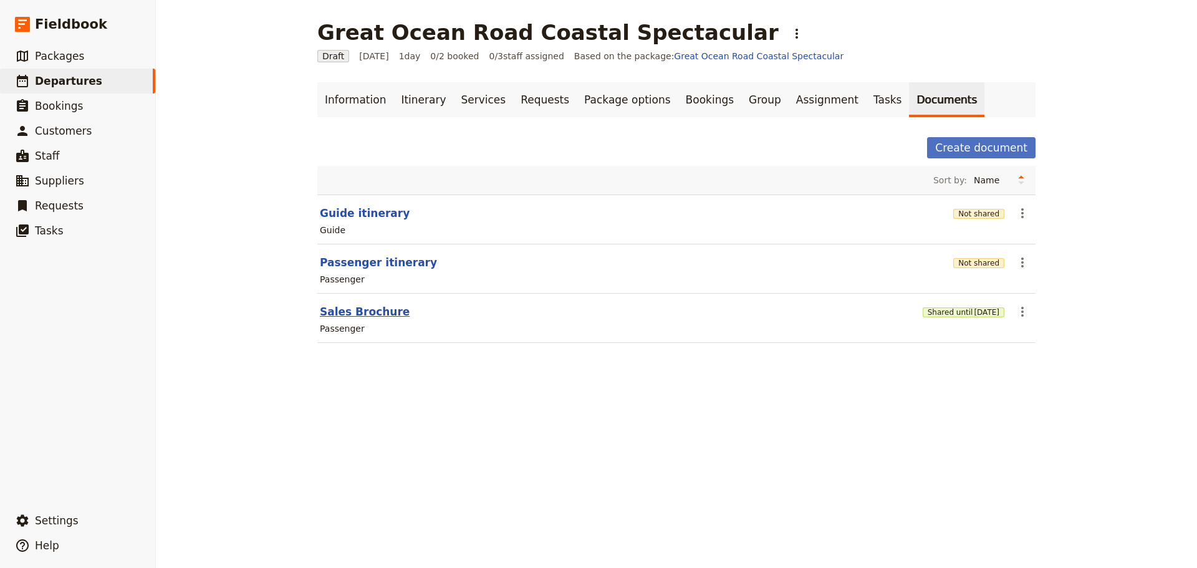
click at [345, 311] on button "Sales Brochure" at bounding box center [365, 311] width 90 height 15
select select "PASSENGER"
select select "DEFAULT"
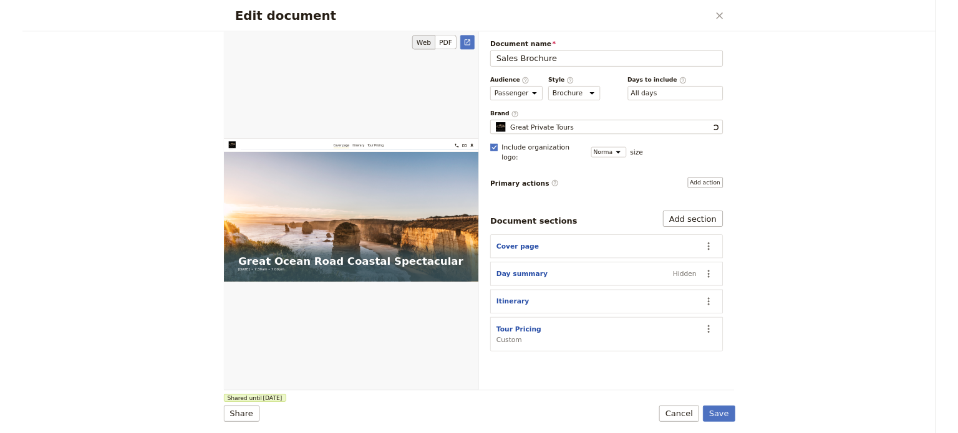
scroll to position [0, 0]
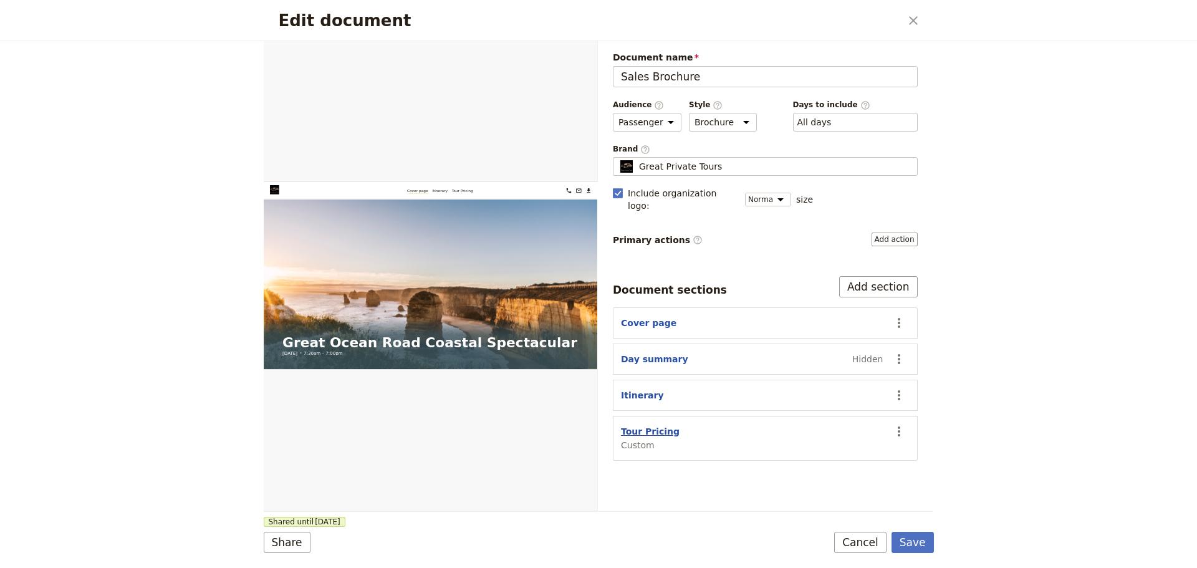
click at [634, 425] on button "Tour Pricing" at bounding box center [650, 431] width 59 height 12
select select "CUSTOM"
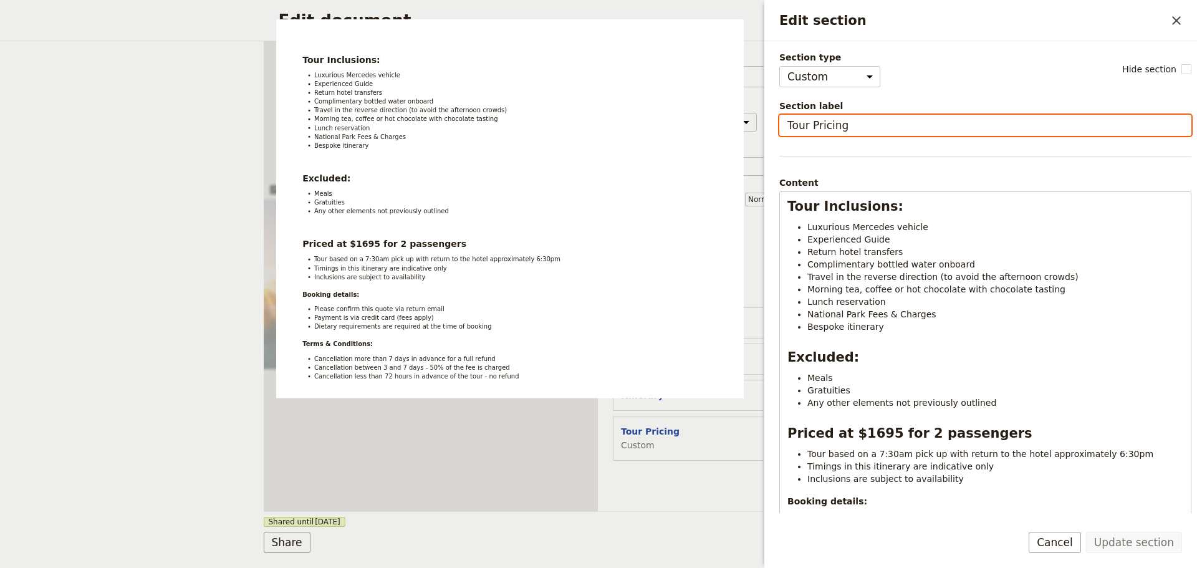
click at [824, 125] on input "Tour Pricing" at bounding box center [985, 125] width 412 height 21
drag, startPoint x: 840, startPoint y: 123, endPoint x: 758, endPoint y: 113, distance: 82.3
click at [758, 113] on body "Cover page Itinerary Tour Pricing Fieldbook ​ ​ Fieldbook ​ ​ Packages ​ Depart…" at bounding box center [598, 284] width 1197 height 568
type input "Booking Details"
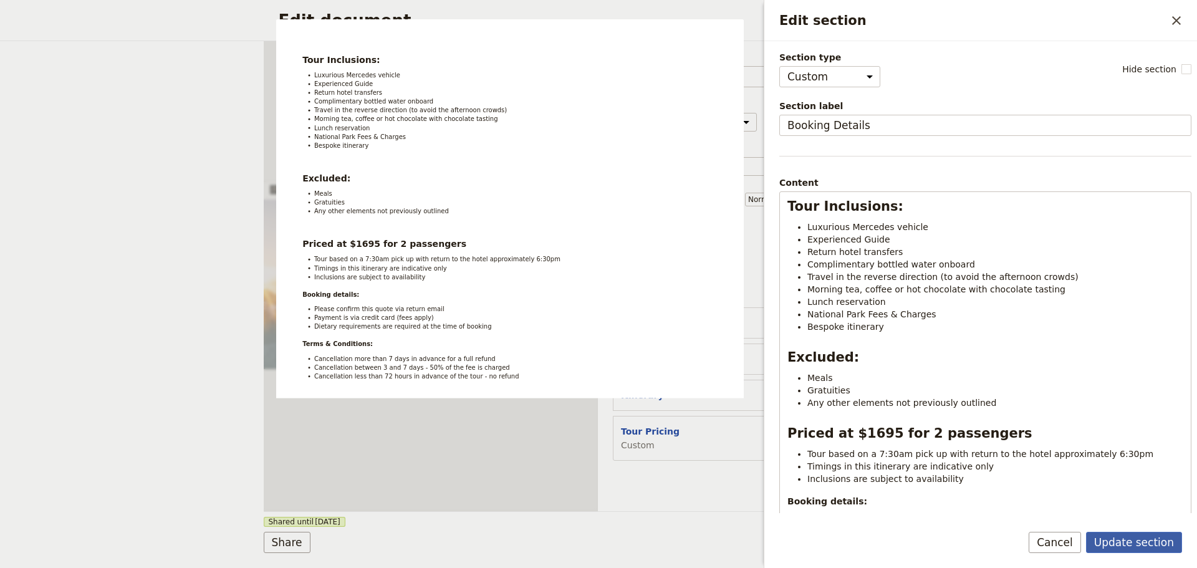
click at [1144, 545] on button "Update section" at bounding box center [1134, 542] width 96 height 21
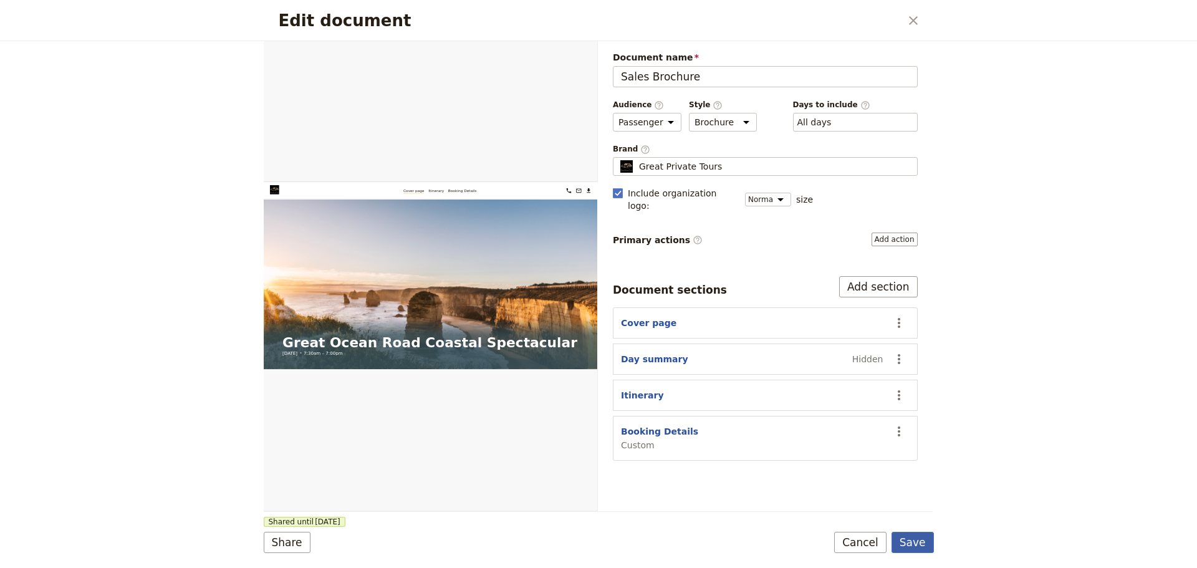
click at [912, 539] on button "Save" at bounding box center [913, 542] width 42 height 21
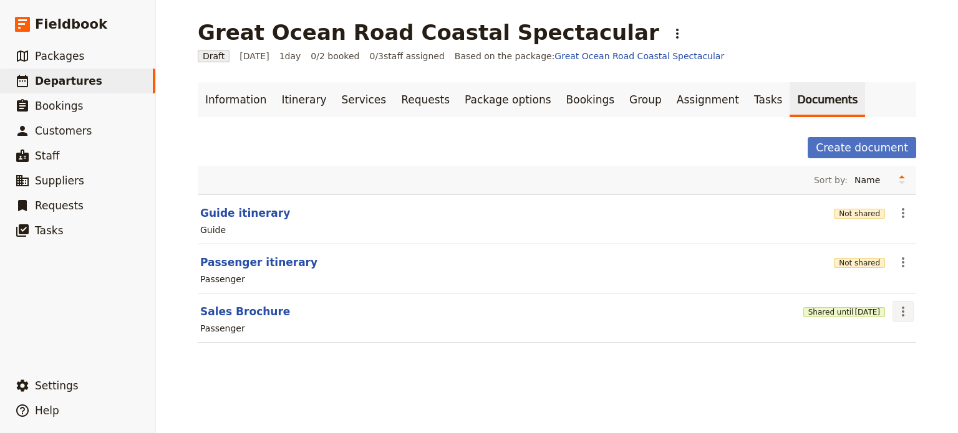
click at [900, 313] on icon "Actions" at bounding box center [902, 311] width 15 height 15
click at [831, 341] on button "Share" at bounding box center [862, 337] width 90 height 17
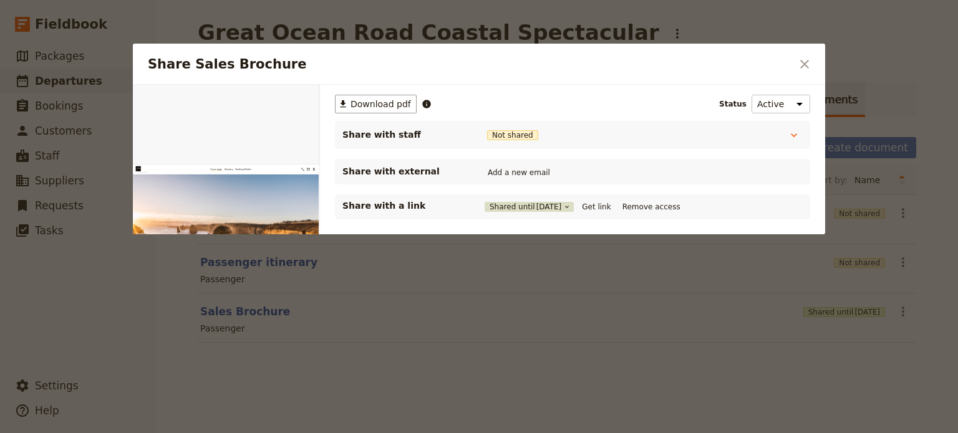
click at [571, 209] on icon "Share Sales Brochure" at bounding box center [566, 206] width 7 height 7
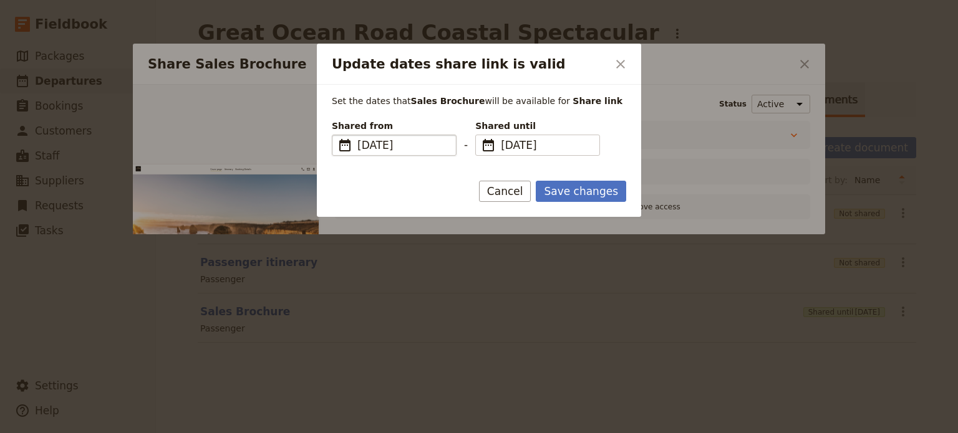
click at [374, 141] on span "[DATE]" at bounding box center [402, 145] width 91 height 15
click at [337, 135] on input "[DATE]" at bounding box center [337, 135] width 1 height 1
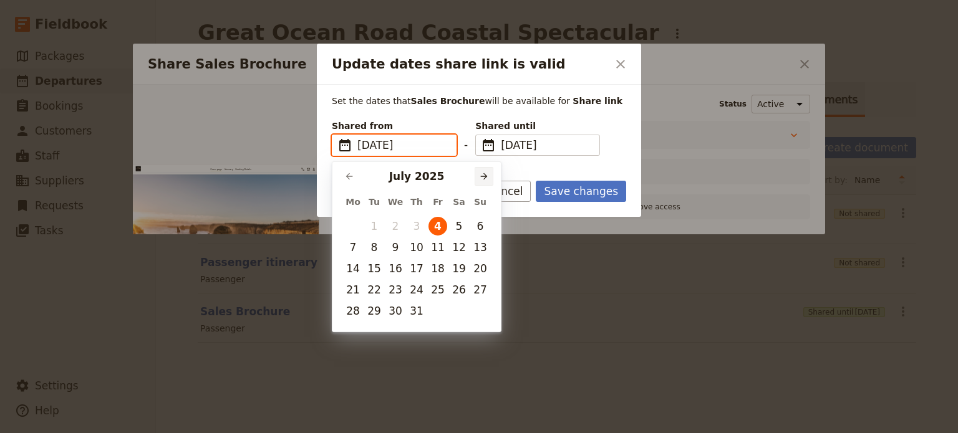
click at [484, 179] on icon "Next month" at bounding box center [484, 176] width 10 height 10
click at [367, 290] on button "23" at bounding box center [374, 290] width 19 height 19
type input "[DATE]"
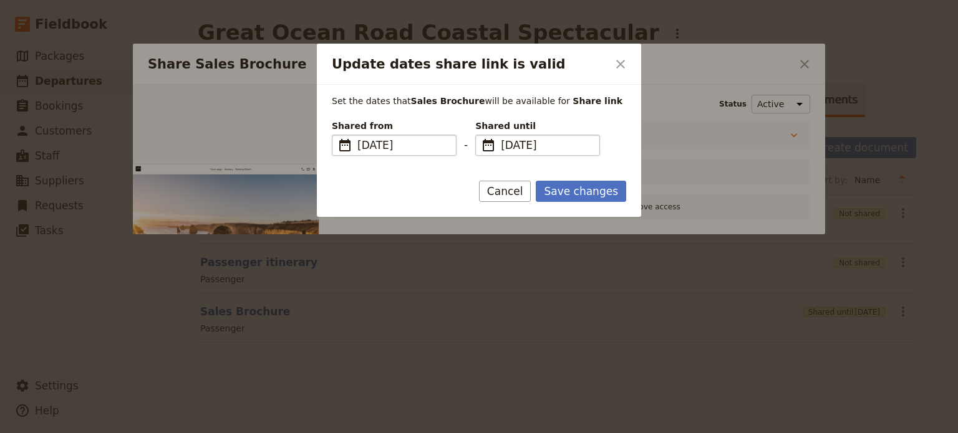
click at [490, 143] on span "​" at bounding box center [488, 145] width 15 height 15
click at [481, 135] on input "[DATE]" at bounding box center [480, 135] width 1 height 1
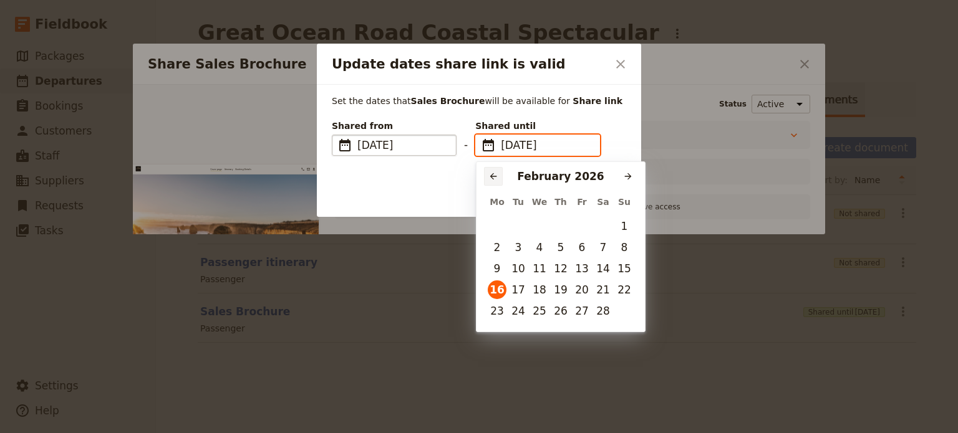
click at [498, 178] on icon "Previous month" at bounding box center [493, 176] width 10 height 10
click at [496, 176] on icon "Previous month" at bounding box center [493, 176] width 10 height 10
click at [495, 176] on icon "Previous month" at bounding box center [493, 176] width 7 height 7
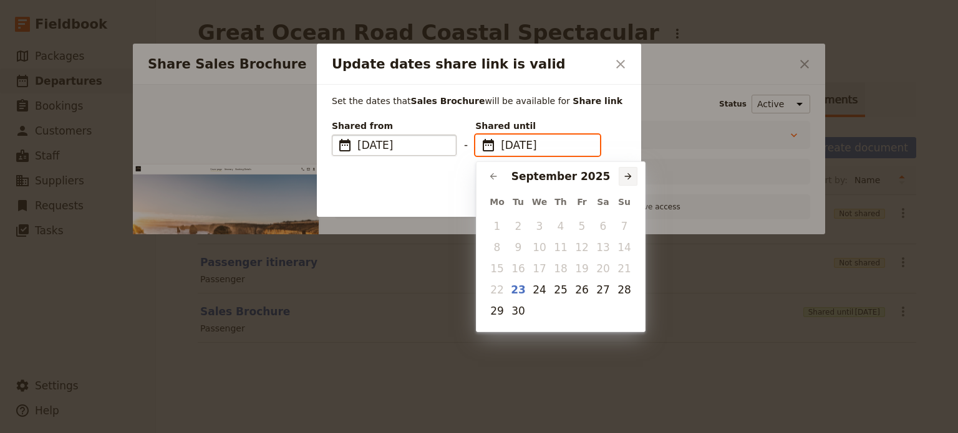
click at [629, 173] on icon "Next month" at bounding box center [628, 176] width 10 height 10
click at [519, 246] on button "7" at bounding box center [518, 247] width 19 height 19
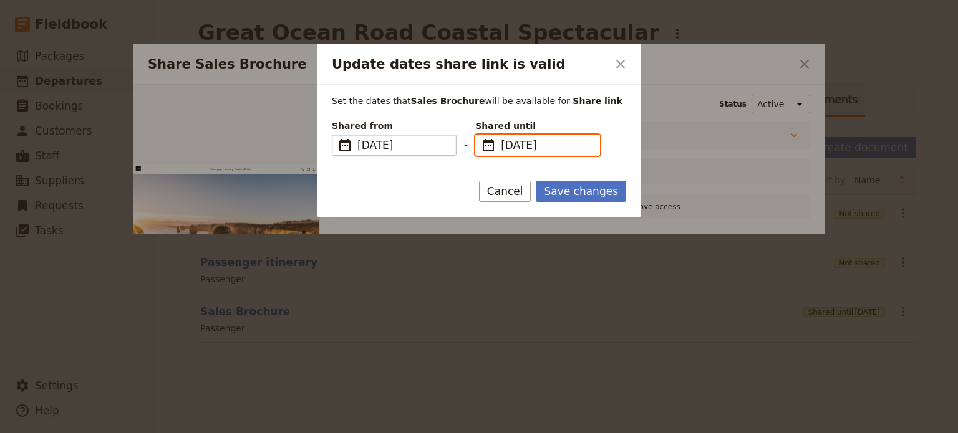
type input "[DATE]"
click at [584, 189] on button "Save changes" at bounding box center [581, 191] width 90 height 21
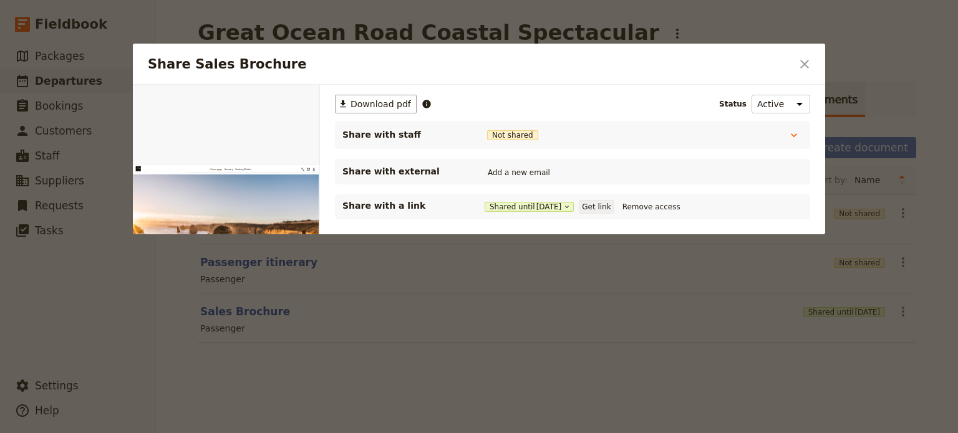
click at [599, 205] on button "Get link" at bounding box center [596, 207] width 35 height 14
click at [804, 59] on icon "Close dialog" at bounding box center [804, 64] width 15 height 15
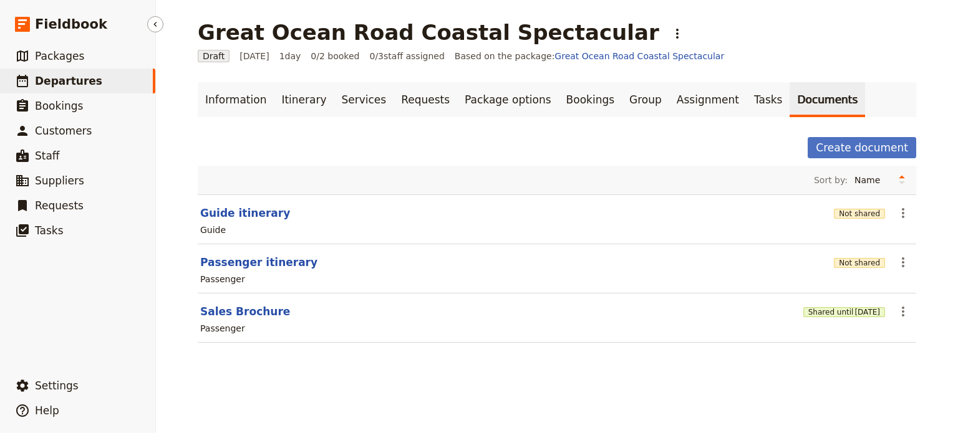
click at [70, 84] on span "Departures" at bounding box center [68, 81] width 67 height 12
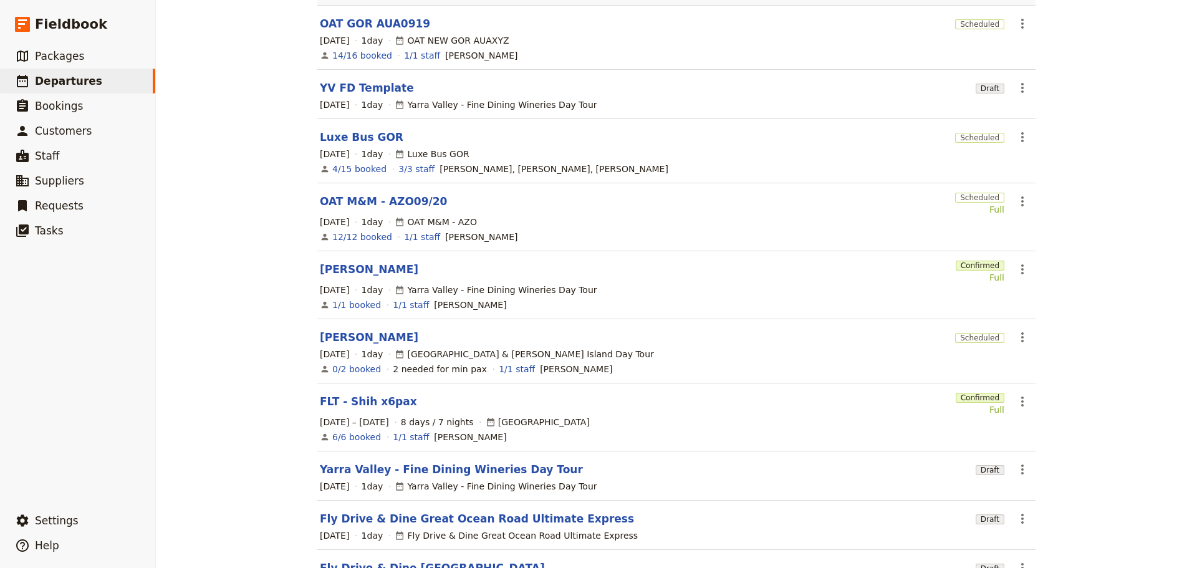
scroll to position [222, 0]
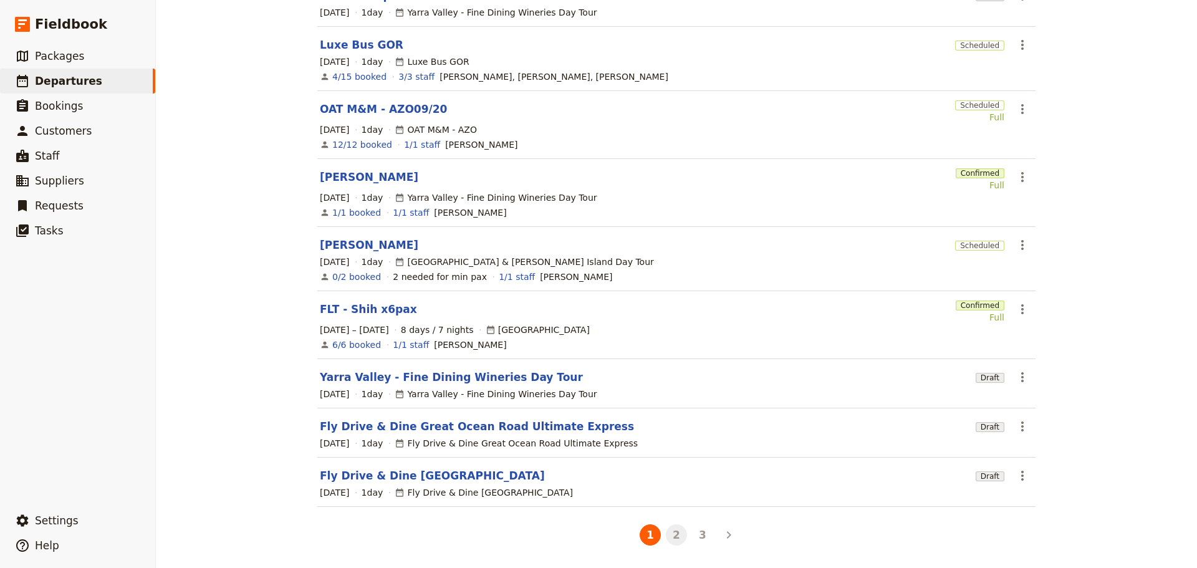
drag, startPoint x: 680, startPoint y: 537, endPoint x: 673, endPoint y: 537, distance: 6.3
click at [679, 537] on button "2" at bounding box center [676, 534] width 21 height 21
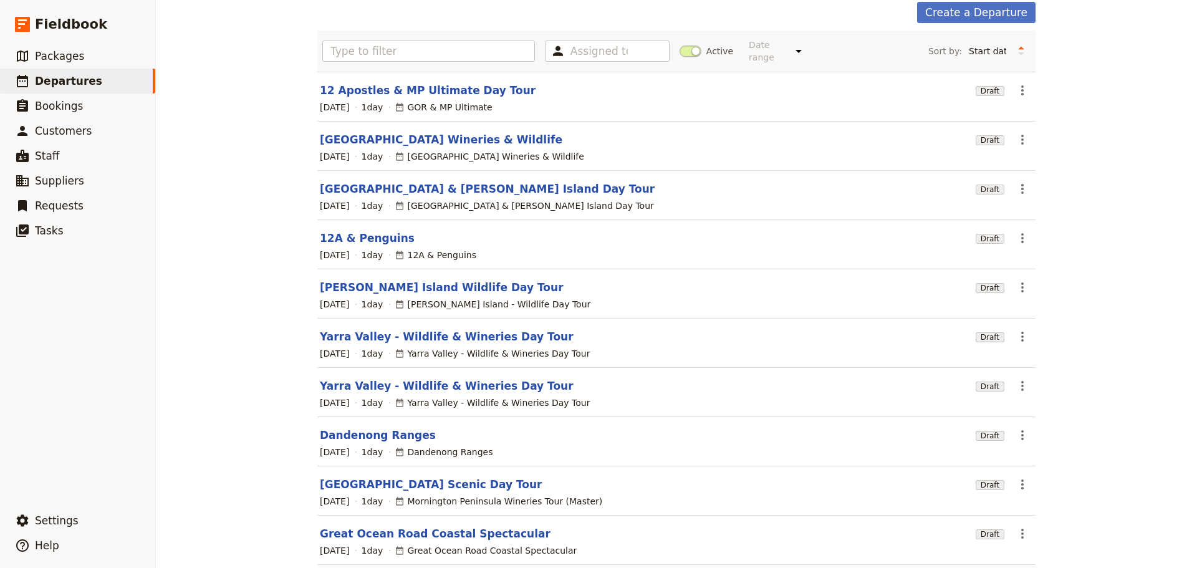
scroll to position [121, 0]
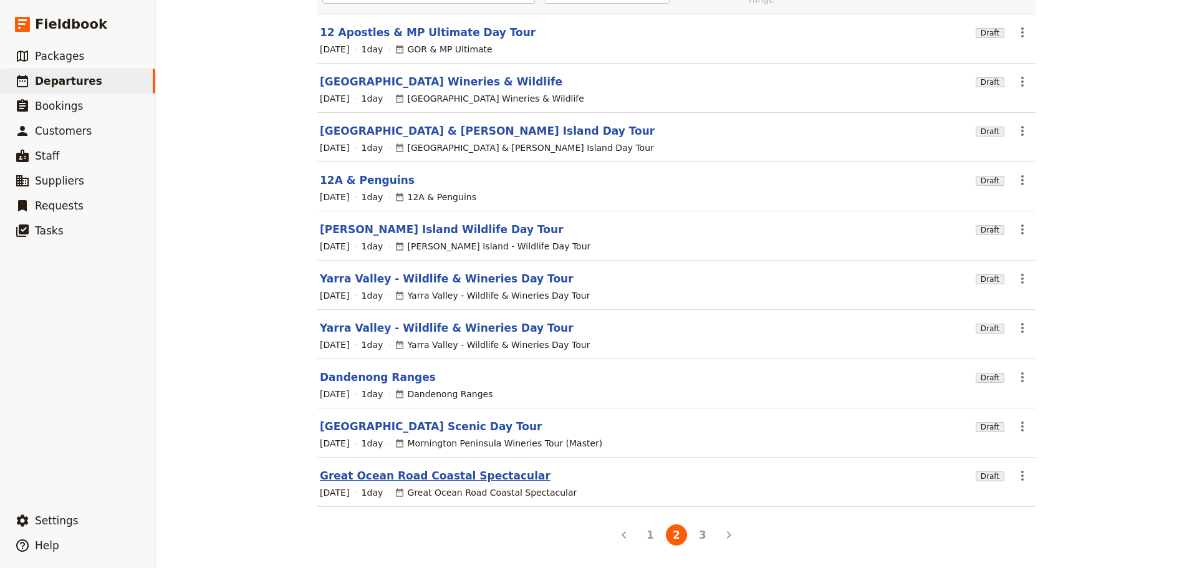
click at [420, 478] on link "Great Ocean Road Coastal Spectacular" at bounding box center [435, 475] width 231 height 15
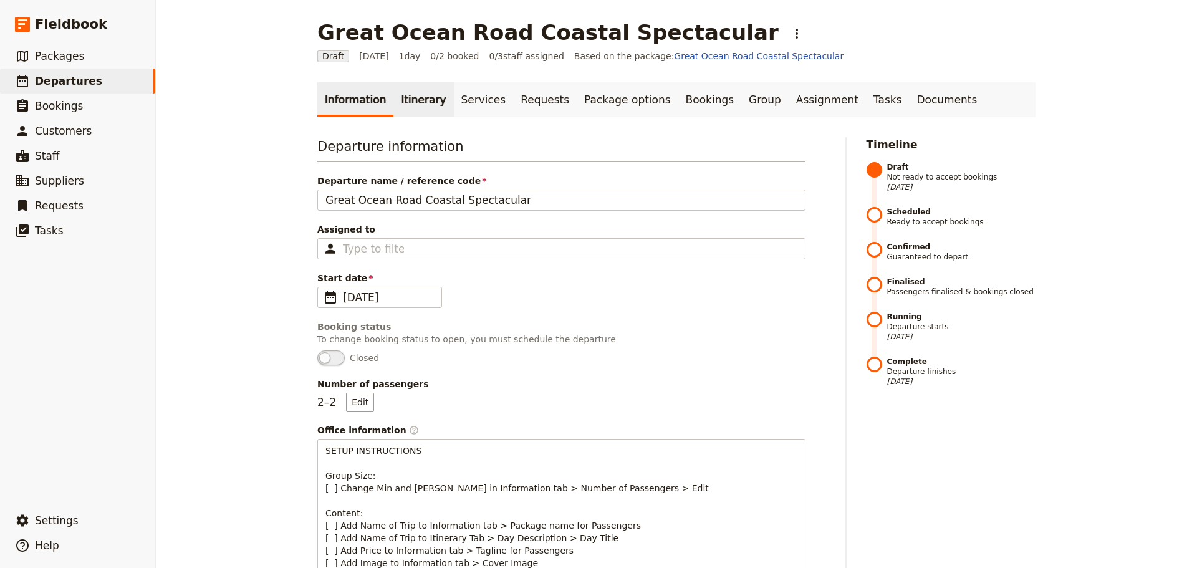
click at [423, 104] on link "Itinerary" at bounding box center [423, 99] width 60 height 35
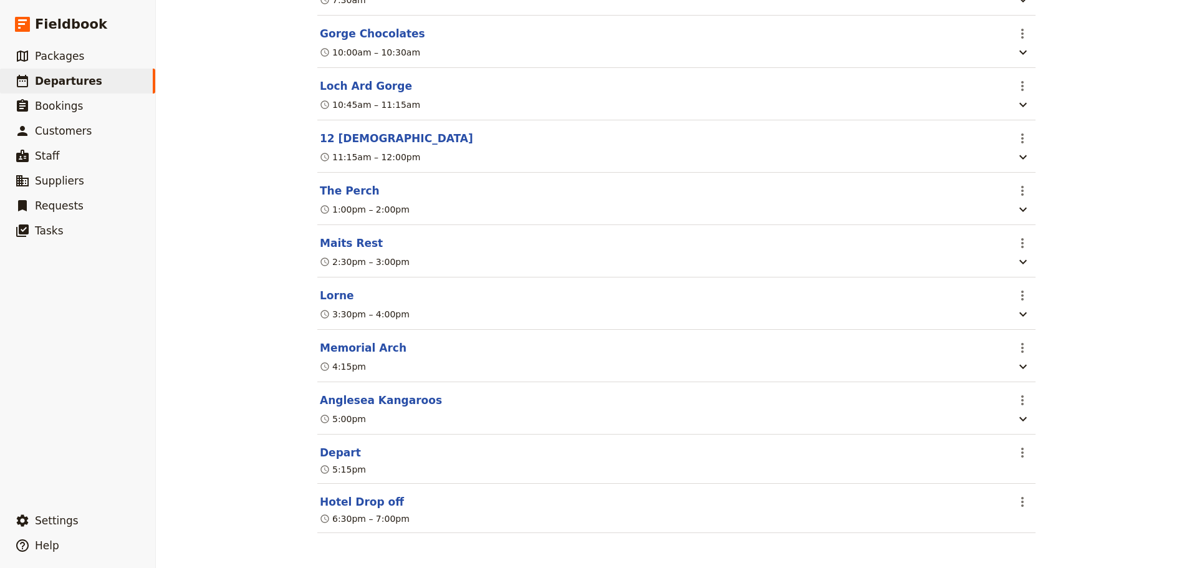
scroll to position [97, 0]
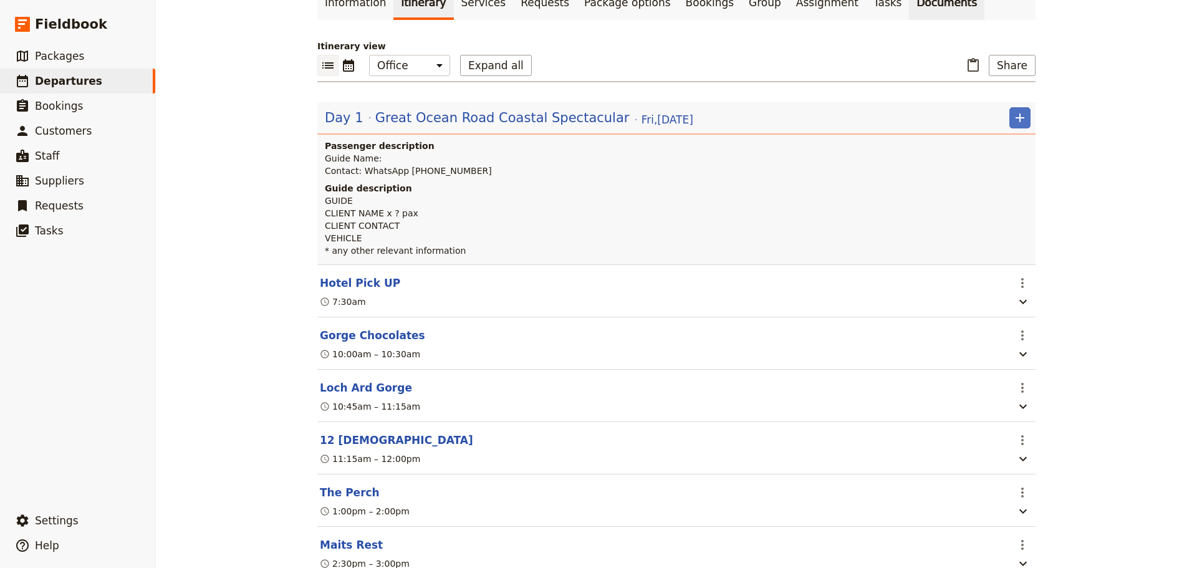
click at [909, 11] on link "Documents" at bounding box center [946, 2] width 75 height 35
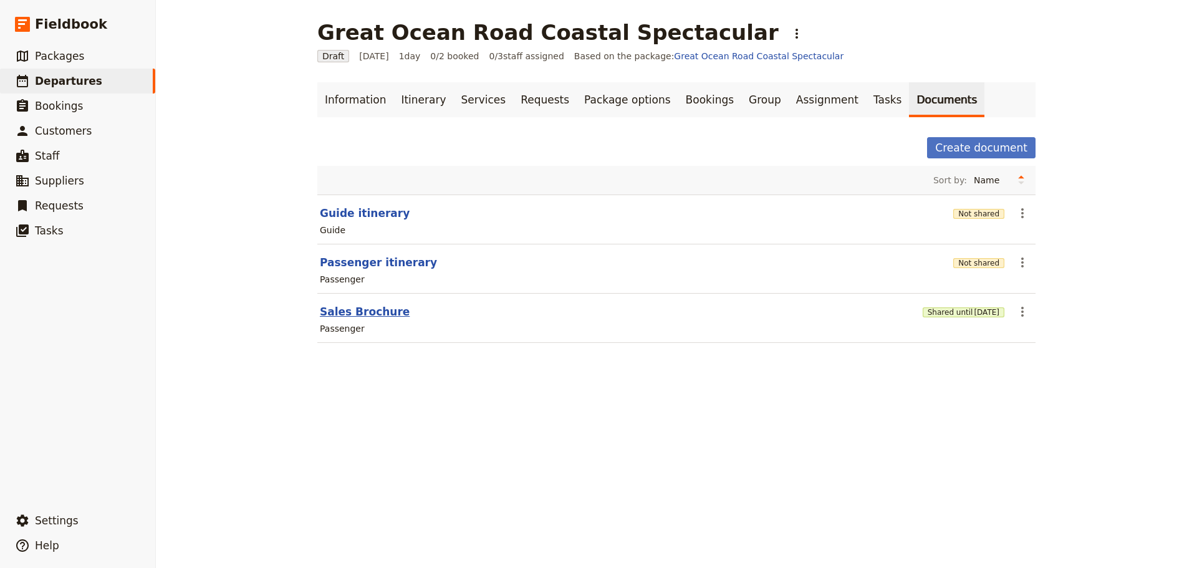
click at [347, 310] on button "Sales Brochure" at bounding box center [365, 311] width 90 height 15
select select "PASSENGER"
select select "DEFAULT"
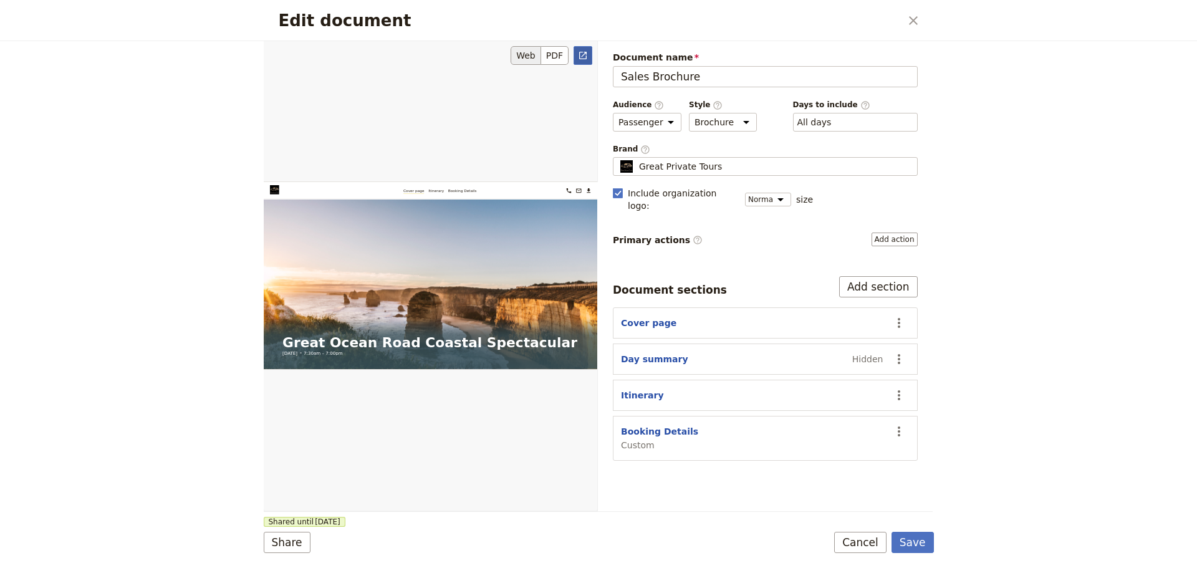
click at [587, 62] on link "​" at bounding box center [583, 55] width 19 height 19
click at [868, 543] on button "Cancel" at bounding box center [860, 542] width 52 height 21
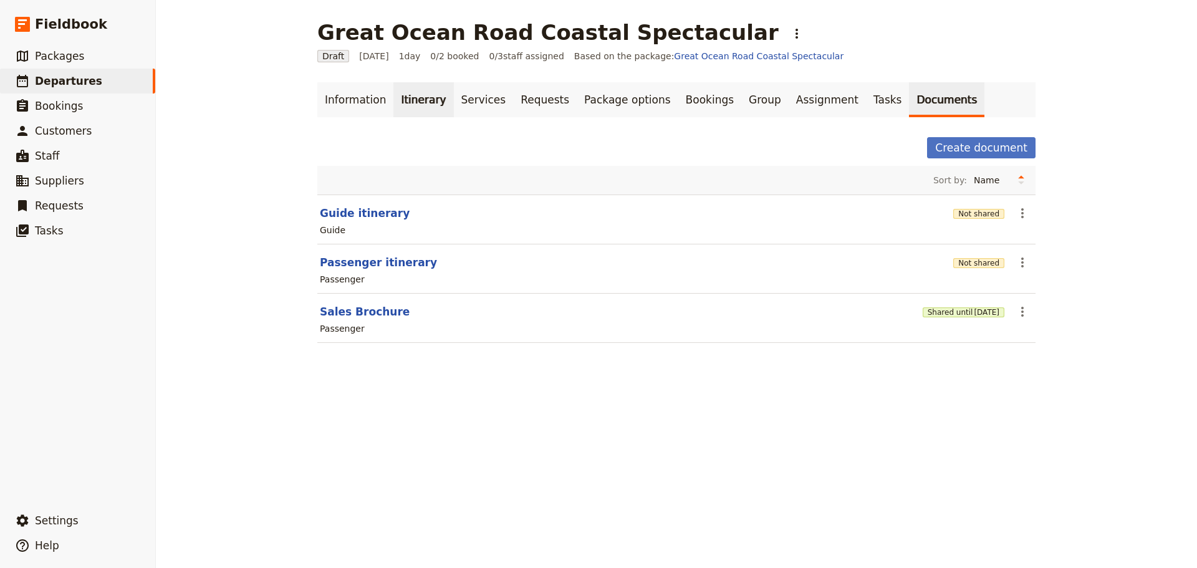
click at [409, 107] on link "Itinerary" at bounding box center [423, 99] width 60 height 35
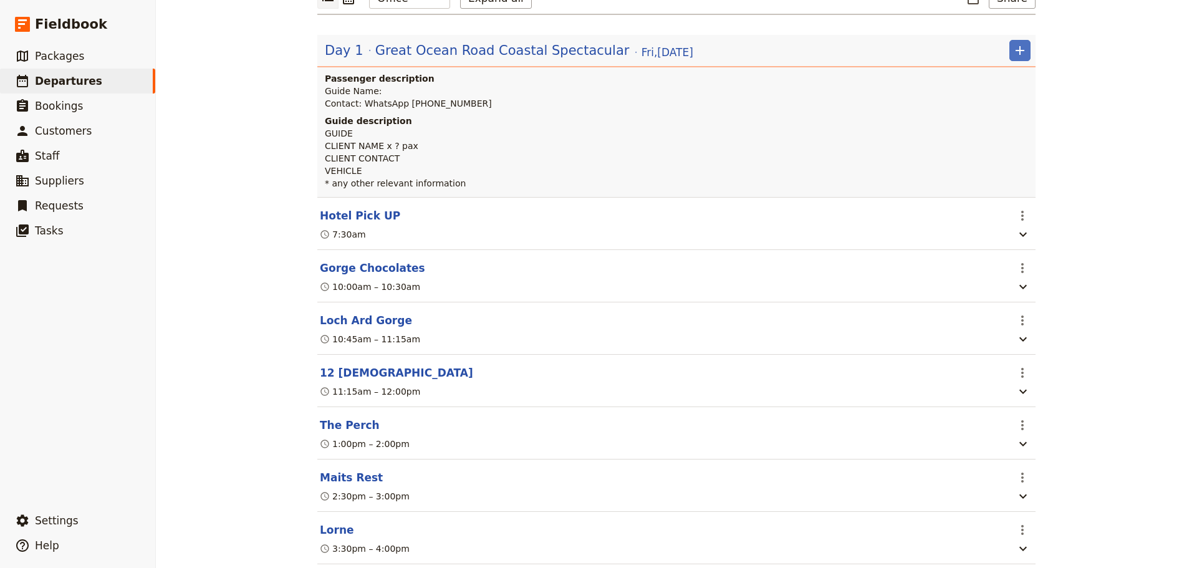
scroll to position [312, 0]
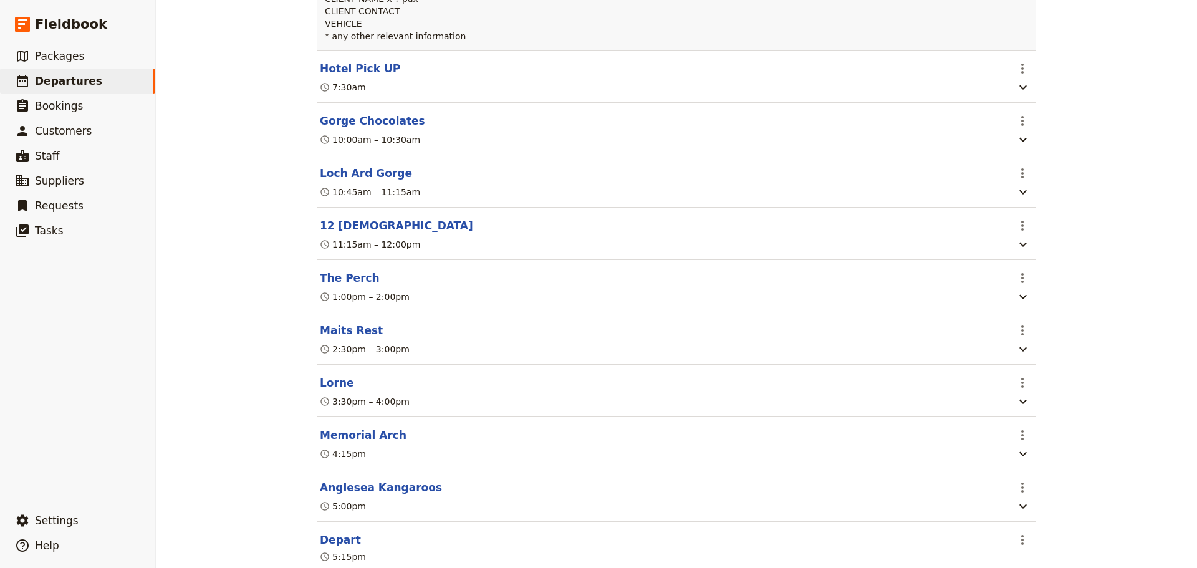
click at [337, 282] on button "The Perch" at bounding box center [350, 278] width 60 height 15
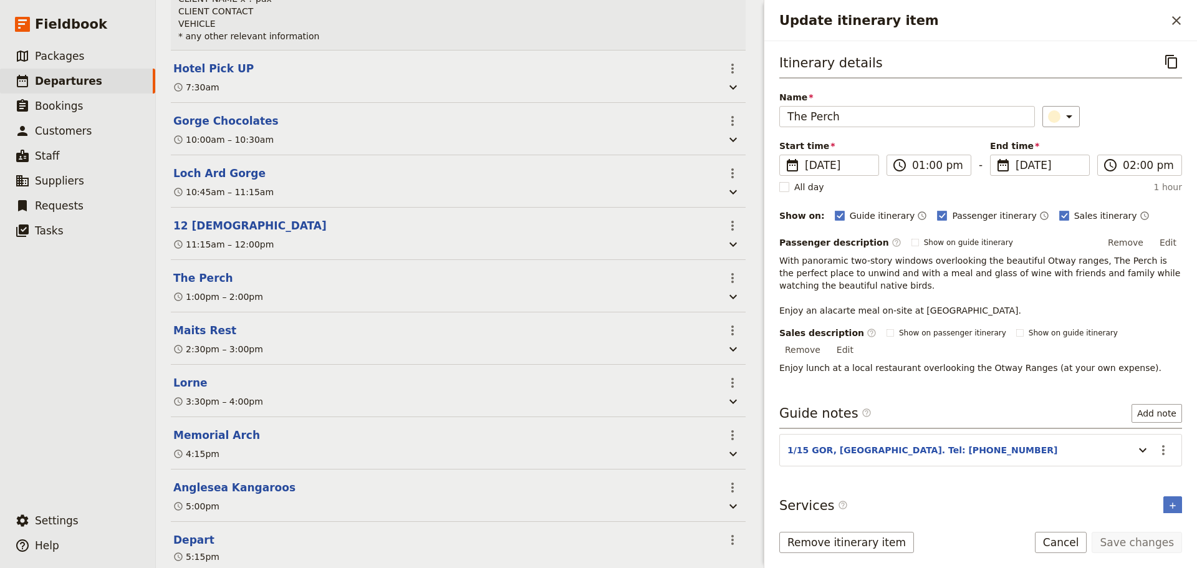
scroll to position [318, 0]
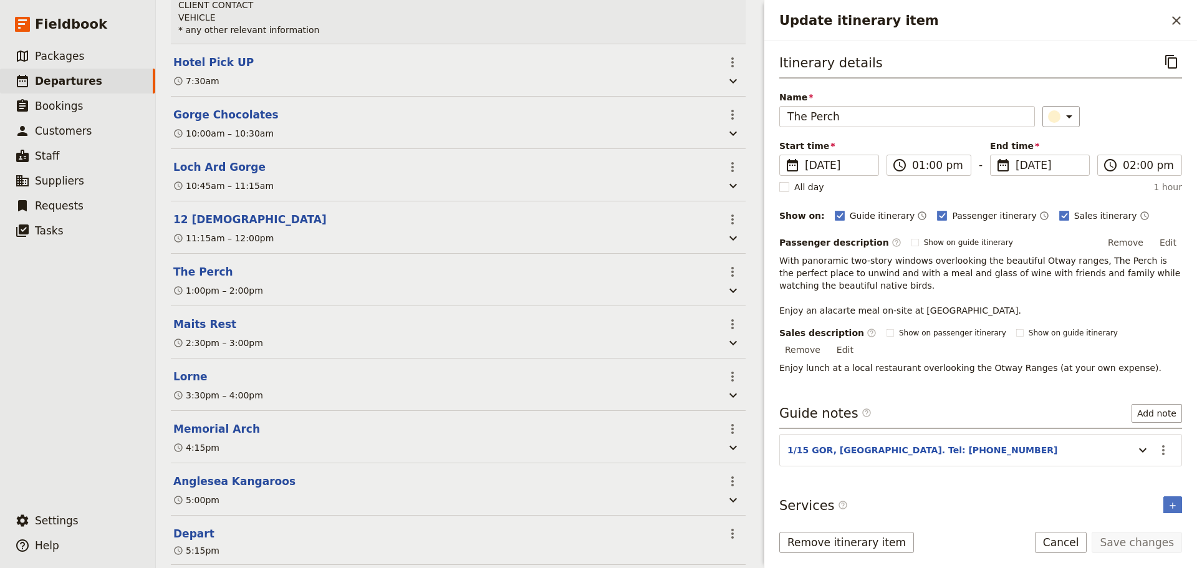
click at [1066, 544] on button "Cancel" at bounding box center [1061, 542] width 52 height 21
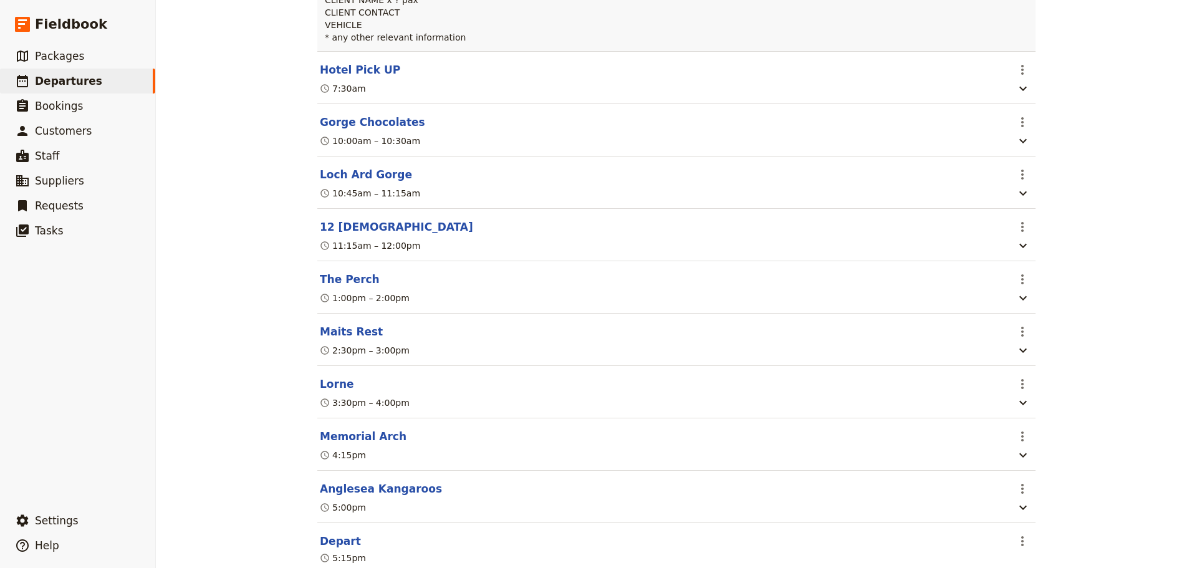
scroll to position [312, 0]
click at [1024, 304] on icon "button" at bounding box center [1023, 296] width 15 height 15
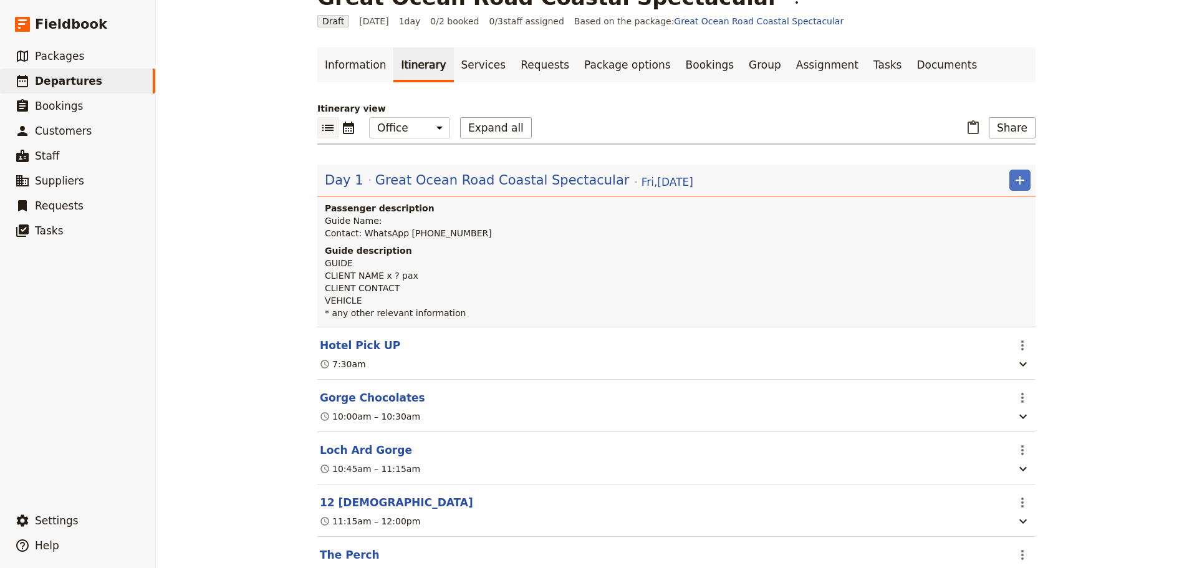
scroll to position [0, 0]
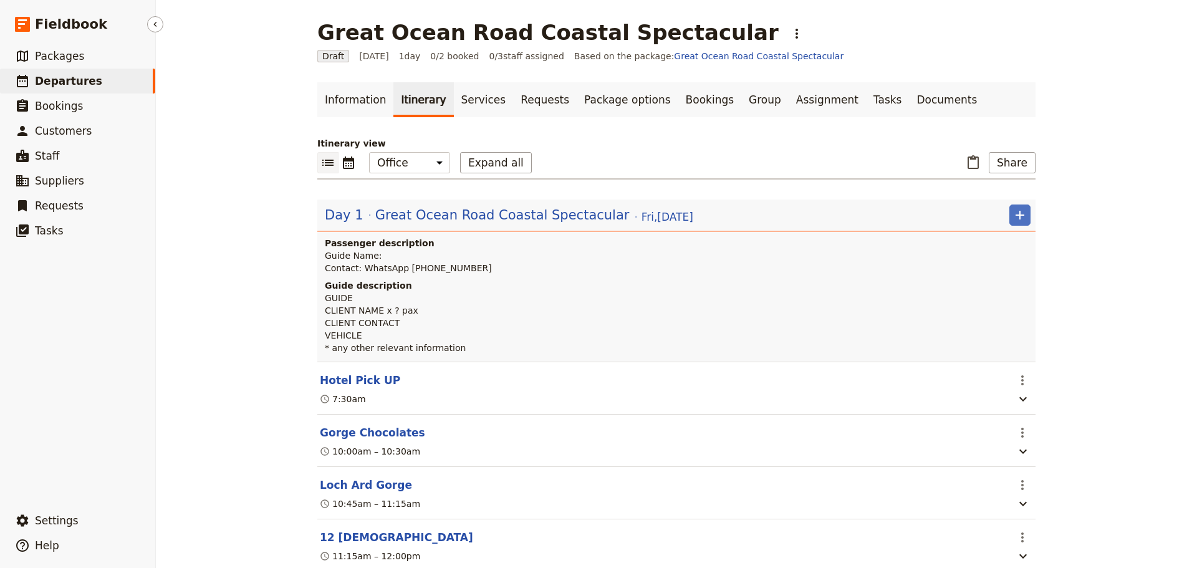
click at [28, 81] on icon at bounding box center [22, 81] width 11 height 12
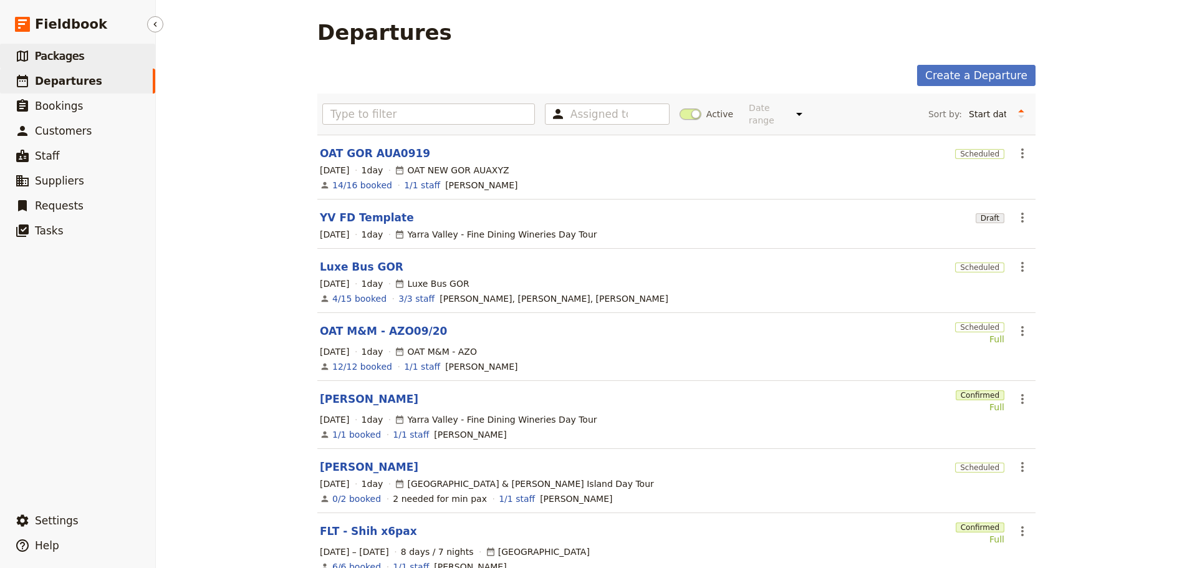
click at [44, 53] on span "Packages" at bounding box center [59, 56] width 49 height 12
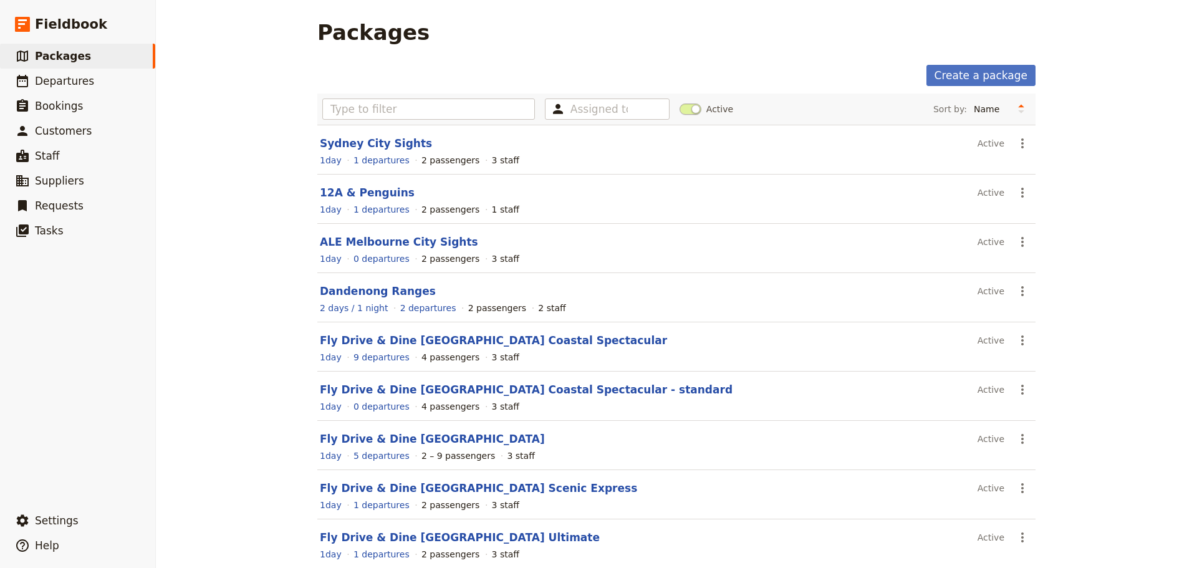
scroll to position [111, 0]
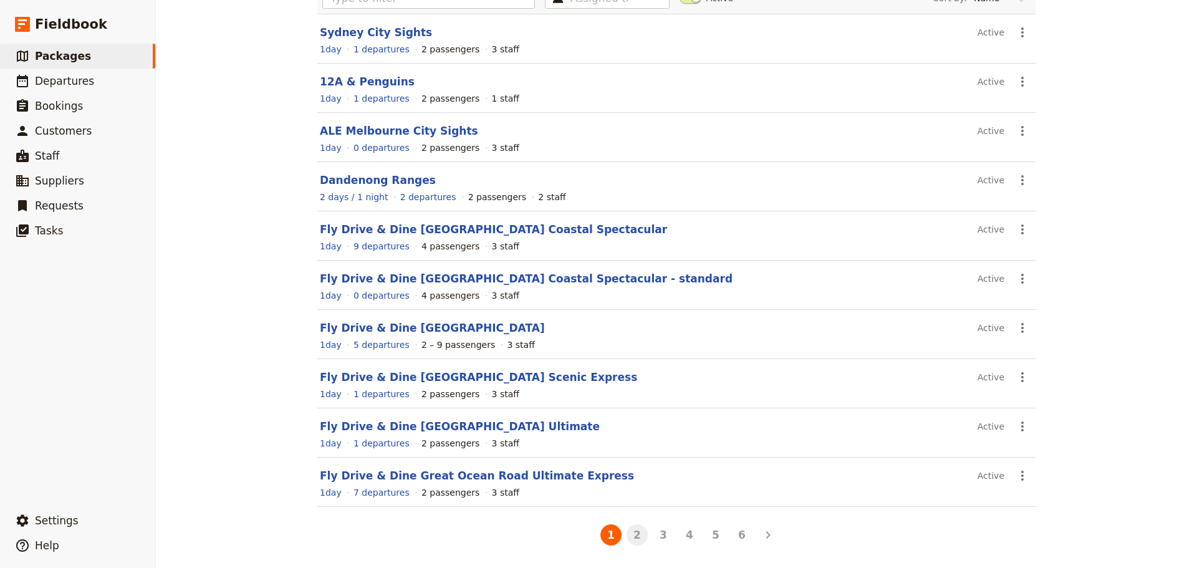
click at [627, 537] on button "2" at bounding box center [637, 534] width 21 height 21
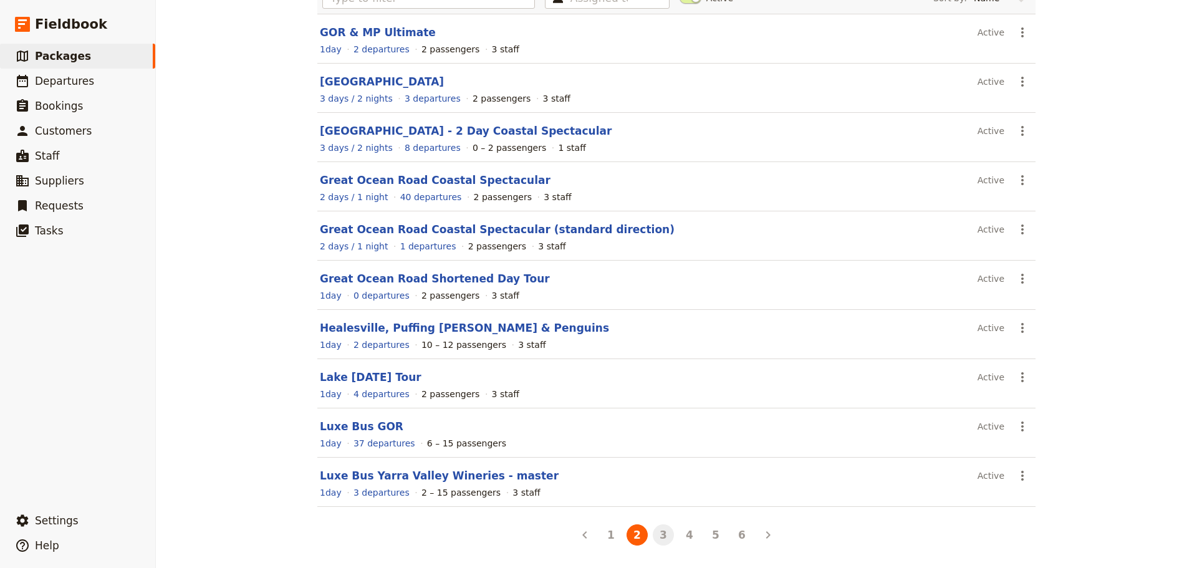
click at [658, 541] on button "3" at bounding box center [663, 534] width 21 height 21
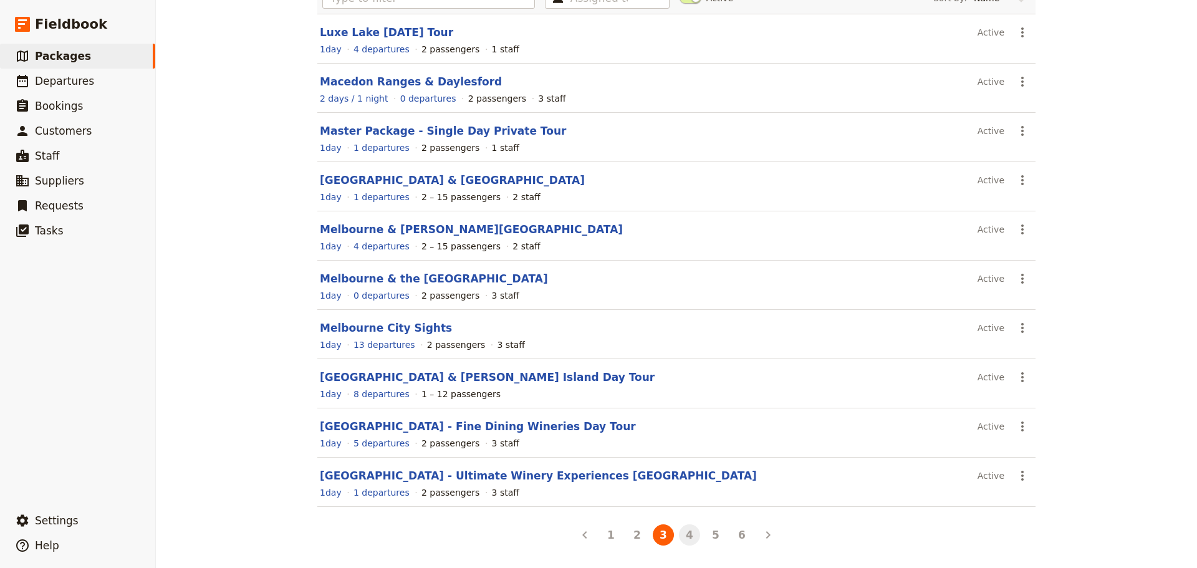
click at [681, 529] on button "4" at bounding box center [689, 534] width 21 height 21
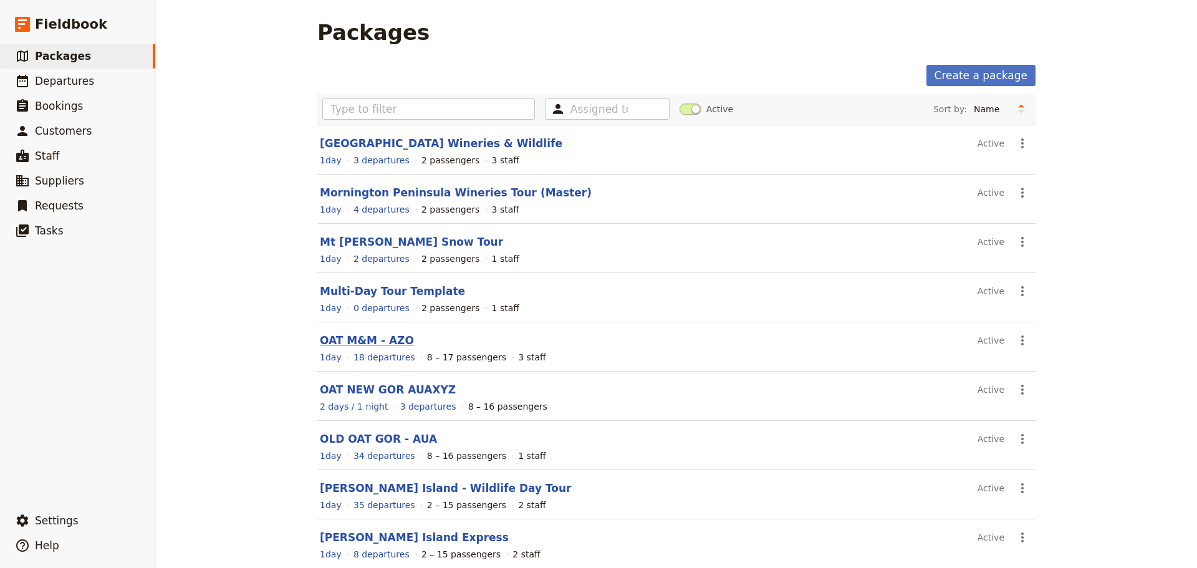
click at [337, 338] on link "OAT M&M - AZO" at bounding box center [367, 340] width 94 height 12
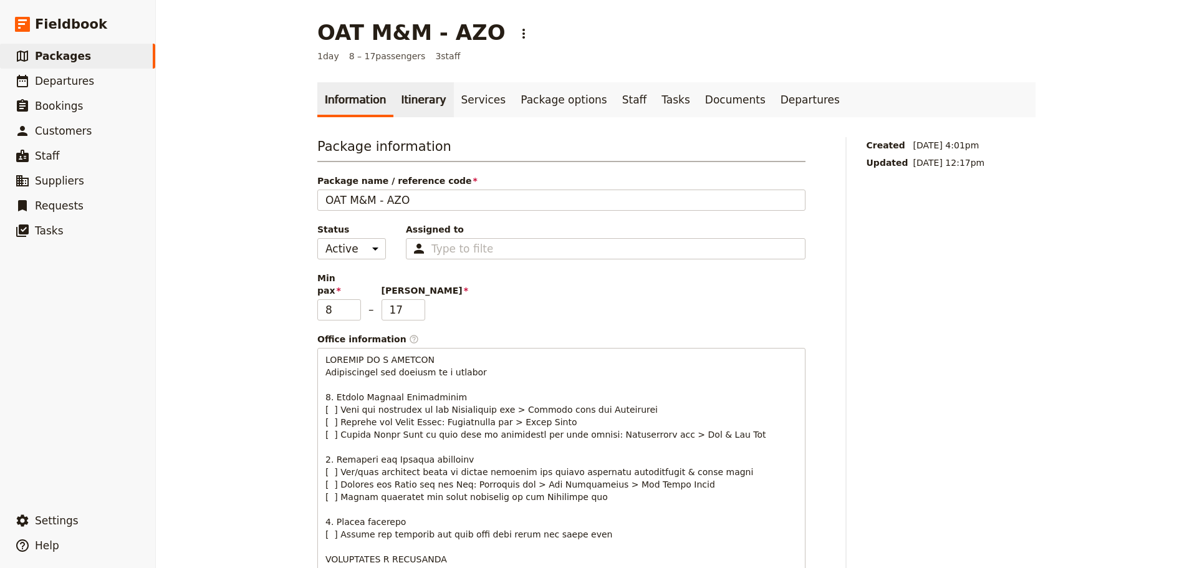
click at [403, 99] on link "Itinerary" at bounding box center [423, 99] width 60 height 35
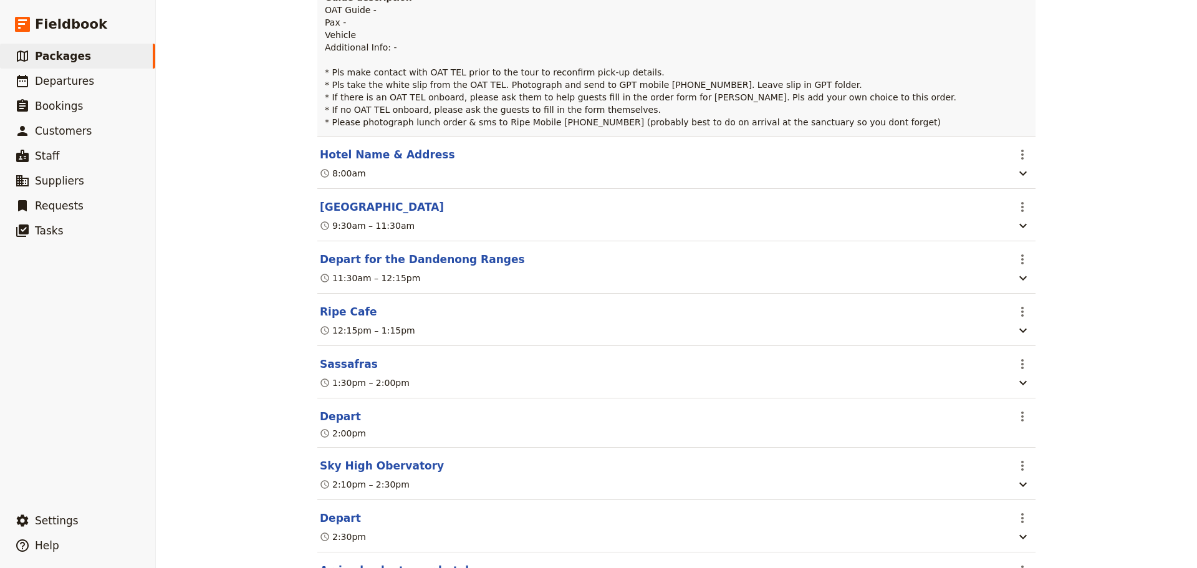
scroll to position [322, 0]
